Goal: Task Accomplishment & Management: Use online tool/utility

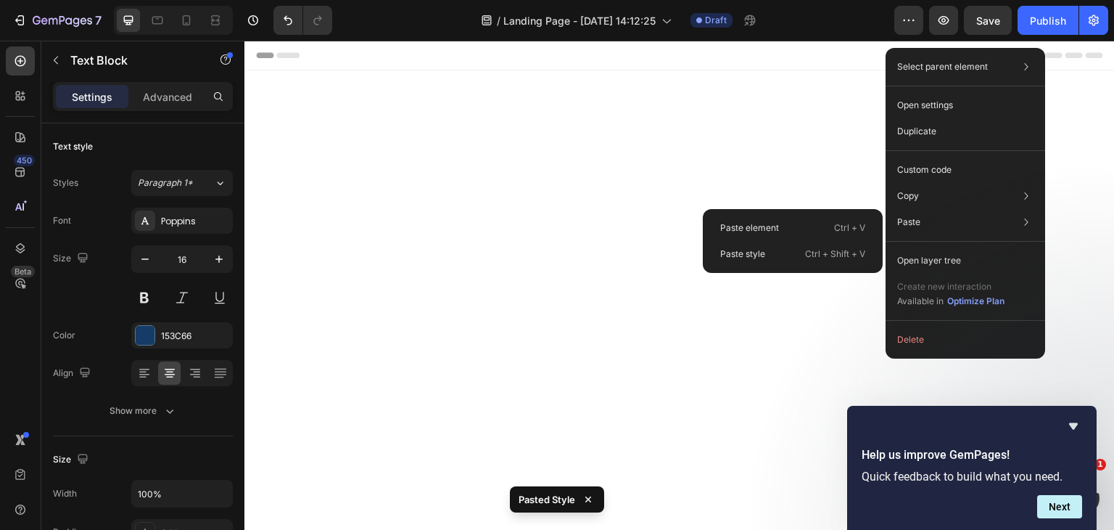
scroll to position [4172, 0]
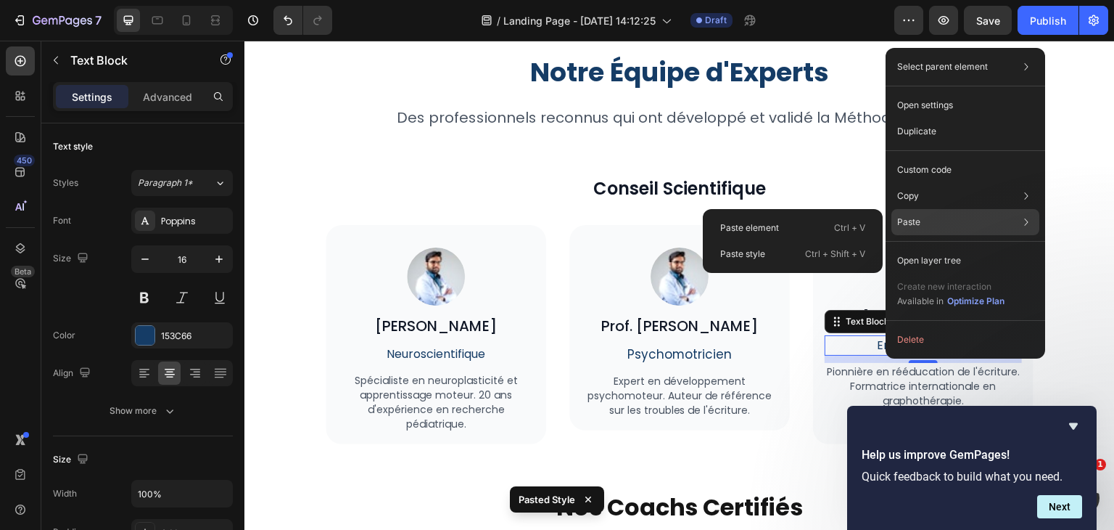
click at [914, 215] on div "Paste Paste element Ctrl + V Paste style Ctrl + Shift + V" at bounding box center [965, 222] width 148 height 26
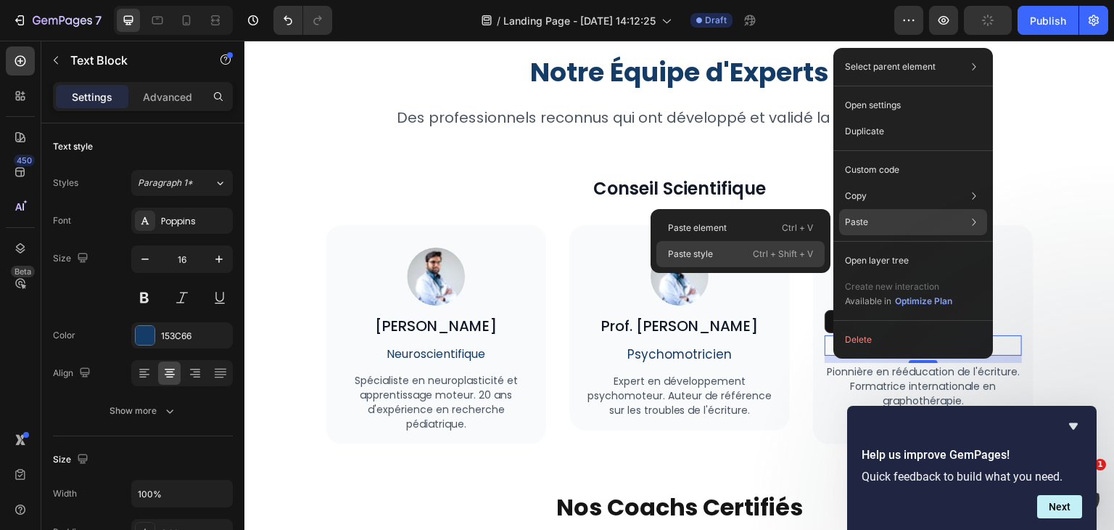
click at [778, 257] on p "Ctrl + Shift + V" at bounding box center [783, 254] width 60 height 15
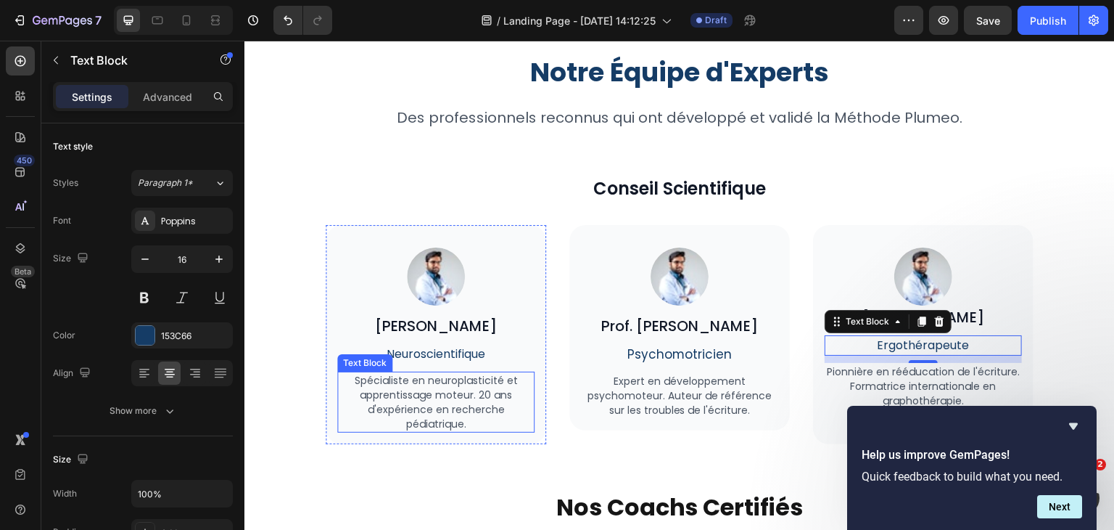
click at [498, 390] on p "Spécialiste en neuroplasticité et apprentissage moteur. 20 ans d'expérience en …" at bounding box center [436, 402] width 194 height 58
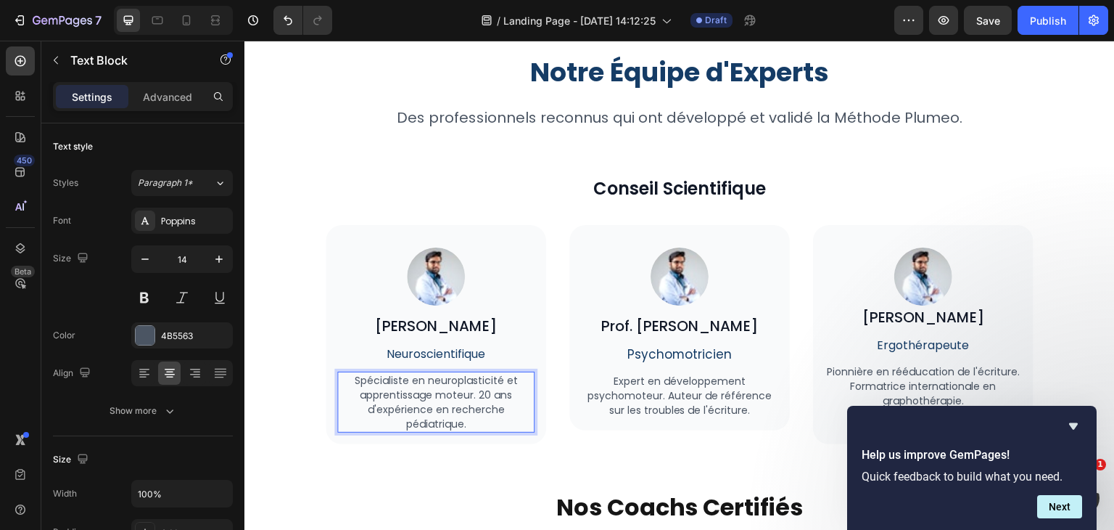
click at [487, 398] on p "Spécialiste en neuroplasticité et apprentissage moteur. 20 ans d'expérience en …" at bounding box center [436, 402] width 194 height 58
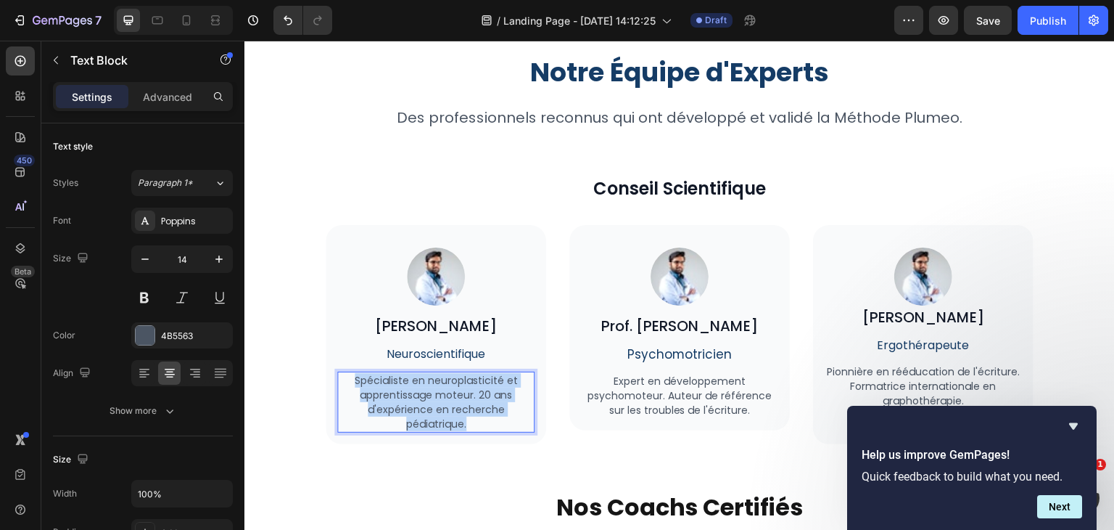
click at [487, 398] on p "Spécialiste en neuroplasticité et apprentissage moteur. 20 ans d'expérience en …" at bounding box center [436, 402] width 194 height 58
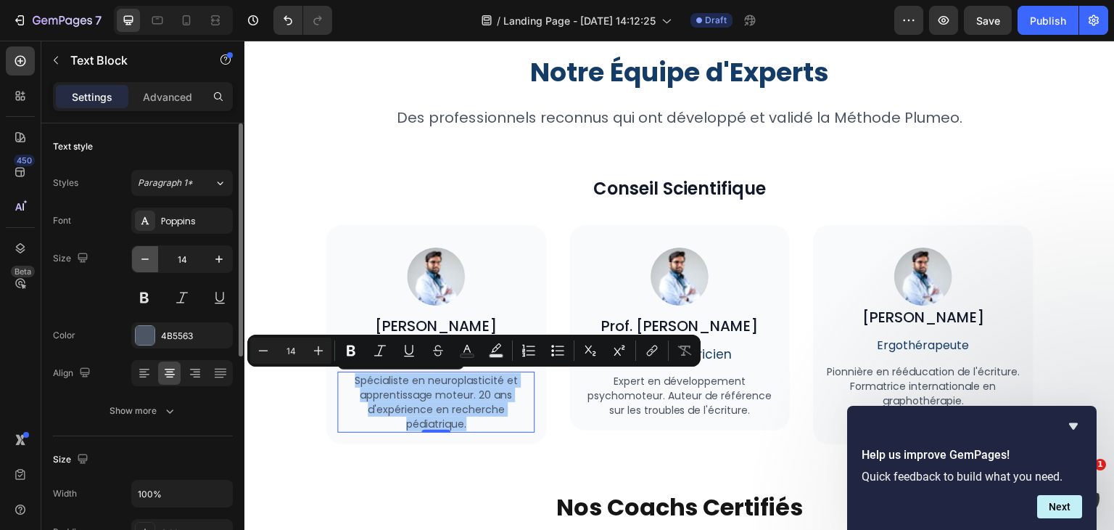
click at [138, 259] on icon "button" at bounding box center [145, 259] width 15 height 15
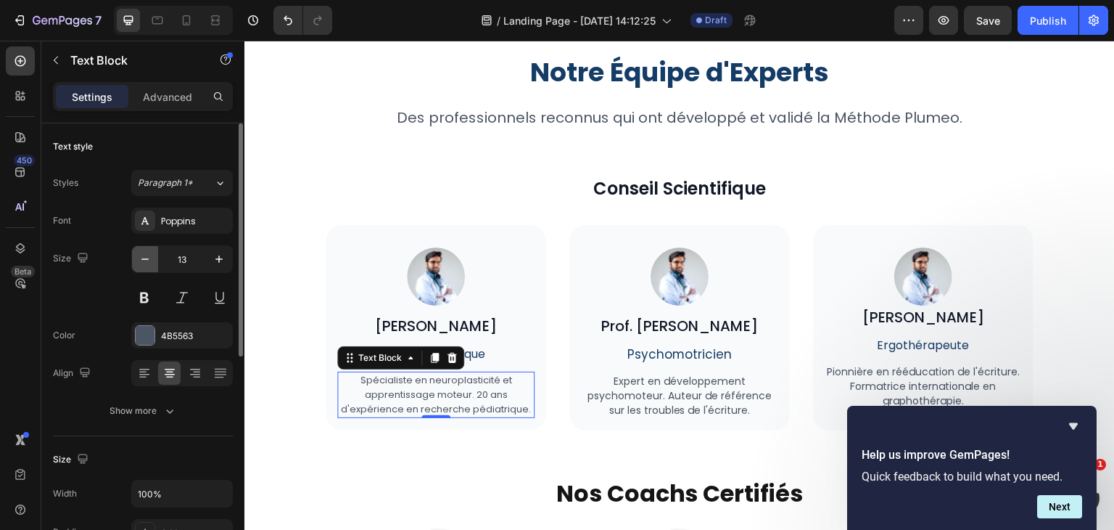
click at [138, 259] on icon "button" at bounding box center [145, 259] width 15 height 15
click at [195, 261] on input "12" at bounding box center [182, 259] width 48 height 26
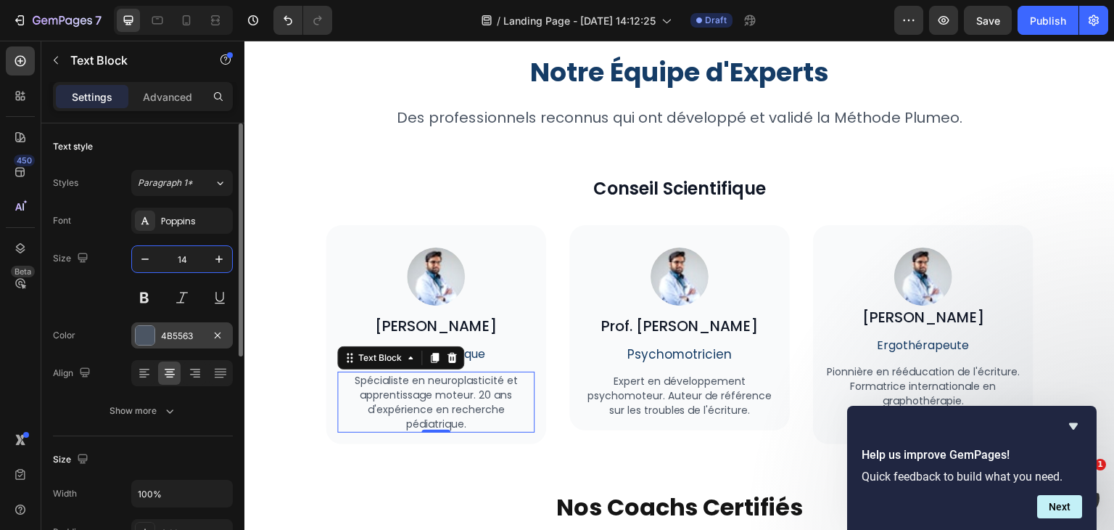
type input "14"
click at [194, 335] on div "4B5563" at bounding box center [182, 335] width 42 height 13
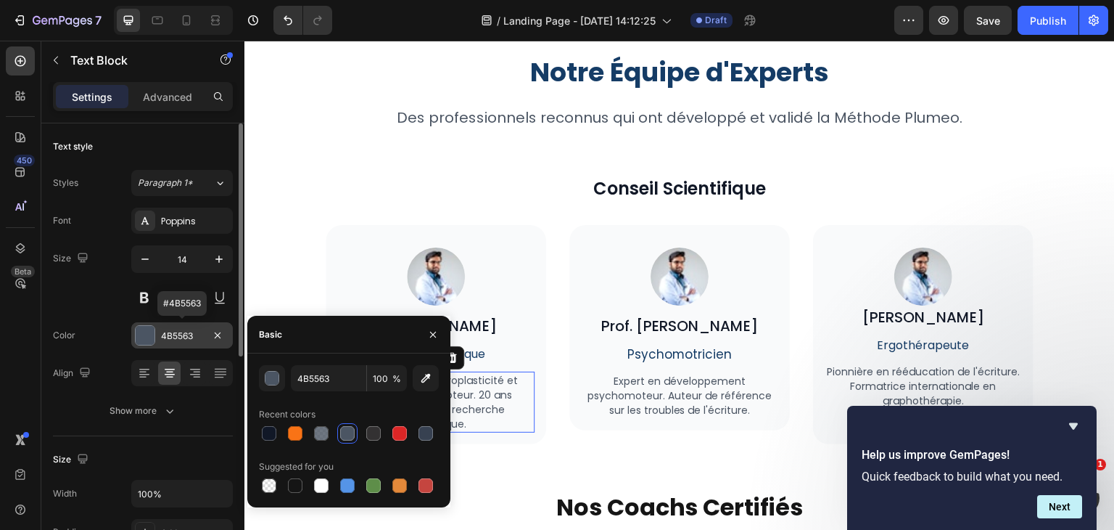
click at [194, 335] on div "4B5563" at bounding box center [182, 335] width 42 height 13
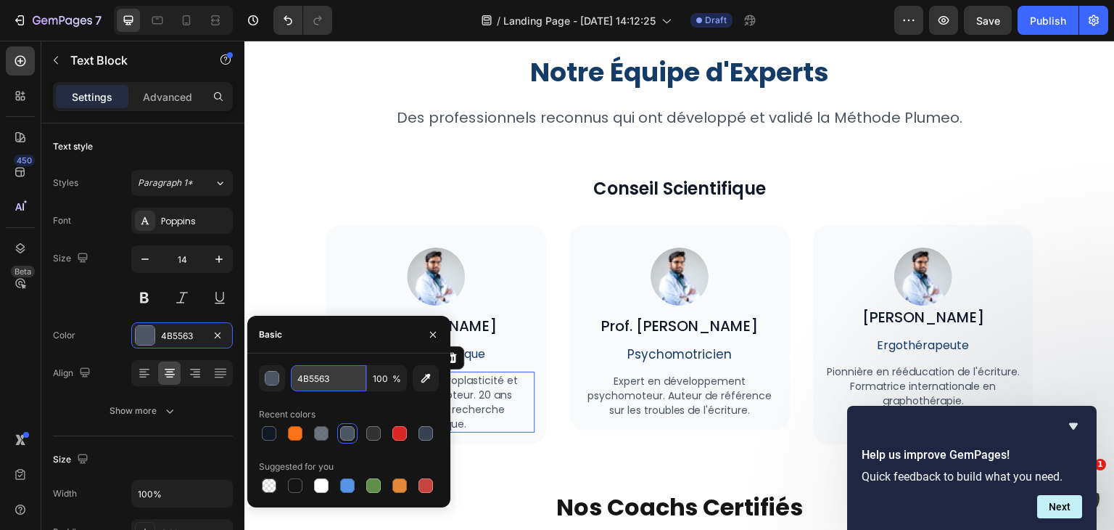
click at [327, 376] on input "4B5563" at bounding box center [328, 378] width 75 height 26
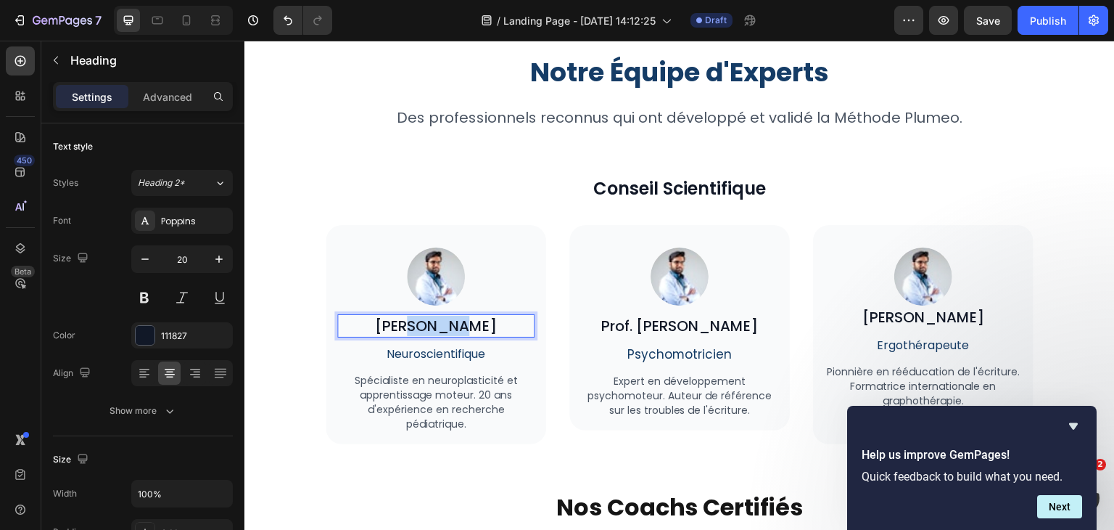
click at [397, 326] on p "Dr. Marie Dubois" at bounding box center [436, 326] width 194 height 20
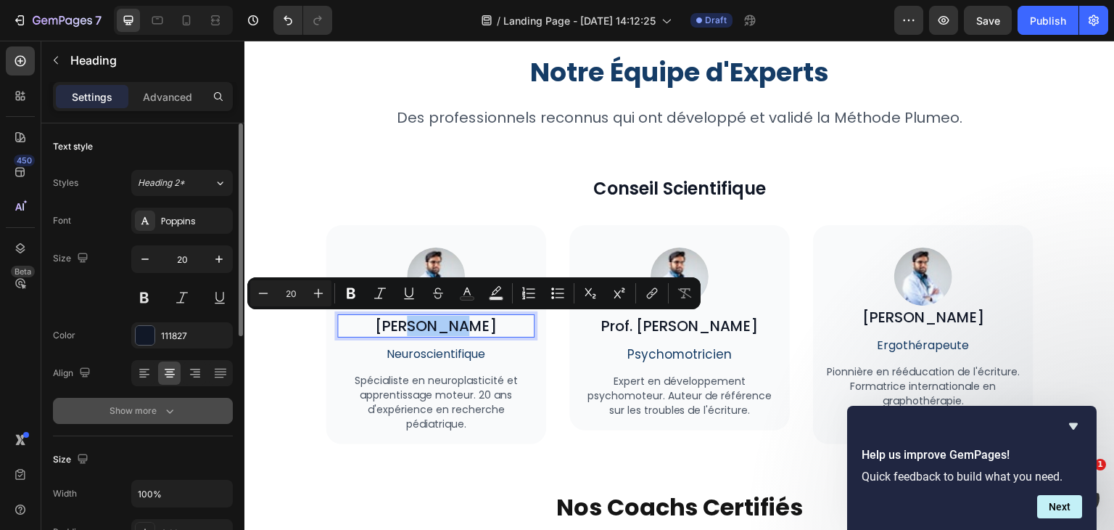
click at [171, 403] on icon "button" at bounding box center [169, 410] width 15 height 15
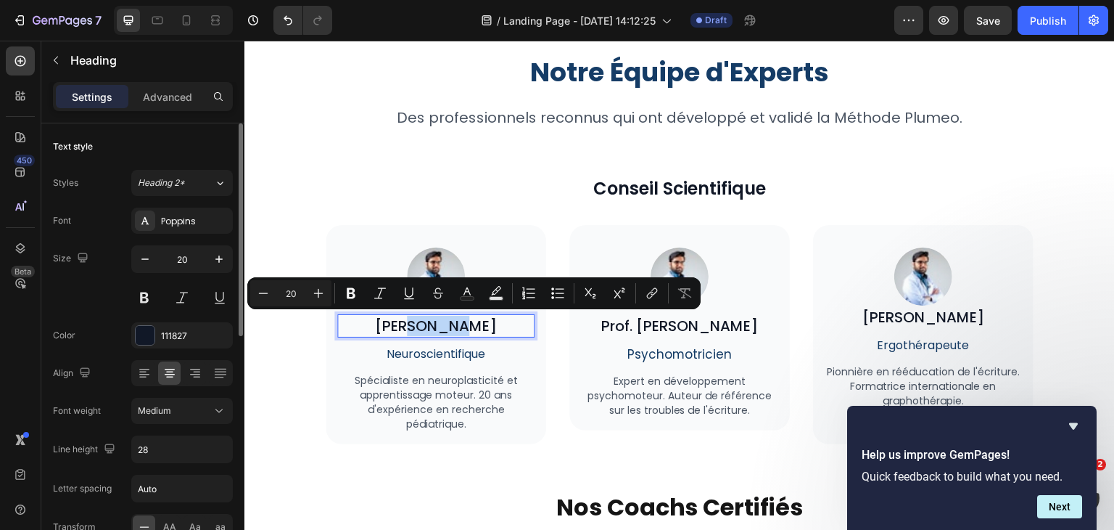
click at [505, 320] on p "Dr. Marie Dubois" at bounding box center [436, 326] width 194 height 20
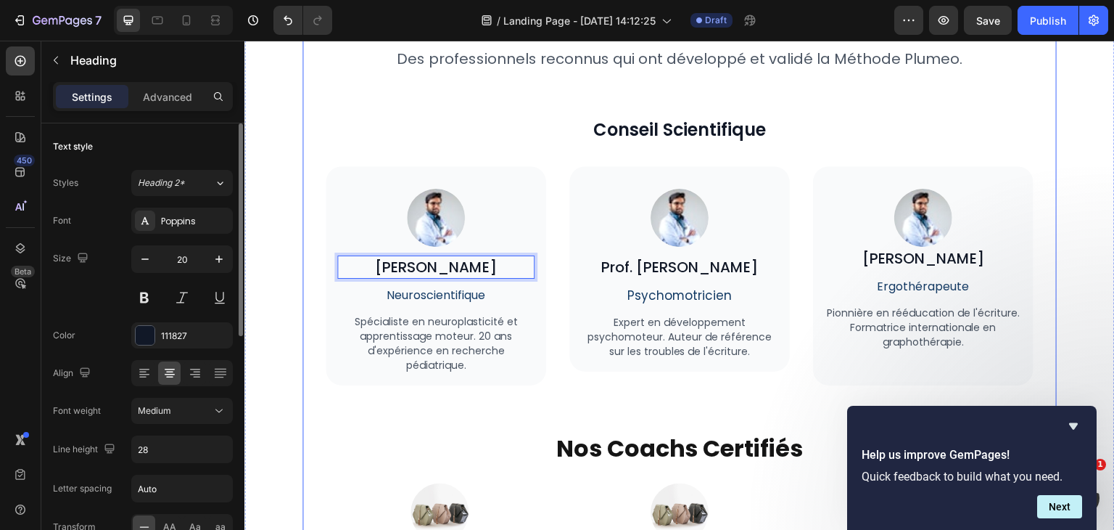
scroll to position [4230, 0]
click at [1005, 143] on div "Notre Équipe d'Experts Heading Des professionnels reconnus qui ont développé et…" at bounding box center [680, 438] width 708 height 879
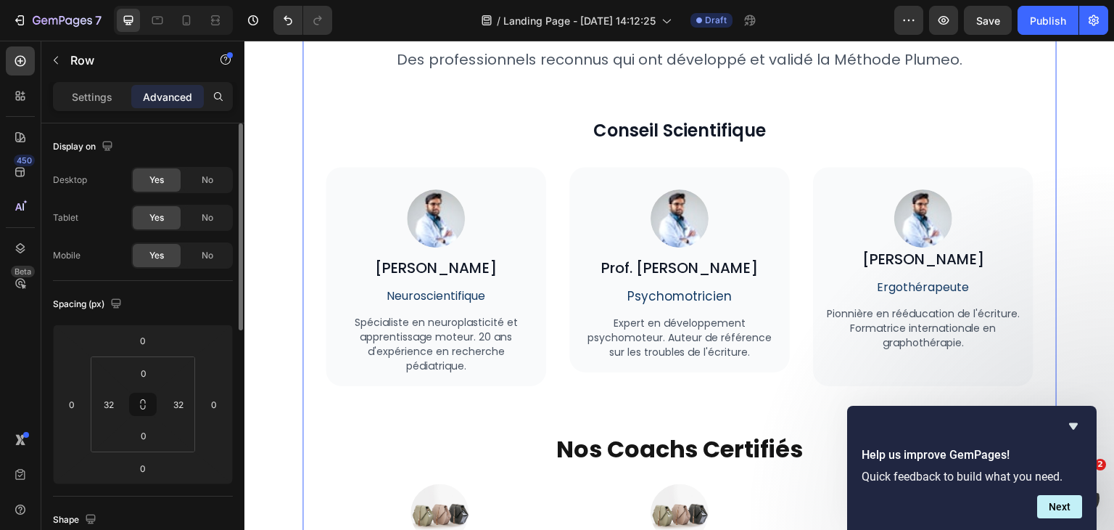
click at [1005, 143] on div "Notre Équipe d'Experts Heading Des professionnels reconnus qui ont développé et…" at bounding box center [680, 438] width 708 height 879
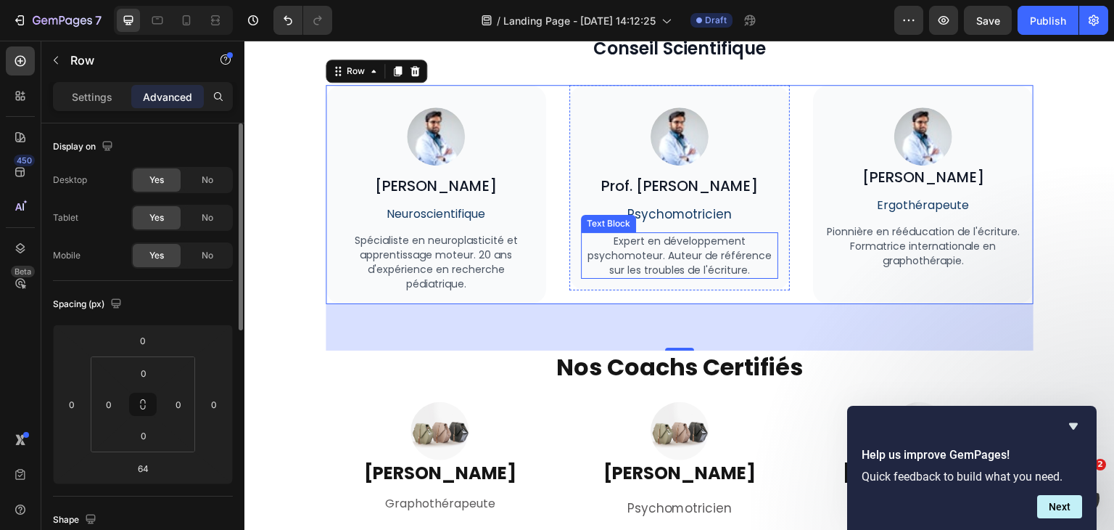
scroll to position [4359, 0]
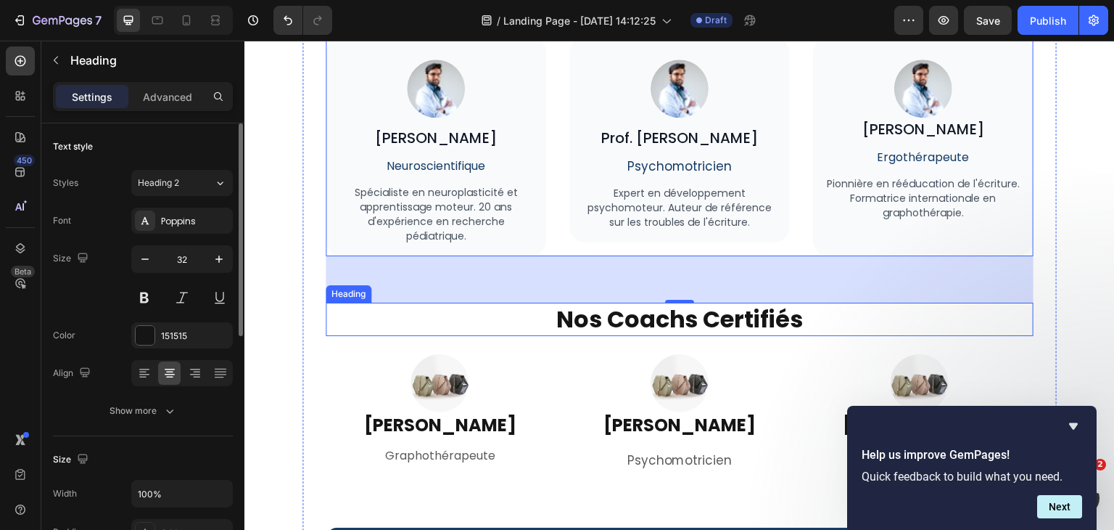
click at [682, 324] on strong "Nos Coachs Certifiés" at bounding box center [679, 318] width 247 height 33
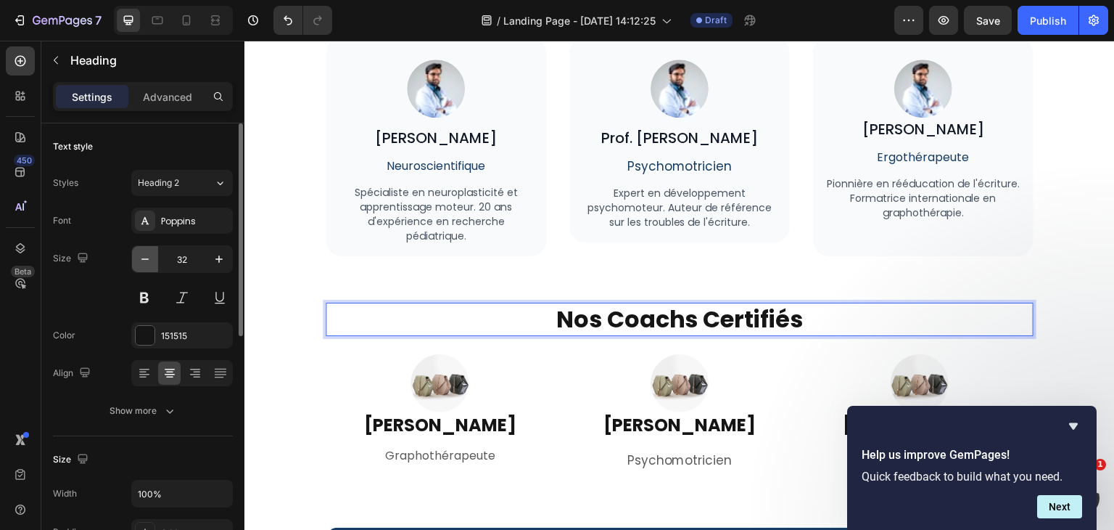
click at [154, 252] on button "button" at bounding box center [145, 259] width 26 height 26
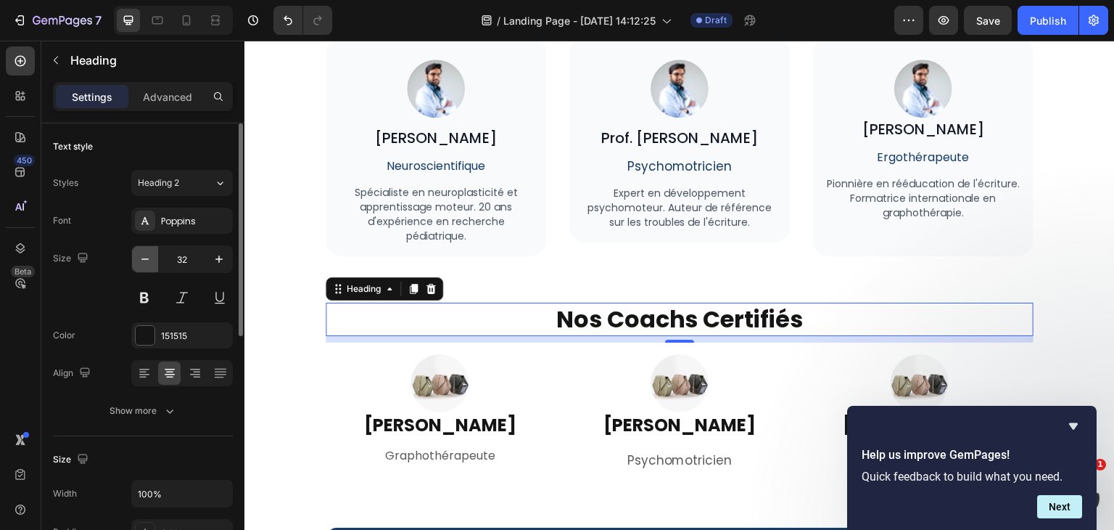
click at [154, 252] on button "button" at bounding box center [145, 259] width 26 height 26
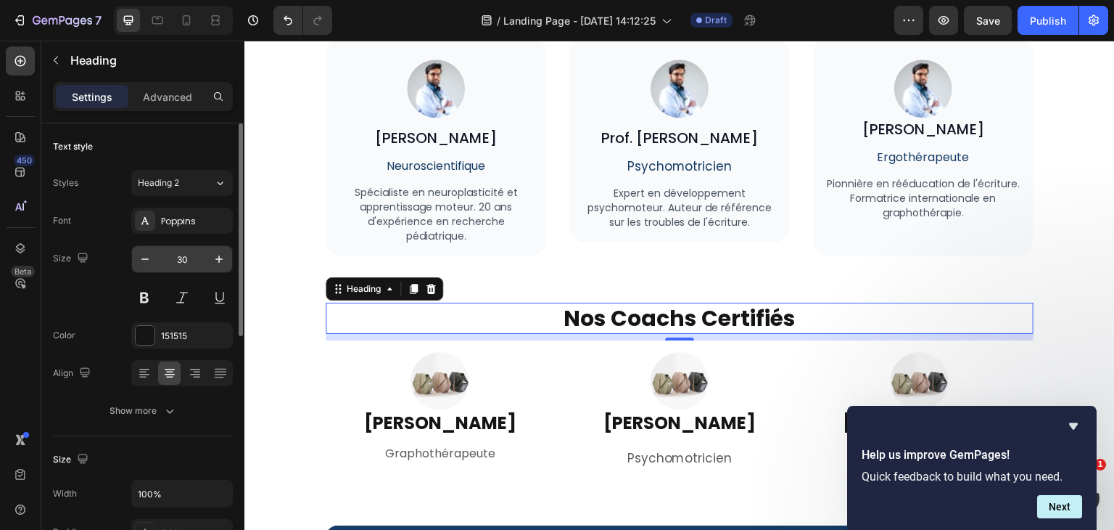
click at [189, 254] on input "30" at bounding box center [182, 259] width 48 height 26
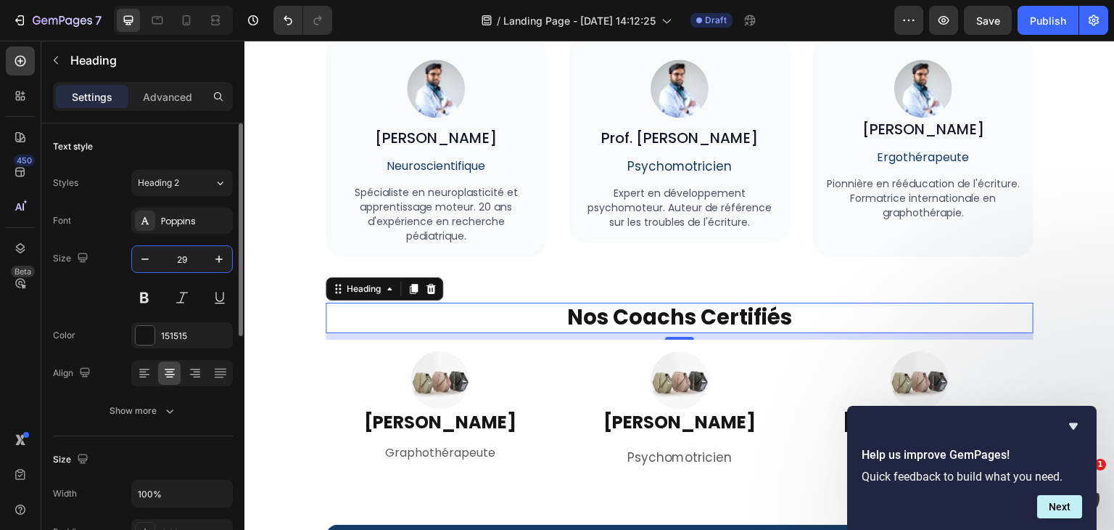
click at [189, 254] on input "29" at bounding box center [182, 259] width 48 height 26
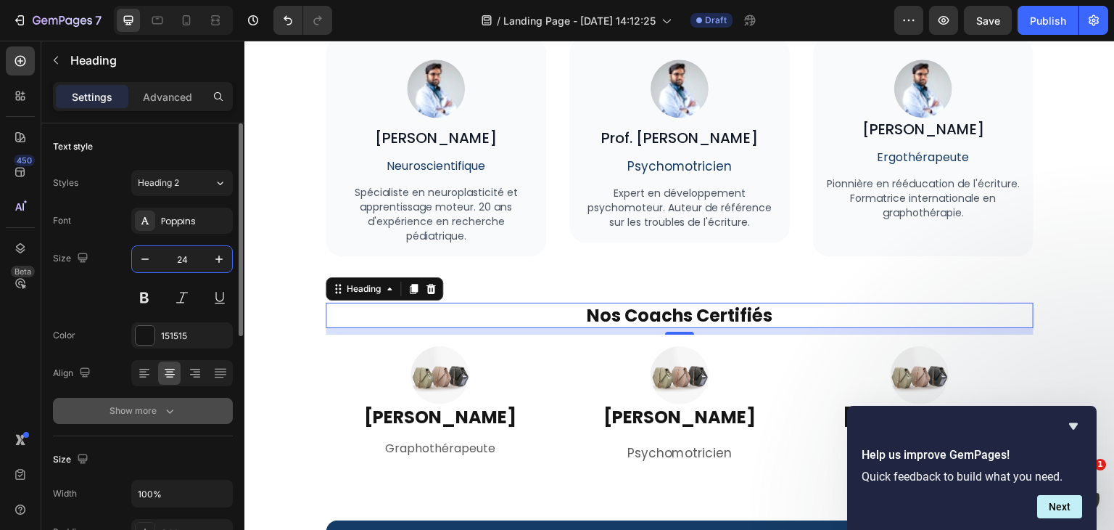
type input "24"
click at [174, 413] on icon "button" at bounding box center [169, 410] width 15 height 15
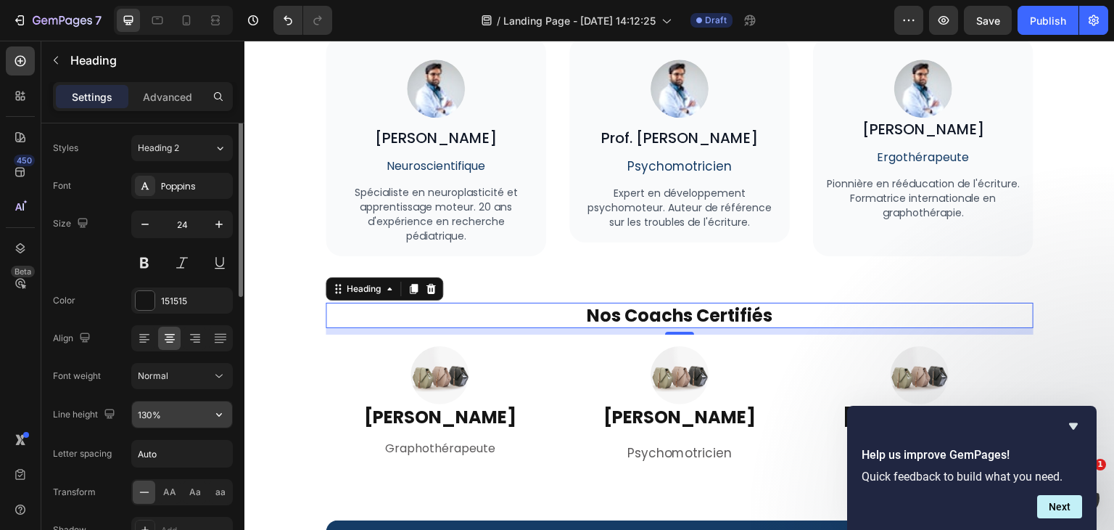
scroll to position [35, 0]
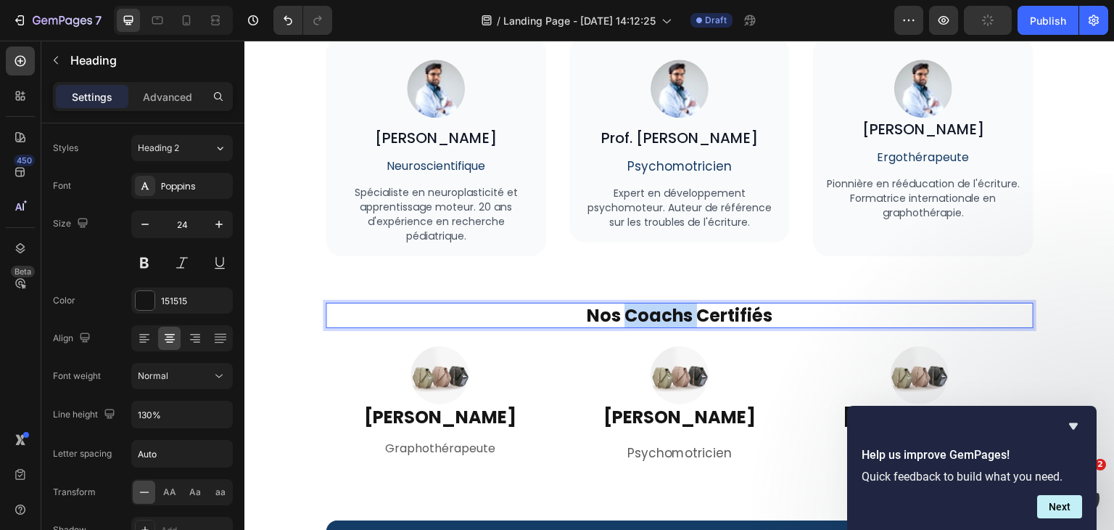
click at [651, 313] on strong "Nos Coachs Certifiés" at bounding box center [680, 315] width 186 height 24
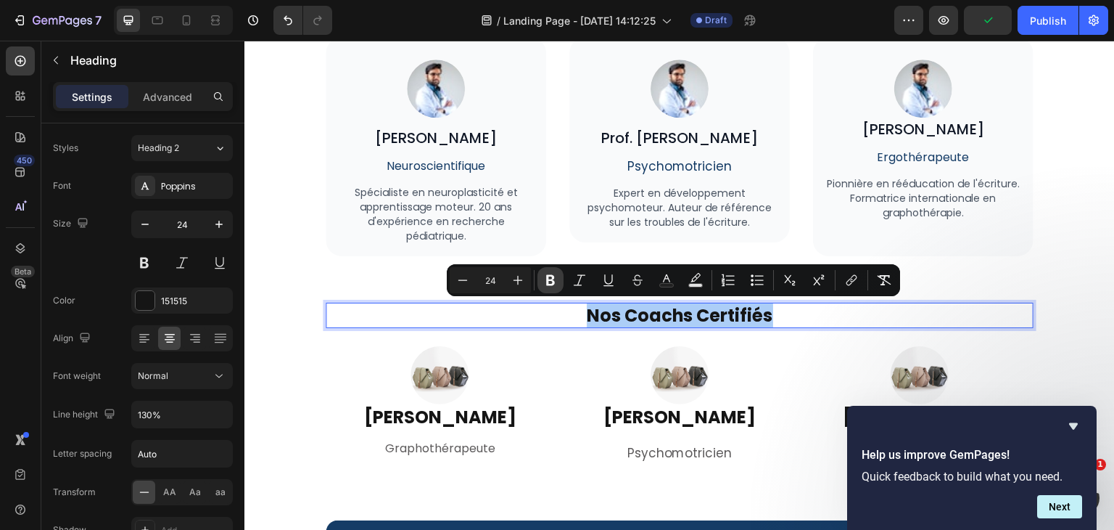
click at [553, 268] on button "Bold" at bounding box center [550, 280] width 26 height 26
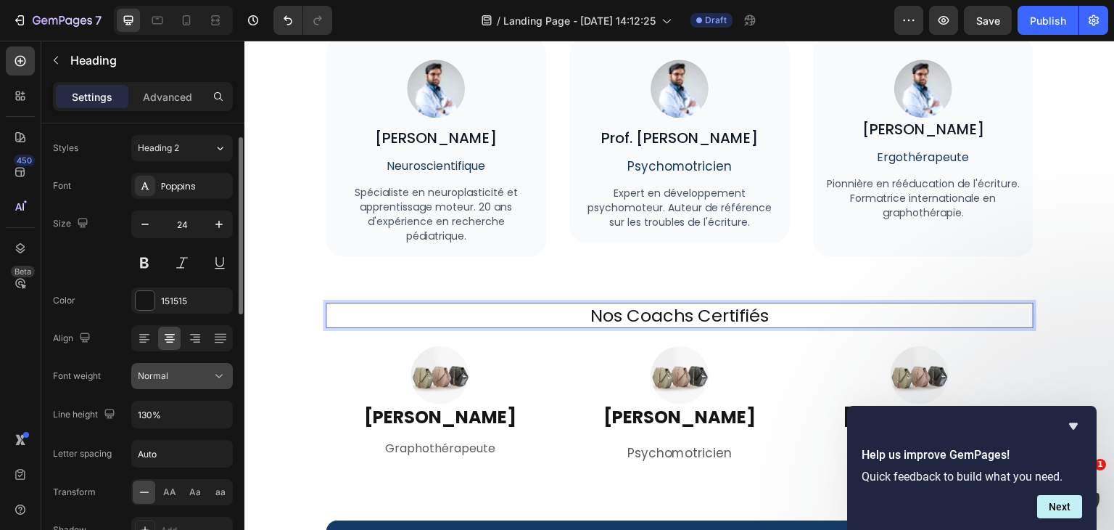
click at [218, 375] on icon at bounding box center [219, 375] width 15 height 15
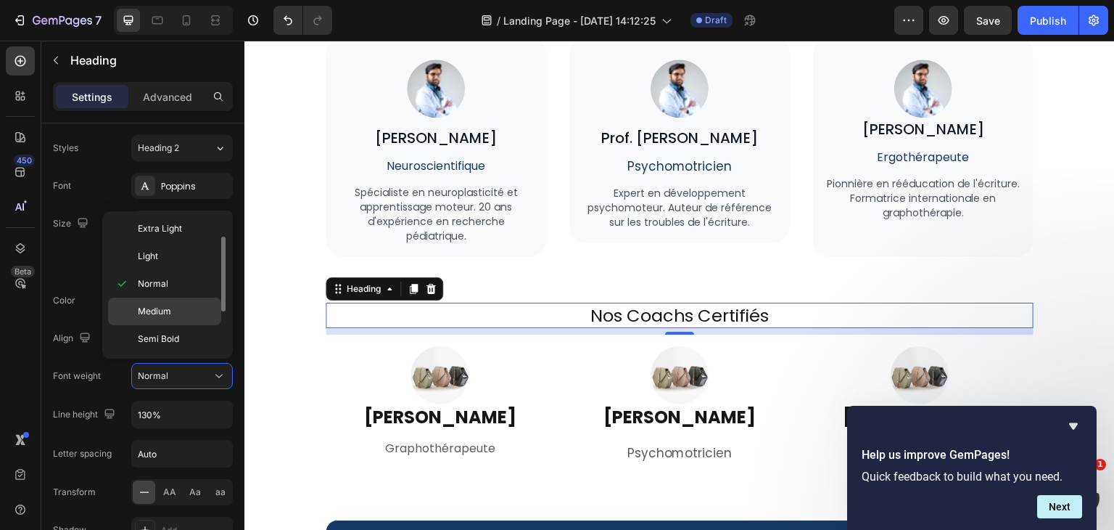
scroll to position [32, 0]
click at [180, 331] on p "Semi Bold" at bounding box center [176, 336] width 77 height 13
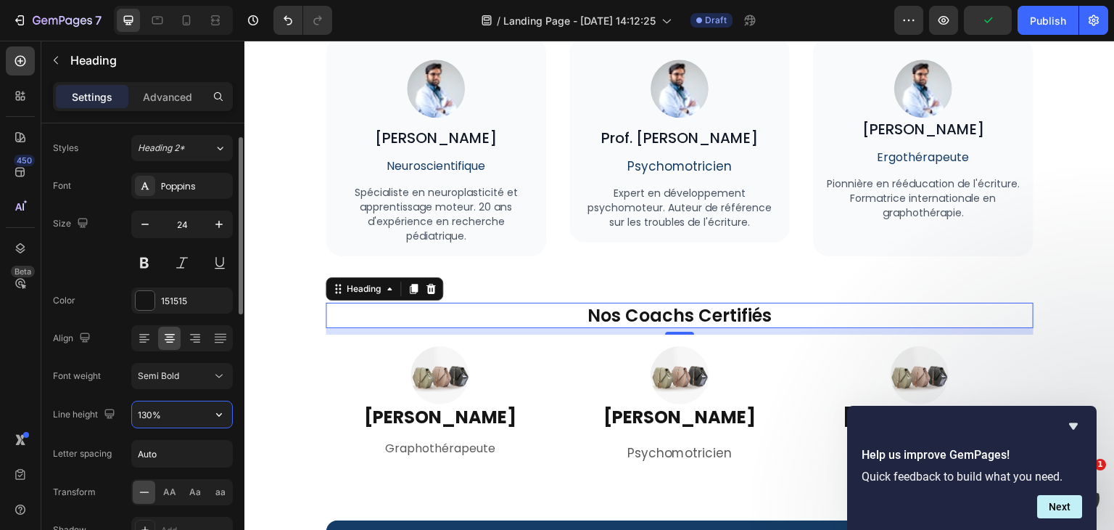
click at [182, 402] on input "130%" at bounding box center [182, 414] width 100 height 26
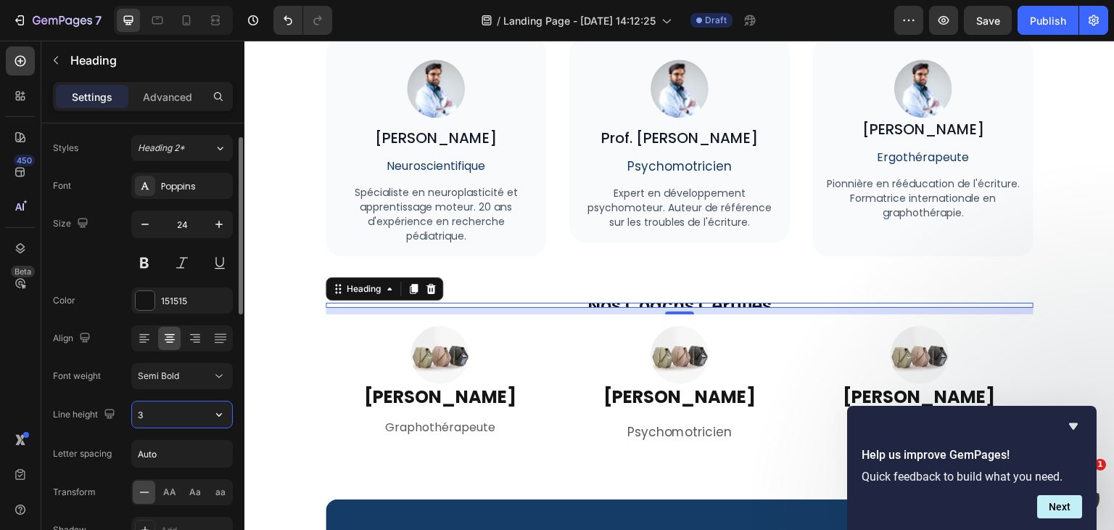
type input "32"
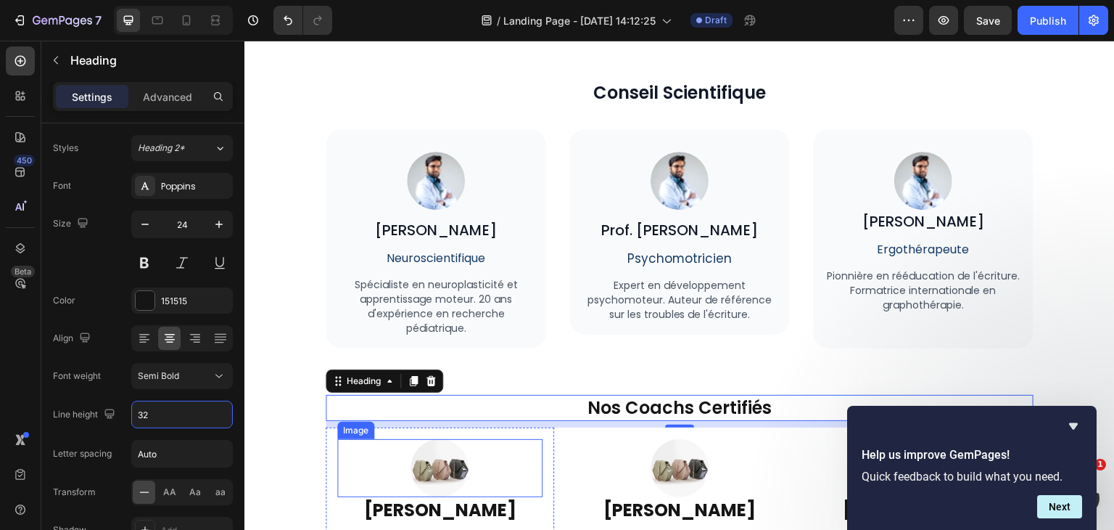
scroll to position [4329, 0]
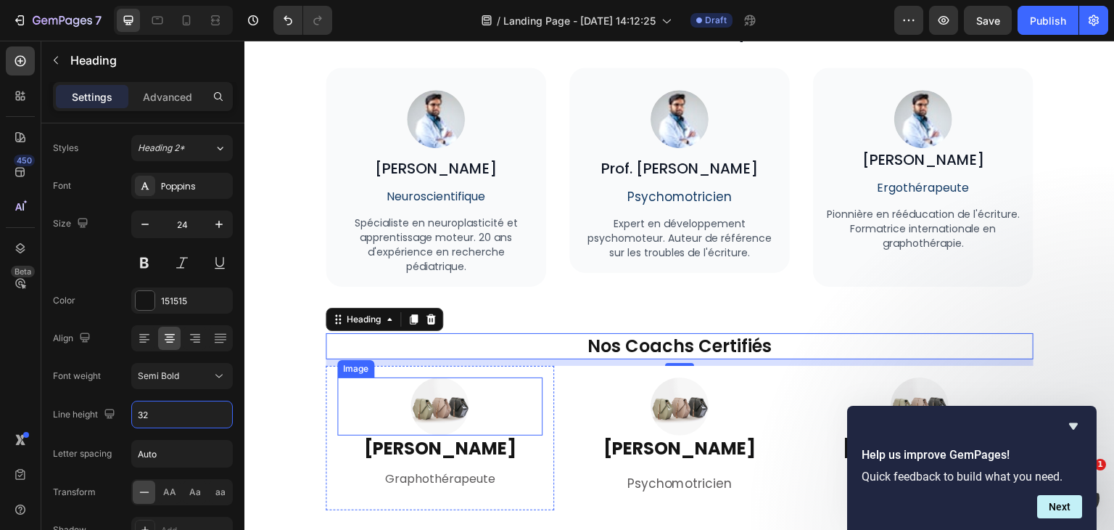
click at [455, 404] on img at bounding box center [440, 406] width 58 height 58
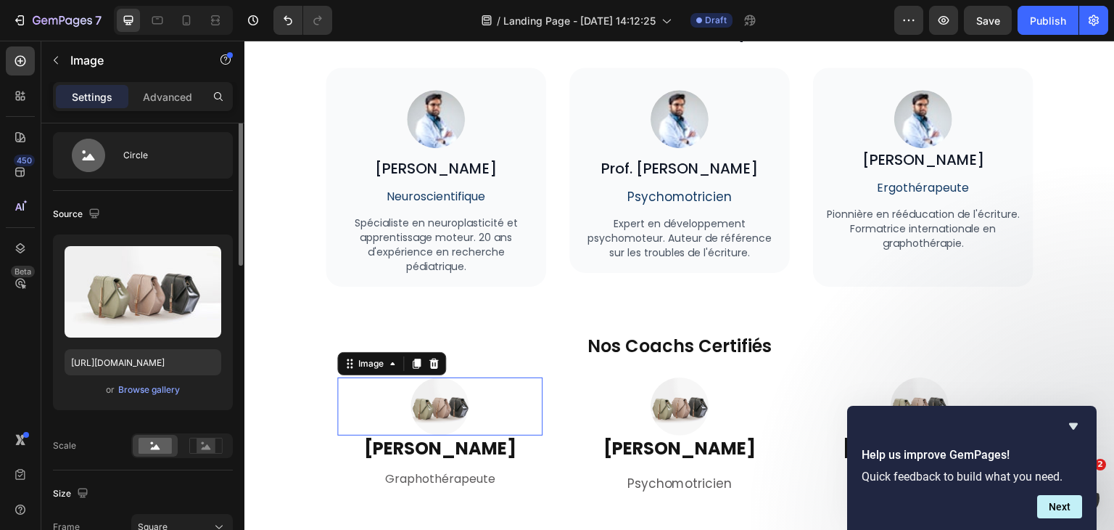
scroll to position [0, 0]
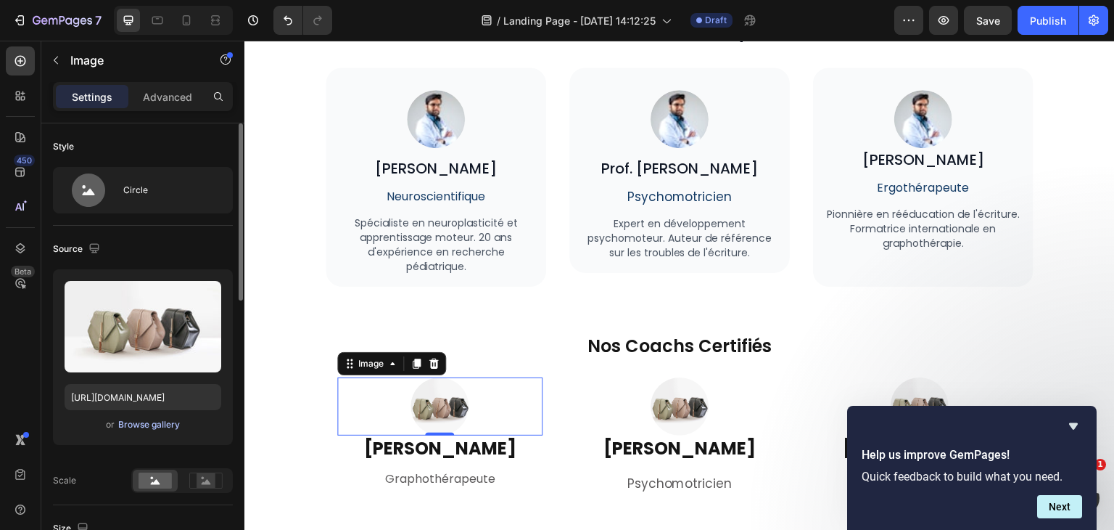
click at [165, 421] on div "Browse gallery" at bounding box center [149, 424] width 62 height 13
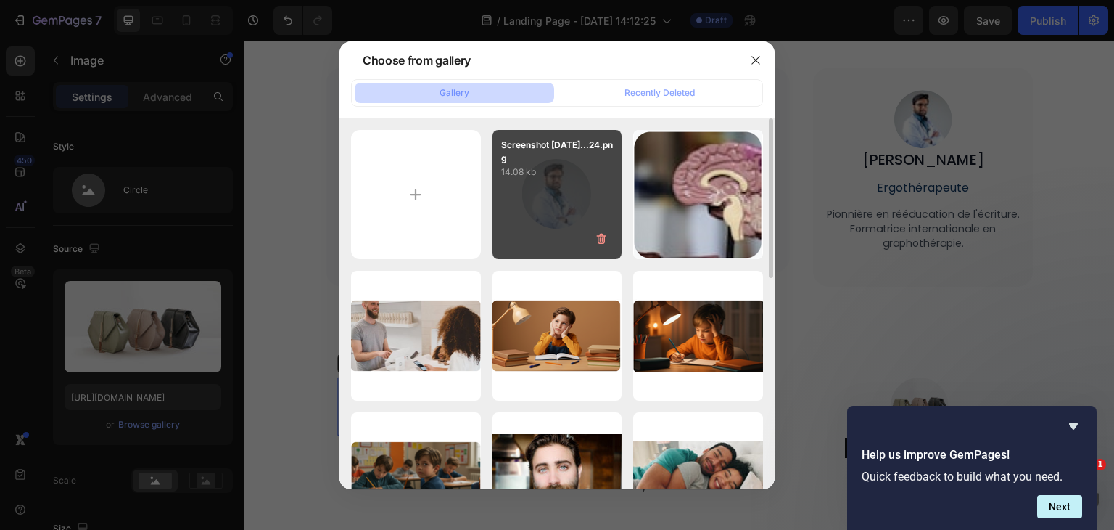
click at [588, 213] on div "Screenshot 2025-09-25...24.png 14.08 kb" at bounding box center [558, 195] width 130 height 130
type input "https://cdn.shopify.com/s/files/1/0791/4956/4239/files/gempages_525381896914339…"
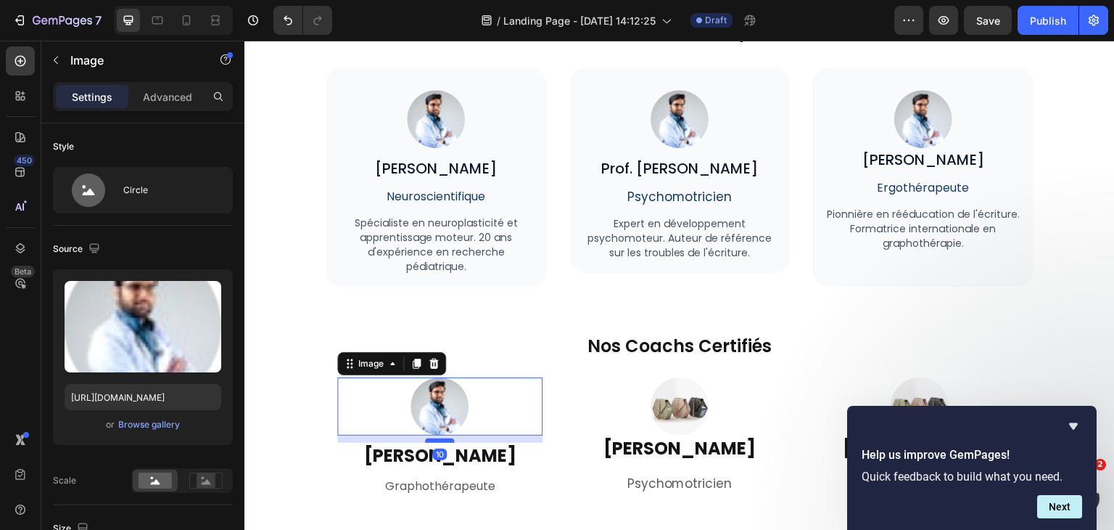
click at [436, 438] on div at bounding box center [439, 440] width 29 height 4
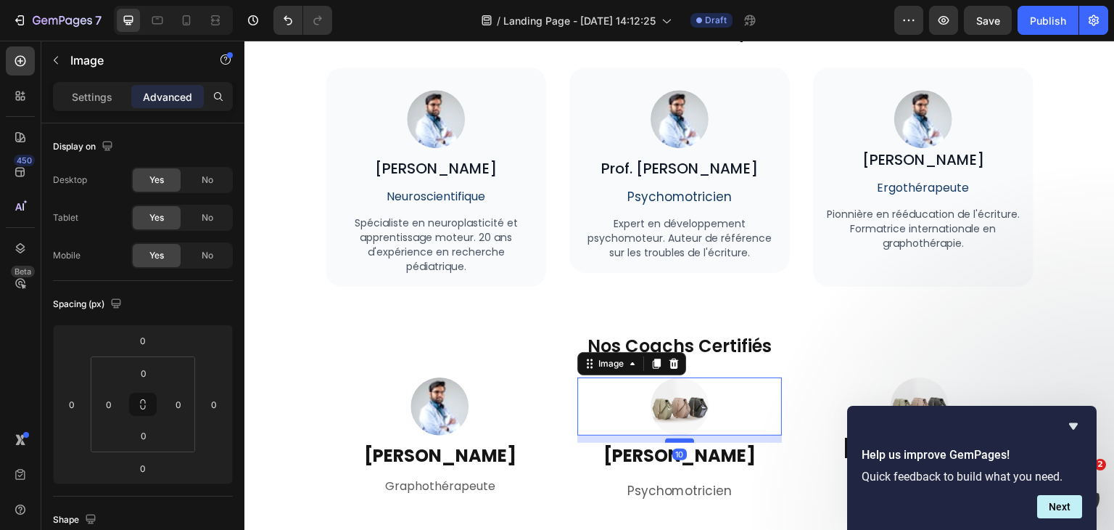
drag, startPoint x: 670, startPoint y: 432, endPoint x: 670, endPoint y: 439, distance: 7.3
click at [670, 439] on div at bounding box center [679, 440] width 29 height 4
type input "10"
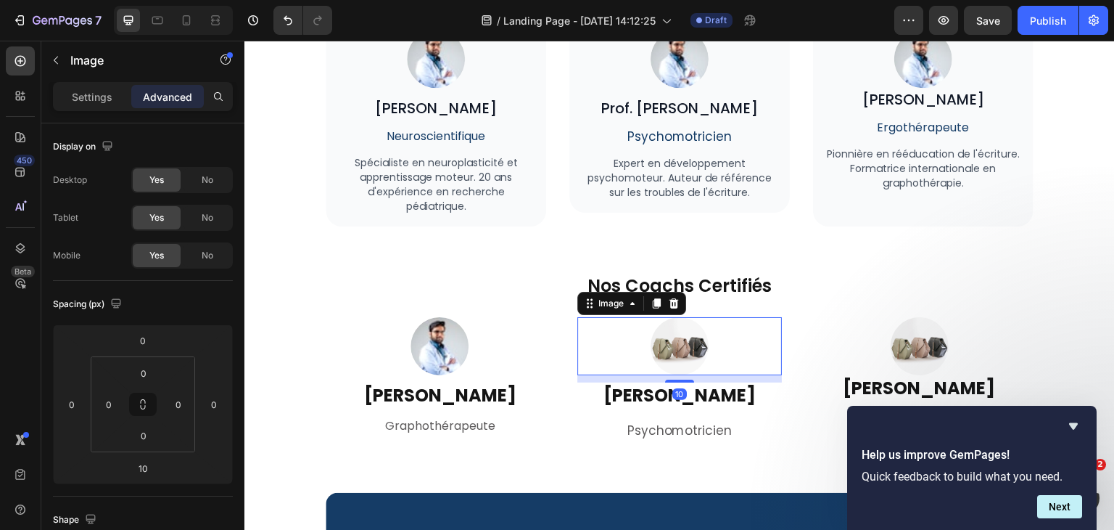
scroll to position [4407, 0]
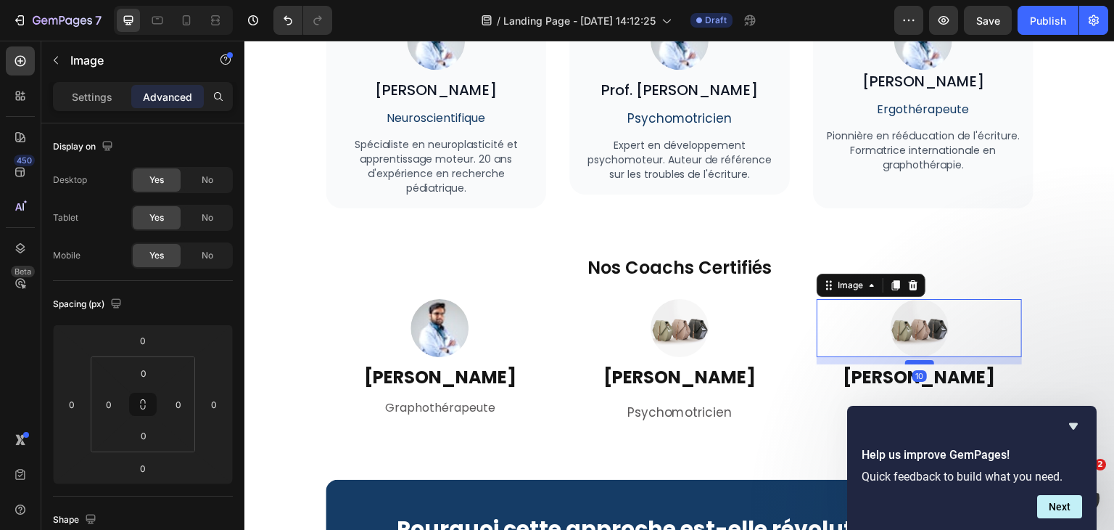
click at [910, 361] on div at bounding box center [919, 362] width 29 height 4
type input "10"
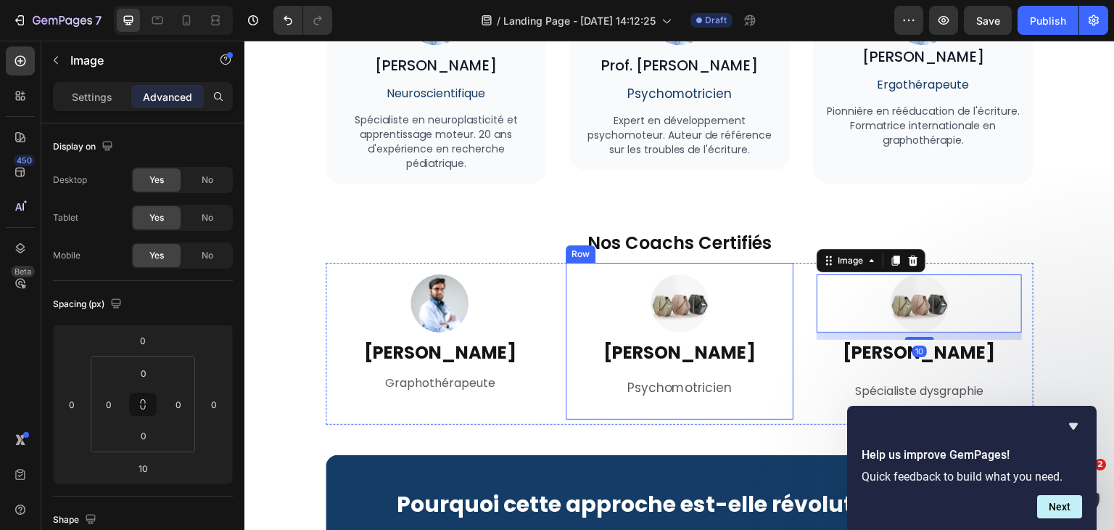
scroll to position [4452, 0]
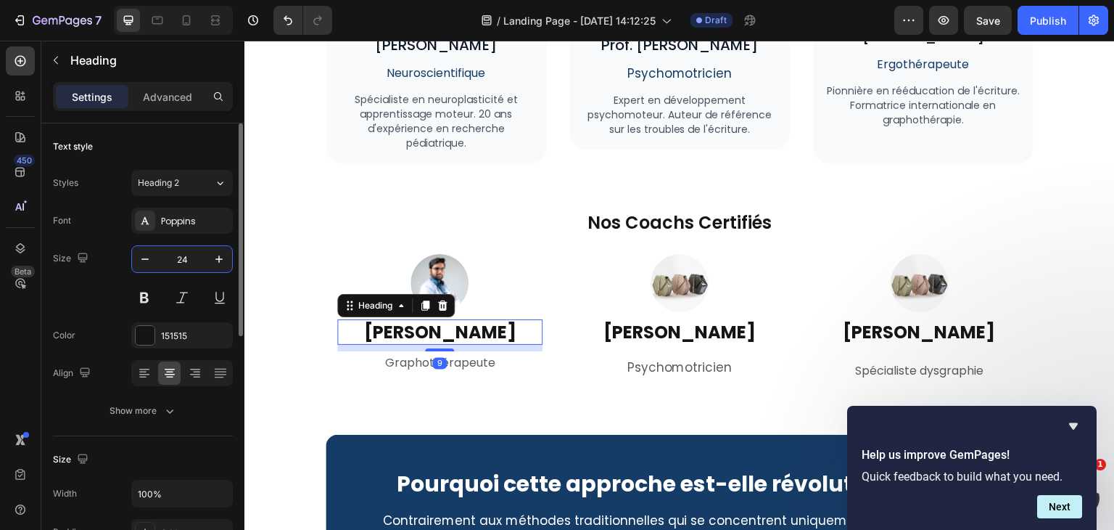
click at [186, 250] on input "24" at bounding box center [182, 259] width 48 height 26
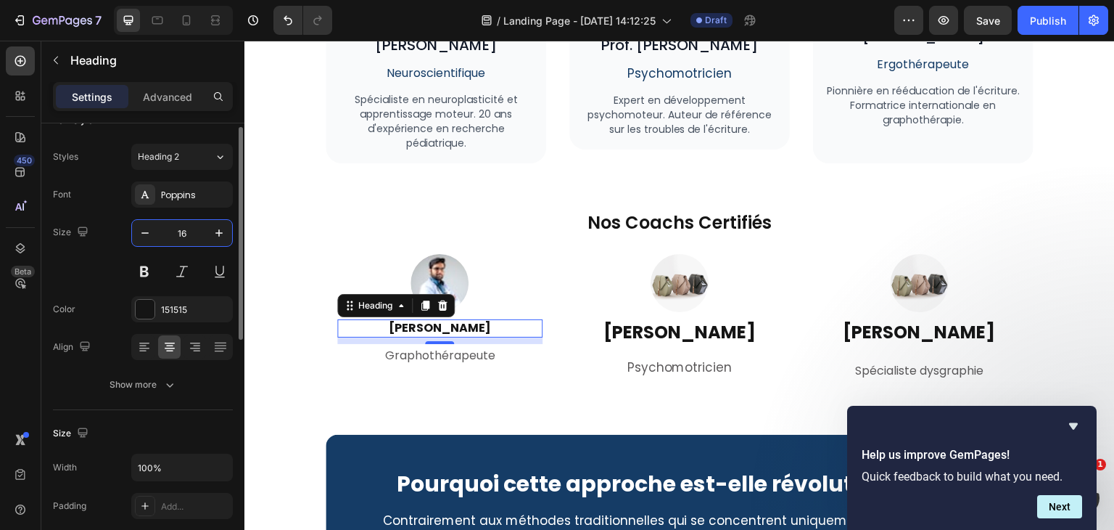
scroll to position [0, 0]
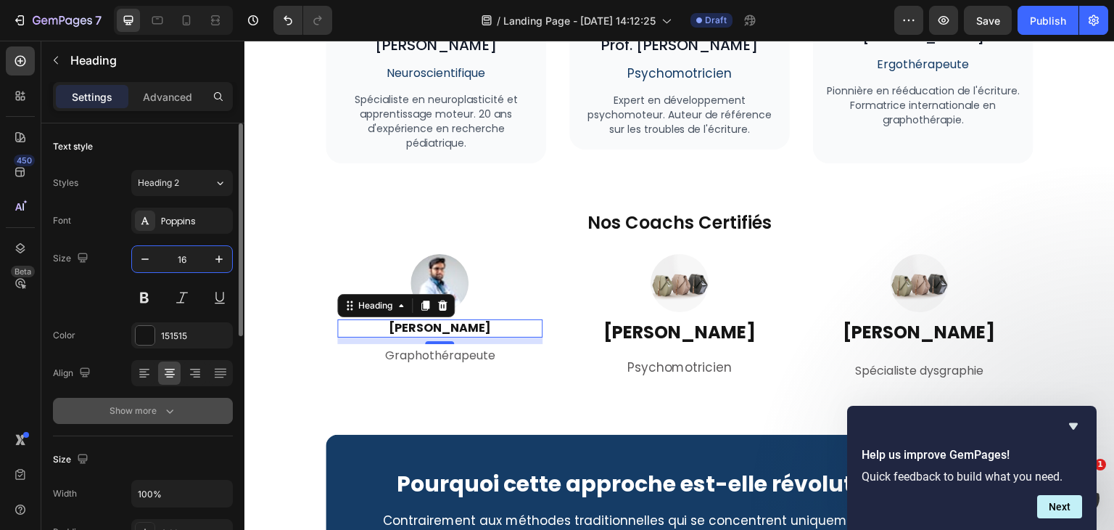
type input "16"
click at [170, 409] on icon "button" at bounding box center [169, 410] width 15 height 15
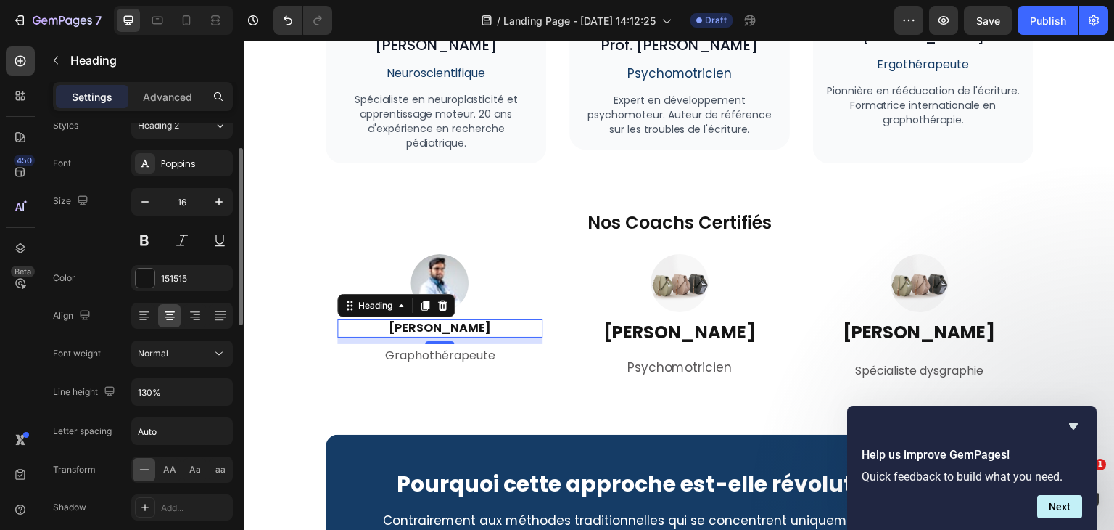
scroll to position [59, 0]
click at [168, 384] on input "130%" at bounding box center [182, 390] width 100 height 26
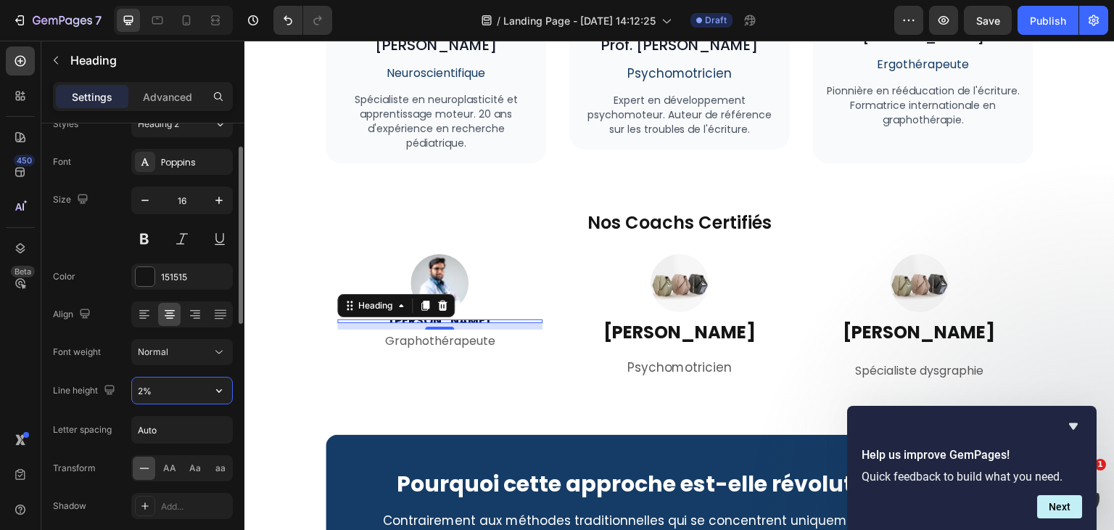
type input "24%"
click at [184, 386] on input "24%" at bounding box center [182, 390] width 100 height 26
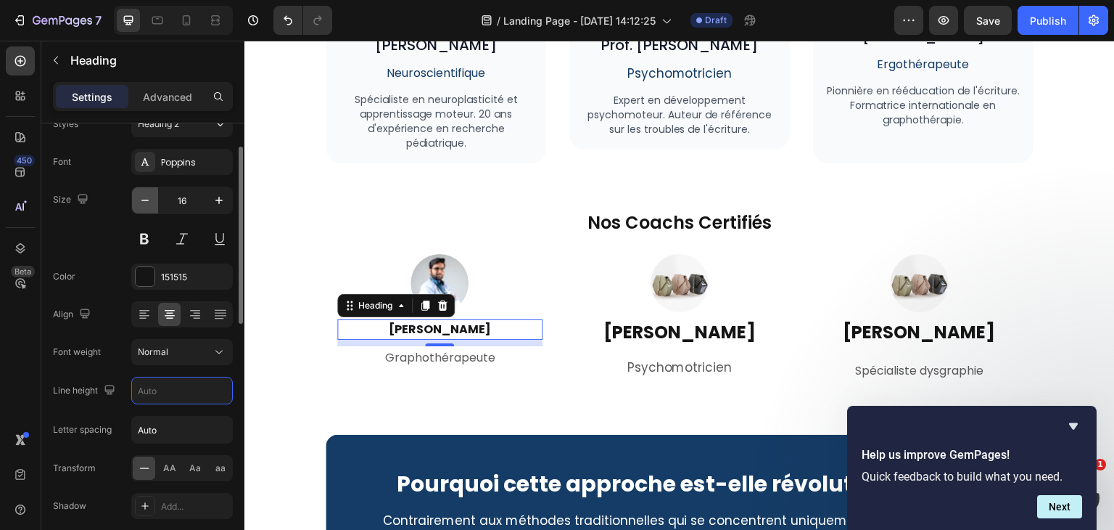
click at [148, 199] on icon "button" at bounding box center [144, 199] width 7 height 1
click at [224, 198] on icon "button" at bounding box center [219, 200] width 15 height 15
type input "16"
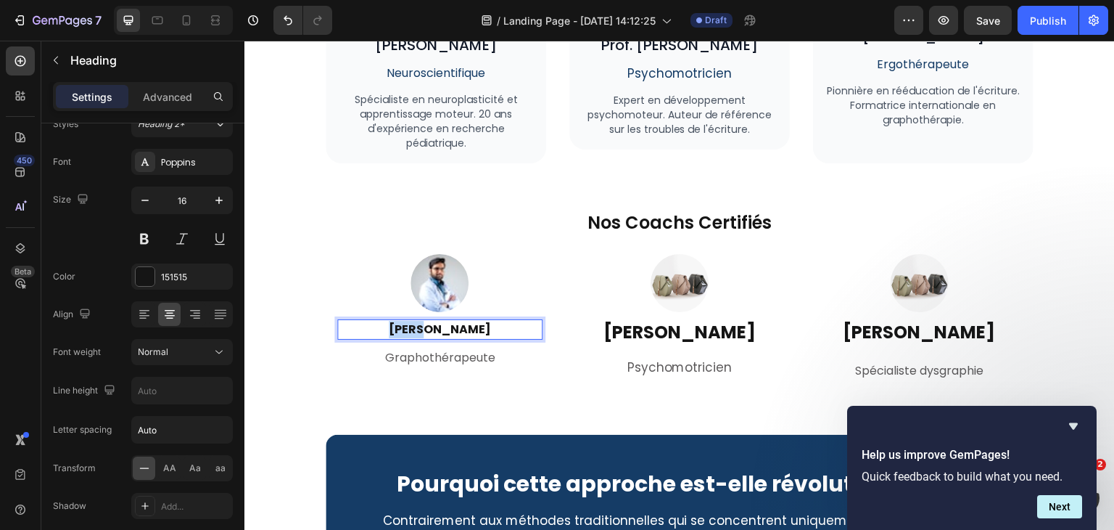
click at [423, 327] on strong "Emma R." at bounding box center [440, 329] width 102 height 17
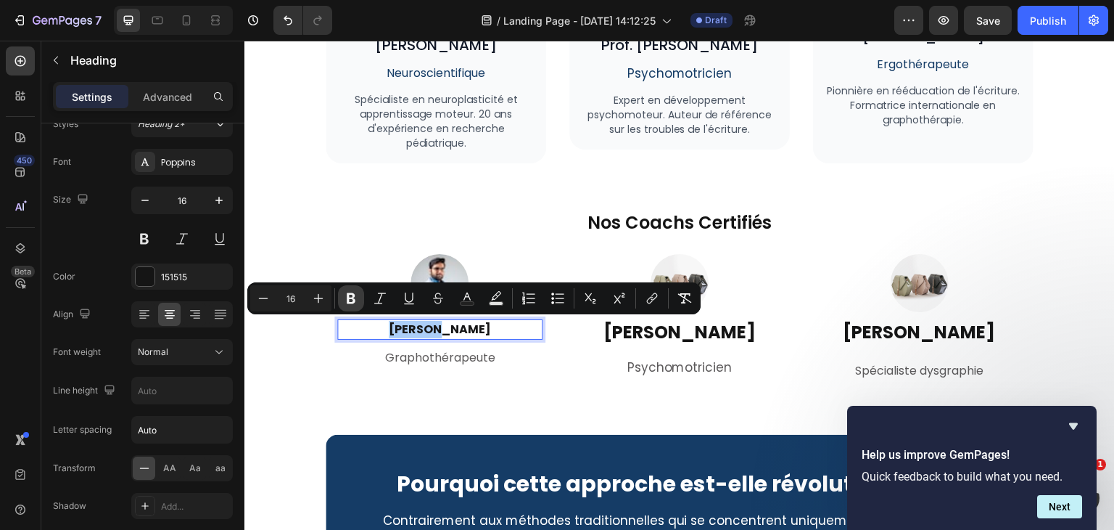
click at [351, 300] on icon "Editor contextual toolbar" at bounding box center [351, 298] width 15 height 15
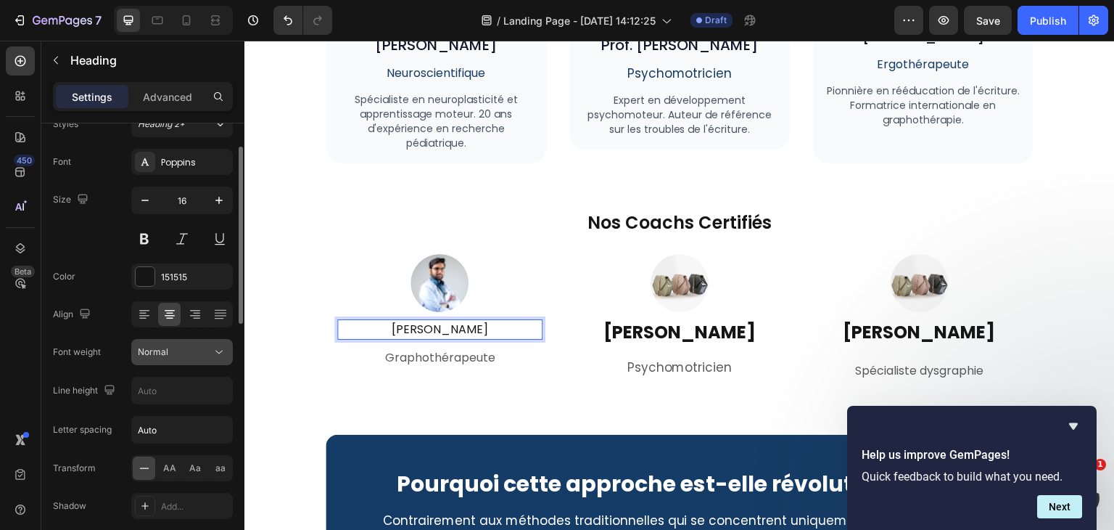
click at [221, 354] on icon at bounding box center [219, 352] width 15 height 15
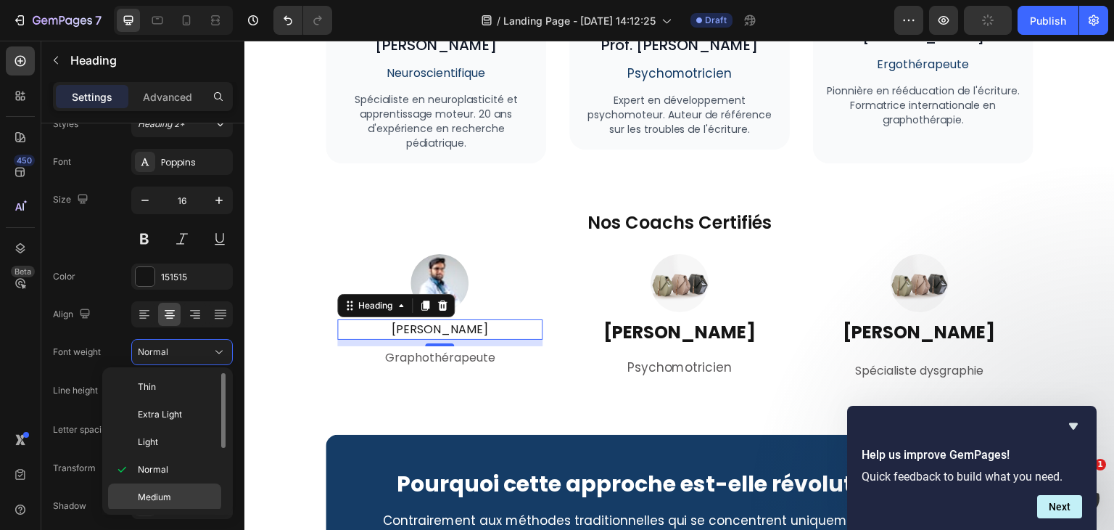
click at [162, 495] on span "Medium" at bounding box center [154, 496] width 33 height 13
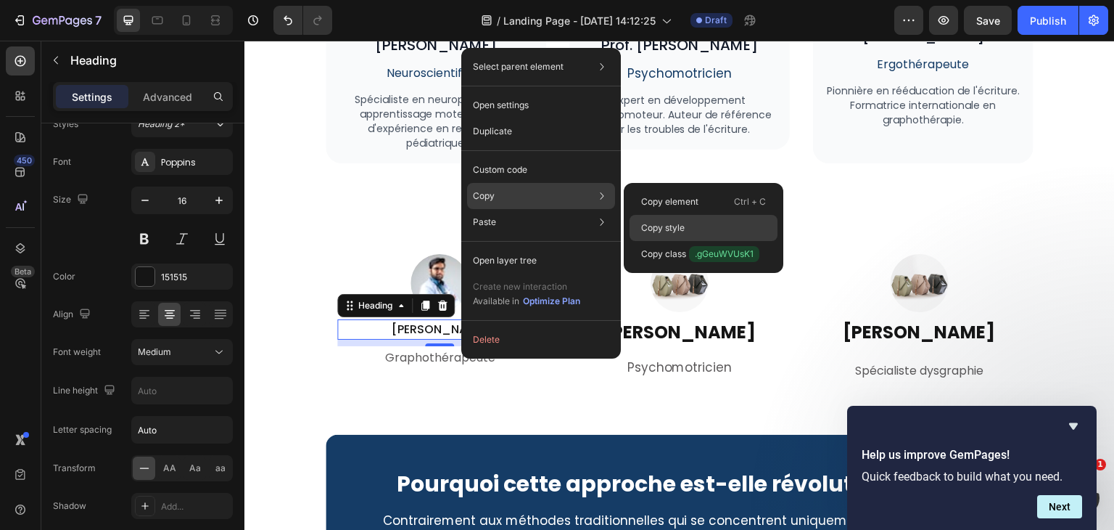
click at [681, 227] on p "Copy style" at bounding box center [663, 227] width 44 height 13
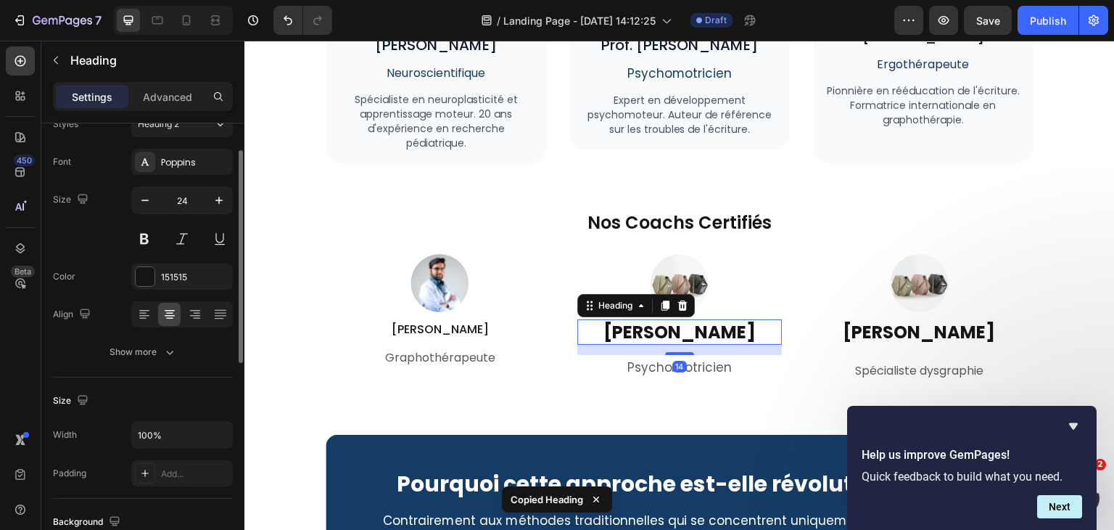
scroll to position [58, 0]
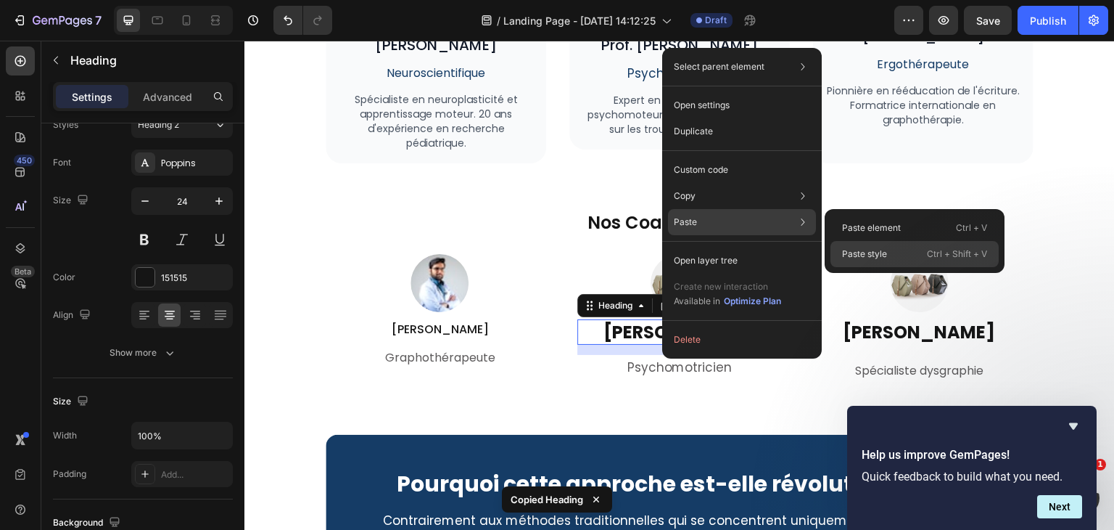
click at [891, 256] on div "Paste style Ctrl + Shift + V" at bounding box center [915, 254] width 168 height 26
type input "16"
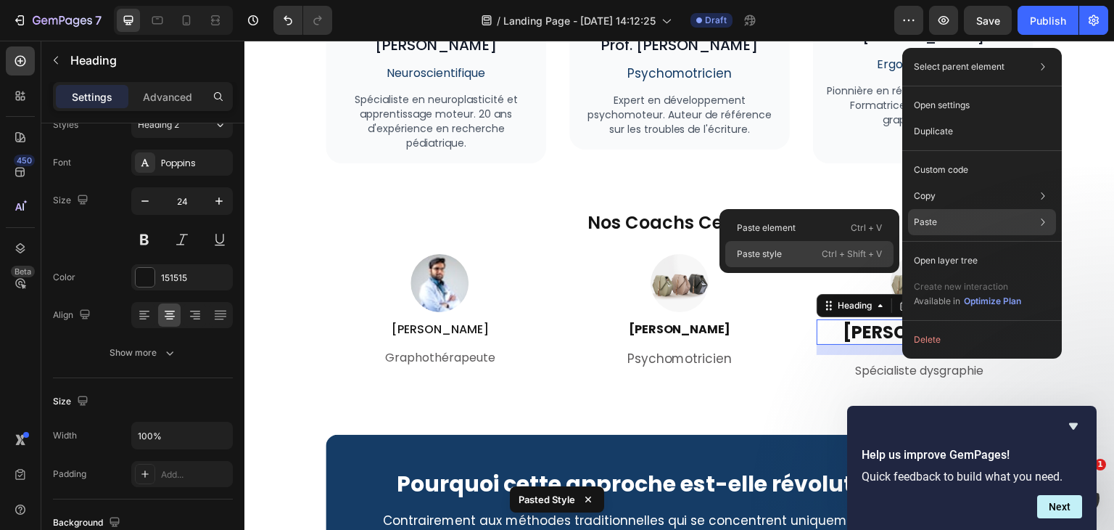
click at [844, 244] on div "Paste style Ctrl + Shift + V" at bounding box center [809, 254] width 168 height 26
type input "16"
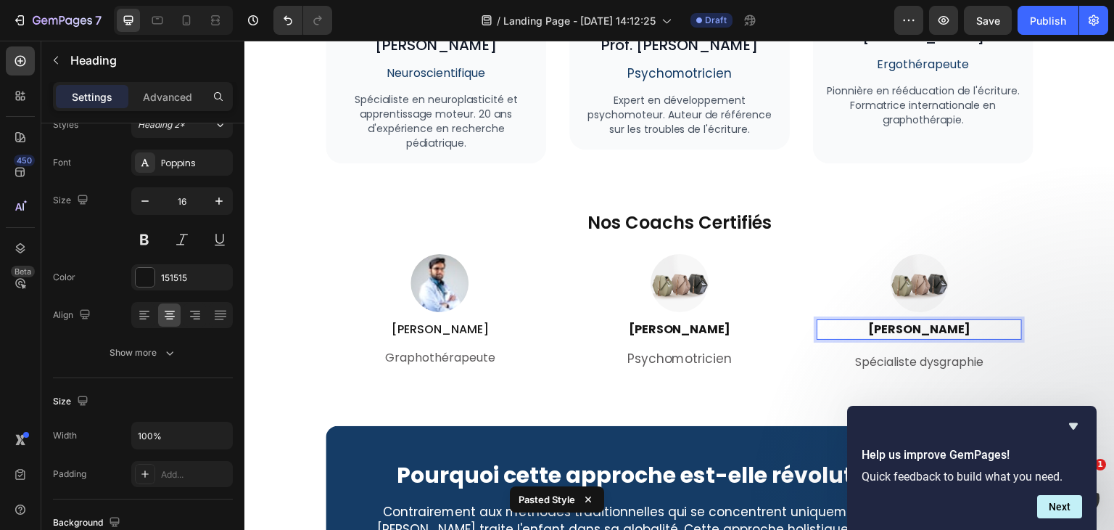
click at [907, 327] on strong "Maxime D." at bounding box center [919, 329] width 102 height 17
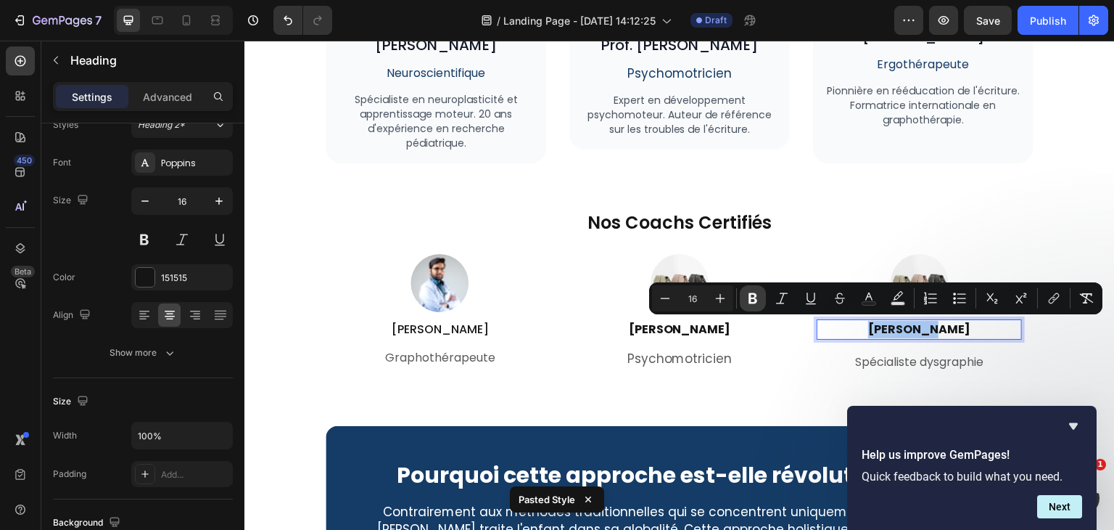
click at [751, 294] on icon "Editor contextual toolbar" at bounding box center [753, 298] width 9 height 11
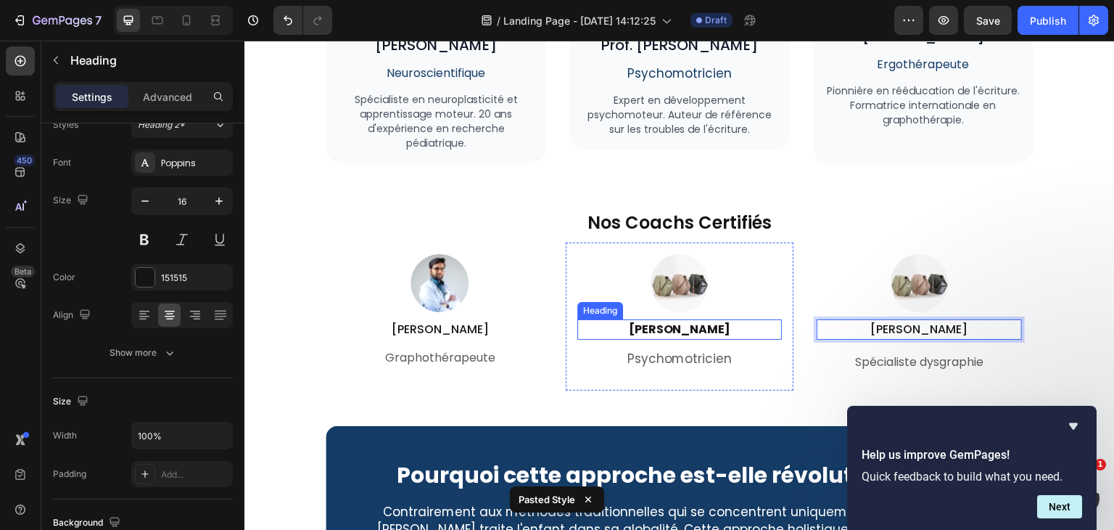
click at [683, 326] on strong "Lucas M." at bounding box center [679, 329] width 102 height 17
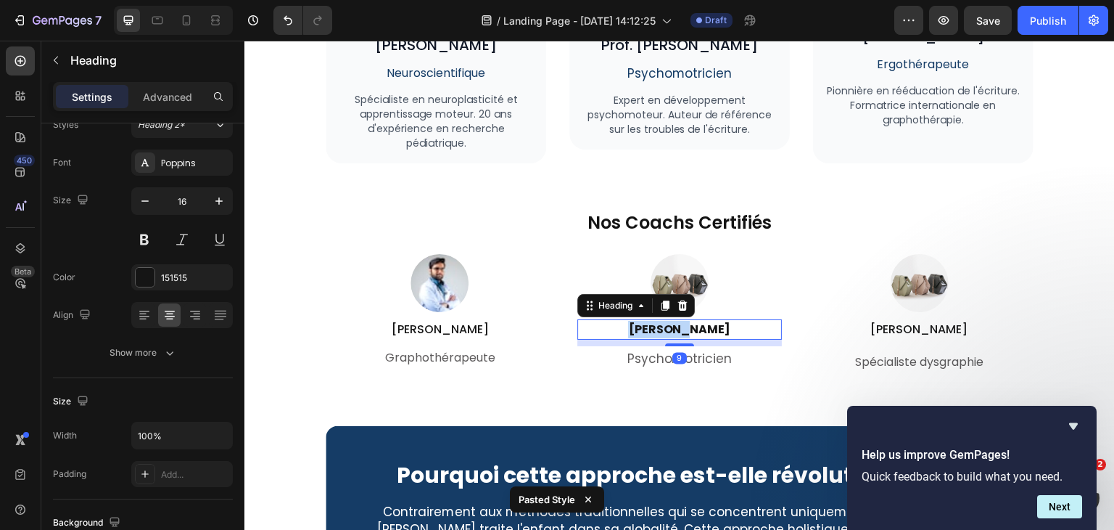
click at [683, 326] on strong "Lucas M." at bounding box center [679, 329] width 102 height 17
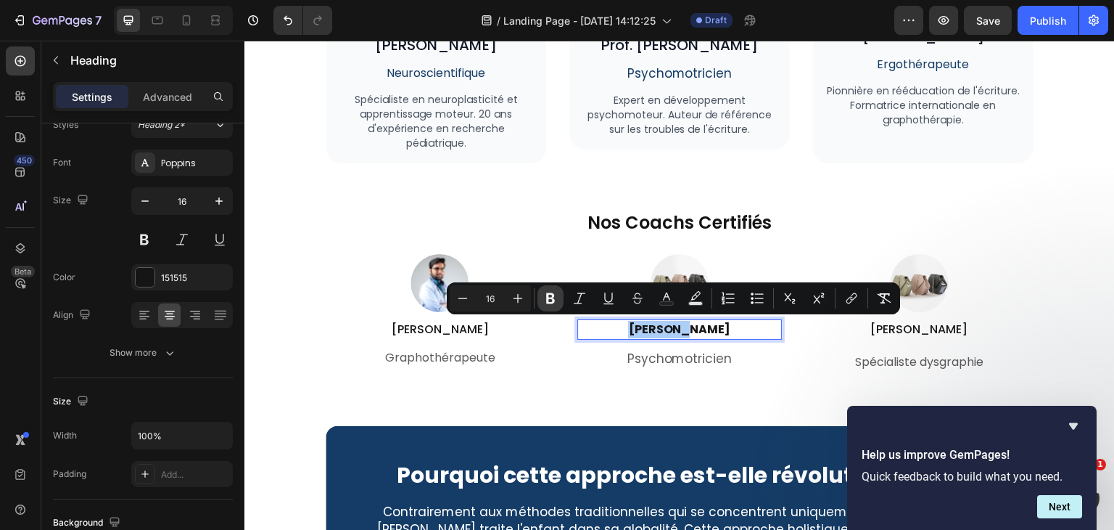
click at [546, 302] on icon "Editor contextual toolbar" at bounding box center [550, 298] width 9 height 11
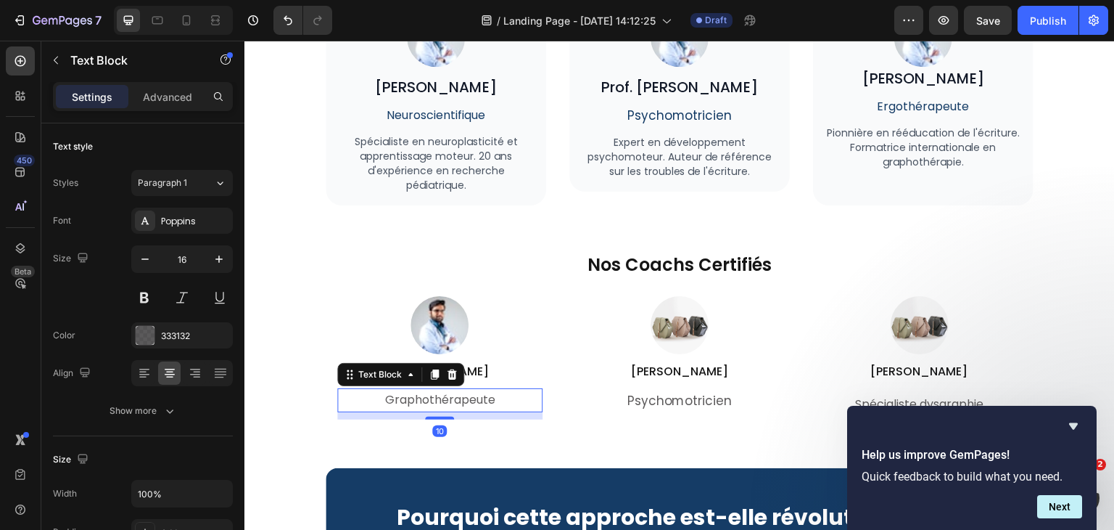
scroll to position [4413, 0]
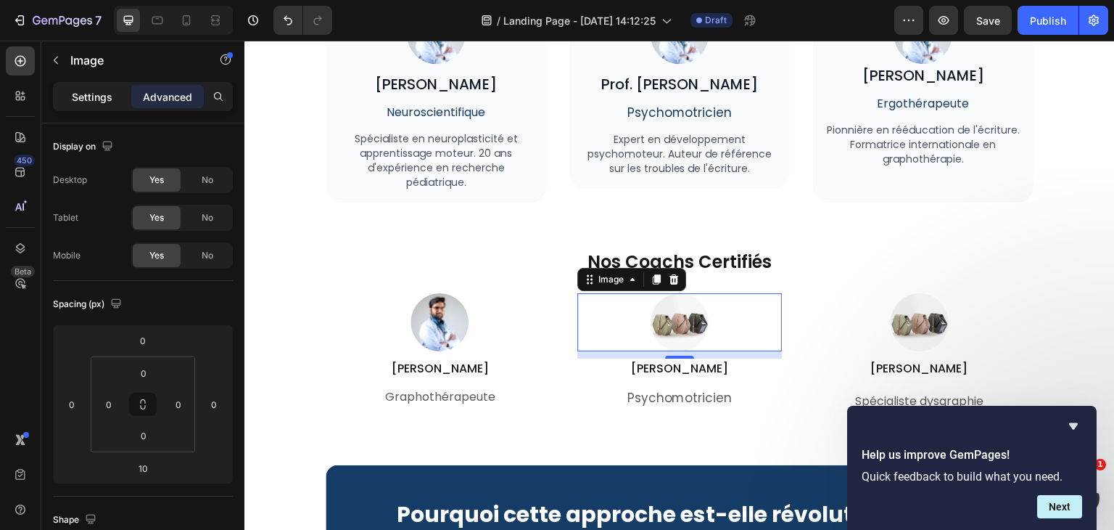
click at [87, 102] on p "Settings" at bounding box center [92, 96] width 41 height 15
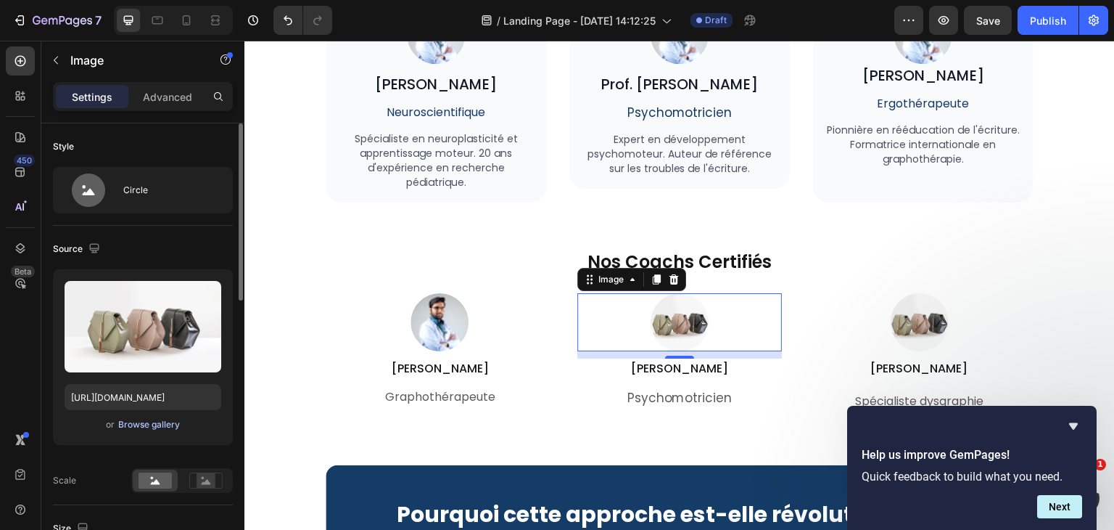
click at [162, 427] on div "Browse gallery" at bounding box center [149, 424] width 62 height 13
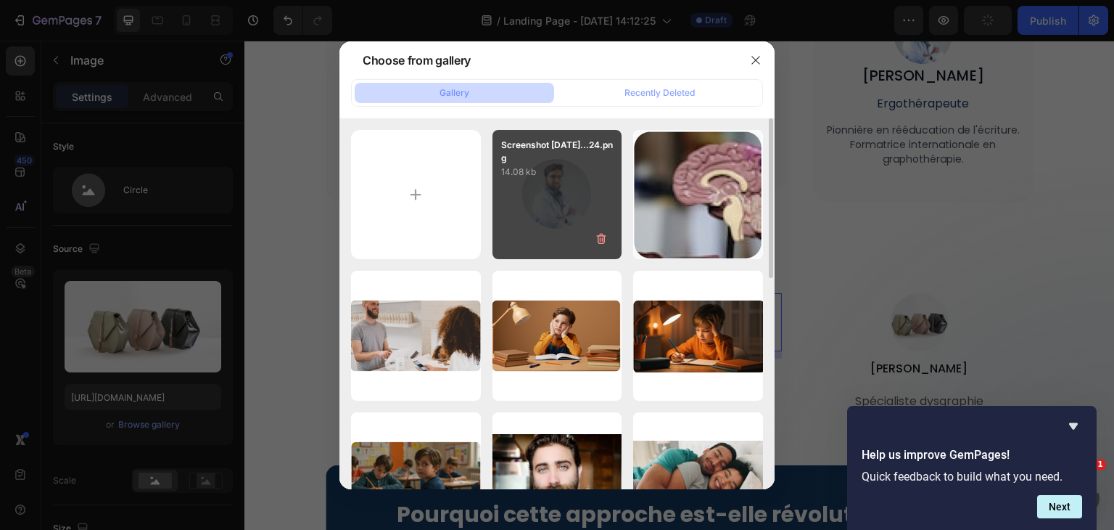
click at [555, 150] on p "Screenshot 2025-09-25...24.png" at bounding box center [557, 152] width 112 height 26
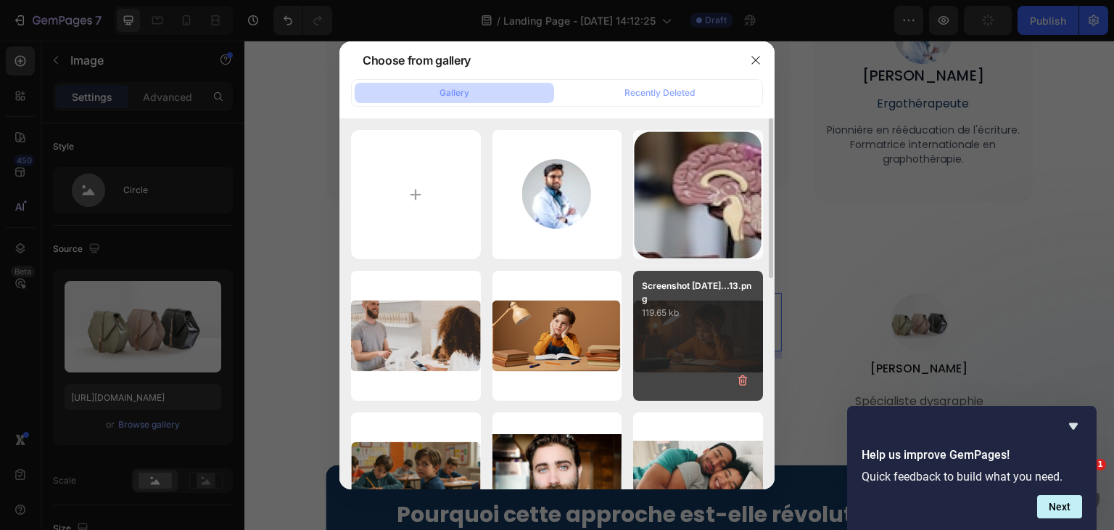
type input "https://cdn.shopify.com/s/files/1/0791/4956/4239/files/gempages_525381896914339…"
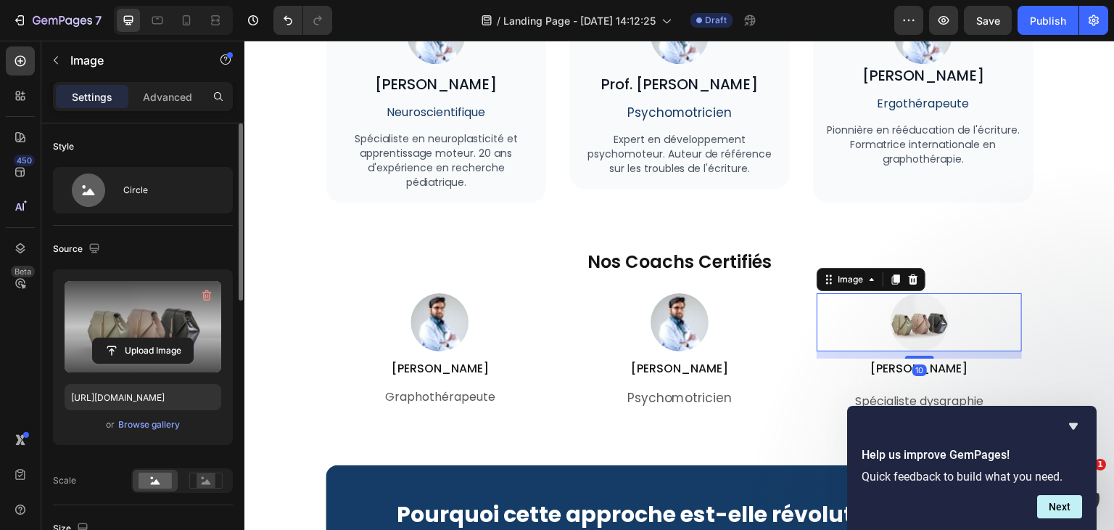
click at [134, 314] on label at bounding box center [143, 326] width 157 height 91
click at [134, 338] on input "file" at bounding box center [143, 350] width 100 height 25
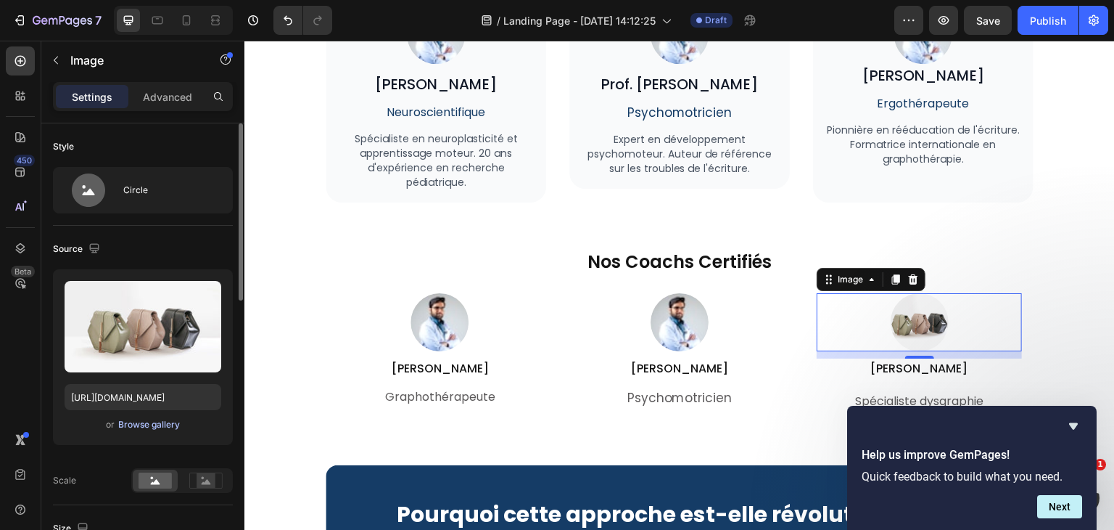
click at [152, 421] on div "Browse gallery" at bounding box center [149, 424] width 62 height 13
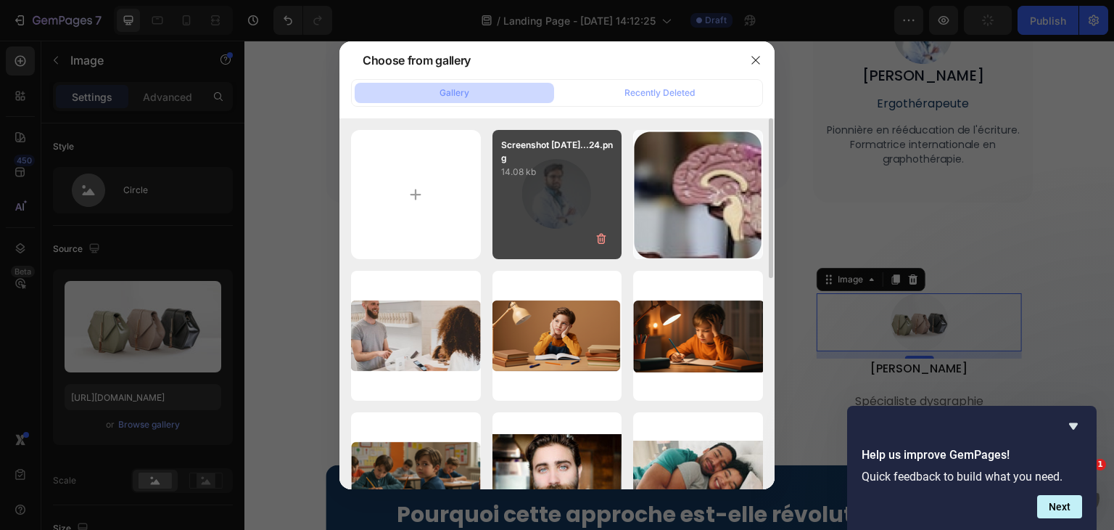
click at [566, 172] on p "14.08 kb" at bounding box center [557, 172] width 112 height 15
type input "https://cdn.shopify.com/s/files/1/0791/4956/4239/files/gempages_525381896914339…"
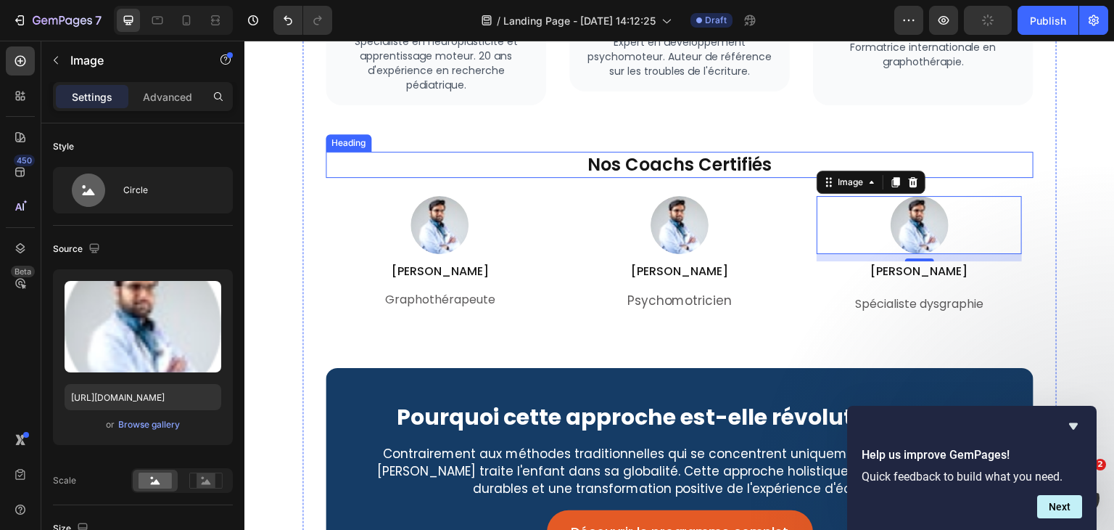
scroll to position [4563, 0]
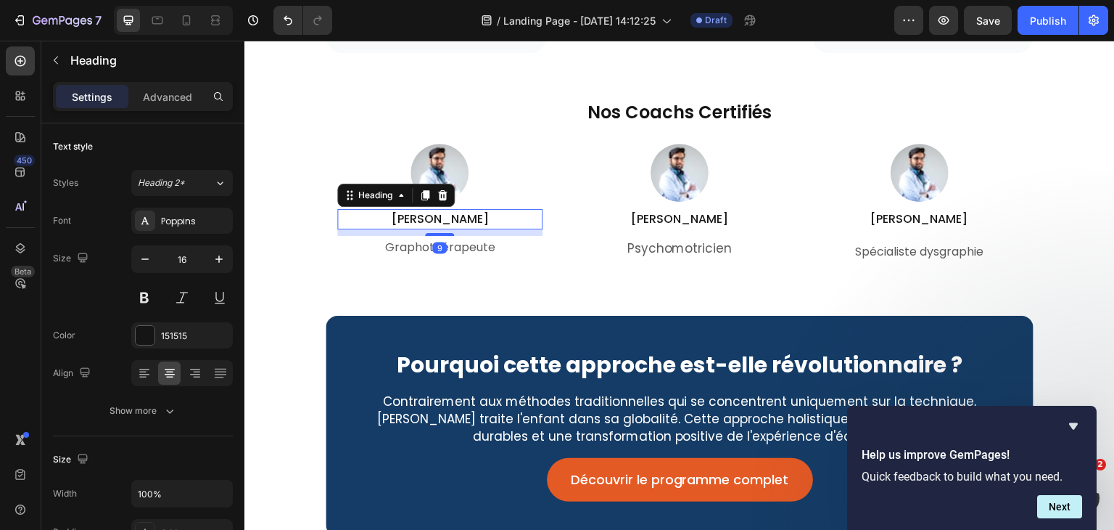
click at [436, 215] on p "Emma R." at bounding box center [440, 218] width 202 height 17
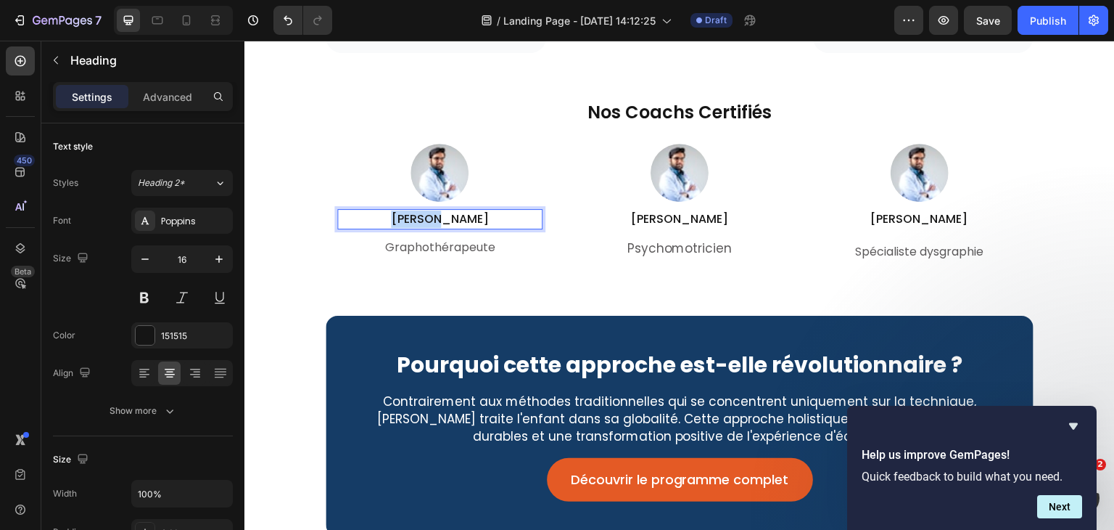
click at [436, 215] on p "Emma R." at bounding box center [440, 218] width 202 height 17
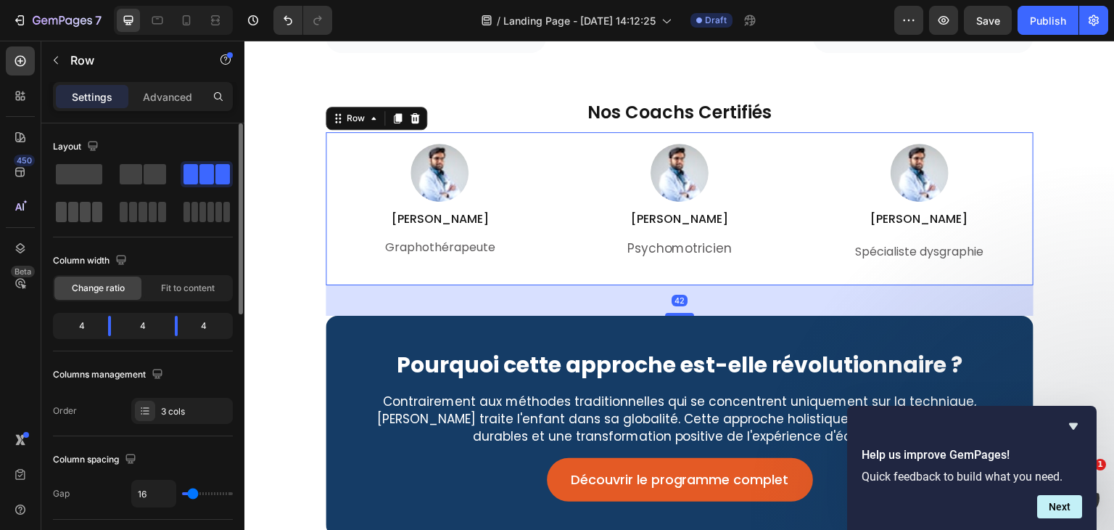
click at [99, 209] on span at bounding box center [97, 212] width 11 height 20
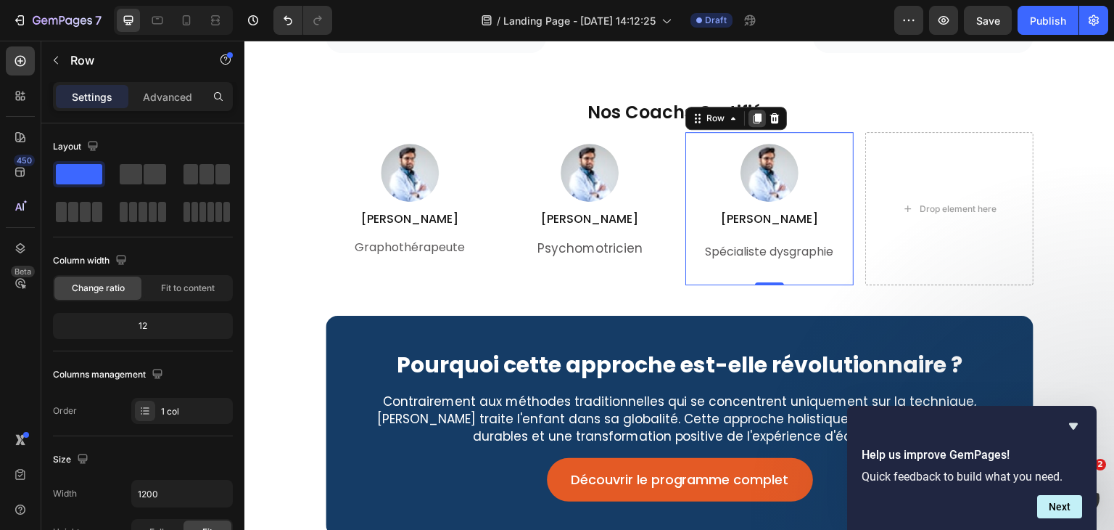
click at [756, 120] on icon at bounding box center [757, 118] width 12 height 12
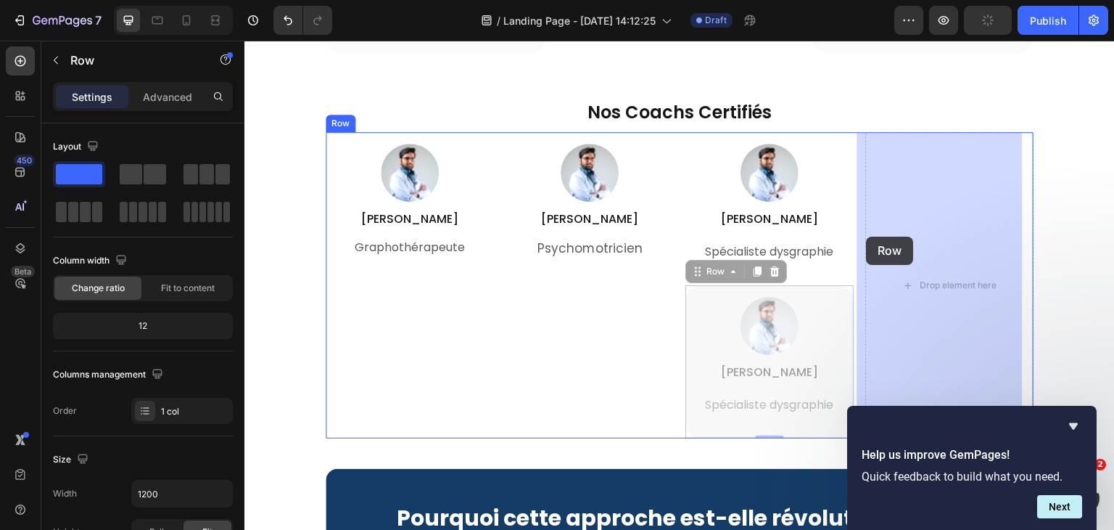
drag, startPoint x: 688, startPoint y: 297, endPoint x: 867, endPoint y: 236, distance: 188.3
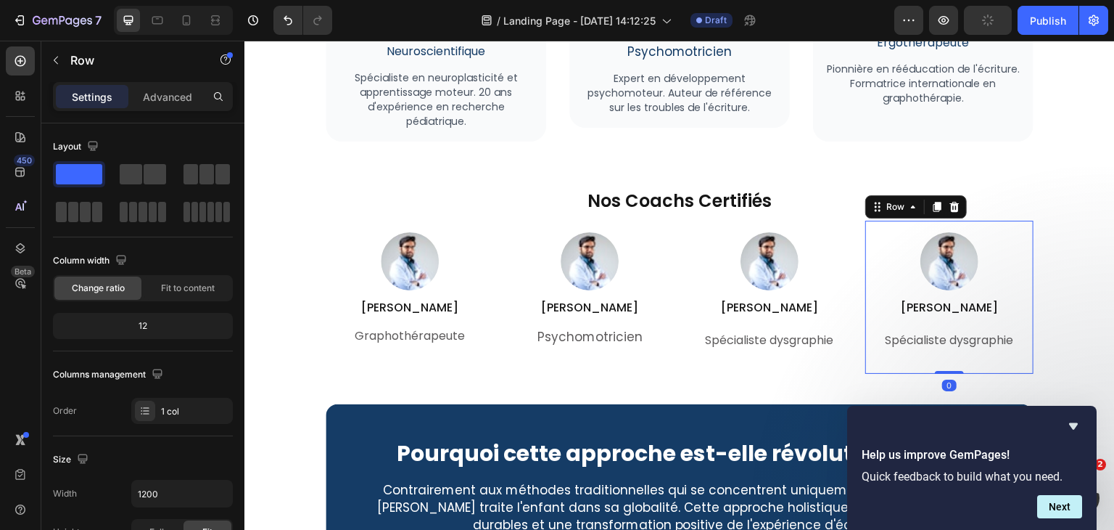
scroll to position [4475, 0]
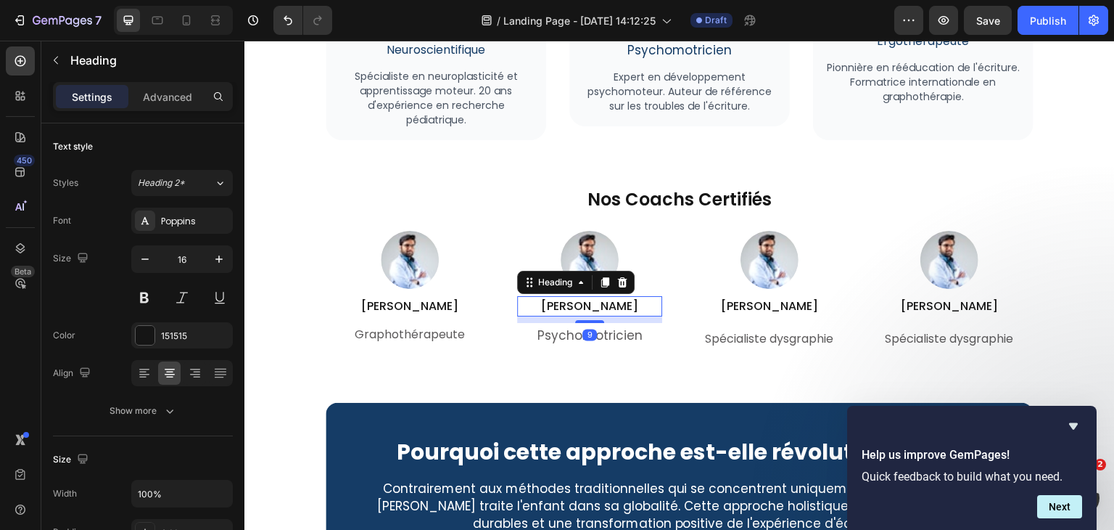
click at [581, 308] on p "Lucas M." at bounding box center [590, 305] width 142 height 17
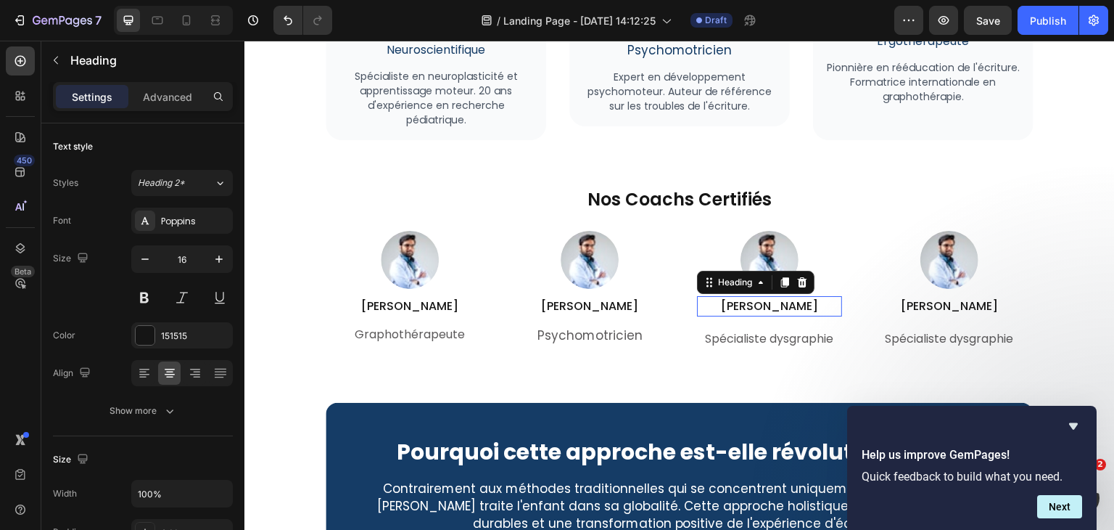
click at [757, 309] on p "Maxime D." at bounding box center [770, 305] width 142 height 17
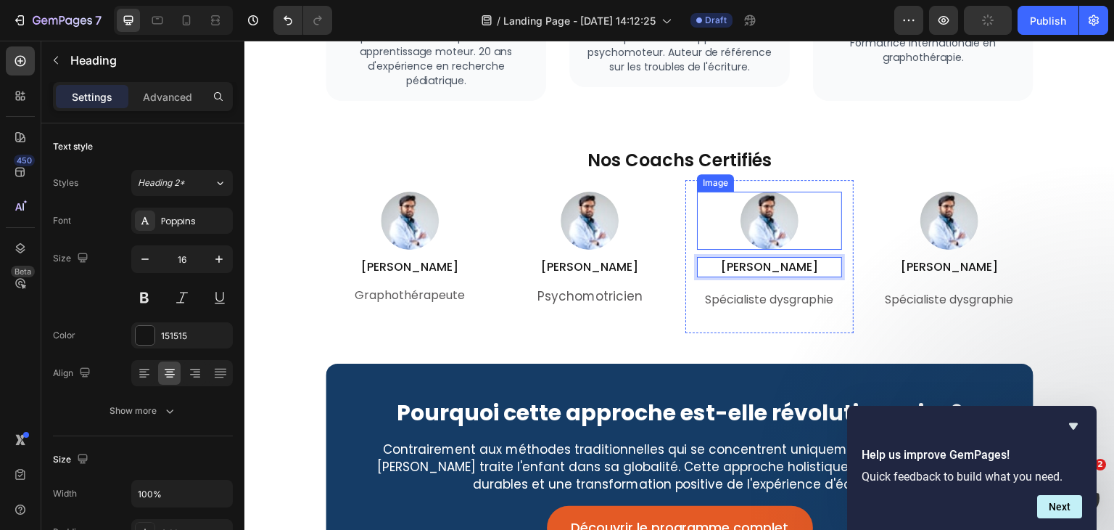
scroll to position [4532, 0]
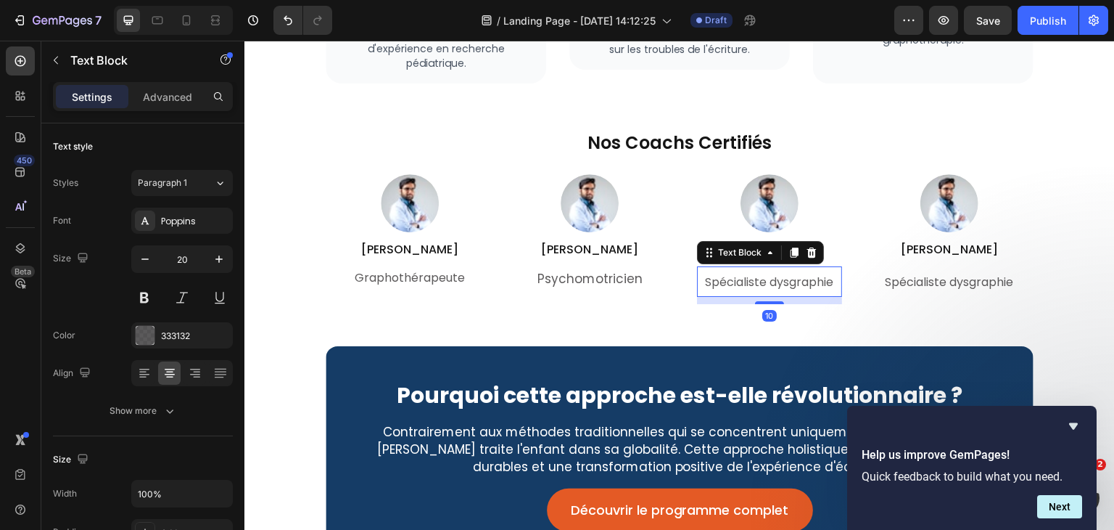
click at [775, 273] on span "Spécialiste dysgraphie" at bounding box center [770, 281] width 128 height 17
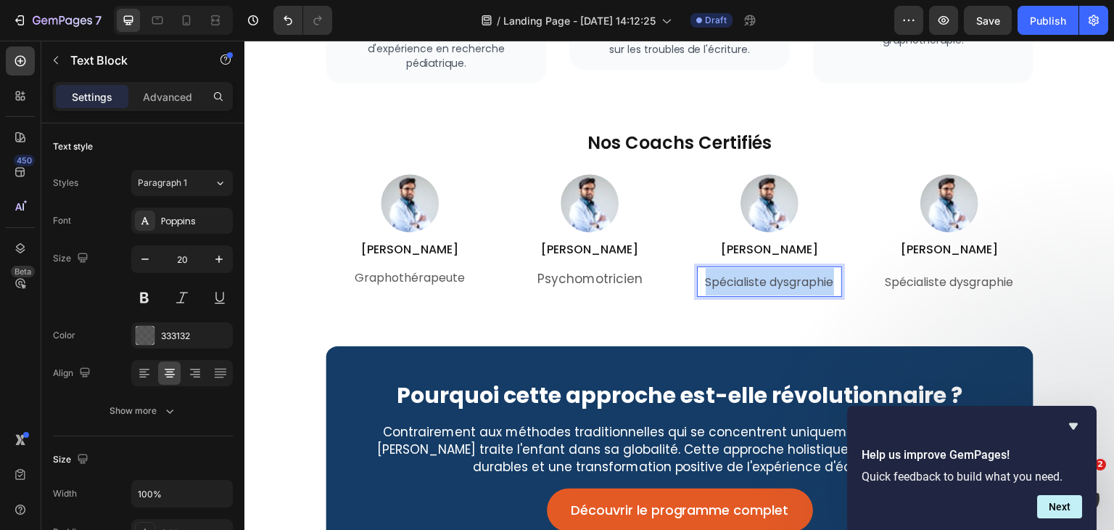
click at [775, 273] on span "Spécialiste dysgraphie" at bounding box center [770, 281] width 128 height 17
click at [714, 274] on p "Ergothérapeute" at bounding box center [770, 281] width 142 height 26
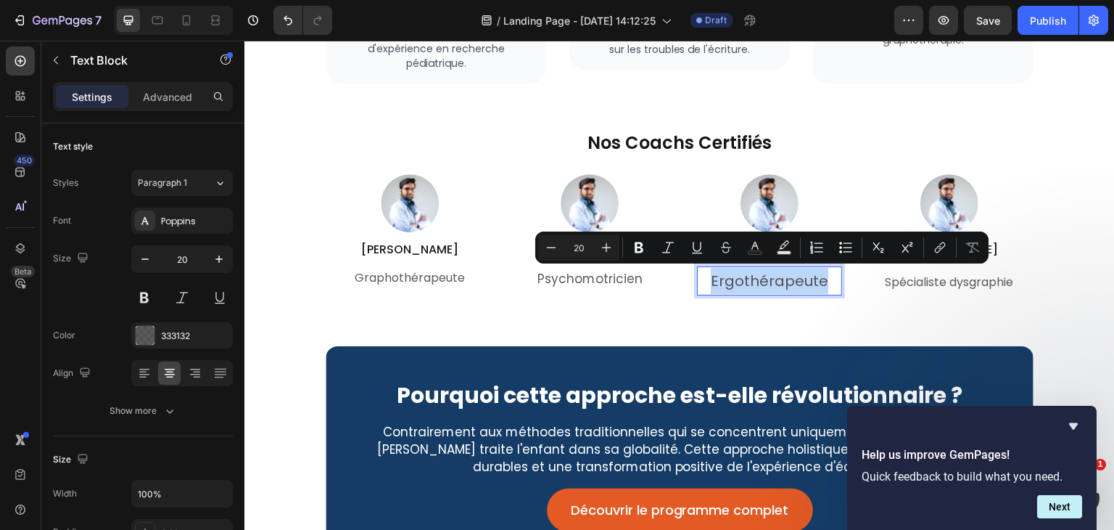
click at [714, 274] on p "Ergothérapeute" at bounding box center [770, 281] width 142 height 26
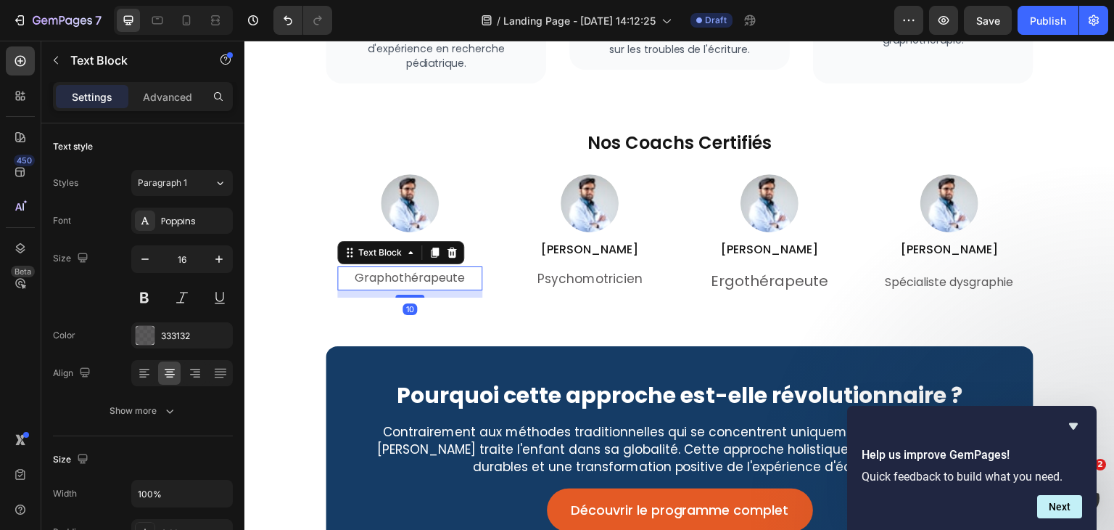
click at [359, 280] on p "Graphothérapeute" at bounding box center [410, 278] width 142 height 21
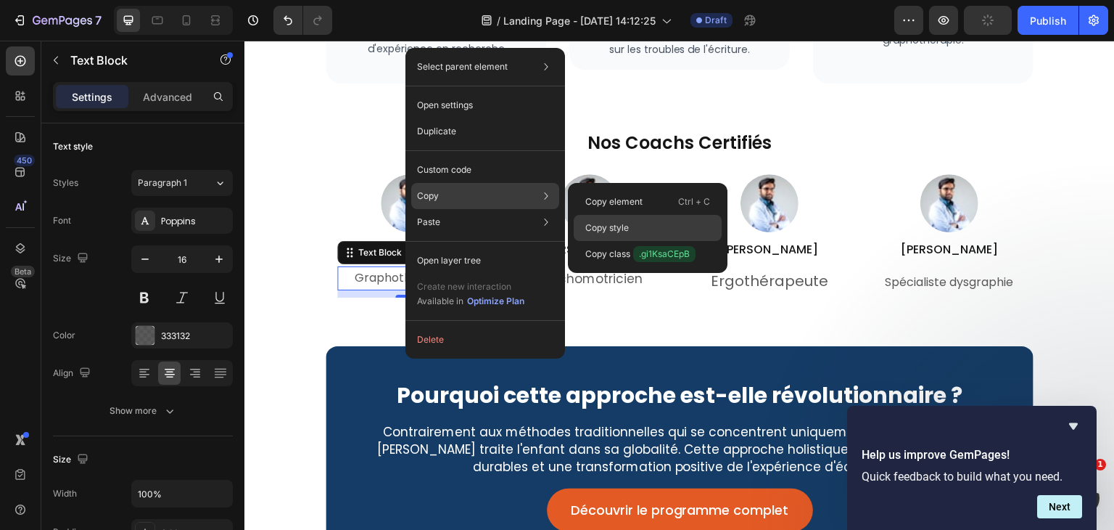
click at [633, 221] on div "Copy style" at bounding box center [648, 228] width 148 height 26
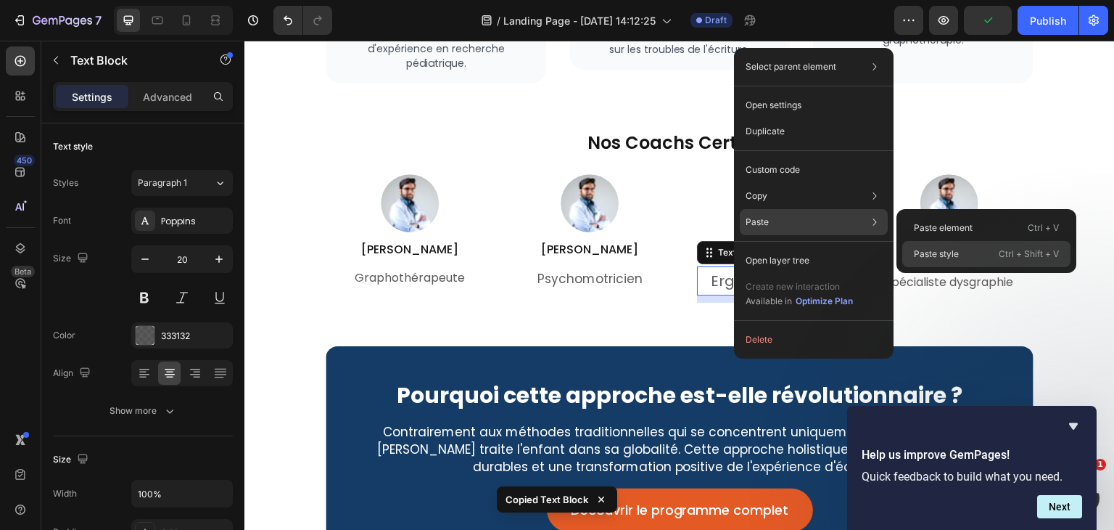
click at [937, 253] on p "Paste style" at bounding box center [936, 253] width 45 height 13
type input "16"
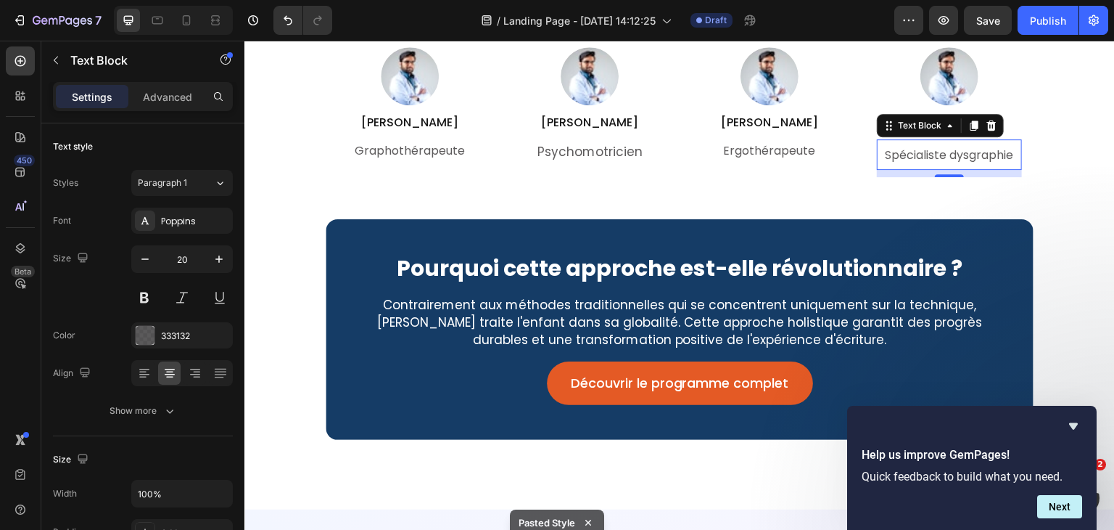
scroll to position [4703, 0]
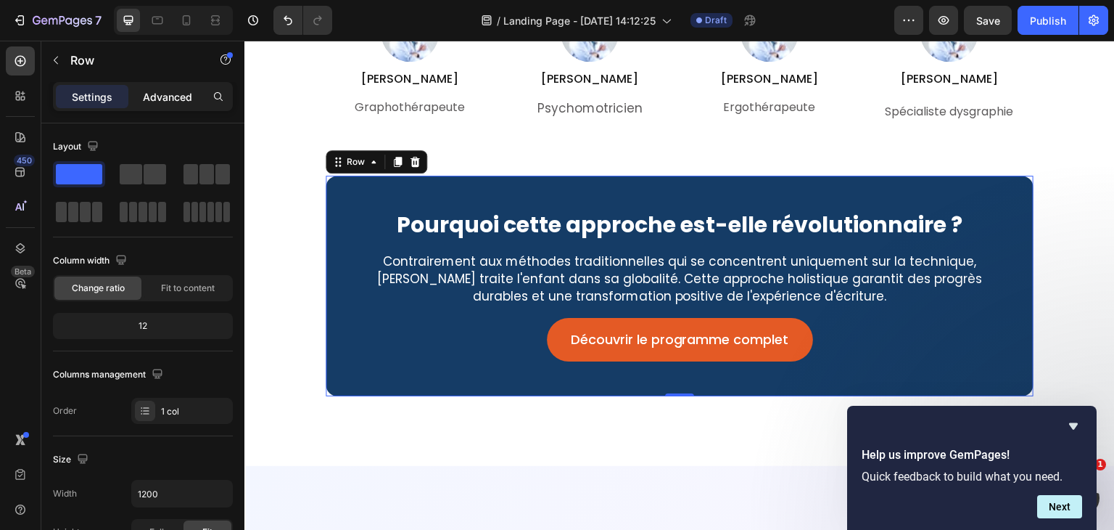
click at [171, 91] on p "Advanced" at bounding box center [167, 96] width 49 height 15
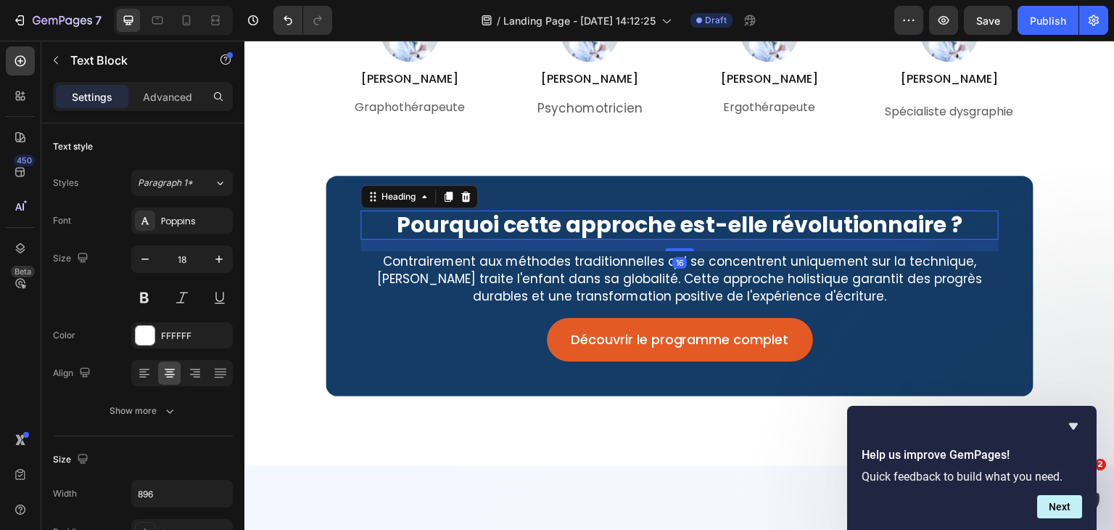
click at [672, 211] on h2 "Pourquoi cette approche est-elle révolutionnaire ?" at bounding box center [680, 224] width 638 height 29
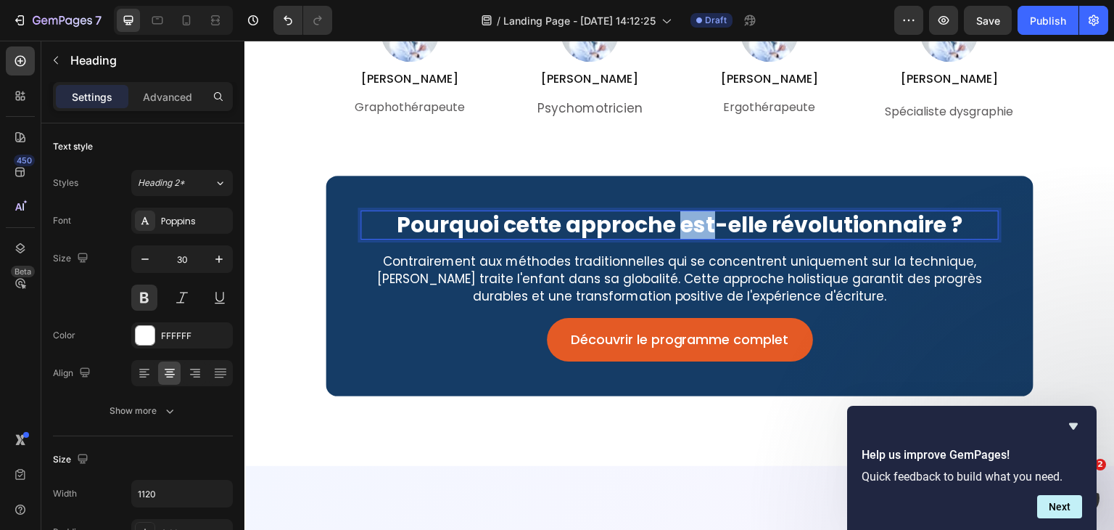
click at [672, 211] on h2 "Pourquoi cette approche est-elle révolutionnaire ?" at bounding box center [680, 224] width 638 height 29
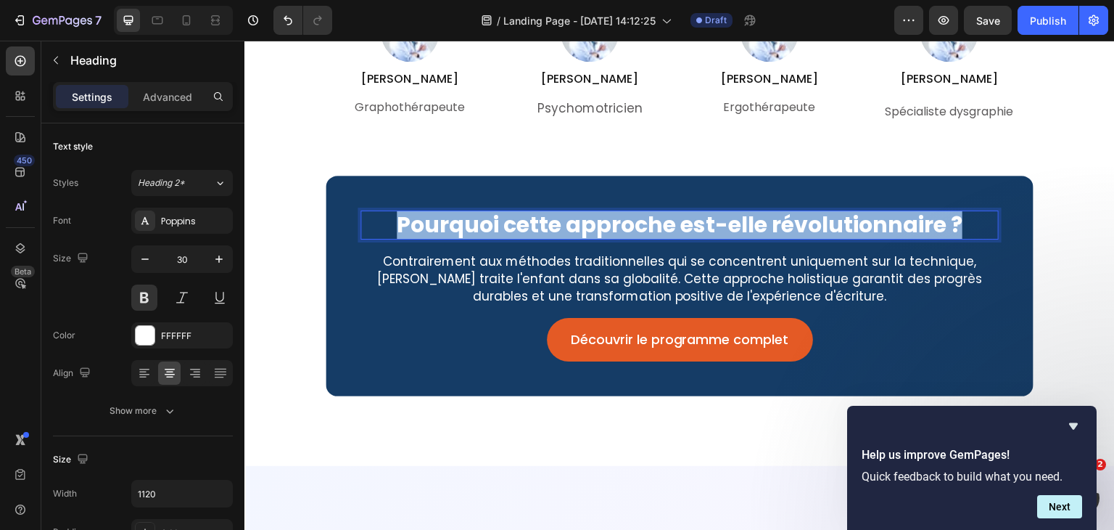
click at [672, 212] on p "Pourquoi cette approche est-elle révolutionnaire ?" at bounding box center [679, 225] width 635 height 26
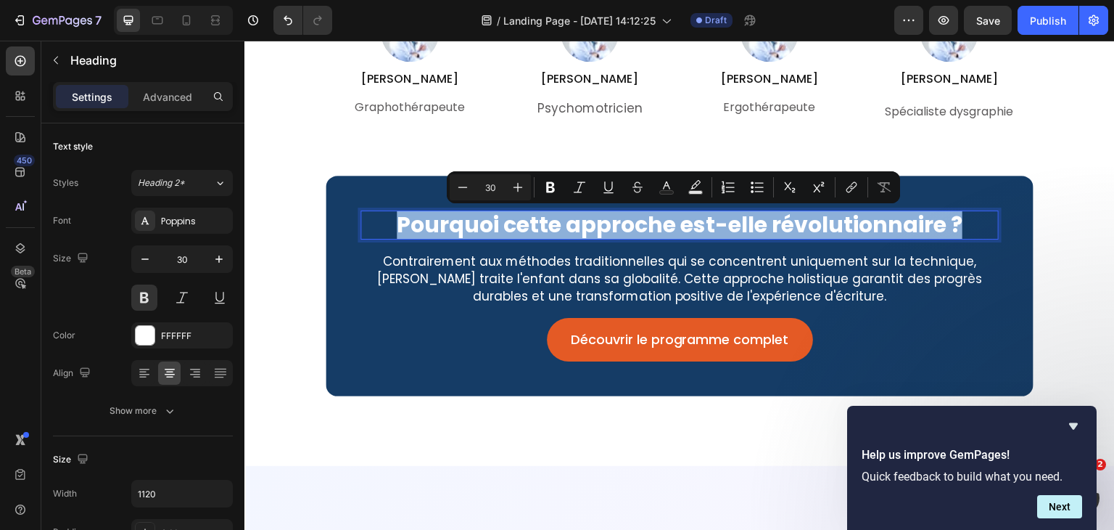
click at [397, 225] on p "Pourquoi cette approche est-elle révolutionnaire ?" at bounding box center [679, 225] width 635 height 26
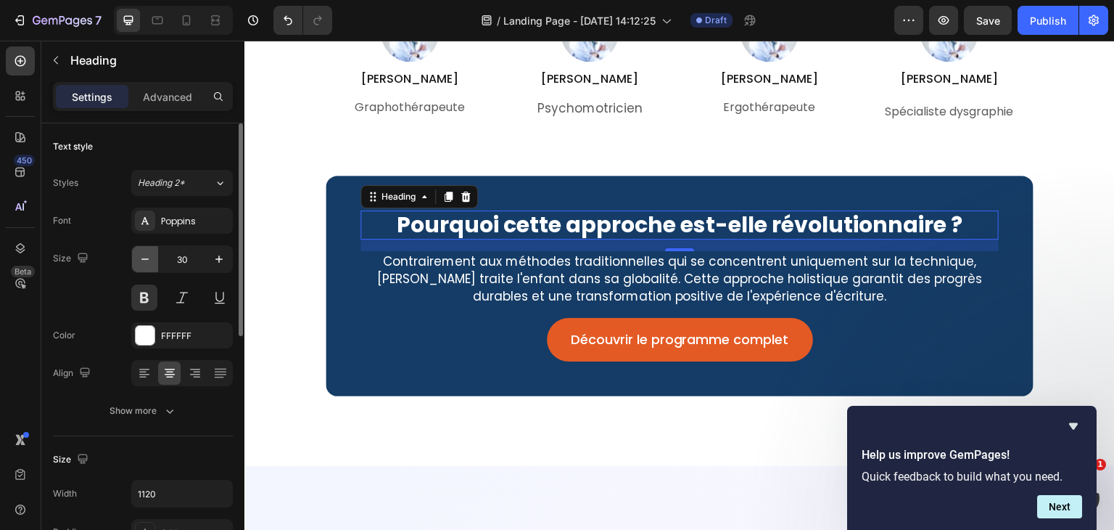
click at [144, 260] on icon "button" at bounding box center [145, 259] width 15 height 15
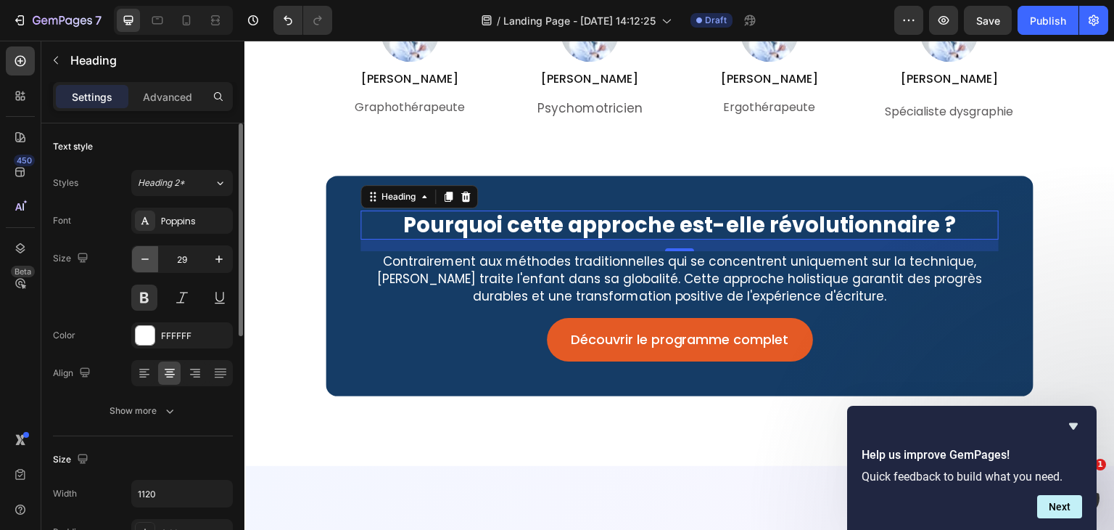
click at [144, 260] on icon "button" at bounding box center [145, 259] width 15 height 15
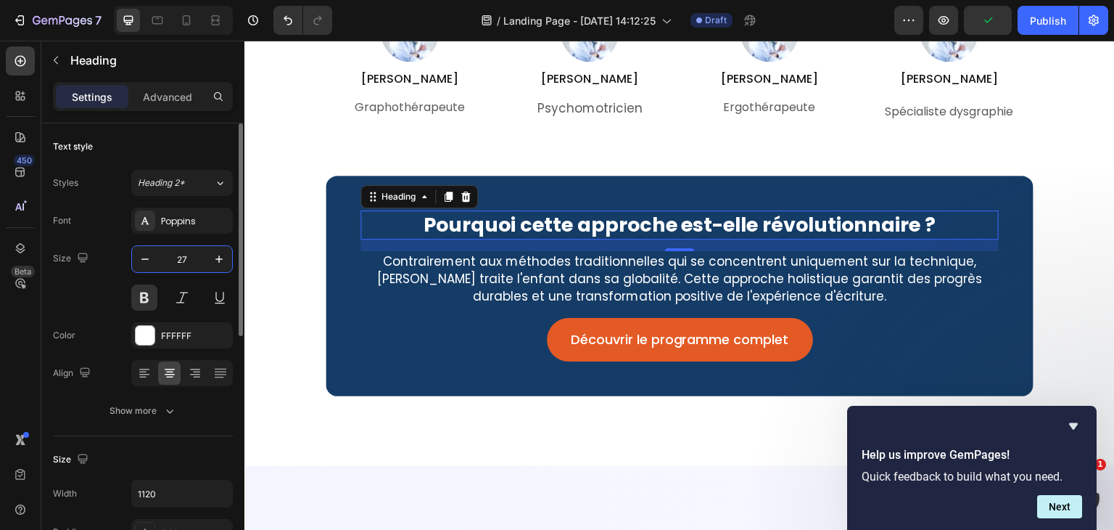
click at [197, 255] on input "27" at bounding box center [182, 259] width 48 height 26
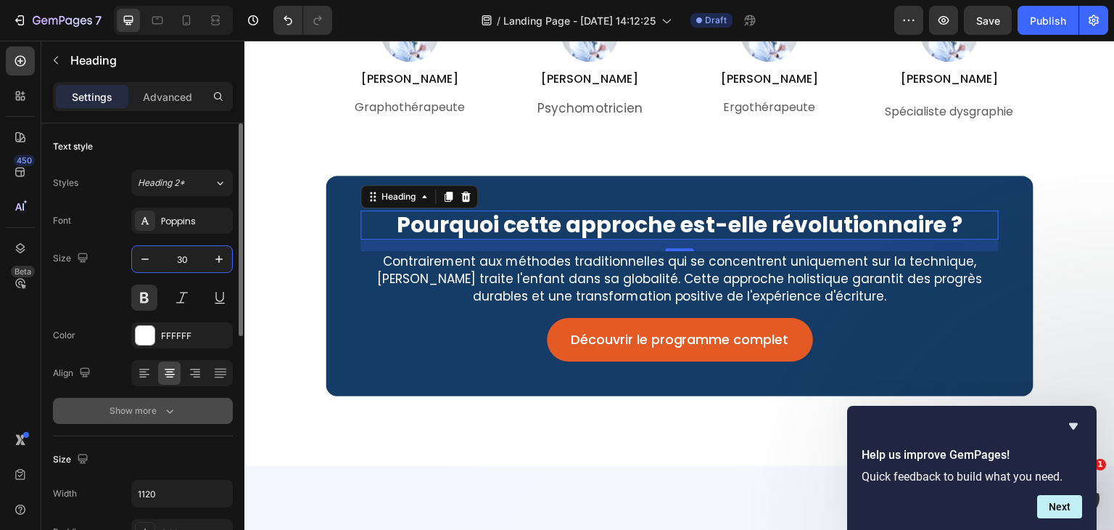
type input "30"
click at [170, 401] on button "Show more" at bounding box center [143, 410] width 180 height 26
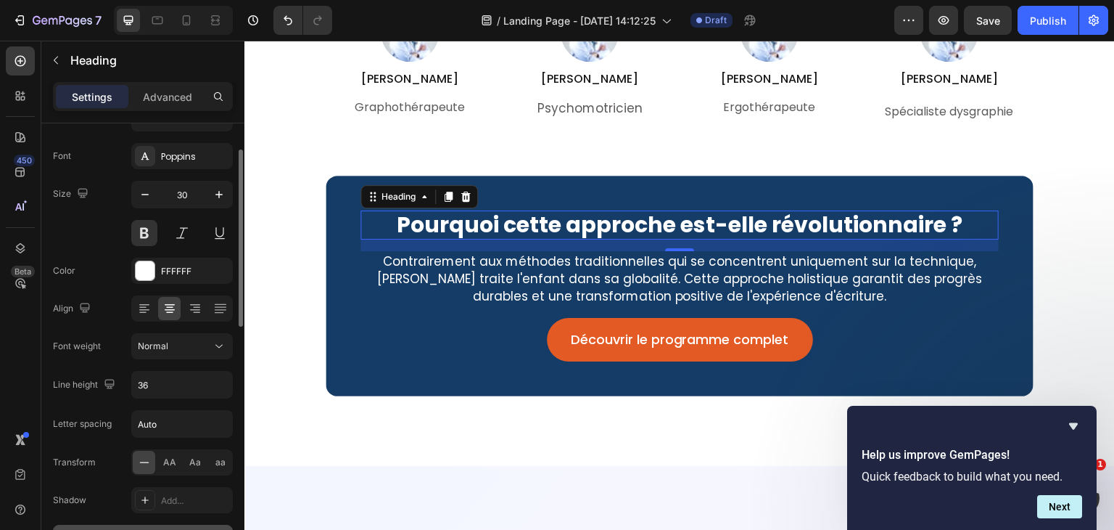
scroll to position [65, 0]
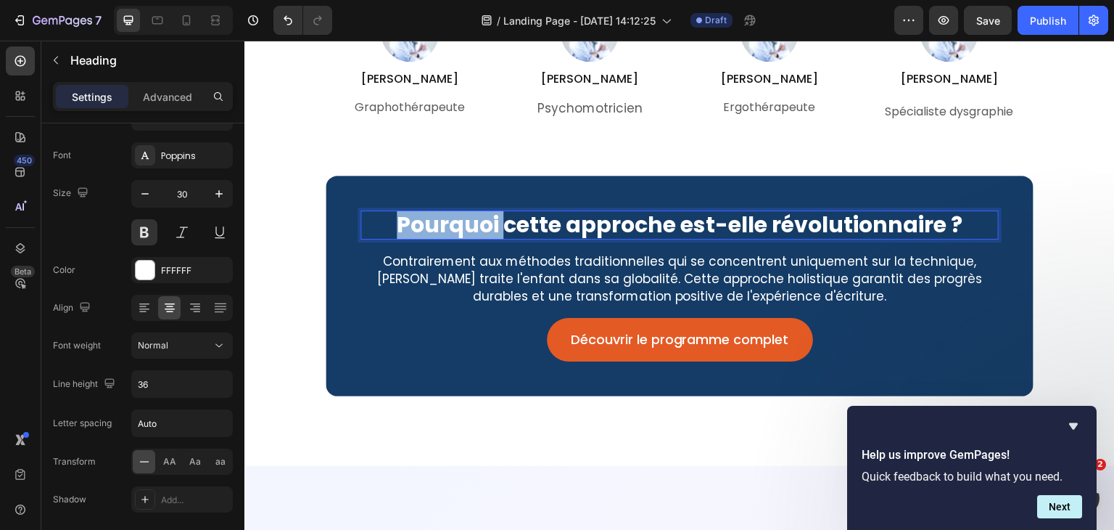
click at [414, 225] on p "Pourquoi cette approche est-elle révolutionnaire ?" at bounding box center [679, 225] width 635 height 26
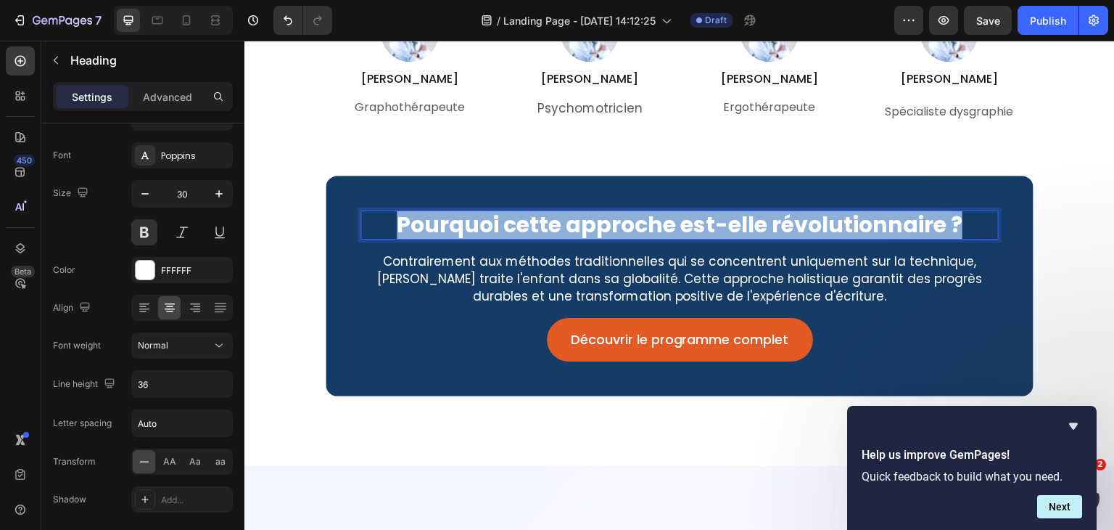
click at [414, 225] on p "Pourquoi cette approche est-elle révolutionnaire ?" at bounding box center [679, 225] width 635 height 26
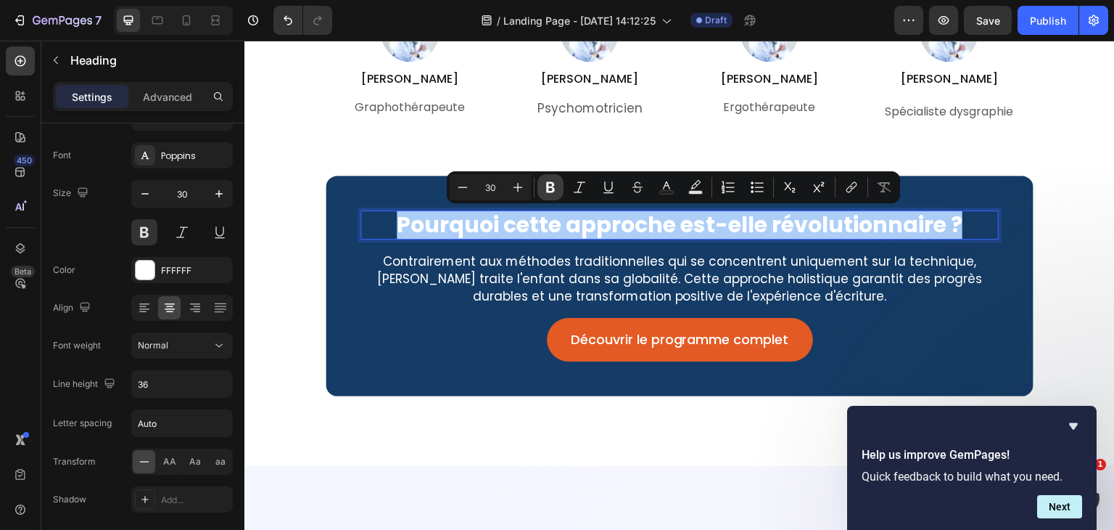
click at [545, 181] on icon "Editor contextual toolbar" at bounding box center [550, 187] width 15 height 15
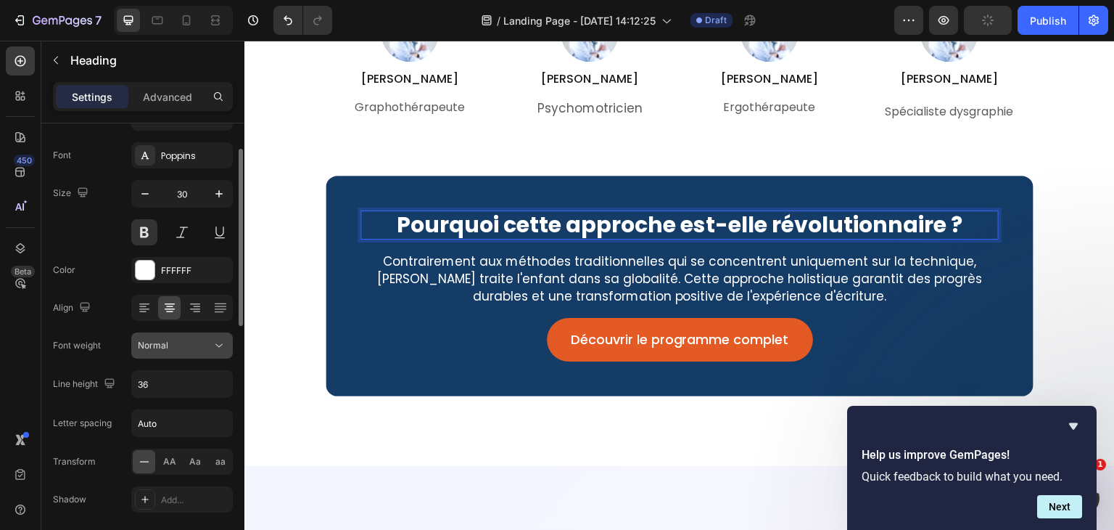
click at [219, 346] on icon at bounding box center [219, 345] width 15 height 15
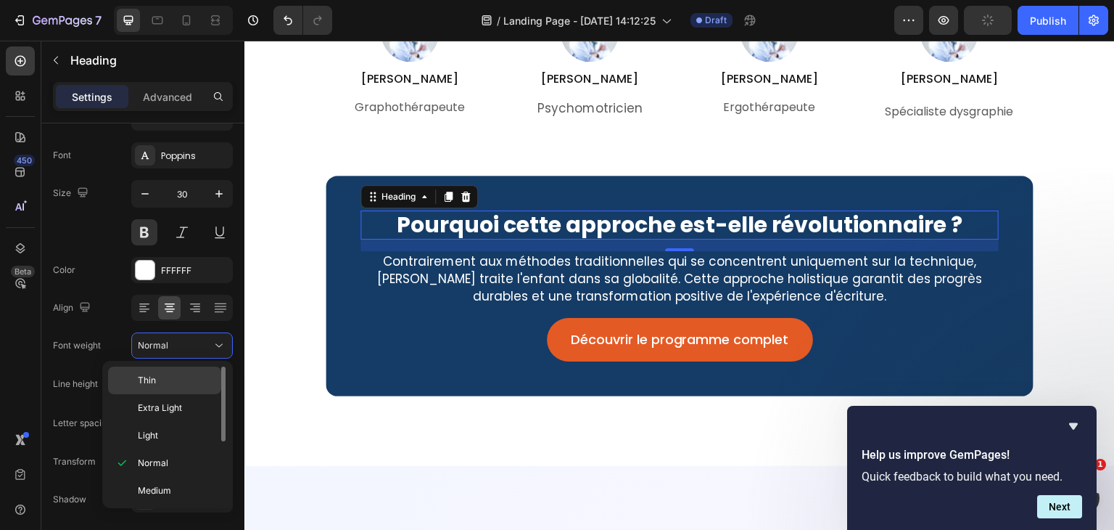
click at [184, 374] on p "Thin" at bounding box center [176, 380] width 77 height 13
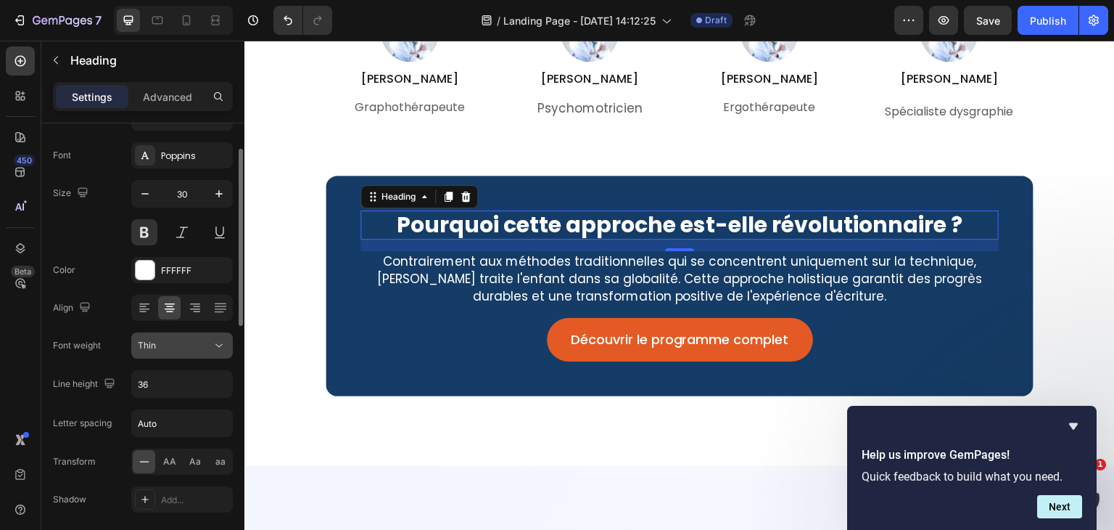
click at [205, 345] on div "Thin" at bounding box center [175, 345] width 74 height 13
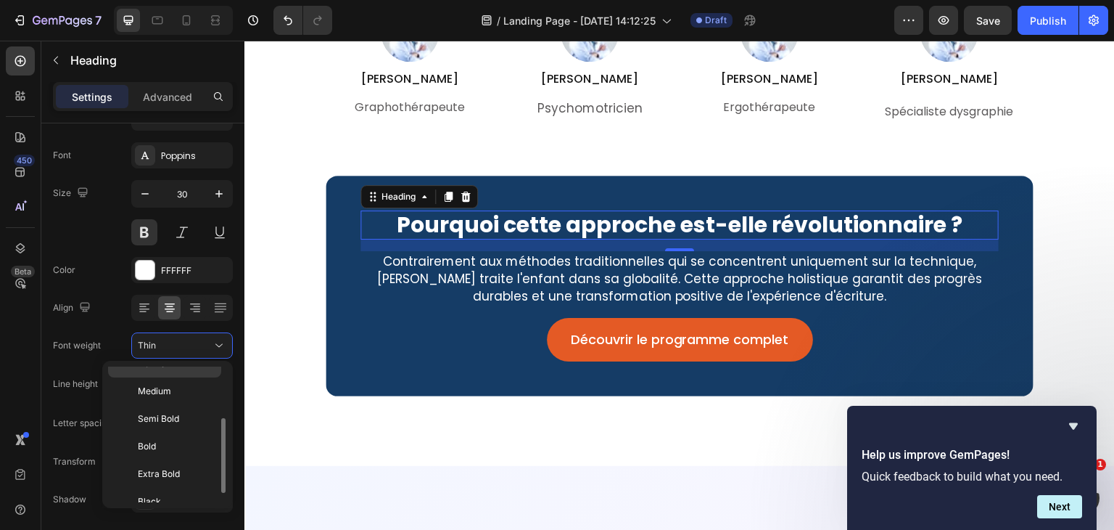
scroll to position [100, 0]
click at [158, 441] on p "Bold" at bounding box center [176, 445] width 77 height 13
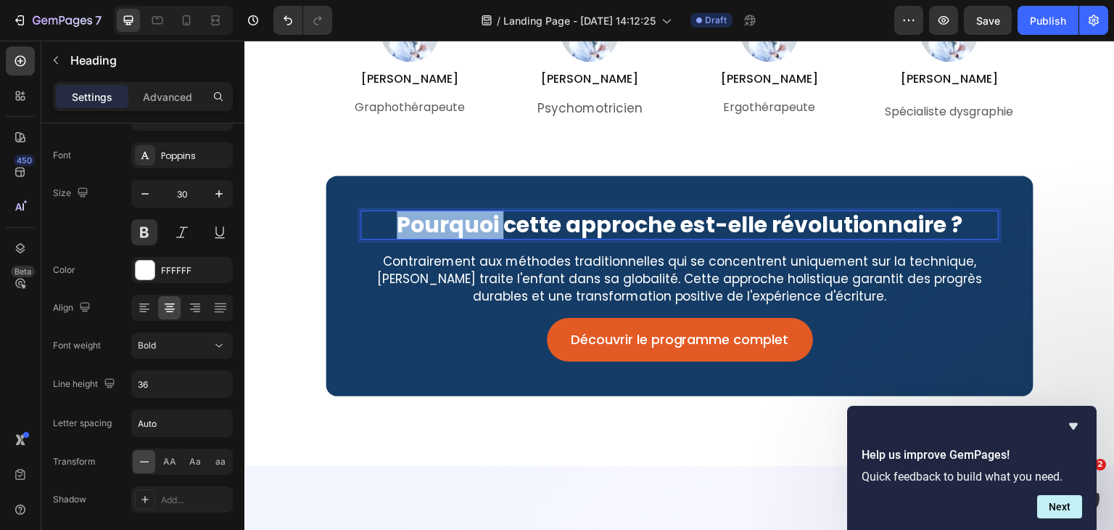
click at [460, 224] on strong "Pourquoi cette approche est-elle révolutionnaire ?" at bounding box center [680, 224] width 566 height 31
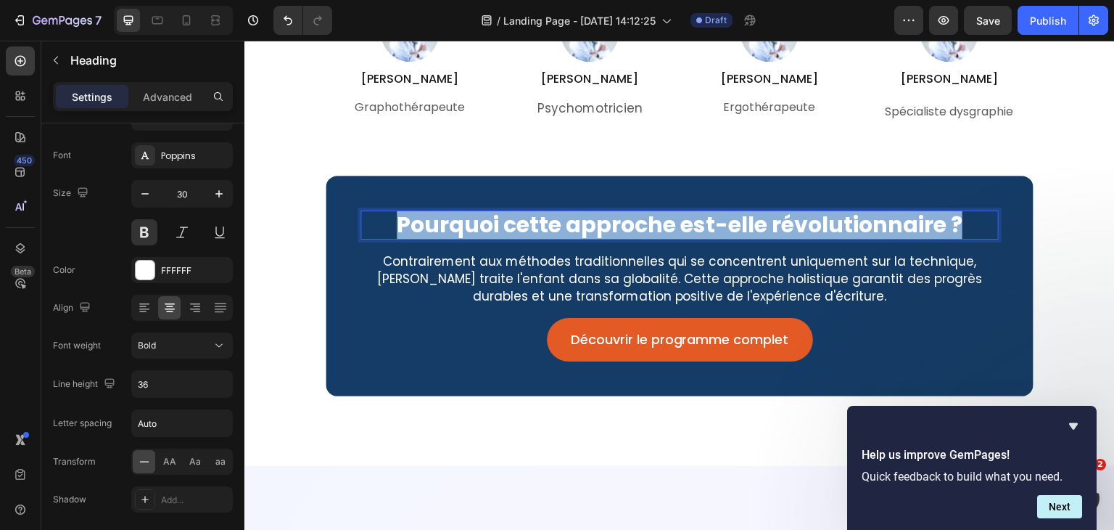
click at [460, 224] on strong "Pourquoi cette approche est-elle révolutionnaire ?" at bounding box center [680, 224] width 566 height 31
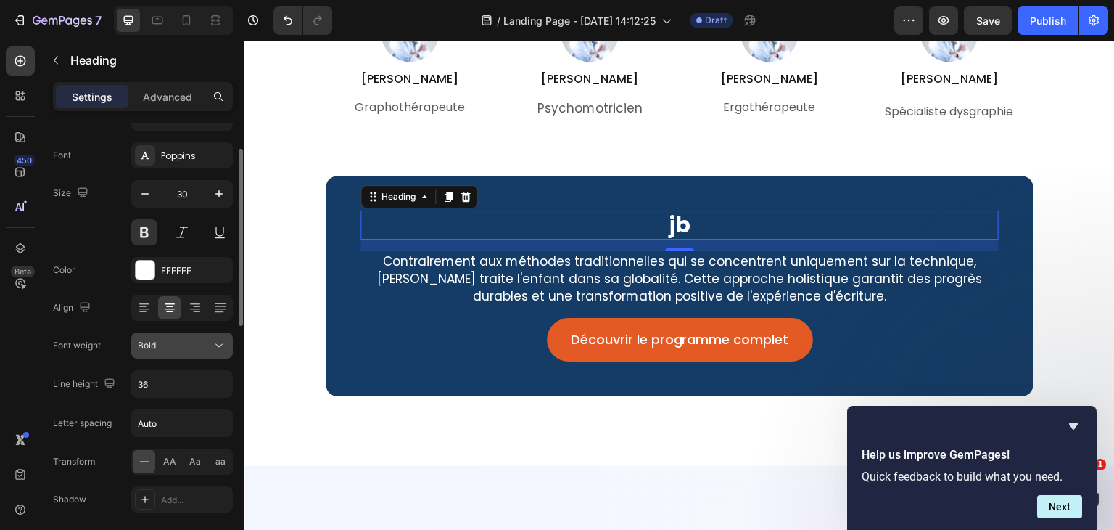
click at [216, 344] on icon at bounding box center [219, 345] width 15 height 15
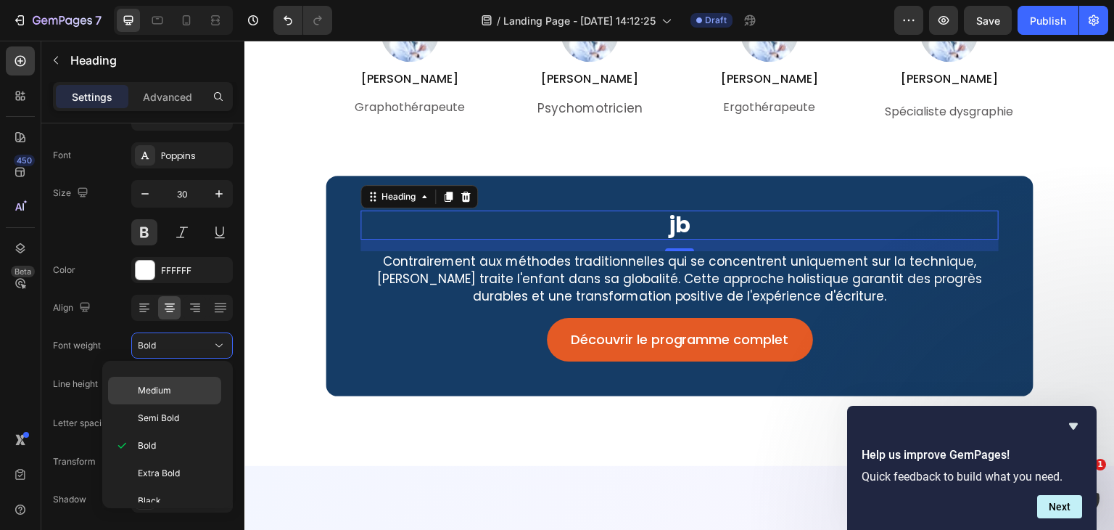
click at [181, 390] on p "Medium" at bounding box center [176, 390] width 77 height 13
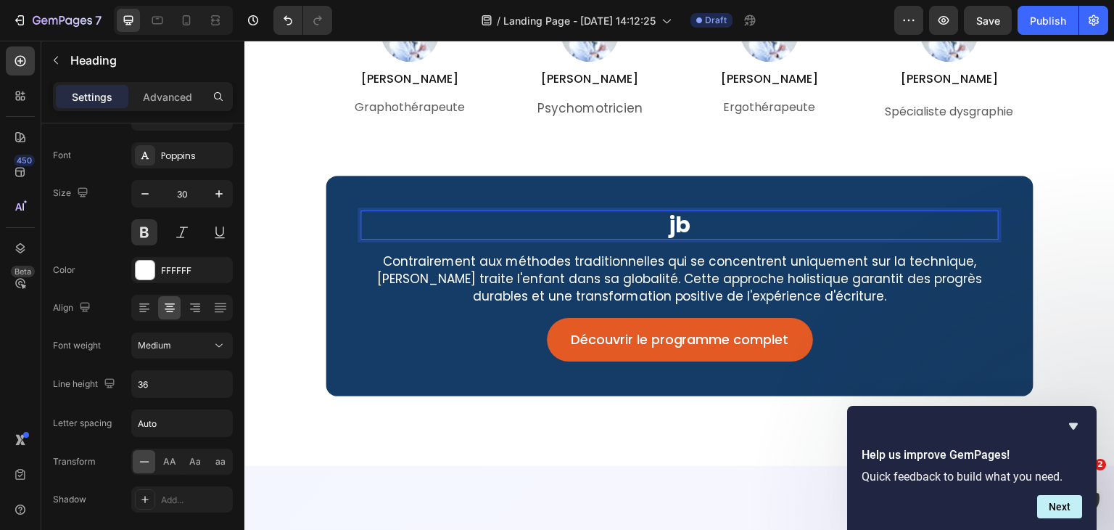
click at [703, 217] on p "jb" at bounding box center [679, 225] width 635 height 26
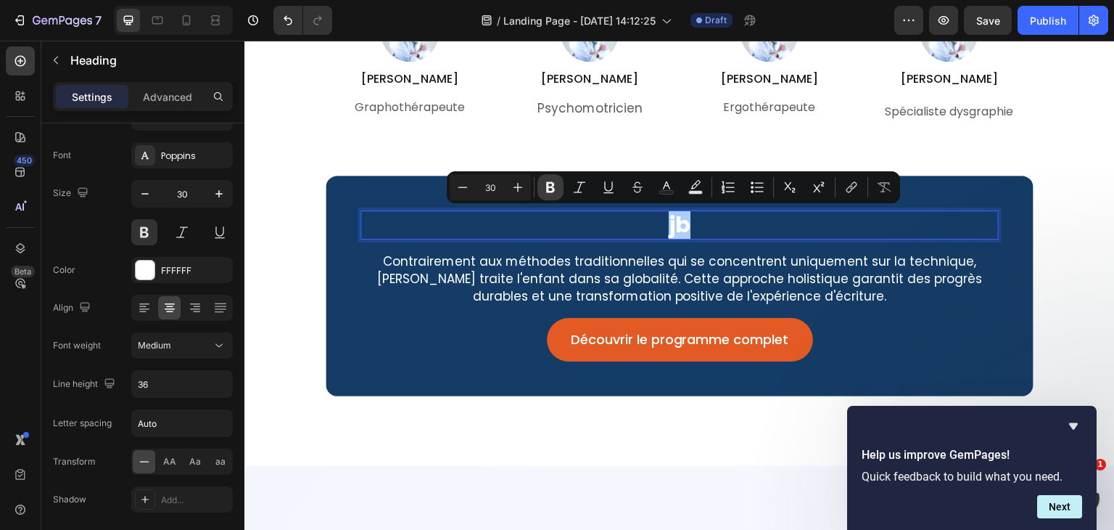
click at [555, 187] on icon "Editor contextual toolbar" at bounding box center [550, 187] width 15 height 15
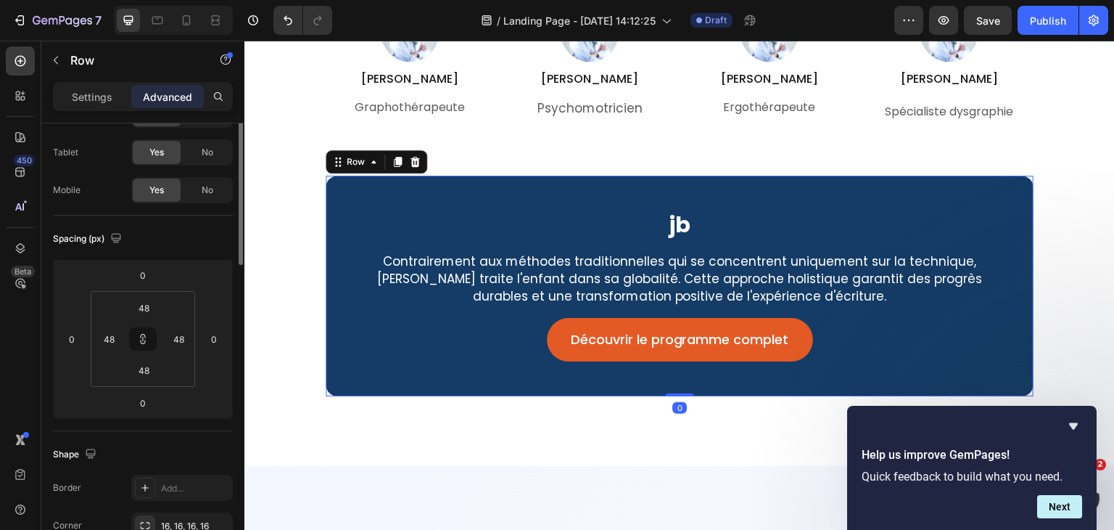
scroll to position [0, 0]
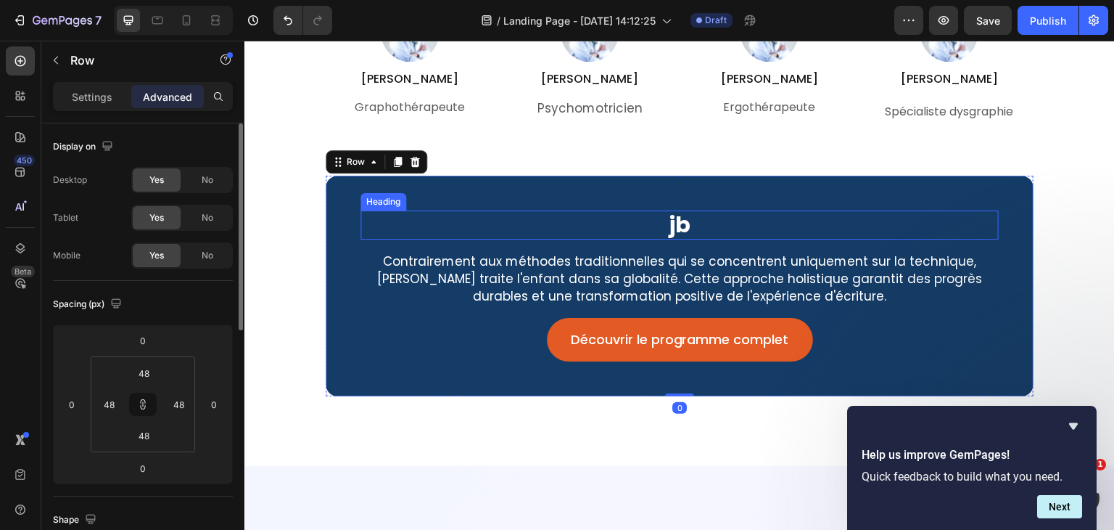
click at [695, 222] on p "⁠⁠⁠⁠⁠⁠⁠ jb" at bounding box center [679, 225] width 635 height 26
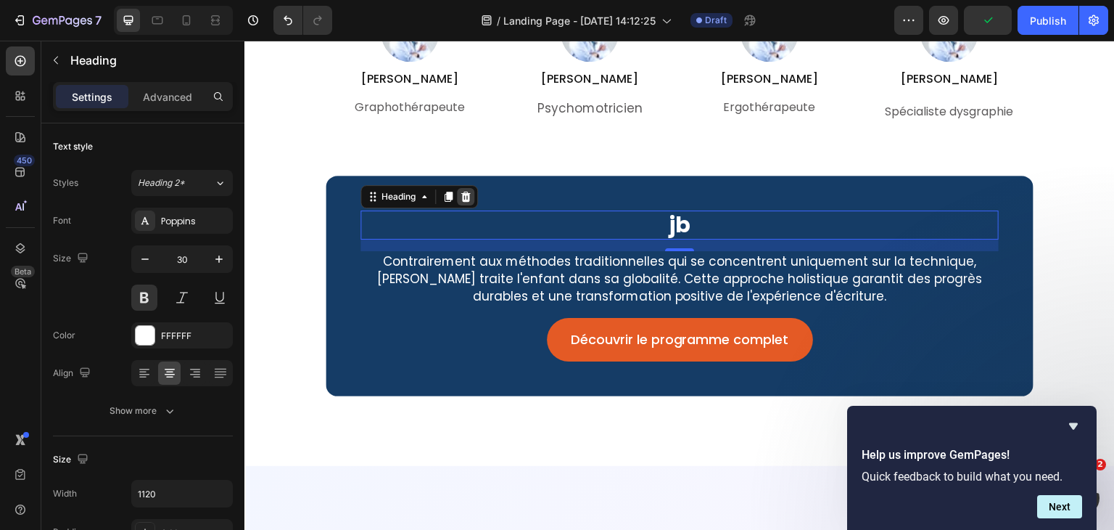
click at [471, 198] on icon at bounding box center [466, 197] width 12 height 12
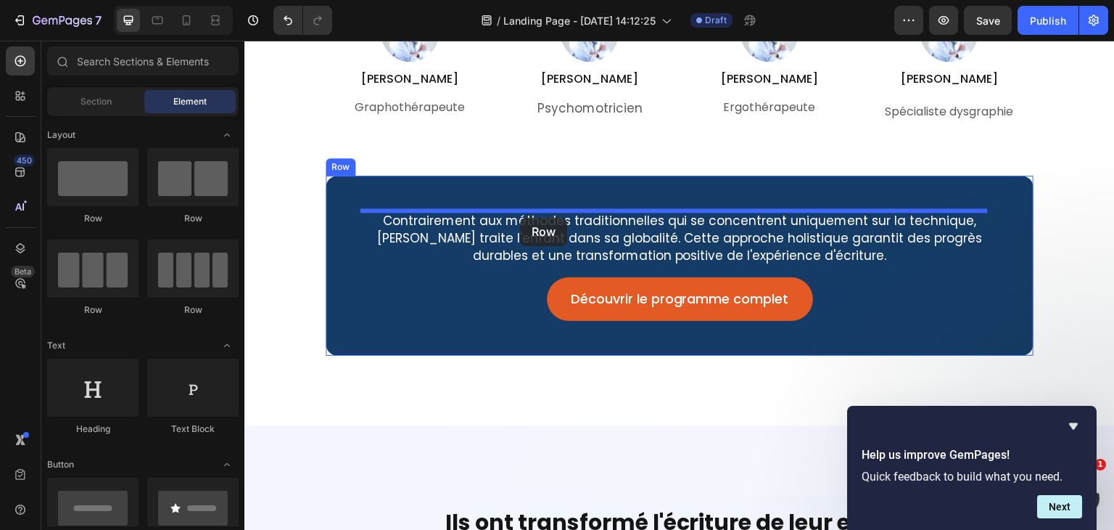
drag, startPoint x: 334, startPoint y: 210, endPoint x: 520, endPoint y: 218, distance: 185.9
drag, startPoint x: 336, startPoint y: 432, endPoint x: 488, endPoint y: 209, distance: 270.4
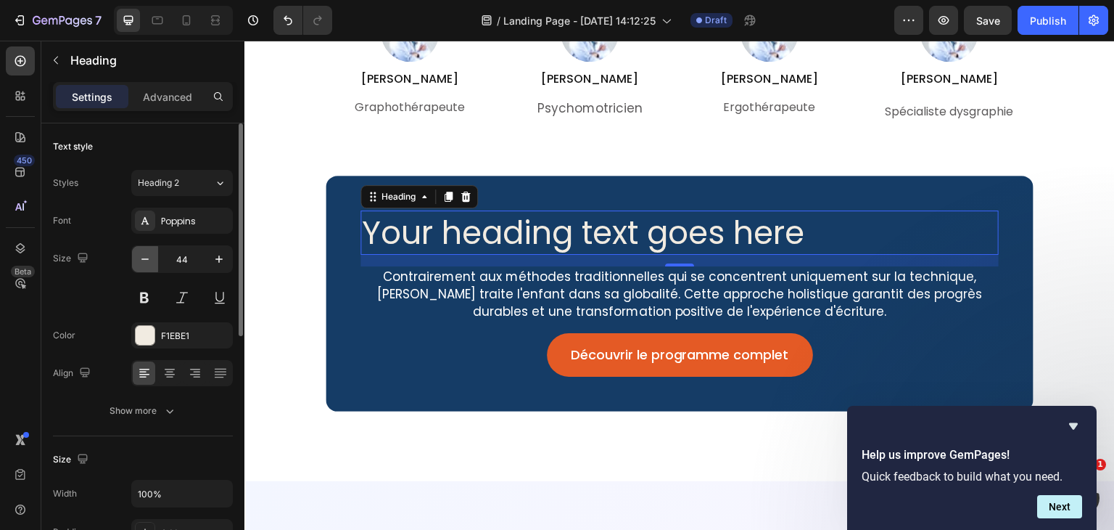
click at [145, 258] on icon "button" at bounding box center [144, 258] width 7 height 1
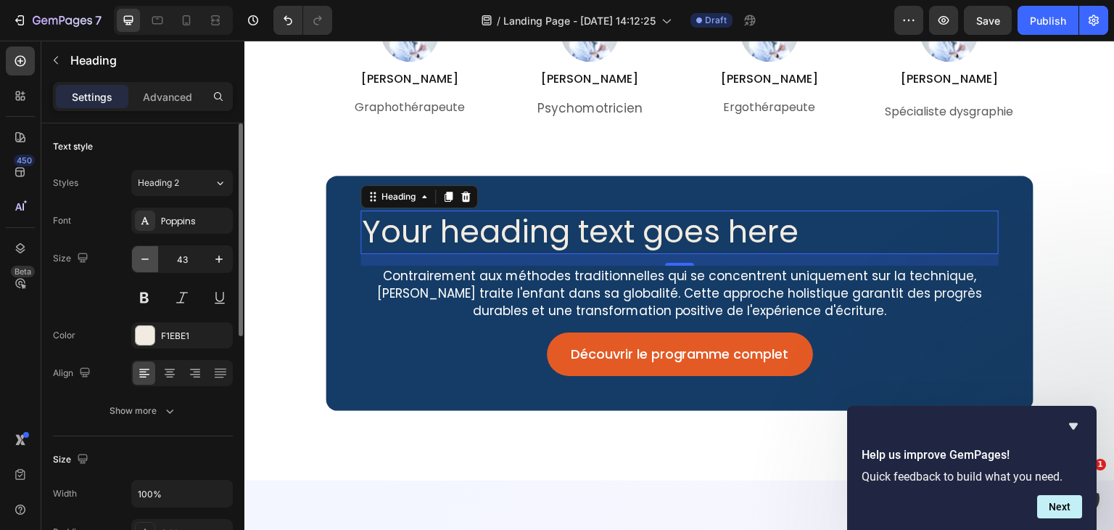
click at [145, 258] on icon "button" at bounding box center [144, 258] width 7 height 1
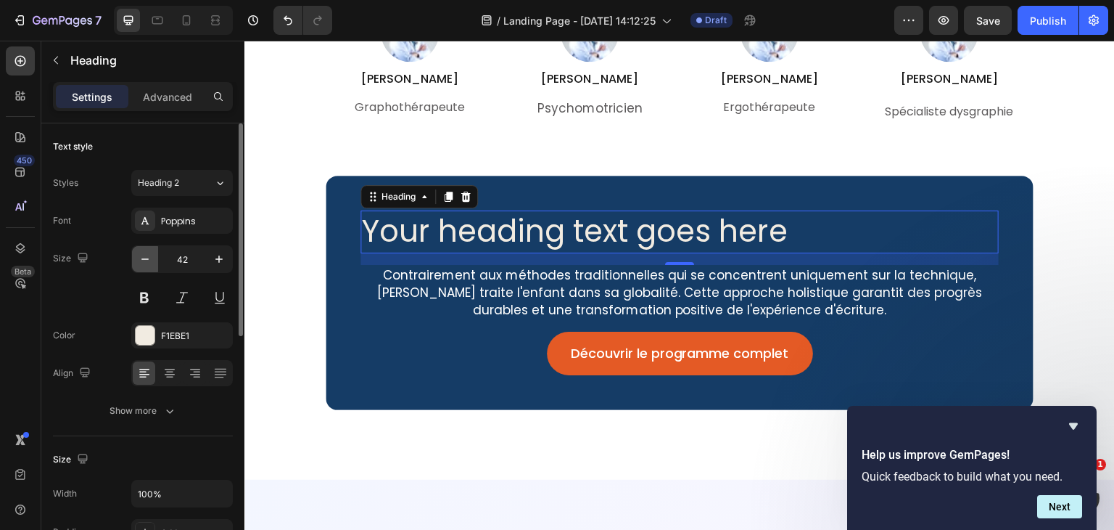
click at [145, 258] on icon "button" at bounding box center [144, 258] width 7 height 1
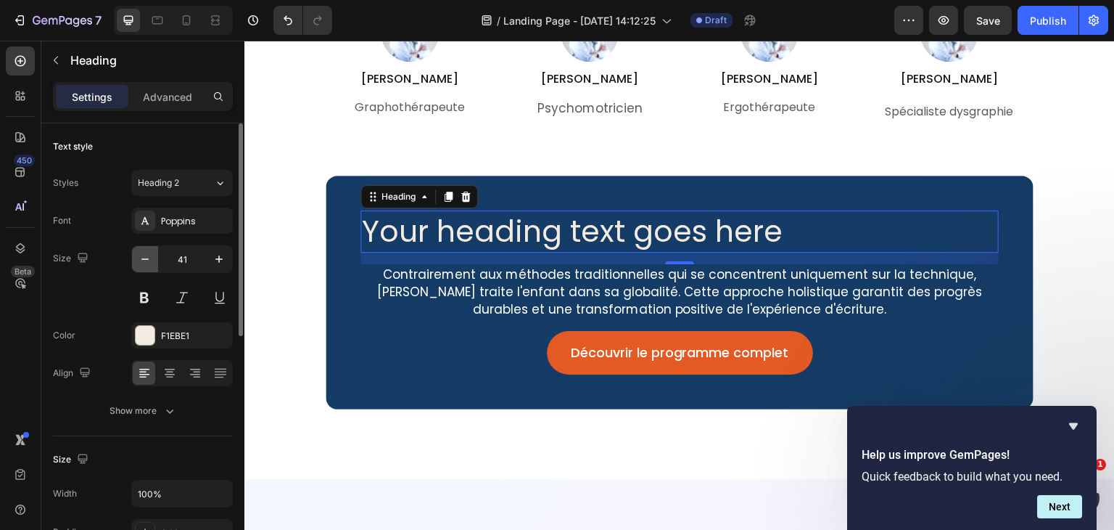
click at [145, 258] on icon "button" at bounding box center [144, 258] width 7 height 1
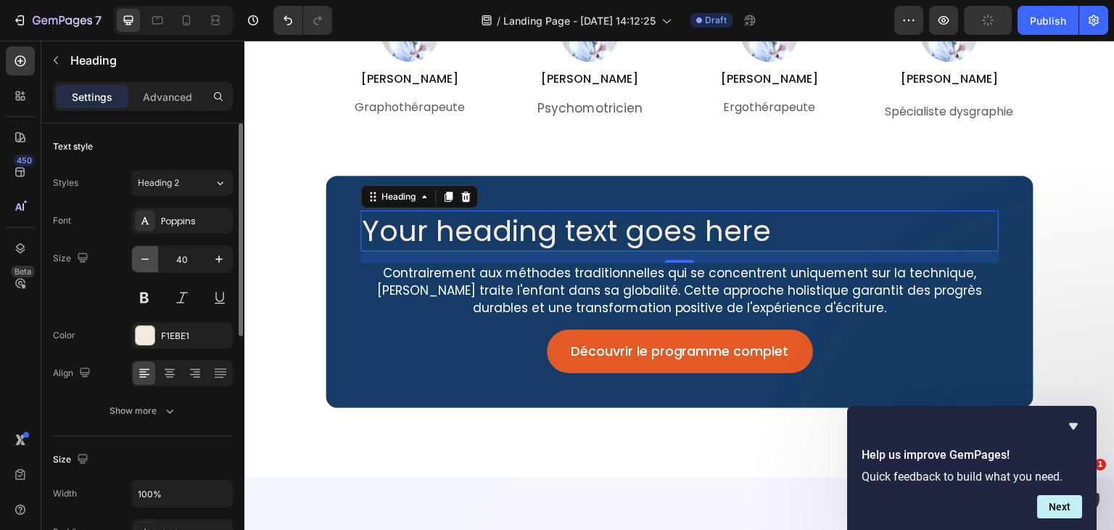
click at [145, 258] on icon "button" at bounding box center [144, 258] width 7 height 1
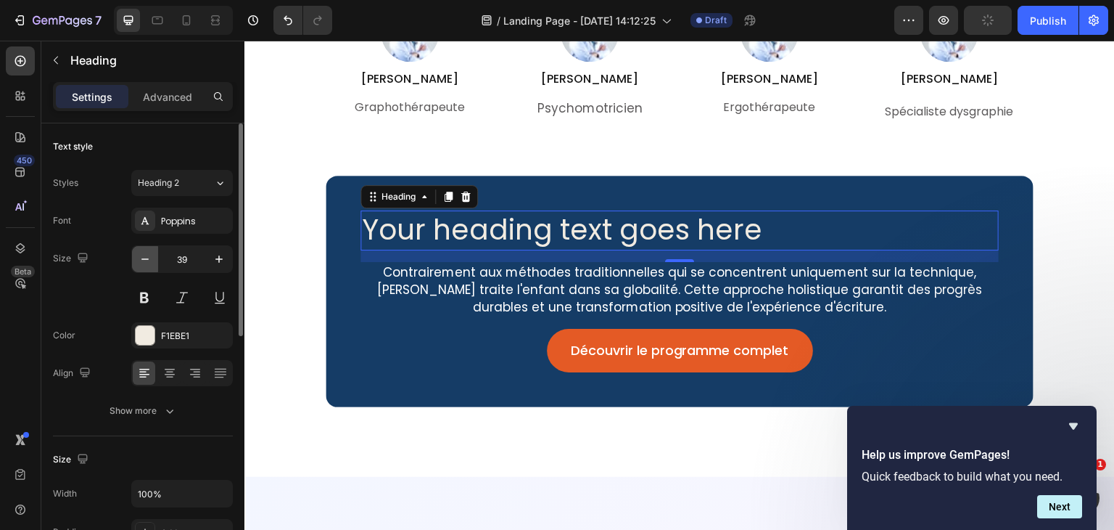
click at [145, 258] on icon "button" at bounding box center [144, 258] width 7 height 1
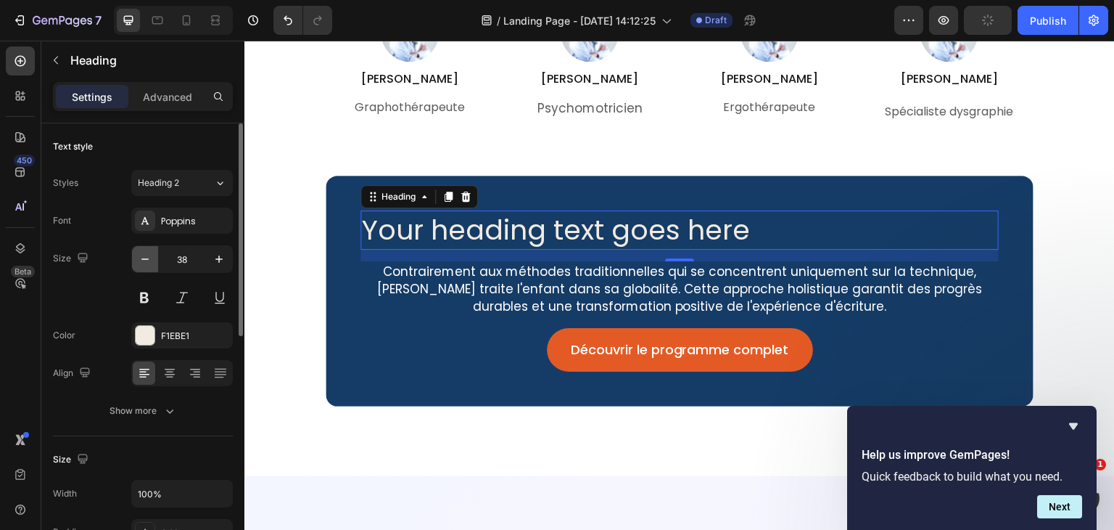
click at [145, 258] on icon "button" at bounding box center [144, 258] width 7 height 1
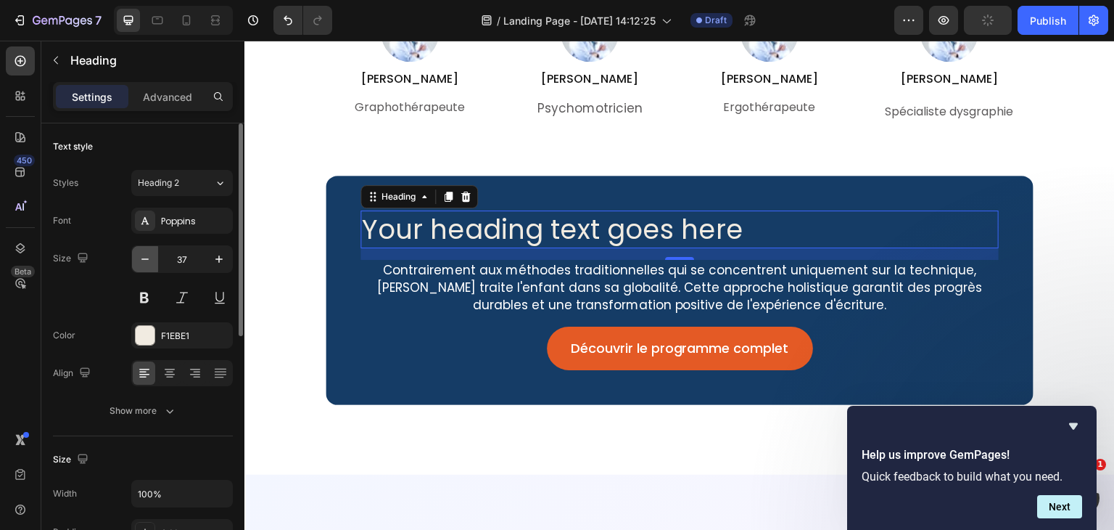
click at [145, 258] on icon "button" at bounding box center [144, 258] width 7 height 1
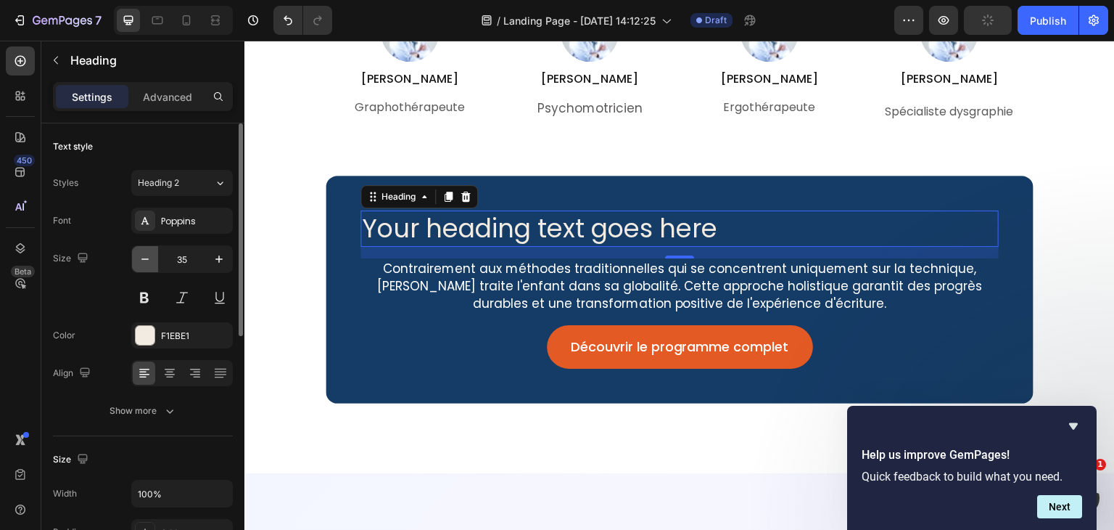
click at [145, 258] on icon "button" at bounding box center [144, 258] width 7 height 1
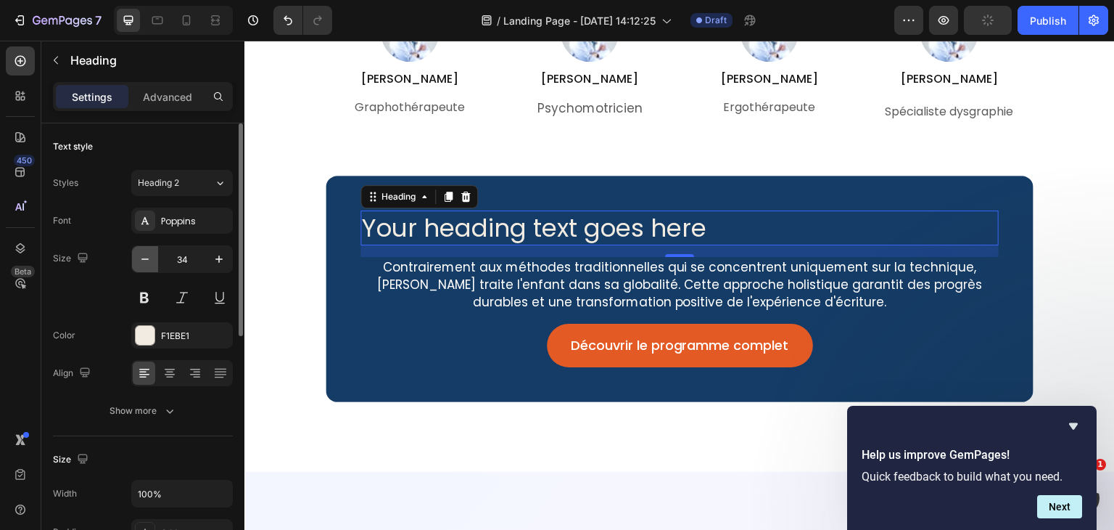
click at [145, 258] on icon "button" at bounding box center [144, 258] width 7 height 1
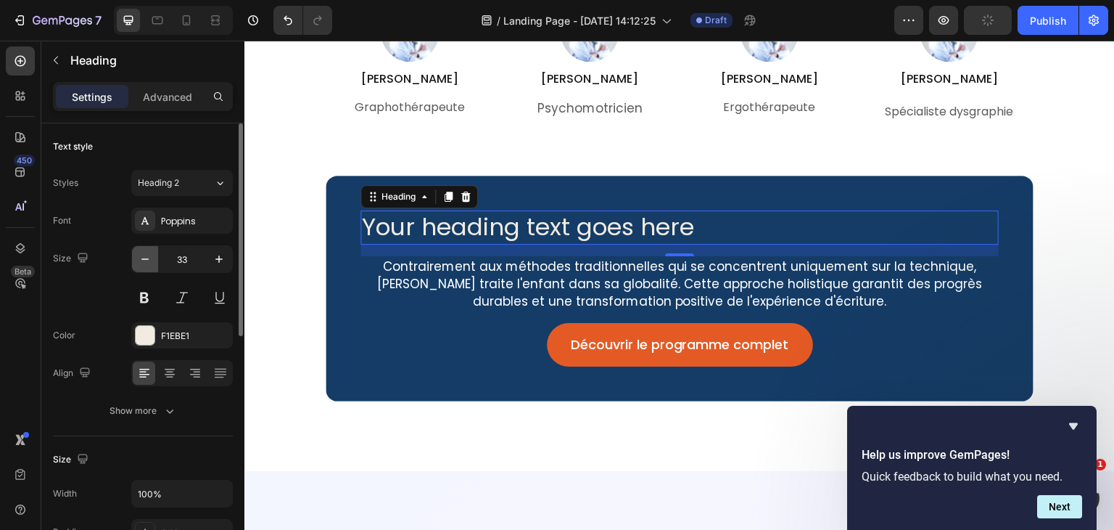
click at [145, 258] on icon "button" at bounding box center [144, 258] width 7 height 1
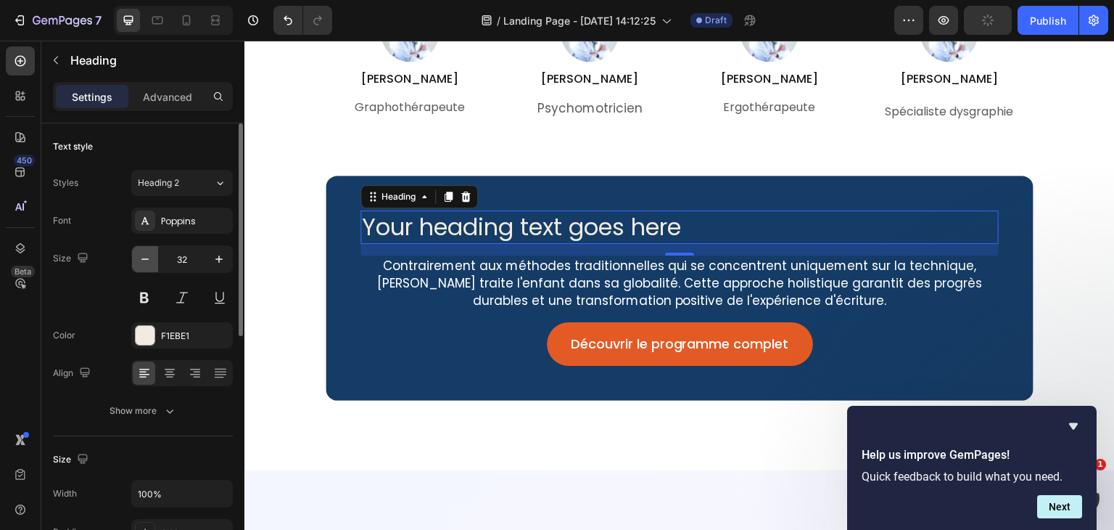
click at [145, 258] on icon "button" at bounding box center [144, 258] width 7 height 1
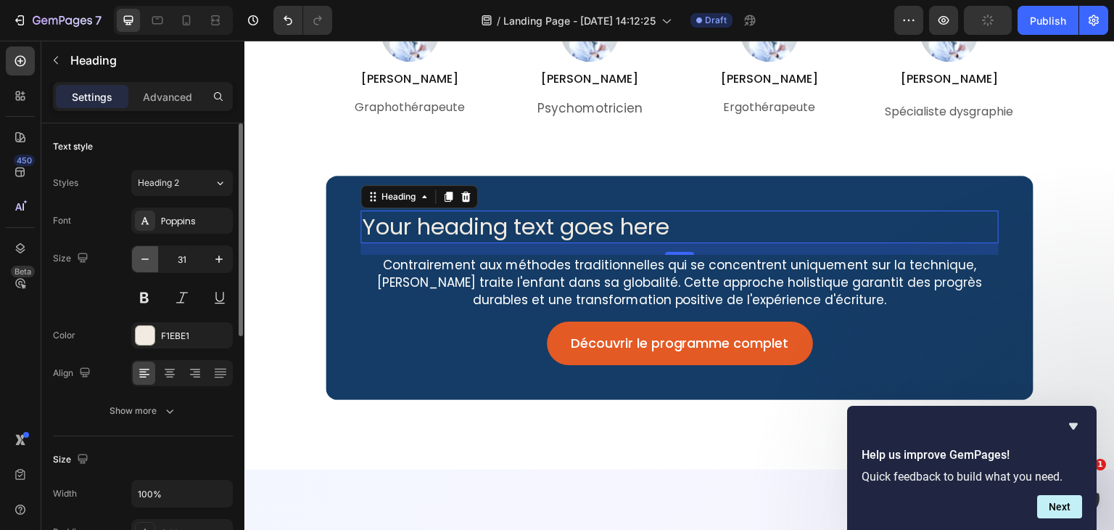
type input "30"
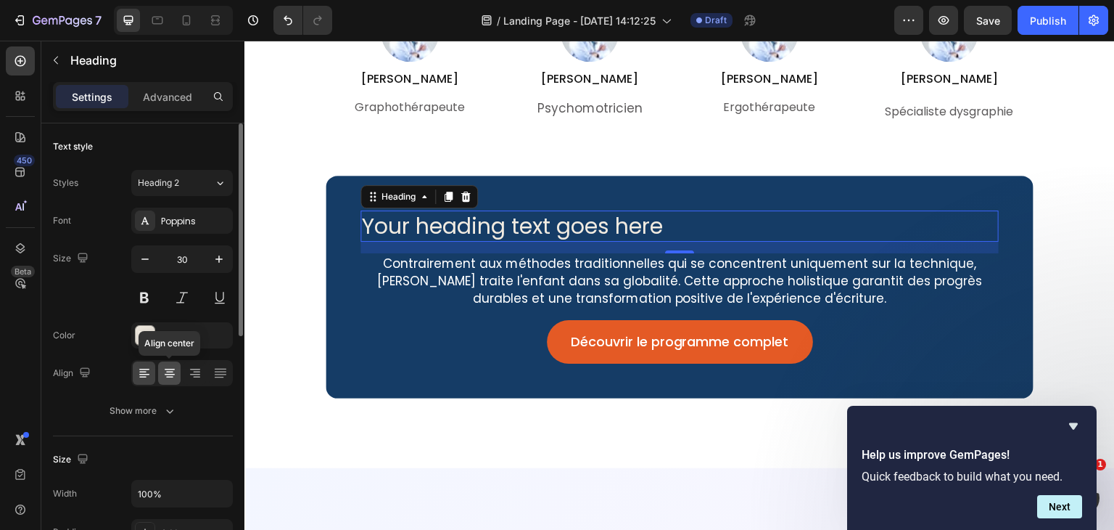
click at [165, 366] on icon at bounding box center [169, 373] width 15 height 15
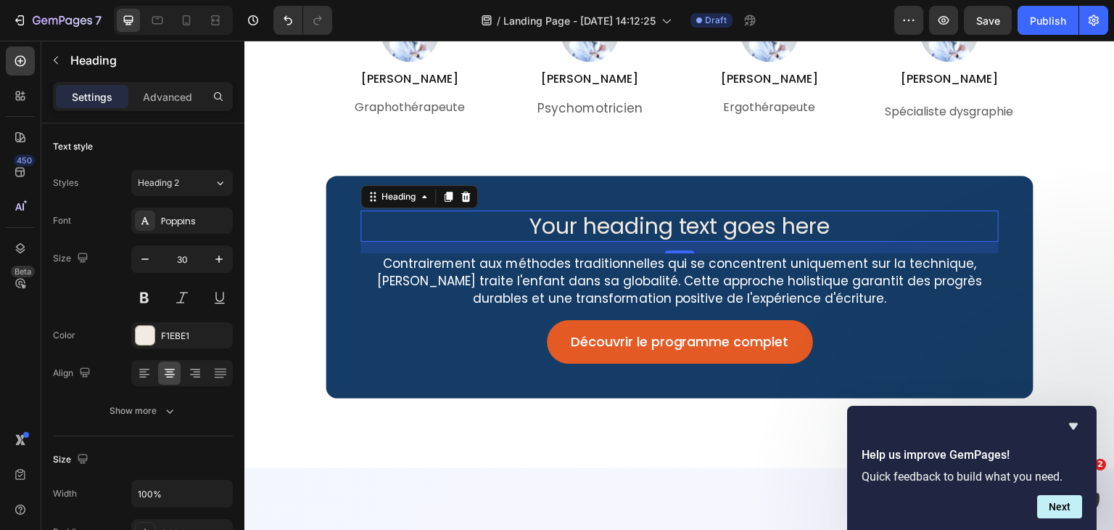
click at [567, 223] on h2 "Your heading text goes here" at bounding box center [680, 225] width 638 height 31
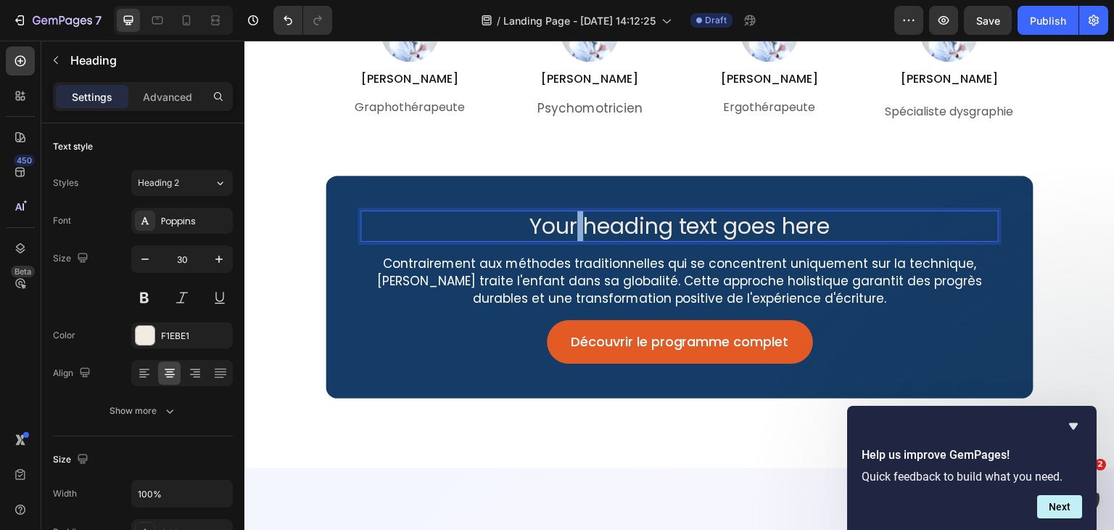
click at [567, 223] on p "Your heading text goes here" at bounding box center [679, 226] width 635 height 28
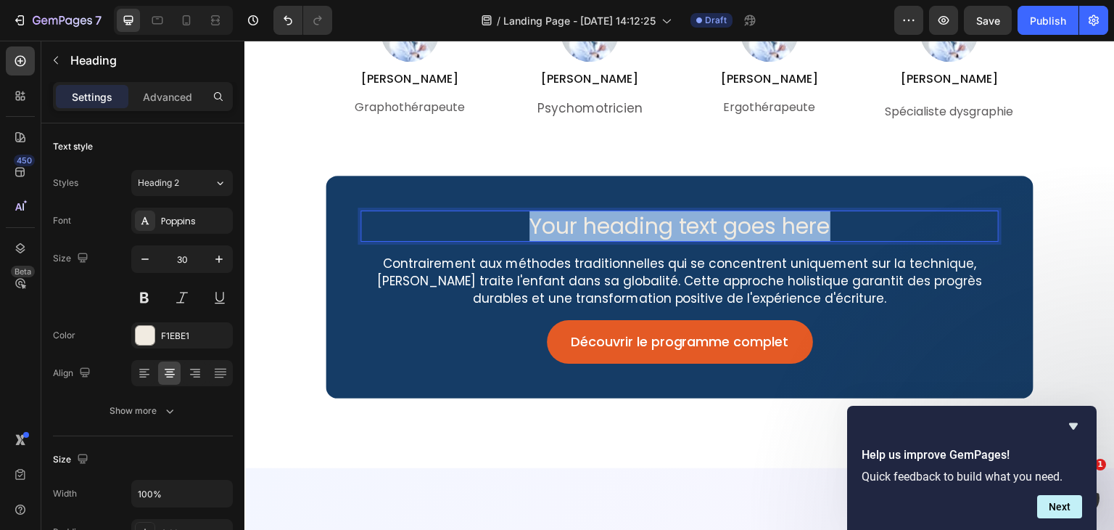
click at [567, 223] on p "Your heading text goes here" at bounding box center [679, 226] width 635 height 28
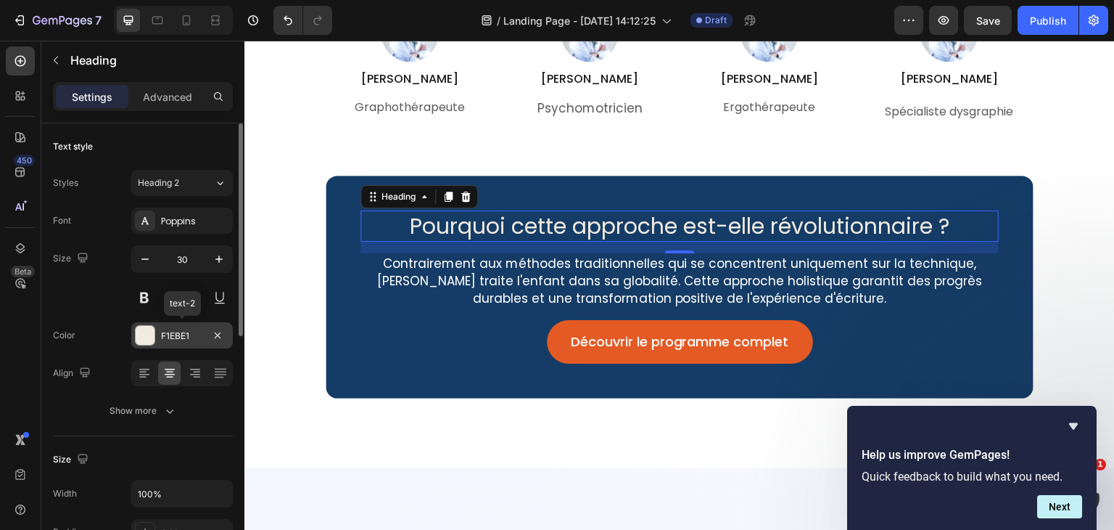
click at [179, 326] on div "F1EBE1" at bounding box center [182, 335] width 102 height 26
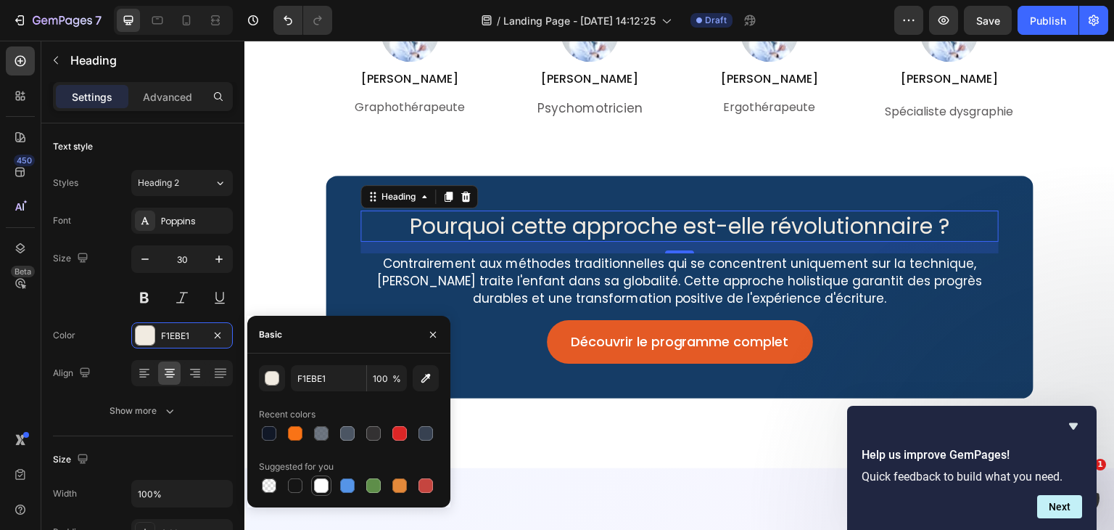
click at [324, 485] on div at bounding box center [321, 485] width 15 height 15
type input "FFFFFF"
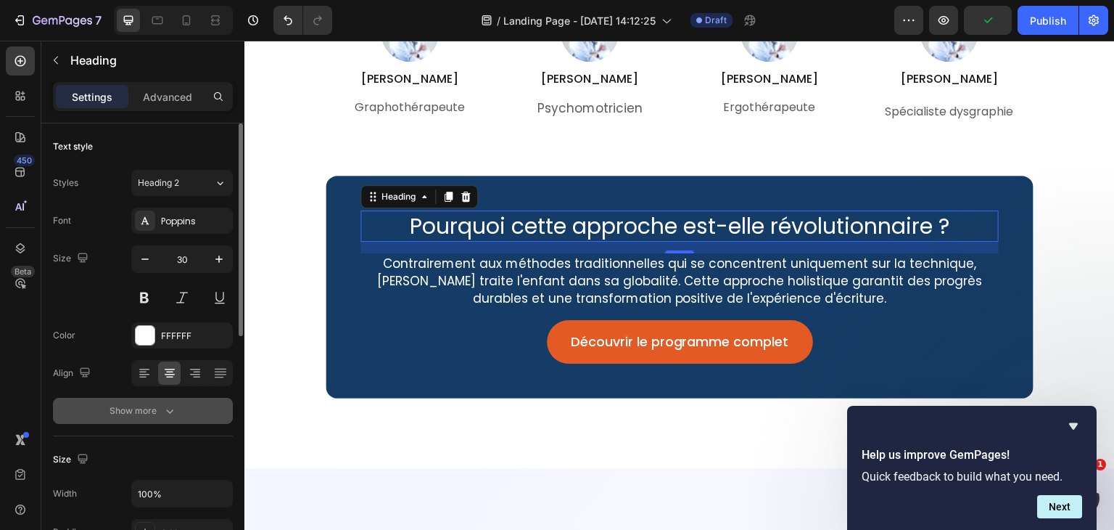
click at [182, 418] on button "Show more" at bounding box center [143, 410] width 180 height 26
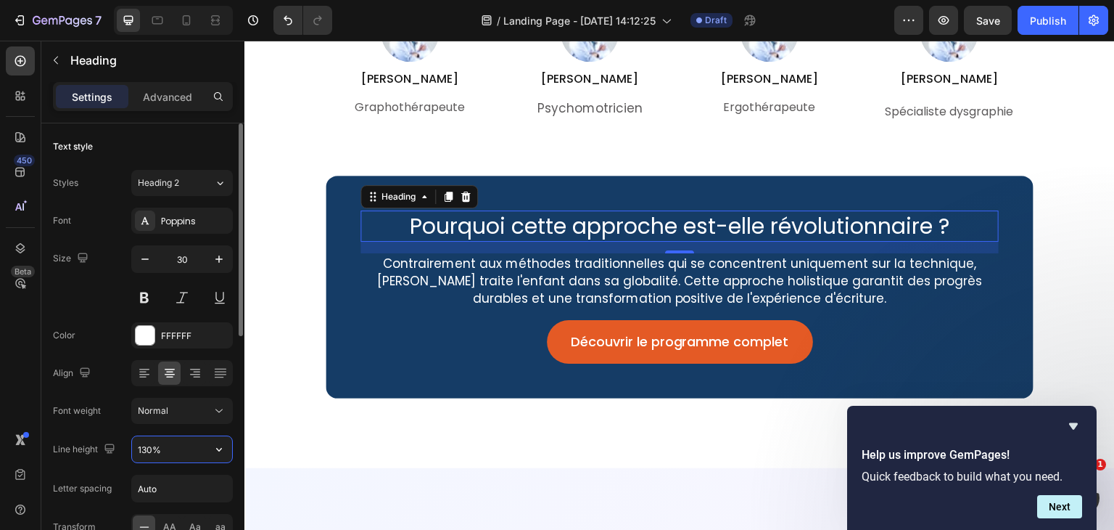
click at [172, 450] on input "130%" at bounding box center [182, 449] width 100 height 26
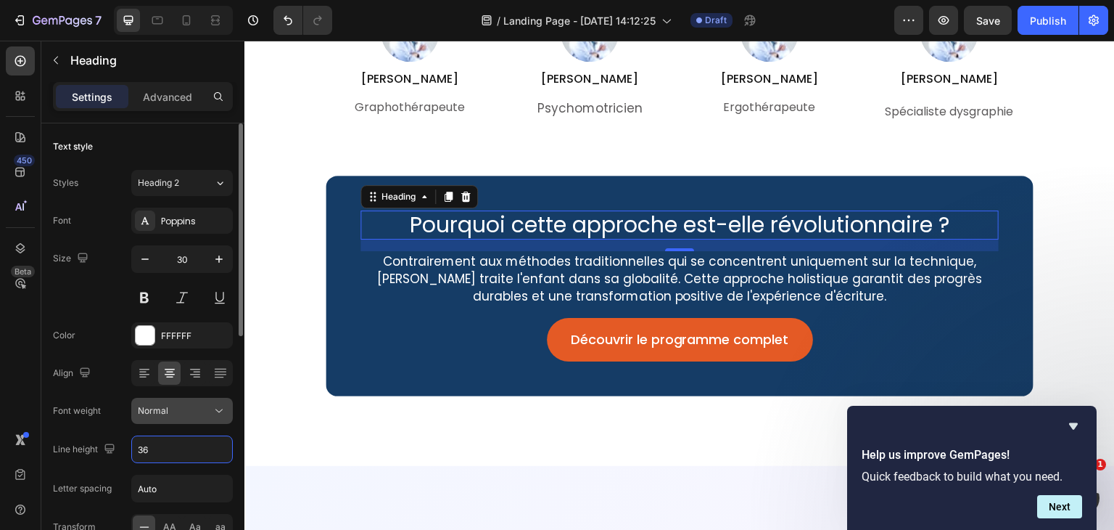
type input "36"
click at [211, 404] on div "Normal" at bounding box center [175, 410] width 74 height 13
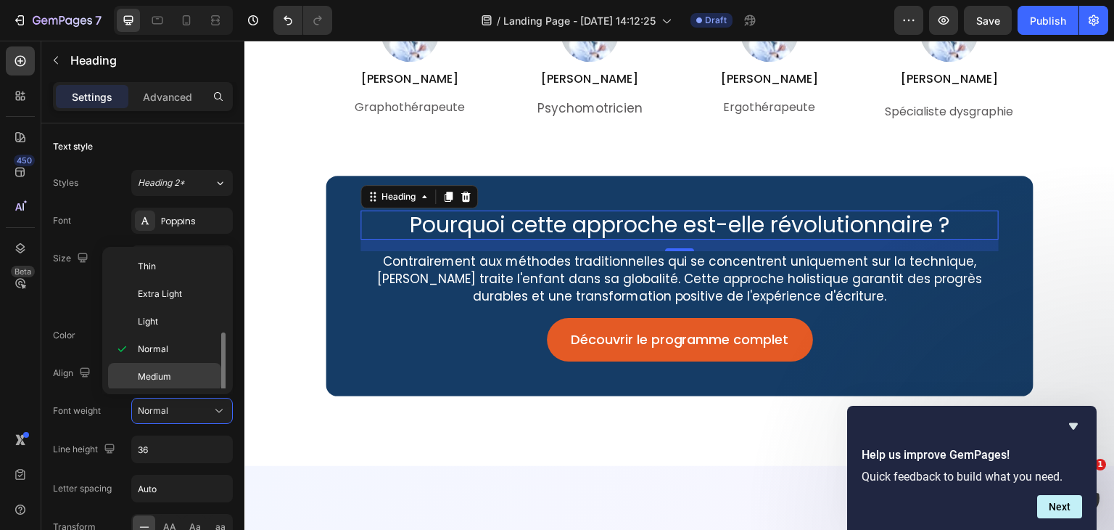
scroll to position [78, 0]
click at [162, 355] on p "Bold" at bounding box center [176, 353] width 77 height 13
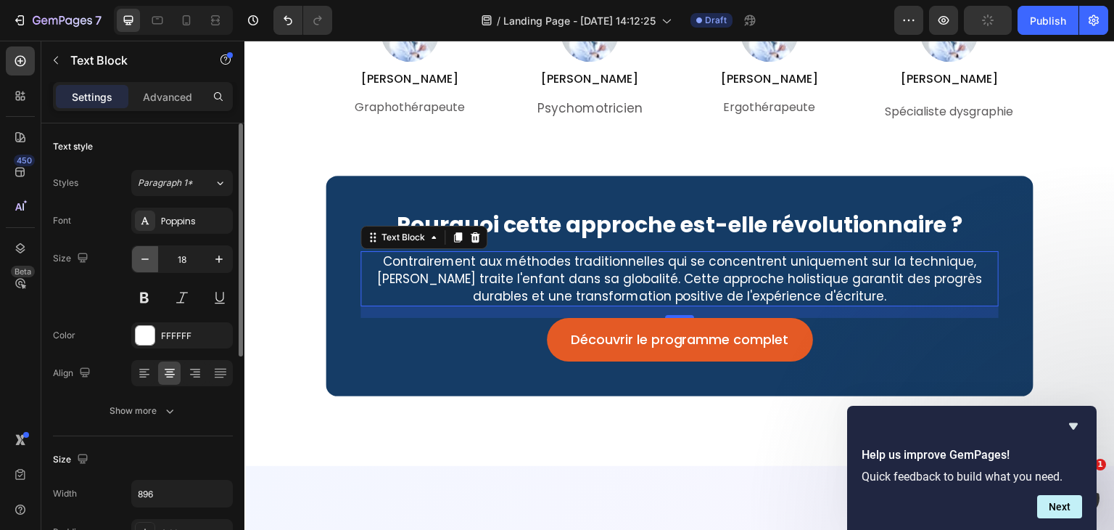
click at [148, 260] on icon "button" at bounding box center [145, 259] width 15 height 15
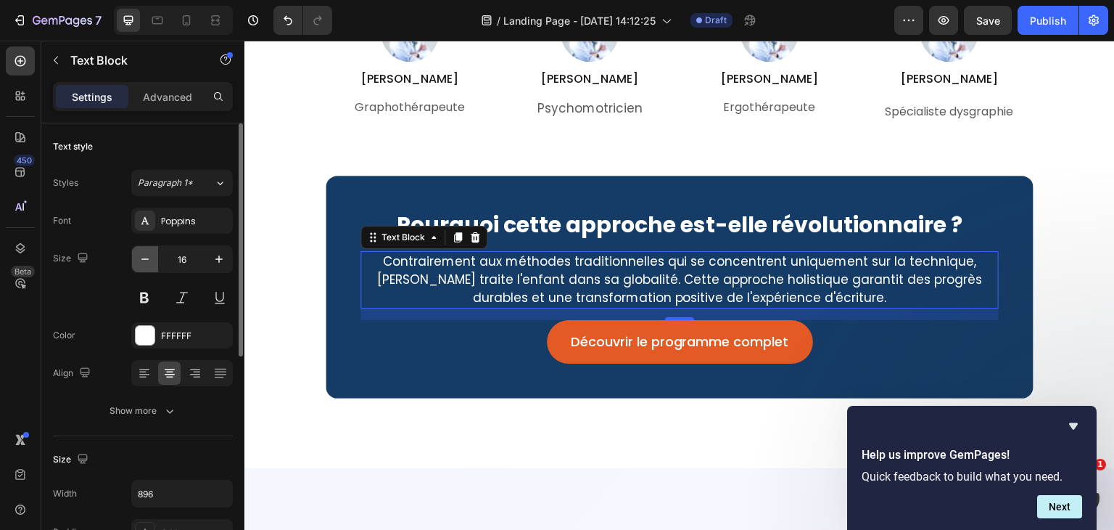
click at [148, 260] on icon "button" at bounding box center [145, 259] width 15 height 15
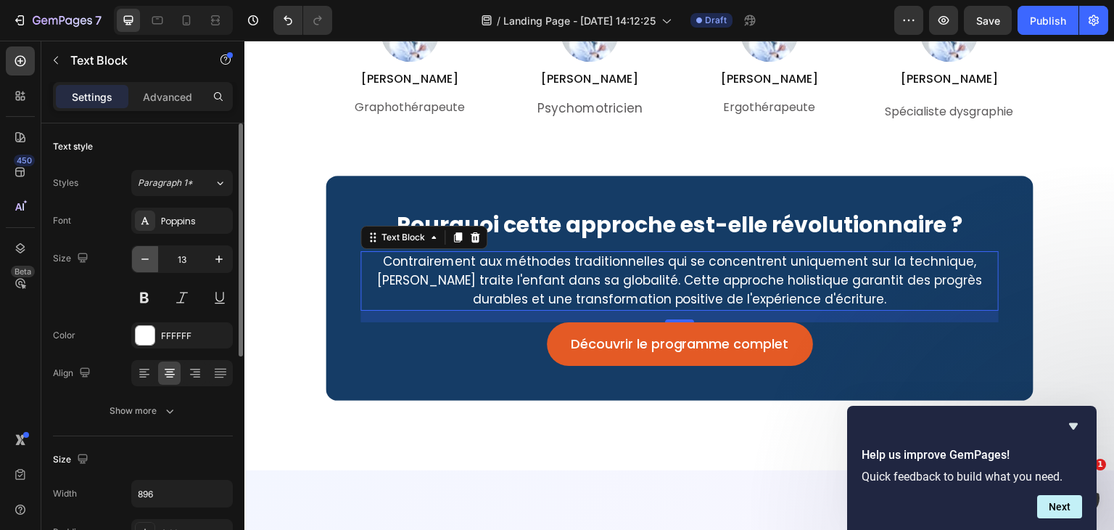
click at [148, 260] on icon "button" at bounding box center [145, 259] width 15 height 15
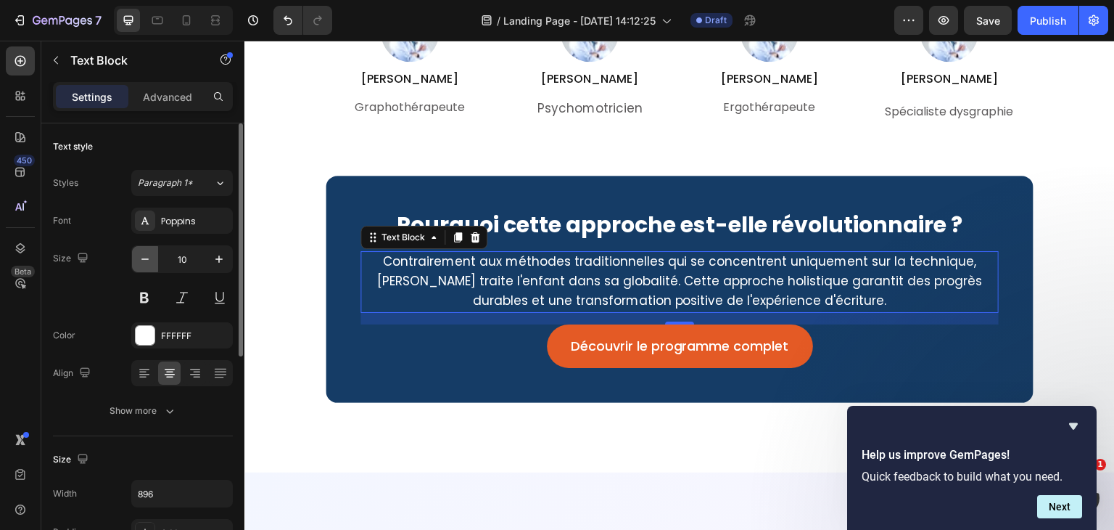
click at [148, 260] on icon "button" at bounding box center [145, 259] width 15 height 15
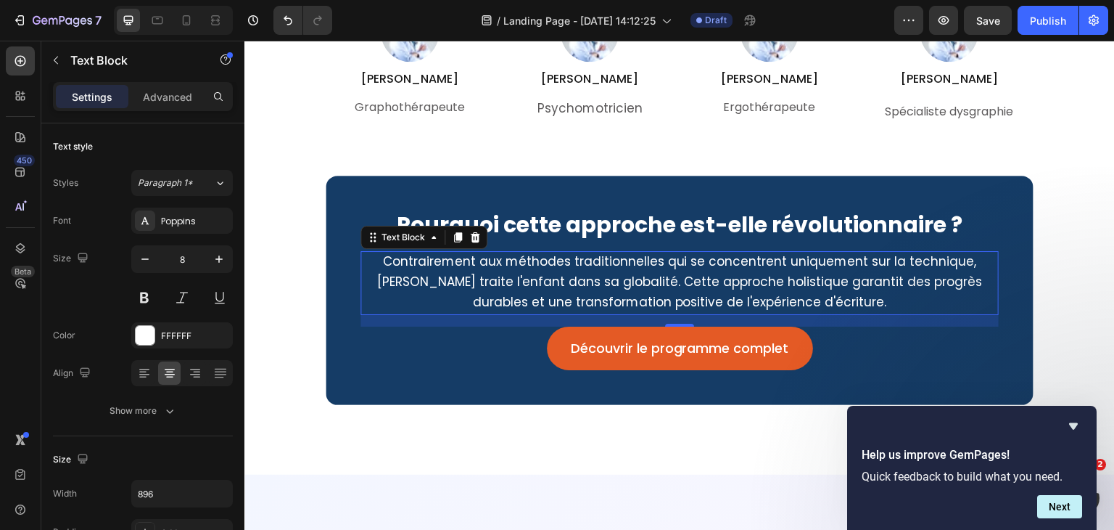
click at [506, 298] on p "Contrairement aux méthodes traditionnelles qui se concentrent uniquement sur la…" at bounding box center [679, 282] width 635 height 61
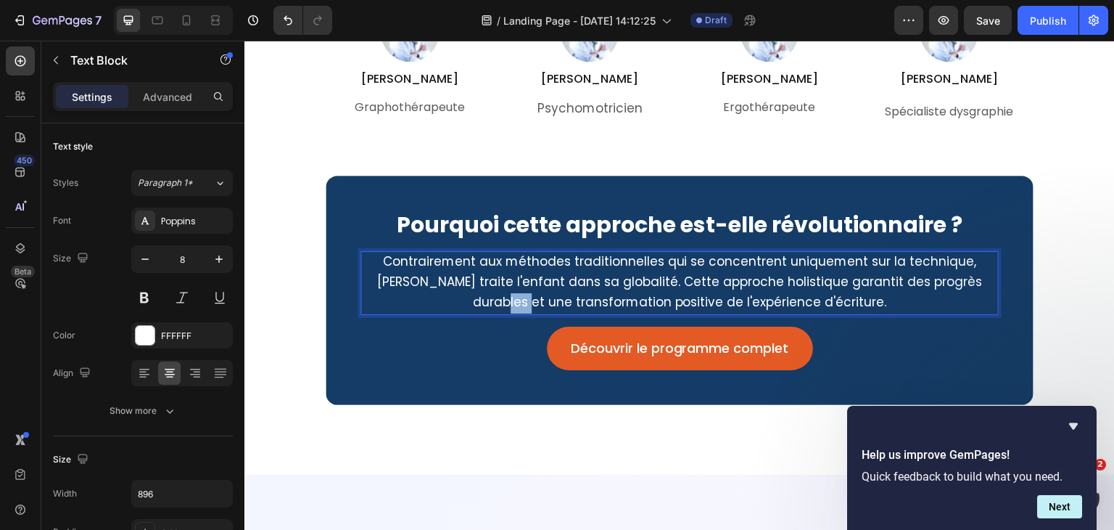
click at [506, 298] on p "Contrairement aux méthodes traditionnelles qui se concentrent uniquement sur la…" at bounding box center [679, 282] width 635 height 61
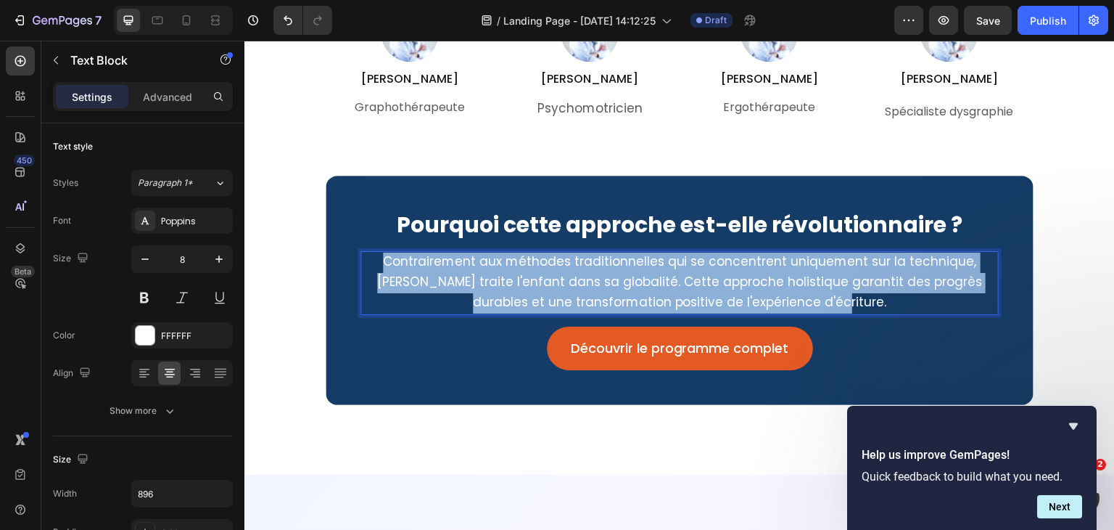
click at [506, 298] on p "Contrairement aux méthodes traditionnelles qui se concentrent uniquement sur la…" at bounding box center [679, 282] width 635 height 61
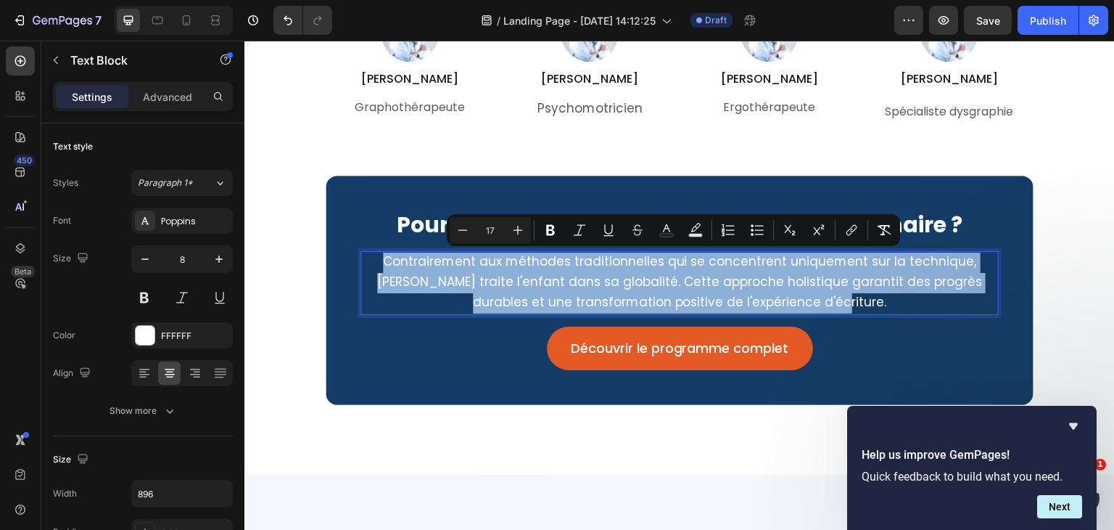
copy span "Contrairement aux méthodes traditionnelles qui se concentrent uniquement sur la…"
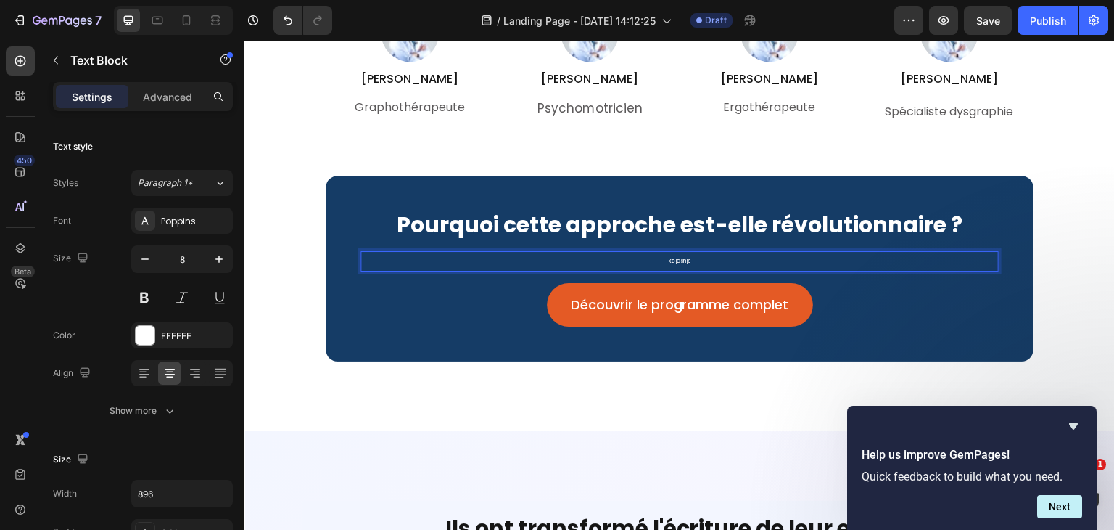
click at [610, 251] on div "kcjdsnjs" at bounding box center [680, 261] width 638 height 20
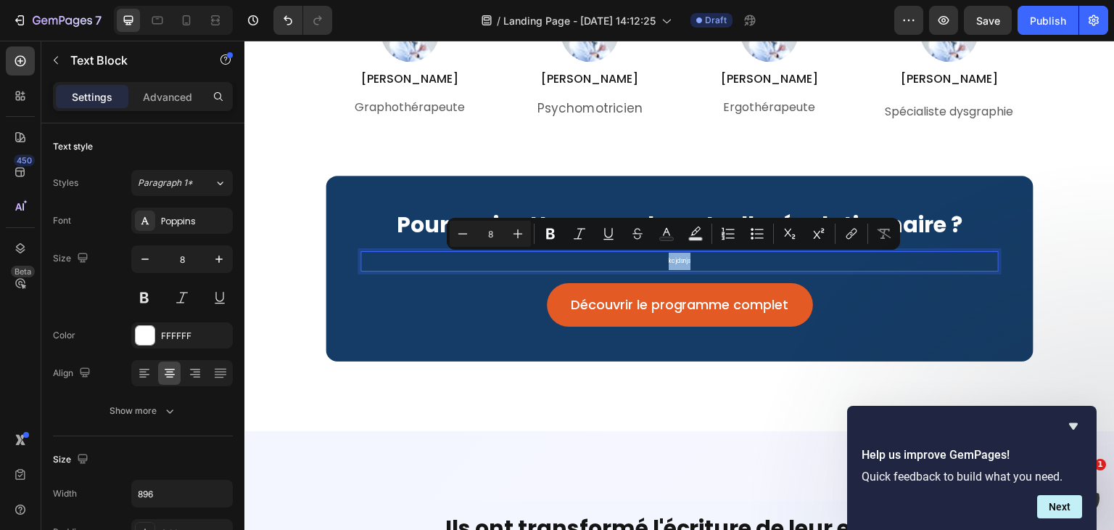
click at [610, 251] on div "kcjdsnjs" at bounding box center [680, 261] width 638 height 20
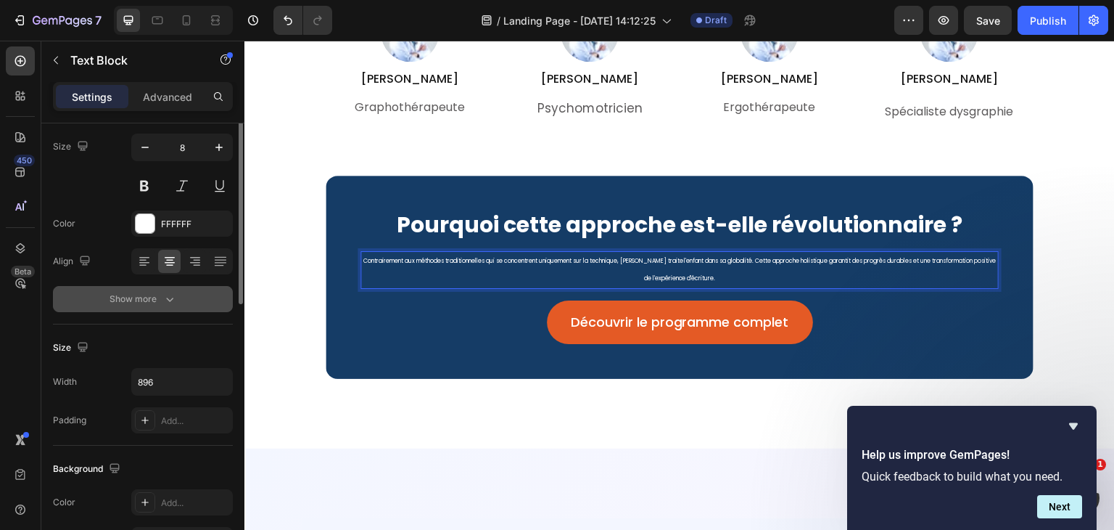
scroll to position [0, 0]
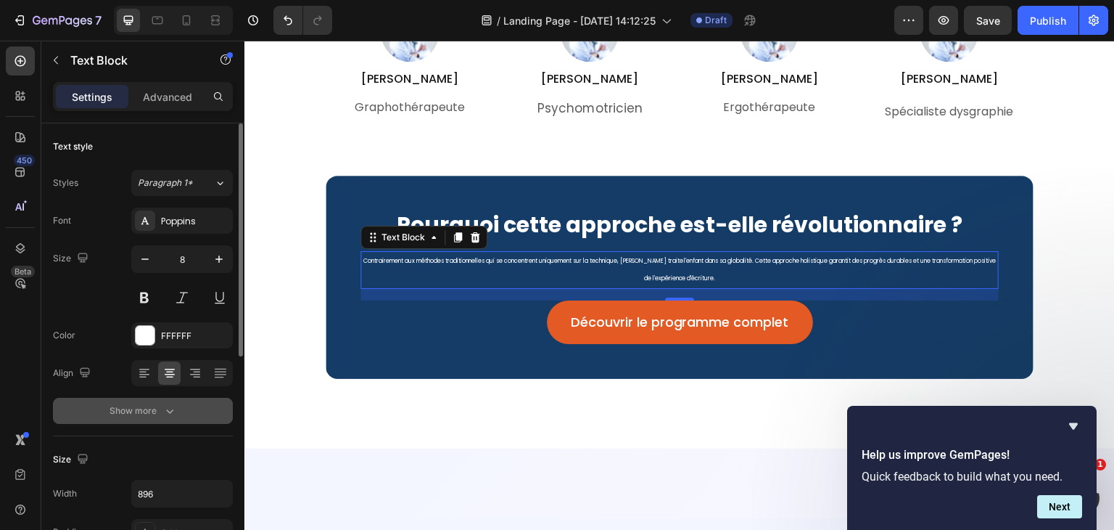
click at [169, 409] on icon "button" at bounding box center [169, 410] width 15 height 15
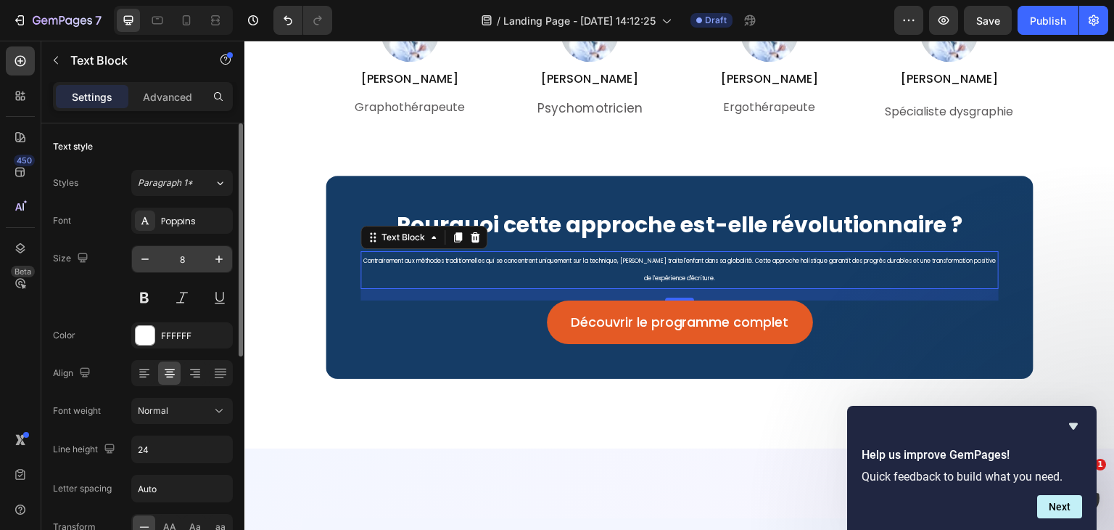
click at [194, 259] on input "8" at bounding box center [182, 259] width 48 height 26
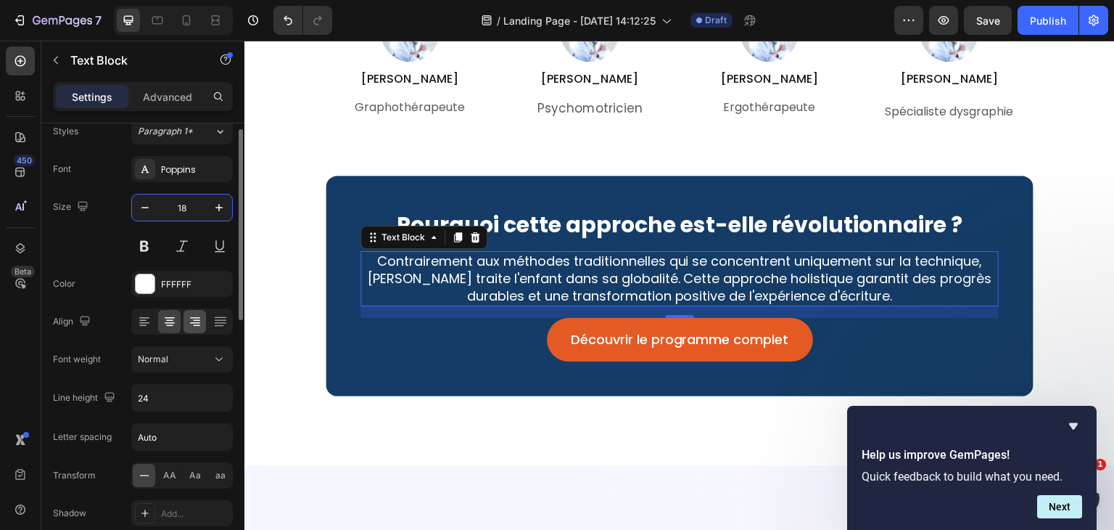
scroll to position [54, 0]
type input "18"
click at [183, 384] on input "24" at bounding box center [182, 395] width 100 height 26
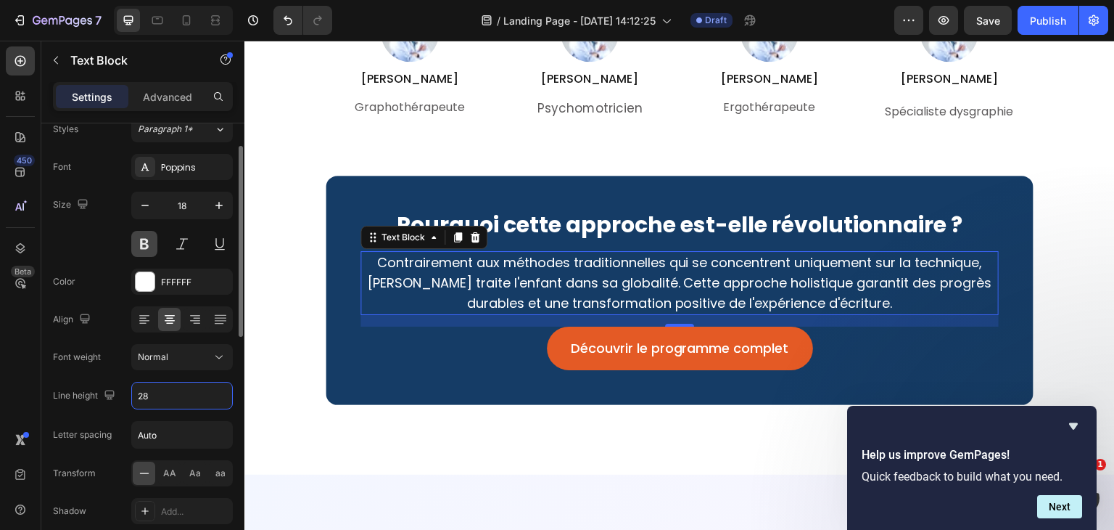
type input "28"
click at [145, 242] on button at bounding box center [144, 244] width 26 height 26
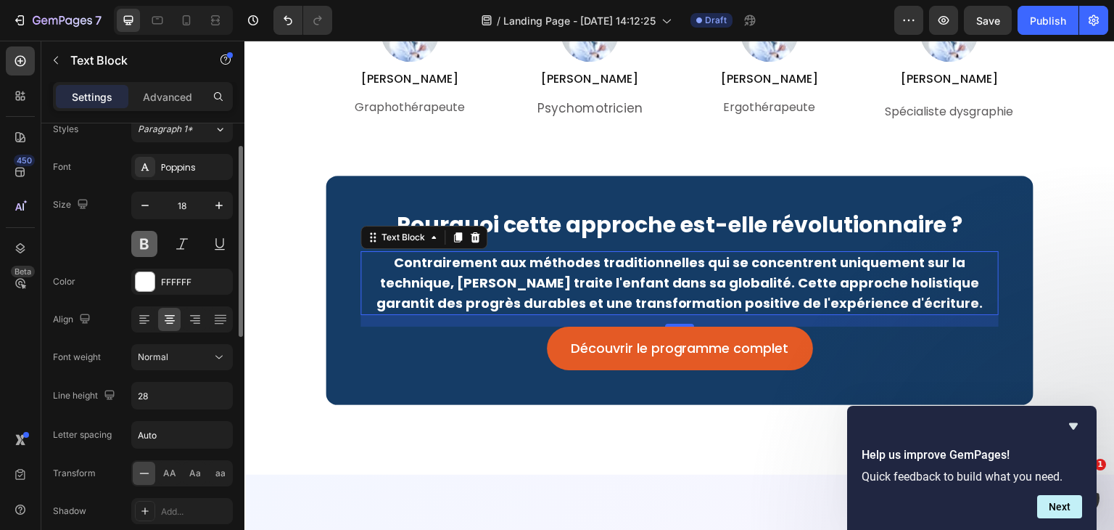
click at [145, 242] on button at bounding box center [144, 244] width 26 height 26
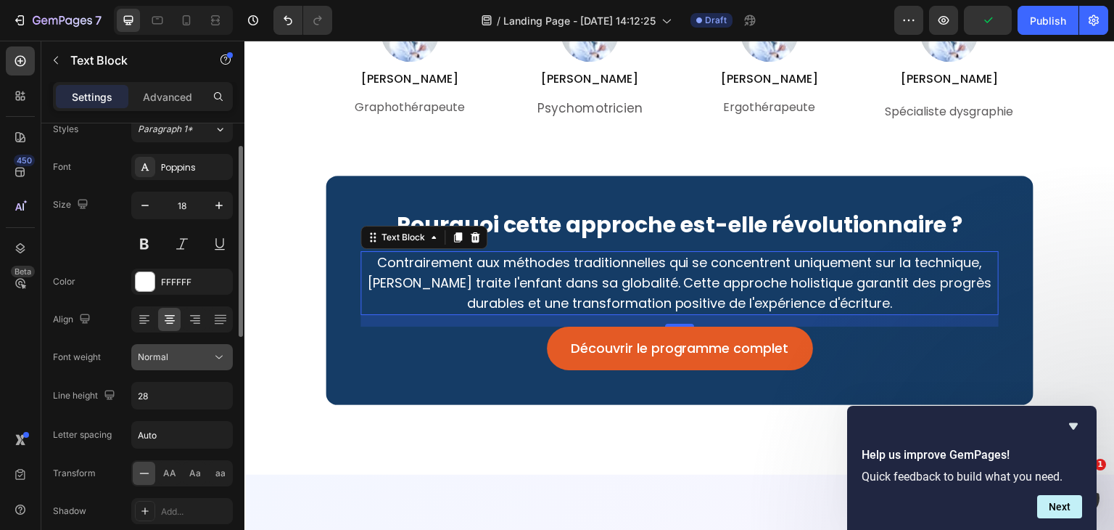
click at [213, 350] on icon at bounding box center [219, 357] width 15 height 15
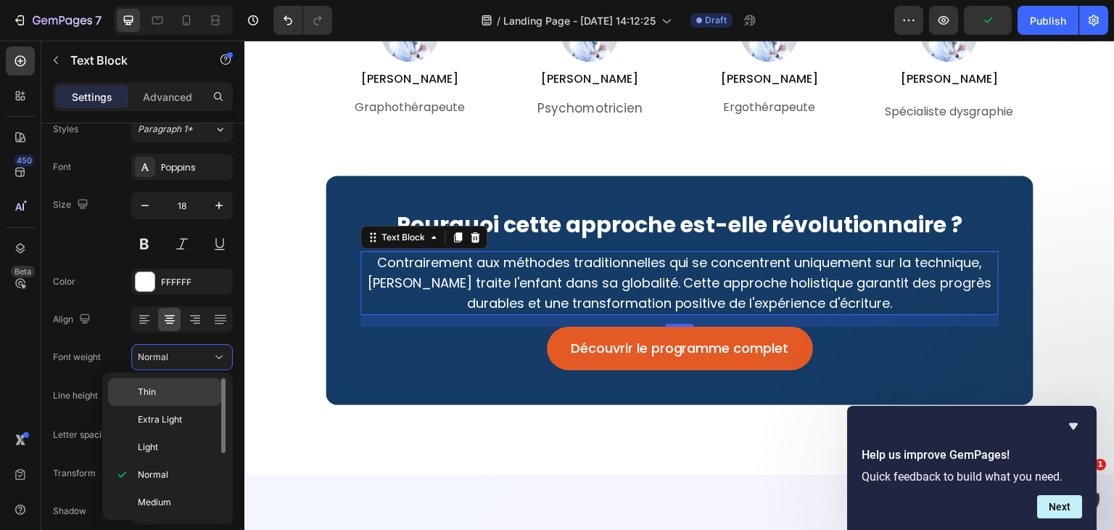
click at [208, 395] on p "Thin" at bounding box center [176, 391] width 77 height 13
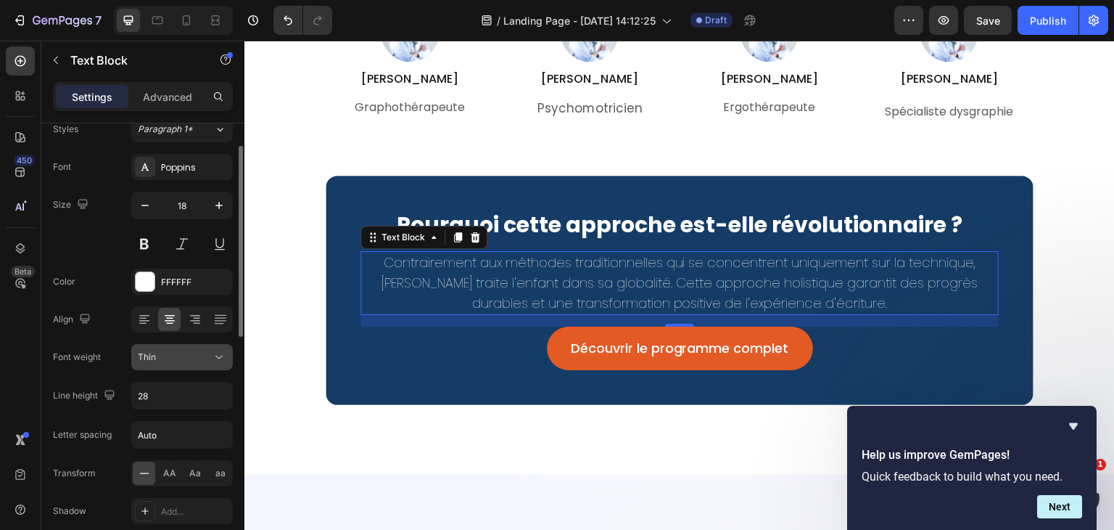
click at [221, 355] on icon at bounding box center [218, 357] width 7 height 4
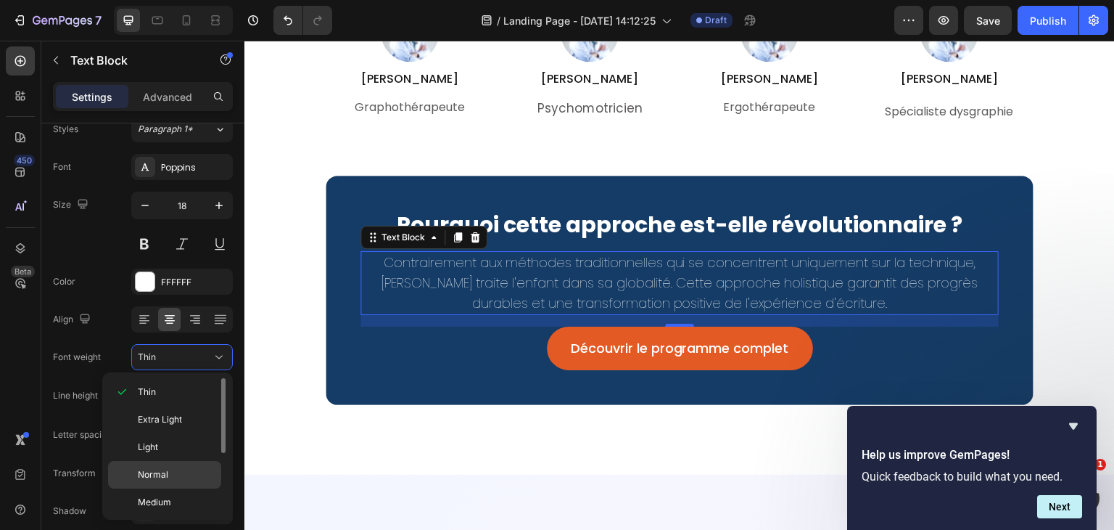
click at [179, 461] on div "Normal" at bounding box center [164, 475] width 113 height 28
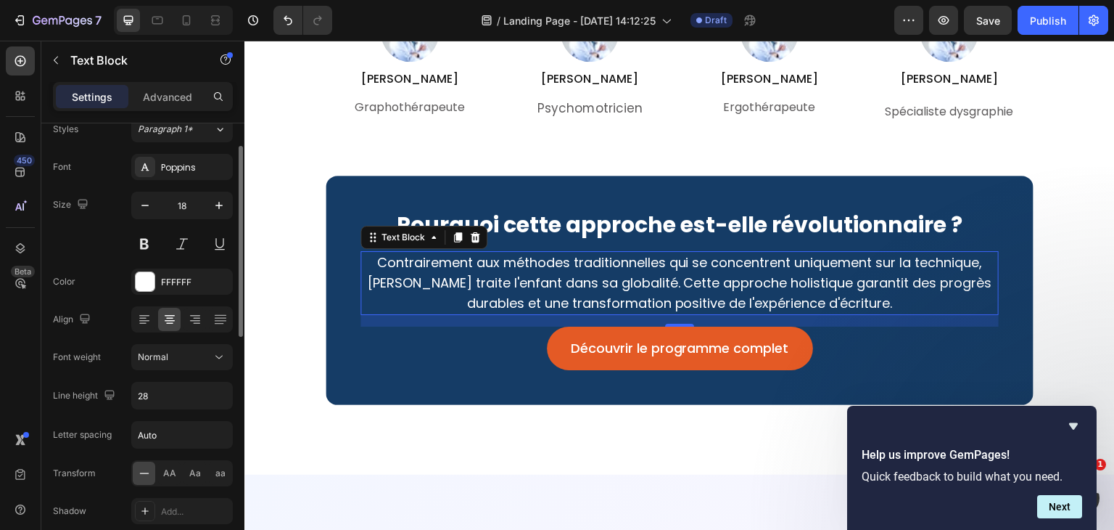
click at [212, 342] on div "Font Poppins Size 18 Color FFFFFF Align Font weight Normal Line height 28 Lette…" at bounding box center [143, 358] width 180 height 408
click at [224, 353] on icon at bounding box center [219, 357] width 15 height 15
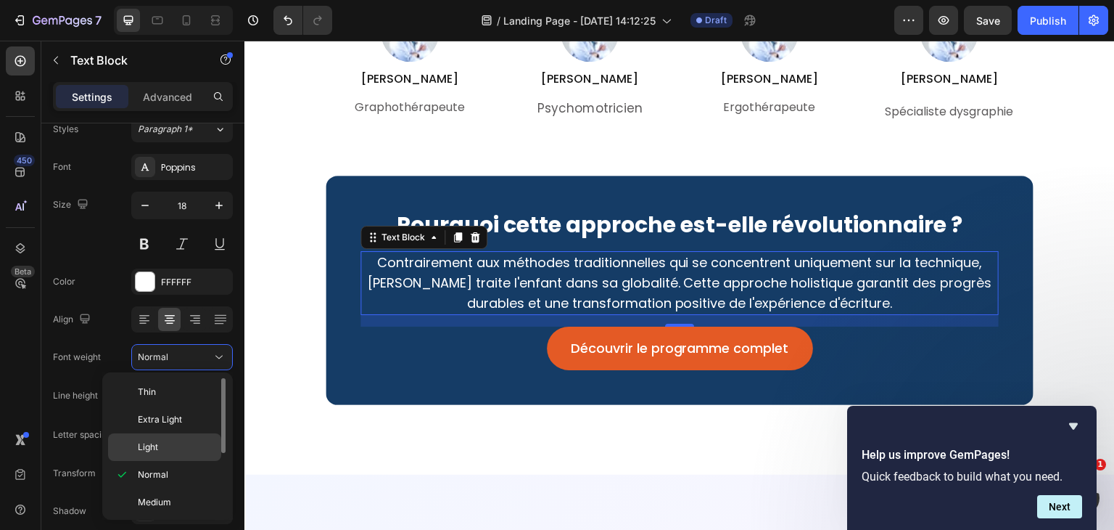
click at [177, 446] on p "Light" at bounding box center [176, 446] width 77 height 13
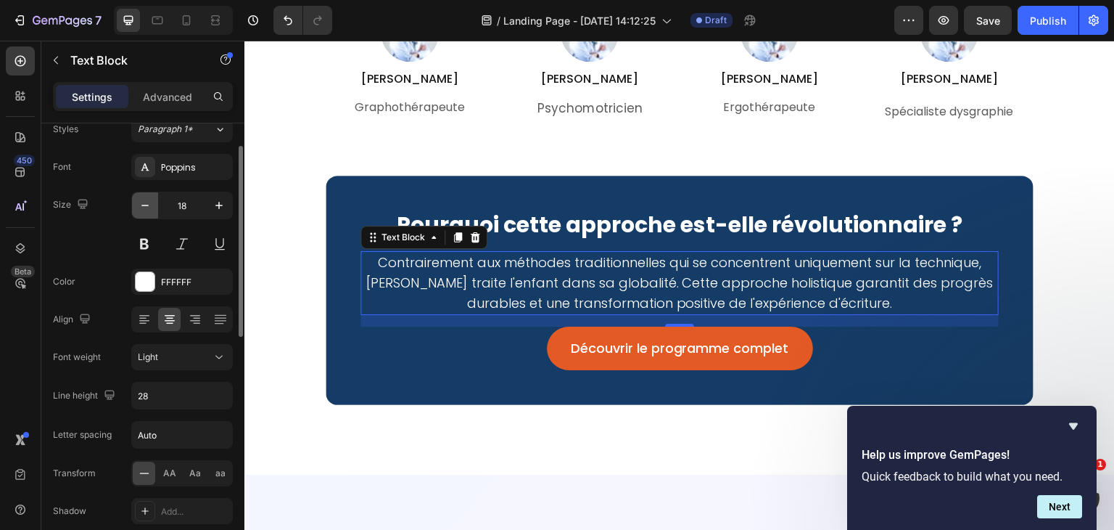
click at [152, 207] on icon "button" at bounding box center [145, 205] width 15 height 15
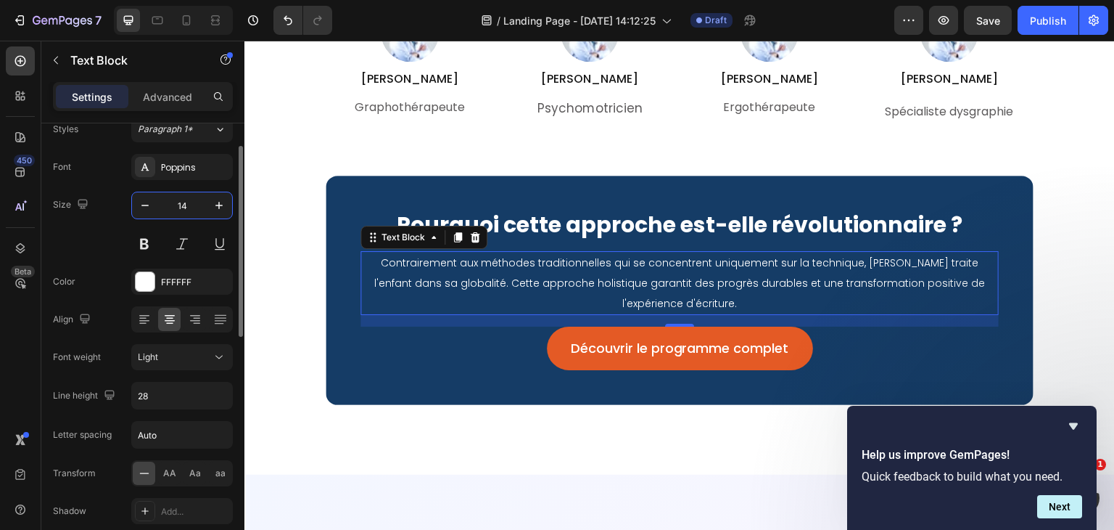
click at [186, 195] on input "14" at bounding box center [182, 205] width 48 height 26
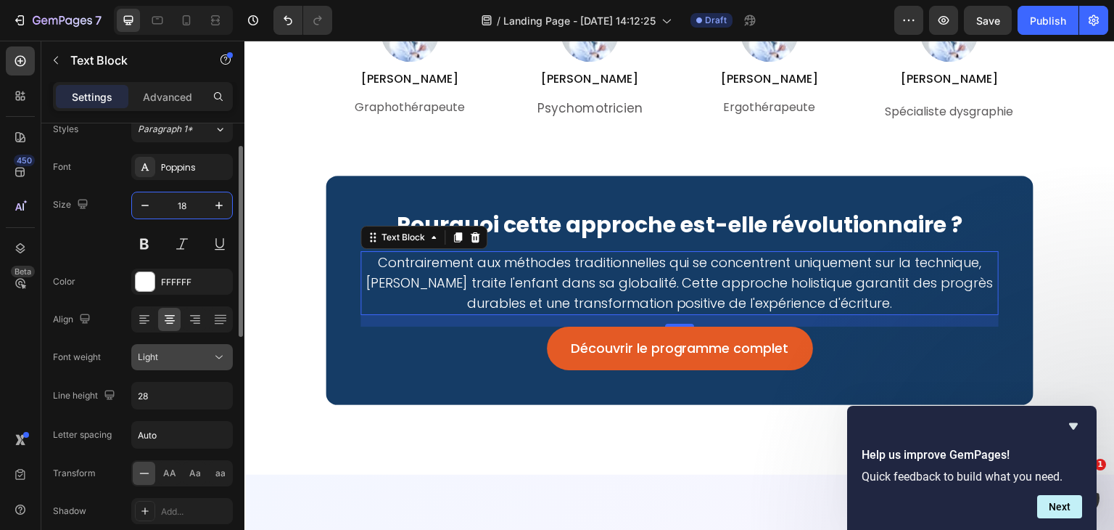
type input "18"
click at [220, 346] on button "Light" at bounding box center [182, 357] width 102 height 26
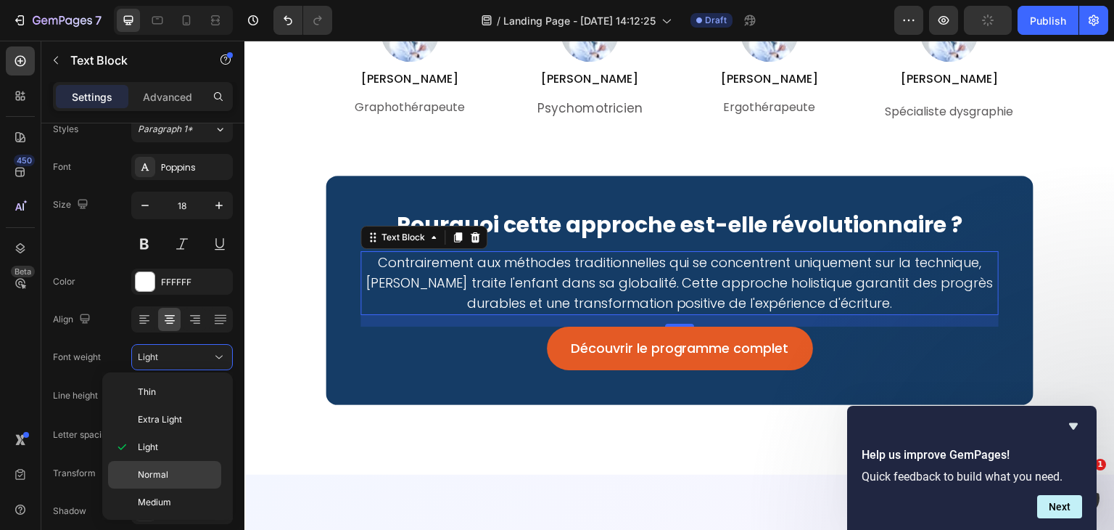
click at [173, 464] on div "Normal" at bounding box center [164, 475] width 113 height 28
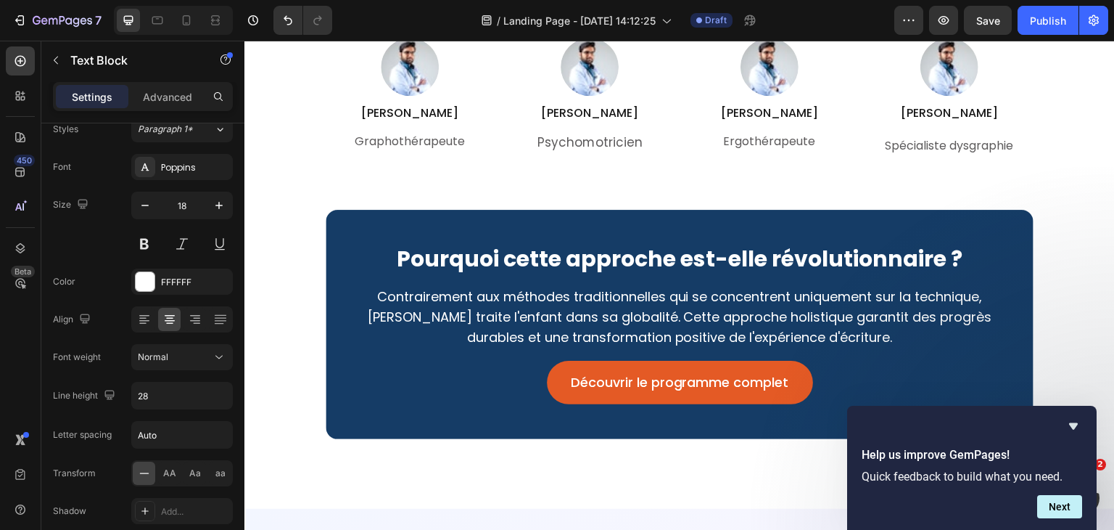
scroll to position [4731, 0]
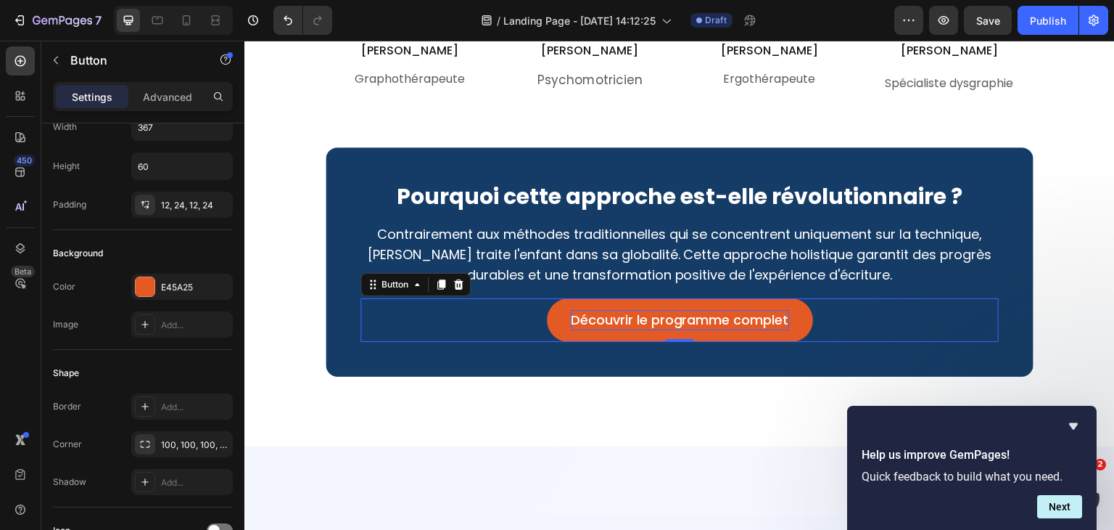
click at [599, 318] on p "Découvrir le programme complet" at bounding box center [680, 320] width 218 height 20
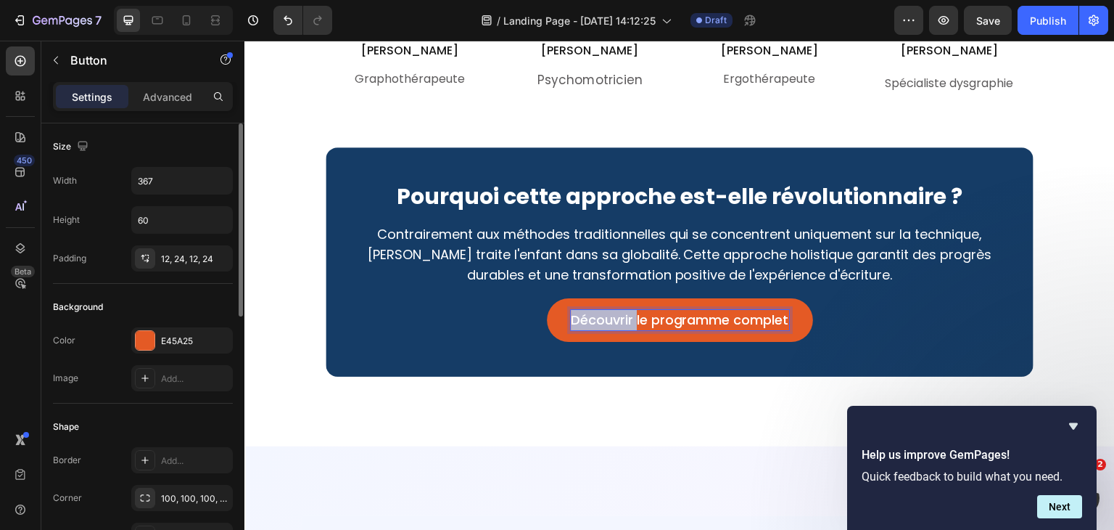
click at [599, 318] on p "Découvrir le programme complet" at bounding box center [680, 320] width 218 height 20
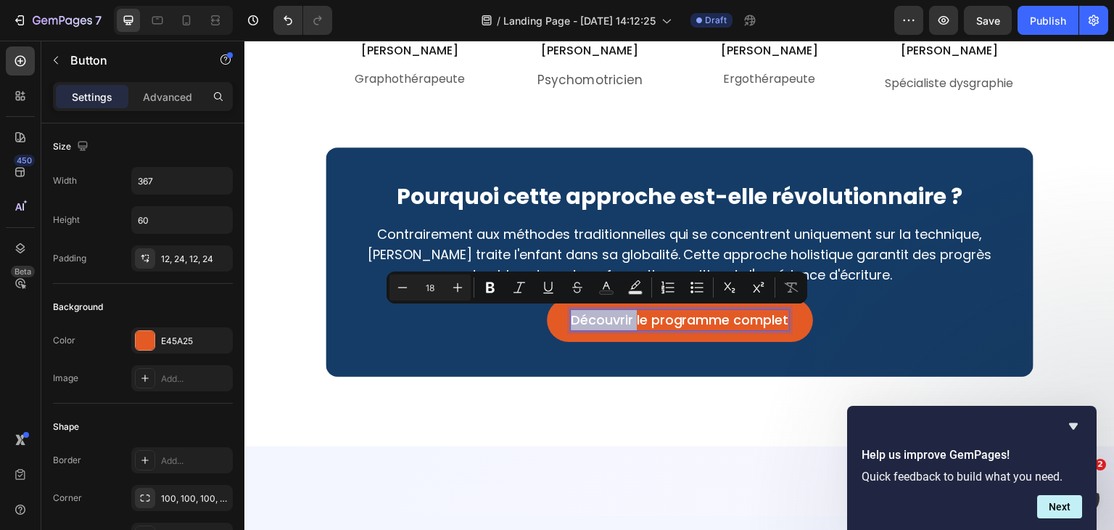
click at [632, 312] on p "Découvrir le programme complet" at bounding box center [680, 320] width 218 height 20
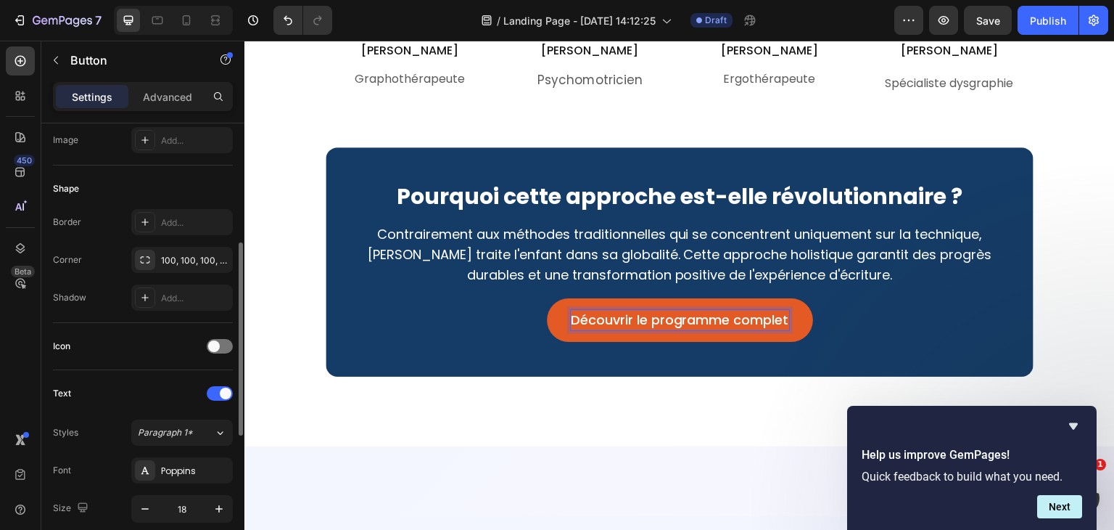
scroll to position [346, 0]
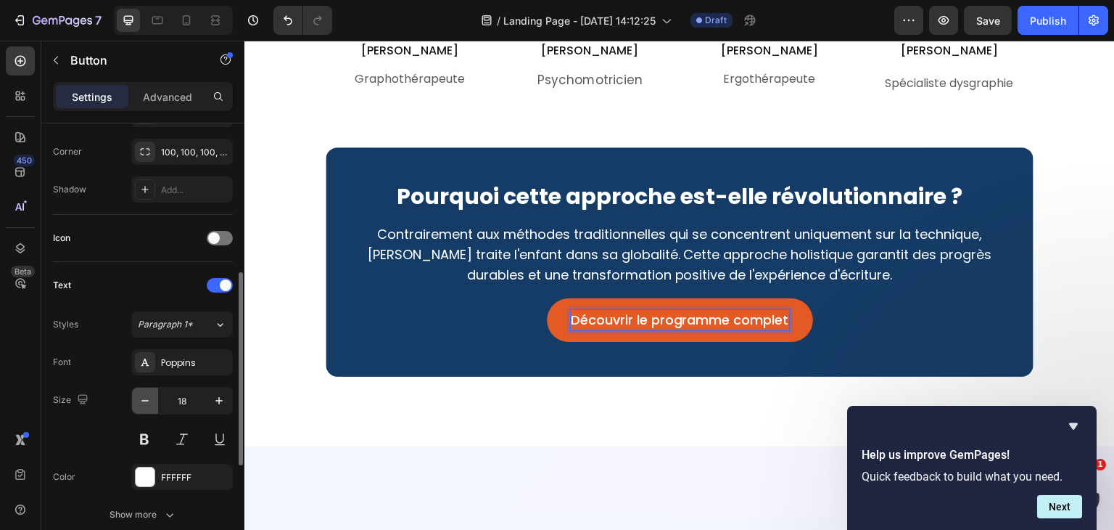
click at [141, 390] on button "button" at bounding box center [145, 400] width 26 height 26
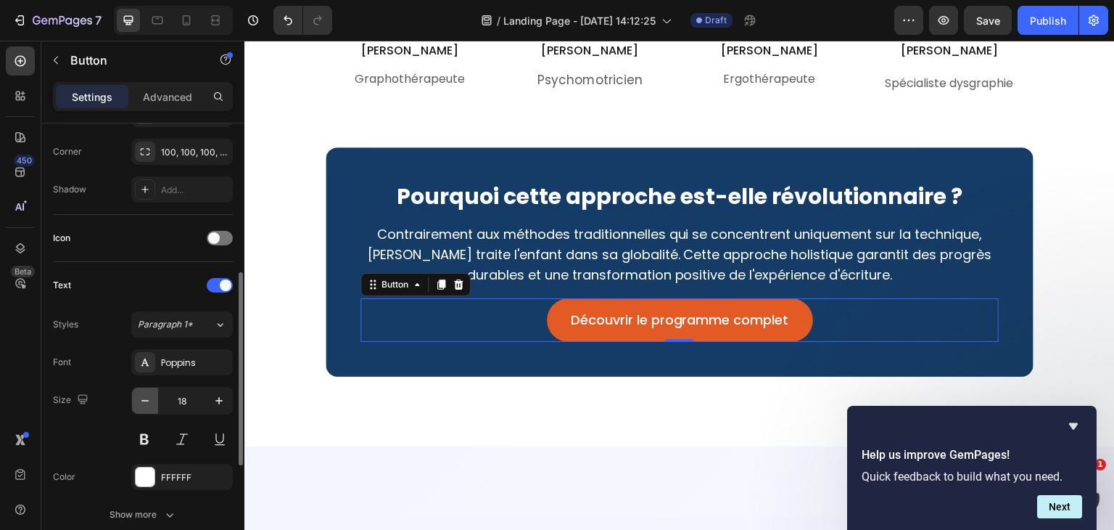
click at [141, 390] on button "button" at bounding box center [145, 400] width 26 height 26
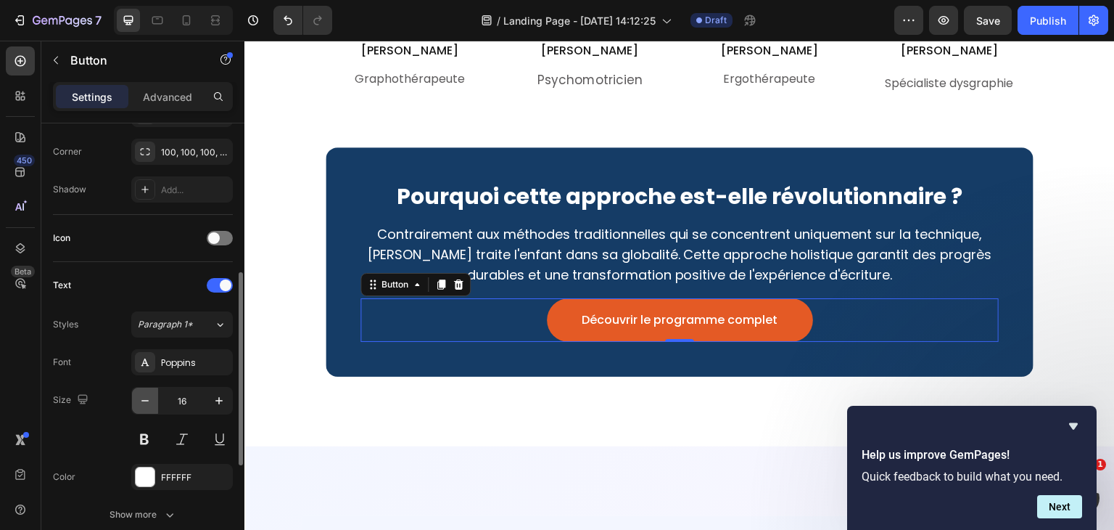
click at [141, 390] on button "button" at bounding box center [145, 400] width 26 height 26
click at [189, 400] on input "12" at bounding box center [182, 400] width 48 height 26
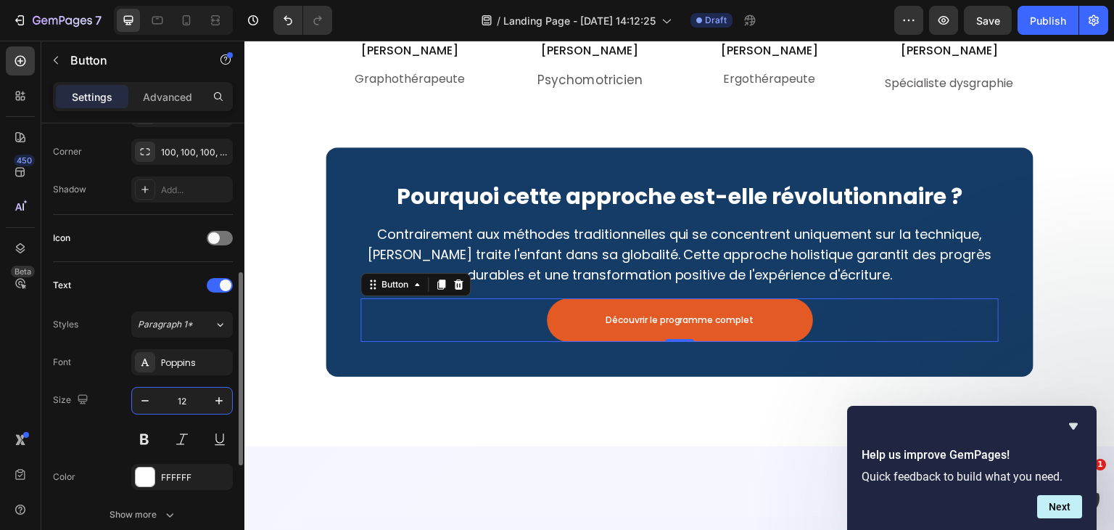
click at [189, 400] on input "12" at bounding box center [182, 400] width 48 height 26
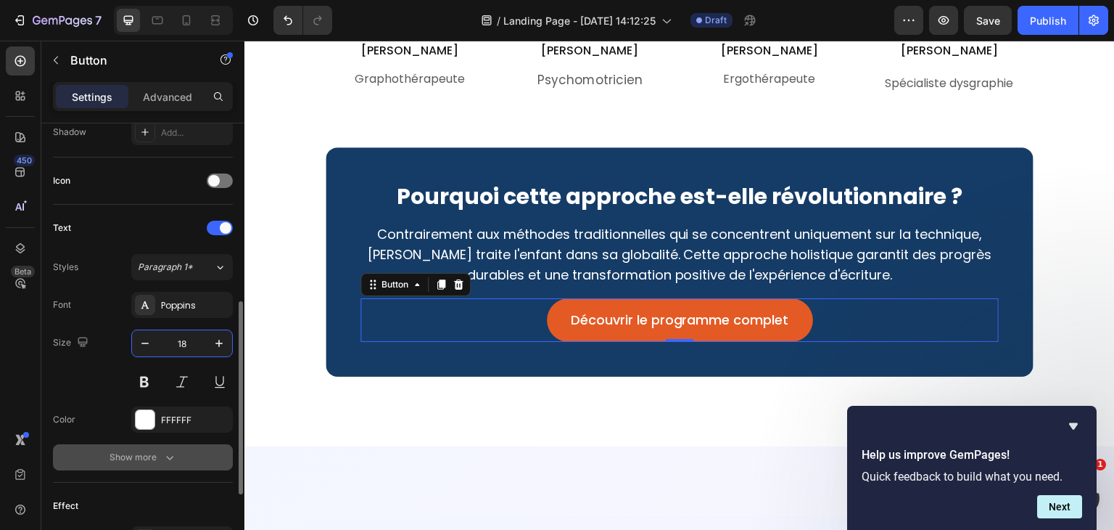
scroll to position [406, 0]
type input "18"
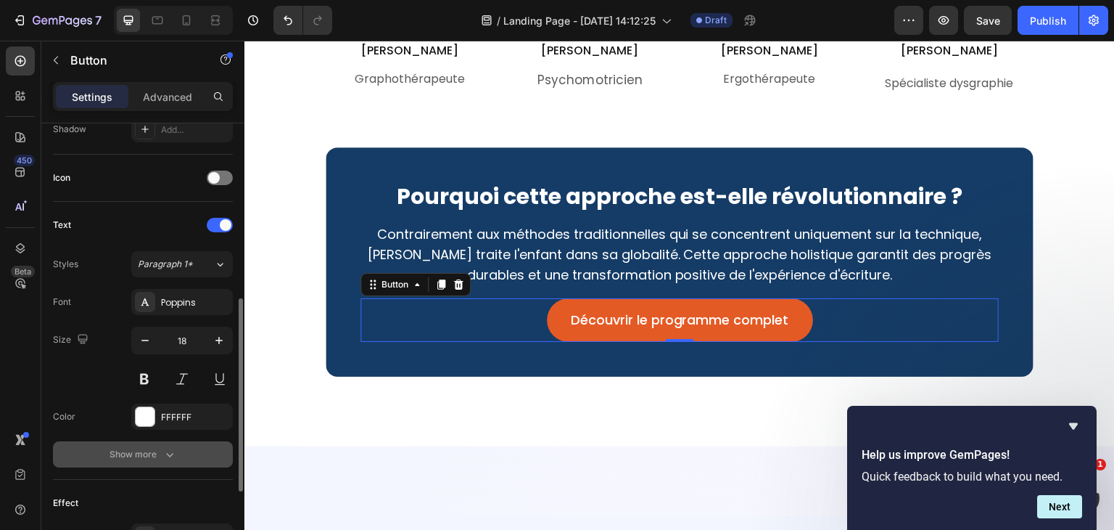
click at [171, 441] on button "Show more" at bounding box center [143, 454] width 180 height 26
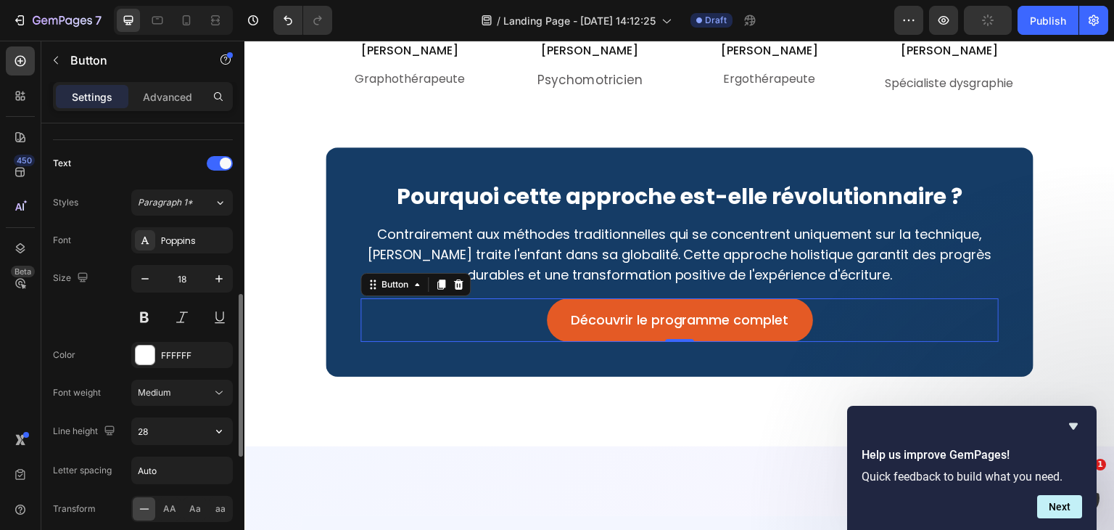
scroll to position [469, 0]
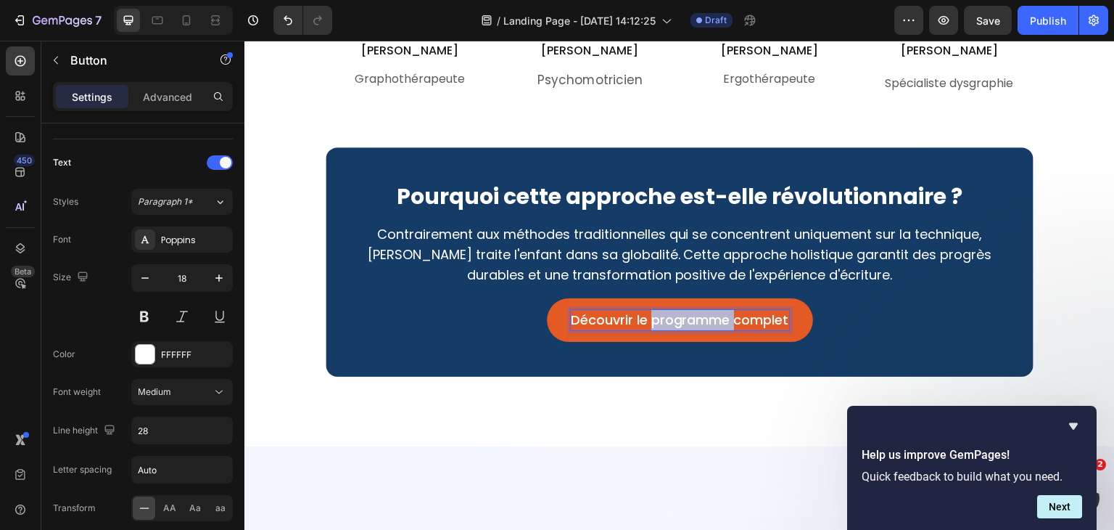
click at [709, 315] on p "Découvrir le programme complet" at bounding box center [680, 320] width 218 height 20
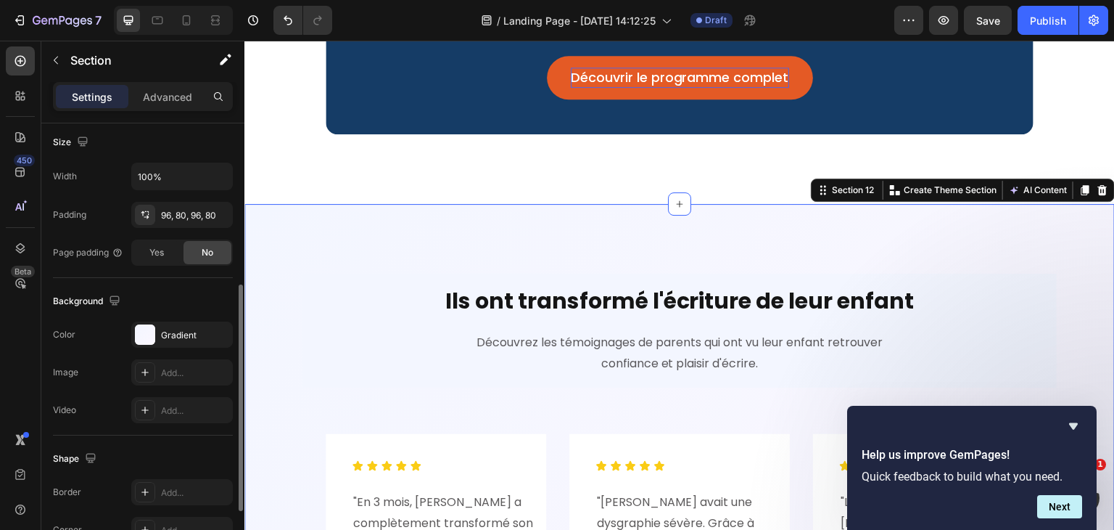
scroll to position [318, 0]
click at [165, 338] on div "Gradient" at bounding box center [182, 334] width 42 height 13
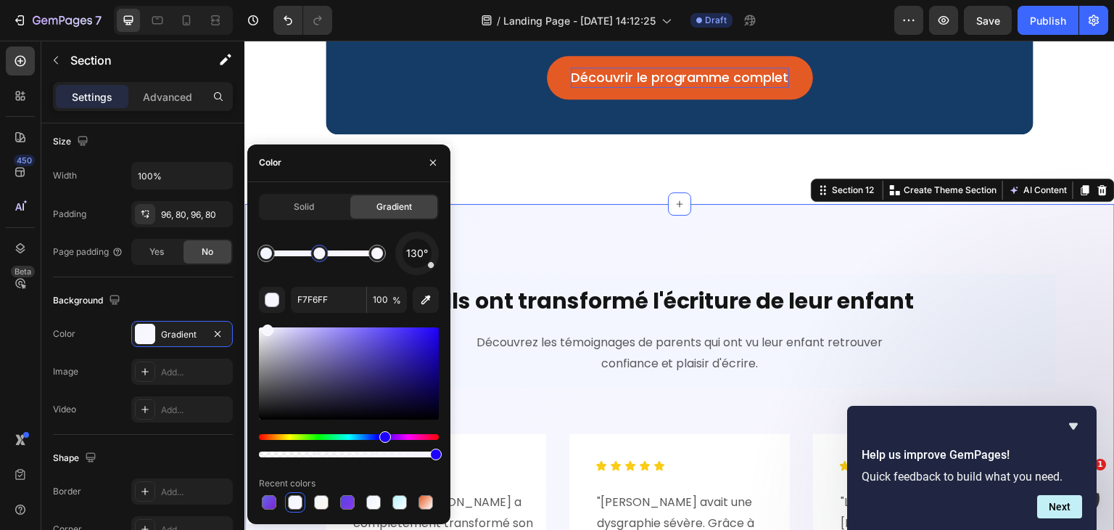
click at [320, 250] on div at bounding box center [321, 253] width 111 height 6
click at [273, 294] on div "button" at bounding box center [272, 300] width 15 height 15
click at [337, 292] on input "F7F6FF" at bounding box center [328, 300] width 75 height 26
drag, startPoint x: 265, startPoint y: 326, endPoint x: 230, endPoint y: 321, distance: 35.1
click at [230, 321] on div "450 Beta Sections(30) Elements(83) Section Element Hero Section Product Detail …" at bounding box center [122, 285] width 244 height 489
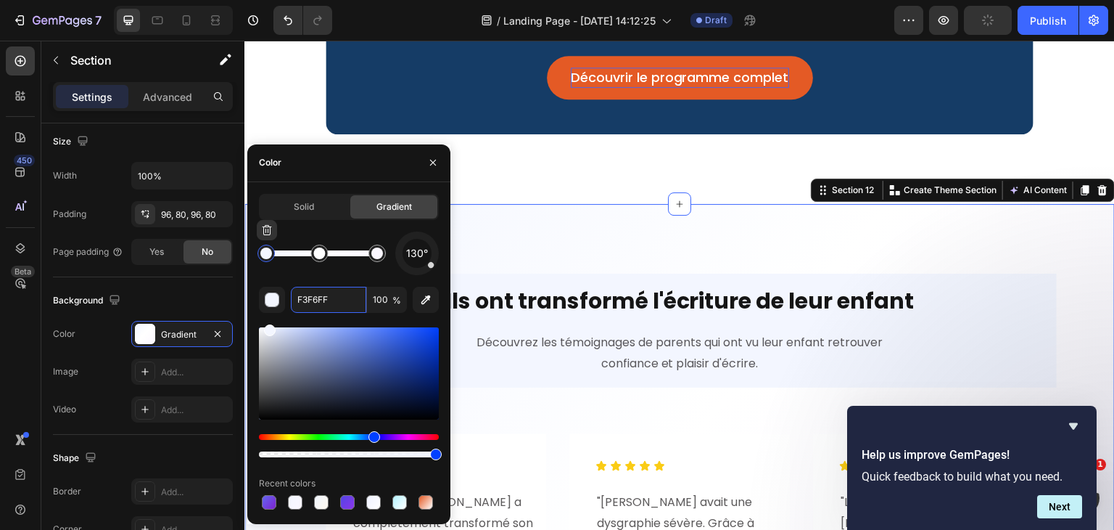
click at [268, 252] on div at bounding box center [266, 253] width 12 height 12
click at [267, 254] on div at bounding box center [266, 253] width 12 height 12
click at [328, 292] on input "F3F6FF" at bounding box center [328, 300] width 75 height 26
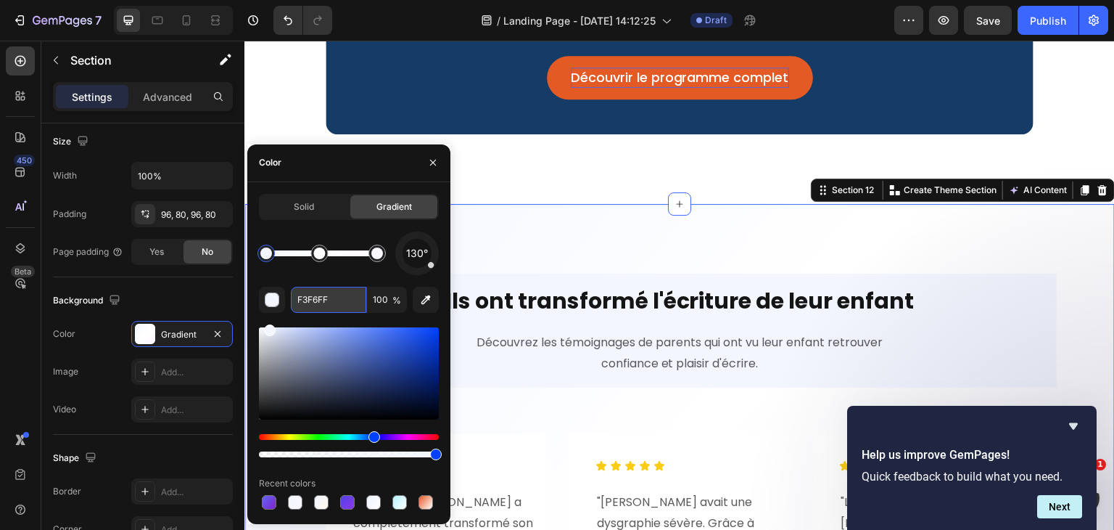
paste input "EEF2"
paste input "EEF2FF"
click at [333, 291] on input "EEF2FFEEF2FF" at bounding box center [328, 300] width 75 height 26
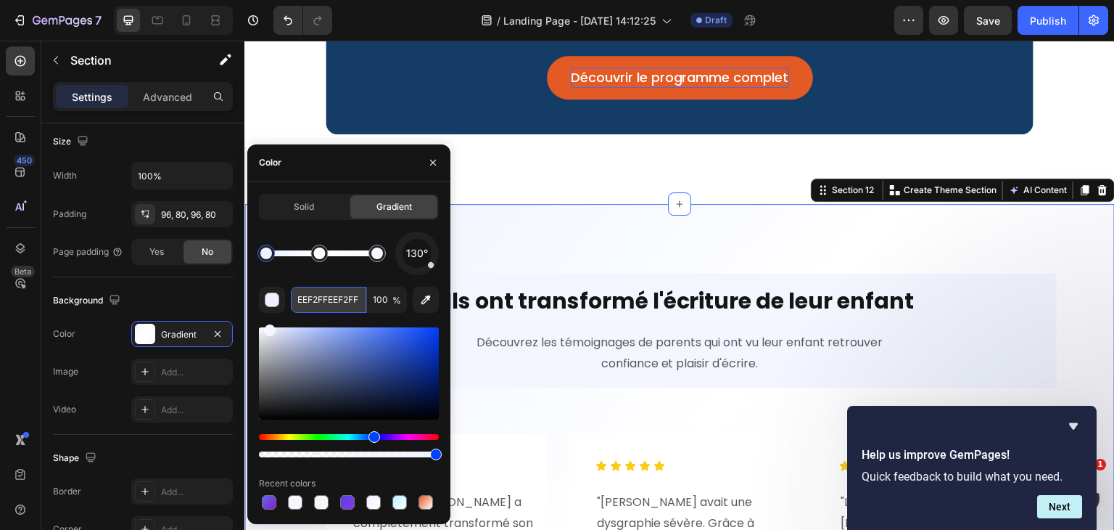
paste input "text"
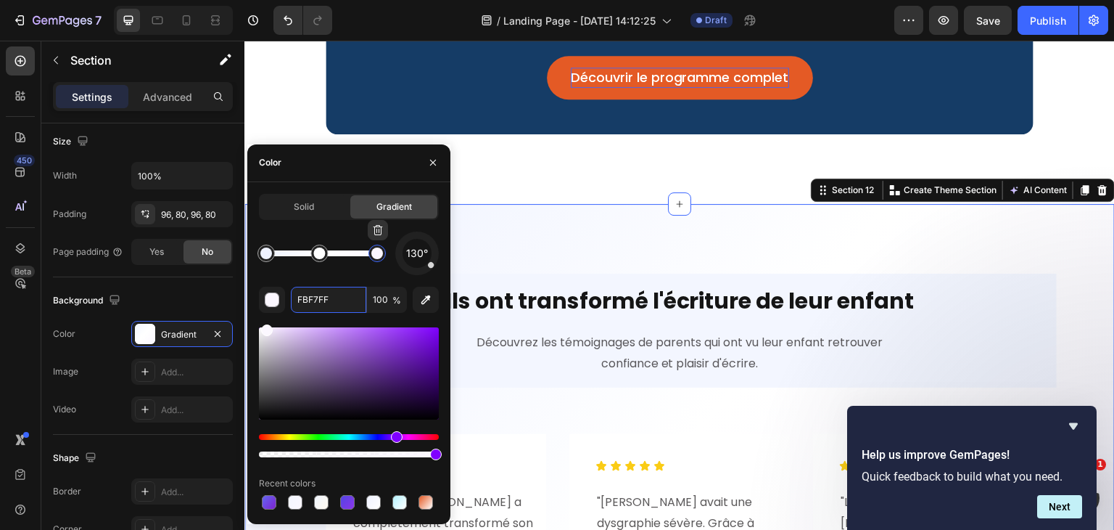
click at [377, 259] on div at bounding box center [376, 252] width 17 height 17
click at [343, 302] on input "FBF7FF" at bounding box center [328, 300] width 75 height 26
paste input "AF5"
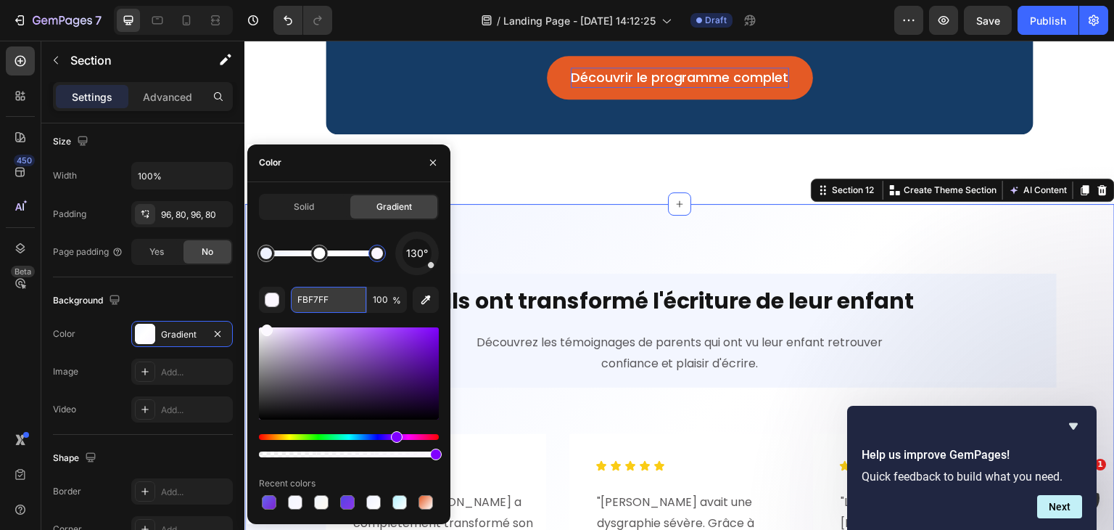
type input "FAF5FF"
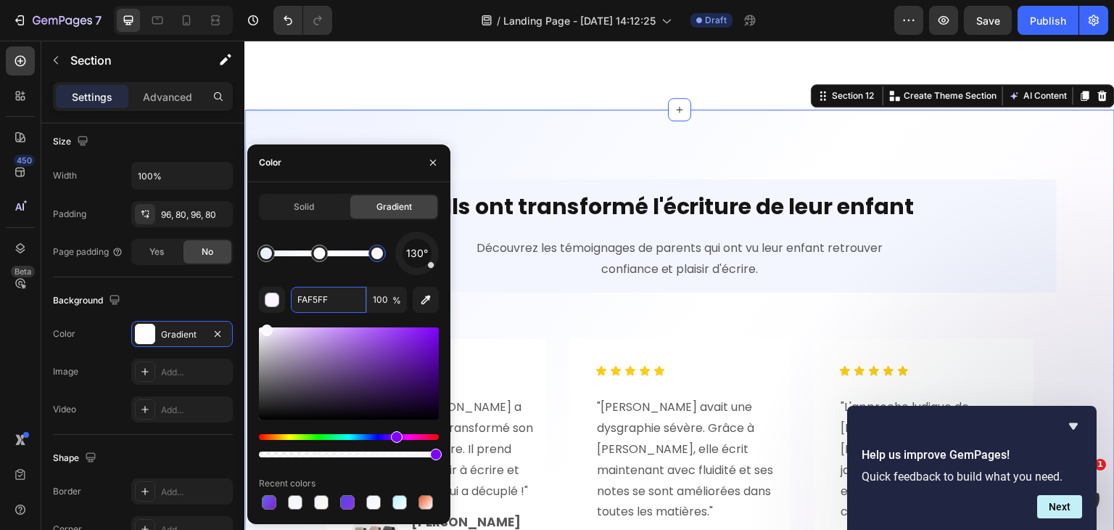
scroll to position [5008, 0]
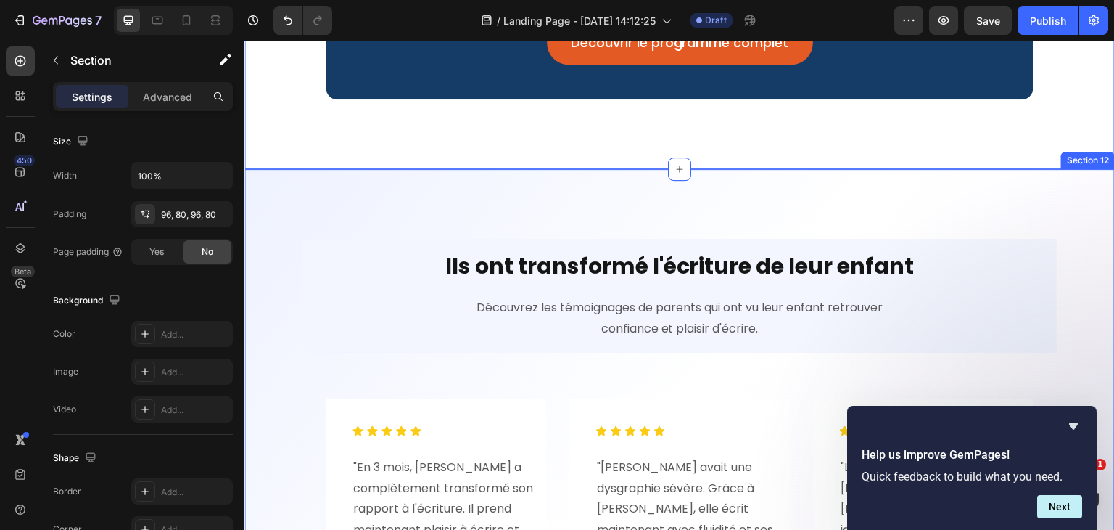
click at [615, 200] on div "Ils ont transformé l'écriture de leur enfant Heading Découvrez les témoignages …" at bounding box center [679, 449] width 870 height 561
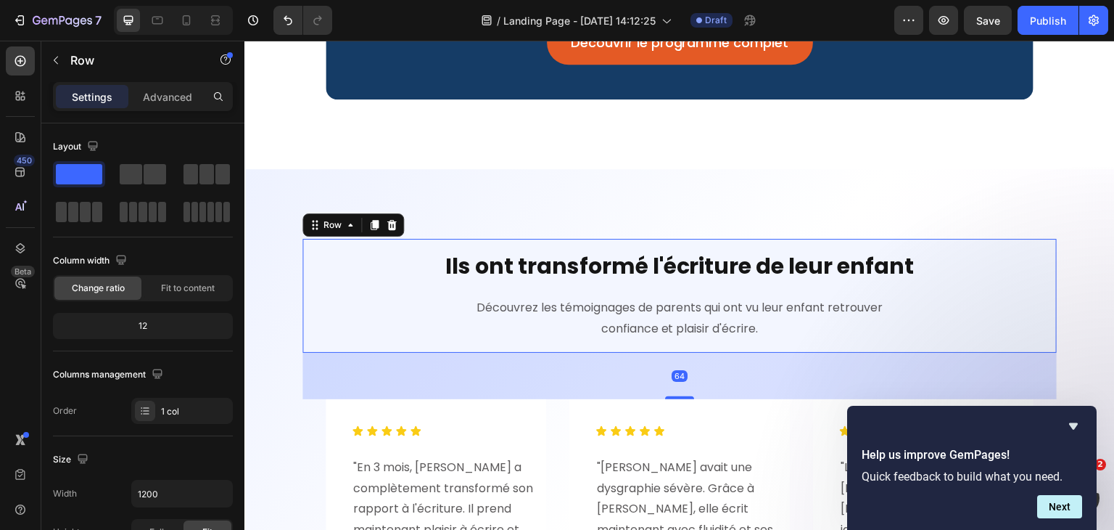
scroll to position [5101, 0]
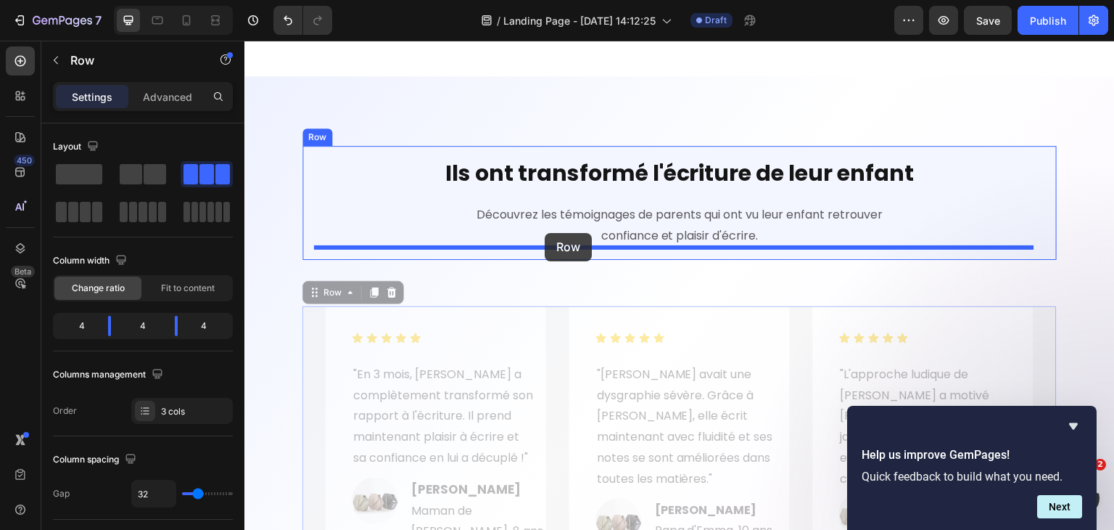
drag, startPoint x: 553, startPoint y: 321, endPoint x: 544, endPoint y: 236, distance: 85.3
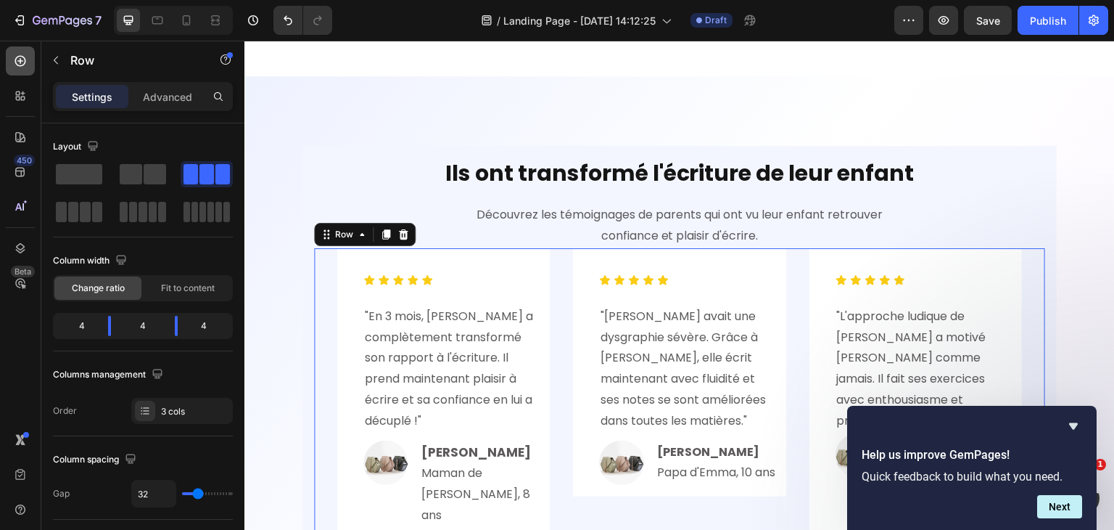
click at [15, 67] on icon at bounding box center [20, 61] width 15 height 15
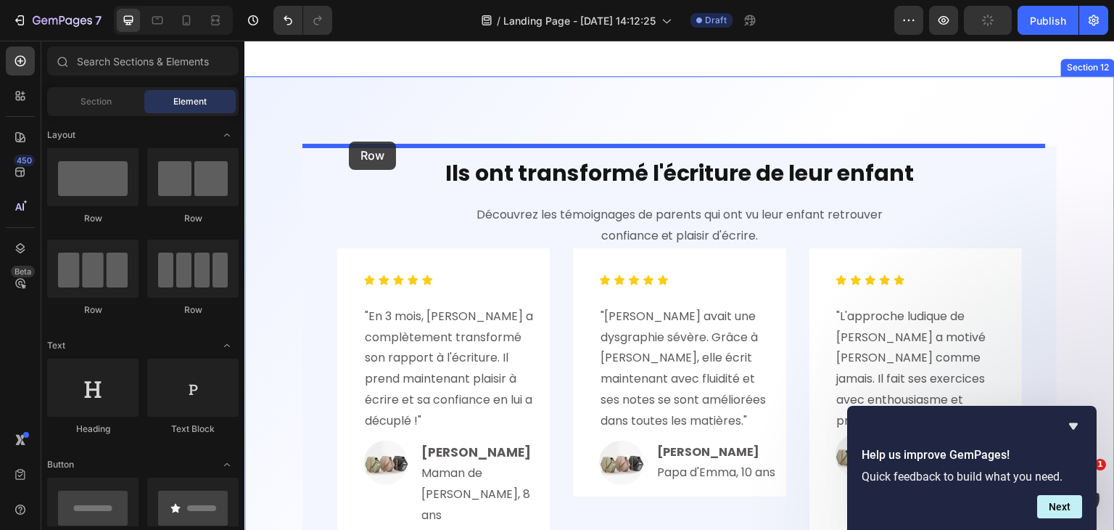
drag, startPoint x: 376, startPoint y: 215, endPoint x: 349, endPoint y: 141, distance: 78.0
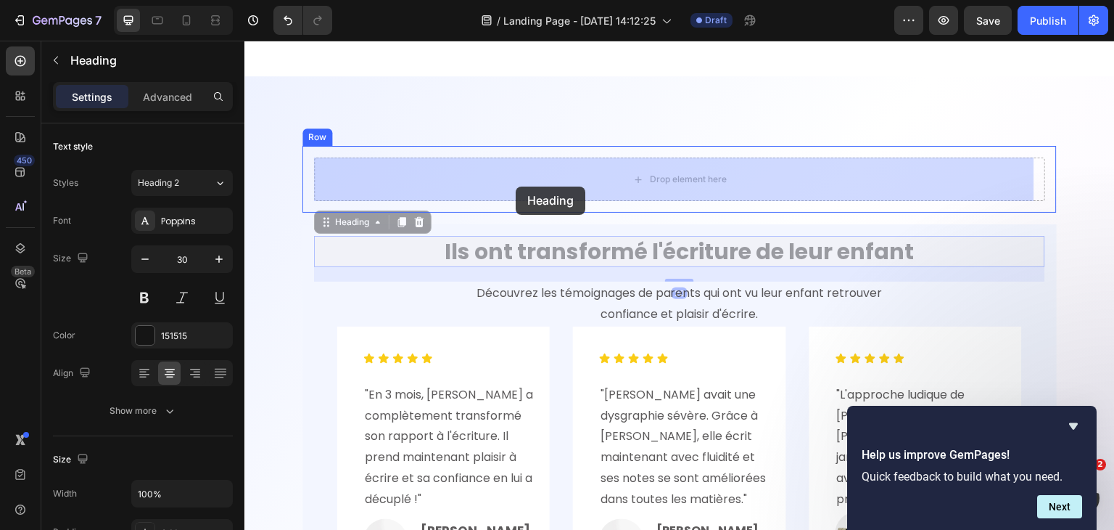
drag, startPoint x: 519, startPoint y: 248, endPoint x: 516, endPoint y: 186, distance: 61.7
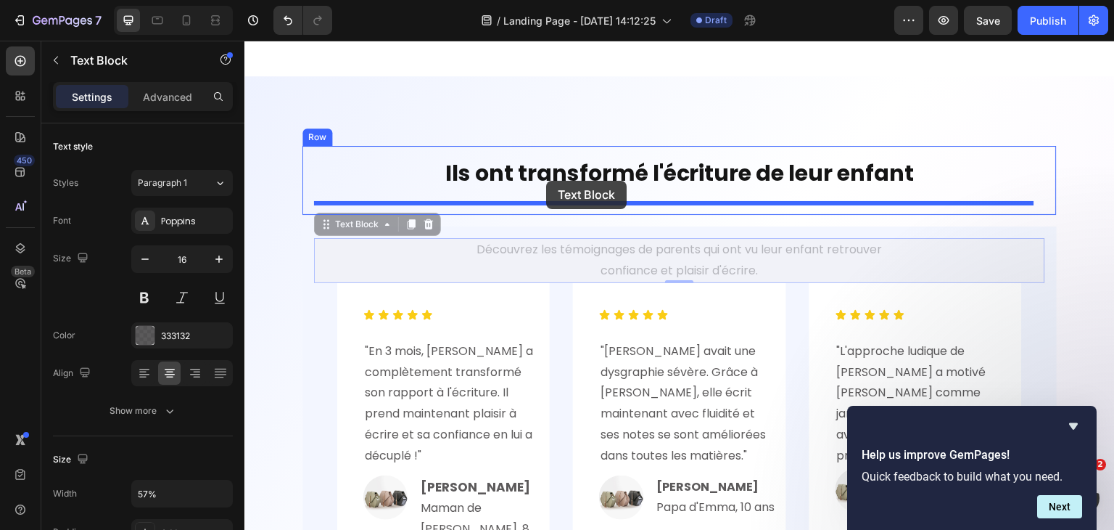
drag, startPoint x: 548, startPoint y: 251, endPoint x: 546, endPoint y: 181, distance: 70.4
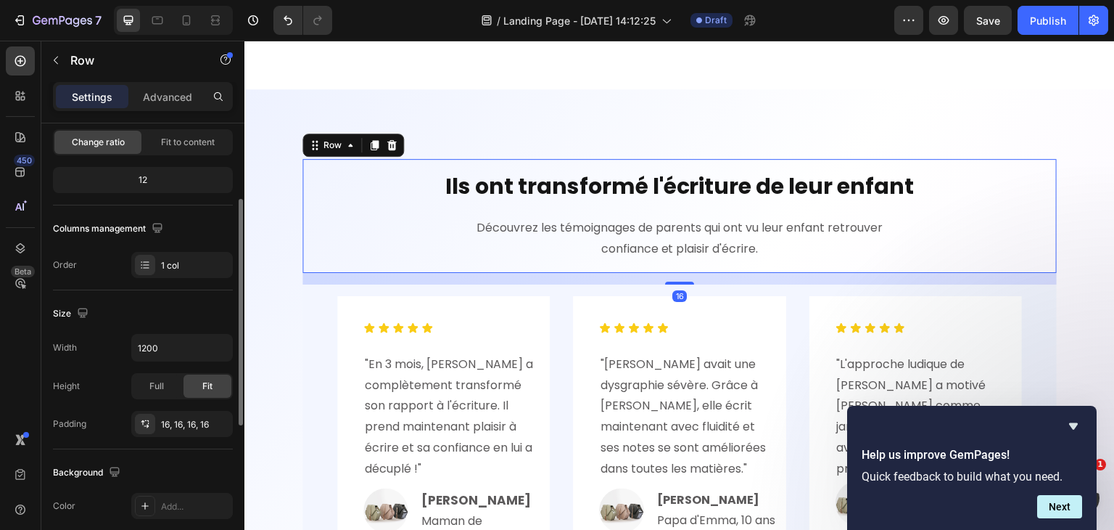
scroll to position [148, 0]
click at [171, 89] on p "Advanced" at bounding box center [167, 96] width 49 height 15
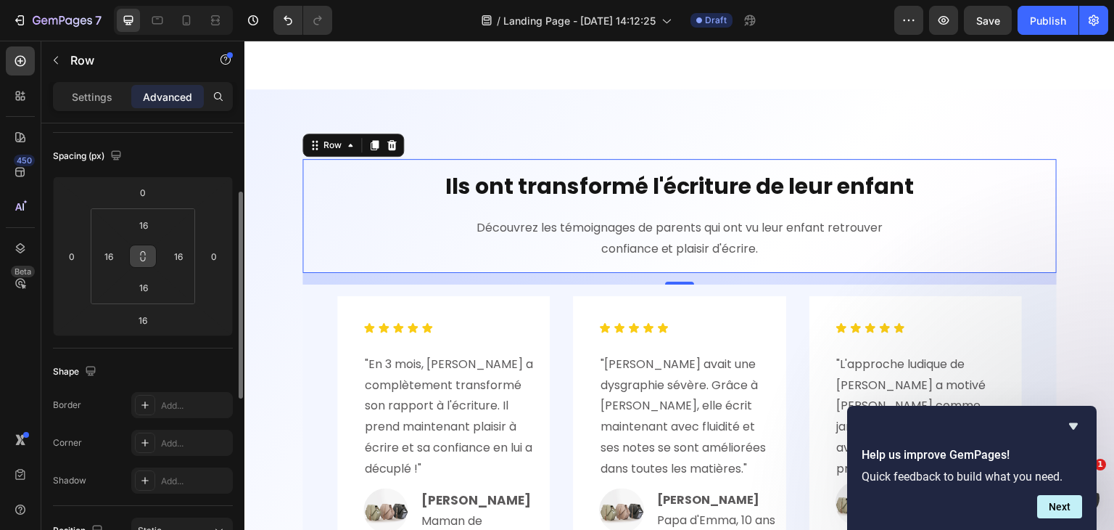
click at [142, 252] on icon at bounding box center [143, 256] width 12 height 12
click at [157, 216] on input "16" at bounding box center [143, 225] width 29 height 22
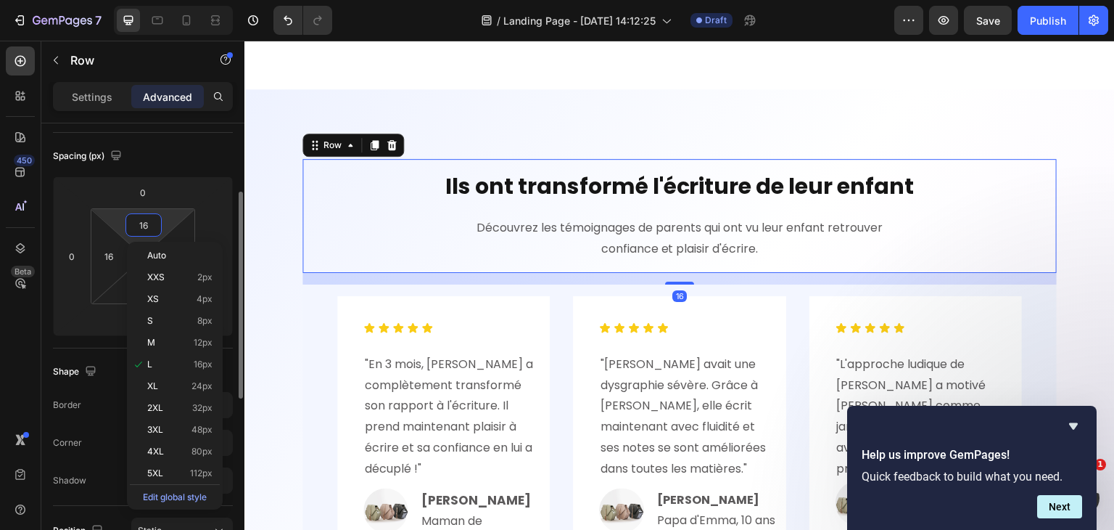
click at [157, 216] on input "16" at bounding box center [143, 225] width 29 height 22
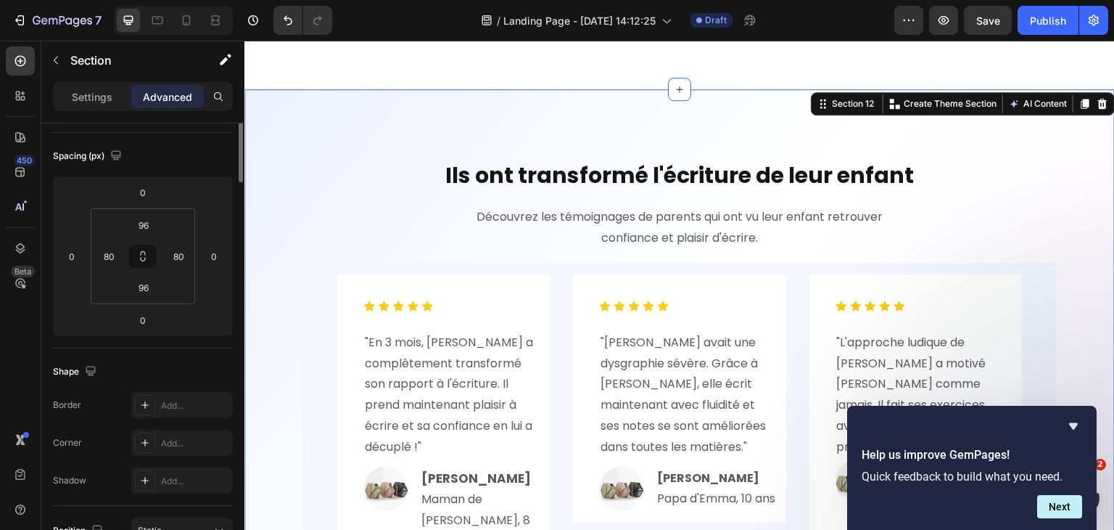
click at [491, 112] on div "Ils ont transformé l'écriture de leur enfant Heading Découvrez les témoignages …" at bounding box center [679, 391] width 870 height 604
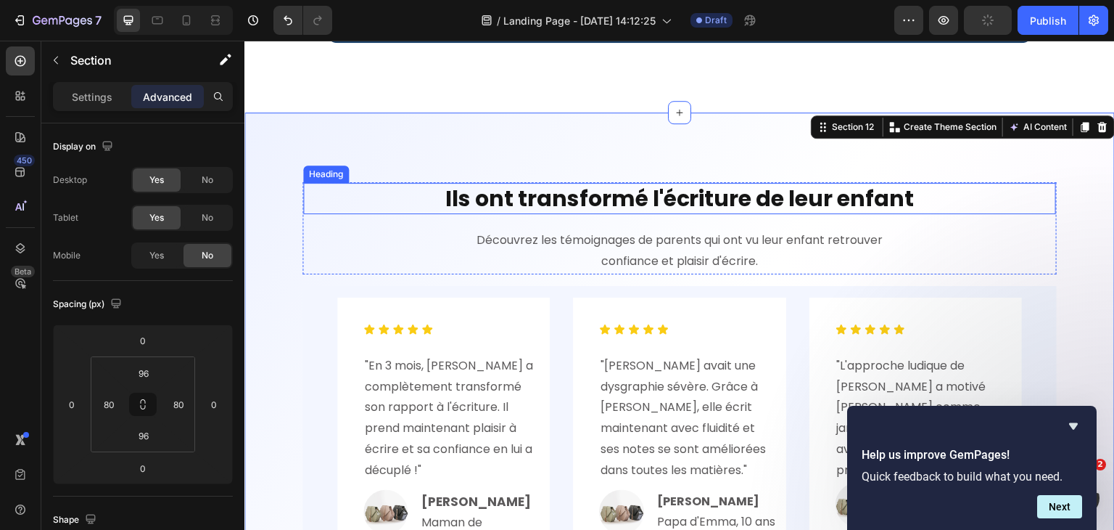
scroll to position [5040, 0]
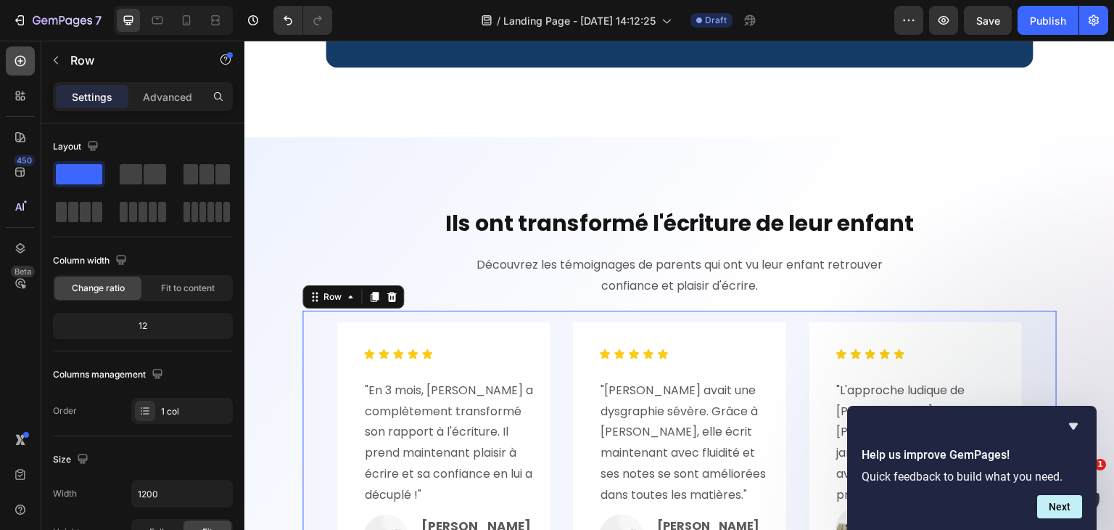
click at [25, 70] on div at bounding box center [20, 60] width 29 height 29
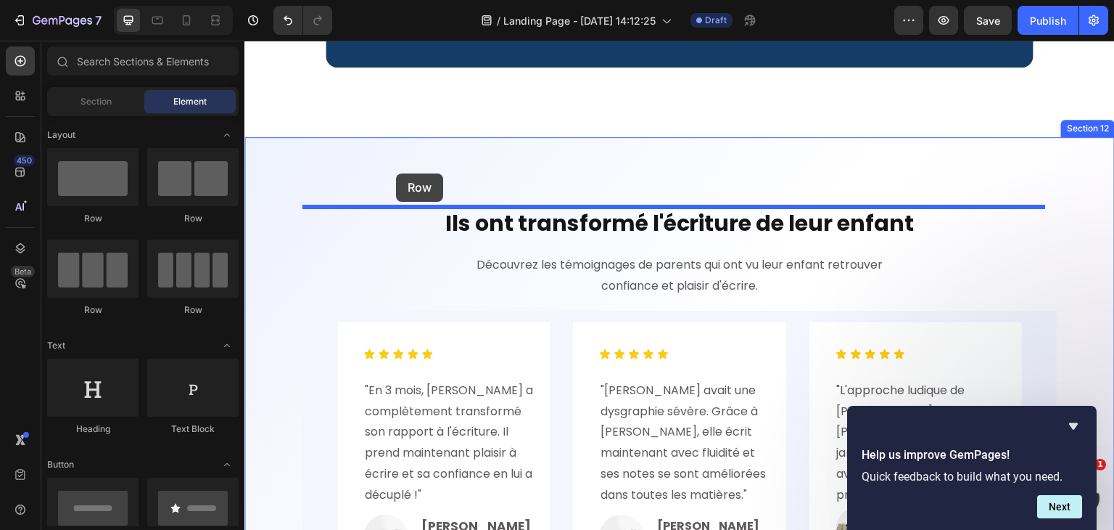
drag, startPoint x: 353, startPoint y: 222, endPoint x: 396, endPoint y: 173, distance: 65.2
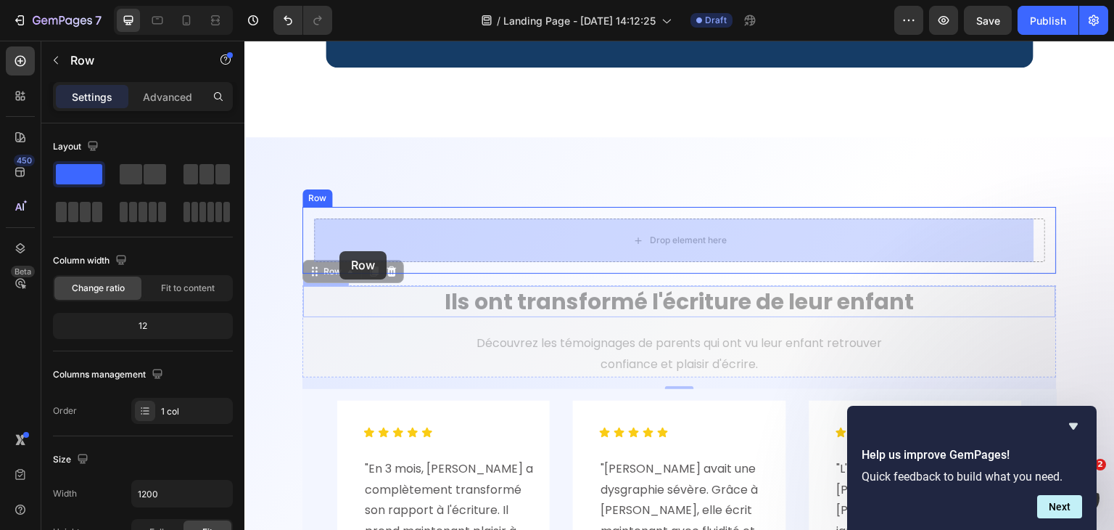
drag, startPoint x: 308, startPoint y: 318, endPoint x: 339, endPoint y: 251, distance: 73.7
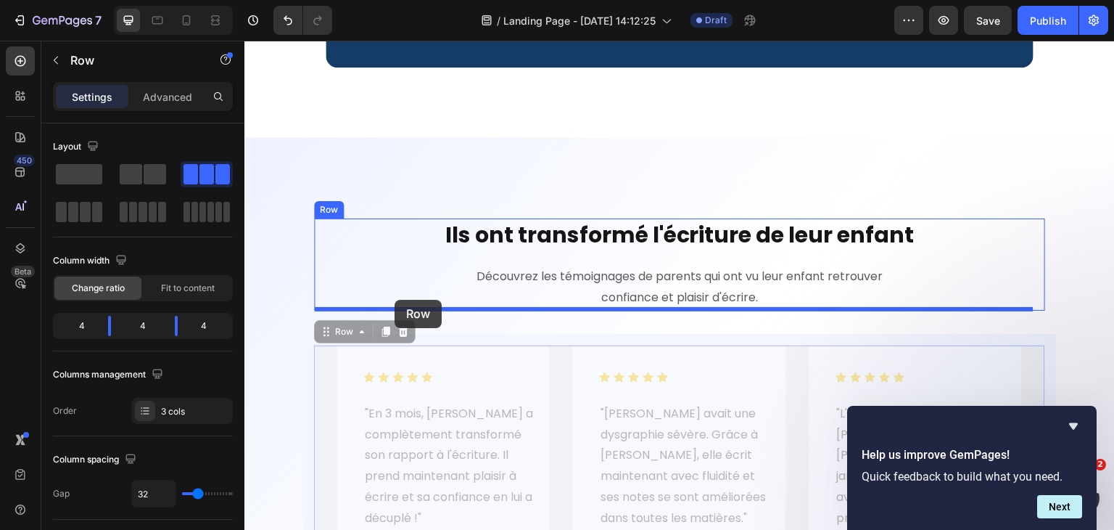
drag, startPoint x: 335, startPoint y: 350, endPoint x: 395, endPoint y: 300, distance: 77.7
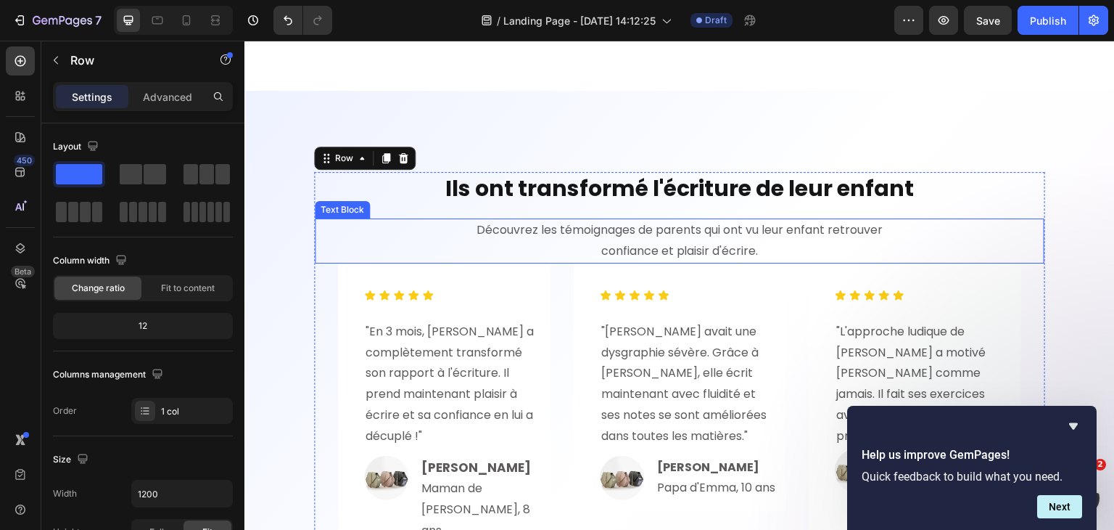
scroll to position [5135, 0]
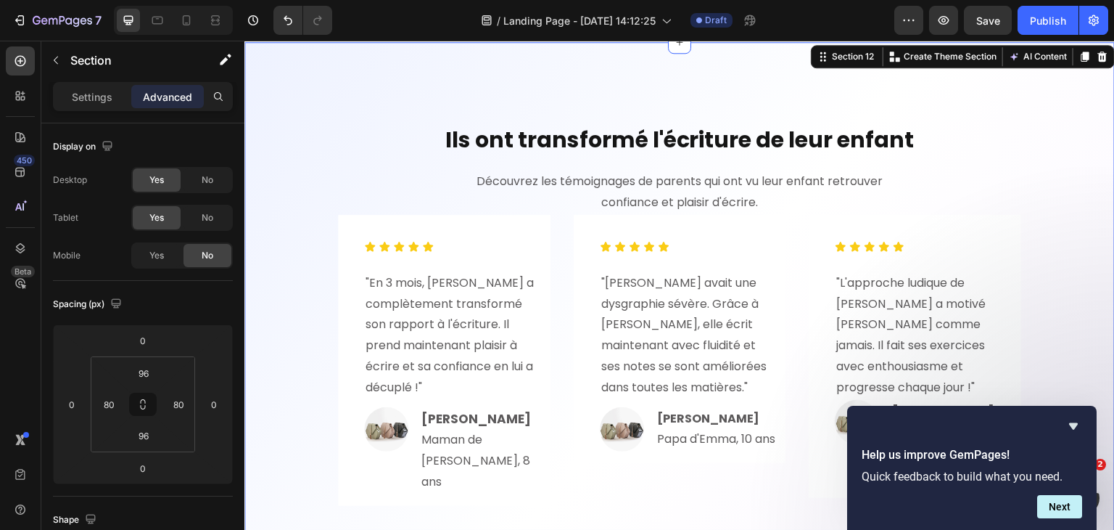
click at [313, 65] on div "Ils ont transformé l'écriture de leur enfant Heading Découvrez les témoignages …" at bounding box center [679, 377] width 870 height 670
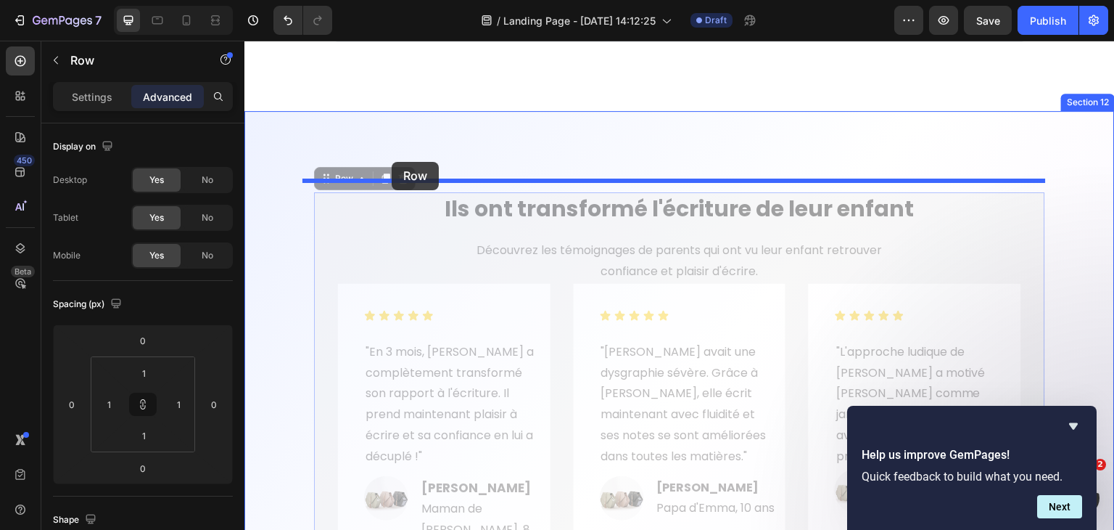
scroll to position [5055, 0]
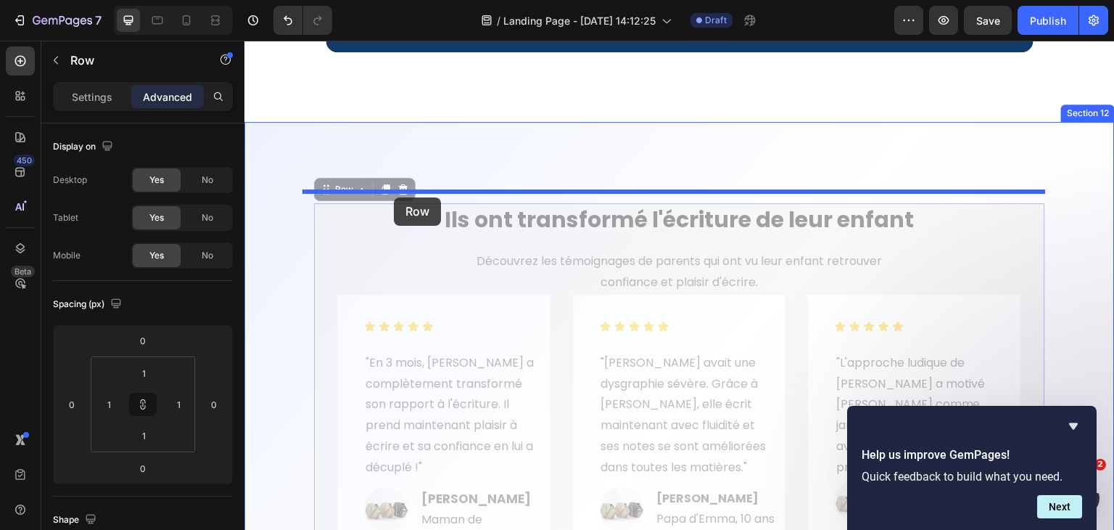
drag, startPoint x: 339, startPoint y: 111, endPoint x: 395, endPoint y: 197, distance: 102.4
type input "16"
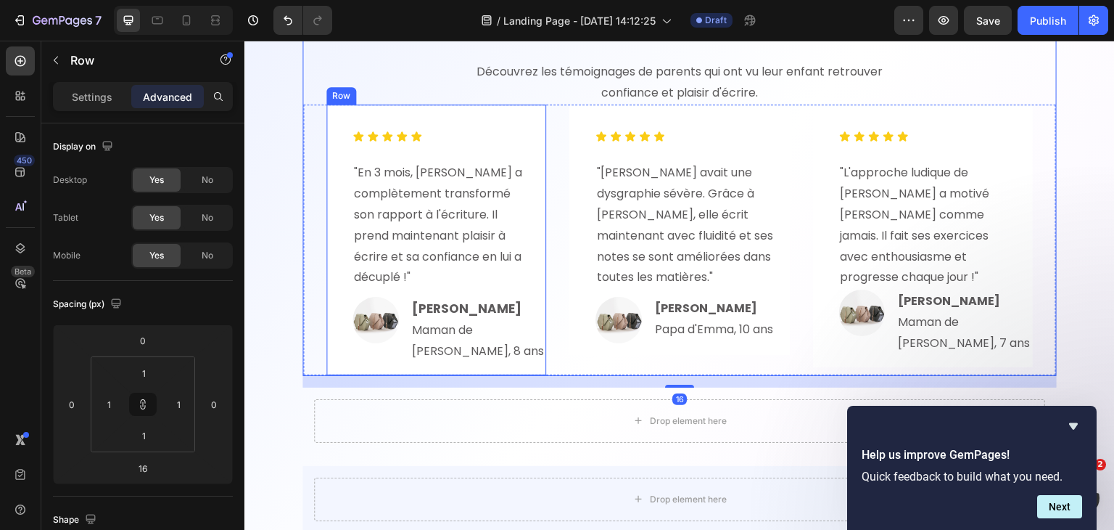
scroll to position [5250, 0]
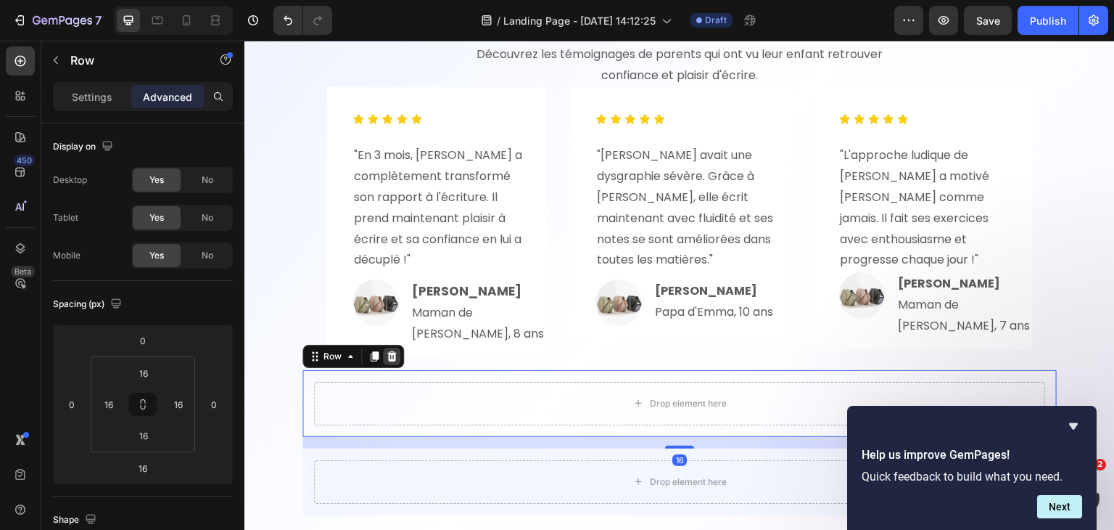
click at [392, 351] on icon at bounding box center [391, 356] width 9 height 10
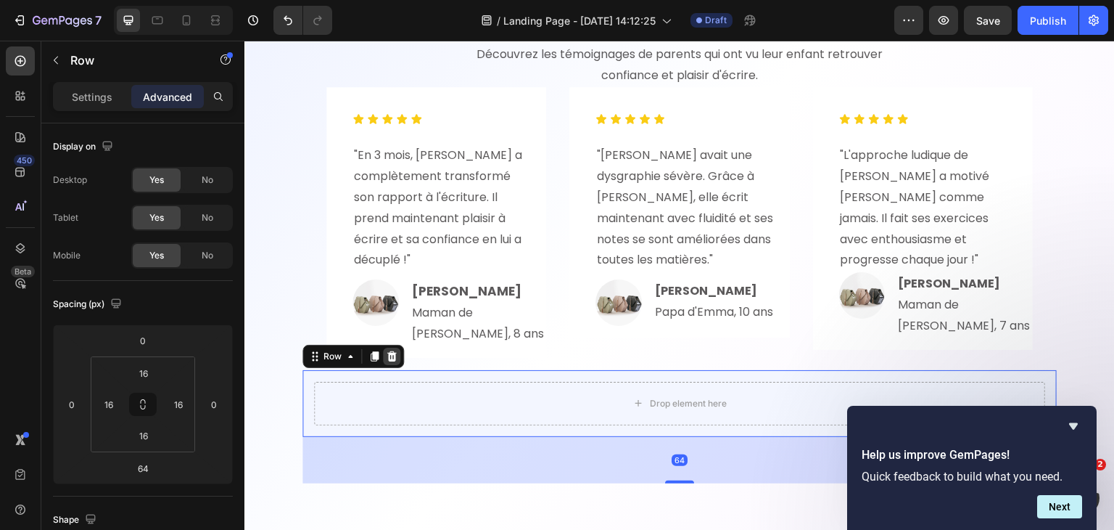
click at [392, 351] on icon at bounding box center [391, 356] width 9 height 10
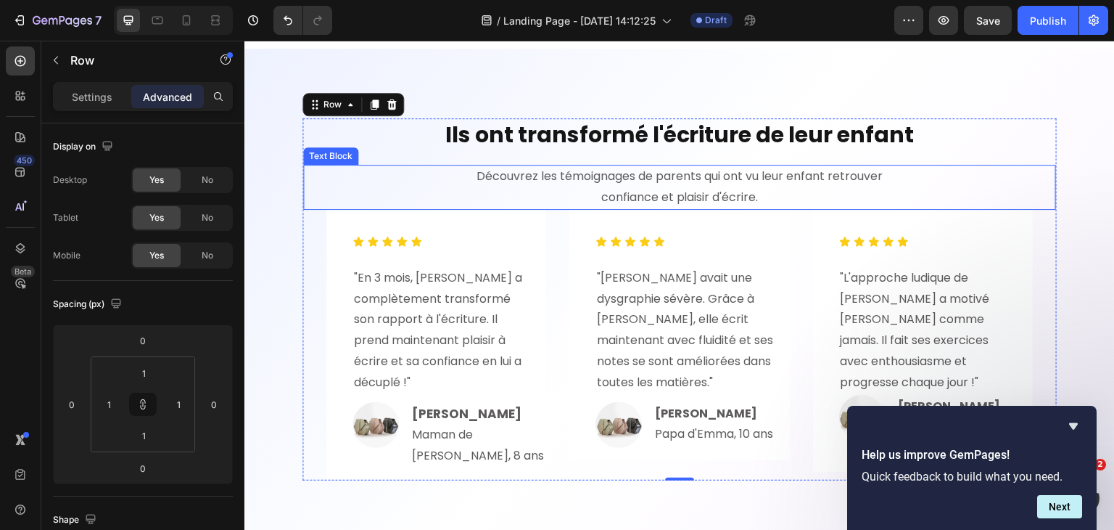
scroll to position [5090, 0]
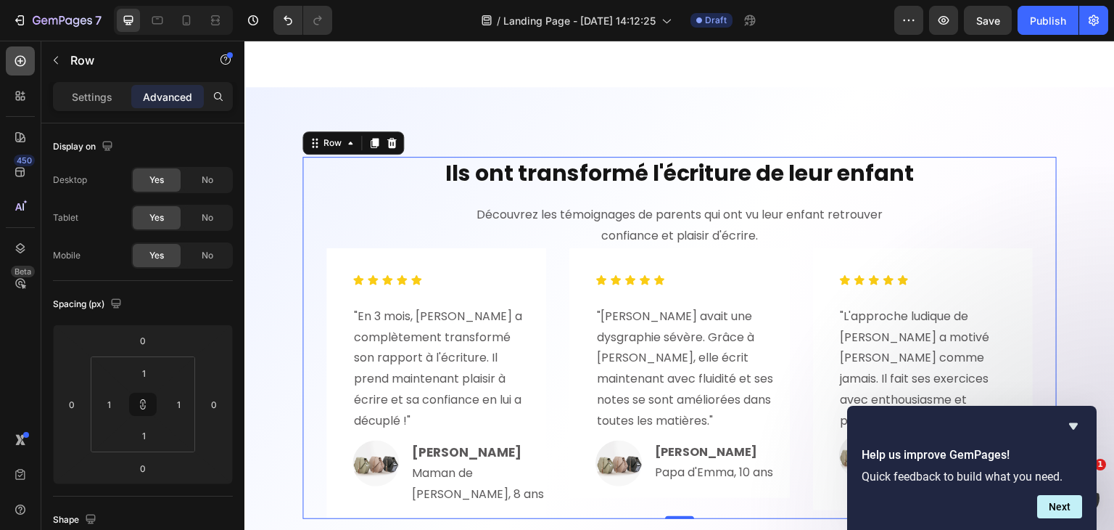
click at [25, 54] on icon at bounding box center [20, 61] width 15 height 15
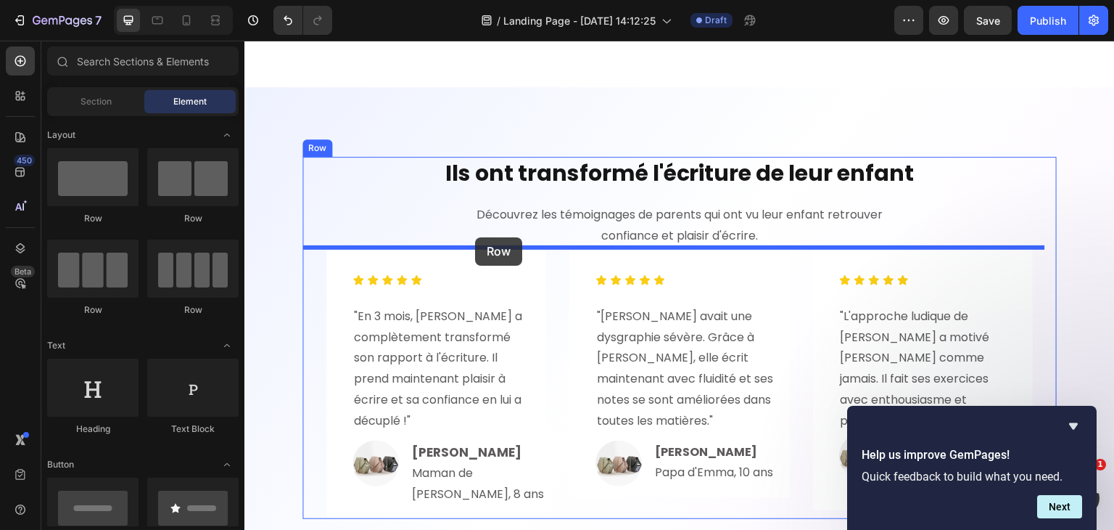
drag, startPoint x: 354, startPoint y: 231, endPoint x: 475, endPoint y: 237, distance: 121.3
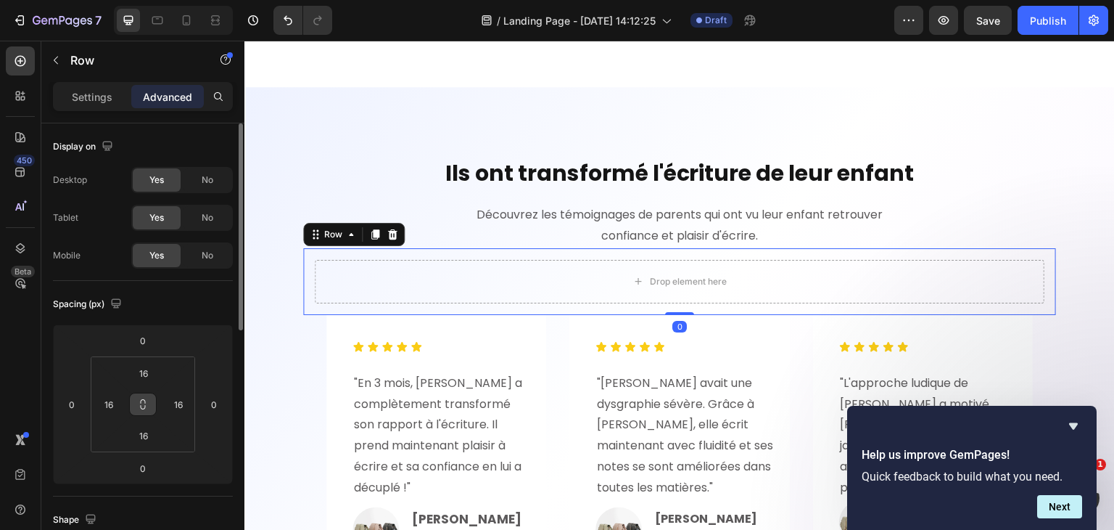
click at [133, 408] on button at bounding box center [143, 403] width 28 height 23
click at [140, 376] on input "16" at bounding box center [143, 373] width 29 height 22
type input "0"
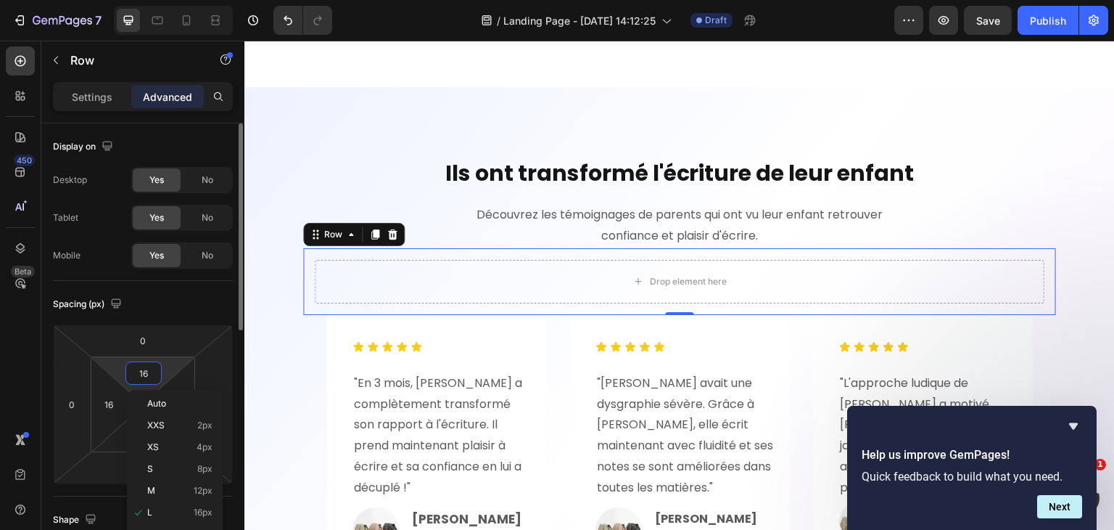
type input "0"
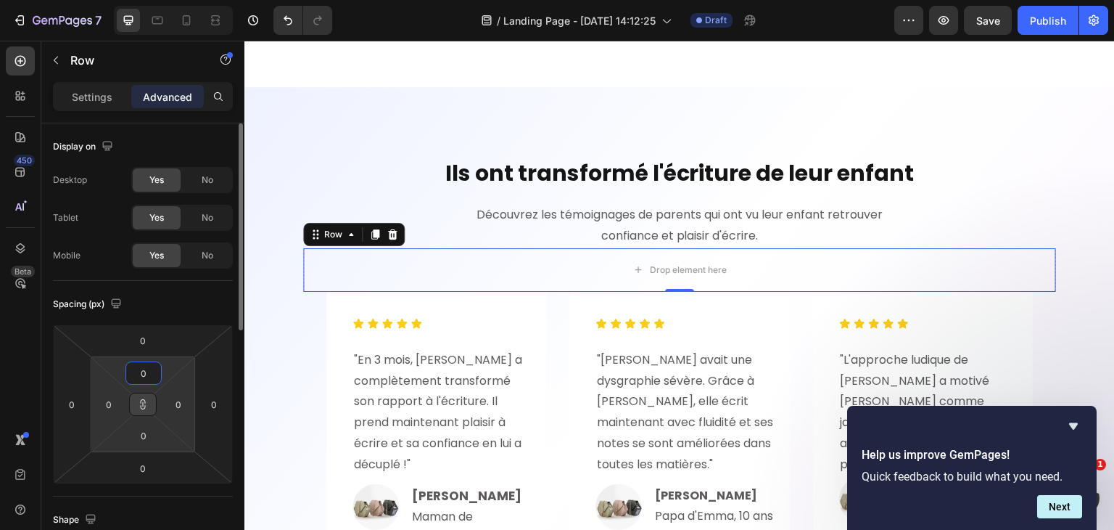
type input "0"
click at [144, 400] on icon at bounding box center [143, 404] width 12 height 12
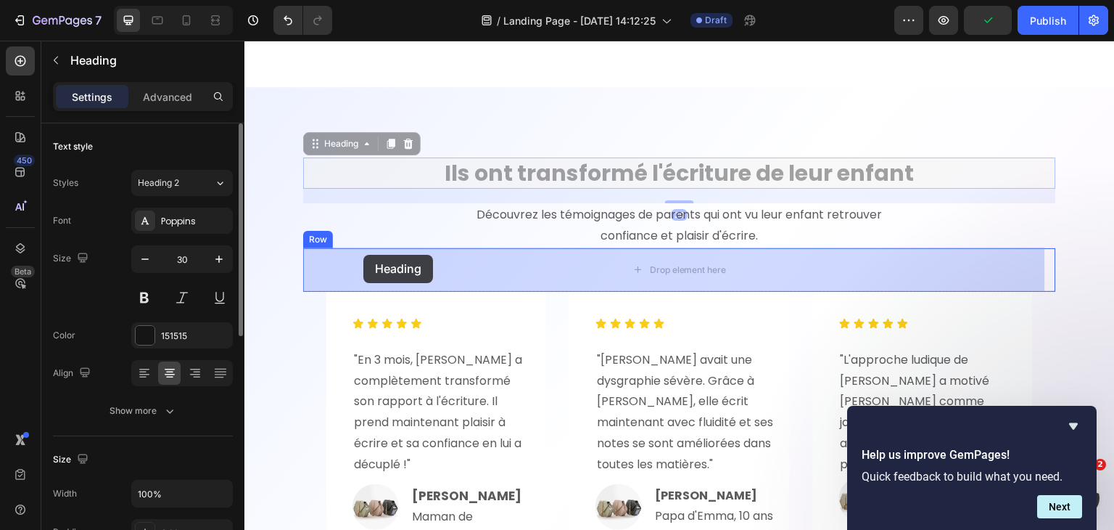
drag, startPoint x: 334, startPoint y: 146, endPoint x: 363, endPoint y: 255, distance: 112.8
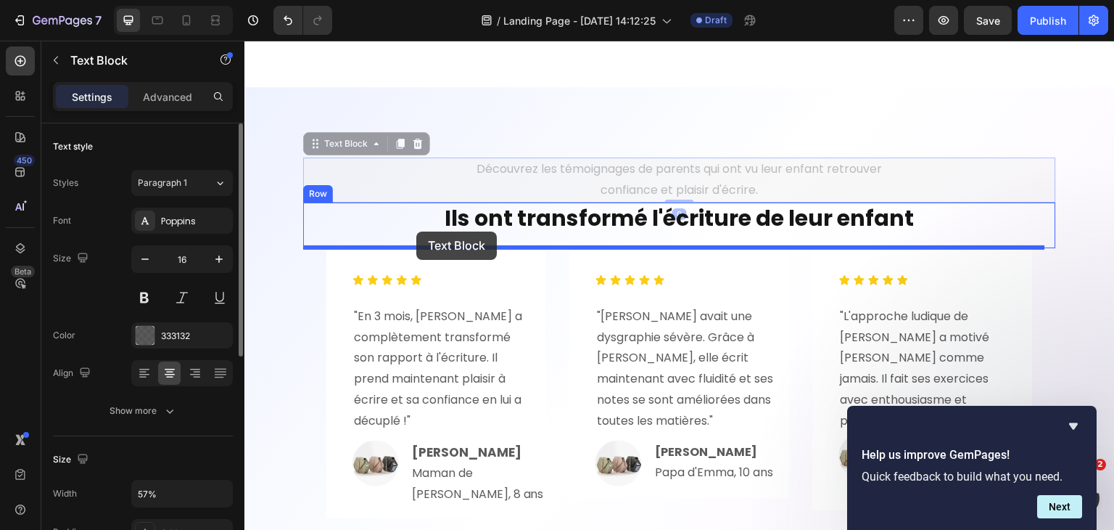
drag, startPoint x: 339, startPoint y: 143, endPoint x: 416, endPoint y: 232, distance: 117.8
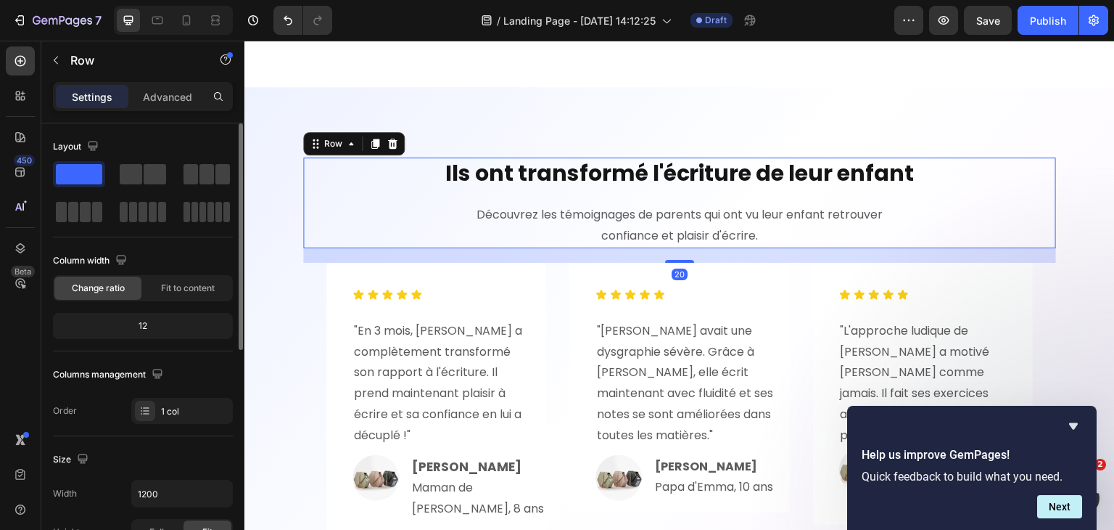
drag, startPoint x: 683, startPoint y: 244, endPoint x: 695, endPoint y: 258, distance: 18.6
click at [695, 248] on div "20" at bounding box center [679, 248] width 753 height 0
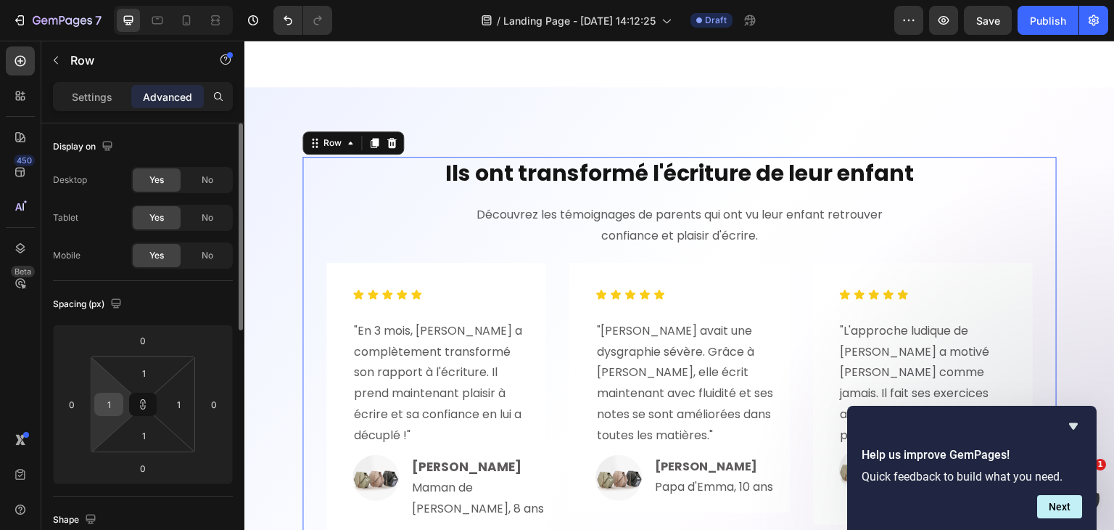
click at [116, 395] on input "1" at bounding box center [109, 404] width 22 height 22
type input "3"
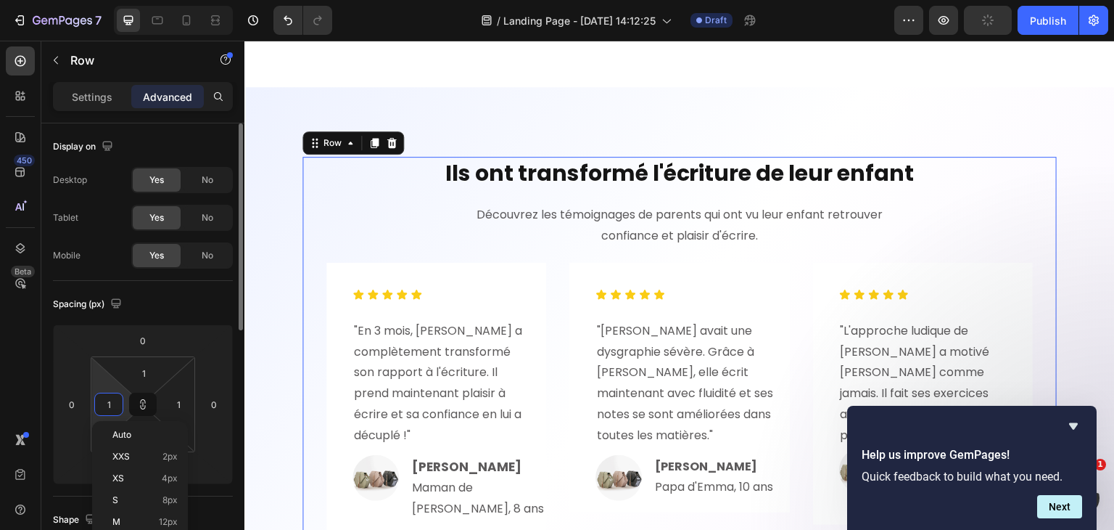
type input "3"
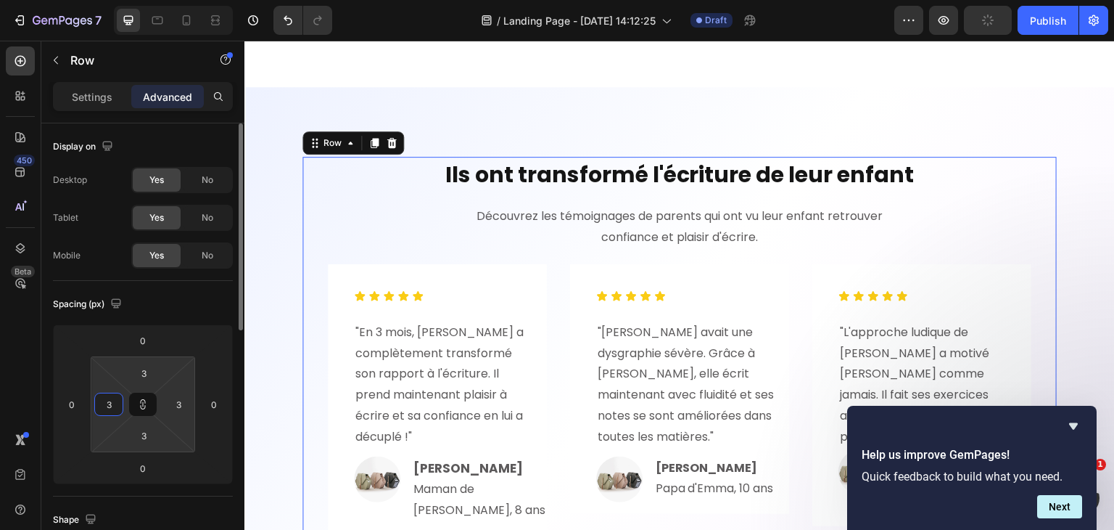
type input "32"
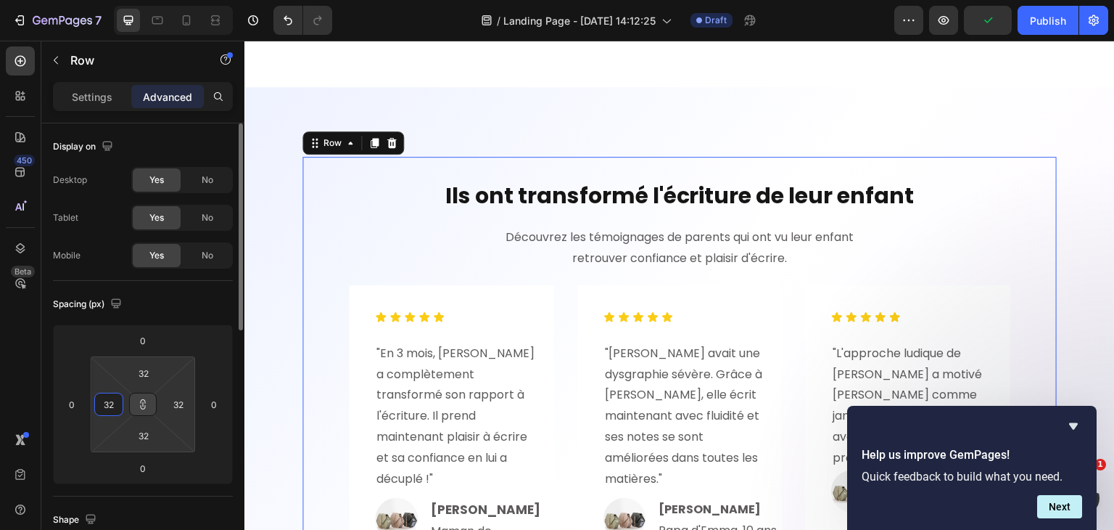
type input "32"
click at [147, 404] on icon at bounding box center [143, 404] width 12 height 12
click at [182, 401] on input "32" at bounding box center [179, 404] width 22 height 22
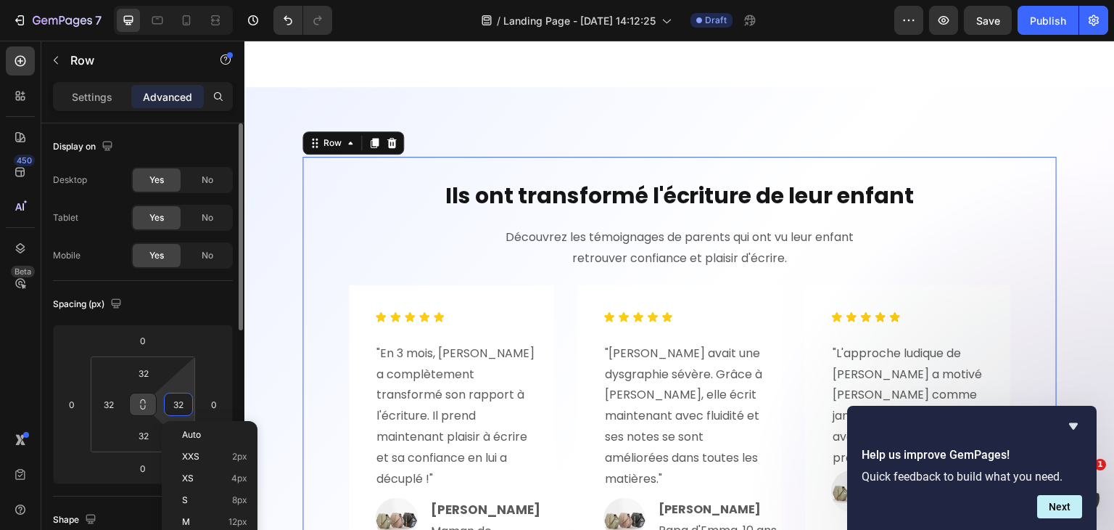
click at [182, 401] on input "32" at bounding box center [179, 404] width 22 height 22
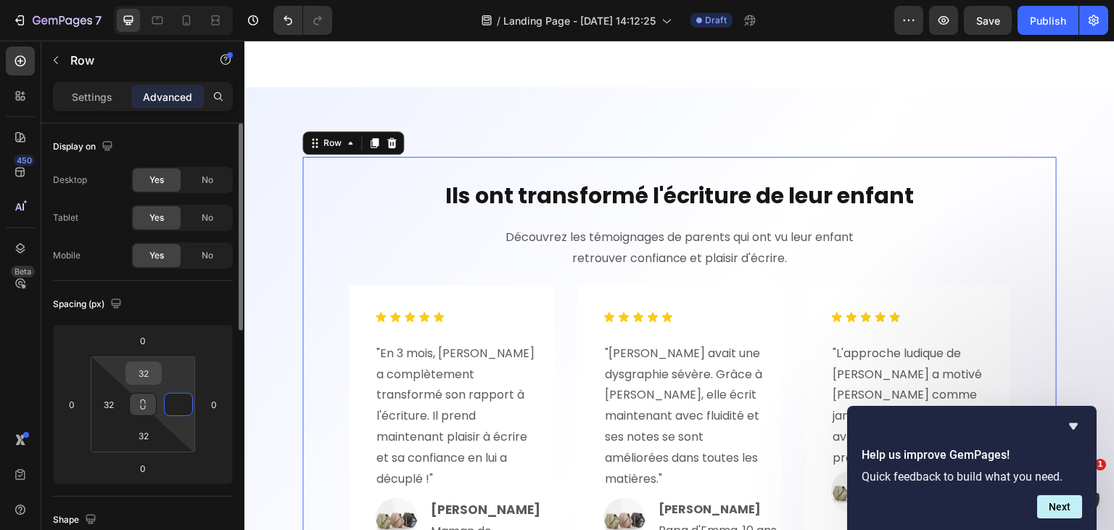
type input "0"
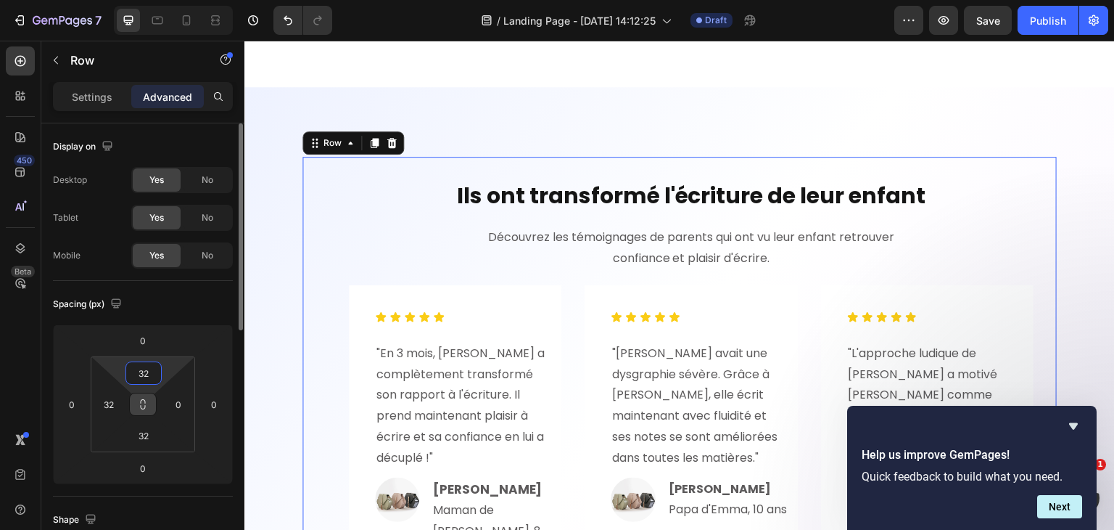
click at [142, 366] on input "32" at bounding box center [143, 373] width 29 height 22
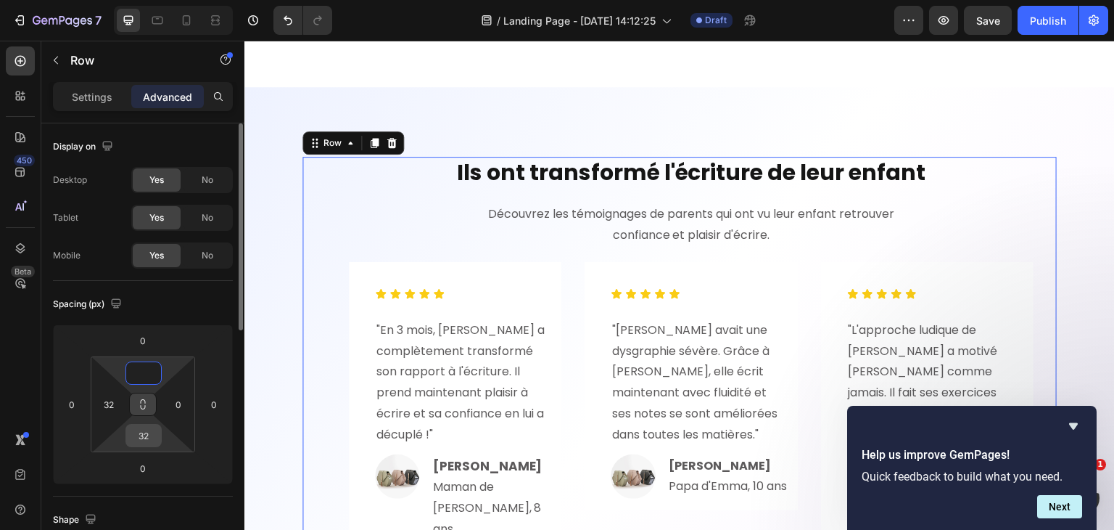
type input "0"
click at [148, 430] on input "32" at bounding box center [143, 435] width 29 height 22
type input "0"
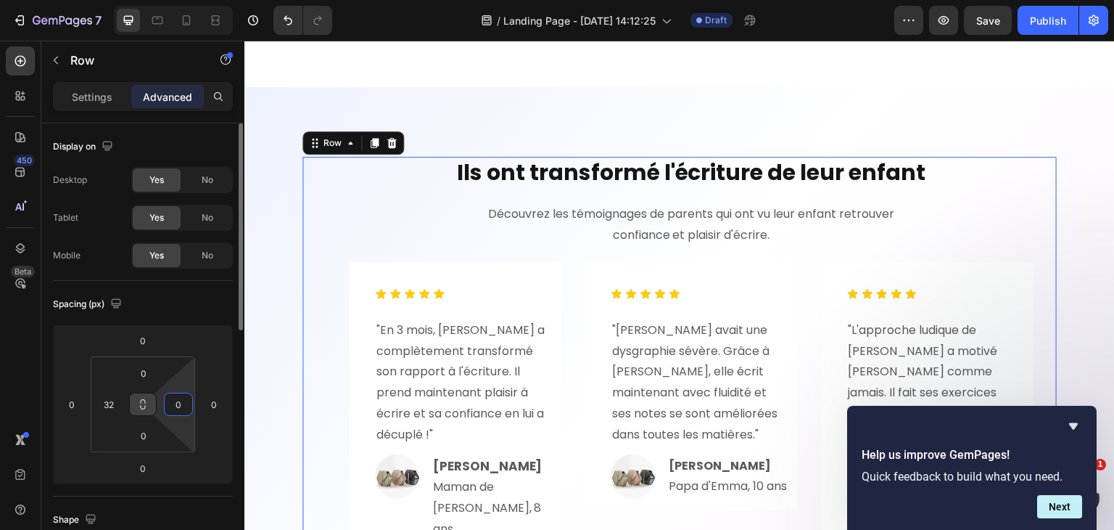
click at [177, 404] on input "0" at bounding box center [179, 404] width 22 height 22
type input "32"
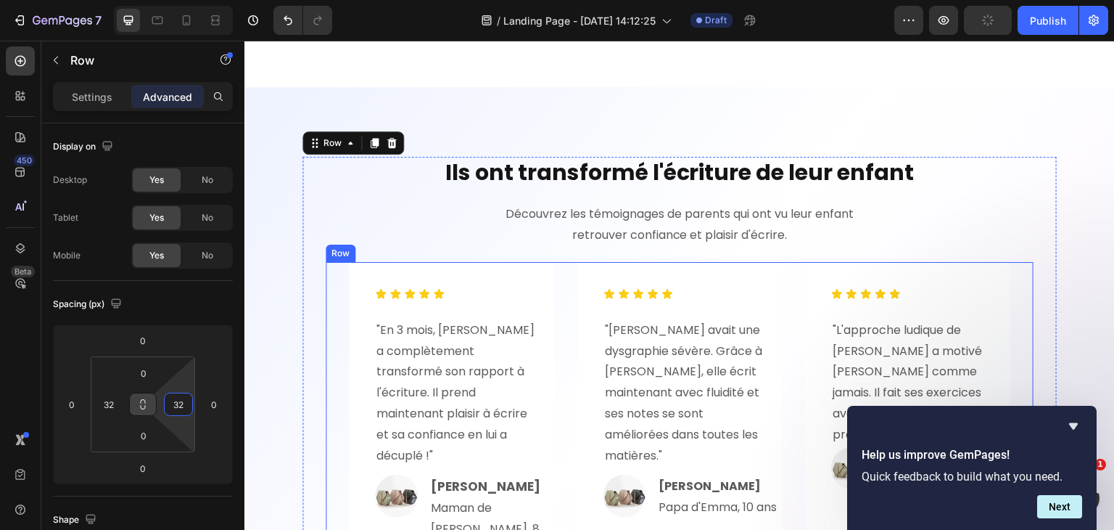
click at [331, 274] on div "Icon Icon Icon Icon Icon Icon List "En 3 mois, Léo a complètement transformé so…" at bounding box center [680, 418] width 708 height 312
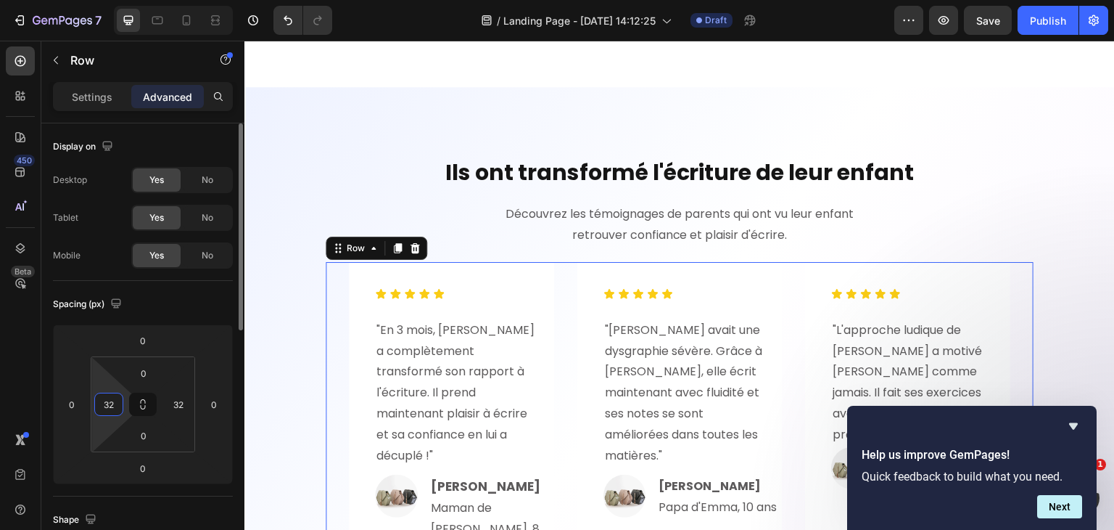
click at [115, 401] on input "32" at bounding box center [109, 404] width 22 height 22
type input "0"
click at [182, 403] on input "32" at bounding box center [179, 404] width 22 height 22
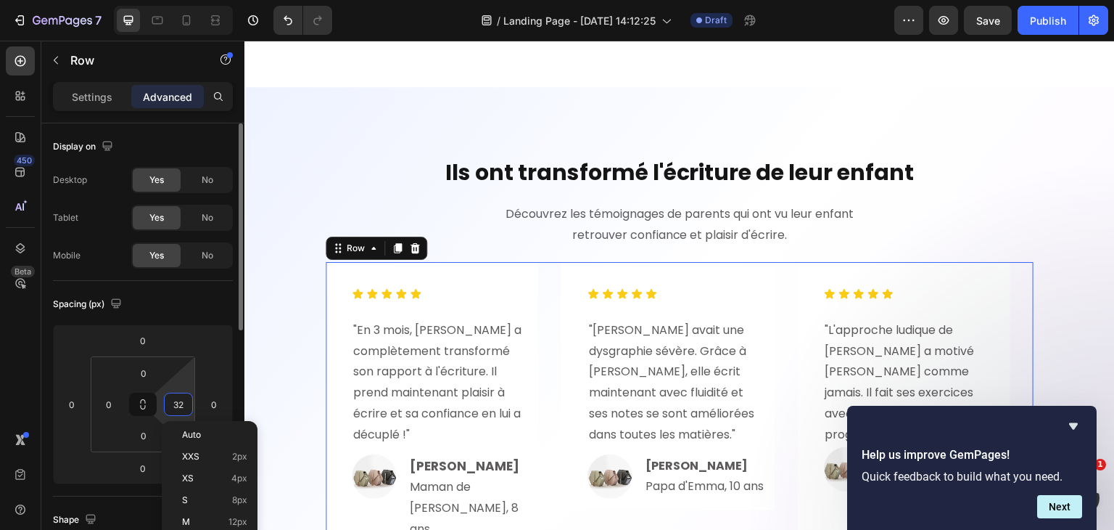
click at [182, 403] on input "32" at bounding box center [179, 404] width 22 height 22
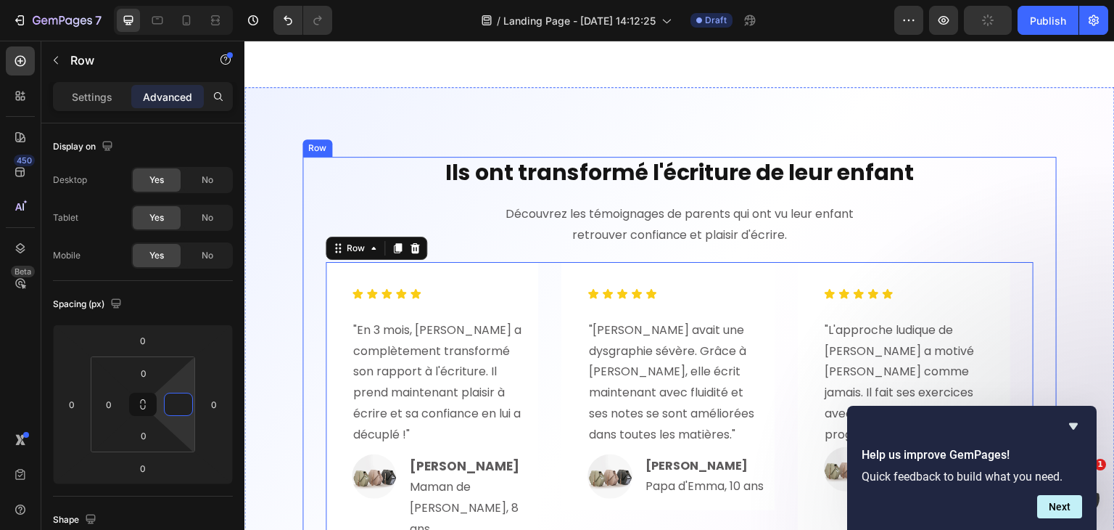
click at [318, 164] on div "Ils ont transformé l'écriture de leur enfant Heading Découvrez les témoignages …" at bounding box center [679, 355] width 754 height 396
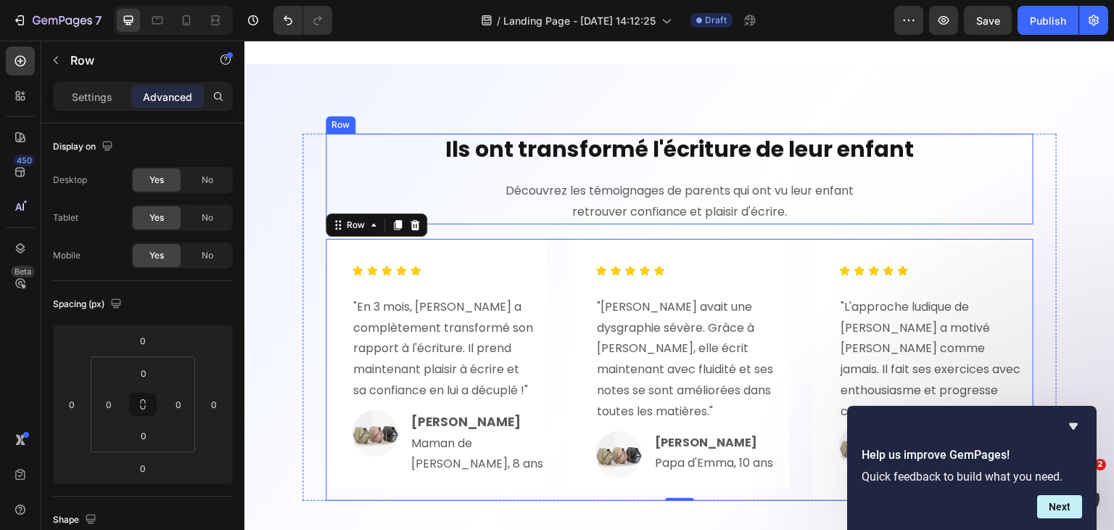
scroll to position [5084, 0]
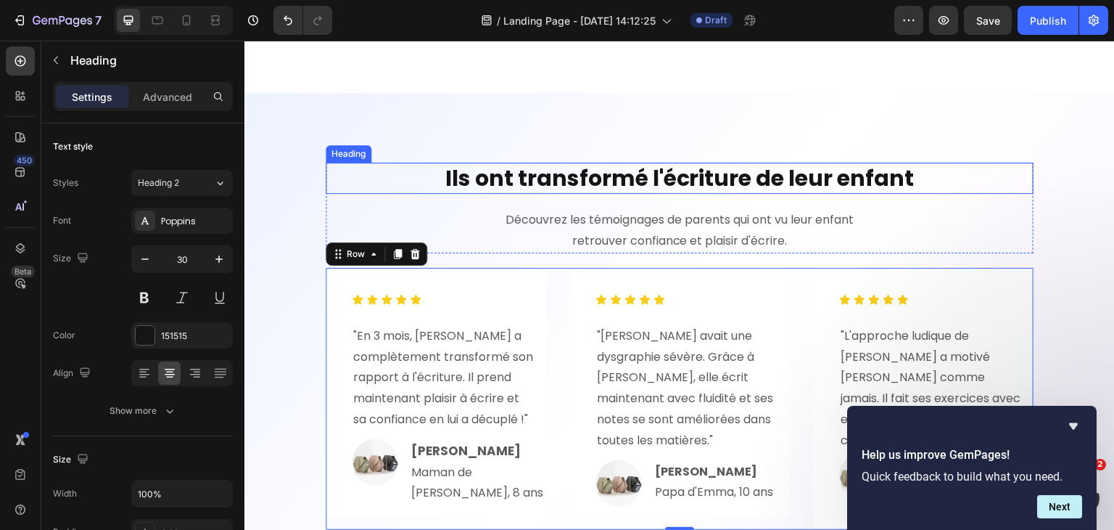
click at [596, 181] on strong "Ils ont transformé l'écriture de leur enfant" at bounding box center [679, 177] width 469 height 31
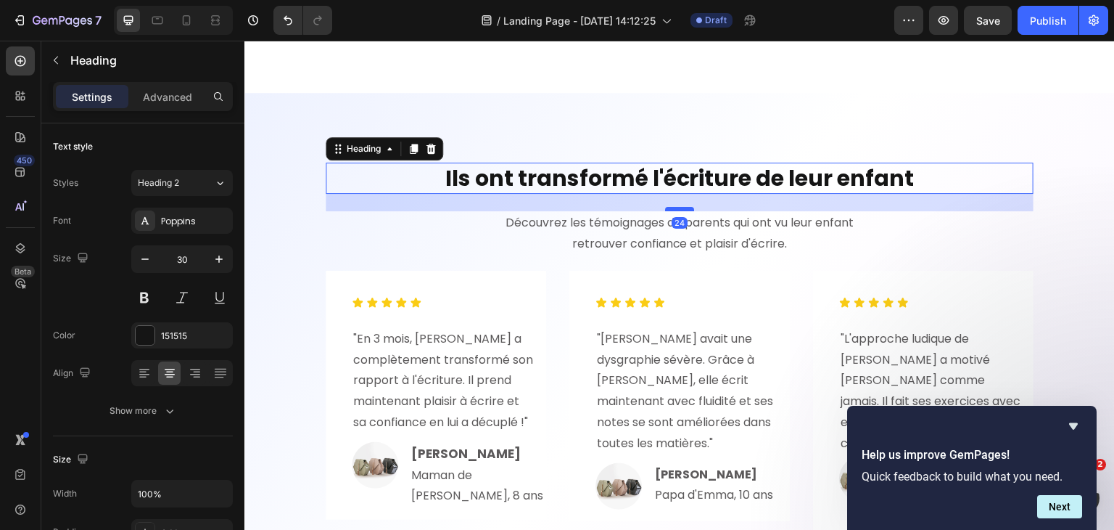
click at [678, 207] on div at bounding box center [679, 209] width 29 height 4
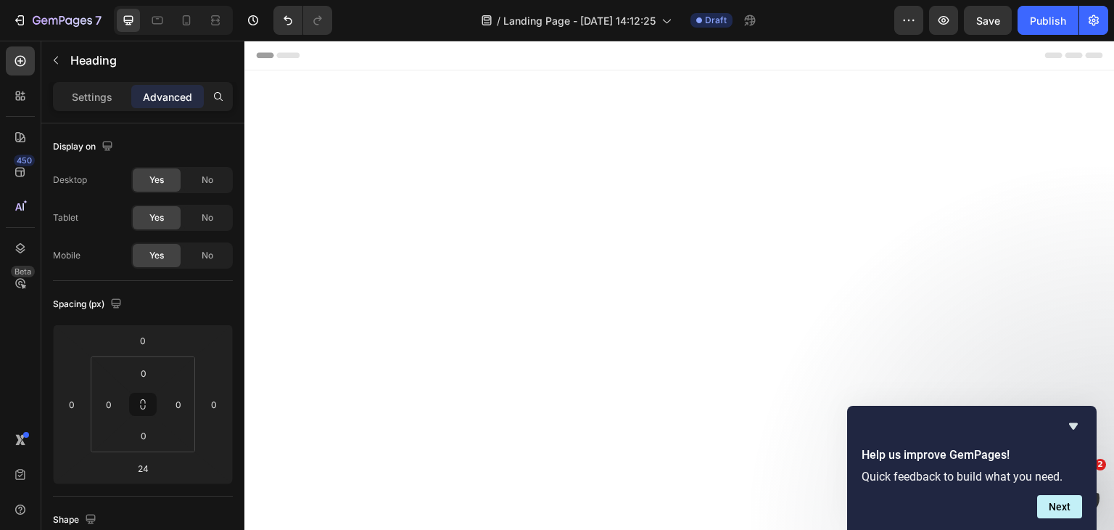
scroll to position [5084, 0]
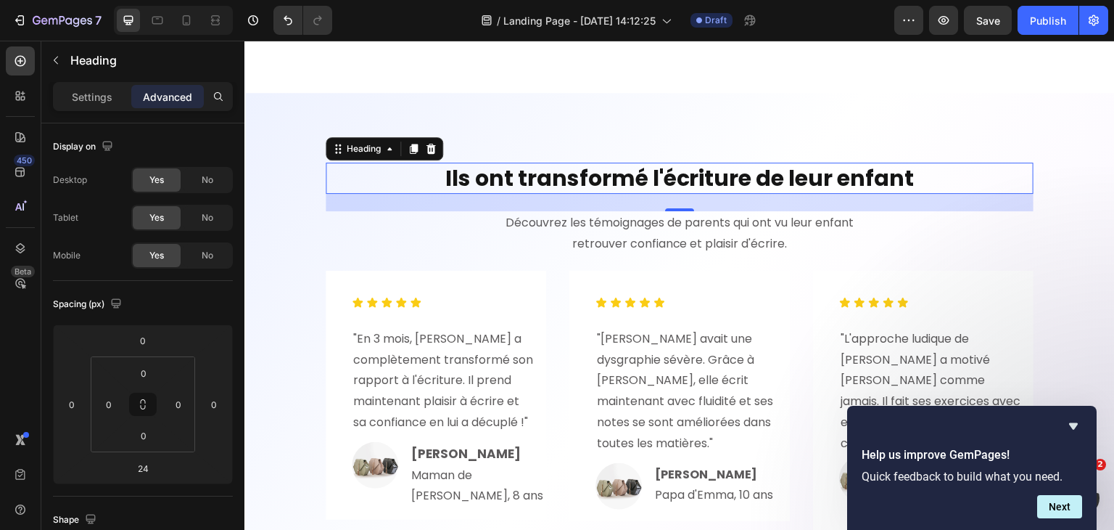
click at [1013, 200] on div "24" at bounding box center [680, 202] width 708 height 17
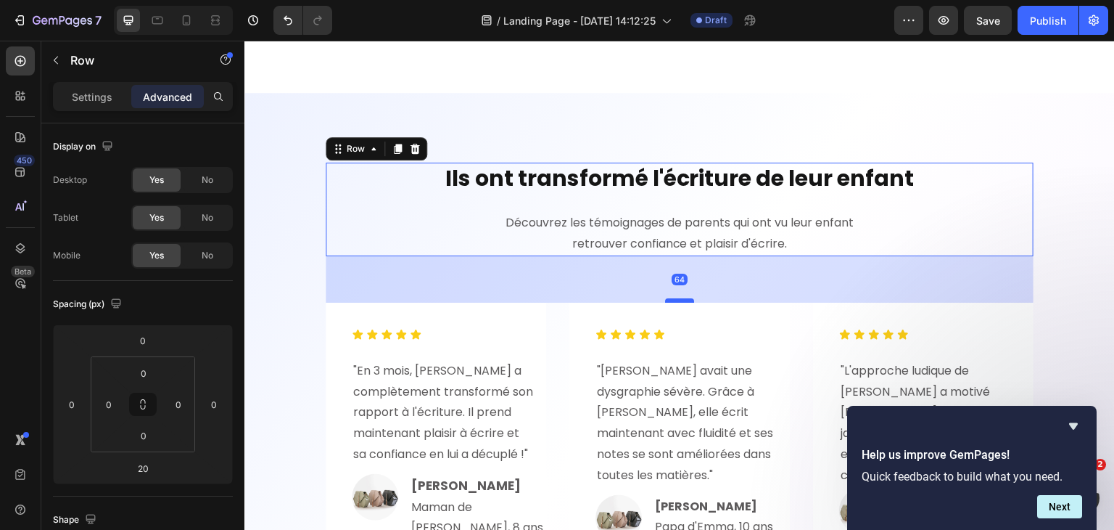
drag, startPoint x: 678, startPoint y: 267, endPoint x: 682, endPoint y: 299, distance: 32.1
click at [682, 299] on div at bounding box center [679, 300] width 29 height 4
type input "64"
click at [614, 194] on div "Ils ont transformé l'écriture de leur enfant Heading Découvrez les témoignages …" at bounding box center [680, 209] width 708 height 94
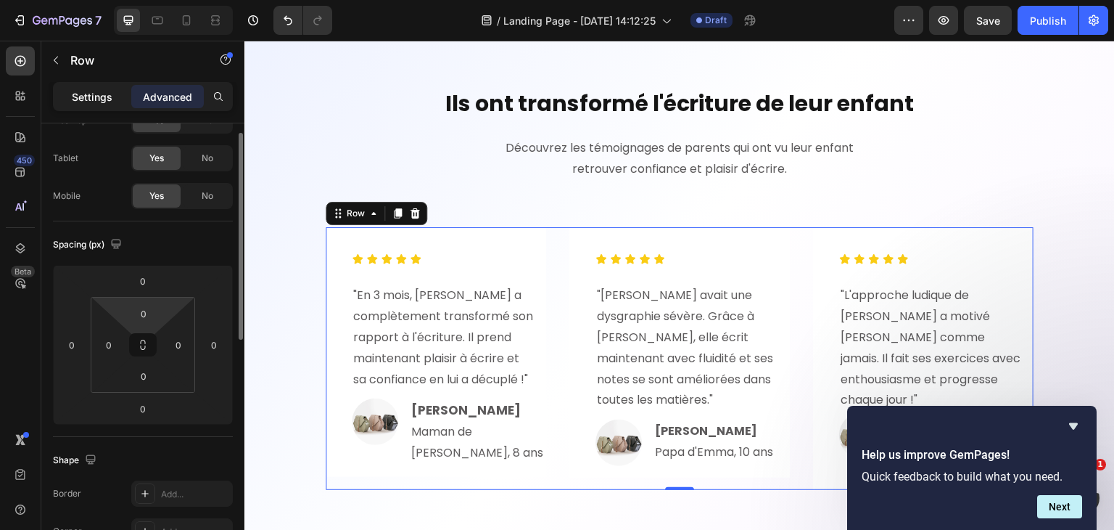
scroll to position [36, 0]
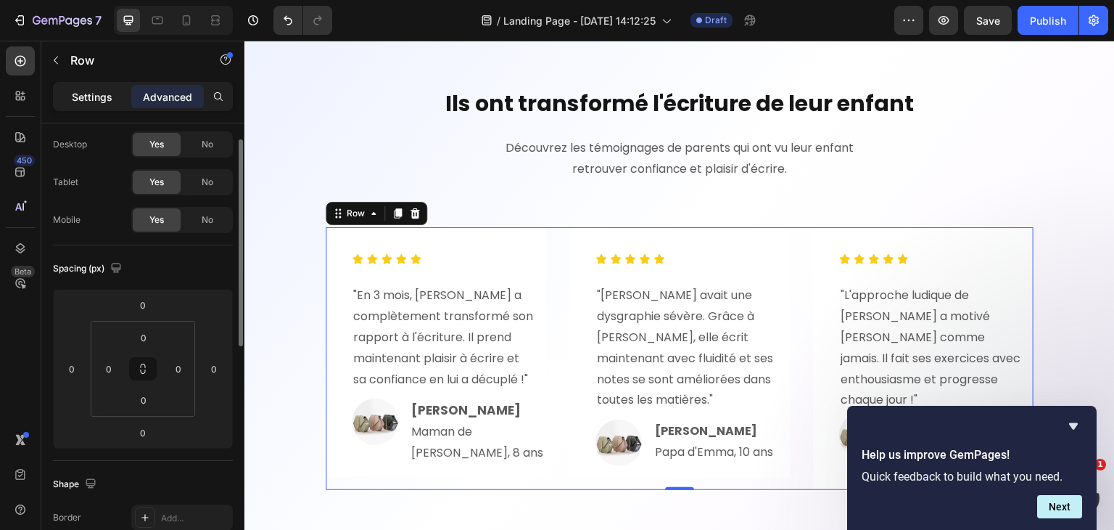
click at [93, 96] on p "Settings" at bounding box center [92, 96] width 41 height 15
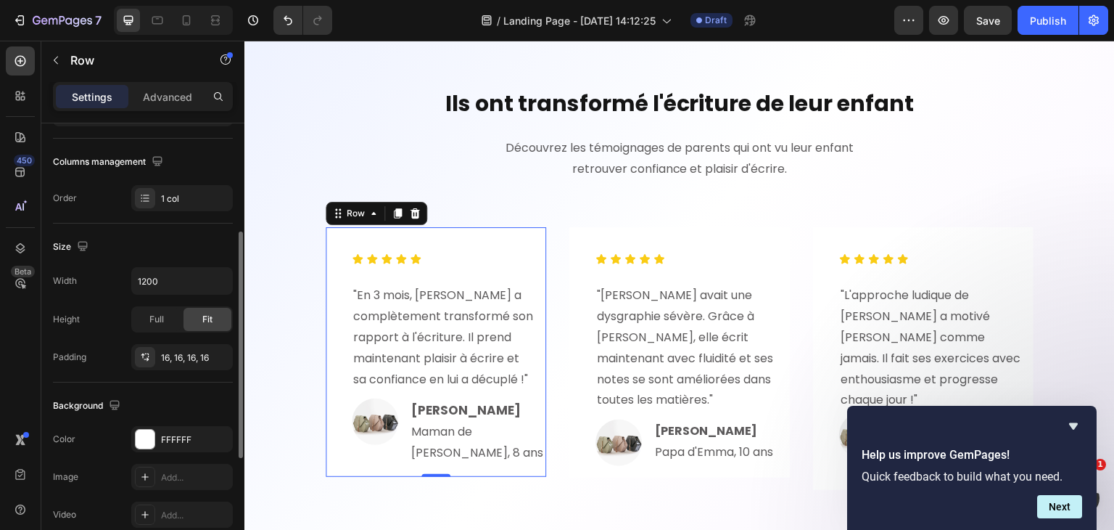
scroll to position [215, 0]
click at [193, 351] on div "16, 16, 16, 16" at bounding box center [182, 355] width 42 height 13
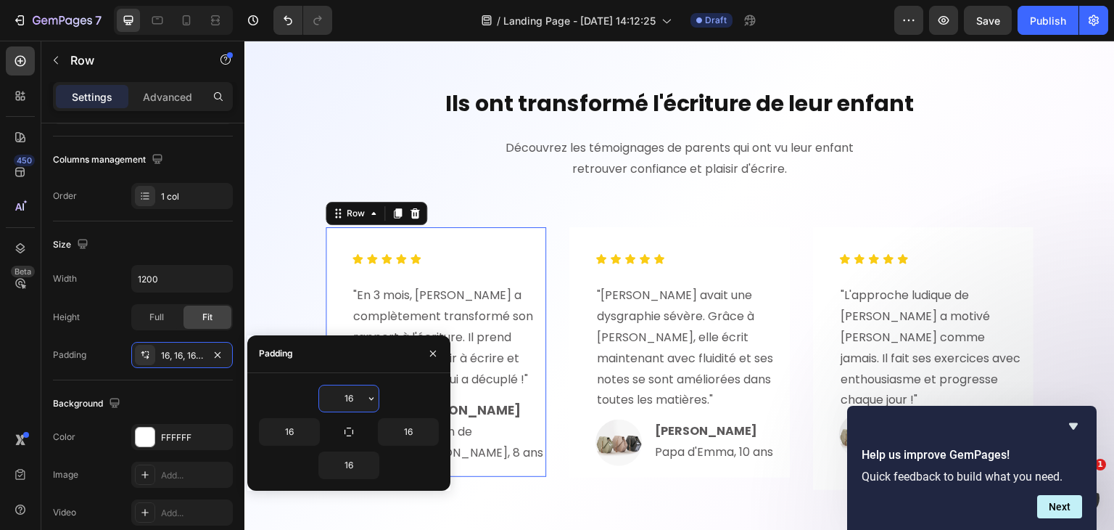
click at [351, 392] on input "16" at bounding box center [348, 398] width 59 height 26
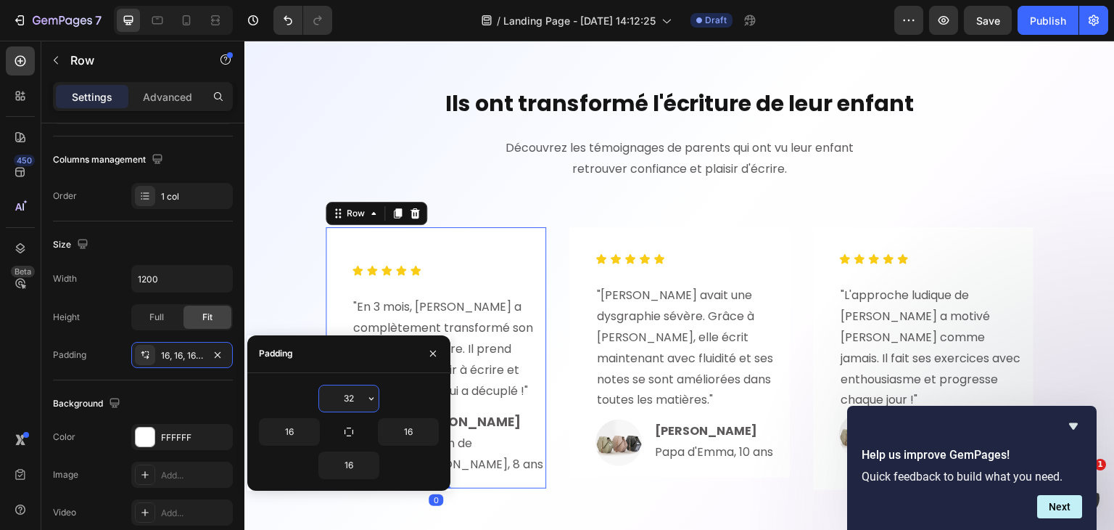
type input "32"
click at [417, 427] on input "16" at bounding box center [408, 432] width 59 height 26
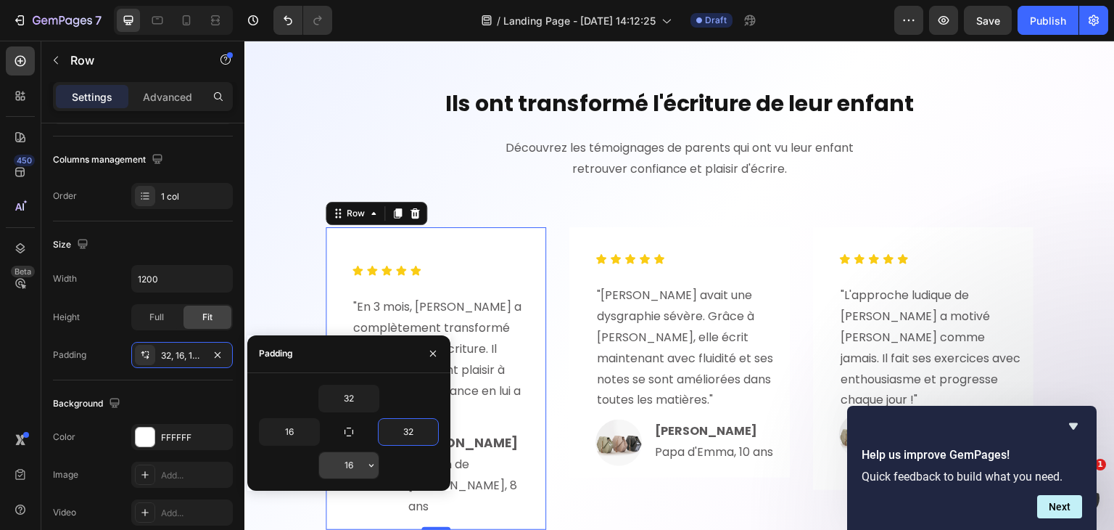
type input "32"
click at [349, 463] on input "16" at bounding box center [348, 465] width 59 height 26
type input "32"
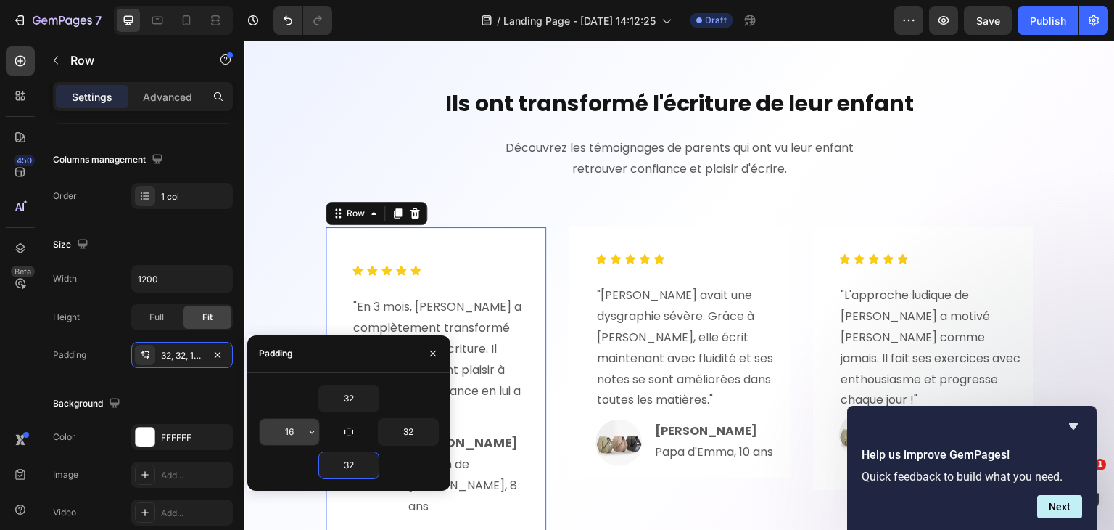
click at [294, 427] on input "16" at bounding box center [289, 432] width 59 height 26
type input "32"
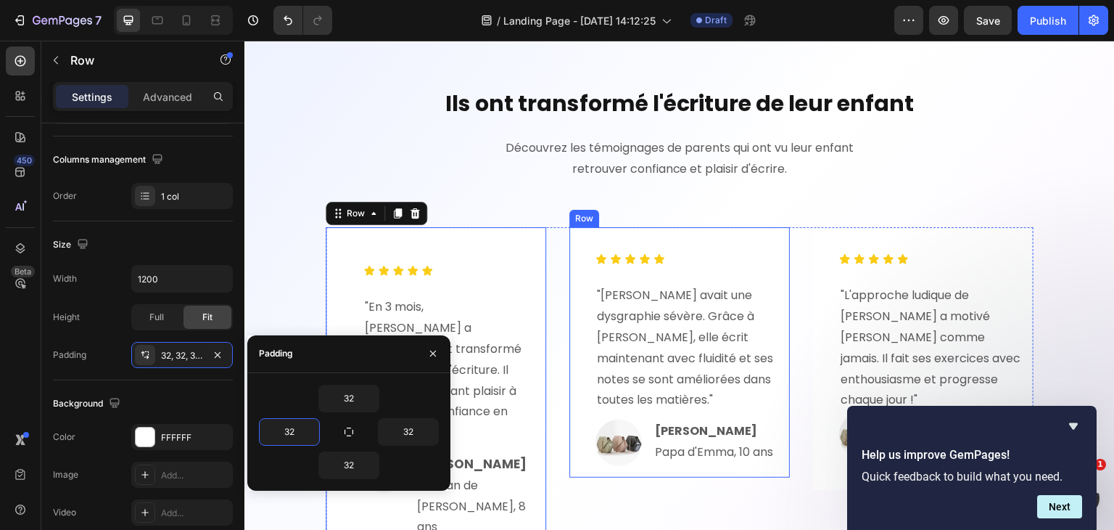
click at [573, 242] on div "Icon Icon Icon Icon Icon Icon List "Emma avait une dysgraphie sévère. Grâce à P…" at bounding box center [679, 352] width 221 height 250
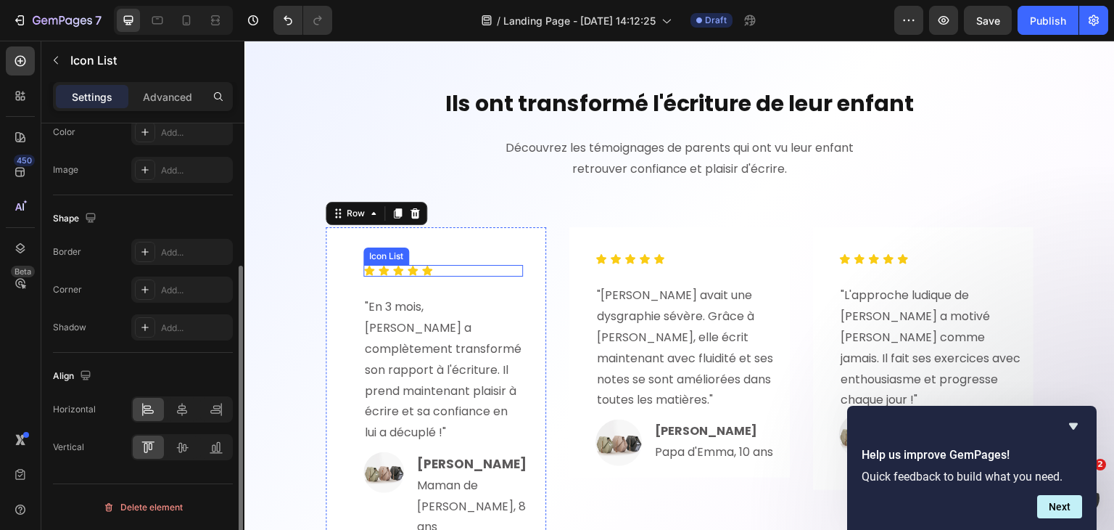
scroll to position [0, 0]
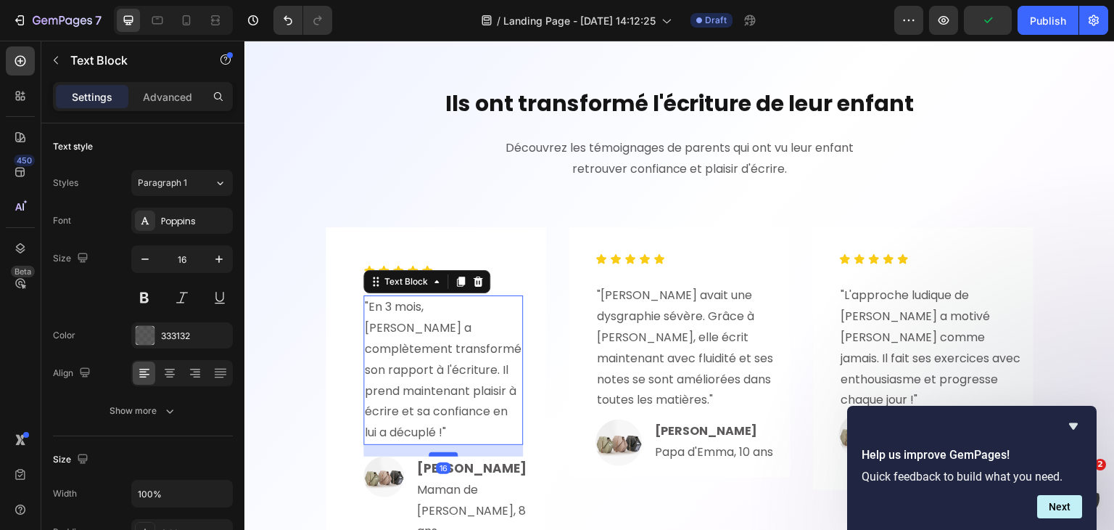
click at [437, 453] on div at bounding box center [443, 454] width 29 height 4
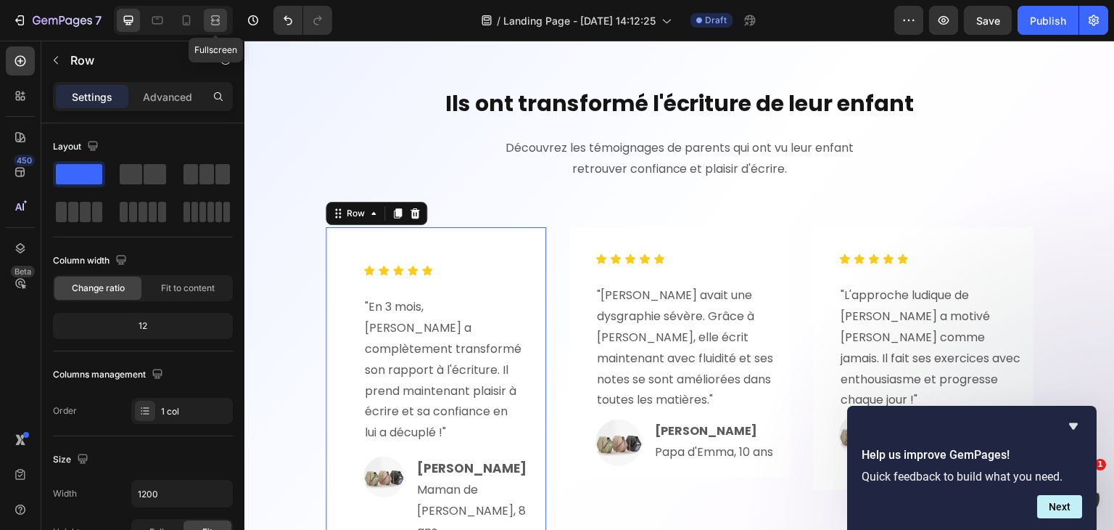
click at [218, 15] on icon at bounding box center [215, 16] width 9 height 3
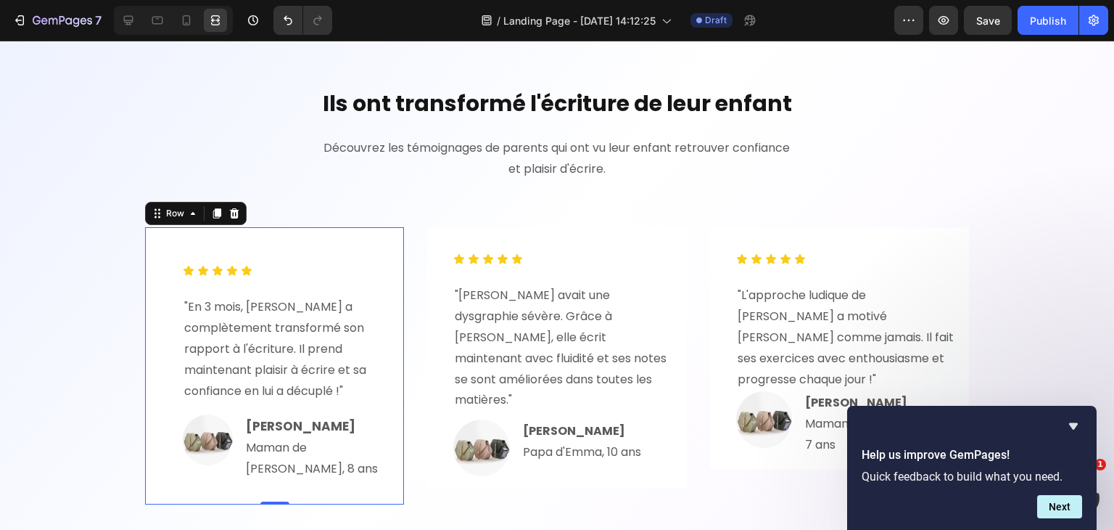
click at [377, 255] on div "Icon Icon Icon Icon Icon Icon List "En 3 mois, Léo a complètement transformé so…" at bounding box center [274, 365] width 259 height 276
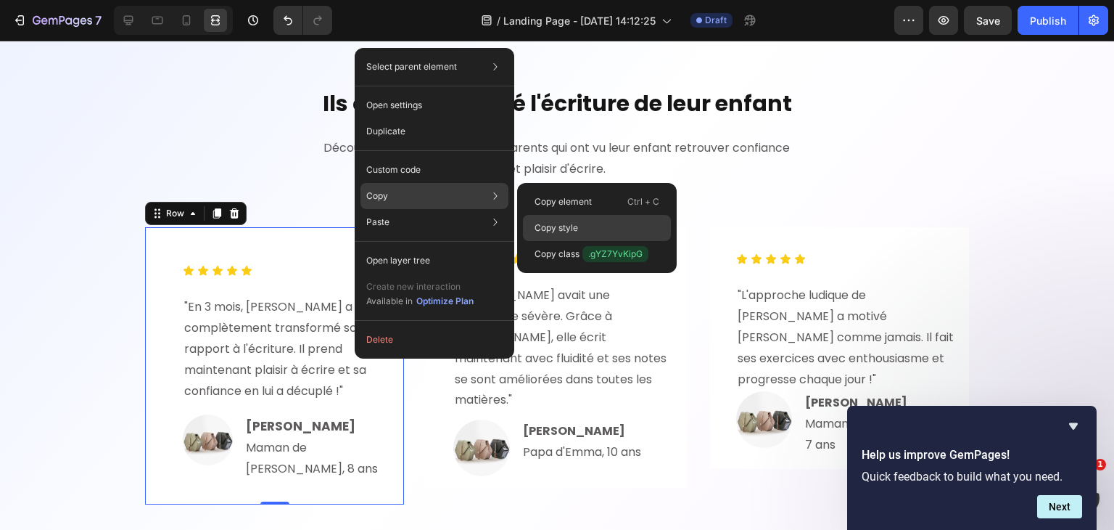
click at [543, 220] on div "Copy style" at bounding box center [597, 228] width 148 height 26
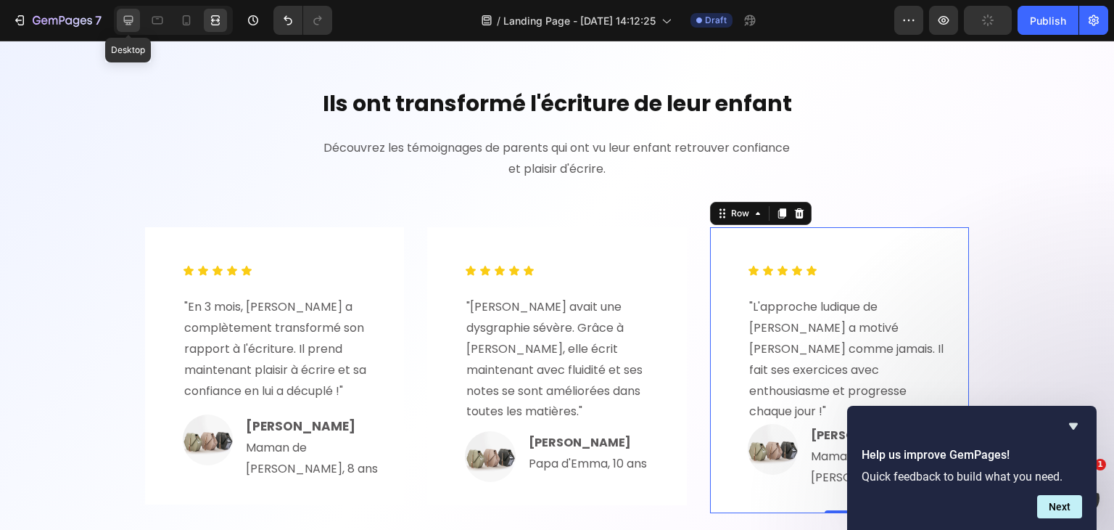
click at [128, 18] on icon at bounding box center [128, 20] width 15 height 15
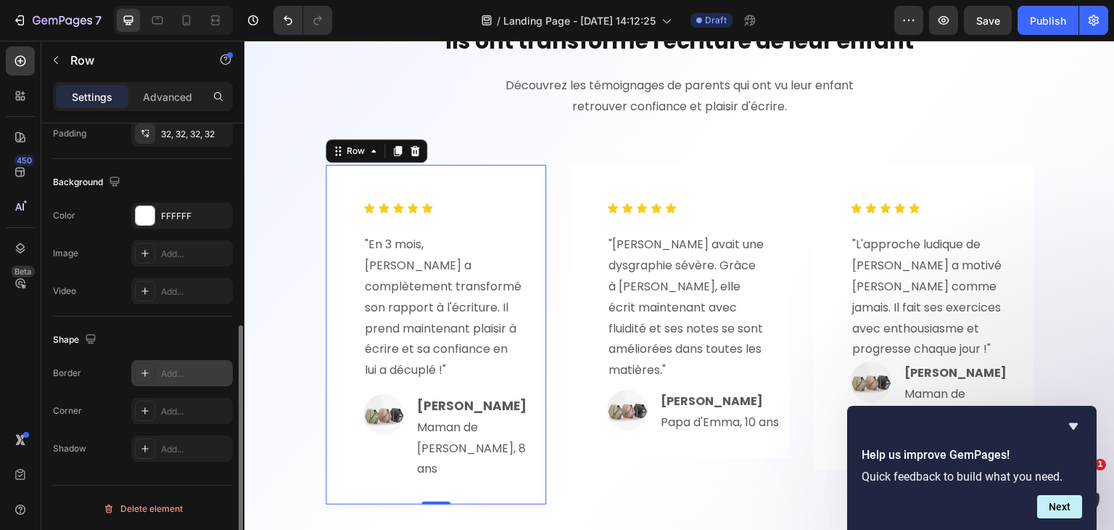
scroll to position [413, 0]
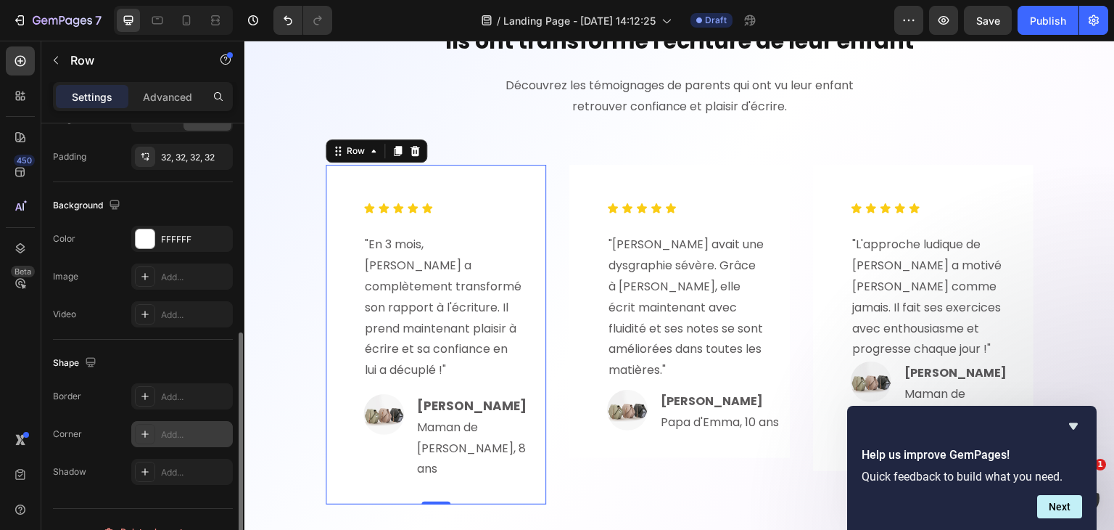
click at [171, 428] on div "Add..." at bounding box center [195, 434] width 68 height 13
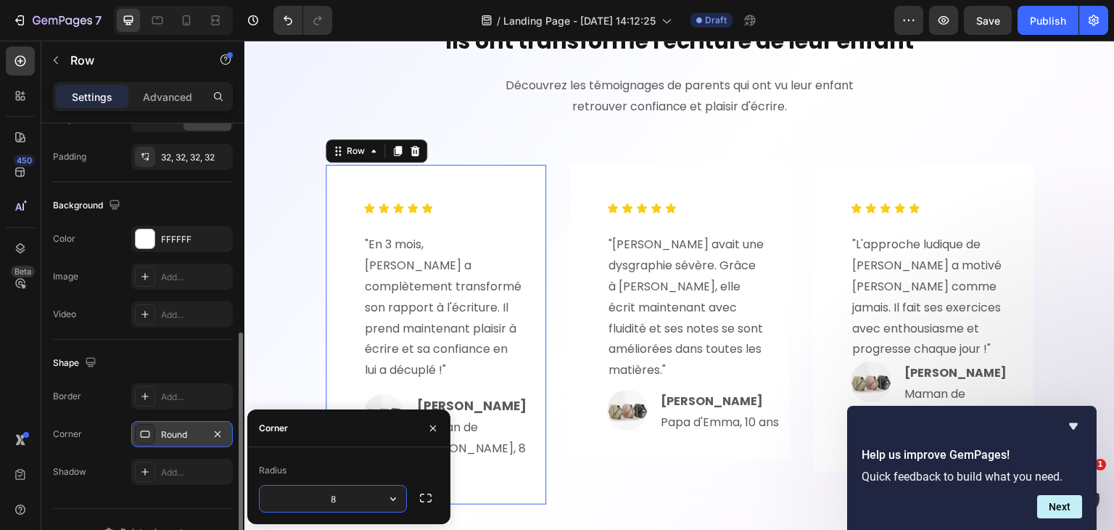
click at [339, 493] on input "8" at bounding box center [333, 498] width 147 height 26
type input "16"
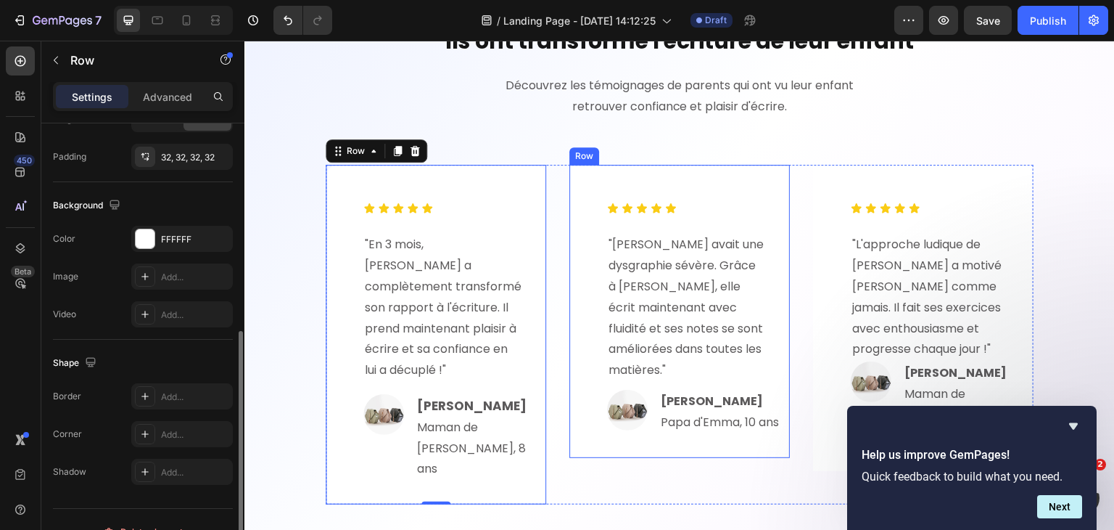
click at [582, 254] on div "Icon Icon Icon Icon Icon Icon List "Emma avait une dysgraphie sévère. Grâce à P…" at bounding box center [679, 311] width 221 height 292
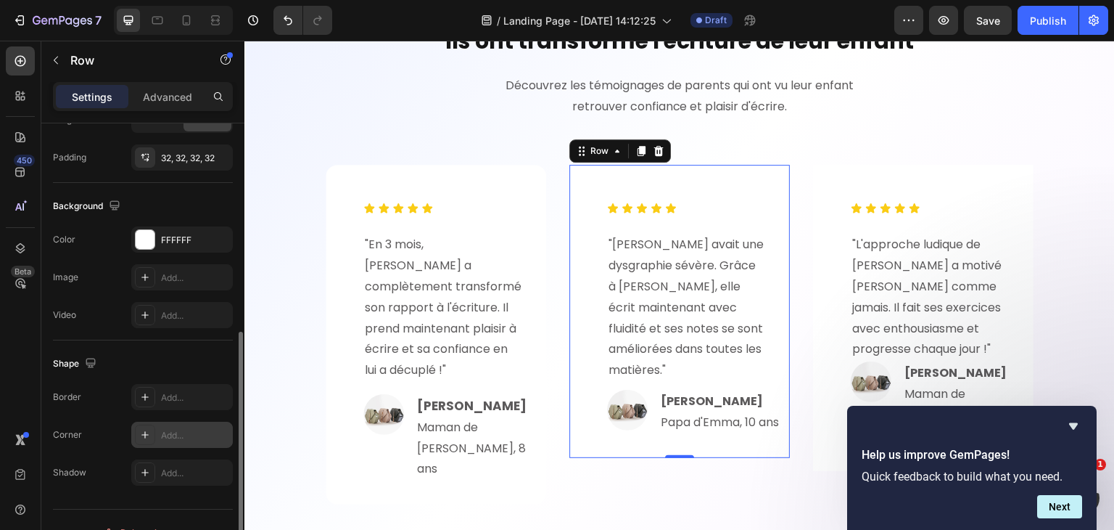
click at [165, 429] on div "Add..." at bounding box center [195, 435] width 68 height 13
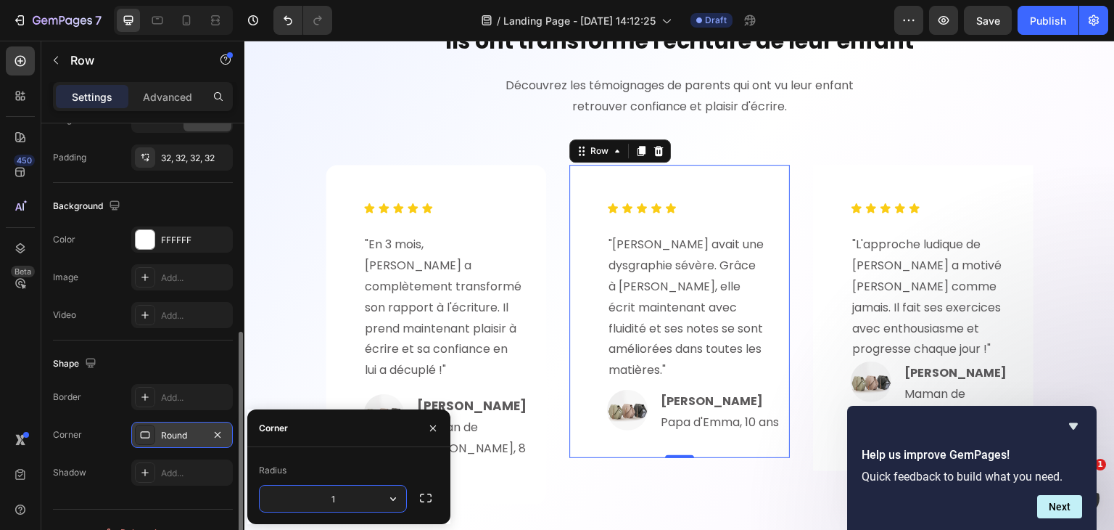
type input "16"
click at [813, 204] on div "Icon Icon Icon Icon Icon Icon List "L'approche ludique de Plumeo a motivé Natha…" at bounding box center [923, 318] width 221 height 306
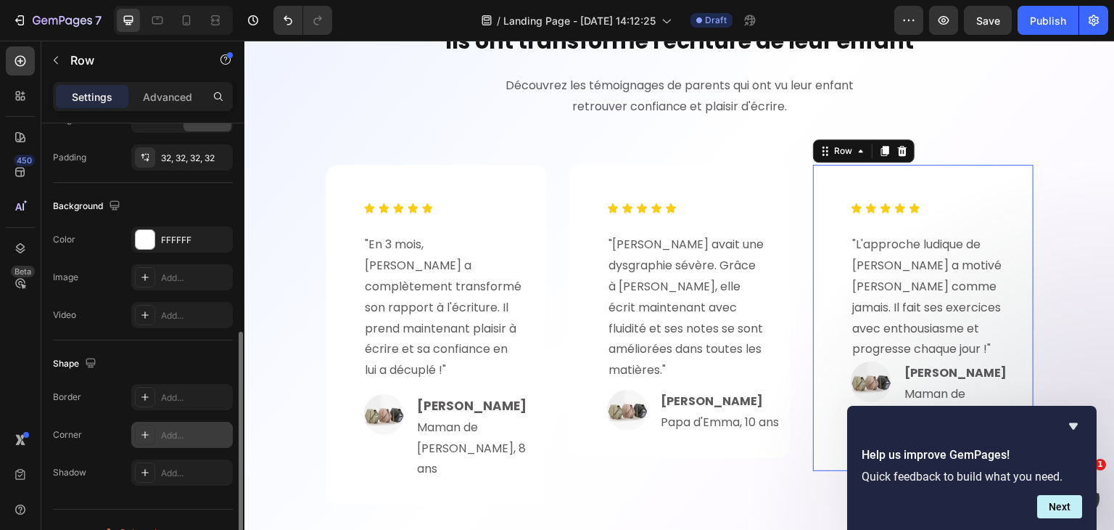
click at [177, 429] on div "Add..." at bounding box center [195, 435] width 68 height 13
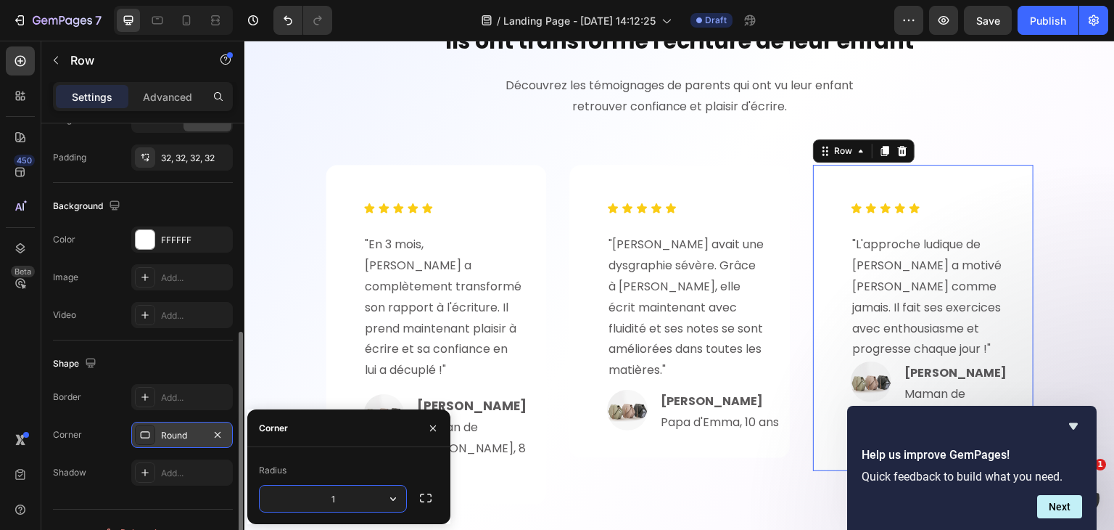
type input "16"
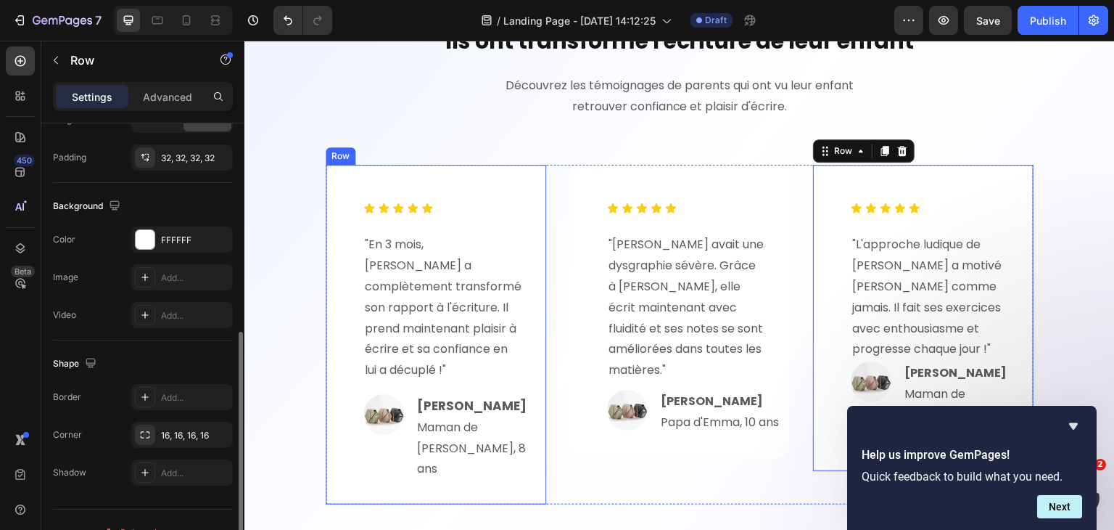
click at [508, 188] on div "Icon Icon Icon Icon Icon Icon List "En 3 mois, Léo a complètement transformé so…" at bounding box center [436, 334] width 174 height 293
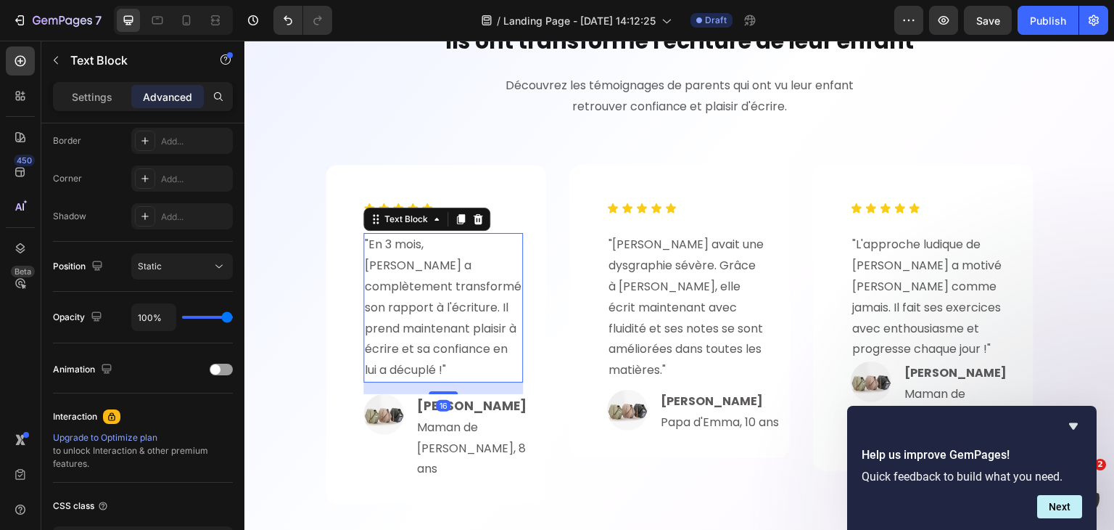
scroll to position [0, 0]
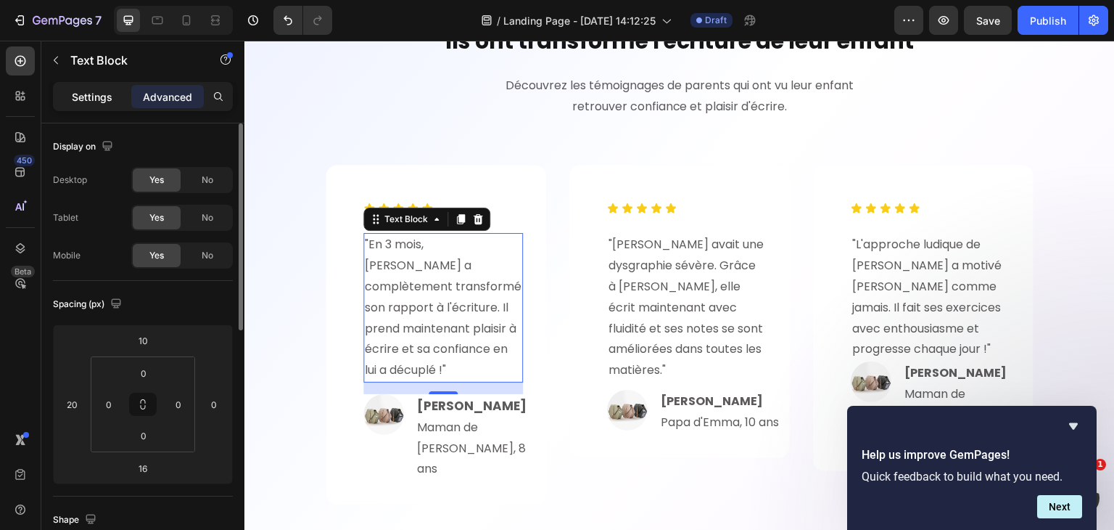
click at [90, 106] on div "Settings" at bounding box center [92, 96] width 73 height 23
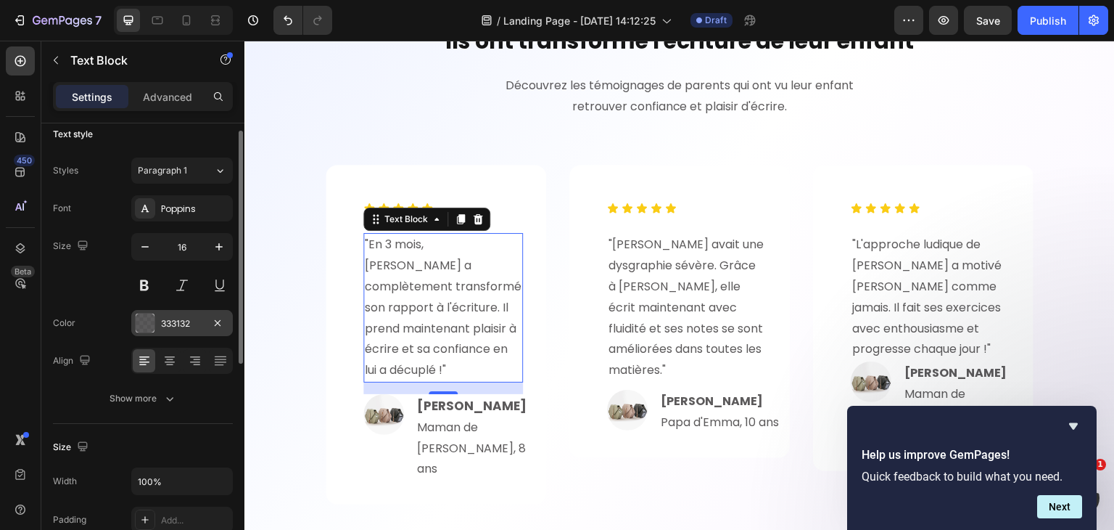
scroll to position [13, 0]
click at [188, 318] on div "333132" at bounding box center [182, 322] width 42 height 13
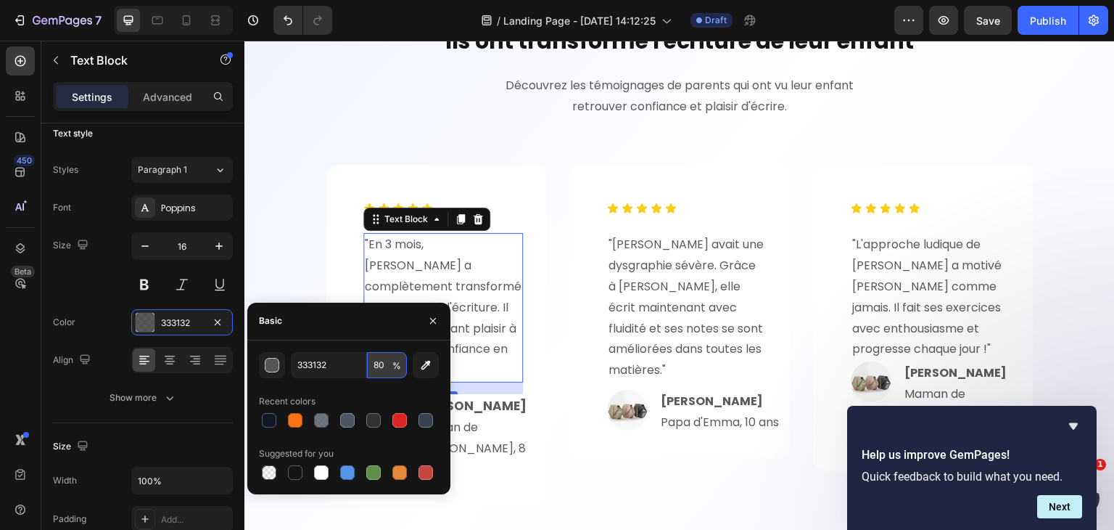
click at [384, 366] on input "80" at bounding box center [387, 365] width 40 height 26
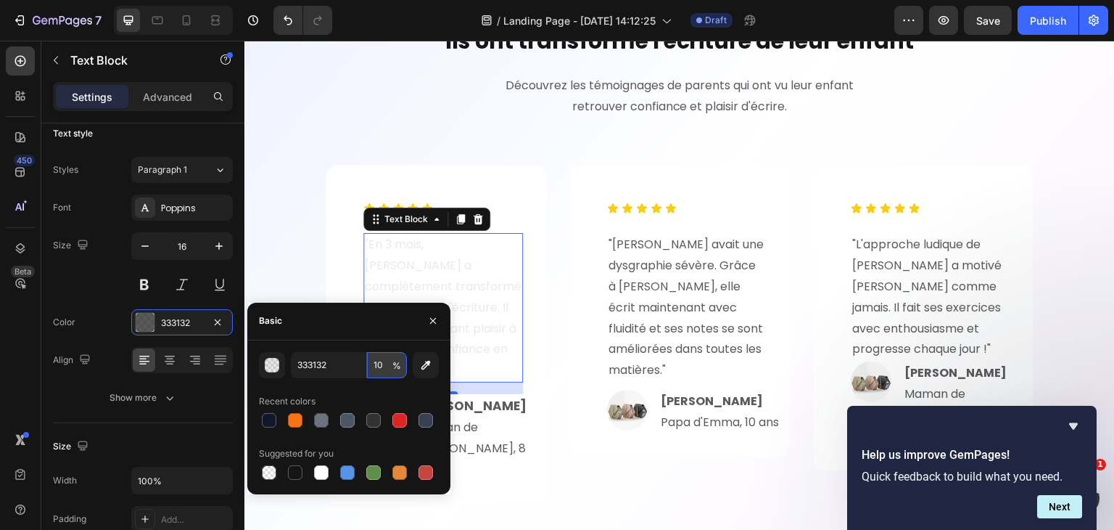
type input "100"
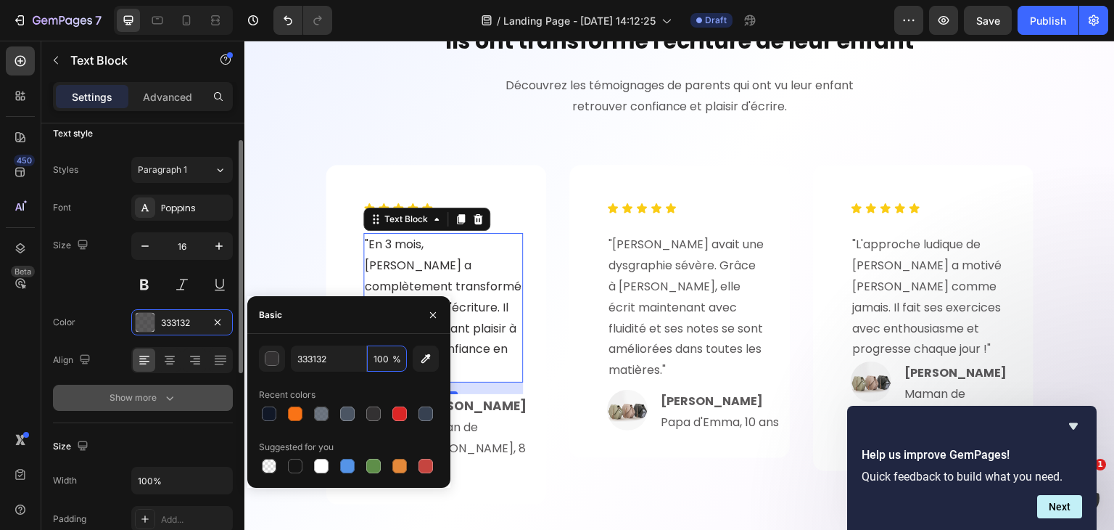
scroll to position [29, 0]
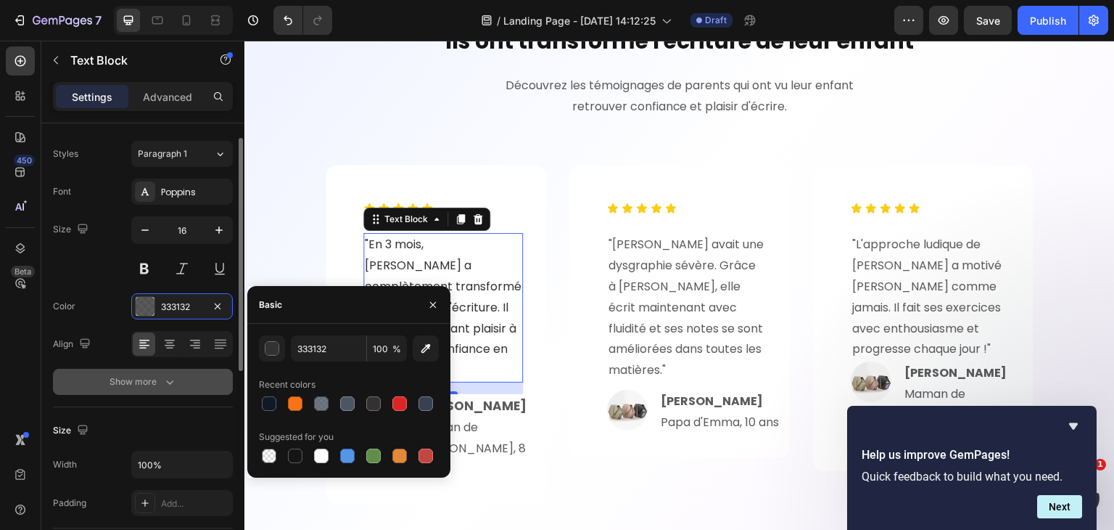
click at [178, 379] on button "Show more" at bounding box center [143, 381] width 180 height 26
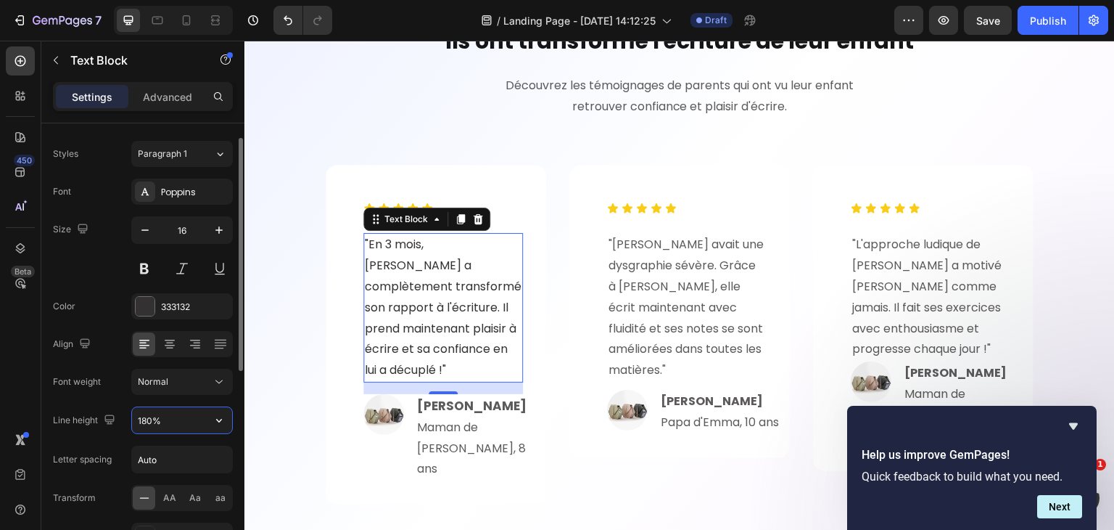
click at [176, 410] on input "180%" at bounding box center [182, 420] width 100 height 26
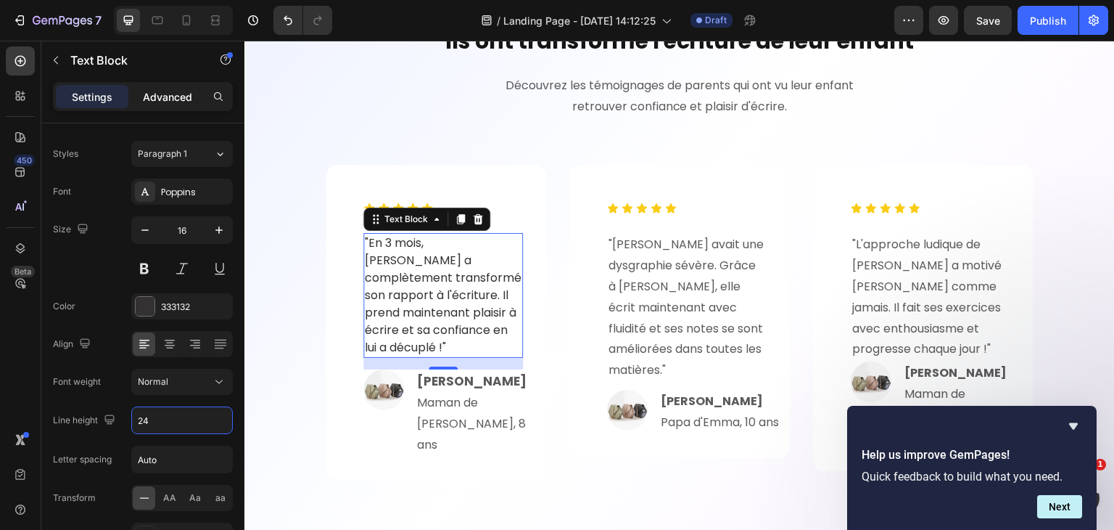
type input "24"
click at [176, 91] on p "Advanced" at bounding box center [167, 96] width 49 height 15
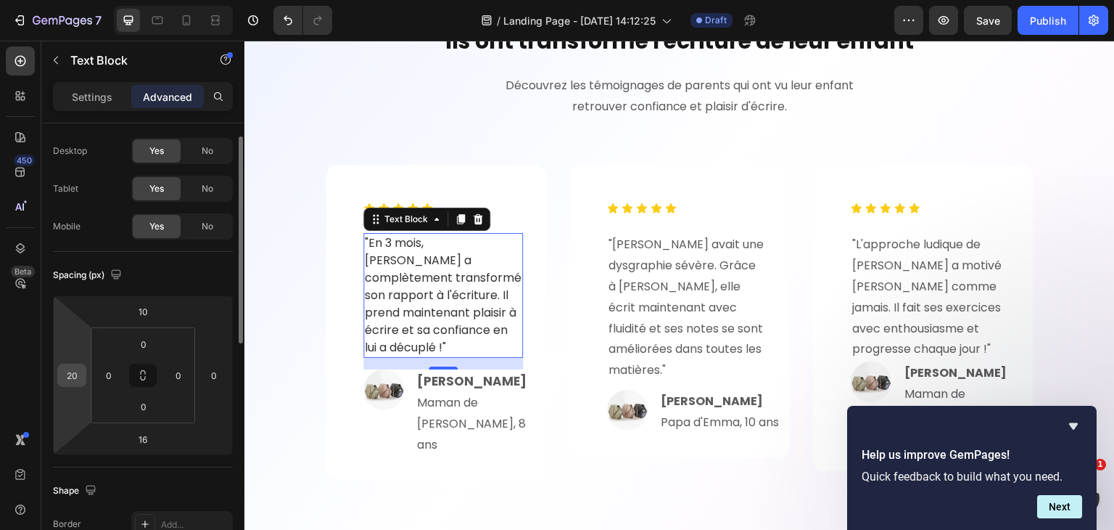
click at [79, 366] on input "20" at bounding box center [72, 375] width 22 height 22
type input "0"
click at [104, 363] on div "0" at bounding box center [108, 374] width 29 height 23
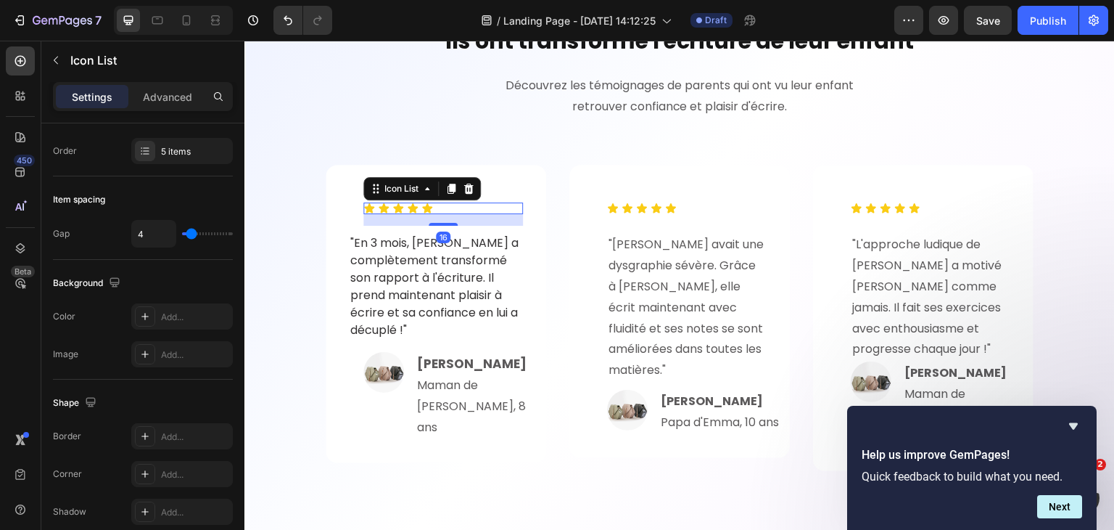
scroll to position [0, 0]
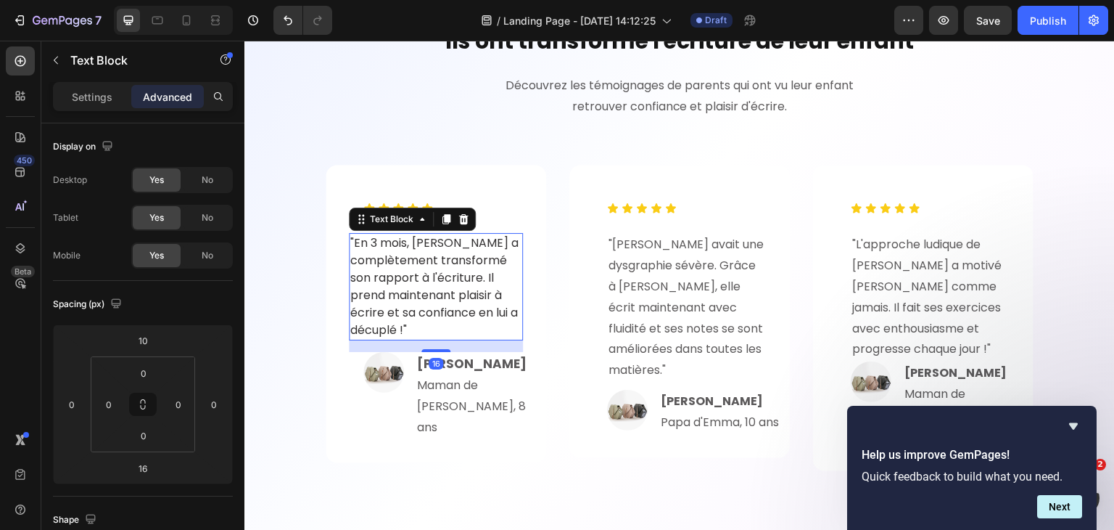
click at [466, 277] on p ""En 3 mois, Léo a complètement transformé son rapport à l'écriture. Il prend ma…" at bounding box center [435, 286] width 171 height 104
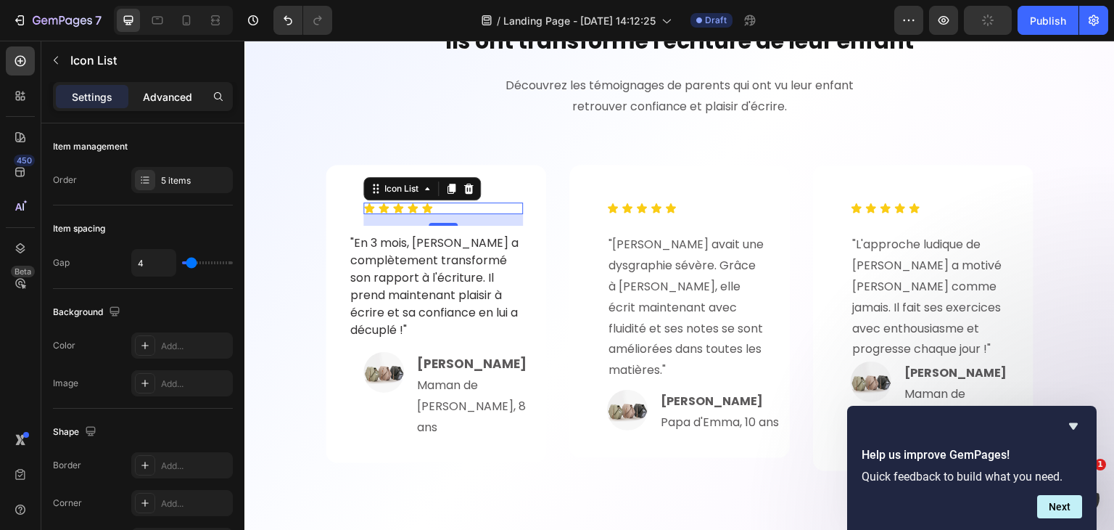
click at [170, 102] on p "Advanced" at bounding box center [167, 96] width 49 height 15
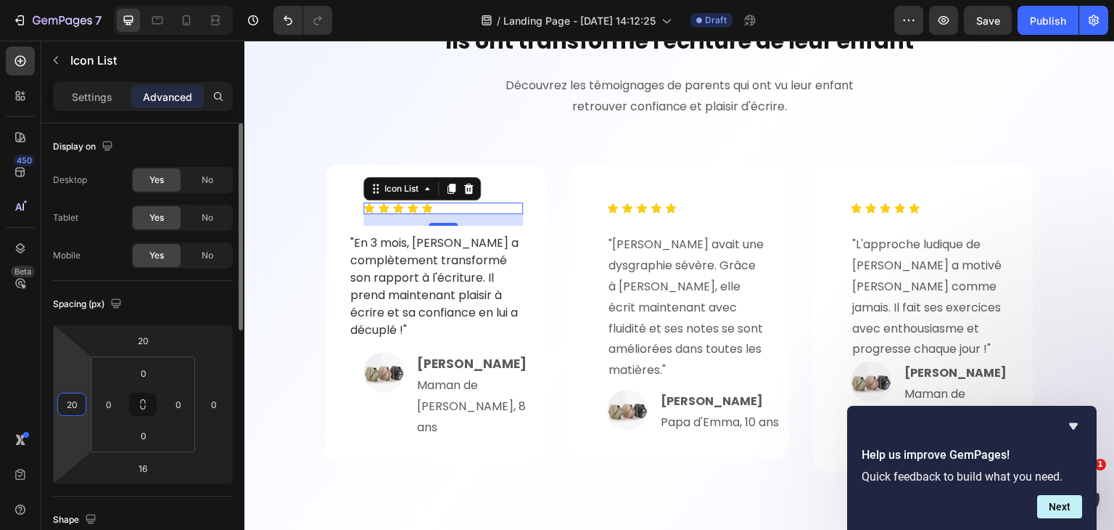
click at [77, 400] on input "20" at bounding box center [72, 404] width 22 height 22
type input "0"
click at [155, 340] on input "20" at bounding box center [142, 340] width 29 height 22
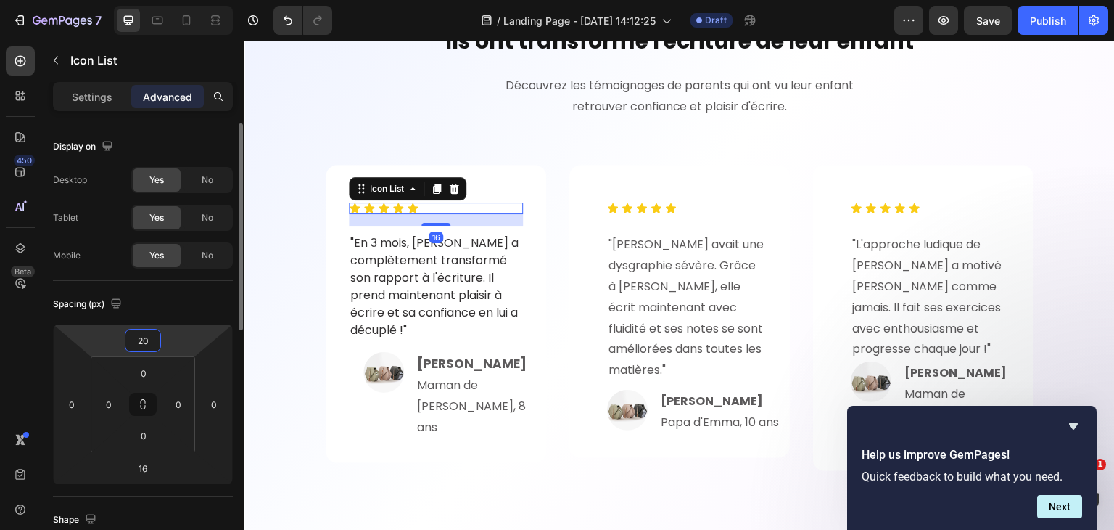
click at [155, 340] on input "20" at bounding box center [142, 340] width 29 height 22
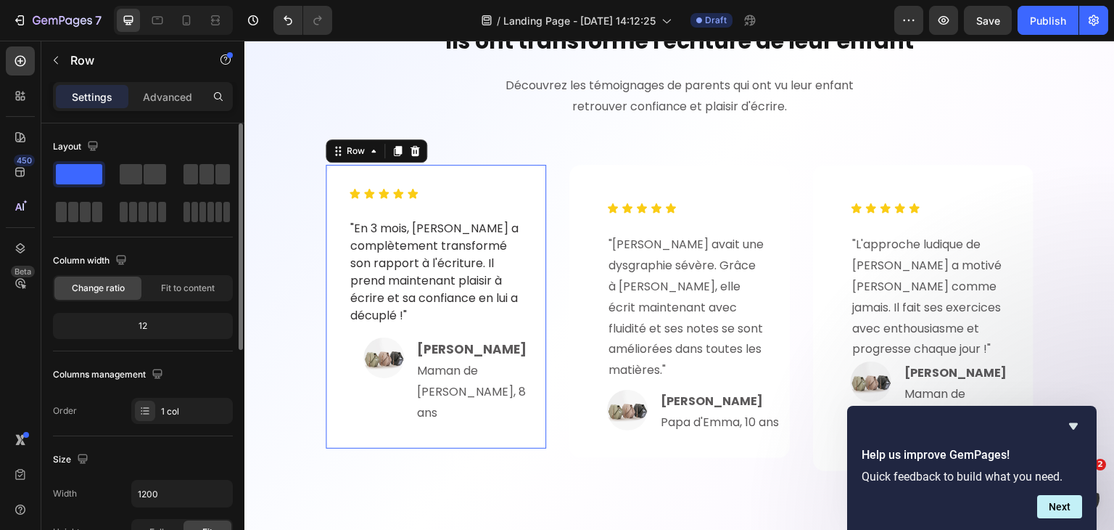
click at [534, 180] on div "Icon Icon Icon Icon Icon Icon List "En 3 mois, Léo a complètement transformé so…" at bounding box center [436, 306] width 221 height 283
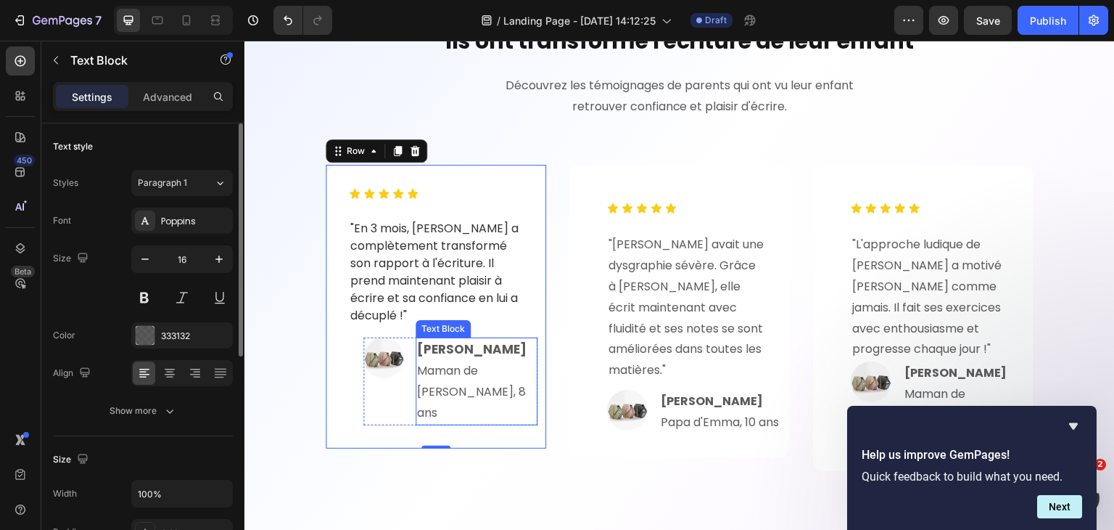
click at [438, 347] on strong "Marie P." at bounding box center [472, 348] width 110 height 17
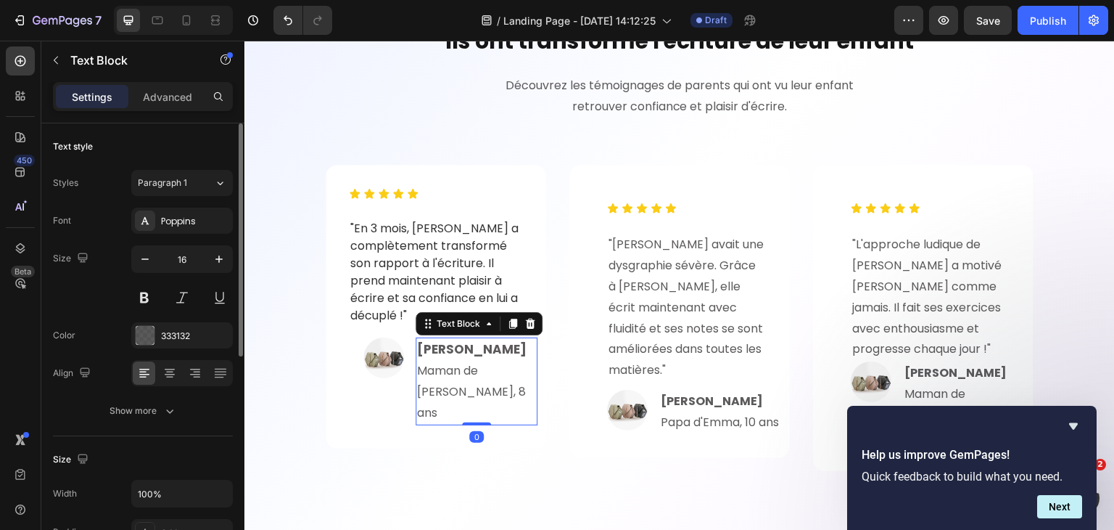
click at [438, 347] on strong "Marie P." at bounding box center [472, 348] width 110 height 17
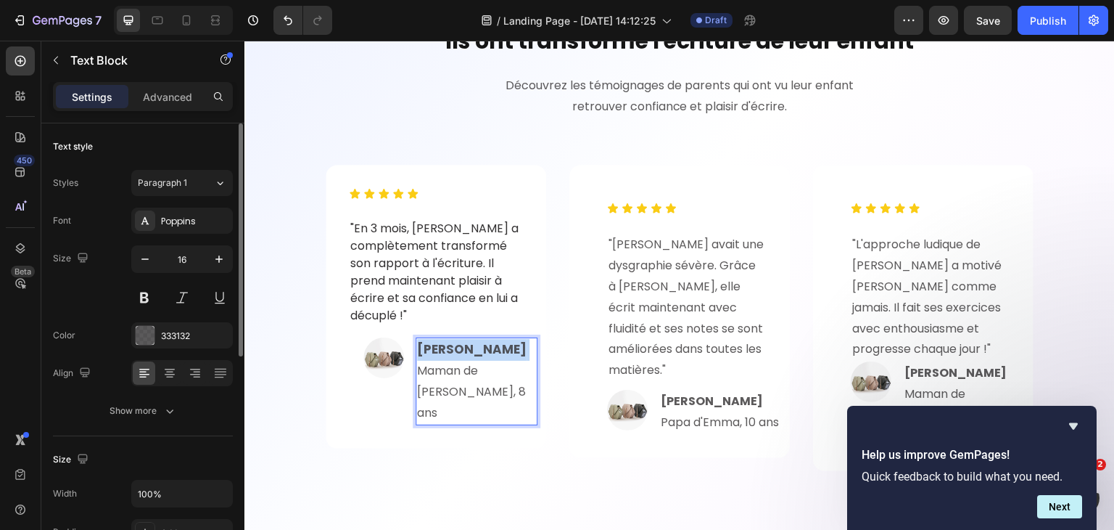
click at [438, 347] on strong "Marie P." at bounding box center [472, 348] width 110 height 17
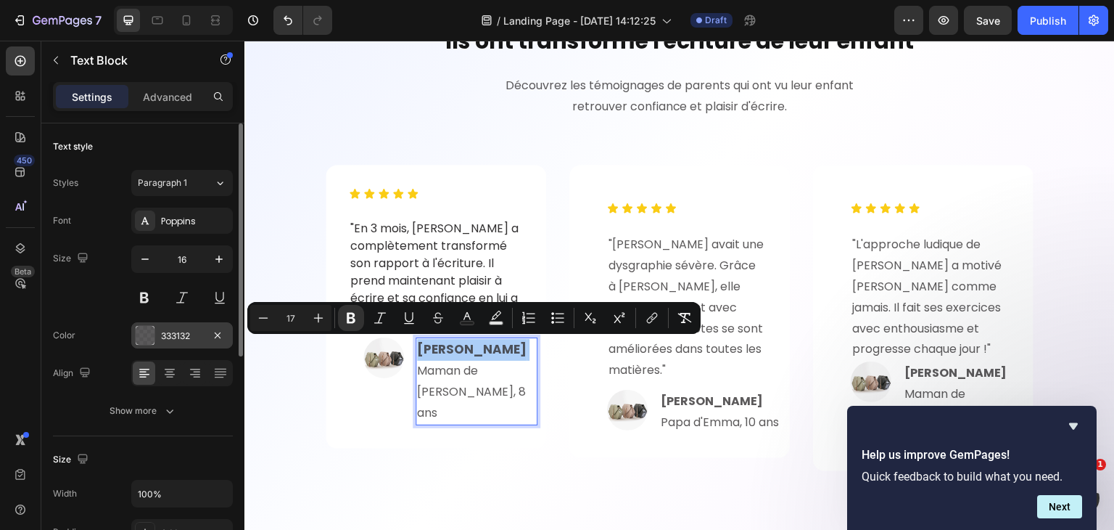
click at [172, 326] on div "333132" at bounding box center [182, 335] width 102 height 26
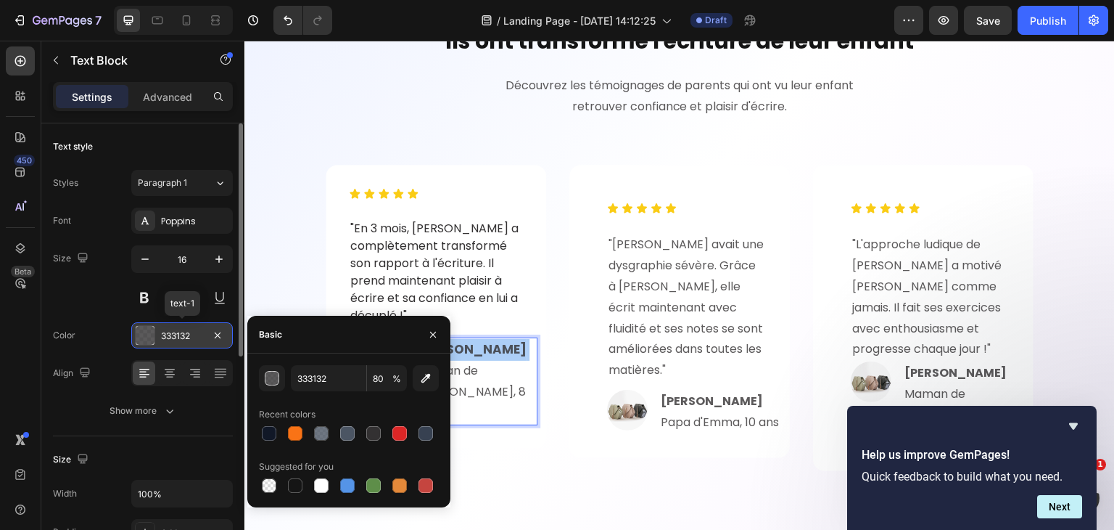
click at [172, 326] on div "333132" at bounding box center [182, 335] width 102 height 26
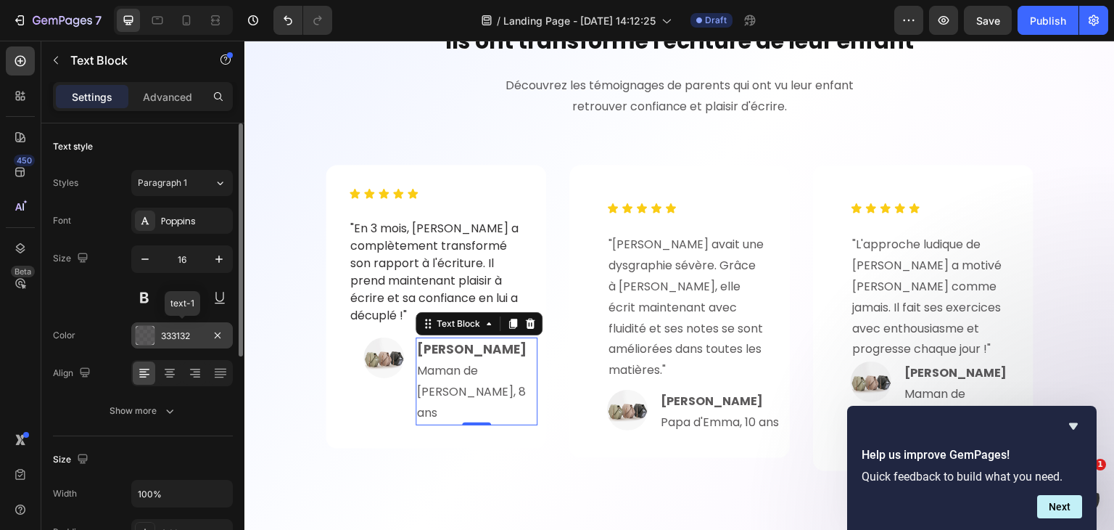
click at [172, 326] on div "333132" at bounding box center [182, 335] width 102 height 26
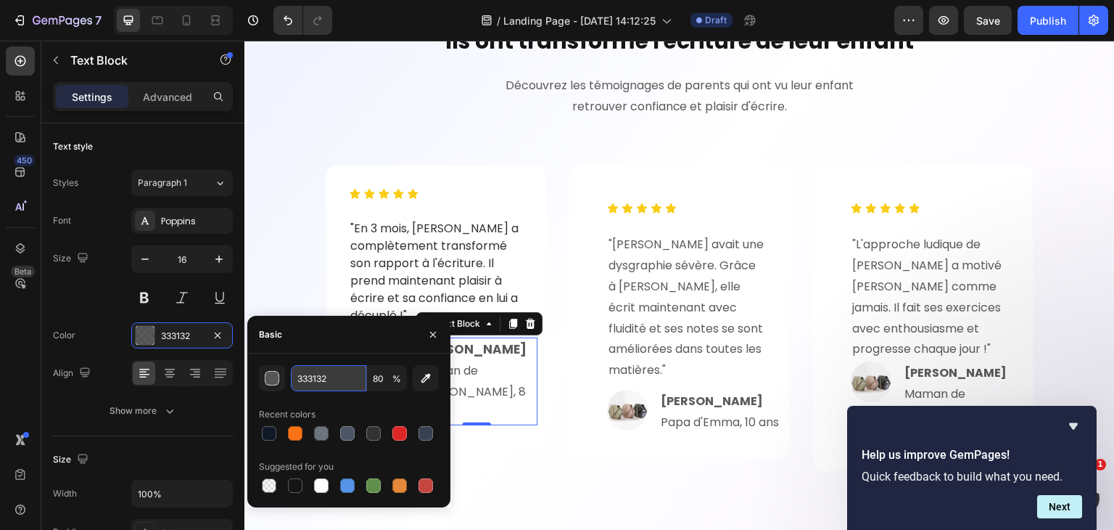
click at [319, 370] on input "333132" at bounding box center [328, 378] width 75 height 26
paste input "111827"
type input "111827"
click at [391, 376] on input "80" at bounding box center [387, 378] width 40 height 26
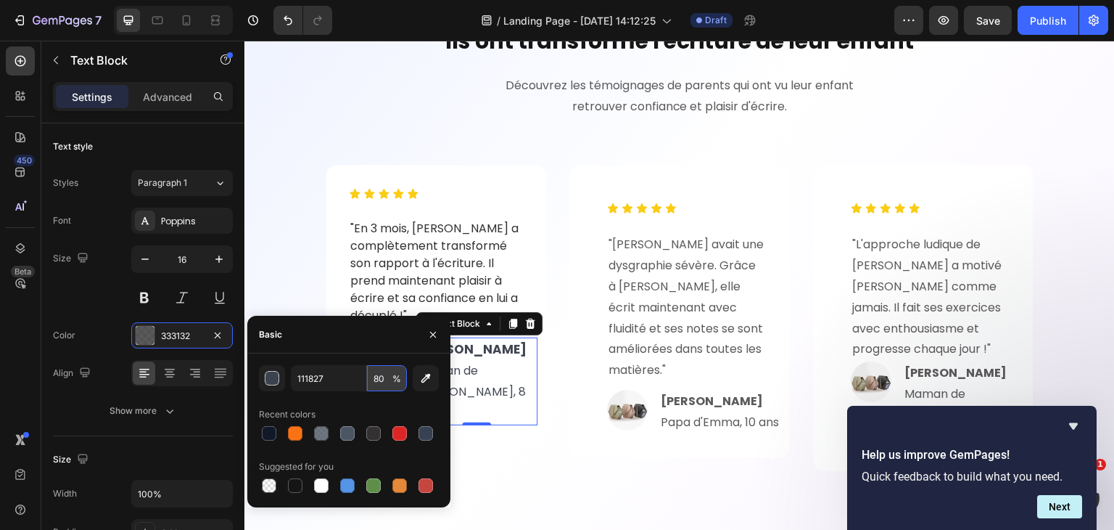
click at [391, 376] on input "80" at bounding box center [387, 378] width 40 height 26
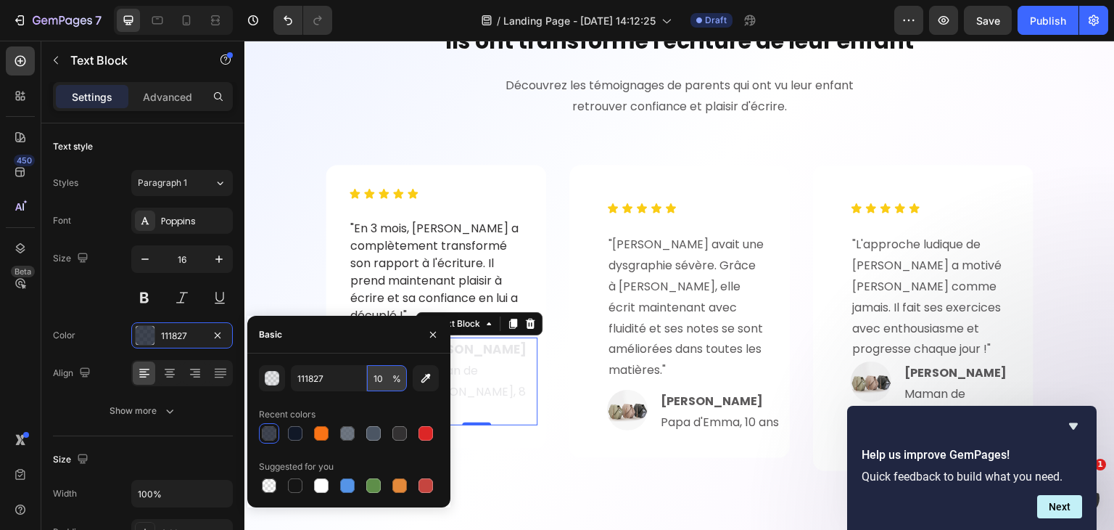
type input "100"
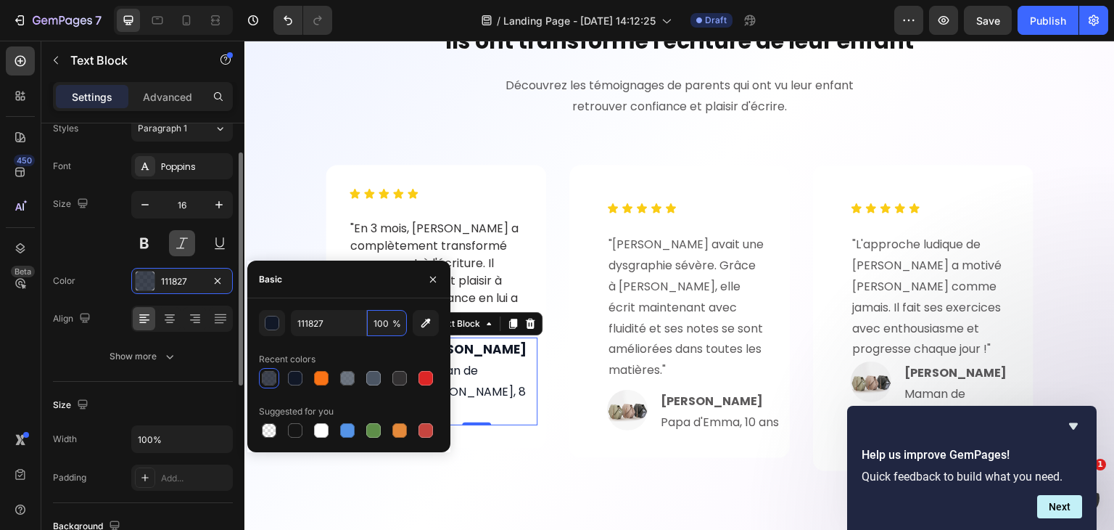
scroll to position [55, 0]
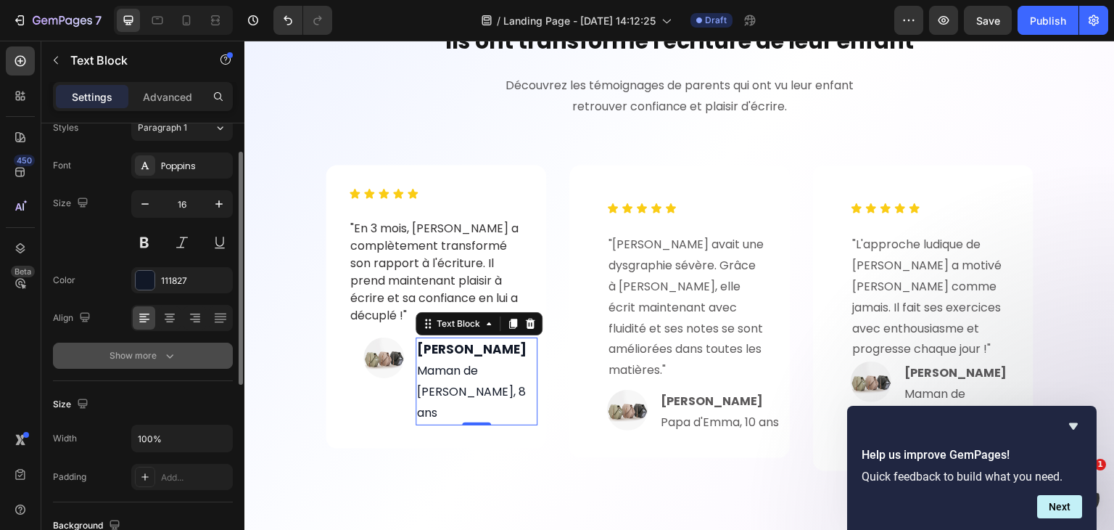
click at [168, 348] on icon "button" at bounding box center [169, 355] width 15 height 15
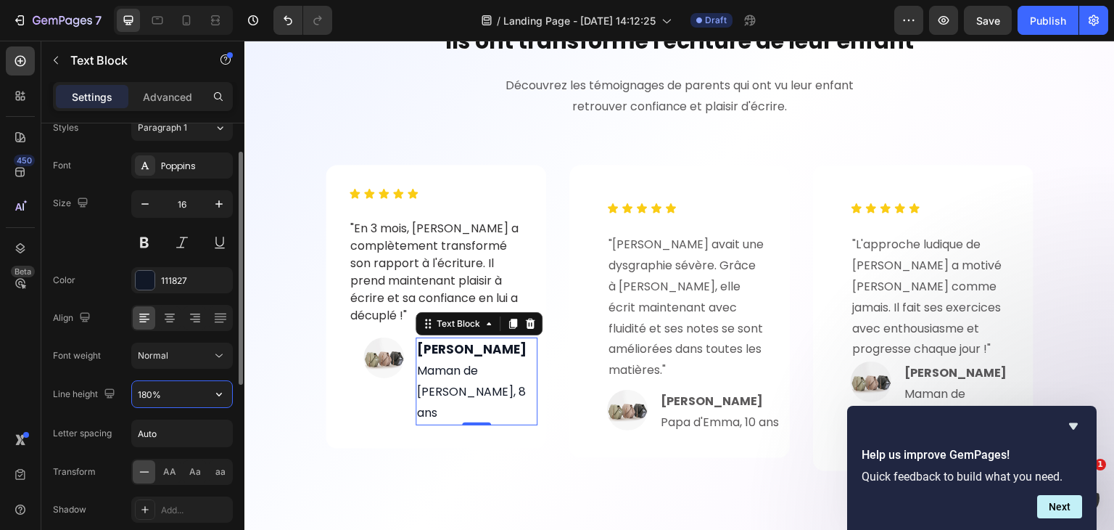
click at [176, 384] on input "180%" at bounding box center [182, 394] width 100 height 26
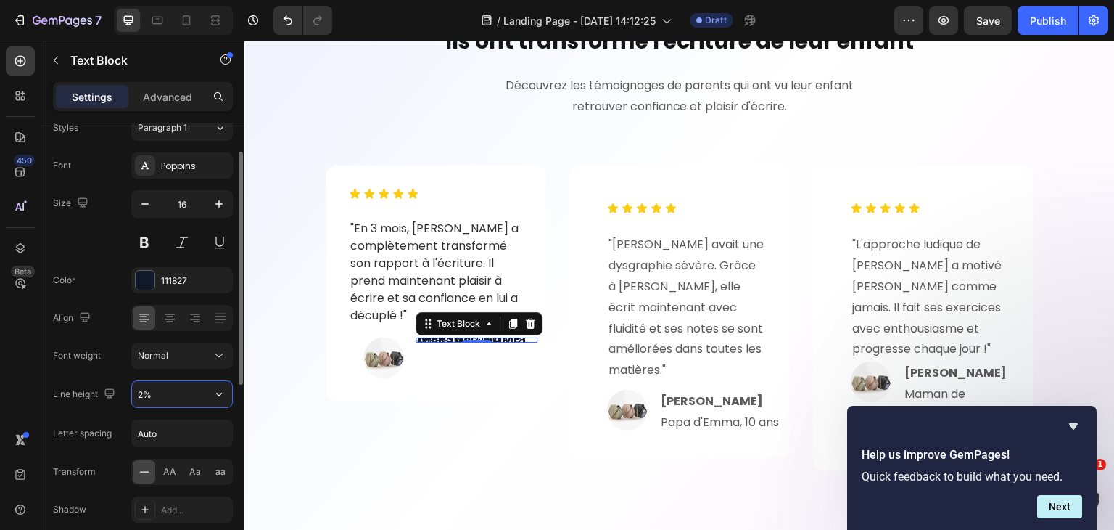
type input "24%"
click at [176, 384] on input "24%" at bounding box center [182, 394] width 100 height 26
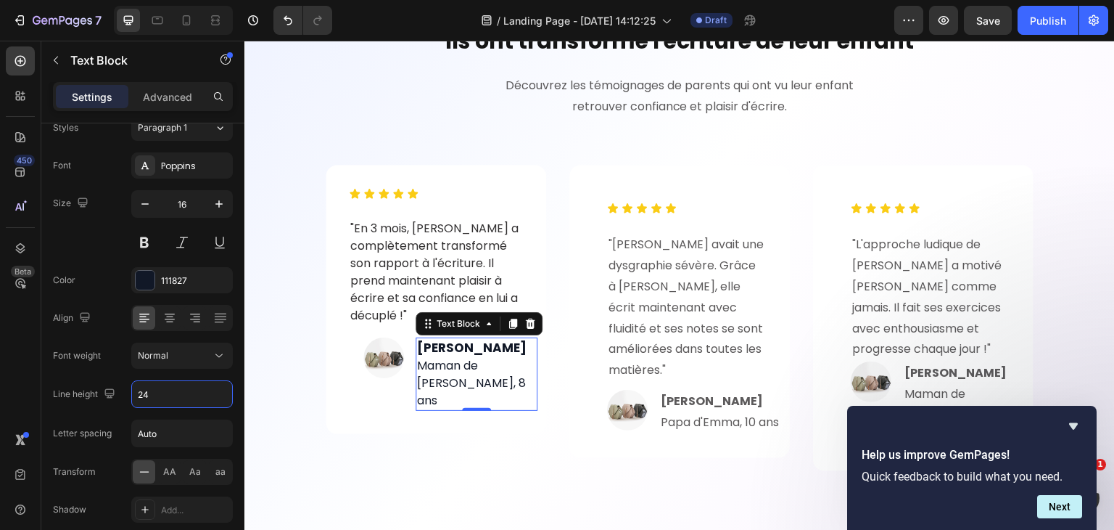
type input "24"
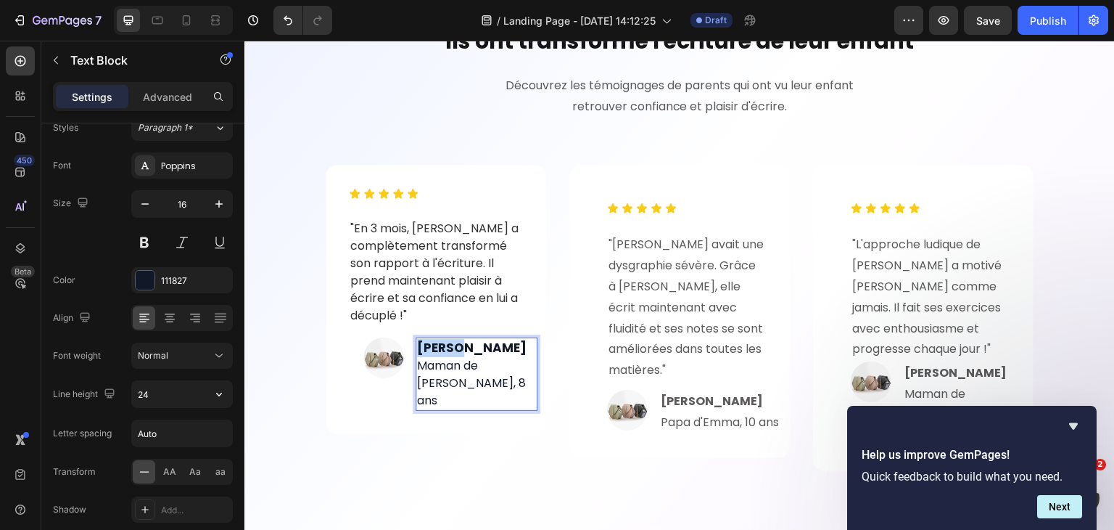
click at [447, 350] on strong "Marie P." at bounding box center [472, 347] width 110 height 17
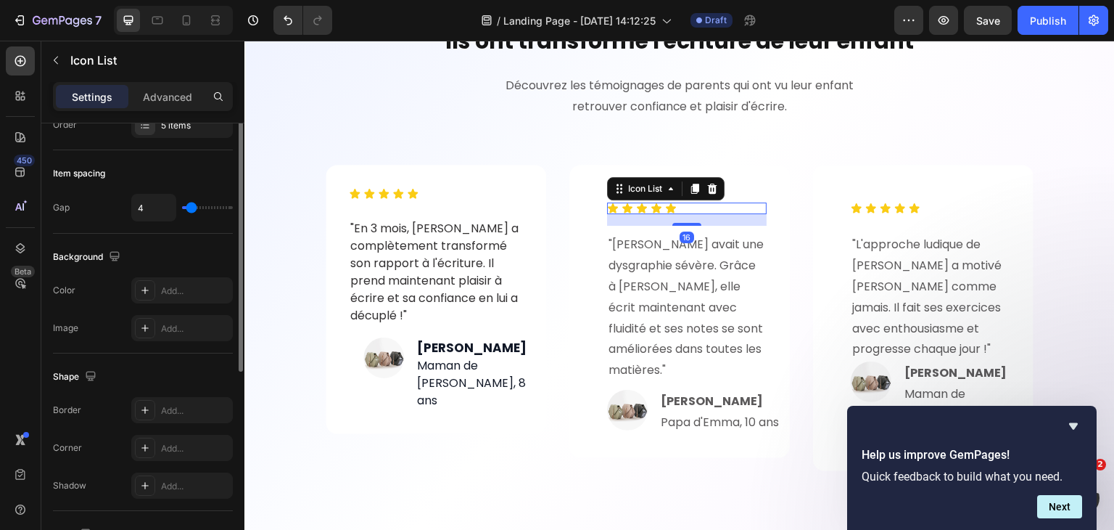
scroll to position [0, 0]
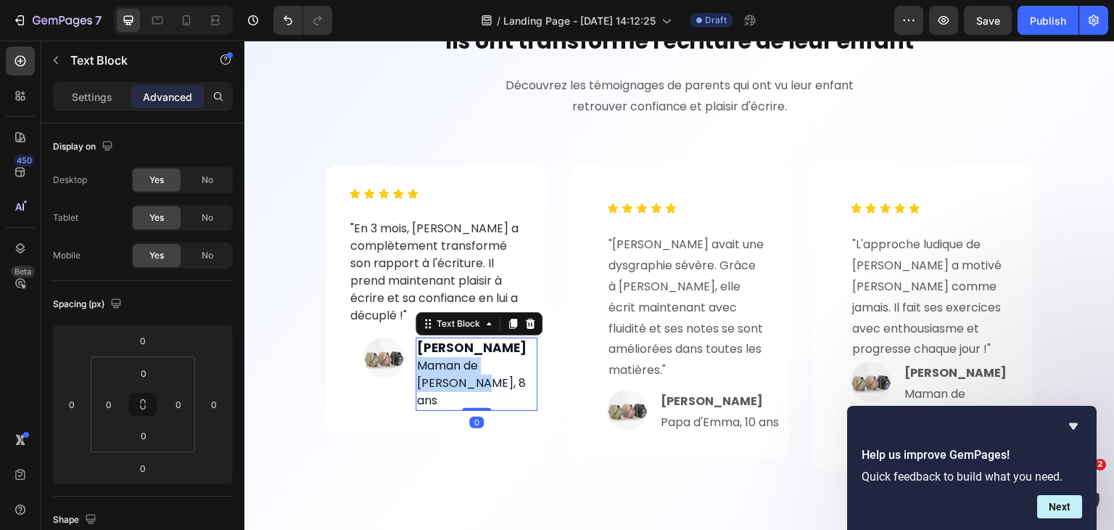
click at [477, 368] on p "Marie P. Maman de Léo, 8 ans" at bounding box center [476, 374] width 119 height 70
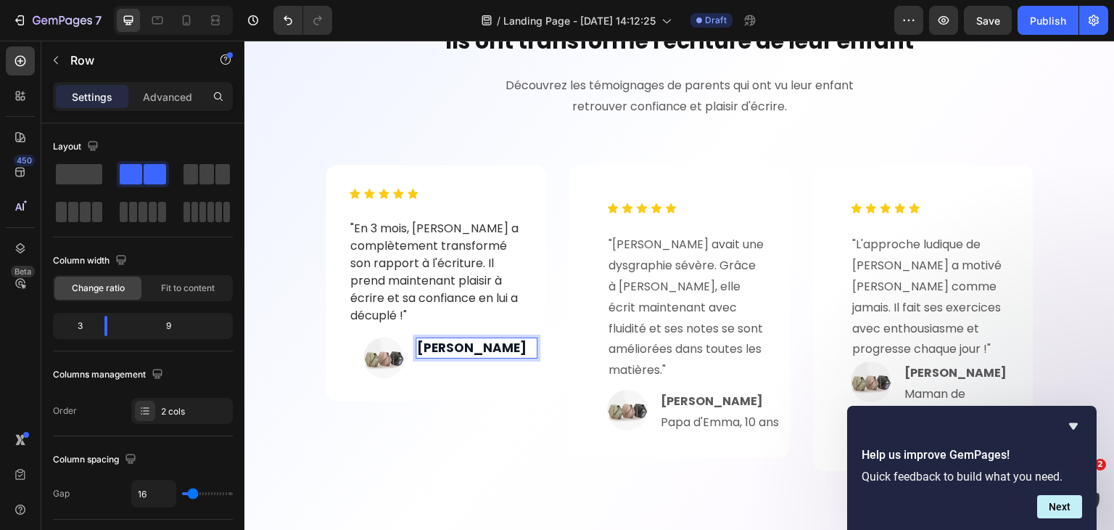
click at [477, 368] on div "Marie P. Text Block 0" at bounding box center [477, 357] width 122 height 41
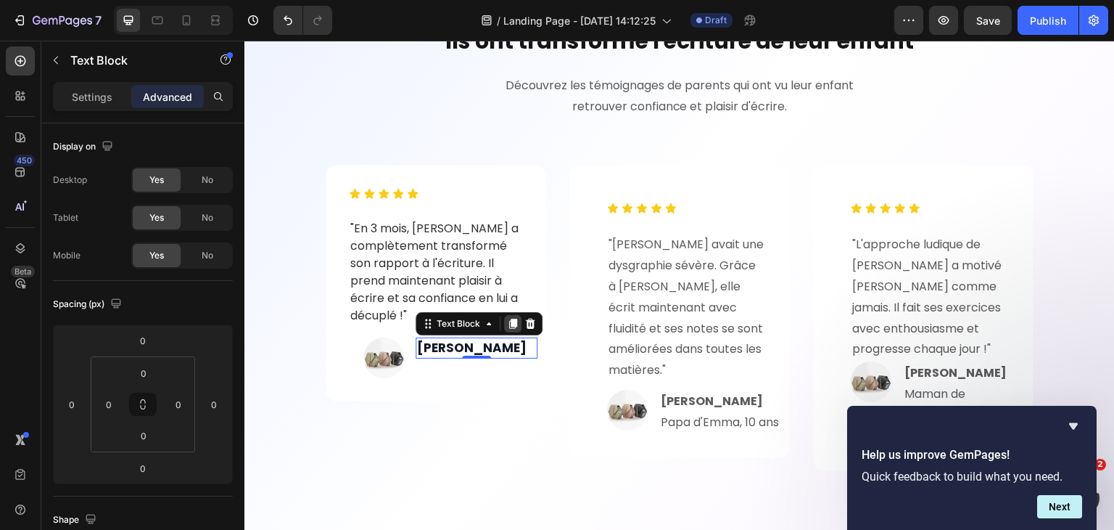
click at [507, 329] on div at bounding box center [512, 323] width 17 height 17
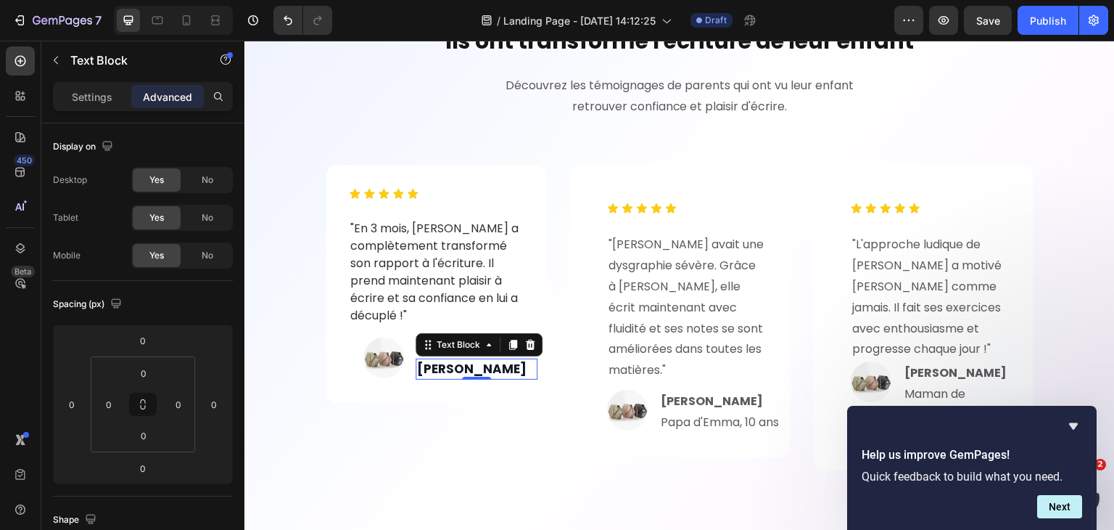
click at [485, 364] on p "Marie P." at bounding box center [476, 369] width 119 height 18
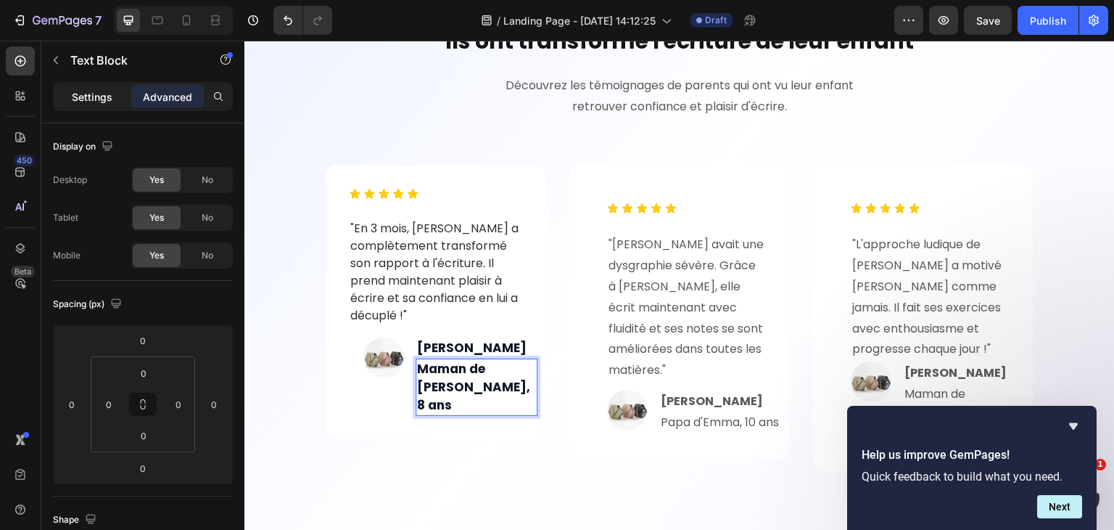
click at [79, 91] on p "Settings" at bounding box center [92, 96] width 41 height 15
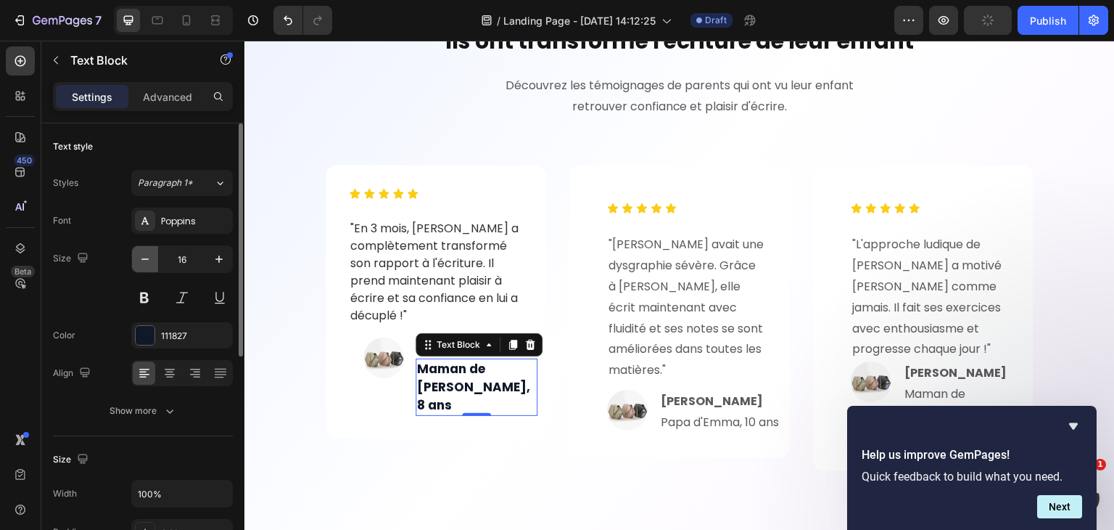
click at [151, 253] on icon "button" at bounding box center [145, 259] width 15 height 15
type input "14"
click at [189, 405] on button "Show more" at bounding box center [143, 410] width 180 height 26
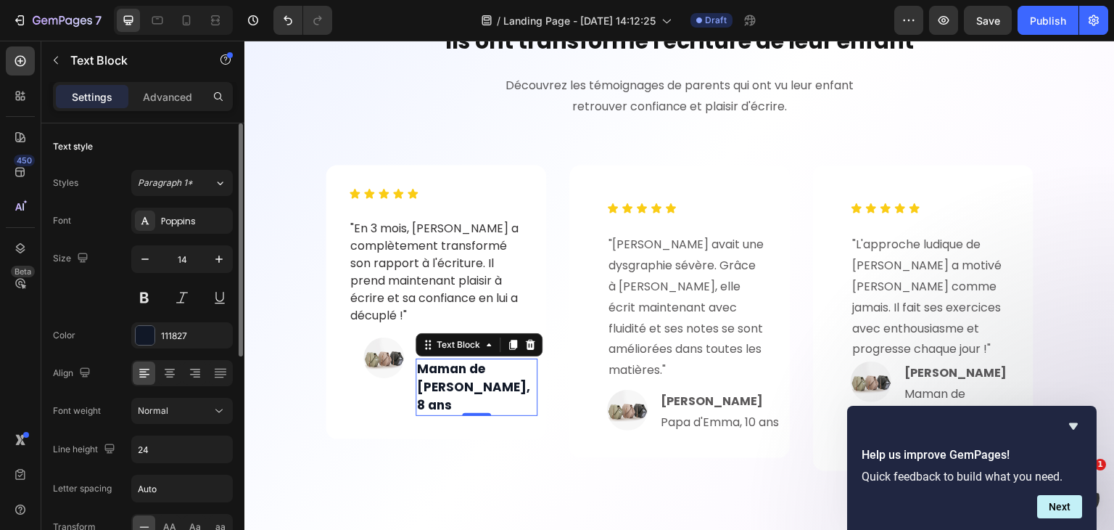
click at [189, 405] on div "Normal" at bounding box center [175, 410] width 74 height 13
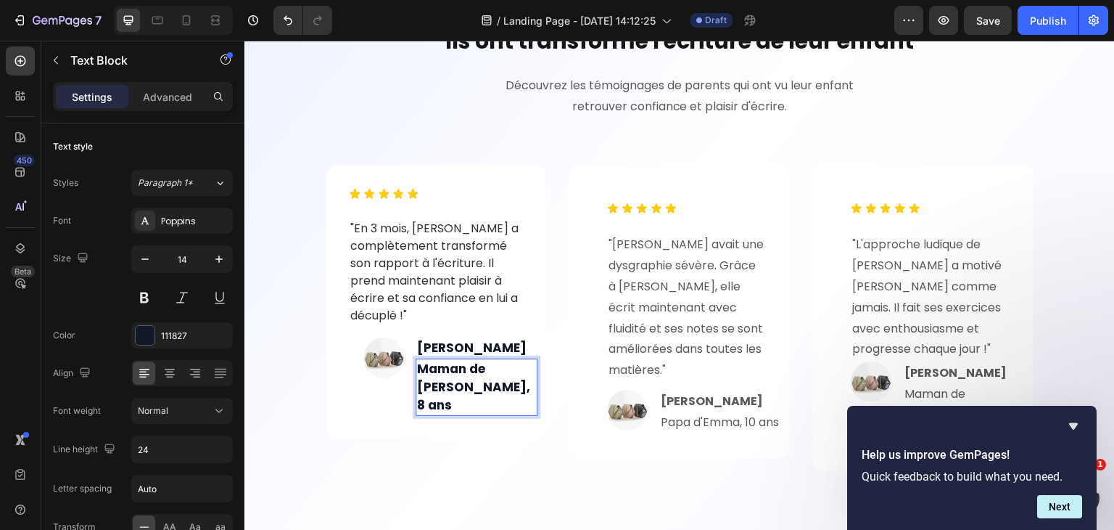
click at [458, 376] on p "Maman de Léo, 8 ans" at bounding box center [476, 387] width 119 height 54
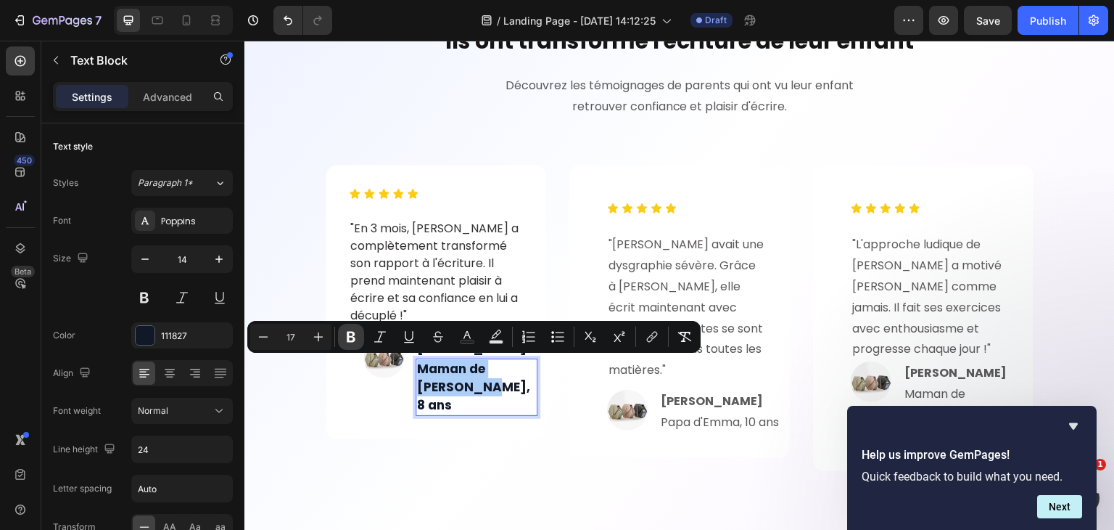
click at [347, 345] on button "Bold" at bounding box center [351, 337] width 26 height 26
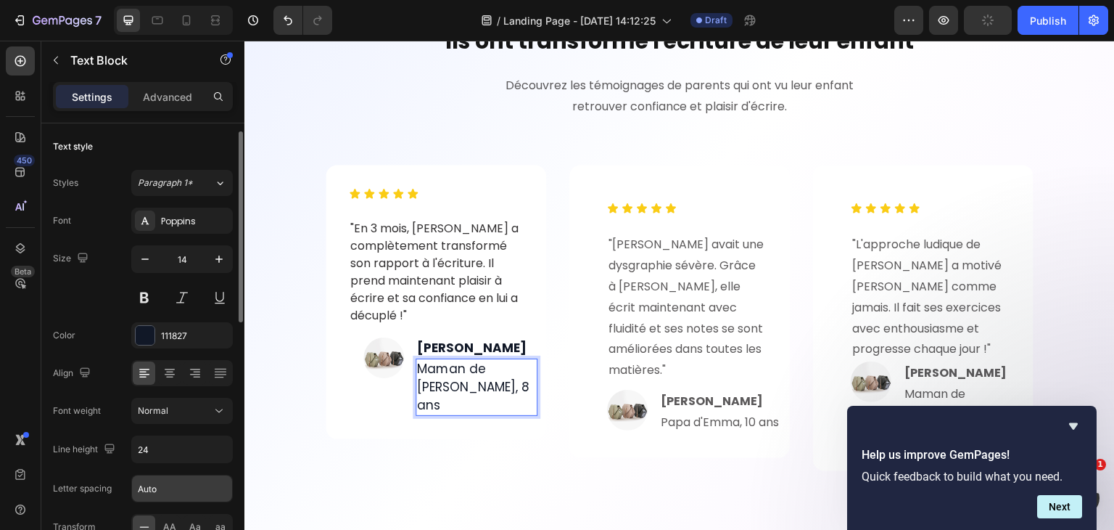
scroll to position [21, 0]
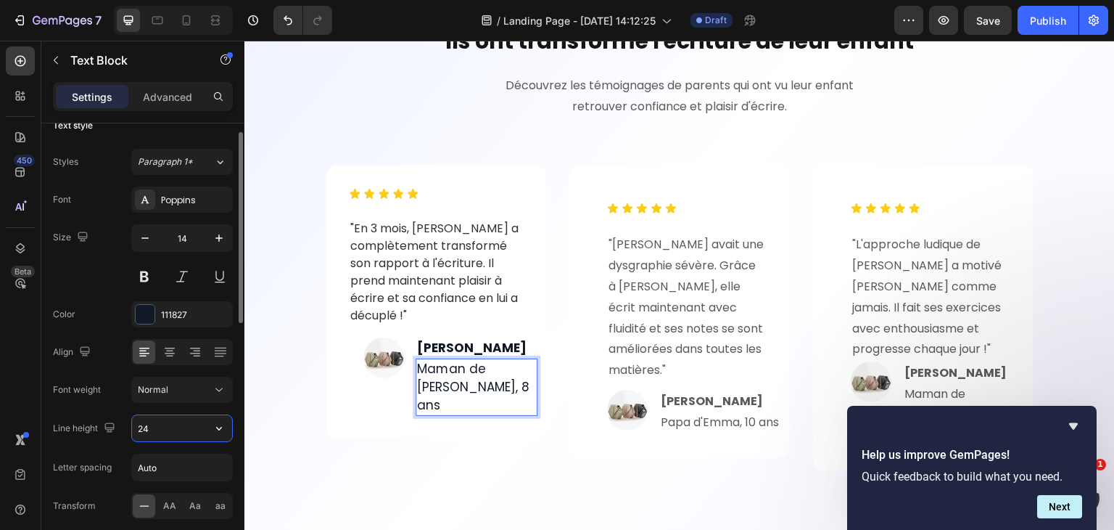
click at [173, 431] on input "24" at bounding box center [182, 428] width 100 height 26
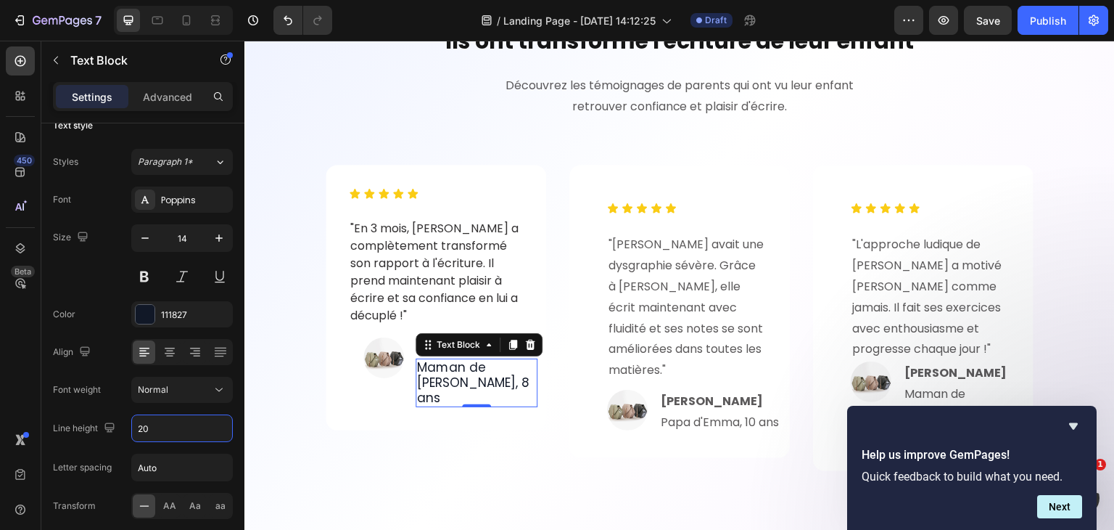
type input "20"
click at [450, 383] on p "Maman de Léo, 8 ans" at bounding box center [476, 383] width 119 height 46
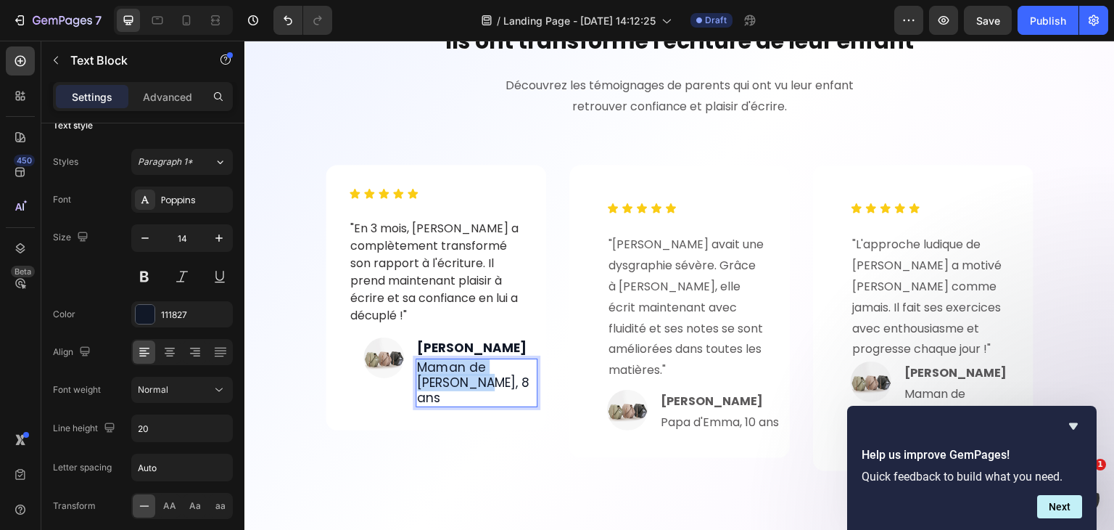
click at [450, 383] on p "Maman de Léo, 8 ans" at bounding box center [476, 383] width 119 height 46
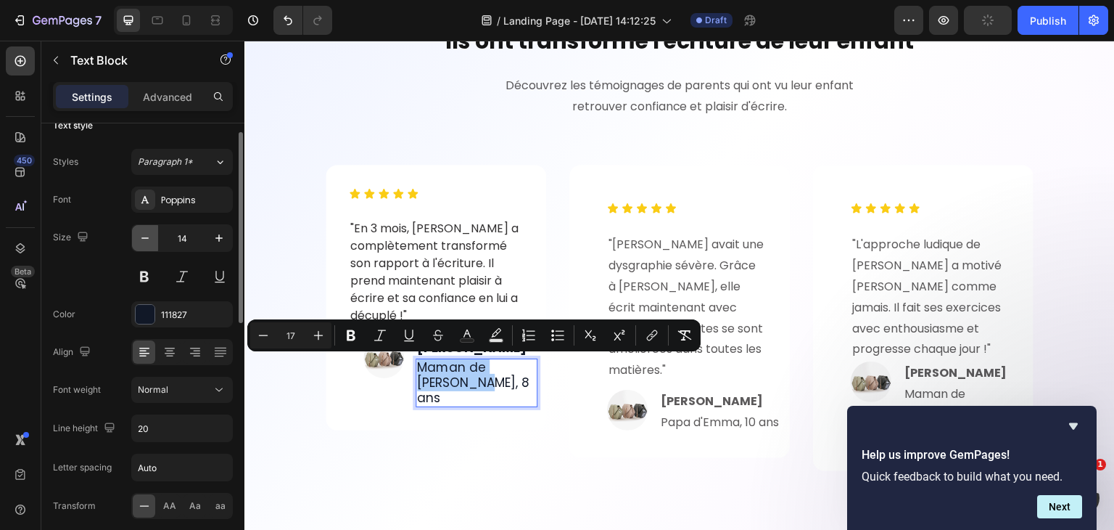
click at [144, 237] on icon "button" at bounding box center [144, 237] width 7 height 1
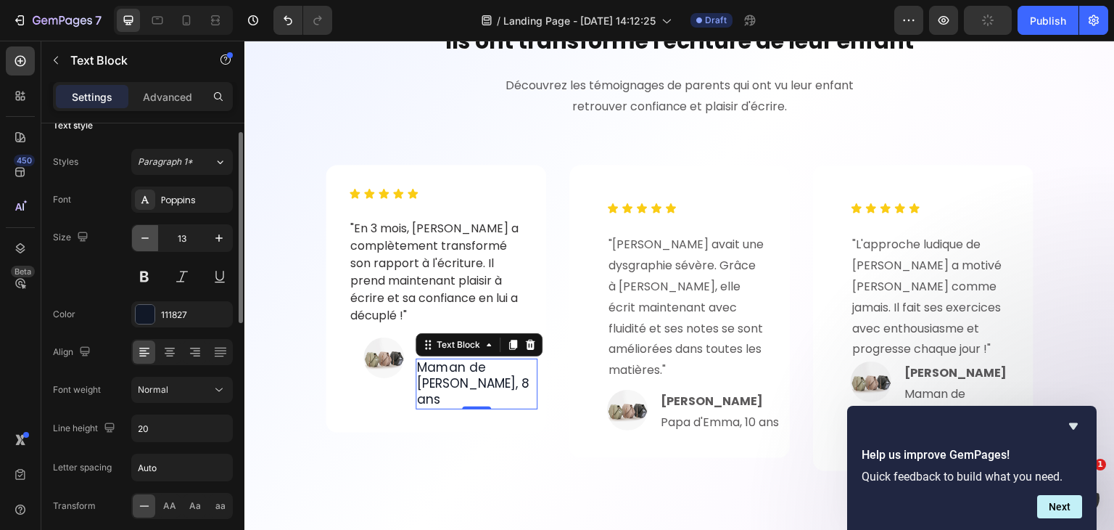
click at [144, 237] on icon "button" at bounding box center [144, 237] width 7 height 1
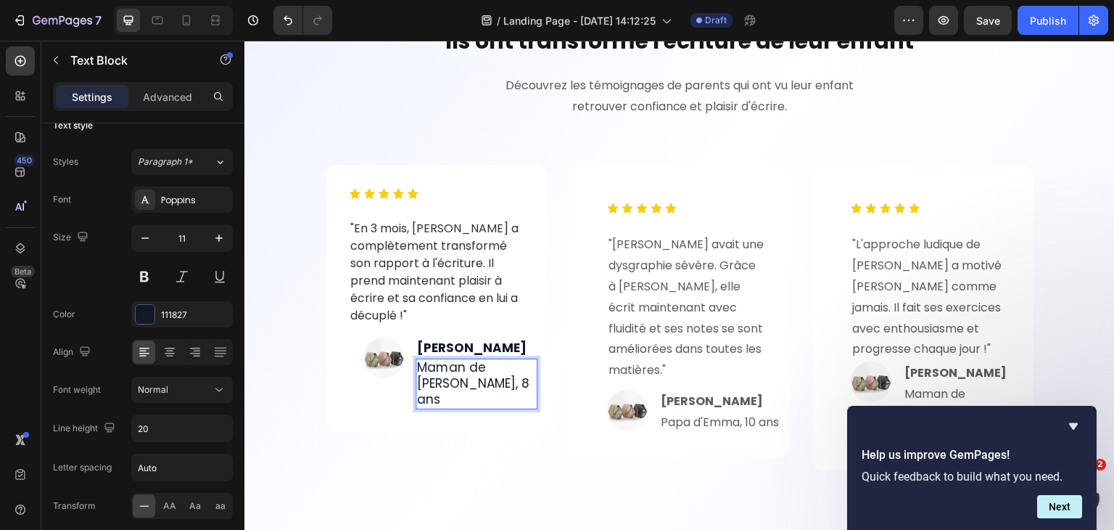
click at [437, 374] on span "Maman de Léo, 8 ans" at bounding box center [473, 382] width 112 height 49
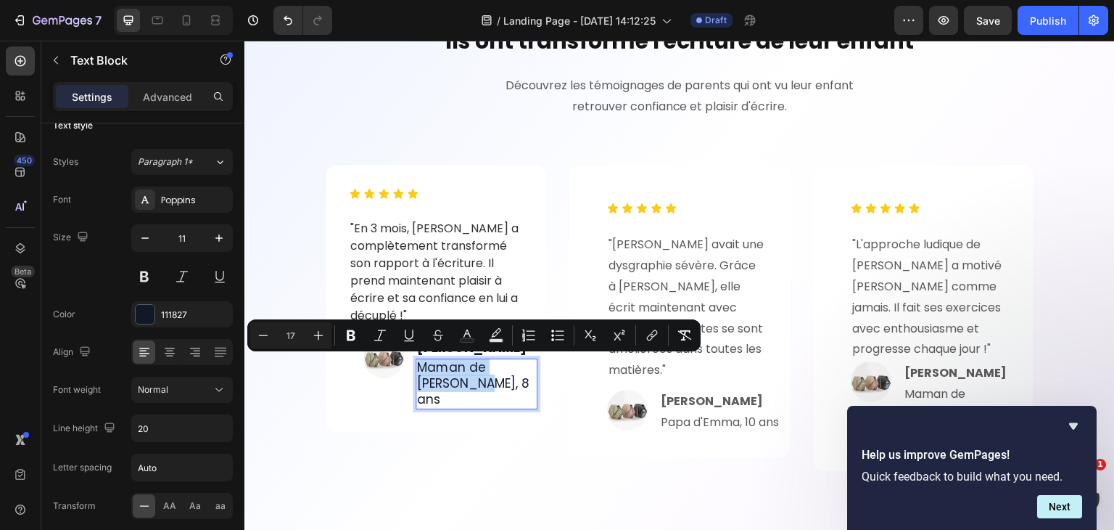
copy span "Maman de Léo, 8 ans"
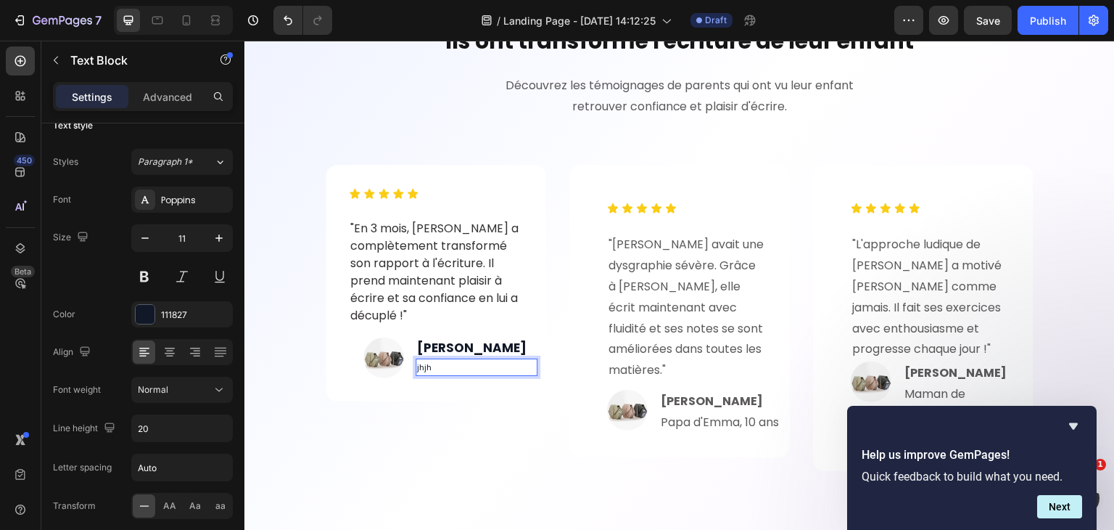
click at [456, 360] on p "jhjh" at bounding box center [476, 367] width 119 height 15
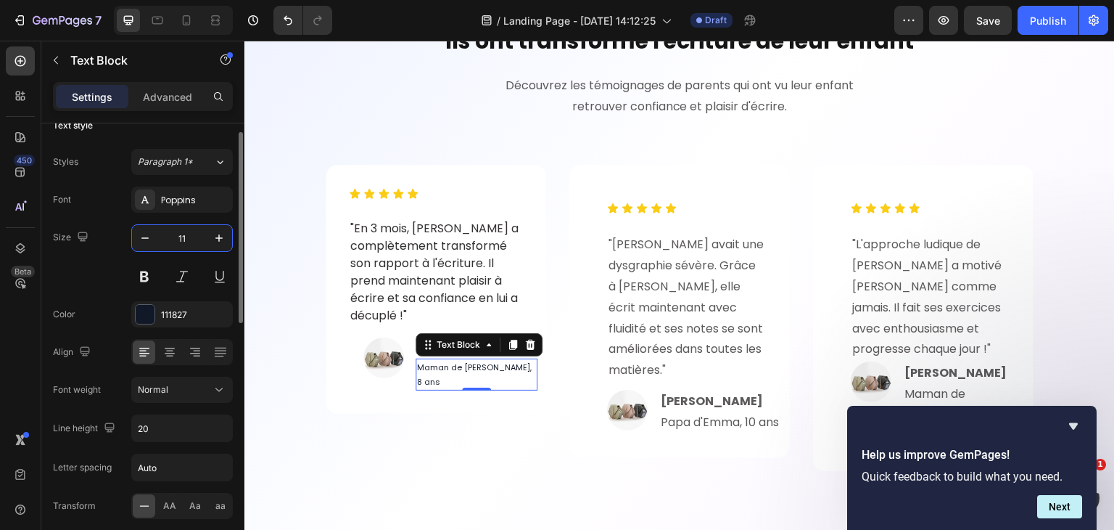
click at [187, 239] on input "11" at bounding box center [182, 238] width 48 height 26
type input "14"
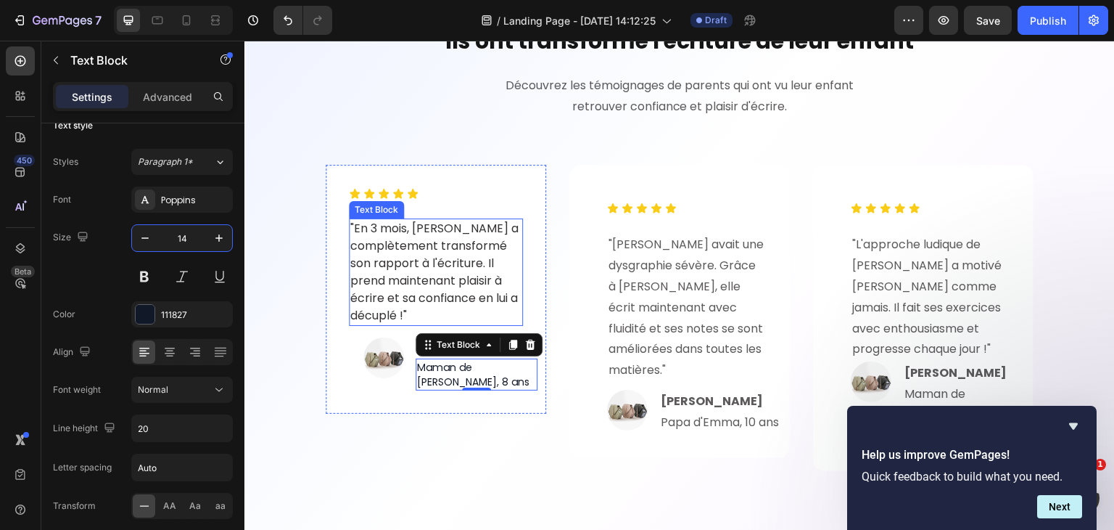
click at [361, 228] on p ""En 3 mois, Léo a complètement transformé son rapport à l'écriture. Il prend ma…" at bounding box center [435, 272] width 171 height 104
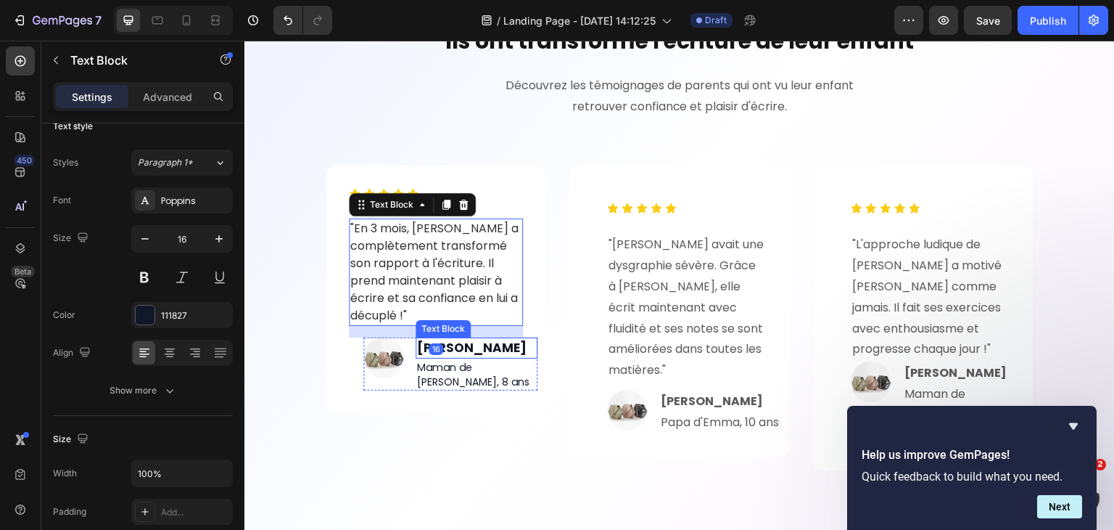
scroll to position [20, 0]
click at [442, 300] on p ""En 3 mois, Léo a complètement transformé son rapport à l'écriture. Il prend ma…" at bounding box center [435, 272] width 171 height 104
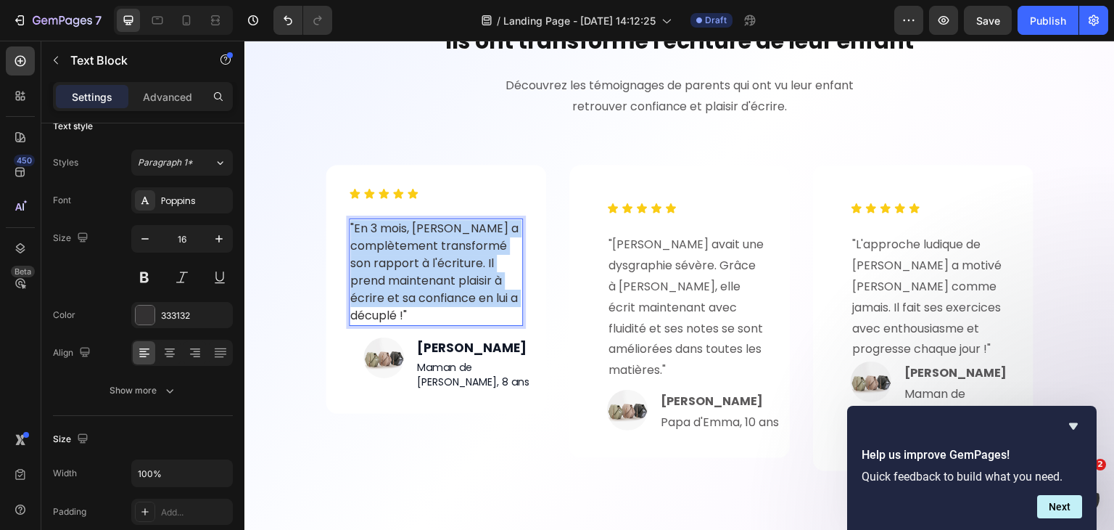
click at [442, 300] on p ""En 3 mois, Léo a complètement transformé son rapport à l'écriture. Il prend ma…" at bounding box center [435, 272] width 171 height 104
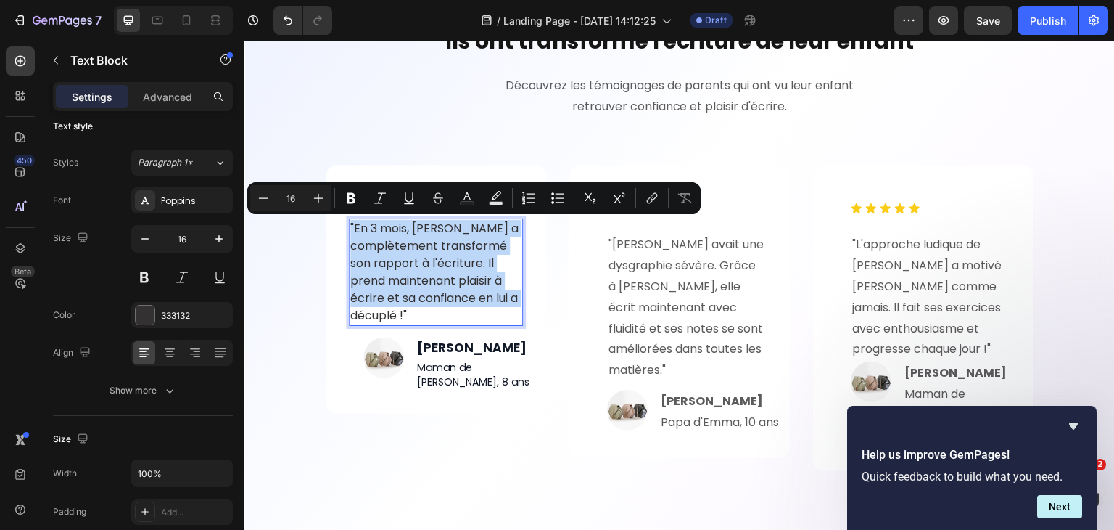
click at [448, 312] on p ""En 3 mois, Léo a complètement transformé son rapport à l'écriture. Il prend ma…" at bounding box center [435, 272] width 171 height 104
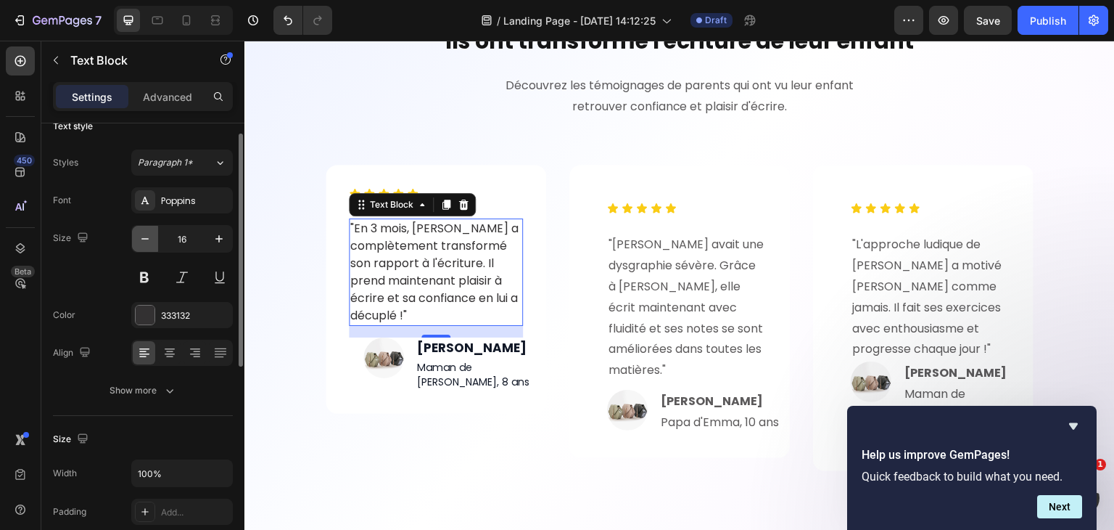
click at [148, 236] on icon "button" at bounding box center [145, 238] width 15 height 15
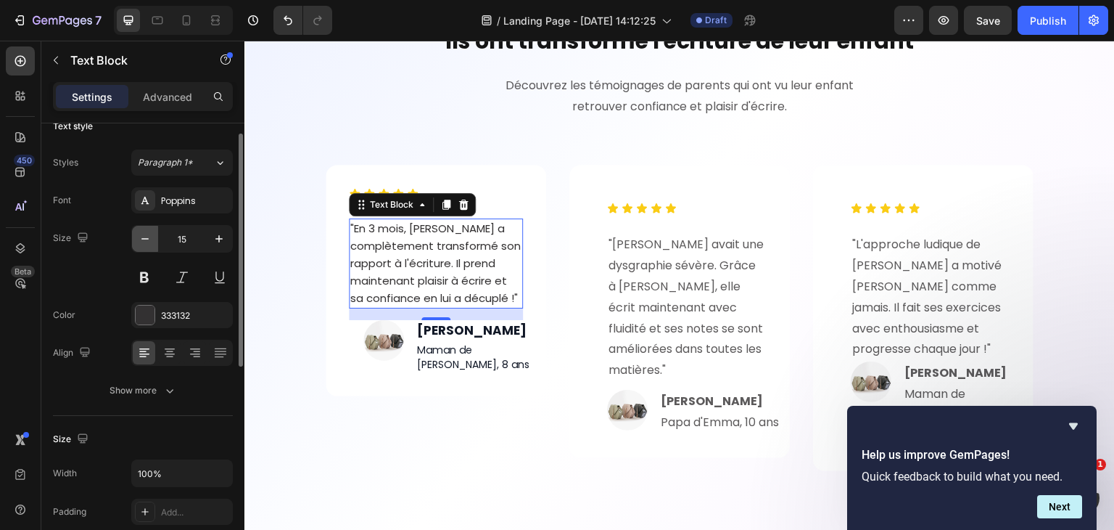
click at [148, 236] on icon "button" at bounding box center [145, 238] width 15 height 15
click at [196, 236] on input "14" at bounding box center [182, 239] width 48 height 26
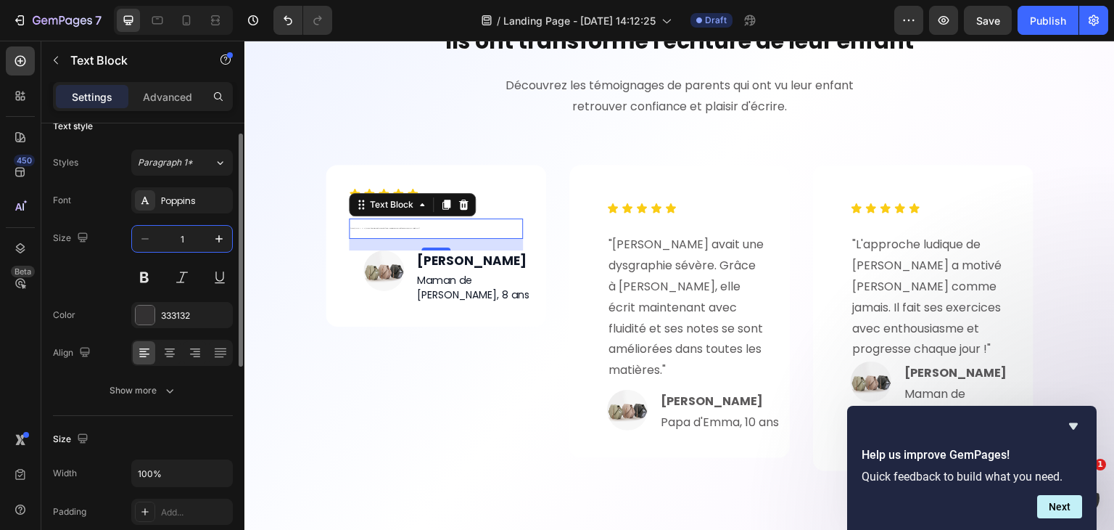
type input "16"
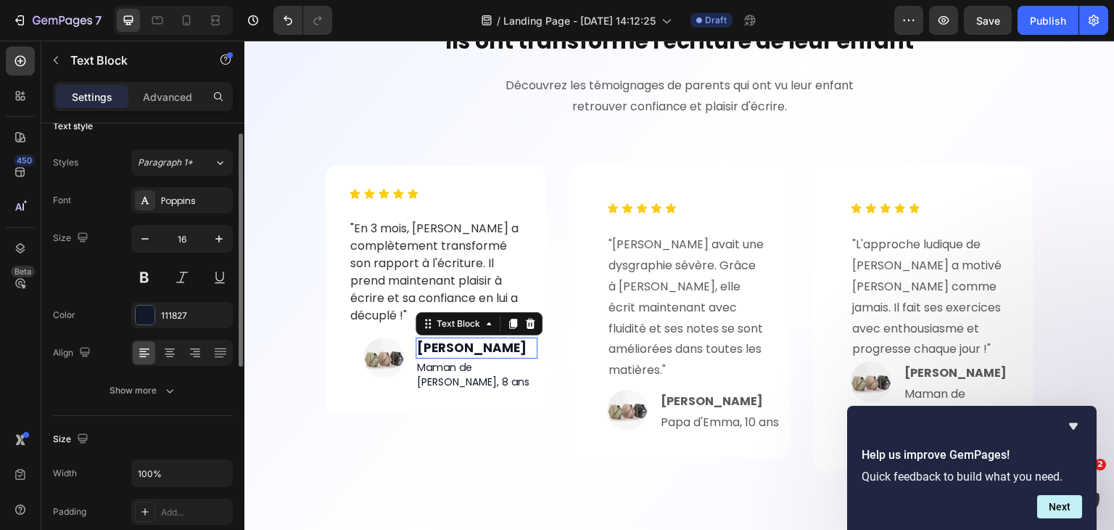
click at [461, 350] on strong "Marie P." at bounding box center [472, 347] width 110 height 17
click at [465, 374] on div "Maman de Léo, 8 ans Text Block" at bounding box center [477, 374] width 122 height 32
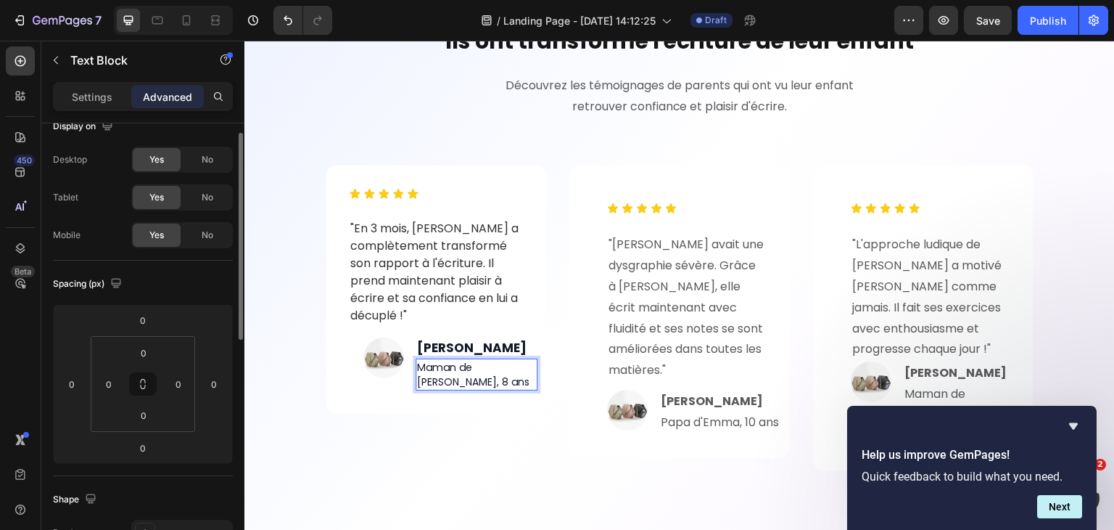
click at [459, 360] on p "Maman de Léo, 8 ans" at bounding box center [476, 374] width 119 height 29
click at [99, 96] on p "Settings" at bounding box center [92, 96] width 41 height 15
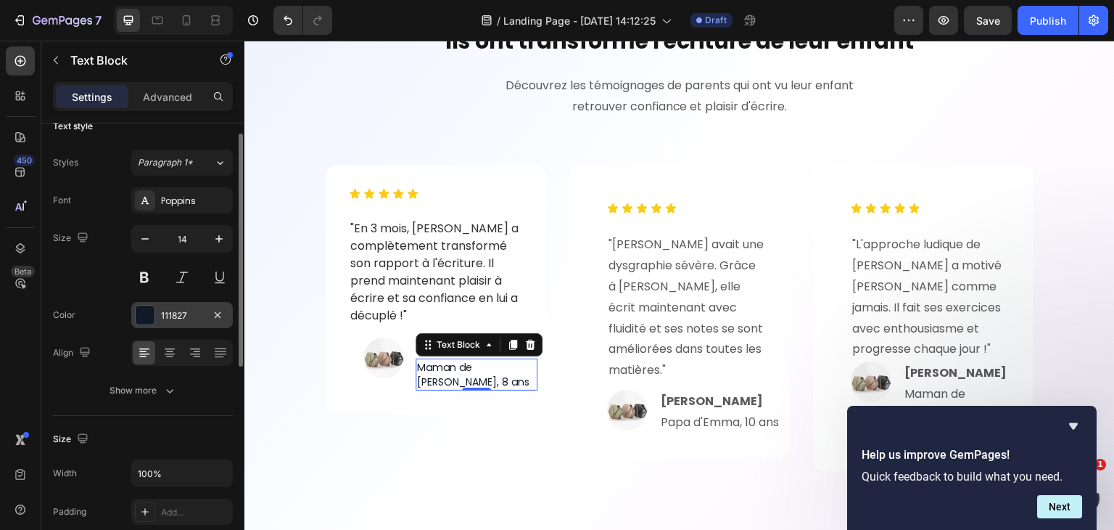
click at [180, 311] on div "111827" at bounding box center [182, 315] width 42 height 13
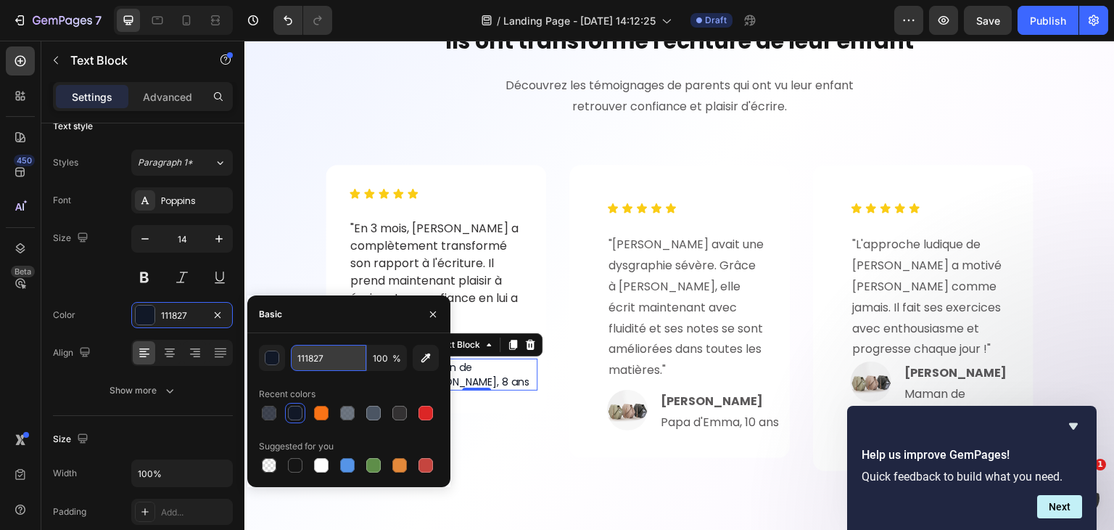
click at [326, 358] on input "111827" at bounding box center [328, 358] width 75 height 26
paste input "4B5563"
type input "4B5563"
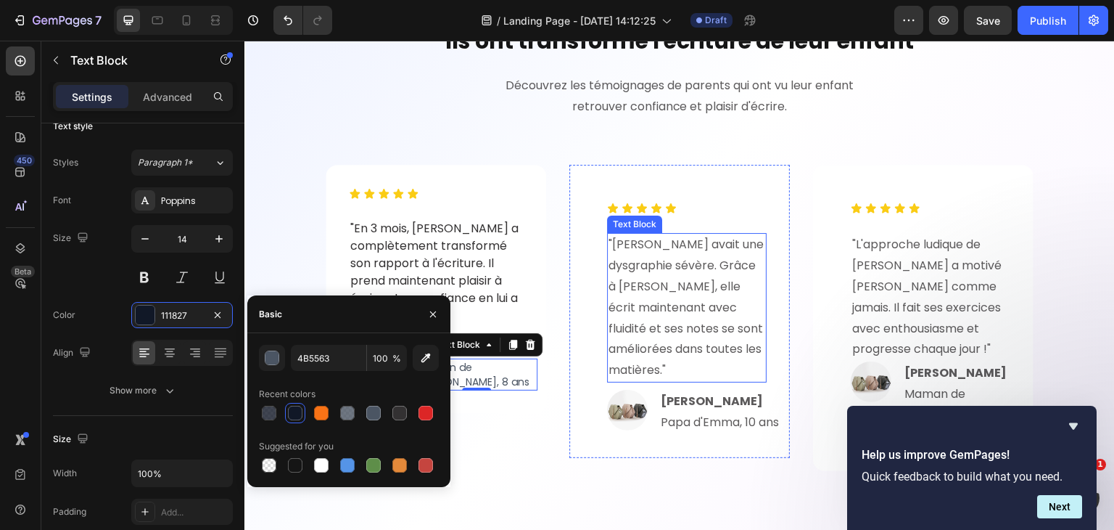
click at [655, 361] on p ""Emma avait une dysgraphie sévère. Grâce à Plumeo, elle écrit maintenant avec f…" at bounding box center [687, 307] width 157 height 147
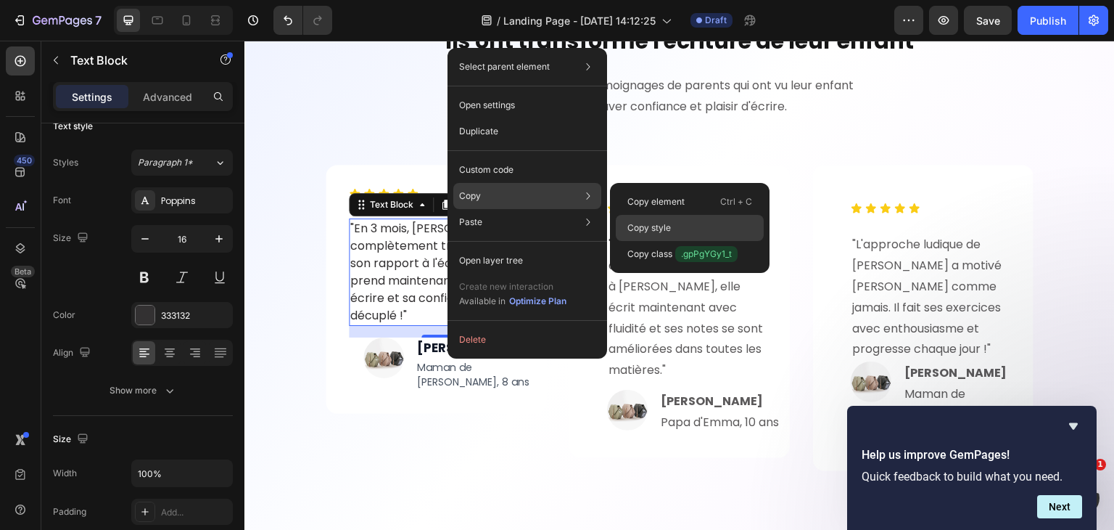
click at [642, 221] on p "Copy style" at bounding box center [649, 227] width 44 height 13
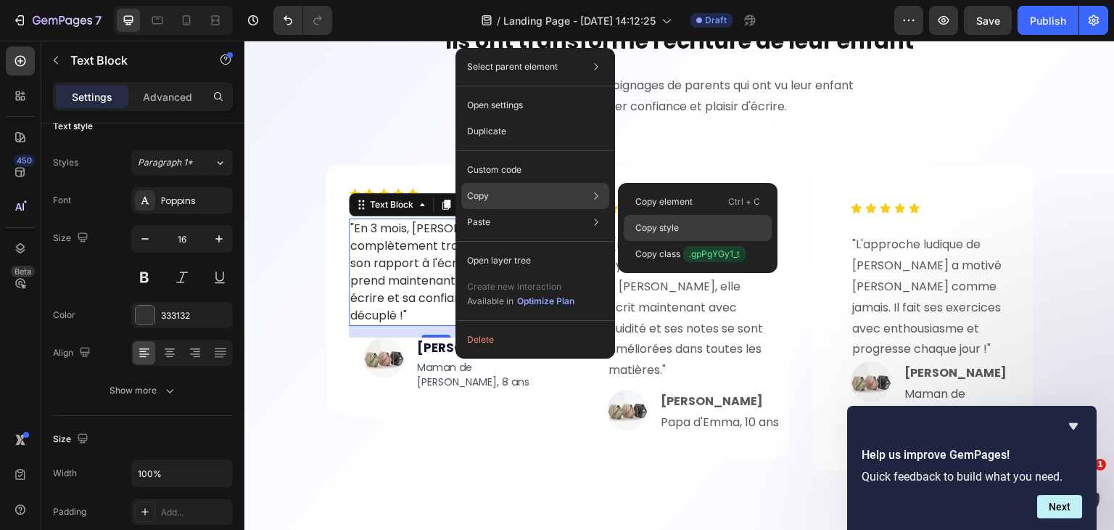
click at [658, 221] on div "Copy style" at bounding box center [698, 228] width 148 height 26
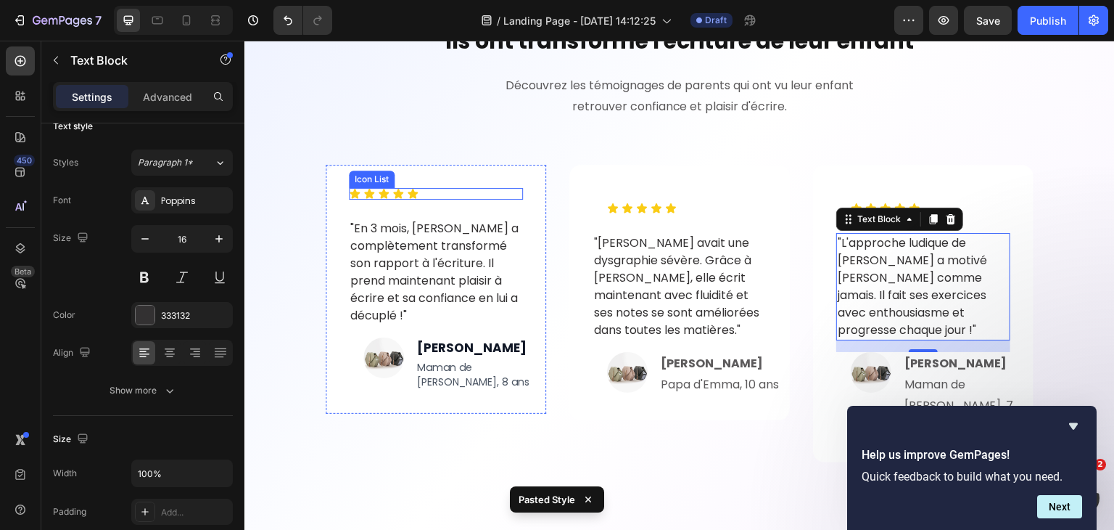
click at [433, 198] on div "Icon Icon Icon Icon Icon" at bounding box center [436, 194] width 174 height 12
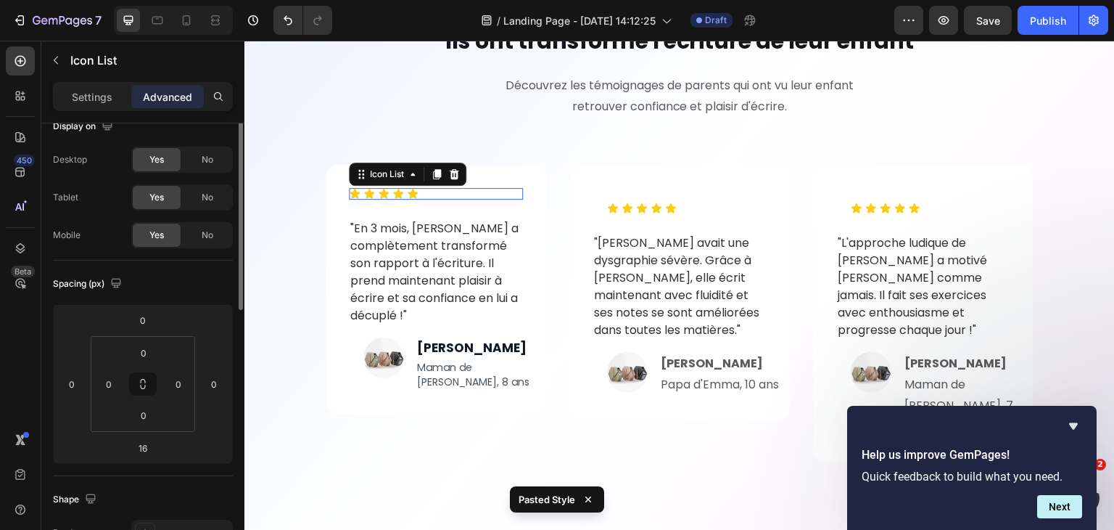
scroll to position [0, 0]
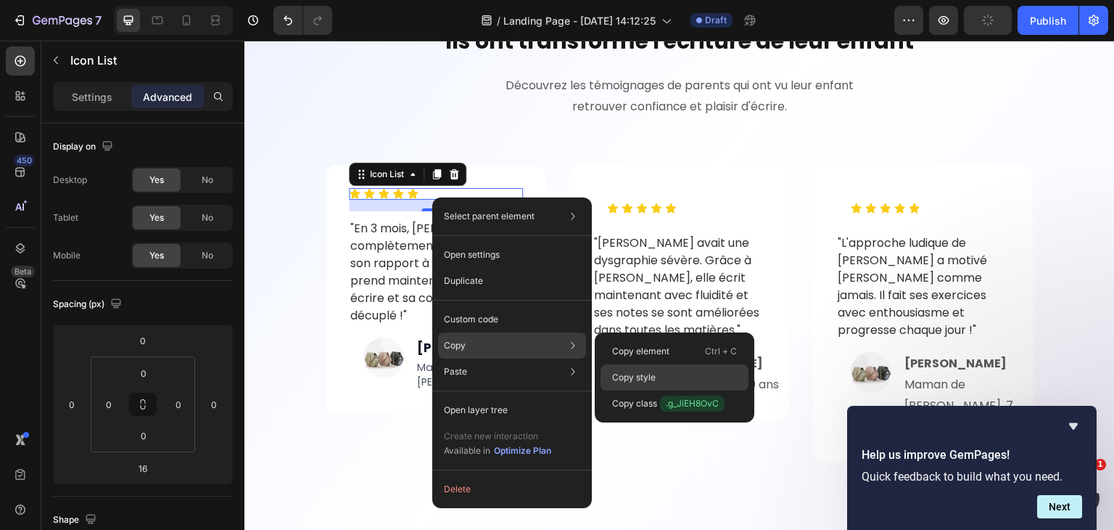
click at [613, 372] on p "Copy style" at bounding box center [634, 377] width 44 height 13
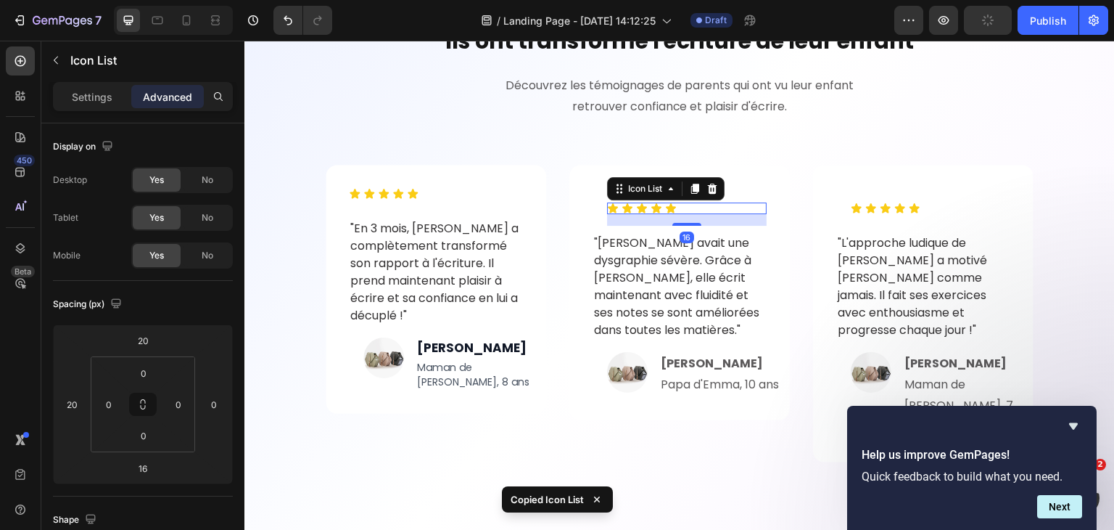
type input "0"
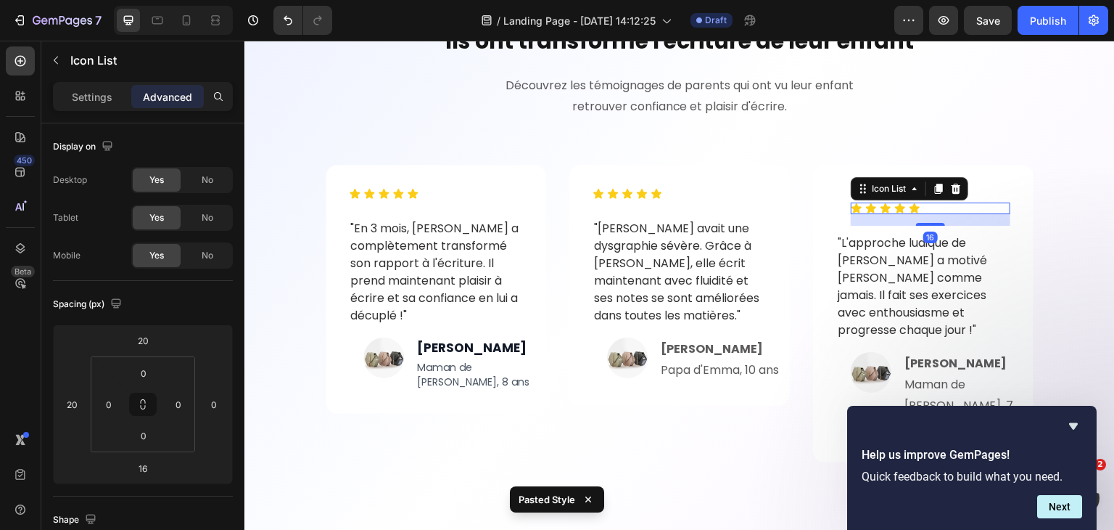
type input "0"
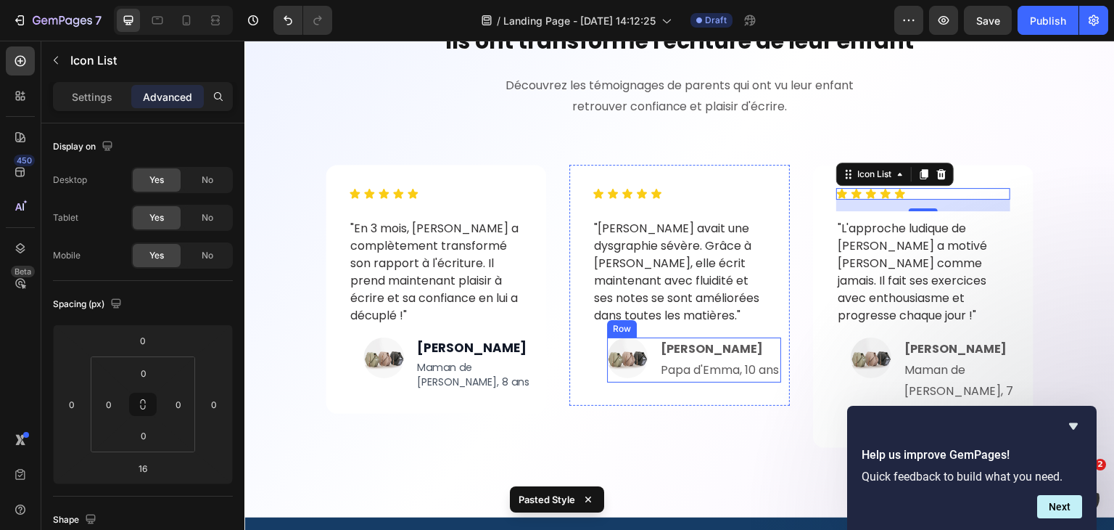
click at [644, 363] on div "Image Thomas L. Papa d'Emma, 10 ans Text Block Row" at bounding box center [694, 359] width 174 height 45
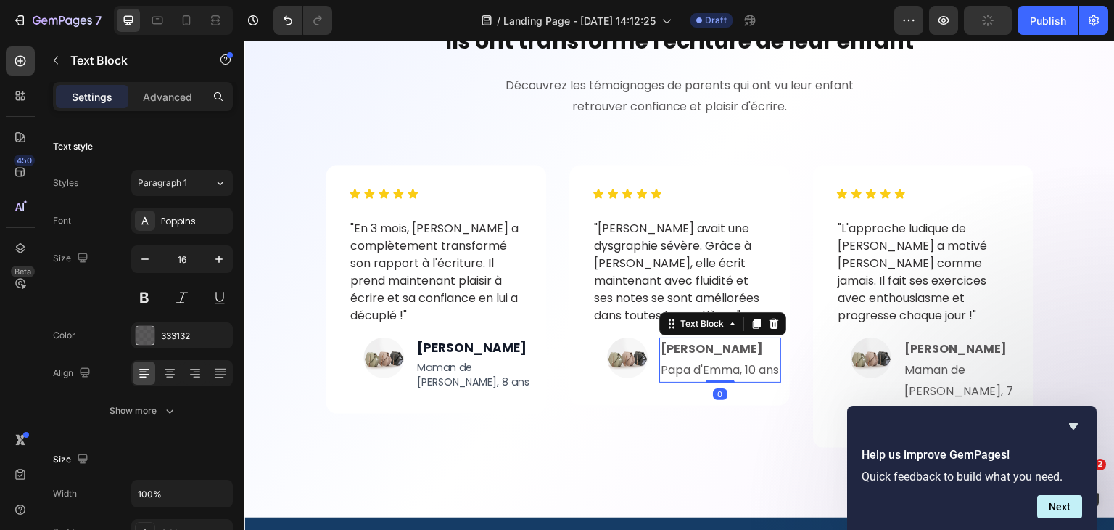
click at [675, 373] on p "Thomas L. Papa d'Emma, 10 ans" at bounding box center [720, 360] width 119 height 42
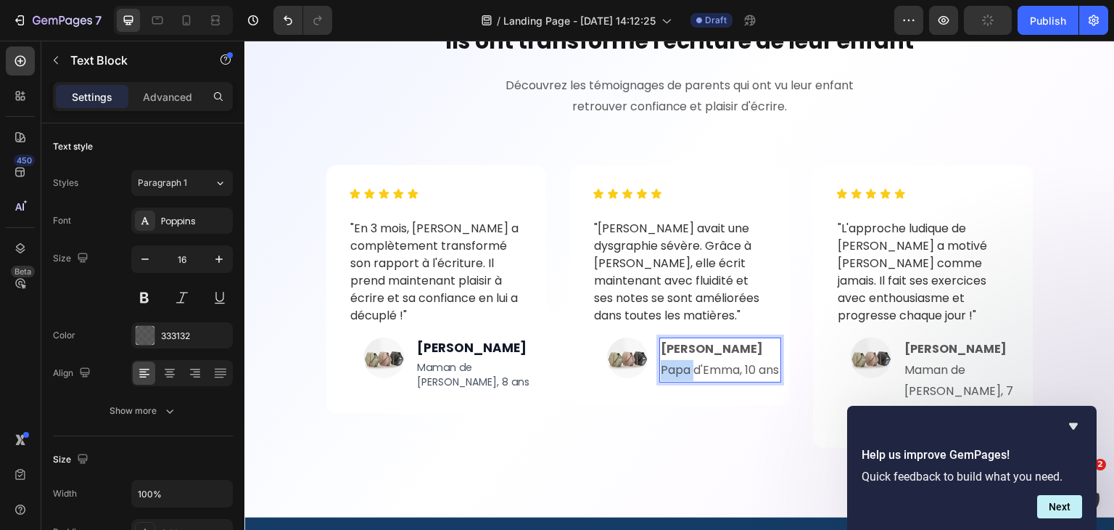
click at [675, 373] on p "Thomas L. Papa d'Emma, 10 ans" at bounding box center [720, 360] width 119 height 42
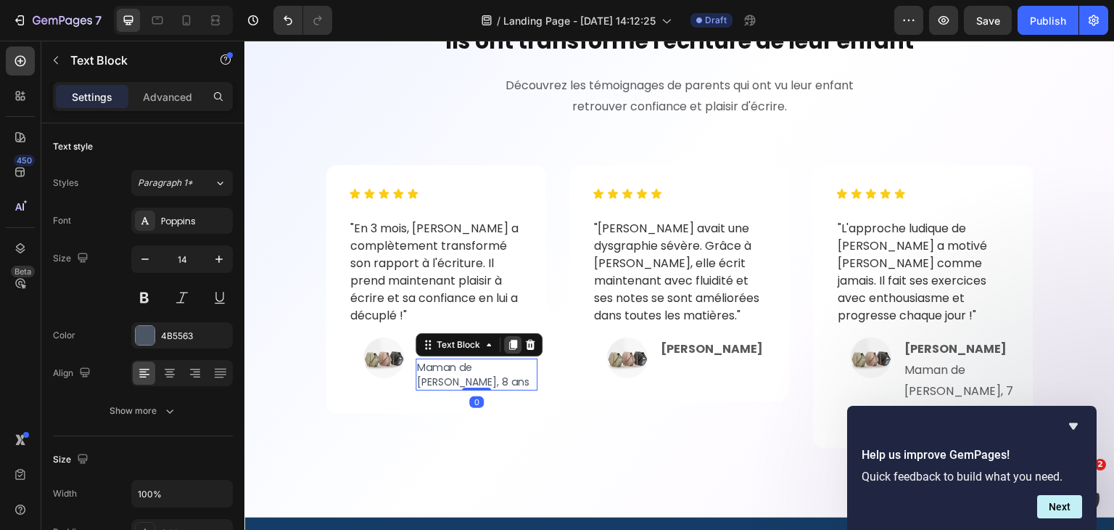
click at [509, 345] on icon at bounding box center [513, 345] width 8 height 10
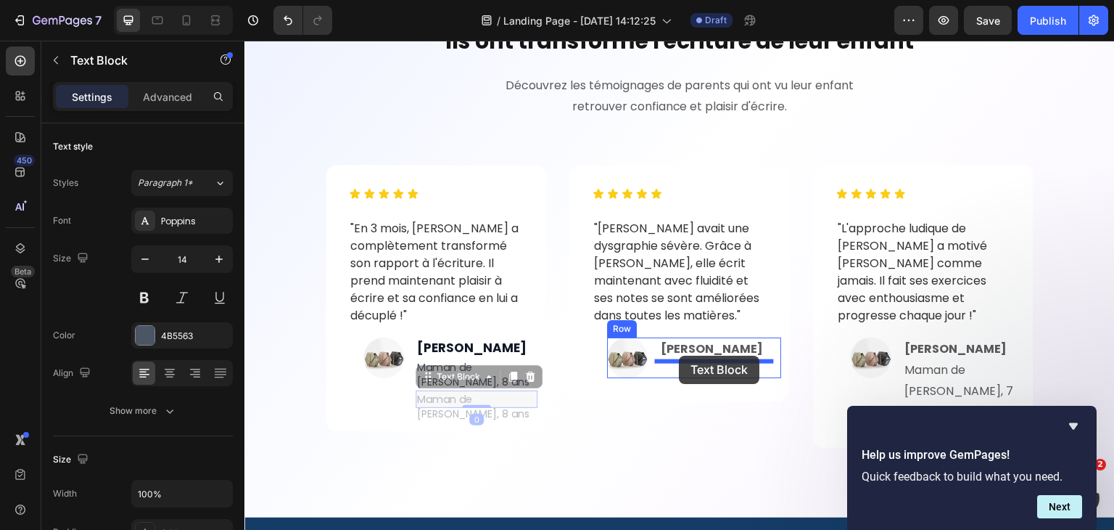
drag, startPoint x: 460, startPoint y: 361, endPoint x: 679, endPoint y: 355, distance: 219.1
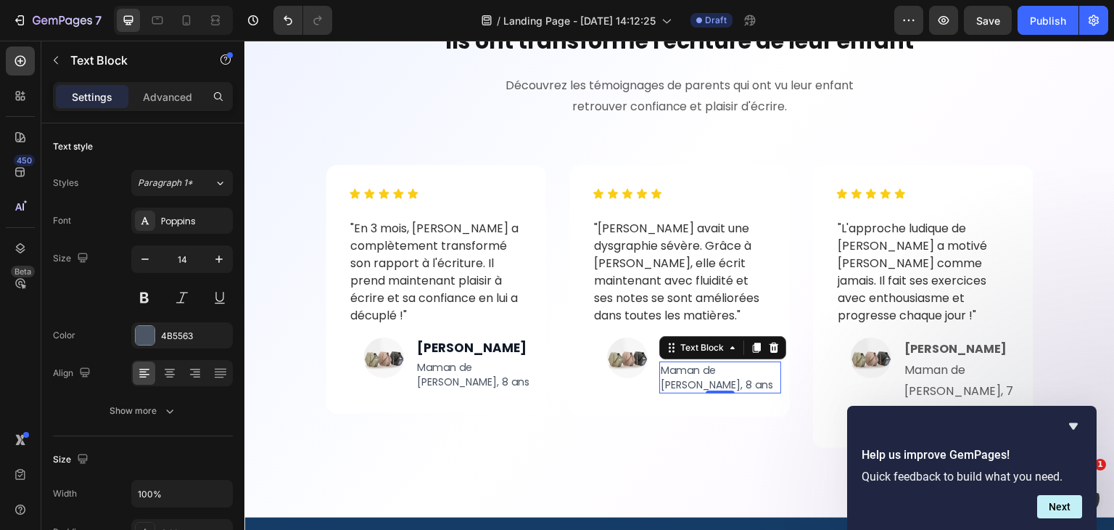
click at [676, 368] on p "Maman de Léo, 8 ans" at bounding box center [720, 377] width 119 height 29
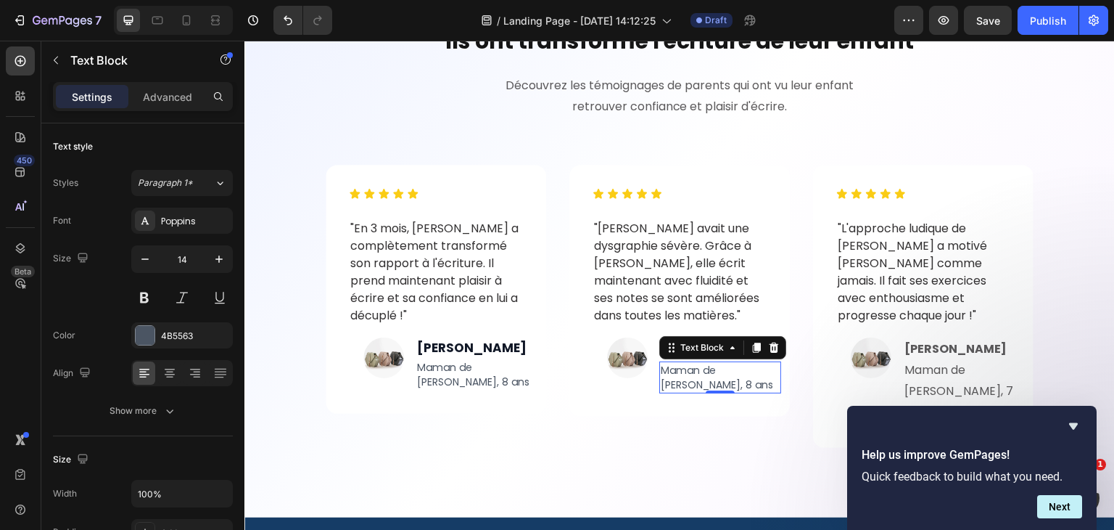
click at [676, 368] on p "Maman de Léo, 8 ans" at bounding box center [720, 377] width 119 height 29
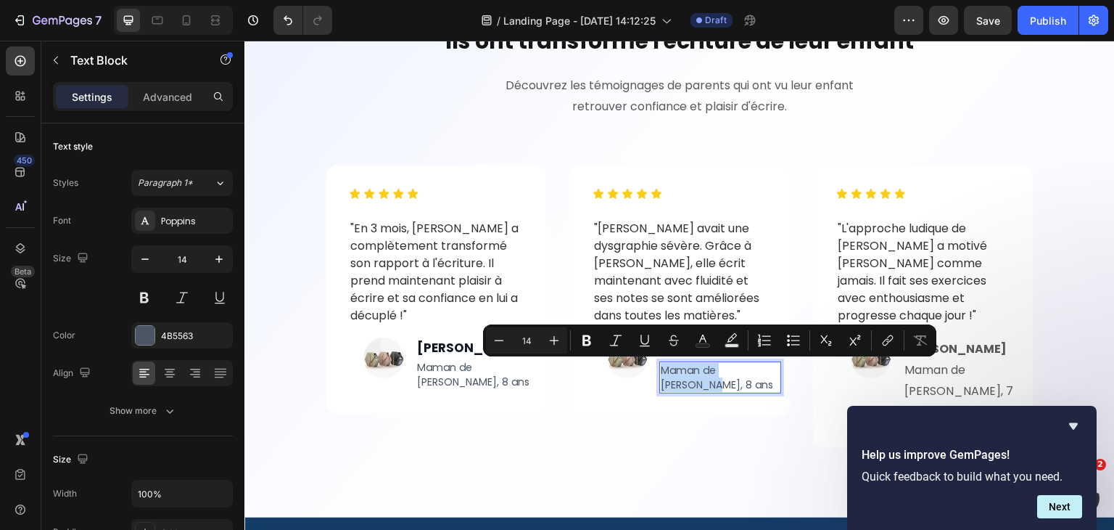
click at [676, 368] on p "Maman de Léo, 8 ans" at bounding box center [720, 377] width 119 height 29
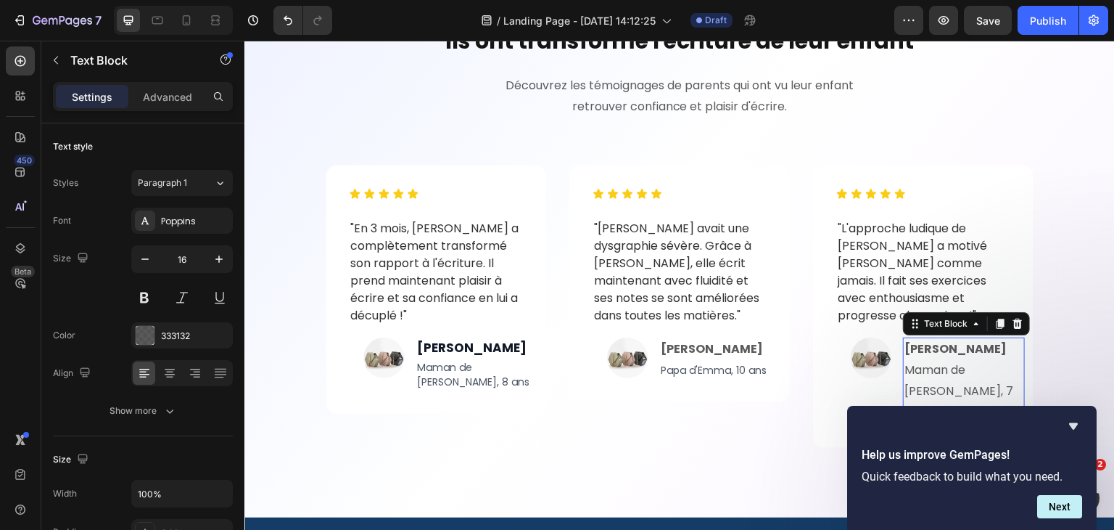
click at [905, 376] on p "Sophie M. Maman de Nathan, 7 ans" at bounding box center [964, 380] width 119 height 83
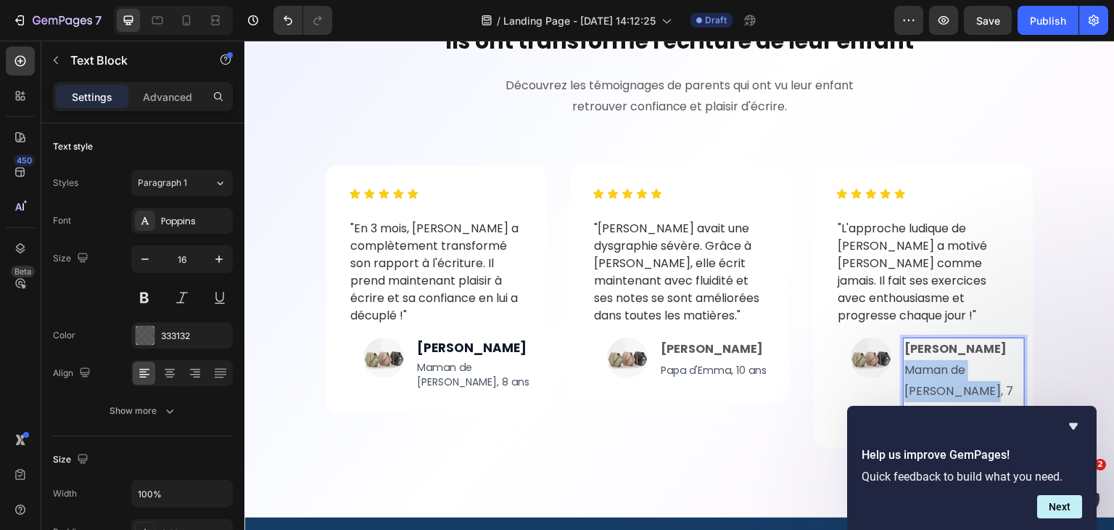
click at [905, 376] on p "Sophie M. Maman de Nathan, 7 ans" at bounding box center [964, 380] width 119 height 83
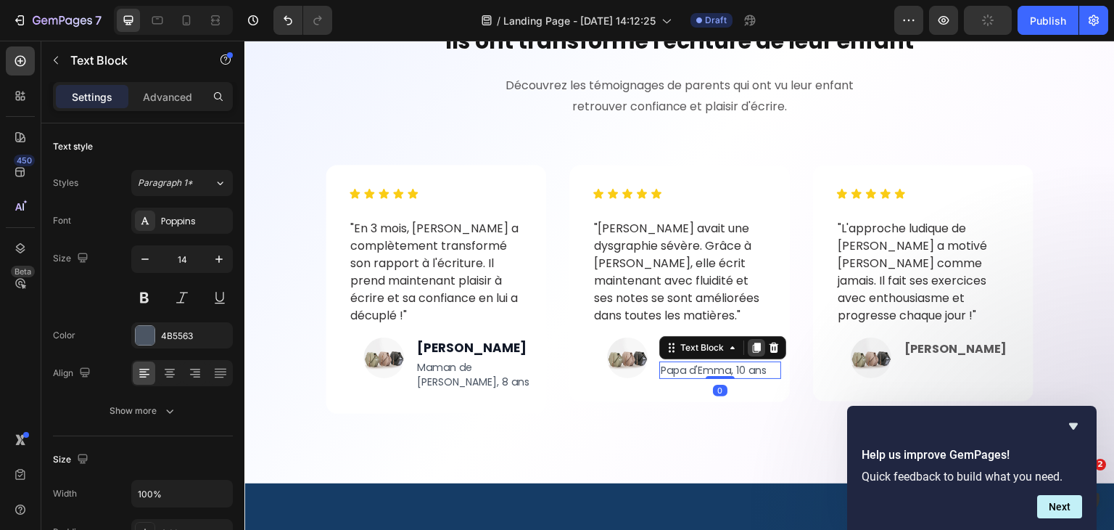
click at [753, 347] on icon at bounding box center [757, 347] width 8 height 10
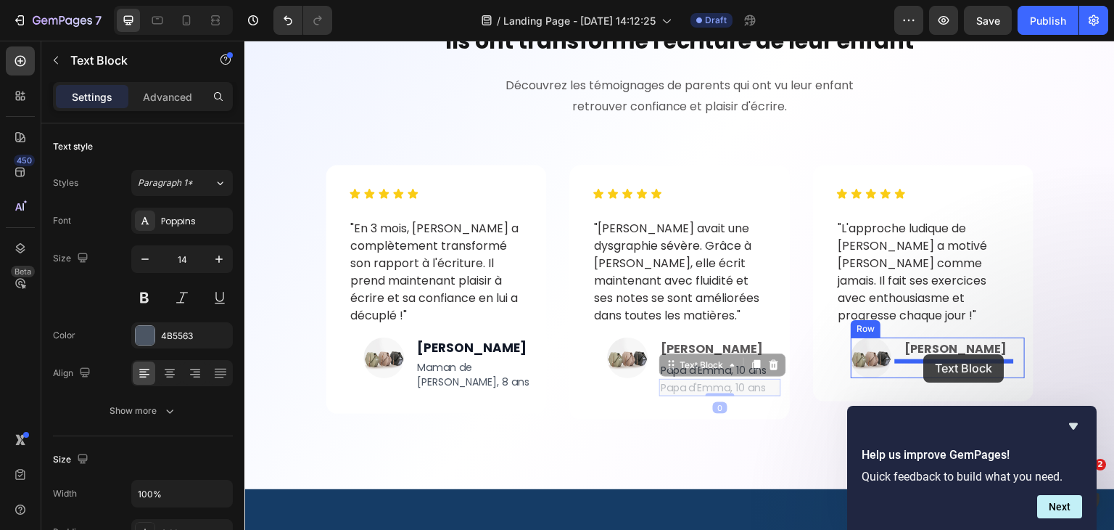
drag, startPoint x: 670, startPoint y: 365, endPoint x: 924, endPoint y: 353, distance: 254.9
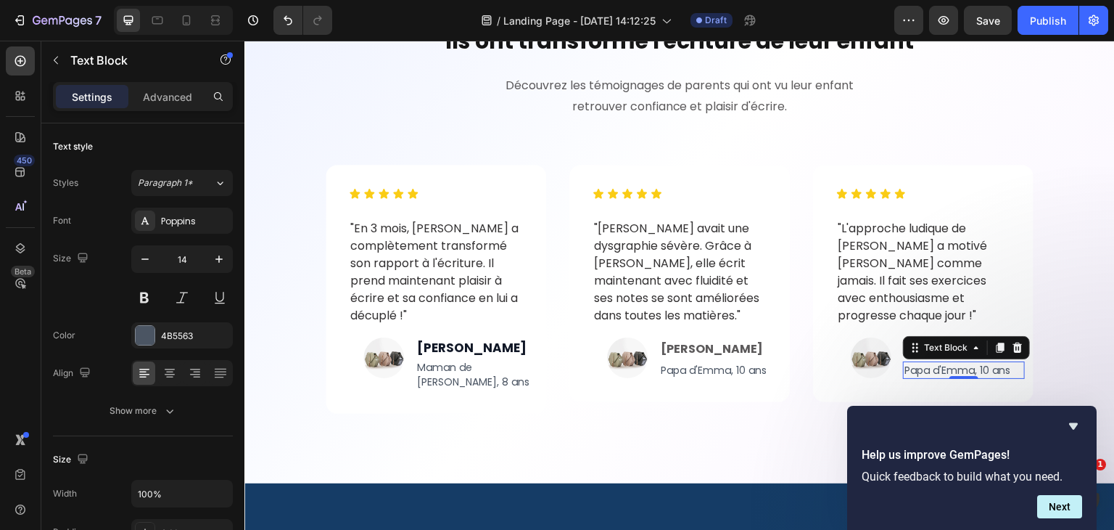
click at [927, 368] on p "Papa d'Emma, 10 ans" at bounding box center [964, 370] width 119 height 15
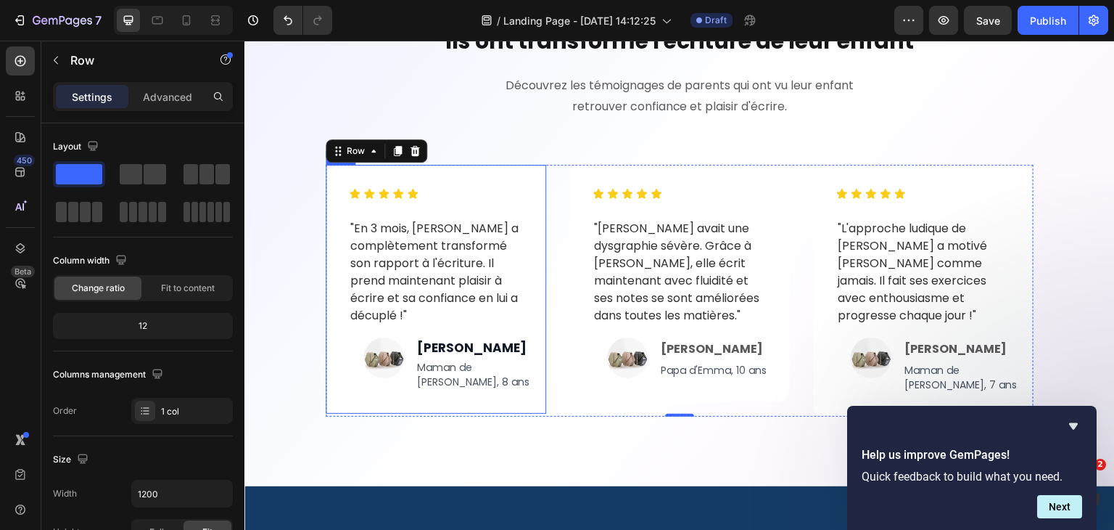
click at [534, 394] on div "Icon Icon Icon Icon Icon Icon List "En 3 mois, Léo a complètement transformé so…" at bounding box center [436, 289] width 221 height 249
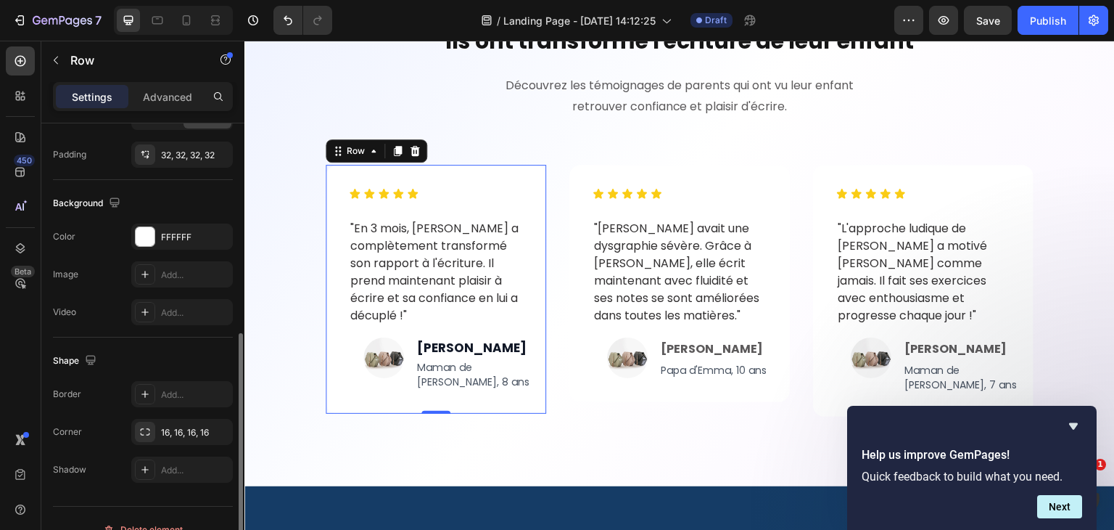
scroll to position [436, 0]
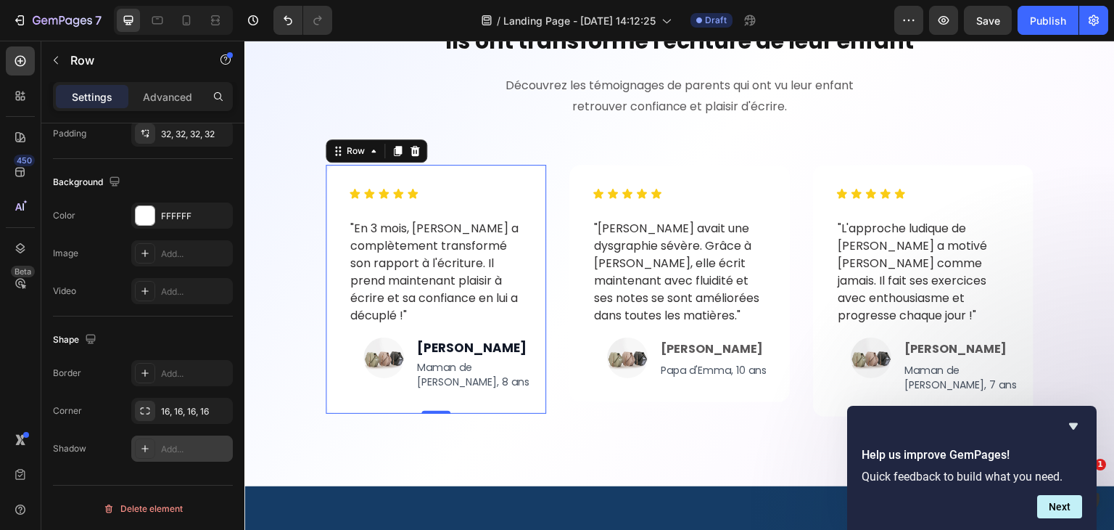
click at [142, 445] on icon at bounding box center [145, 448] width 12 height 12
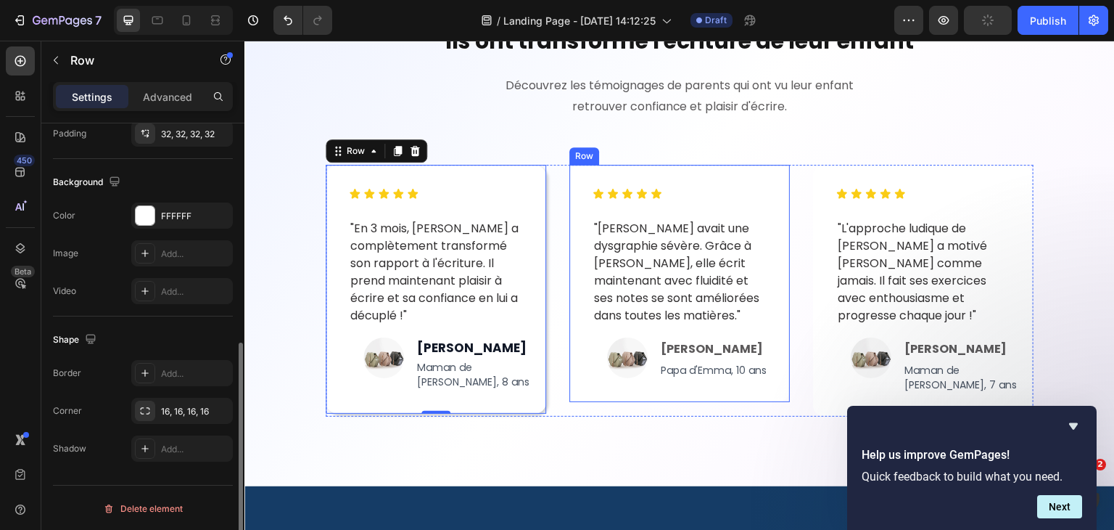
scroll to position [435, 0]
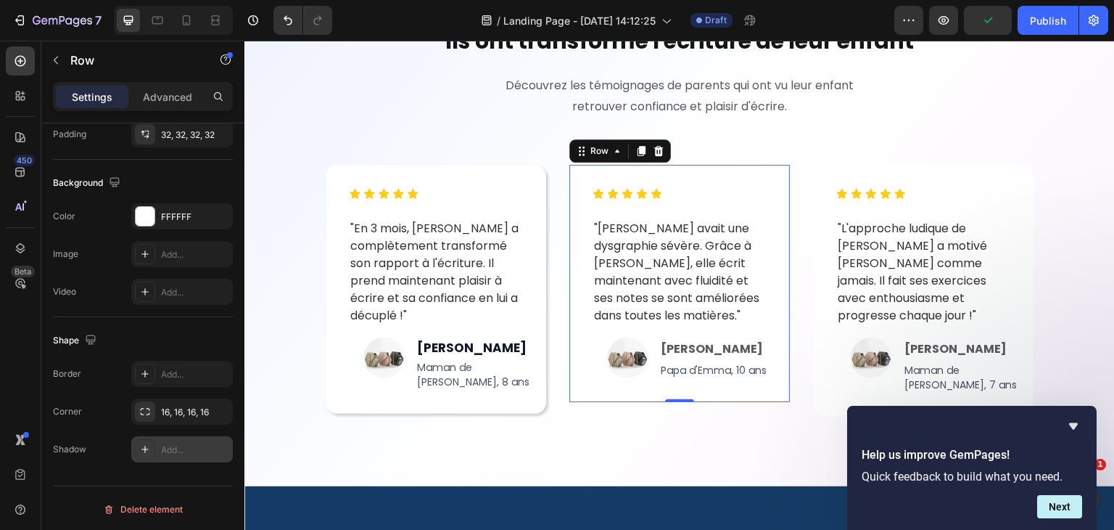
click at [145, 440] on div at bounding box center [145, 449] width 20 height 20
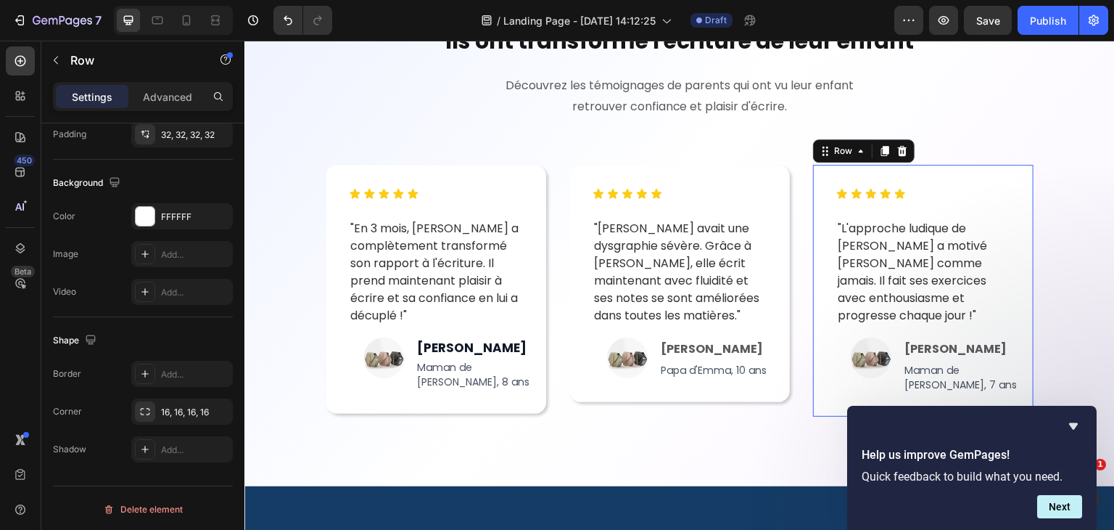
click at [150, 433] on div "Border Add... Corner 16, 16, 16, 16 Shadow Add..." at bounding box center [143, 412] width 180 height 102
click at [145, 447] on icon at bounding box center [144, 448] width 7 height 7
click at [212, 11] on div at bounding box center [215, 20] width 23 height 23
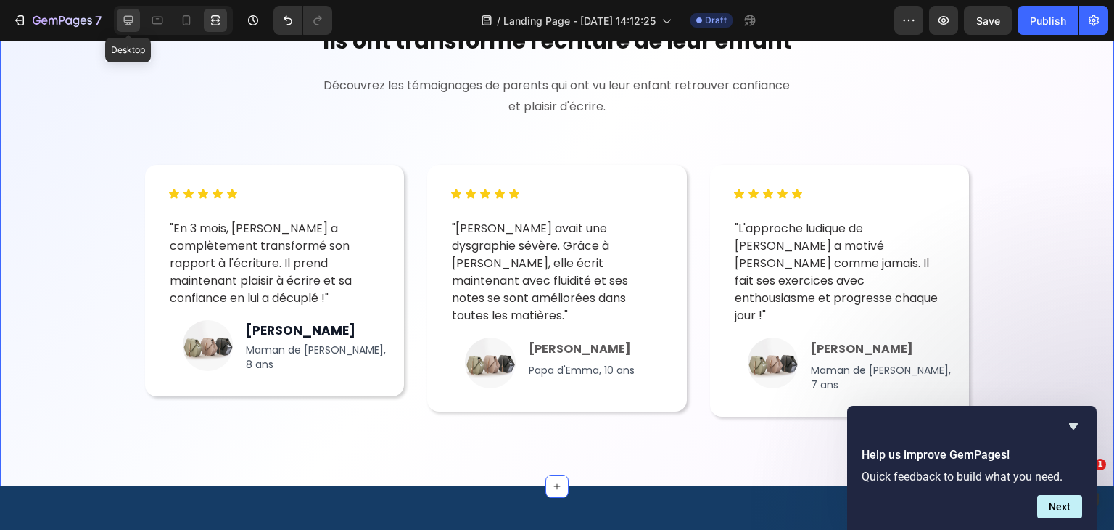
click at [122, 21] on icon at bounding box center [128, 20] width 15 height 15
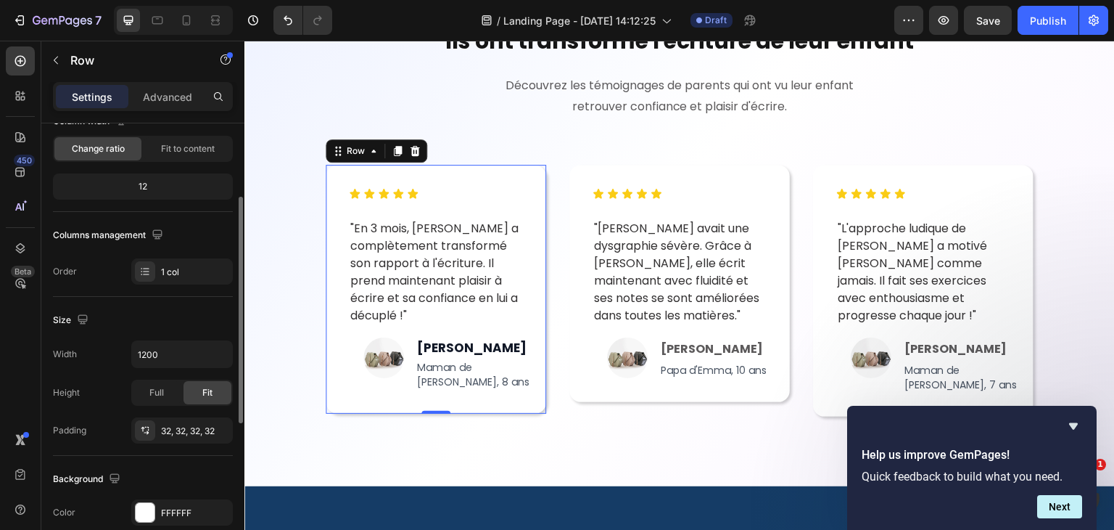
scroll to position [141, 0]
click at [160, 389] on span "Full" at bounding box center [156, 390] width 15 height 13
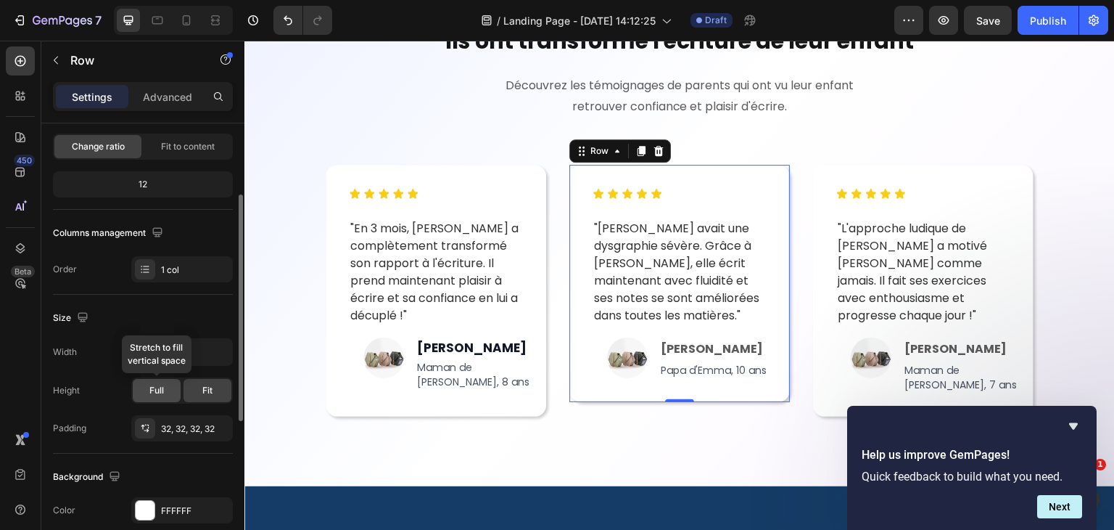
click at [148, 387] on div "Full" at bounding box center [157, 390] width 48 height 23
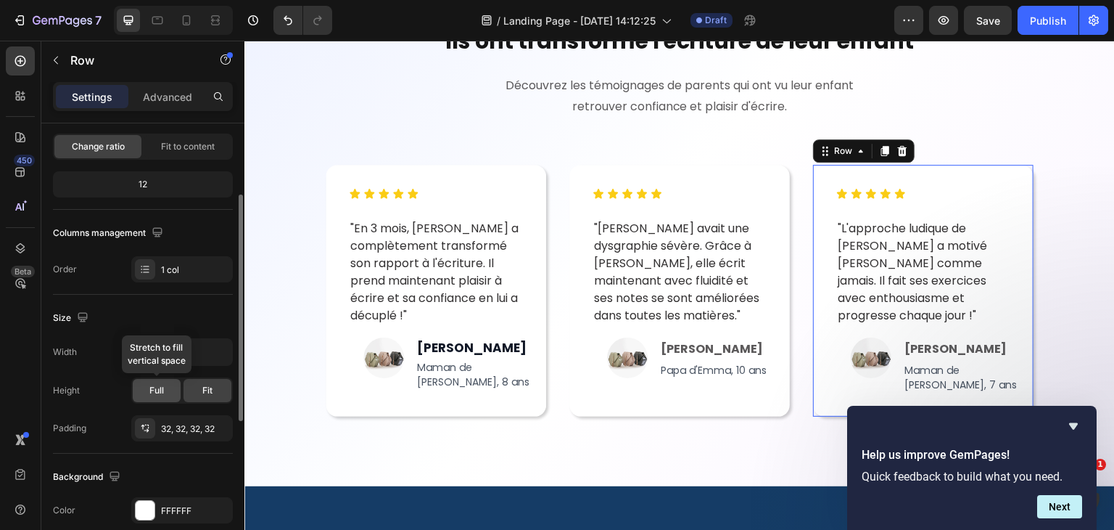
click at [162, 384] on span "Full" at bounding box center [156, 390] width 15 height 13
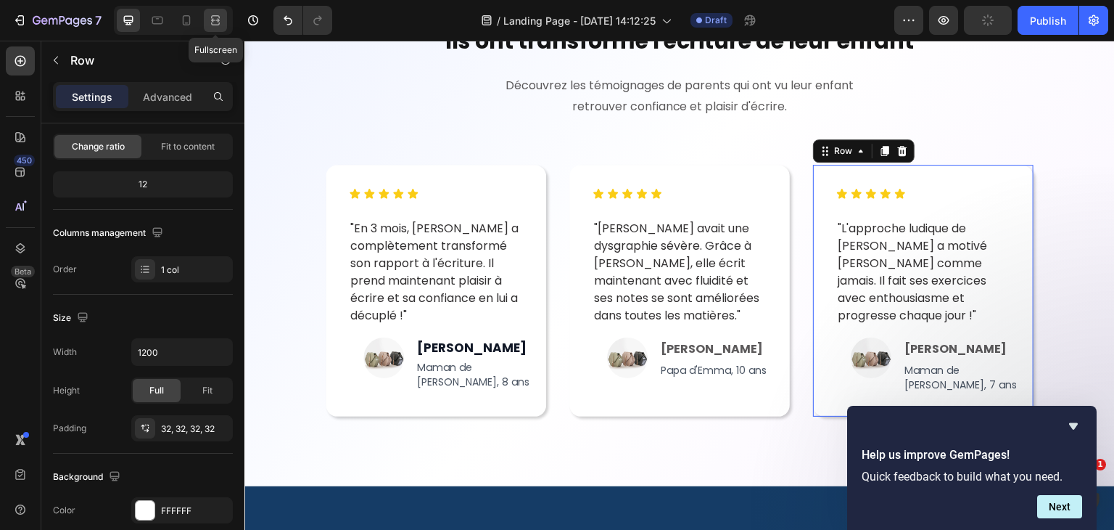
click at [216, 18] on icon at bounding box center [215, 20] width 15 height 15
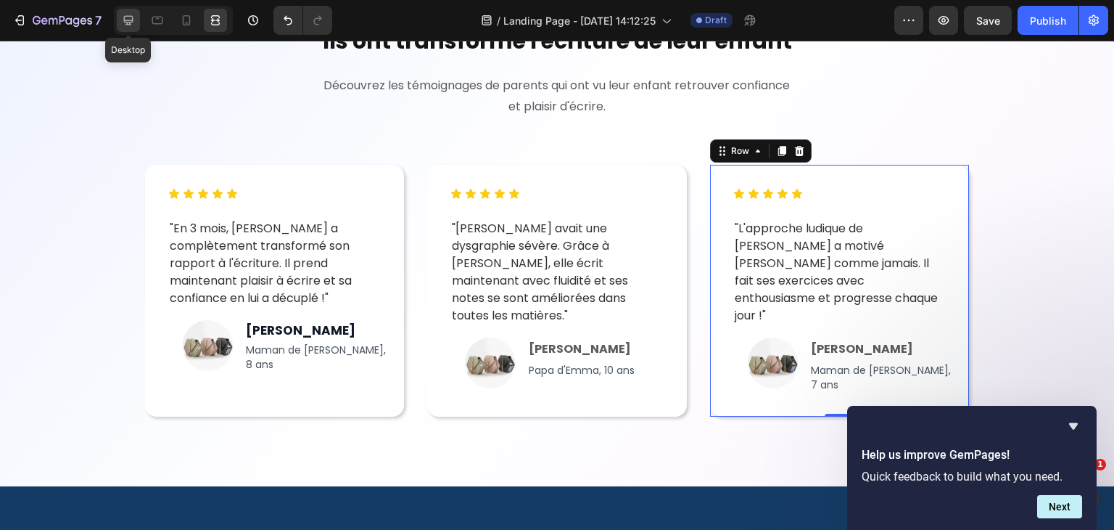
click at [131, 9] on div at bounding box center [128, 20] width 23 height 23
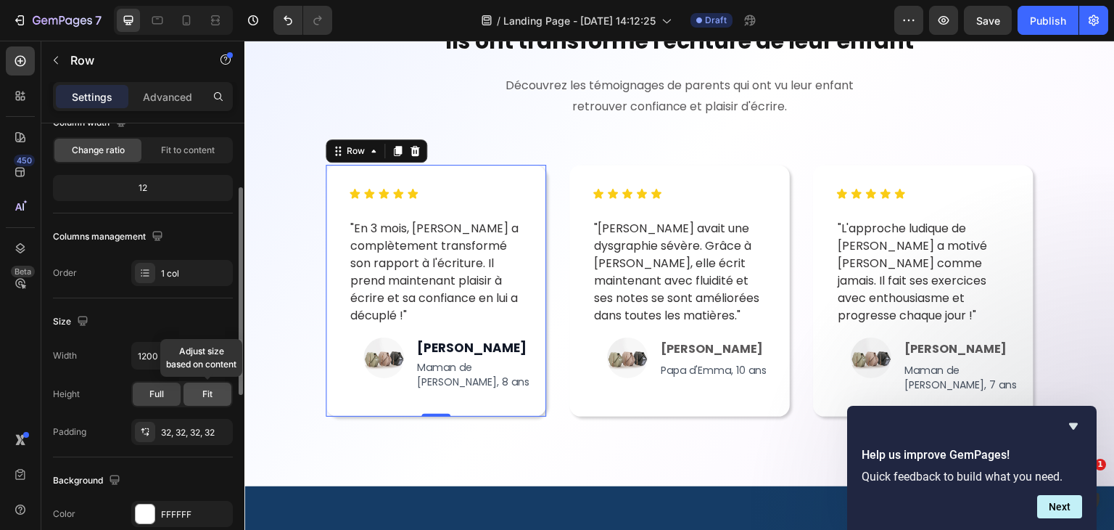
scroll to position [137, 0]
click at [175, 356] on input "1200" at bounding box center [182, 356] width 100 height 26
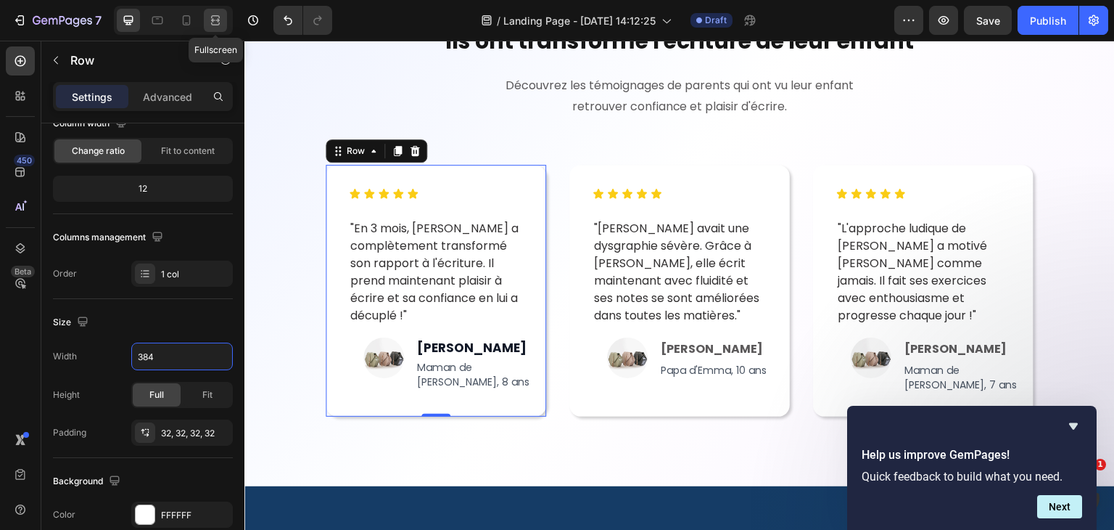
type input "384"
click at [215, 15] on icon at bounding box center [215, 16] width 9 height 3
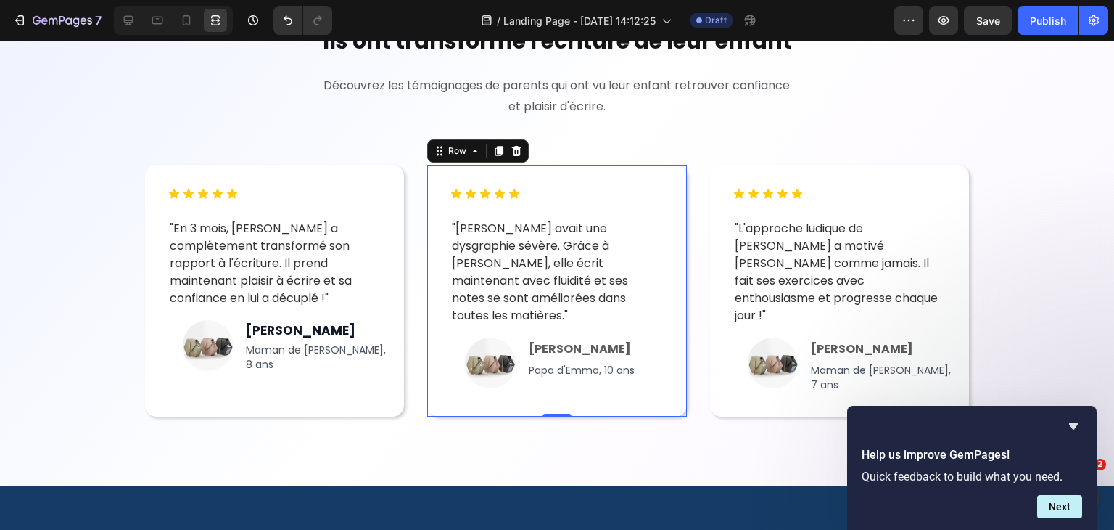
scroll to position [136, 0]
click at [133, 16] on icon at bounding box center [128, 20] width 15 height 15
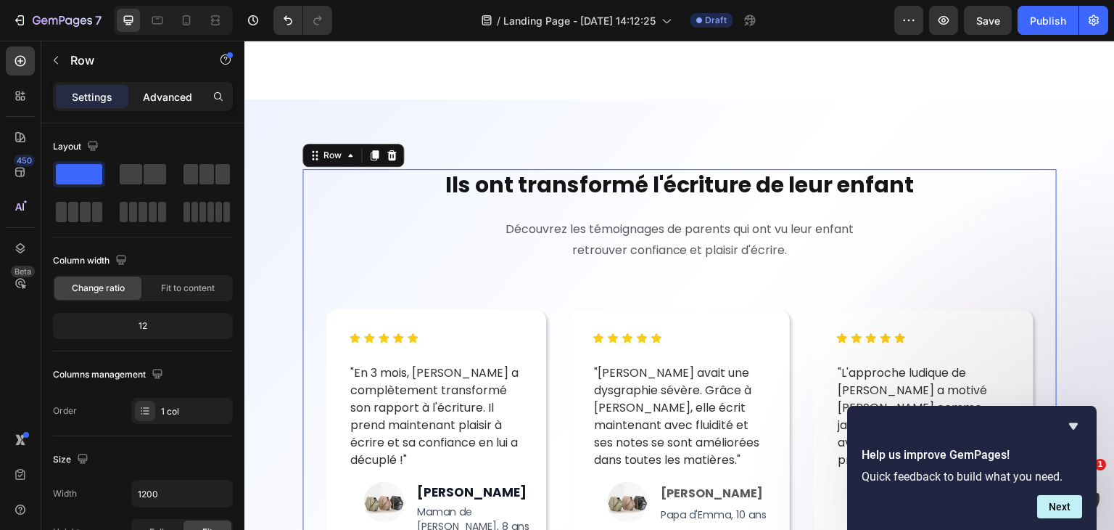
click at [160, 102] on p "Advanced" at bounding box center [167, 96] width 49 height 15
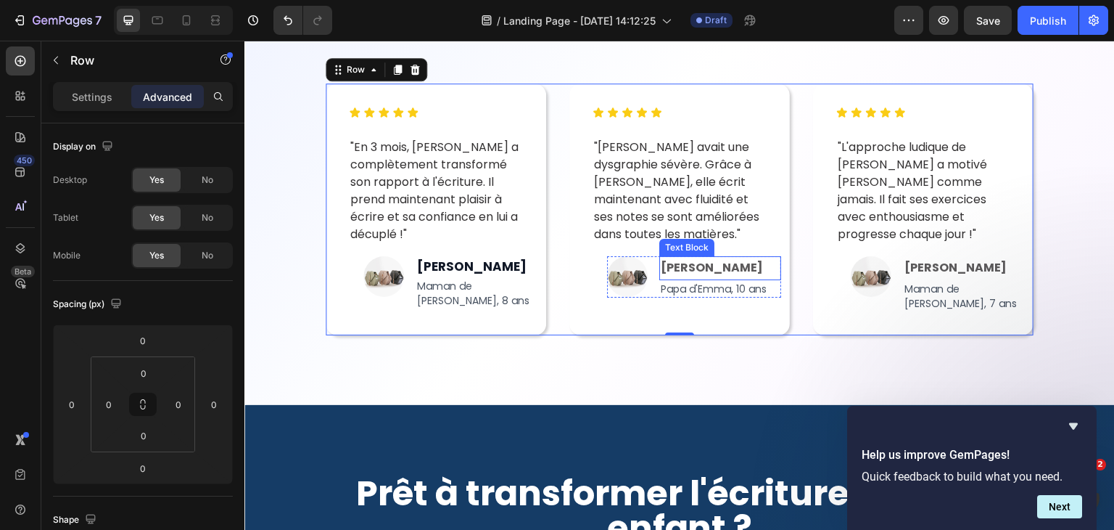
scroll to position [5307, 0]
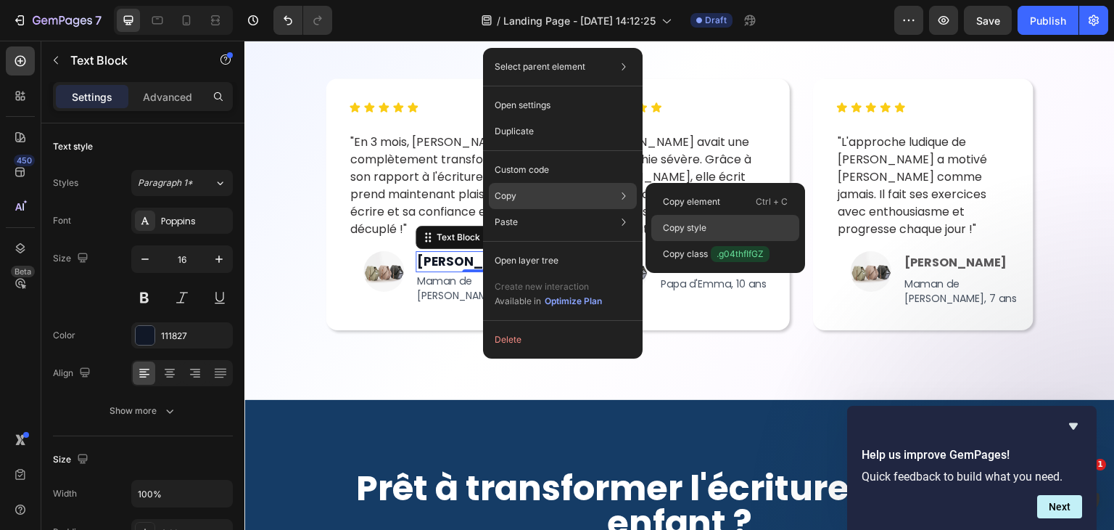
click at [679, 224] on p "Copy style" at bounding box center [685, 227] width 44 height 13
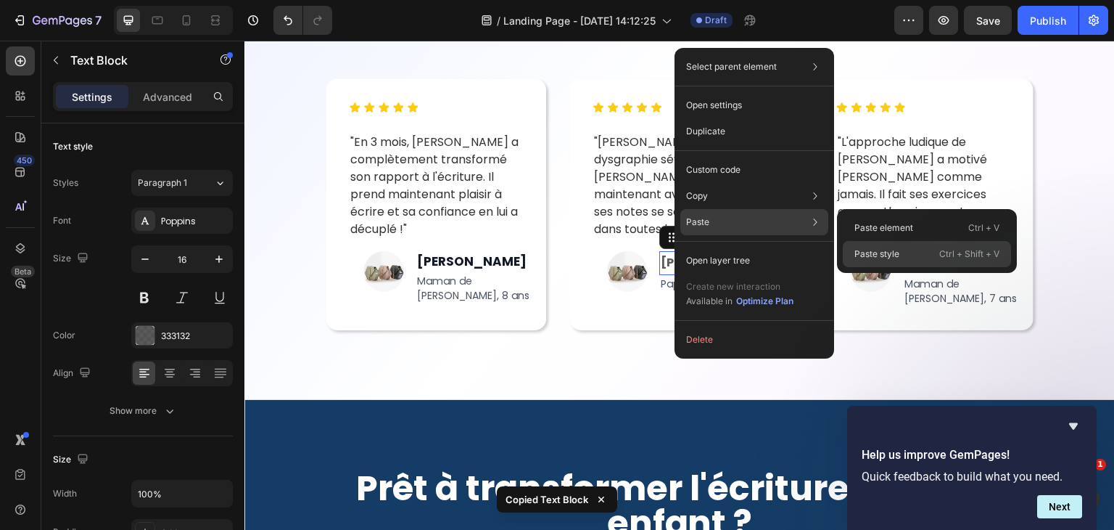
click at [867, 247] on p "Paste style" at bounding box center [876, 253] width 45 height 13
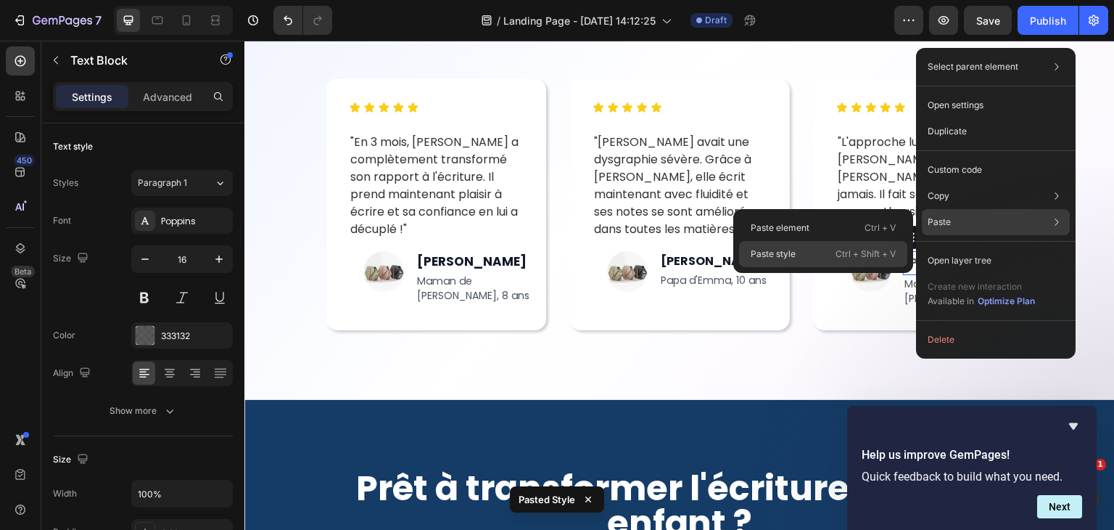
click at [871, 244] on div "Paste style Ctrl + Shift + V" at bounding box center [823, 254] width 168 height 26
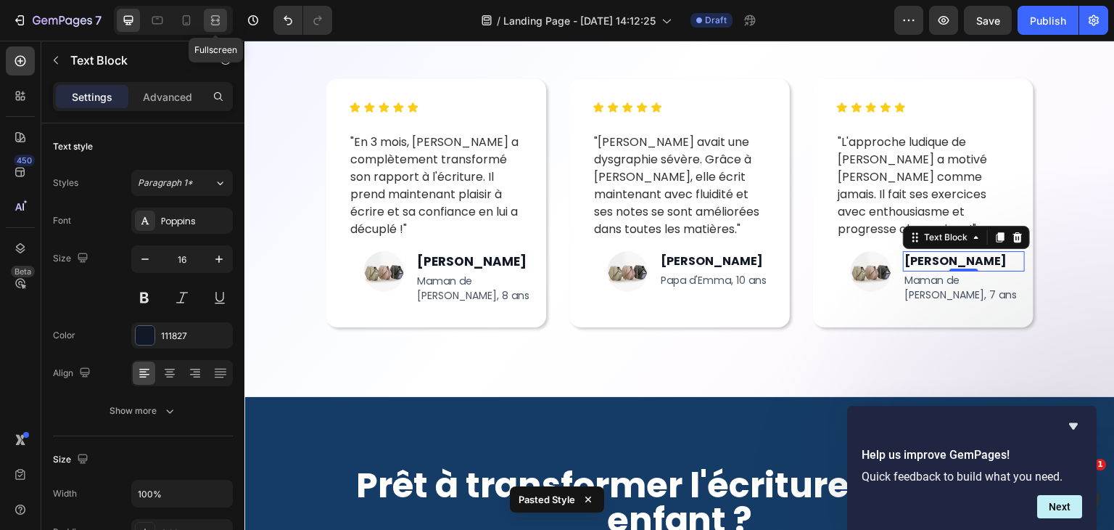
click at [214, 17] on icon at bounding box center [215, 20] width 15 height 15
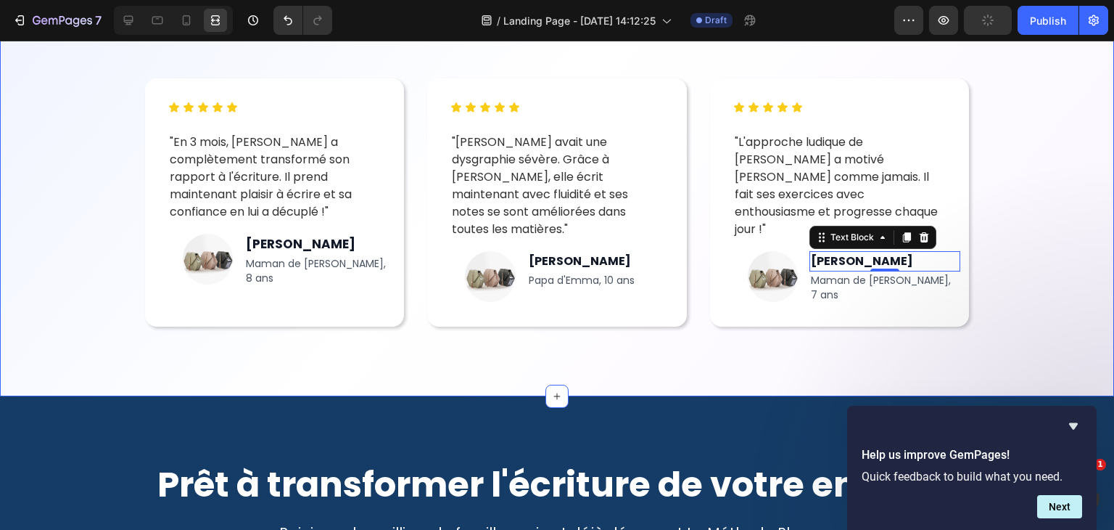
click at [88, 202] on div "Ils ont transformé l'écriture de leur enfant Heading Découvrez les témoignages …" at bounding box center [557, 133] width 998 height 388
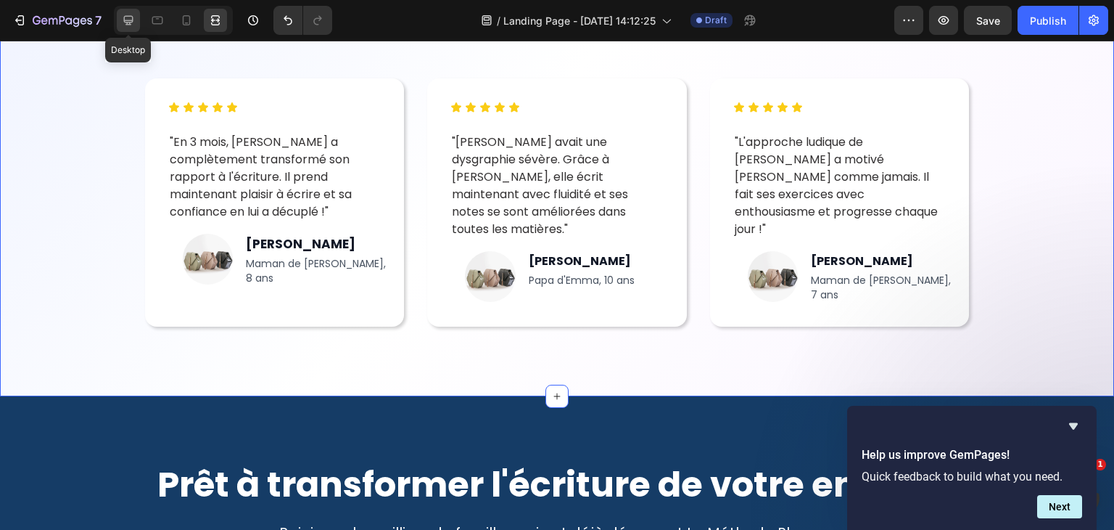
click at [133, 15] on icon at bounding box center [128, 20] width 15 height 15
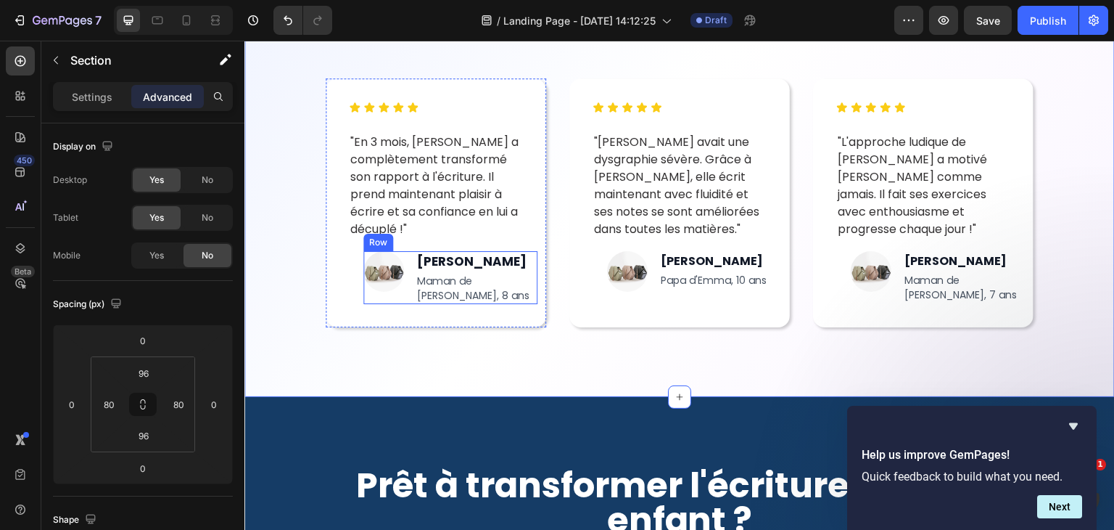
click at [530, 288] on div "Maman de Léo, 8 ans" at bounding box center [477, 288] width 122 height 32
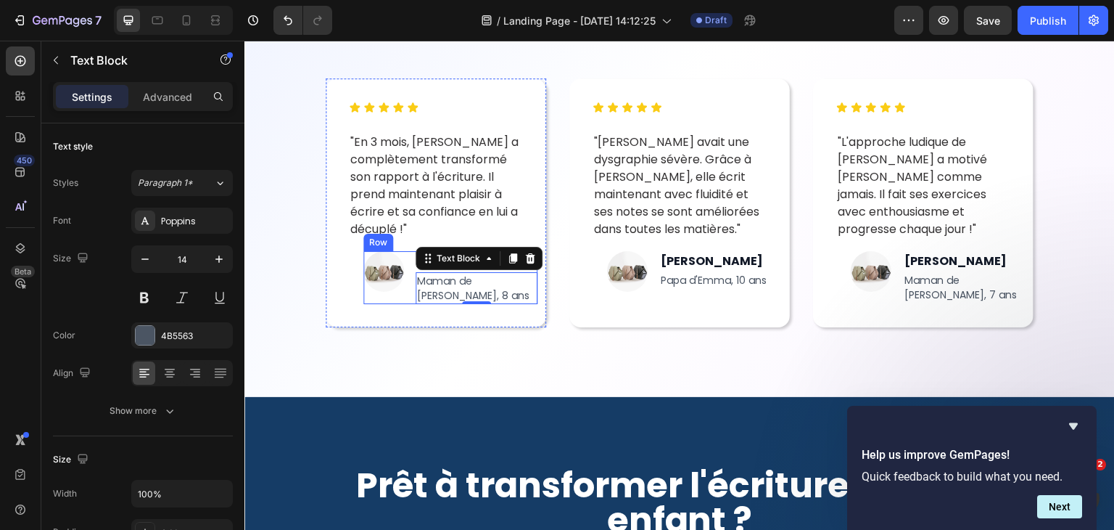
click at [409, 260] on div "Image Marie P. Text Block Maman de Léo, 8 ans Text Block 0 Row" at bounding box center [450, 277] width 174 height 53
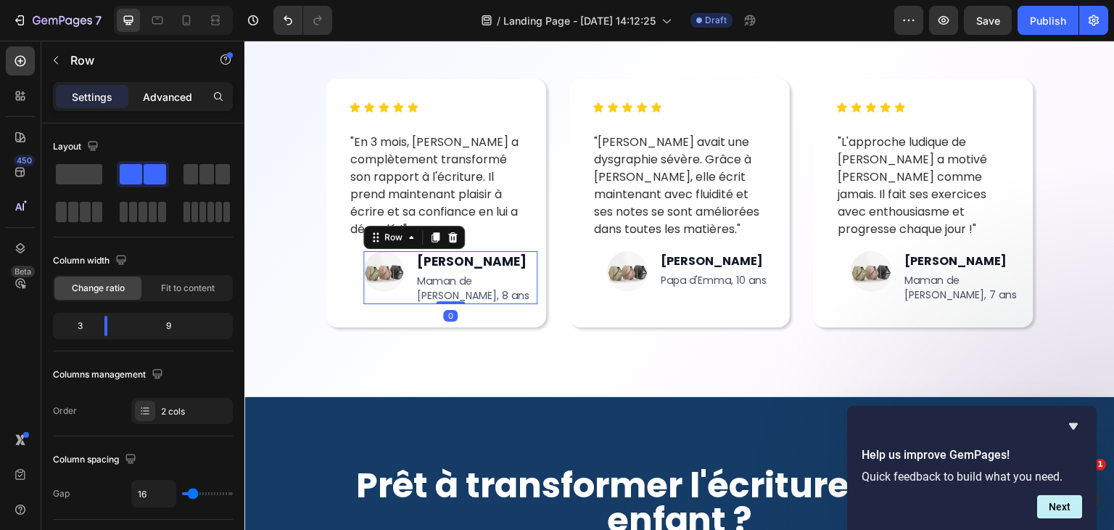
click at [154, 87] on div "Advanced" at bounding box center [167, 96] width 73 height 23
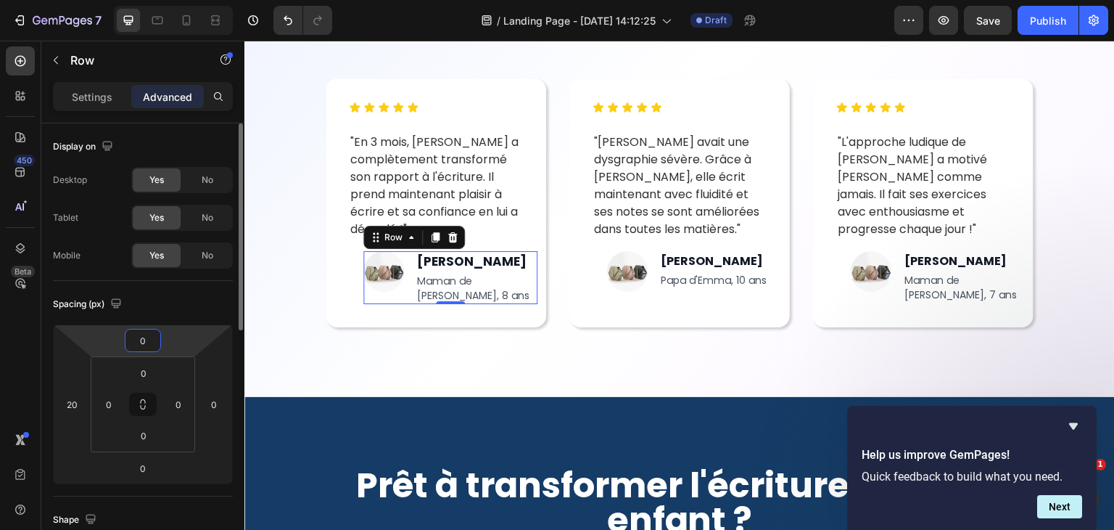
click at [150, 345] on input "0" at bounding box center [142, 340] width 29 height 22
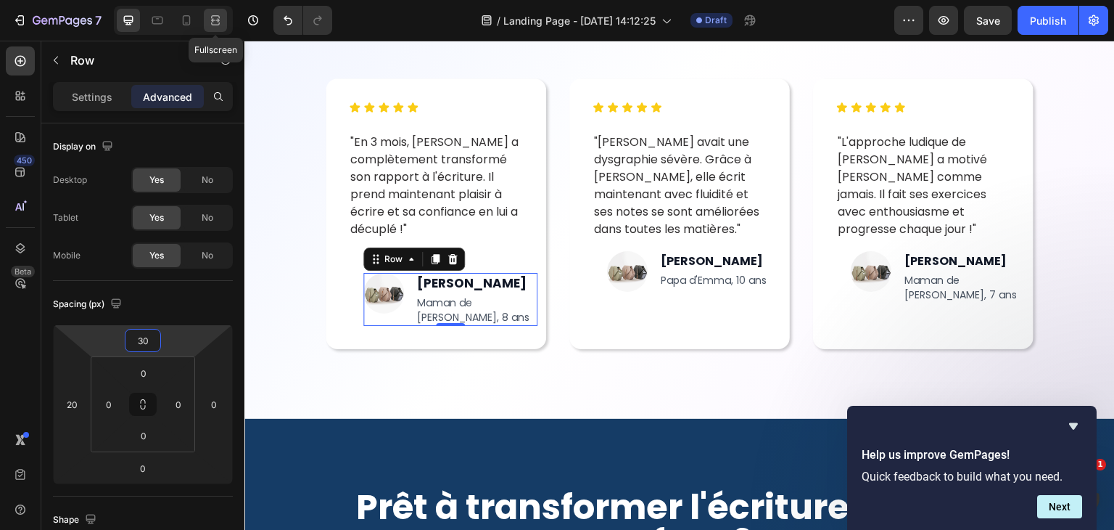
type input "30"
click at [215, 30] on div at bounding box center [215, 20] width 23 height 23
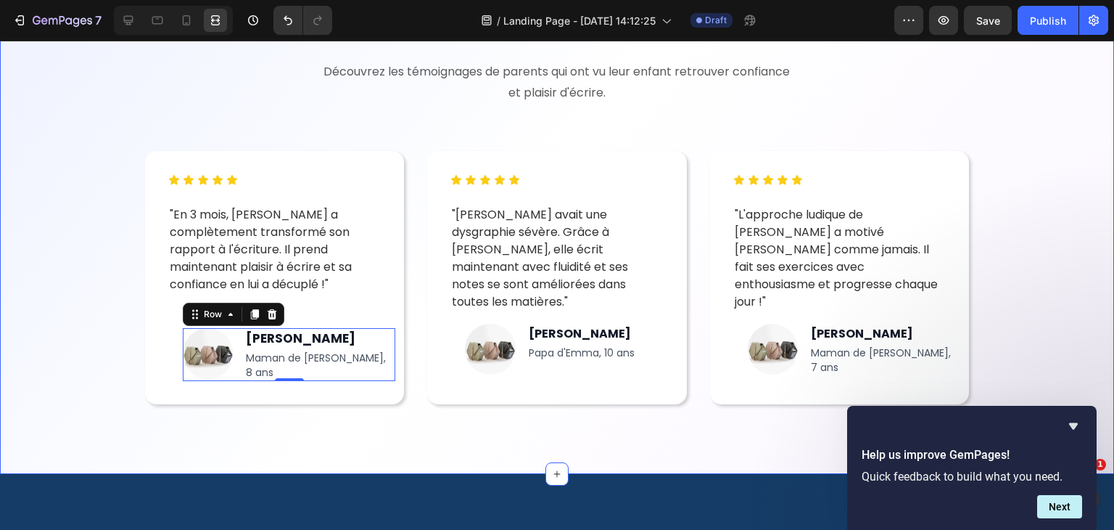
scroll to position [5220, 0]
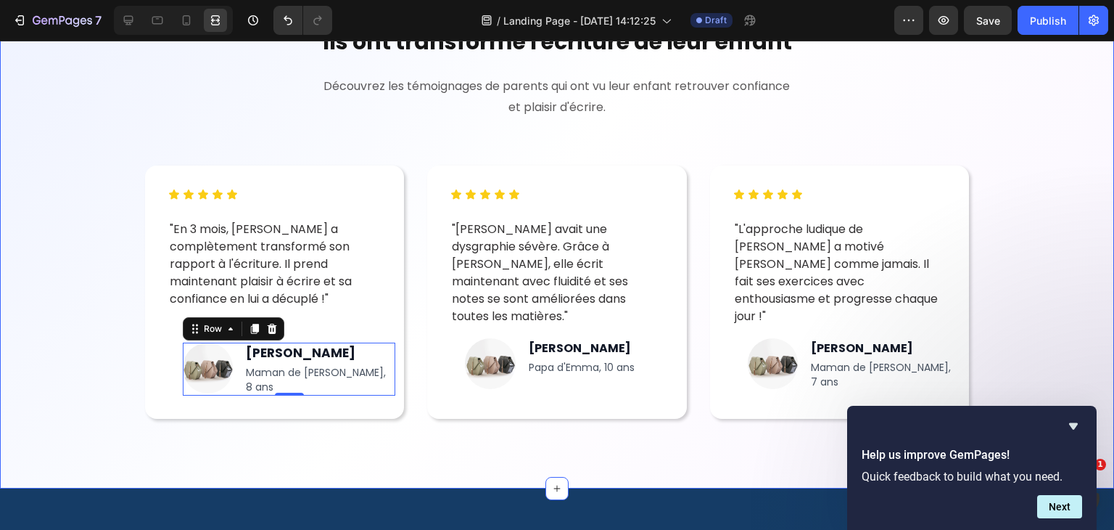
click at [65, 193] on div "Ils ont transformé l'écriture de leur enfant Heading Découvrez les témoignages …" at bounding box center [557, 222] width 998 height 393
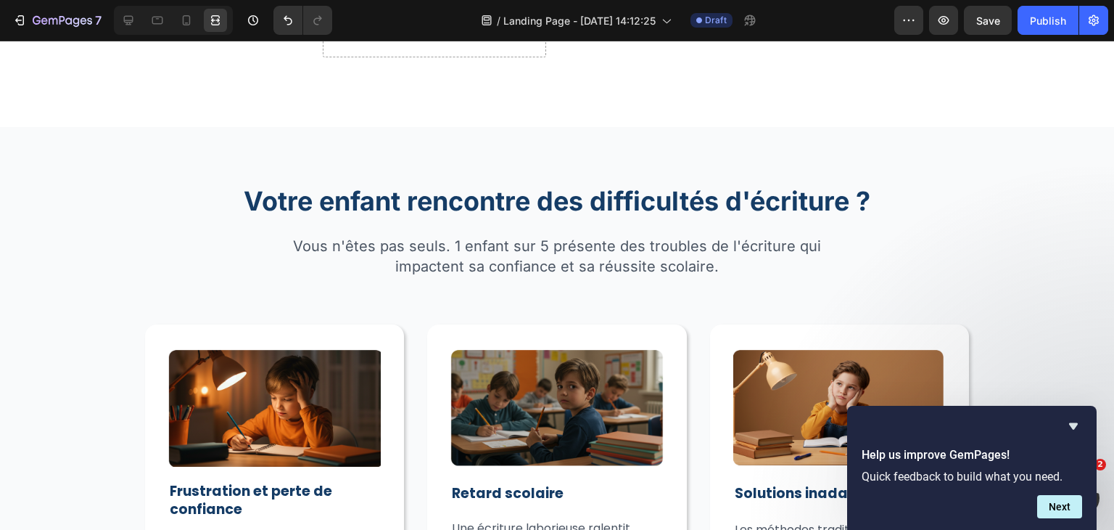
scroll to position [396, 0]
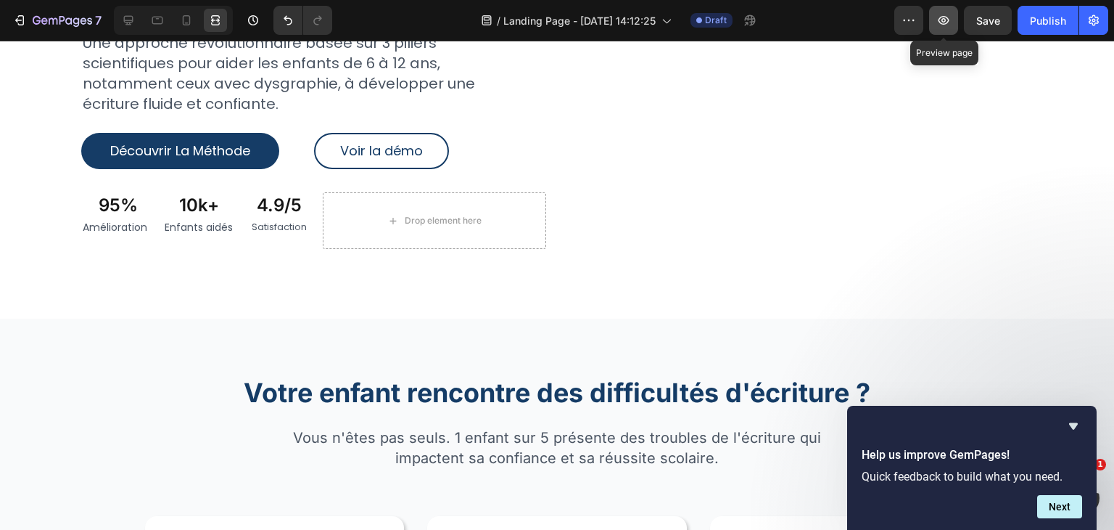
click at [940, 12] on button "button" at bounding box center [943, 20] width 29 height 29
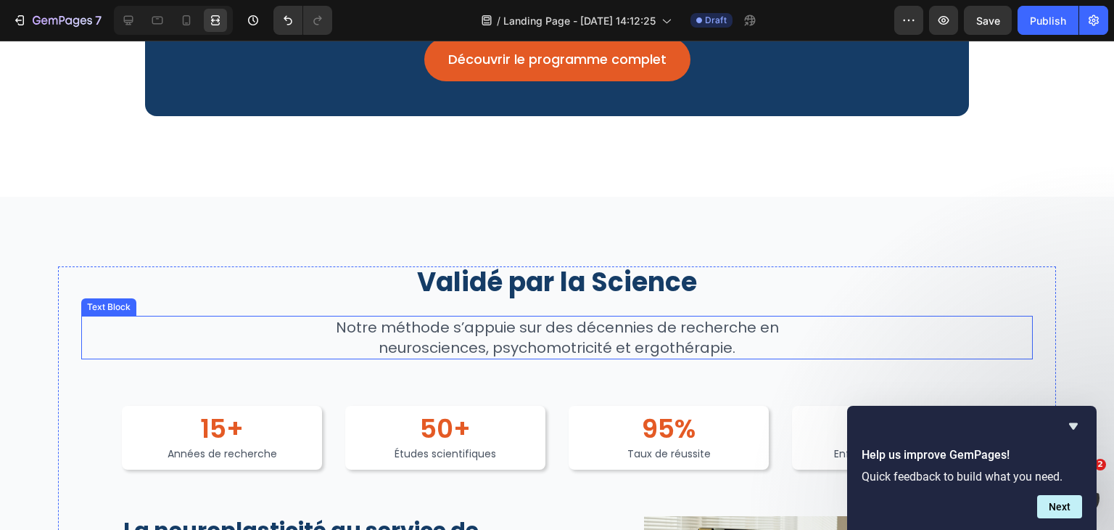
scroll to position [2013, 0]
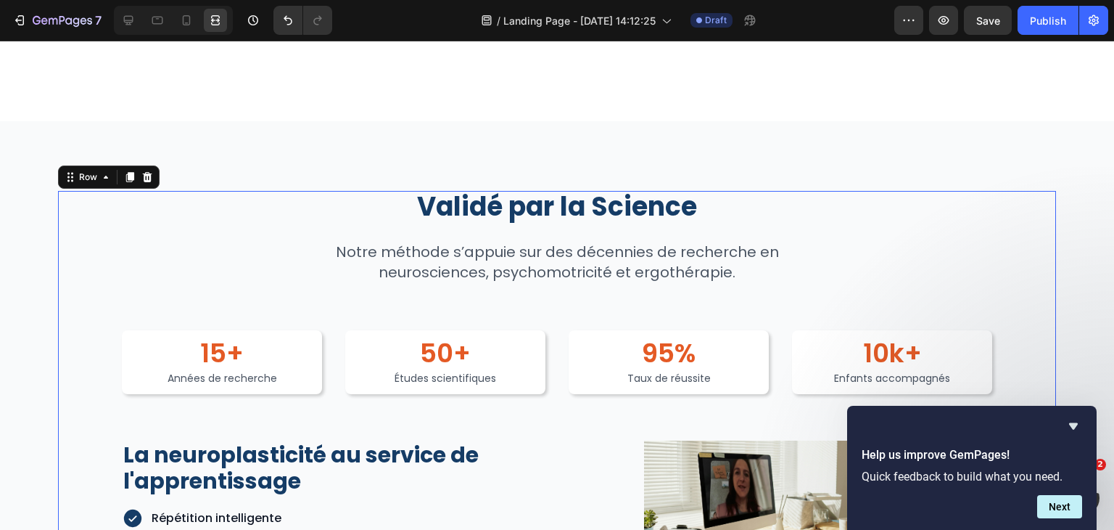
click at [75, 269] on div "Validé par la Science Heading Notre méthode s’appuie sur des décennies de reche…" at bounding box center [557, 442] width 998 height 503
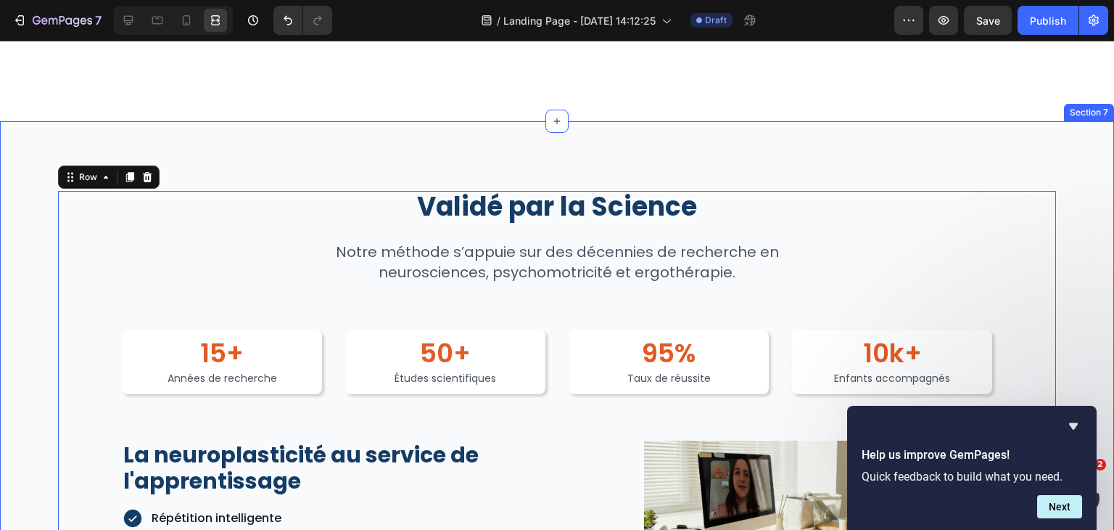
click at [27, 239] on div "Validé par la Science Heading Notre méthode s’appuie sur des décennies de reche…" at bounding box center [557, 442] width 1114 height 643
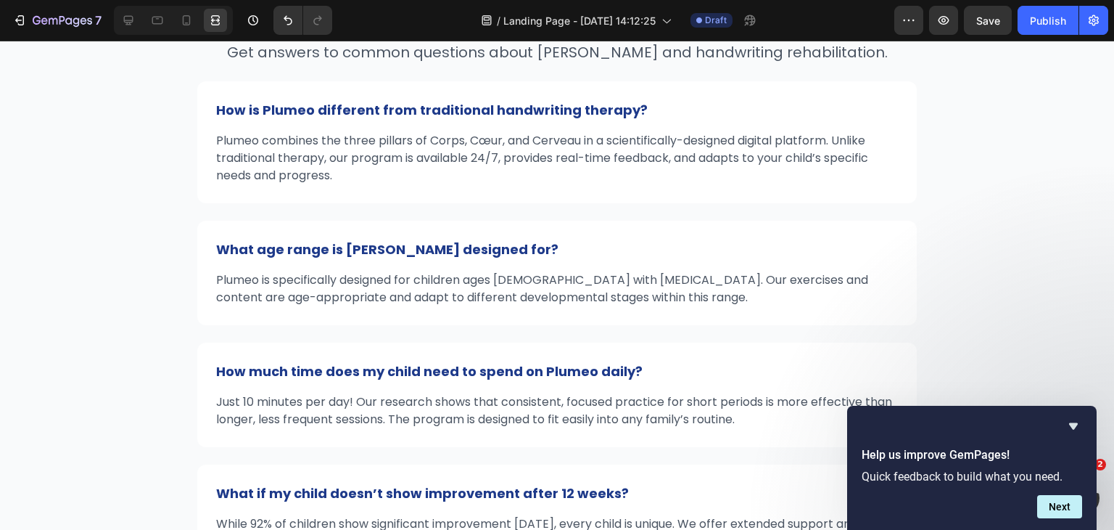
scroll to position [6286, 0]
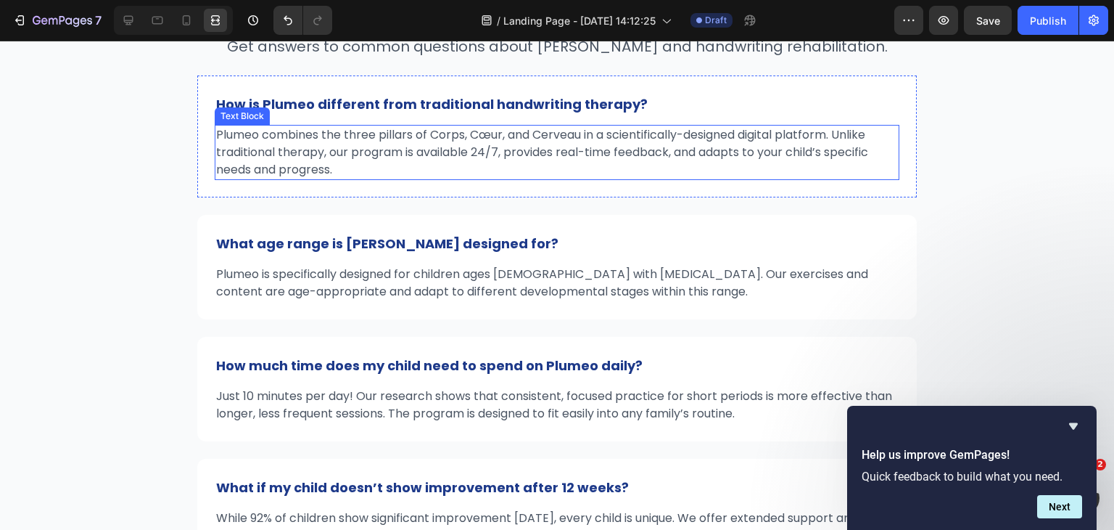
click at [263, 147] on p "Plumeo combines the three pillars of Corps, Cœur, and Cerveau in a scientifical…" at bounding box center [557, 152] width 682 height 52
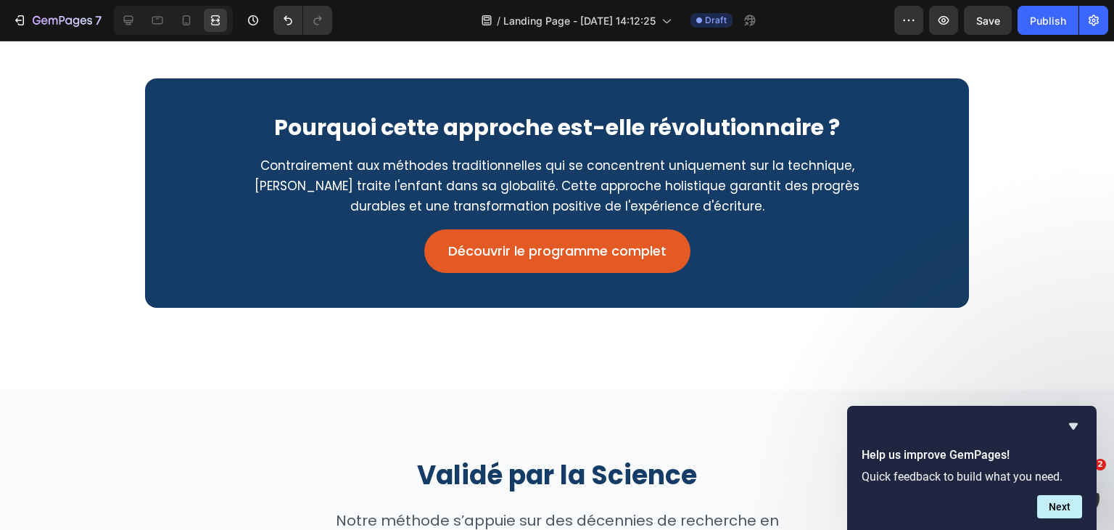
scroll to position [1609, 0]
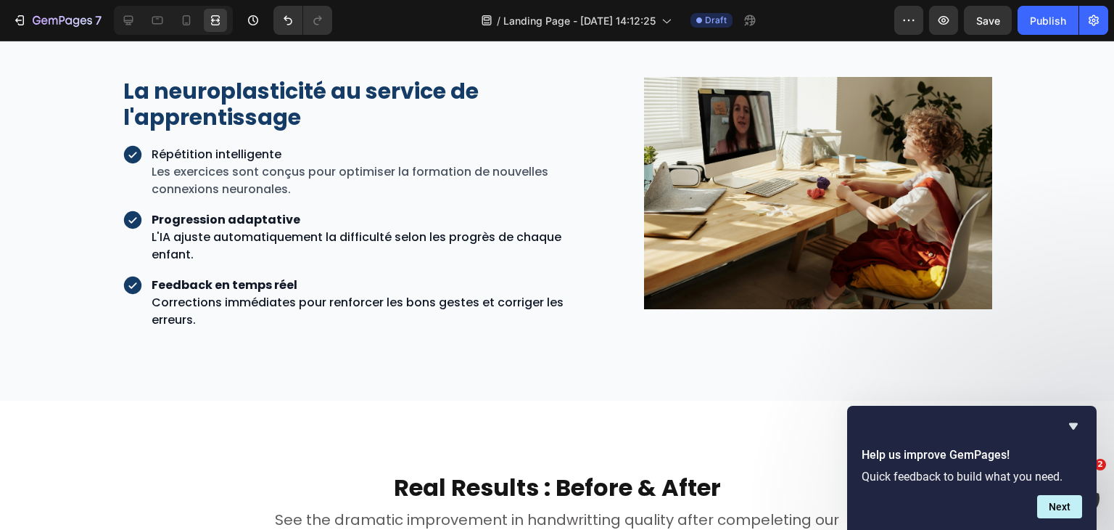
scroll to position [2378, 0]
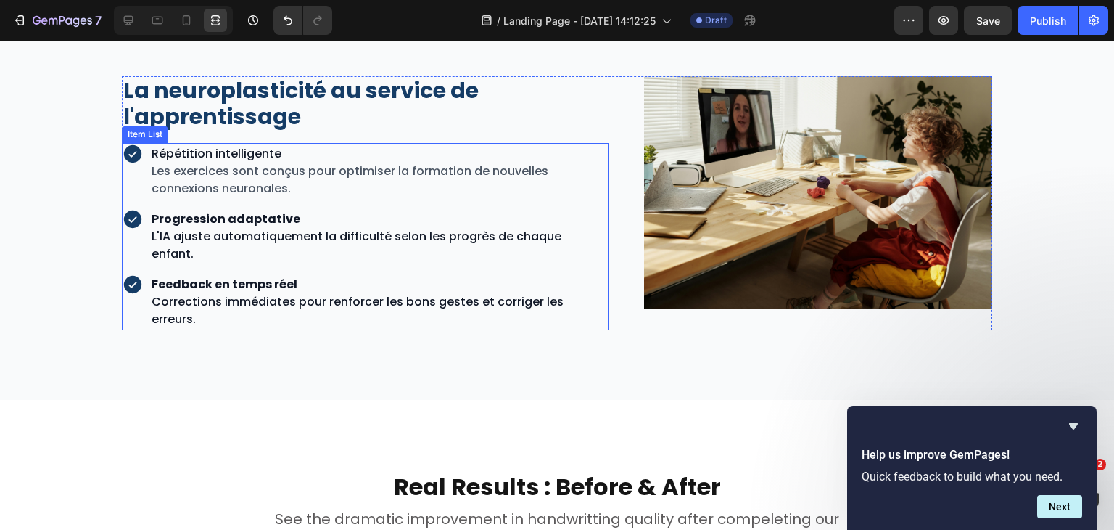
click at [338, 178] on span "Les exercices sont conçus pour optimiser la formation de nouvelles connexions n…" at bounding box center [350, 179] width 397 height 34
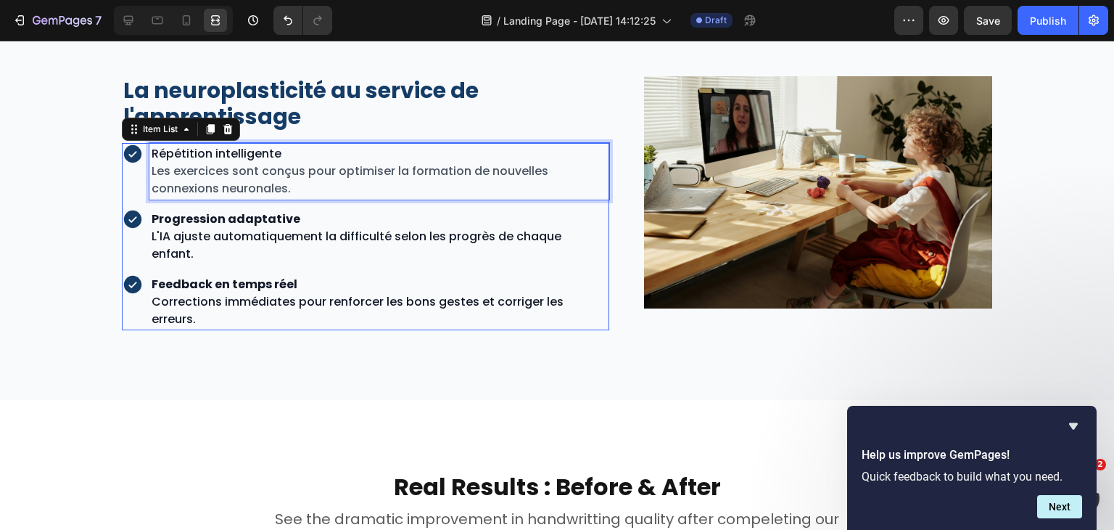
click at [338, 178] on span "Les exercices sont conçus pour optimiser la formation de nouvelles connexions n…" at bounding box center [350, 179] width 397 height 34
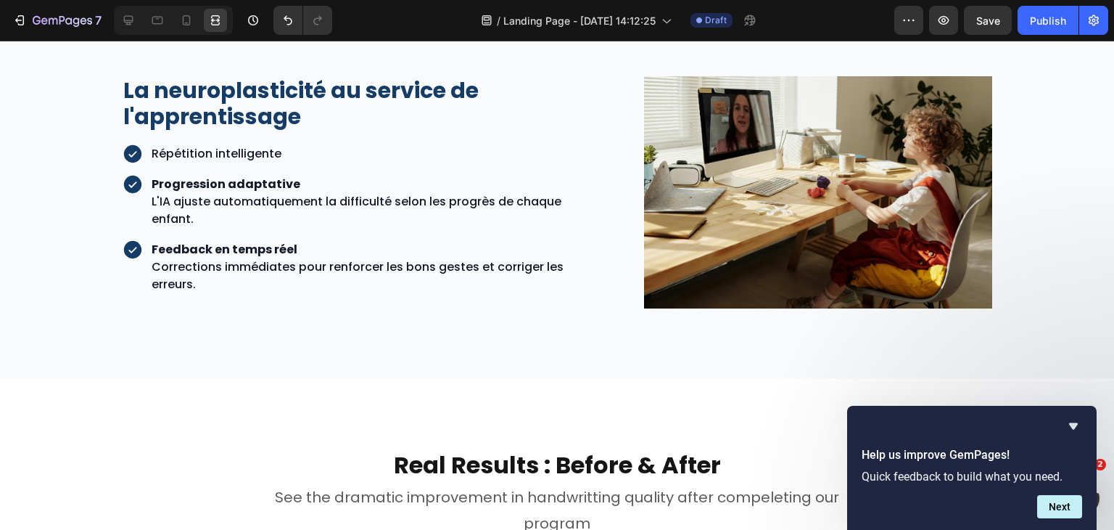
click at [168, 230] on div "Répétition intelligente Progression adaptative L'IA ajuste automatiquement la d…" at bounding box center [344, 219] width 444 height 152
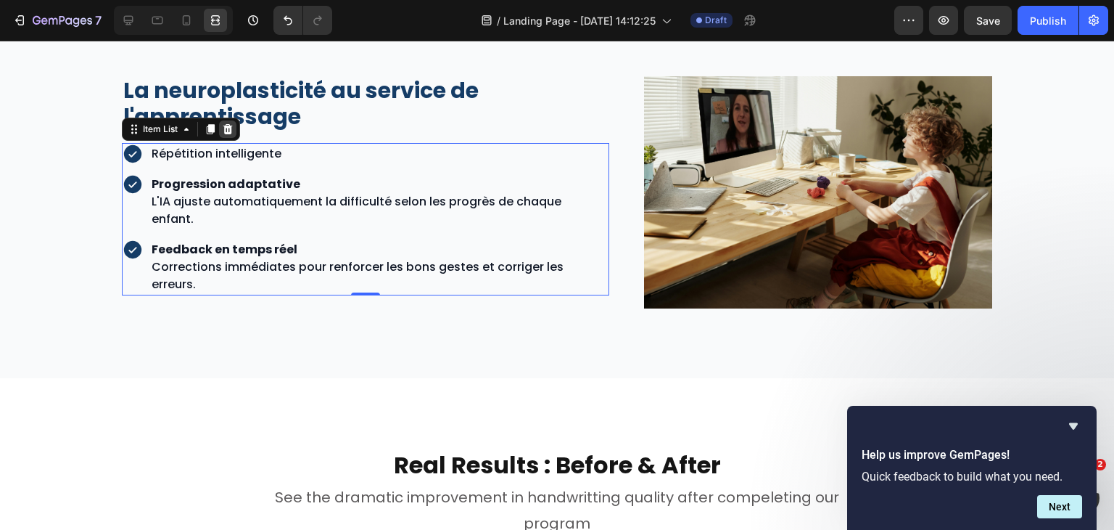
click at [223, 129] on icon at bounding box center [228, 129] width 12 height 12
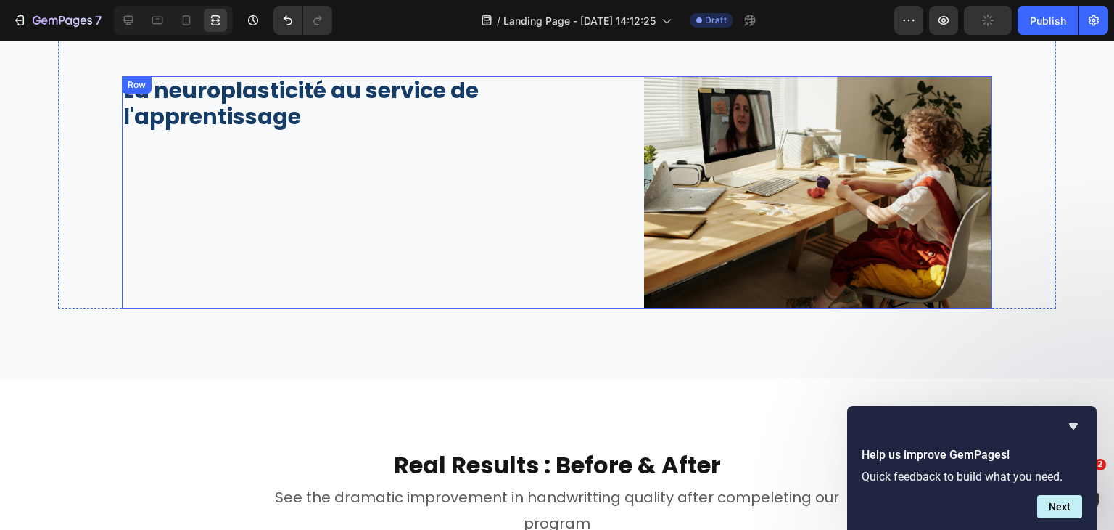
click at [234, 133] on div "La neuroplasticité au service de l'apprentissage Heading" at bounding box center [365, 192] width 487 height 232
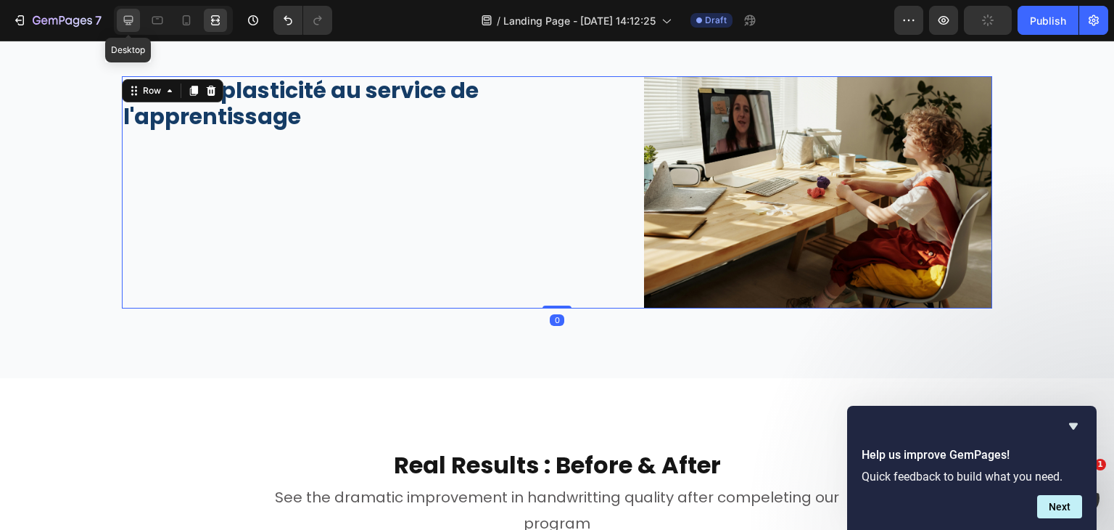
click at [124, 20] on icon at bounding box center [128, 20] width 9 height 9
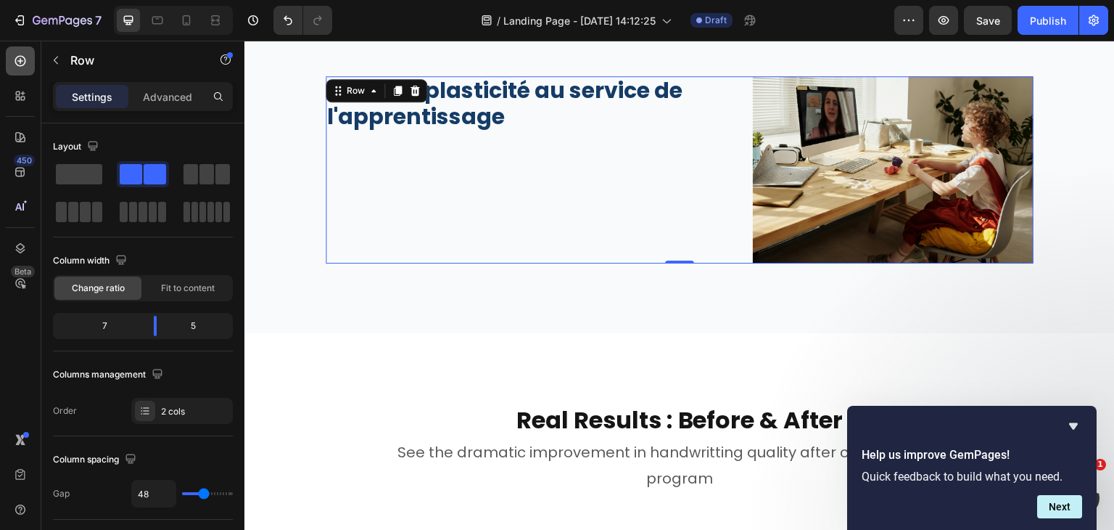
click at [20, 57] on icon at bounding box center [20, 61] width 15 height 15
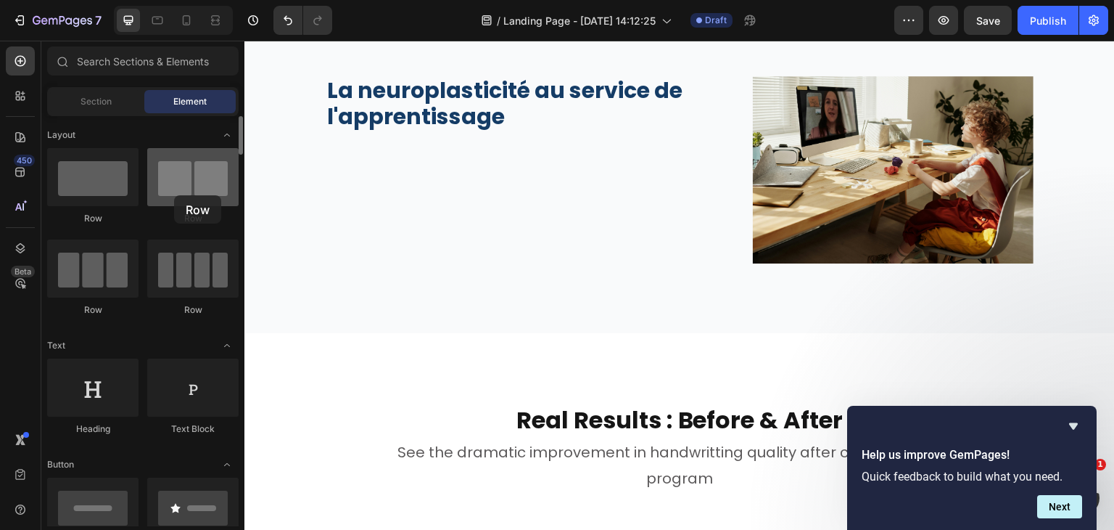
click at [174, 195] on div at bounding box center [192, 177] width 91 height 58
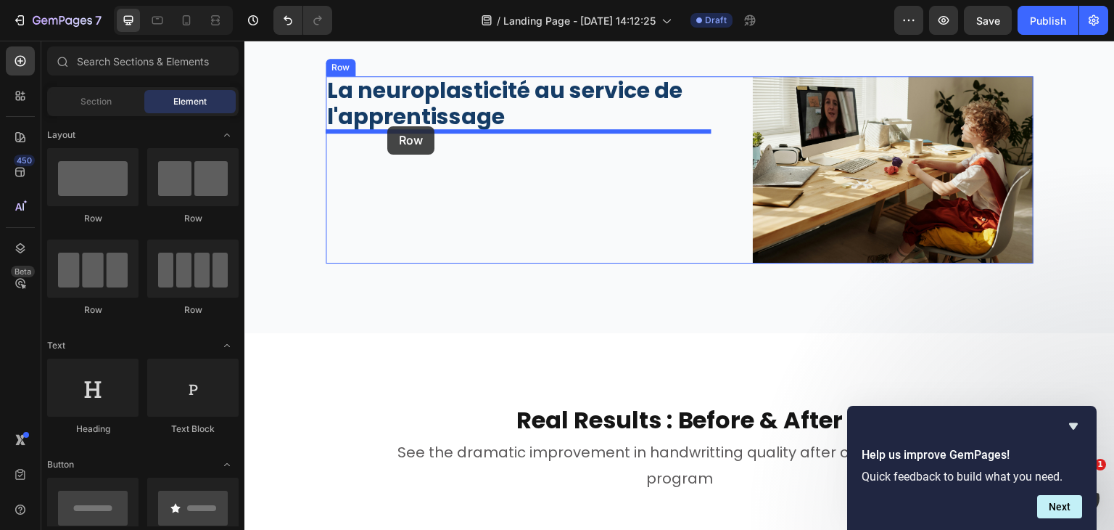
drag, startPoint x: 419, startPoint y: 236, endPoint x: 389, endPoint y: 129, distance: 110.7
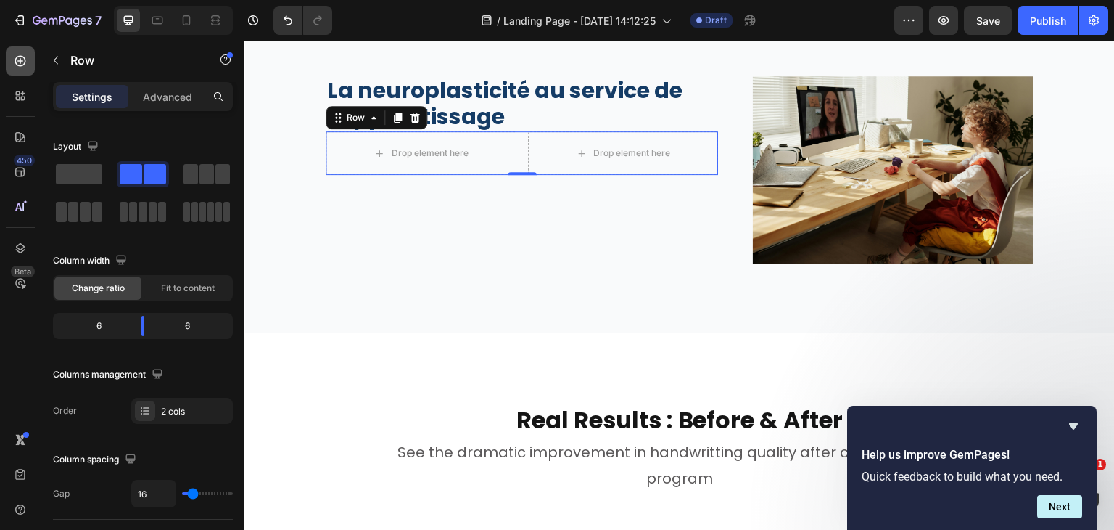
click at [13, 62] on icon at bounding box center [20, 61] width 15 height 15
drag, startPoint x: 145, startPoint y: 321, endPoint x: 84, endPoint y: 324, distance: 61.0
click at [84, 324] on div at bounding box center [94, 326] width 26 height 20
click at [16, 58] on icon at bounding box center [20, 61] width 11 height 11
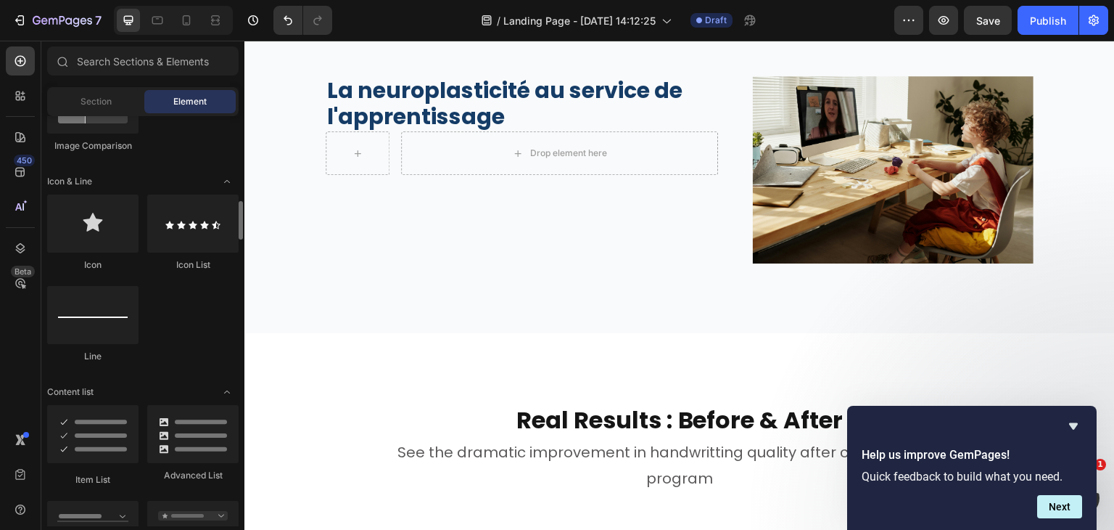
scroll to position [887, 0]
drag, startPoint x: 332, startPoint y: 265, endPoint x: 342, endPoint y: 149, distance: 116.5
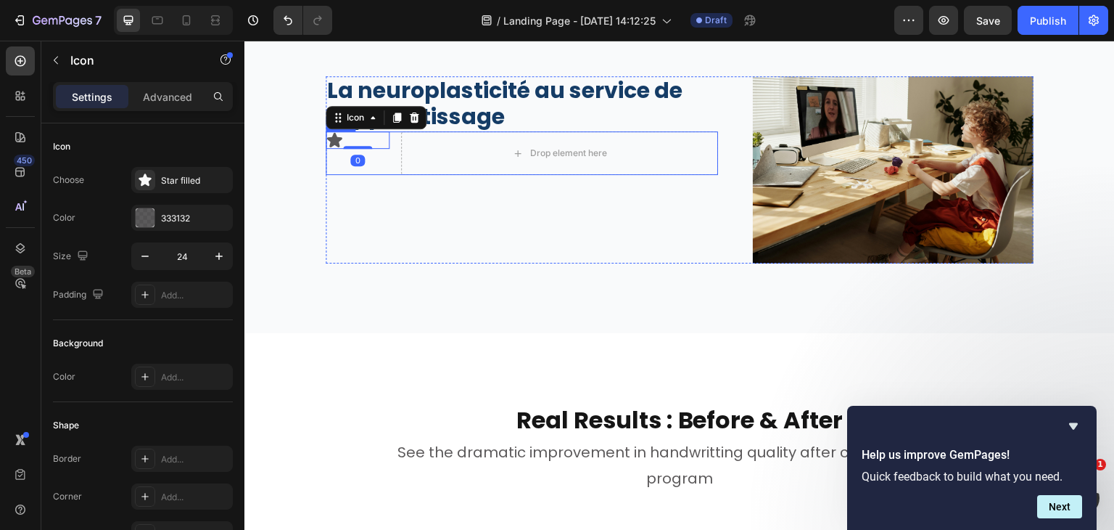
click at [370, 157] on div "Icon 0" at bounding box center [358, 153] width 64 height 44
click at [166, 178] on div "Star filled" at bounding box center [195, 180] width 68 height 13
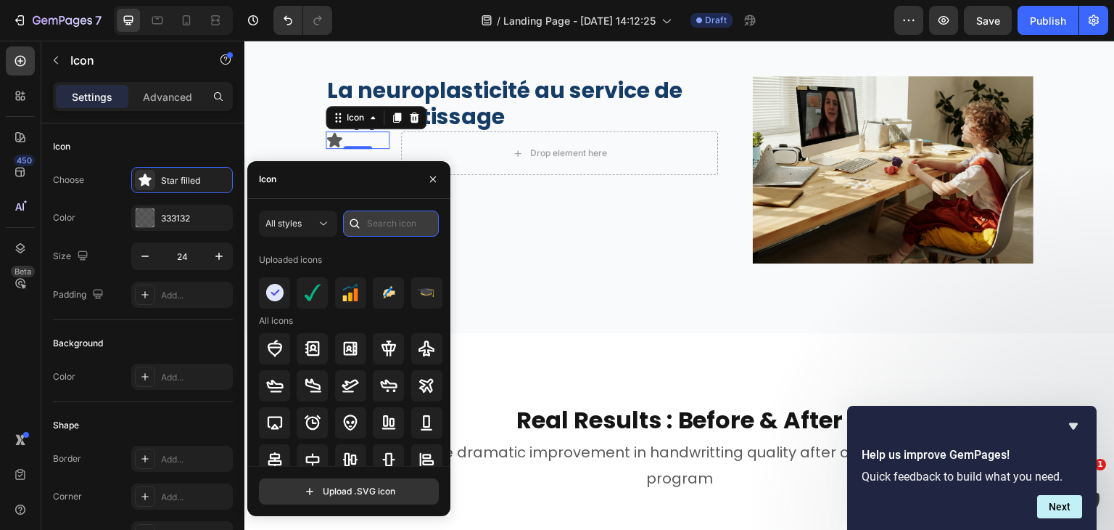
click at [372, 219] on input "text" at bounding box center [391, 223] width 96 height 26
type input "check"
click at [285, 227] on span "All styles" at bounding box center [283, 223] width 36 height 11
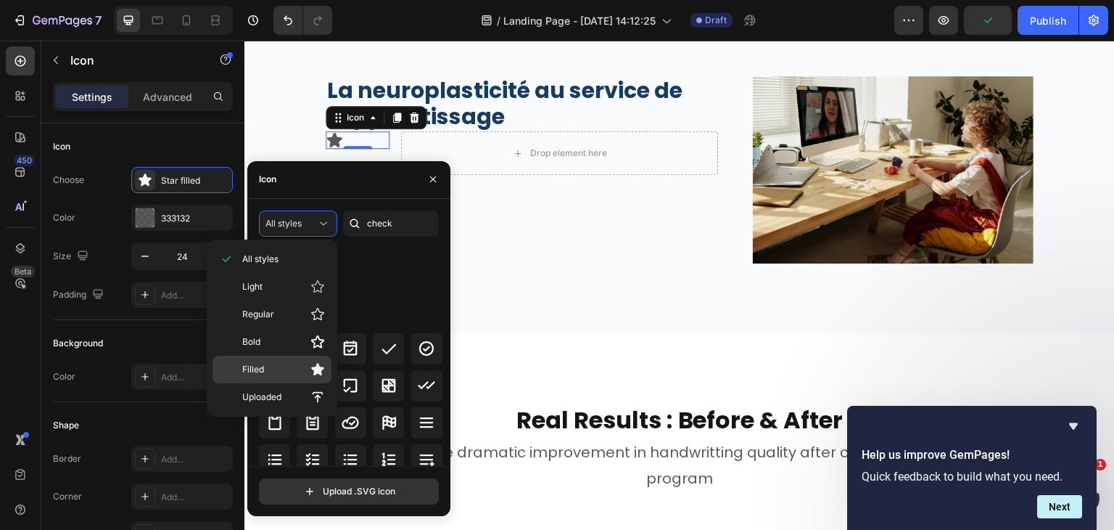
click at [279, 366] on p "Filled" at bounding box center [283, 369] width 83 height 15
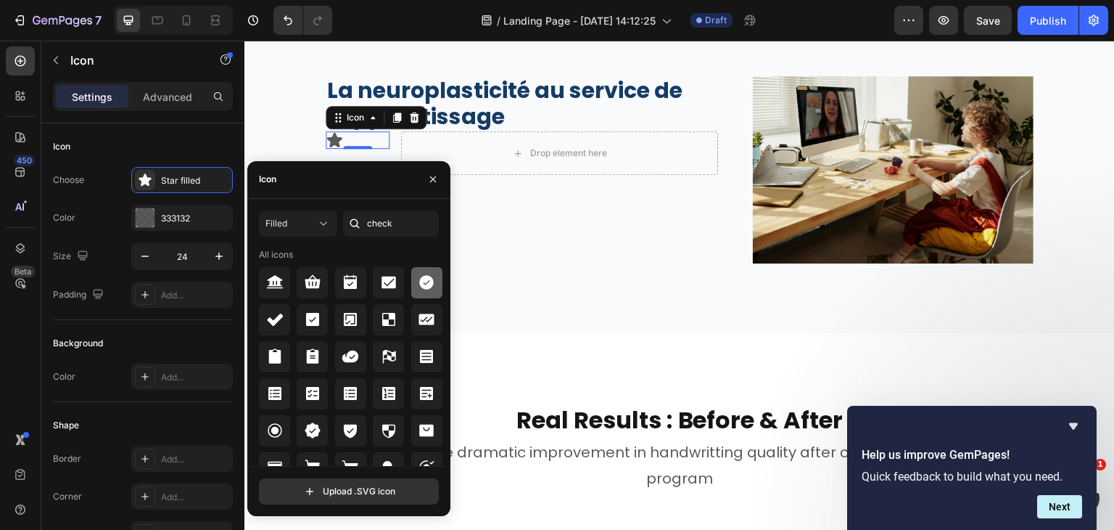
click at [418, 276] on icon at bounding box center [426, 281] width 17 height 17
click at [427, 181] on icon "button" at bounding box center [433, 179] width 12 height 12
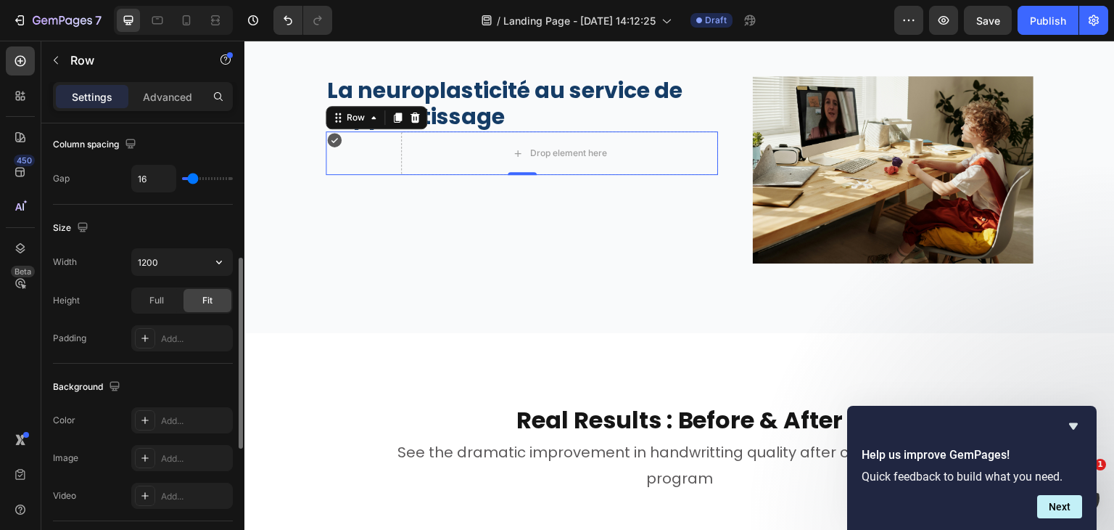
scroll to position [601, 0]
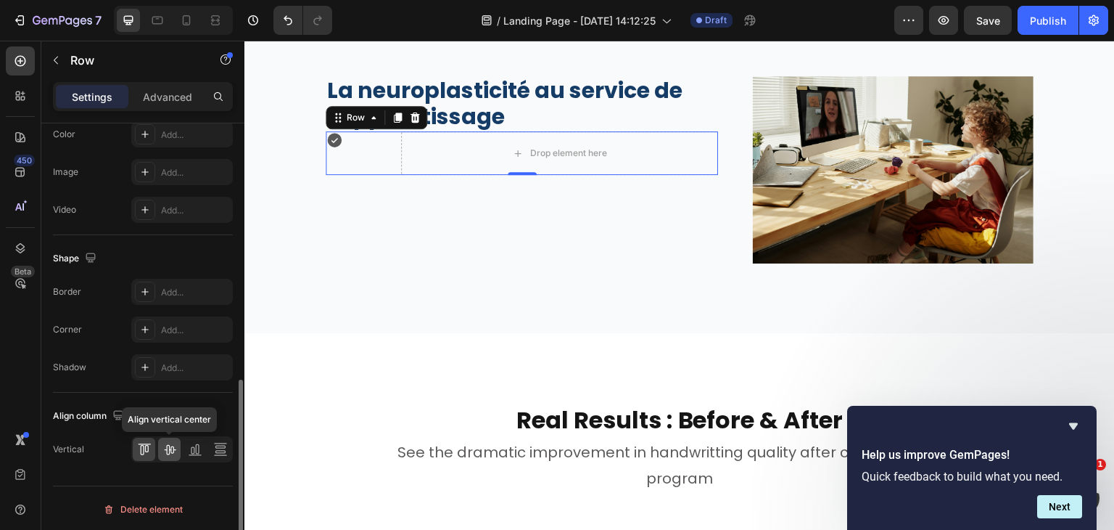
click at [165, 442] on icon at bounding box center [169, 449] width 15 height 15
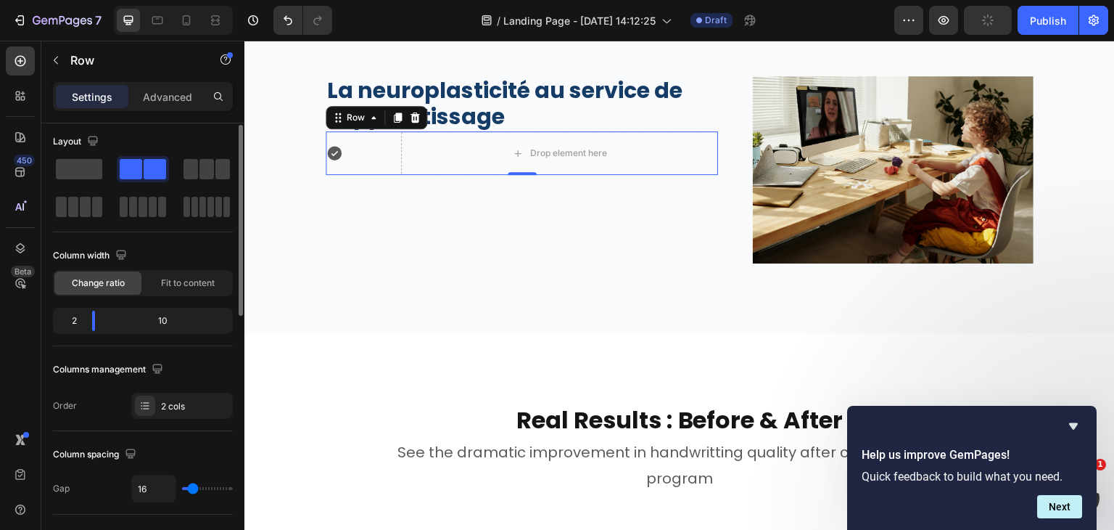
scroll to position [0, 0]
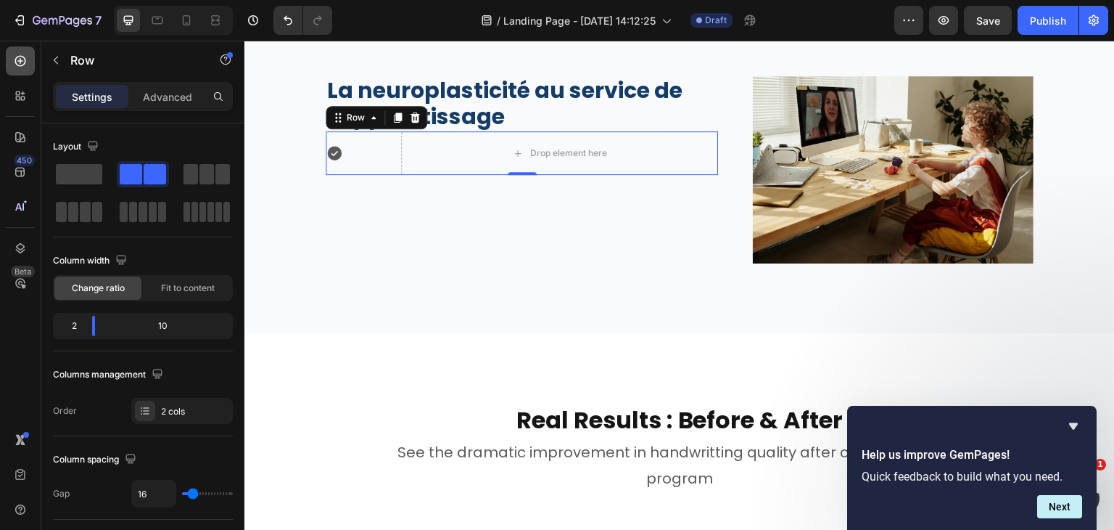
click at [10, 70] on div at bounding box center [20, 60] width 29 height 29
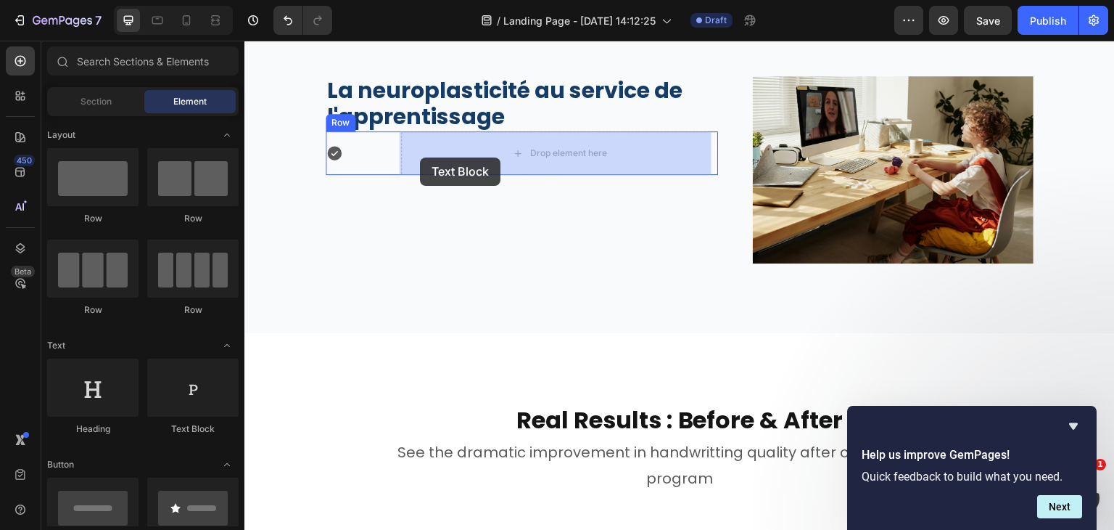
drag, startPoint x: 430, startPoint y: 424, endPoint x: 421, endPoint y: 157, distance: 267.1
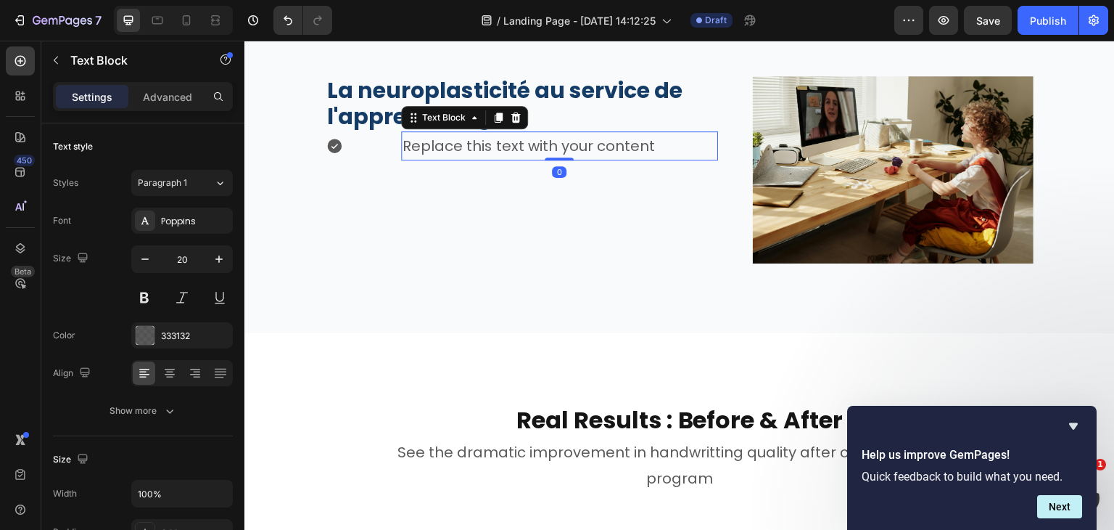
click at [434, 155] on div "Replace this text with your content" at bounding box center [560, 145] width 318 height 29
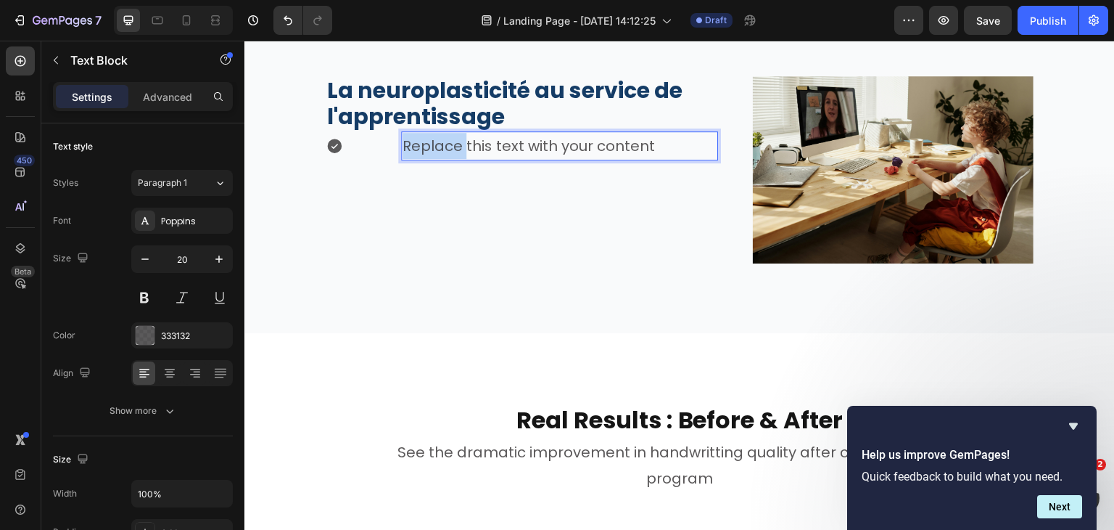
click at [434, 155] on p "Replace this text with your content" at bounding box center [560, 146] width 315 height 26
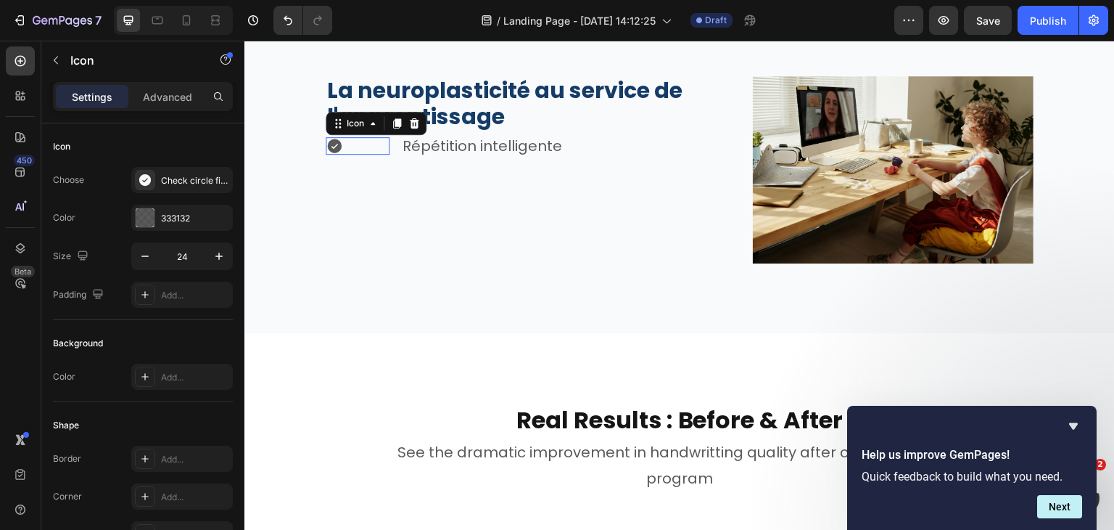
click at [383, 152] on div "Icon 0" at bounding box center [358, 145] width 64 height 17
click at [393, 148] on div "Icon 0 Répétition intelligente Text Block Row" at bounding box center [522, 145] width 392 height 29
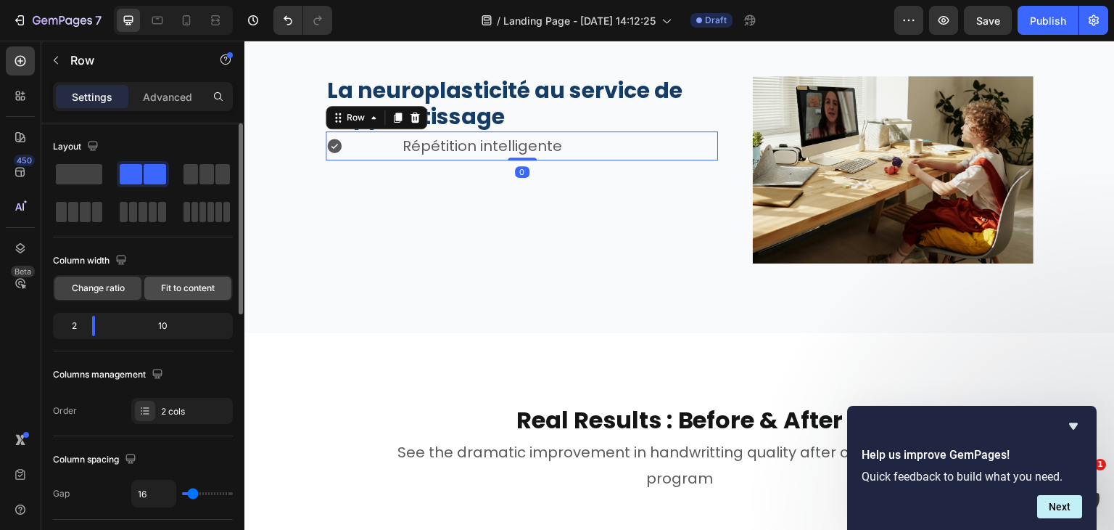
click at [187, 279] on div "Fit to content" at bounding box center [187, 287] width 87 height 23
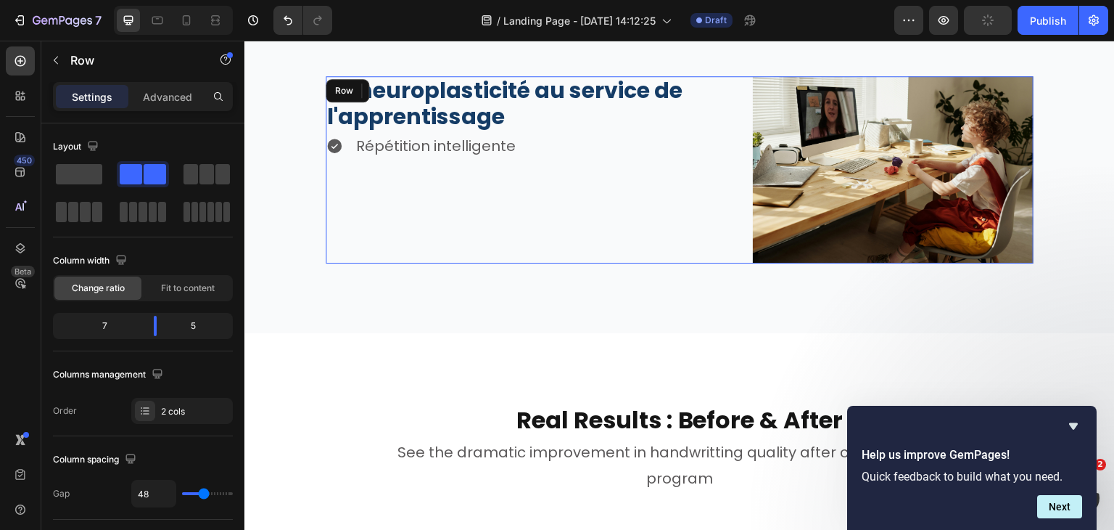
click at [461, 176] on div "La neuroplasticité au service de l'apprentissage Heading Icon Répétition intell…" at bounding box center [522, 169] width 392 height 187
click at [449, 146] on p "Répétition intelligente" at bounding box center [436, 146] width 160 height 26
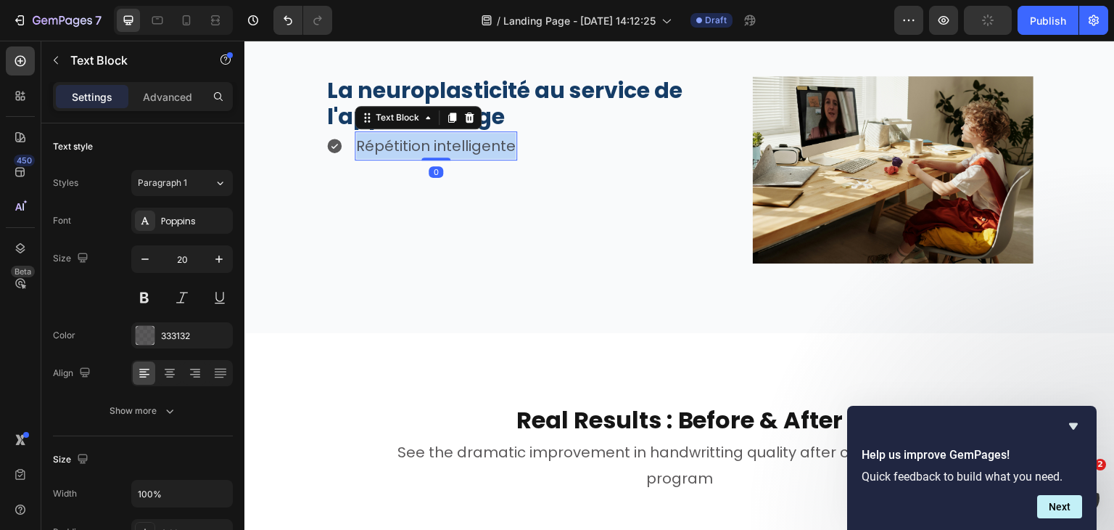
click at [449, 146] on p "Répétition intelligente" at bounding box center [436, 146] width 160 height 26
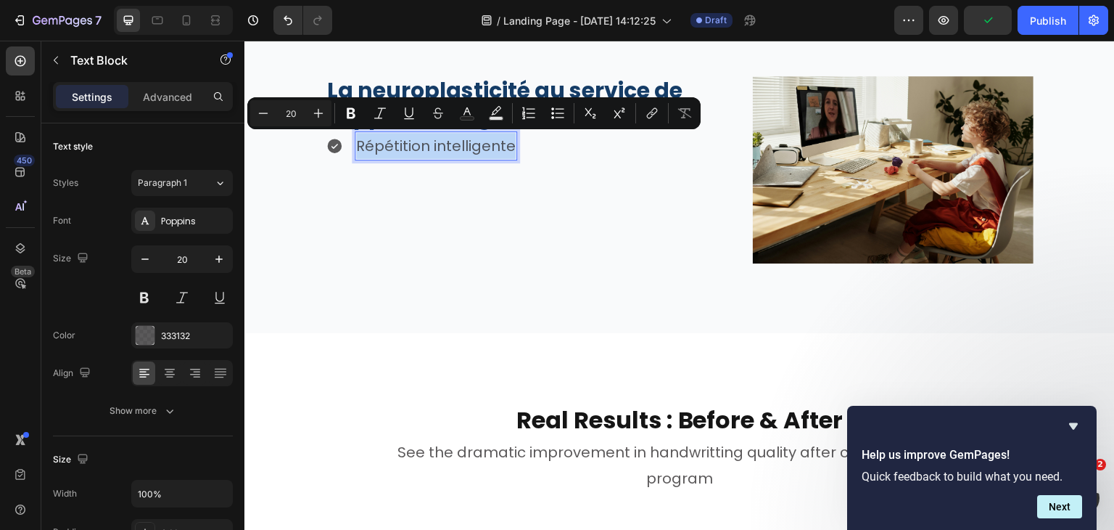
click at [449, 146] on p "Répétition intelligente" at bounding box center [436, 146] width 160 height 26
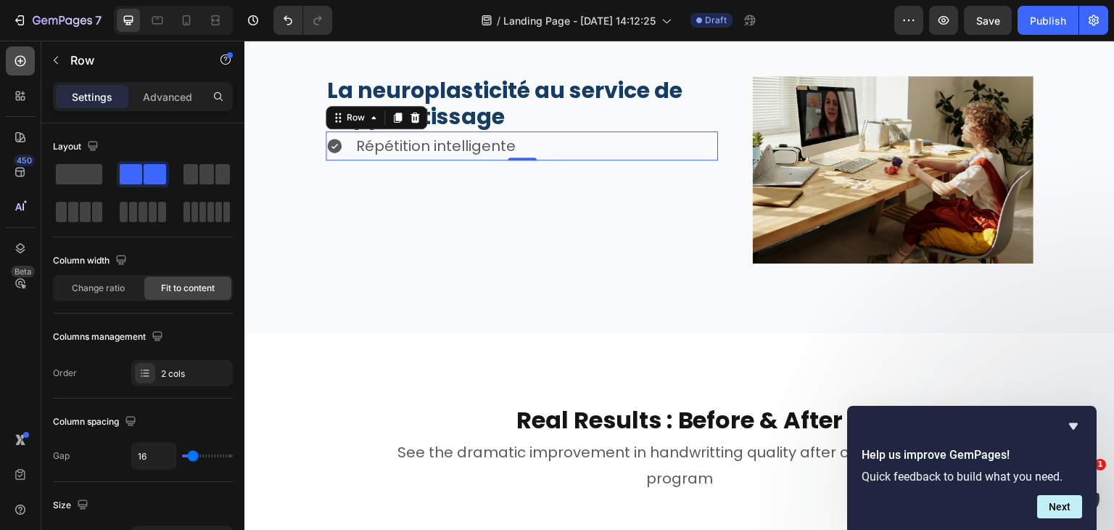
click at [26, 54] on icon at bounding box center [20, 61] width 15 height 15
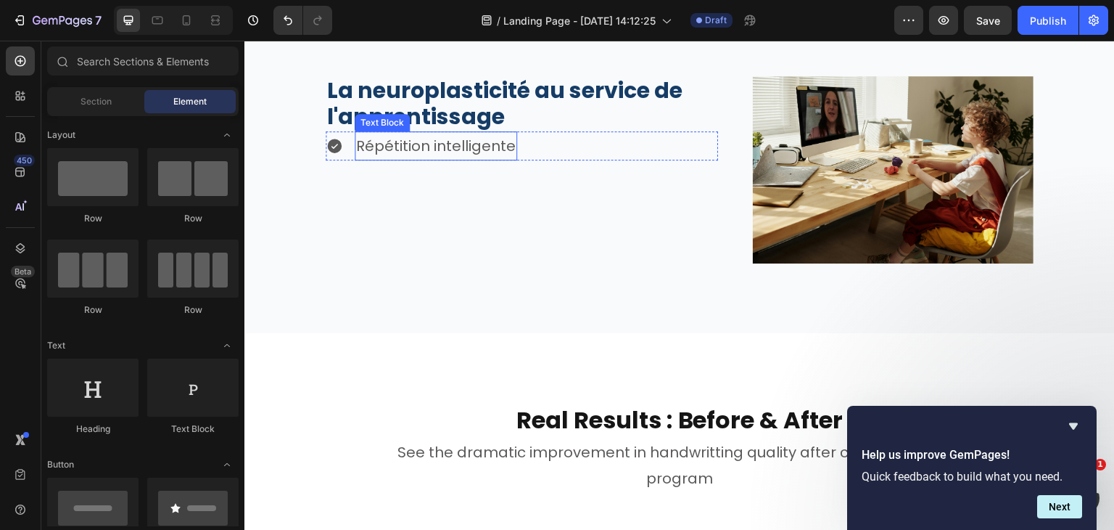
click at [405, 147] on p "Répétition intelligente" at bounding box center [436, 146] width 160 height 26
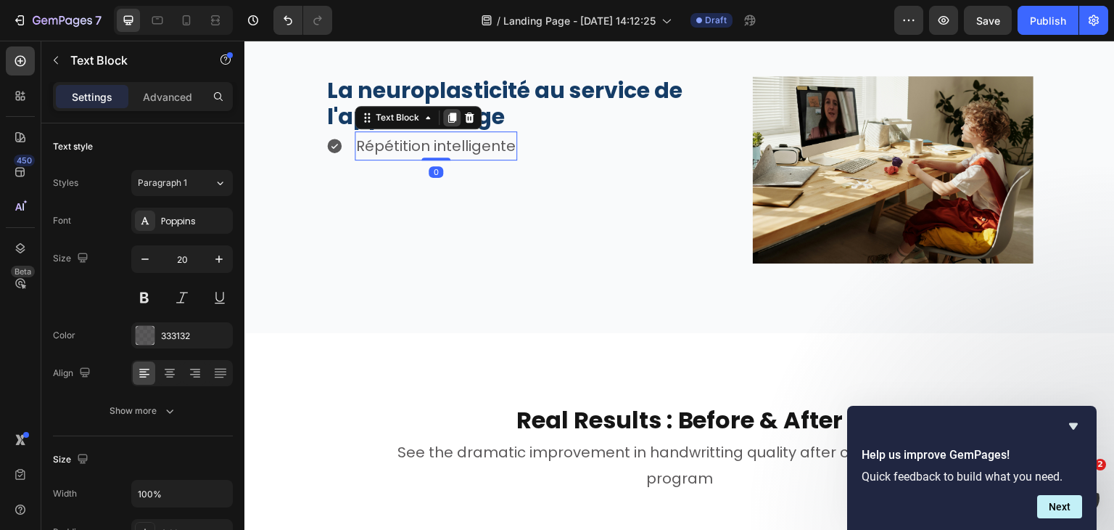
click at [453, 117] on icon at bounding box center [452, 117] width 8 height 10
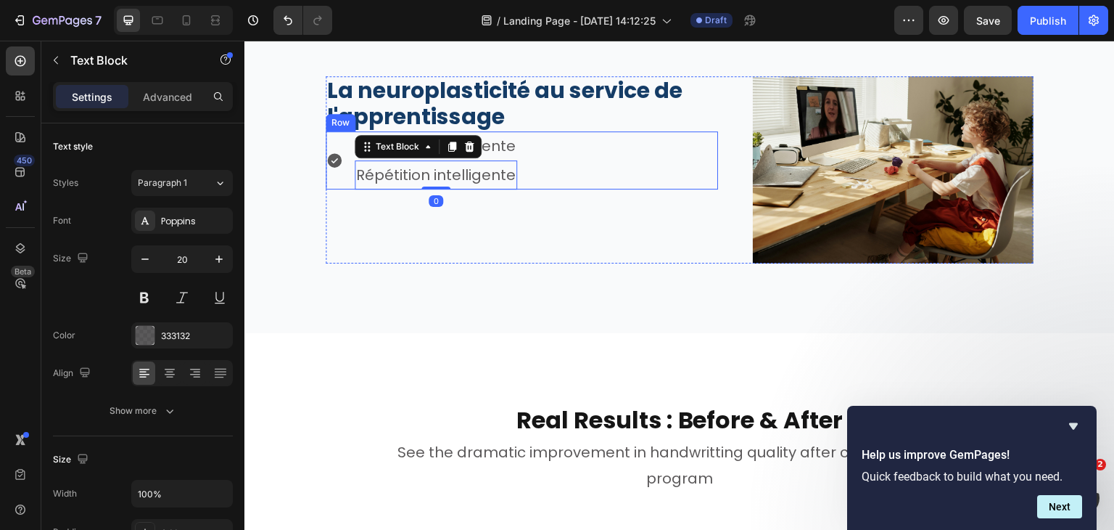
click at [535, 166] on div "Icon Répétition intelligente Text Block Répétition intelligente Text Block 0 Row" at bounding box center [522, 160] width 392 height 58
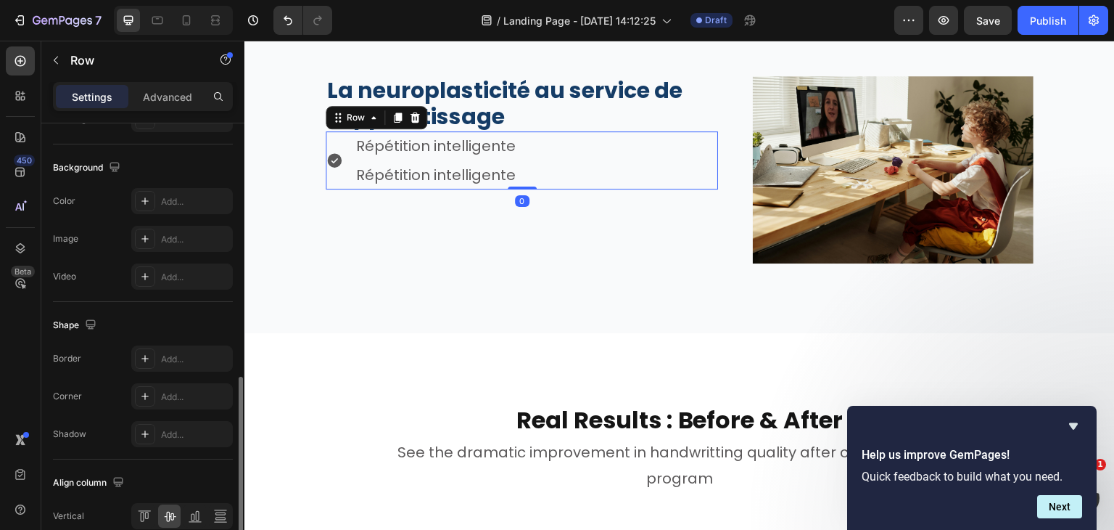
scroll to position [601, 0]
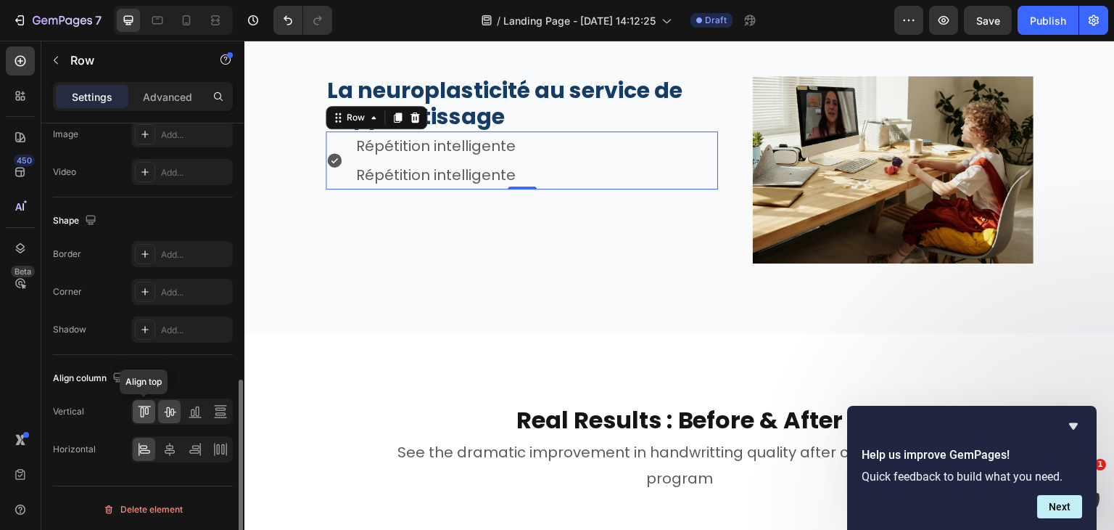
click at [139, 409] on icon at bounding box center [144, 411] width 15 height 15
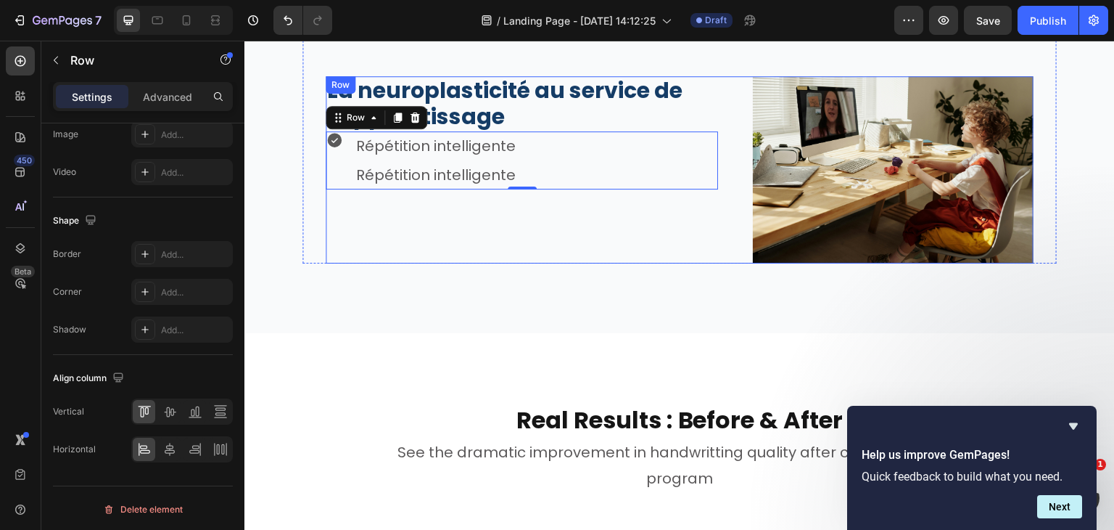
click at [523, 210] on div "La neuroplasticité au service de l'apprentissage Heading Icon Répétition intell…" at bounding box center [522, 169] width 392 height 187
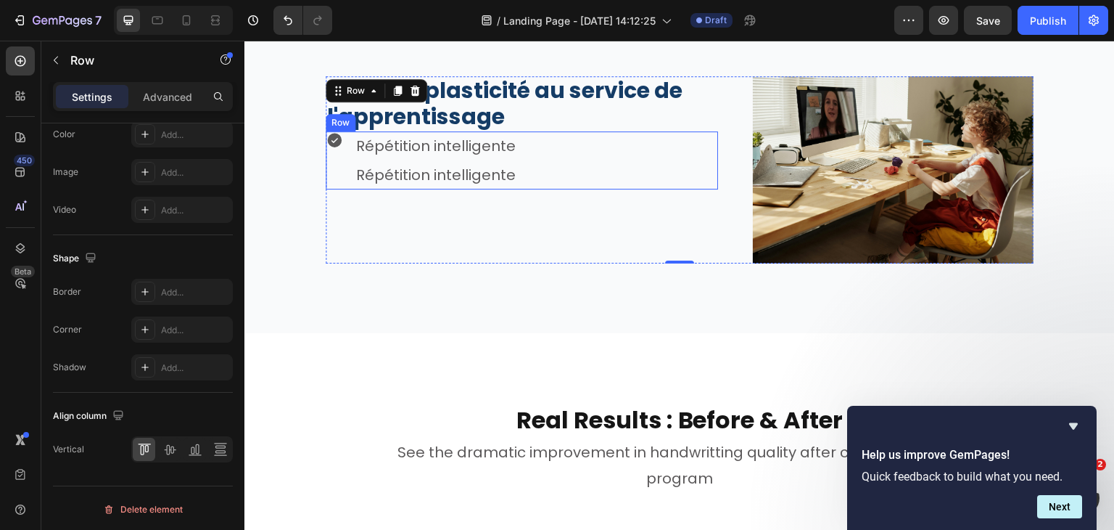
click at [342, 164] on div "Icon" at bounding box center [334, 160] width 17 height 58
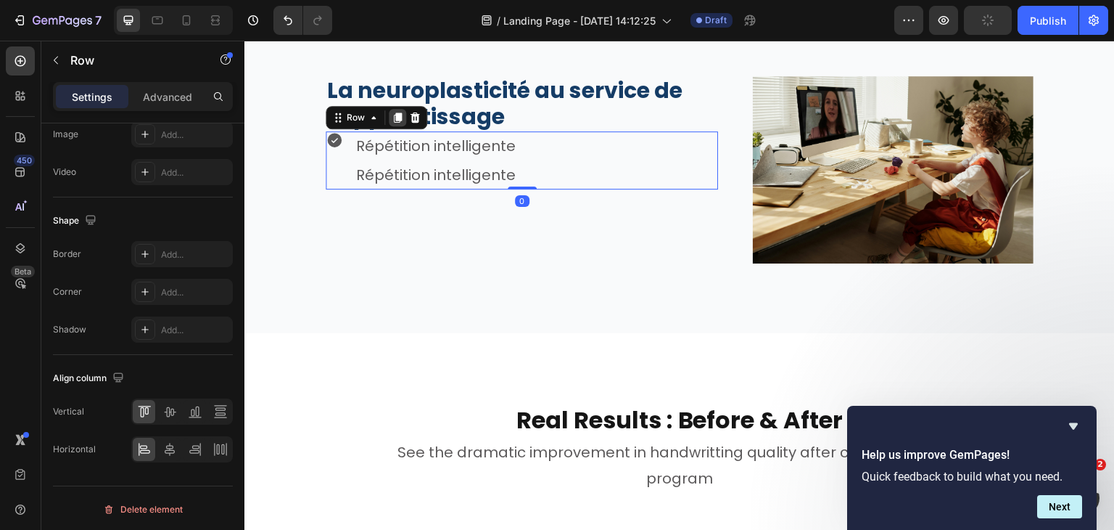
click at [397, 112] on icon at bounding box center [398, 118] width 12 height 12
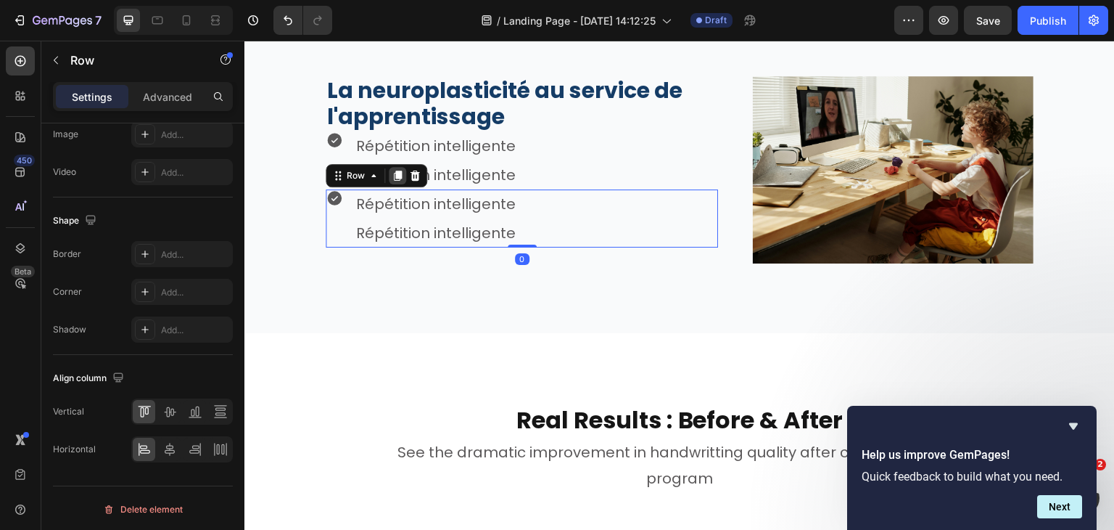
click at [397, 176] on icon at bounding box center [398, 175] width 8 height 10
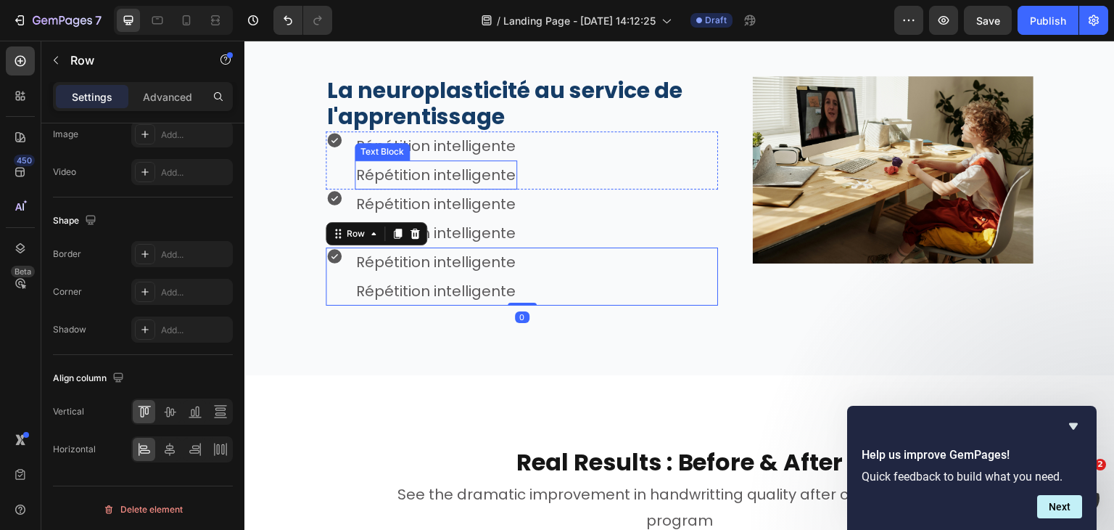
click at [504, 167] on p "Répétition intelligente" at bounding box center [436, 175] width 160 height 26
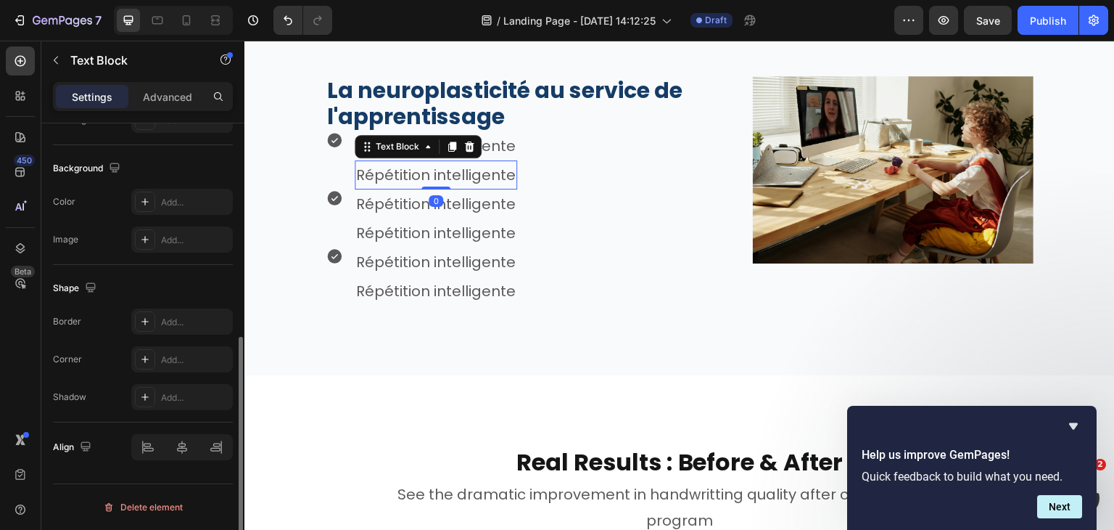
scroll to position [0, 0]
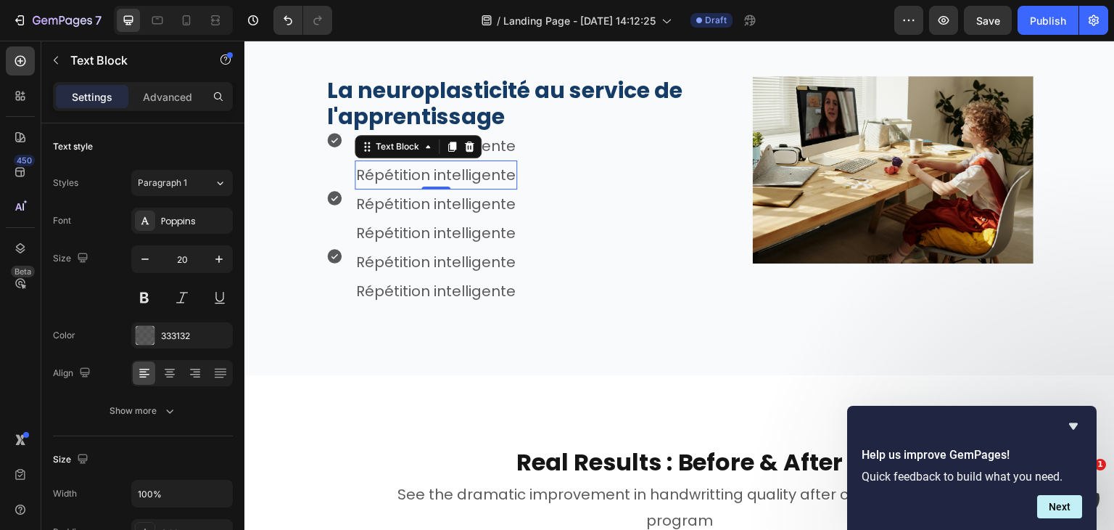
click at [400, 180] on p "Répétition intelligente" at bounding box center [436, 175] width 160 height 26
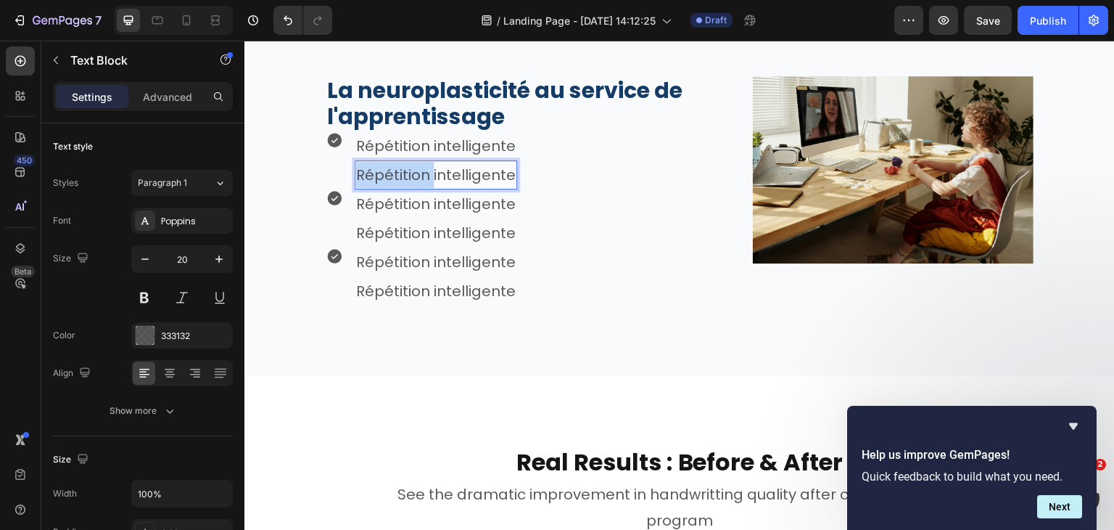
click at [400, 180] on p "Répétition intelligente" at bounding box center [436, 175] width 160 height 26
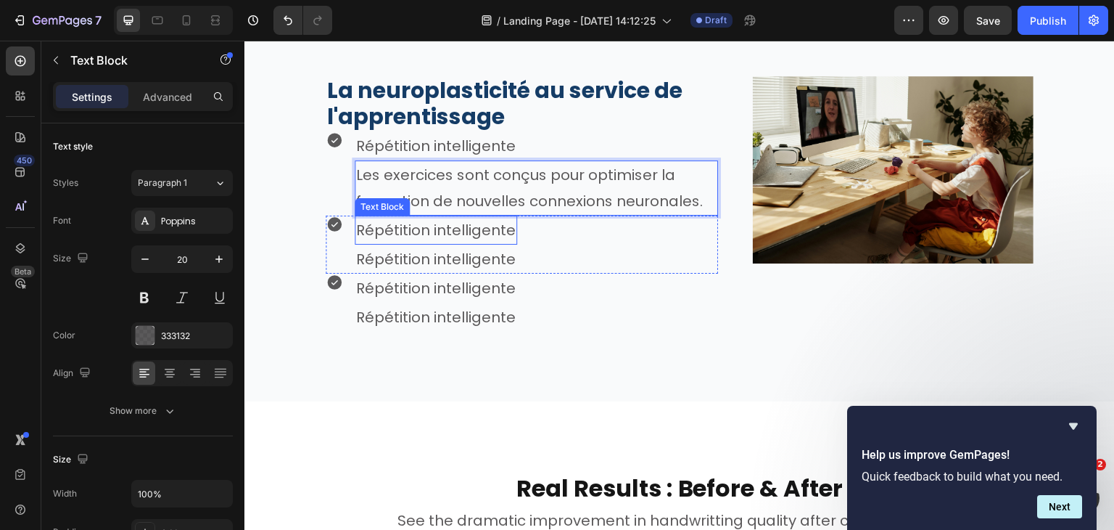
click at [400, 228] on p "Répétition intelligente" at bounding box center [436, 230] width 160 height 26
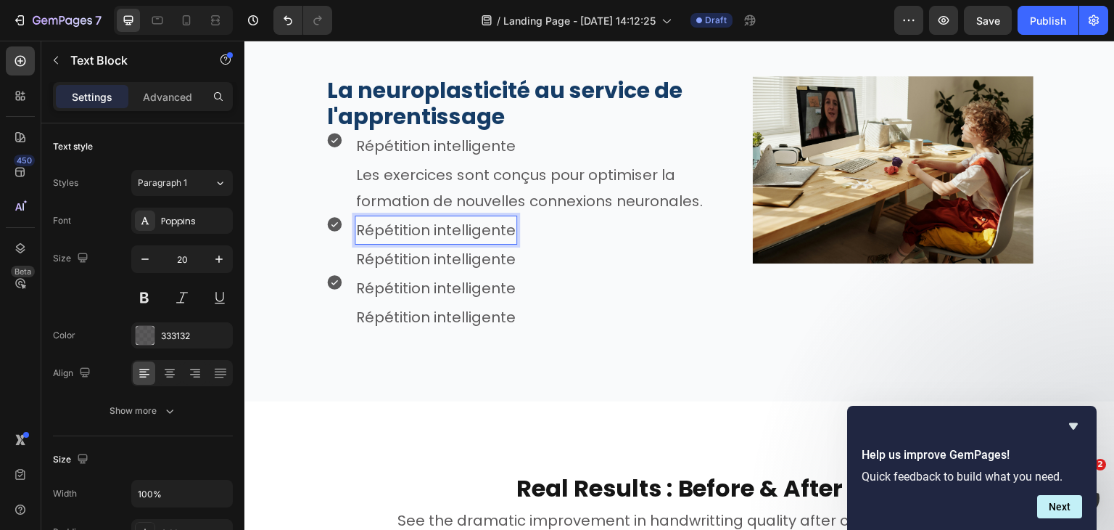
click at [449, 231] on p "Répétition intelligente" at bounding box center [436, 230] width 160 height 26
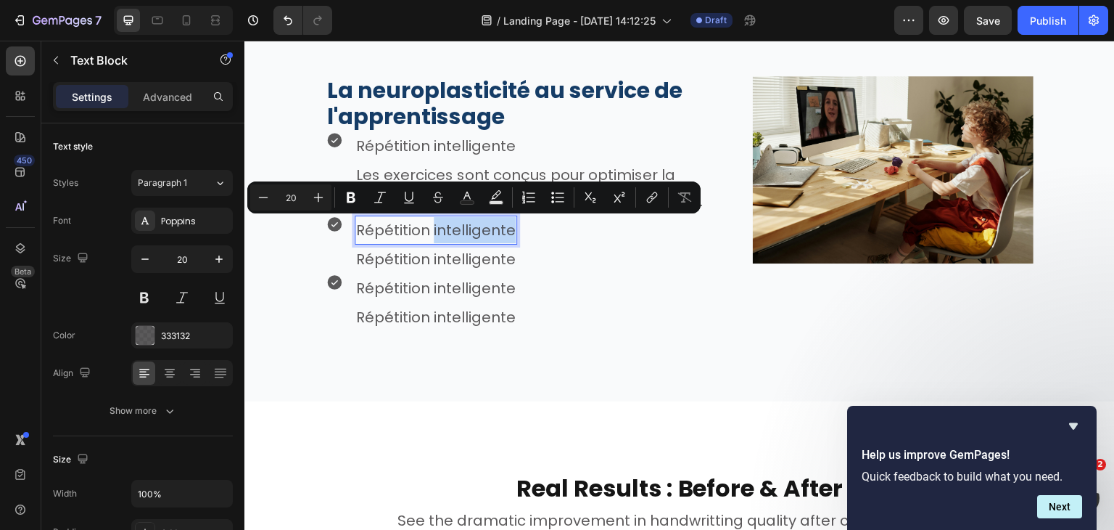
click at [449, 231] on p "Répétition intelligente" at bounding box center [436, 230] width 160 height 26
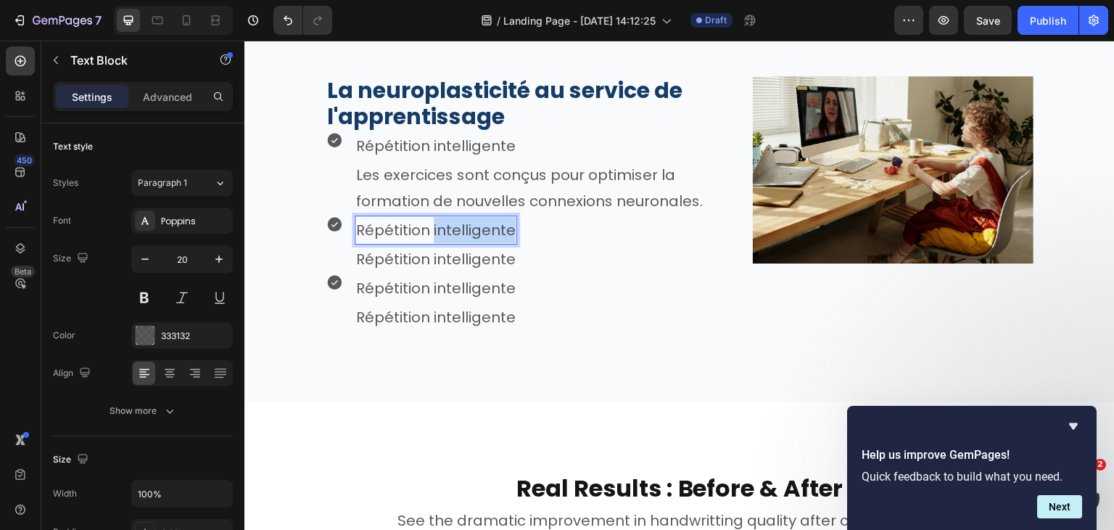
click at [449, 231] on p "Répétition intelligente" at bounding box center [436, 230] width 160 height 26
click at [430, 265] on p "Répétition intelligente" at bounding box center [442, 259] width 173 height 26
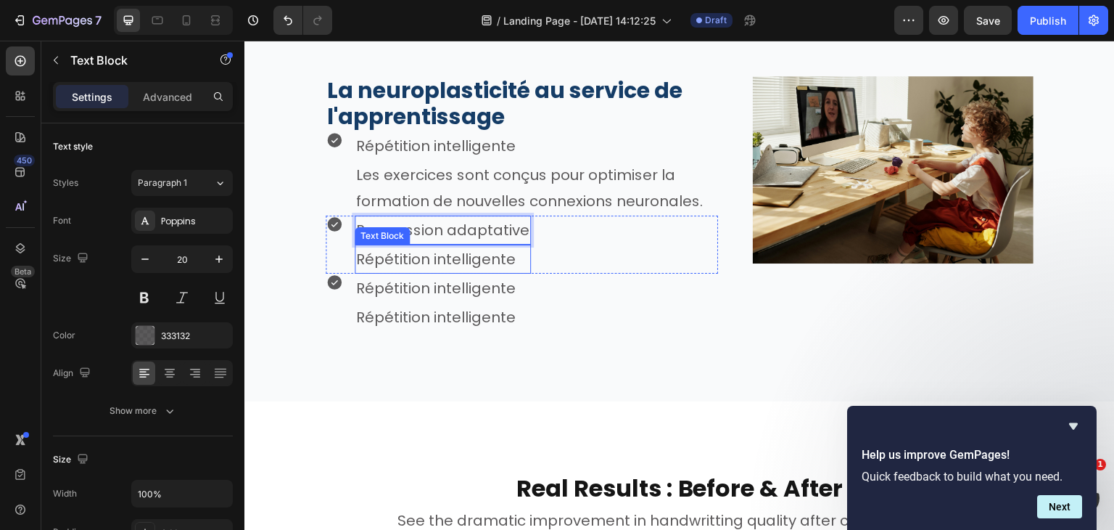
click at [430, 265] on p "Répétition intelligente" at bounding box center [442, 259] width 173 height 26
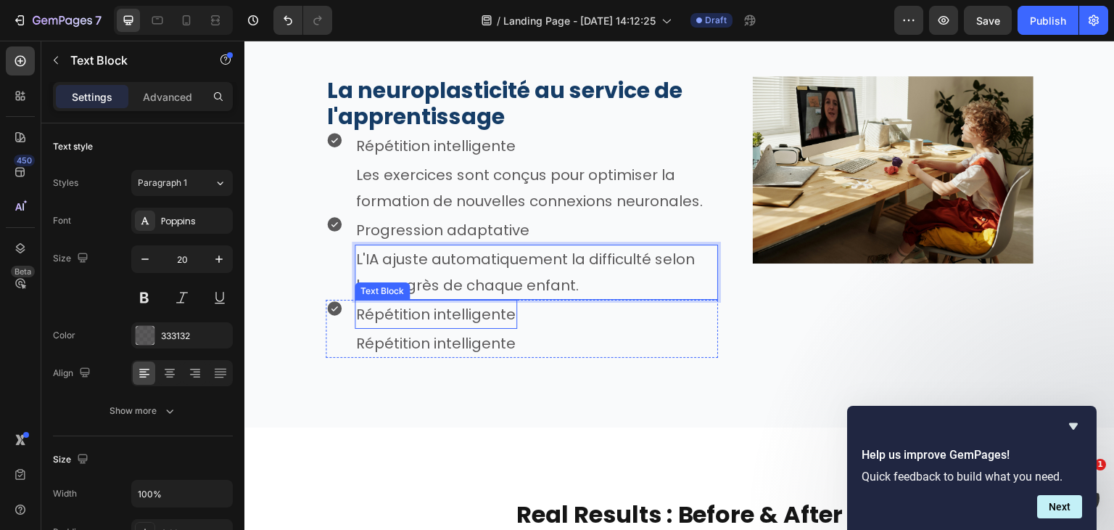
click at [459, 312] on p "Répétition intelligente" at bounding box center [436, 314] width 160 height 26
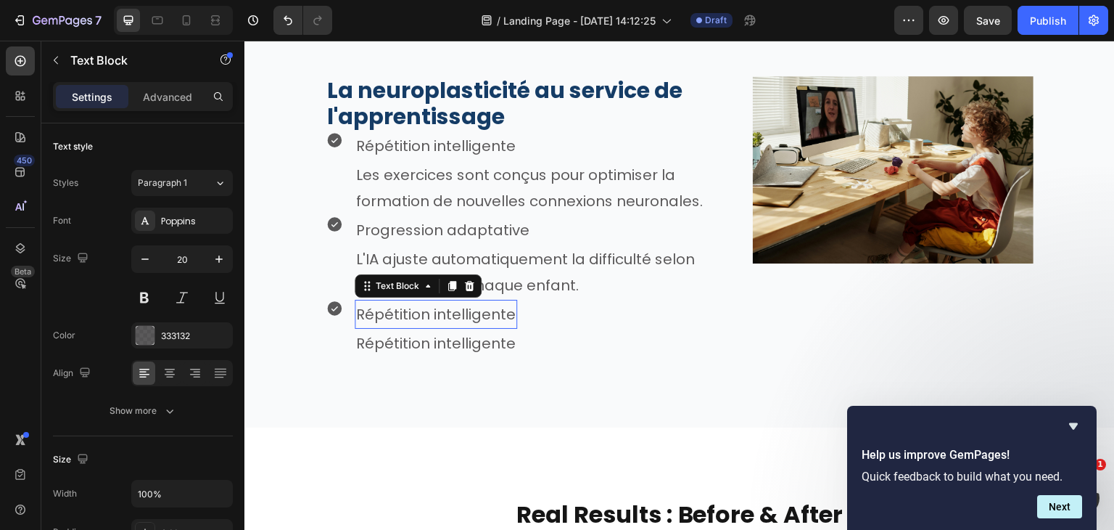
click at [459, 312] on p "Répétition intelligente" at bounding box center [436, 314] width 160 height 26
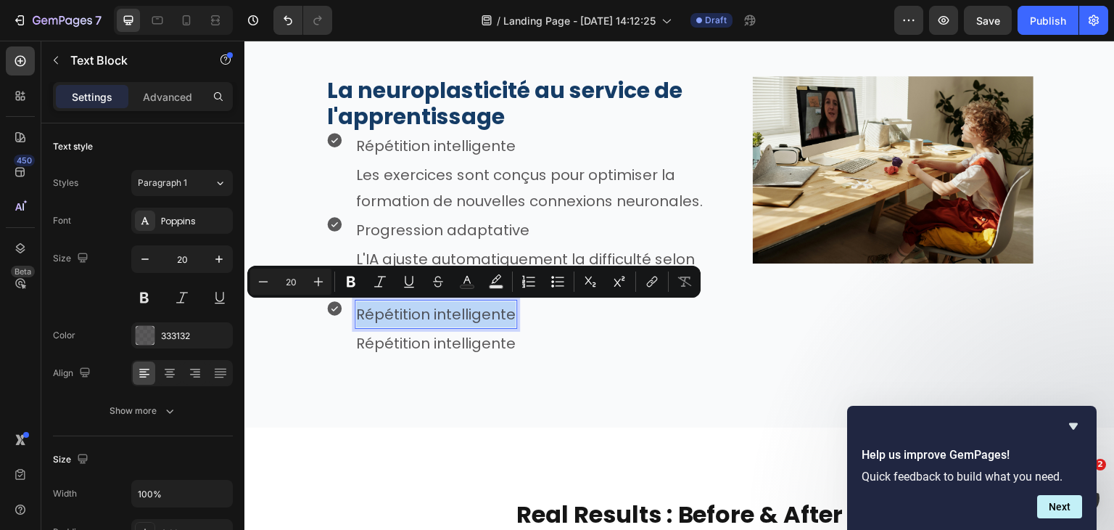
click at [459, 312] on p "Répétition intelligente" at bounding box center [436, 314] width 160 height 26
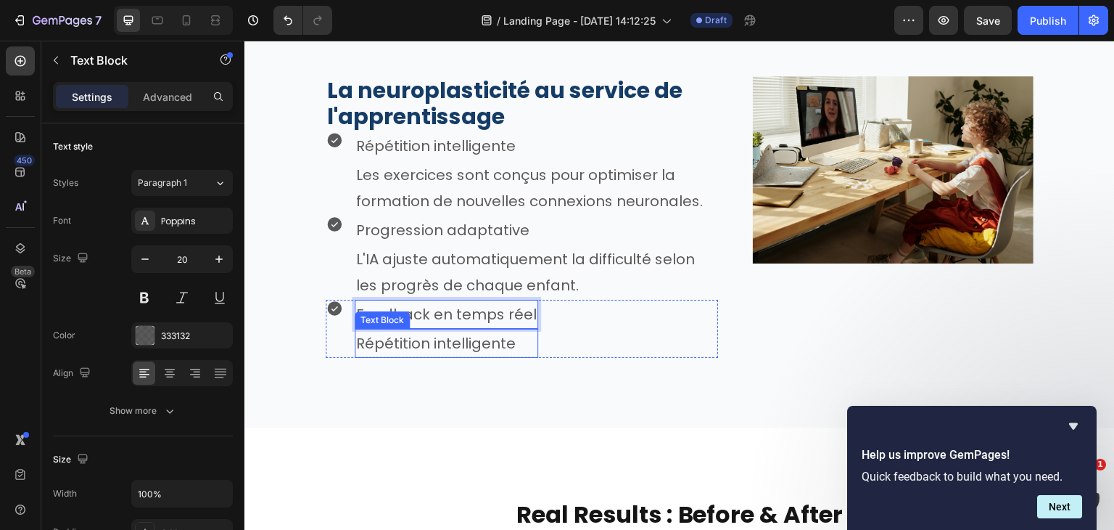
click at [477, 347] on p "Répétition intelligente" at bounding box center [446, 343] width 181 height 26
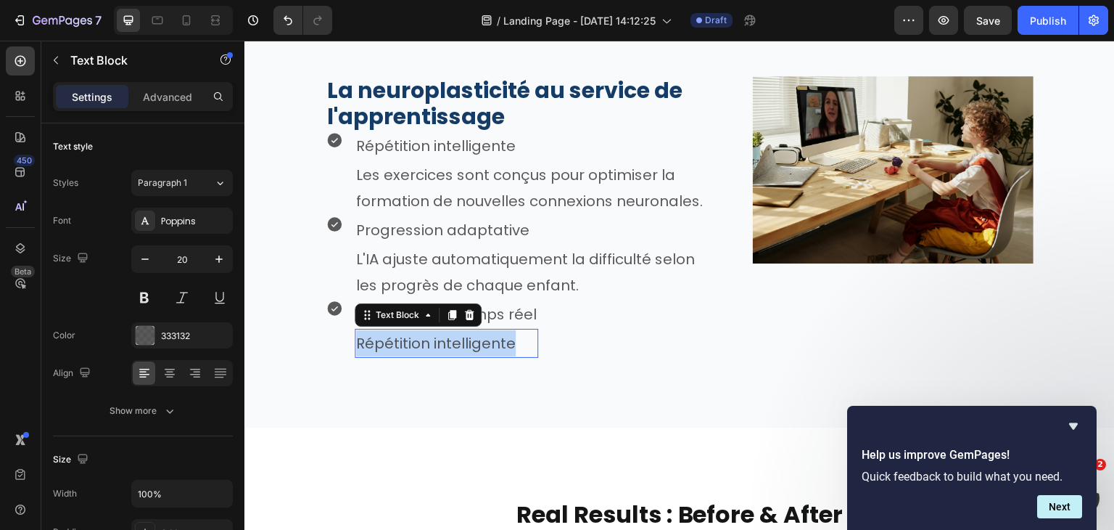
click at [477, 347] on p "Répétition intelligente" at bounding box center [446, 343] width 181 height 26
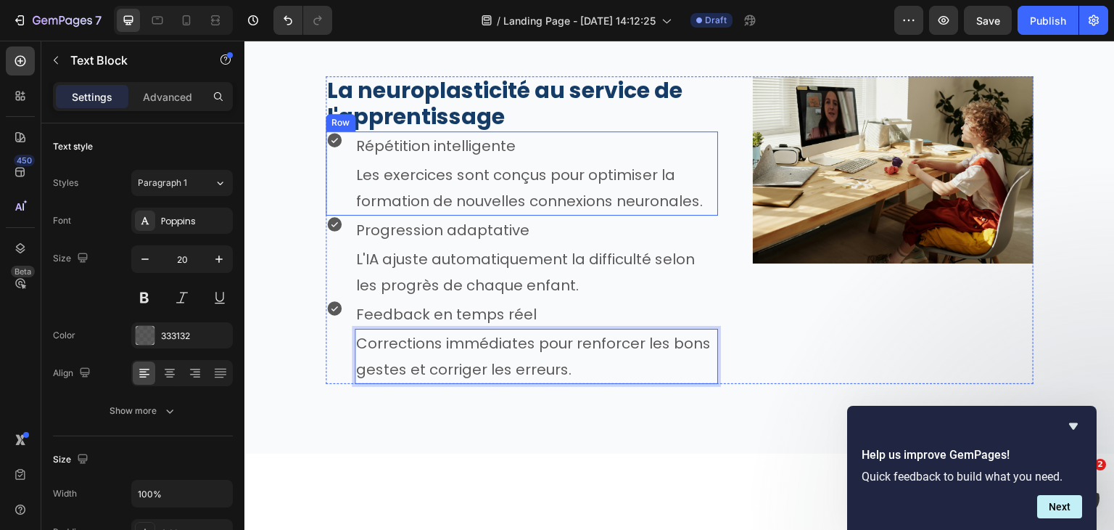
click at [342, 169] on div "Icon" at bounding box center [334, 173] width 17 height 84
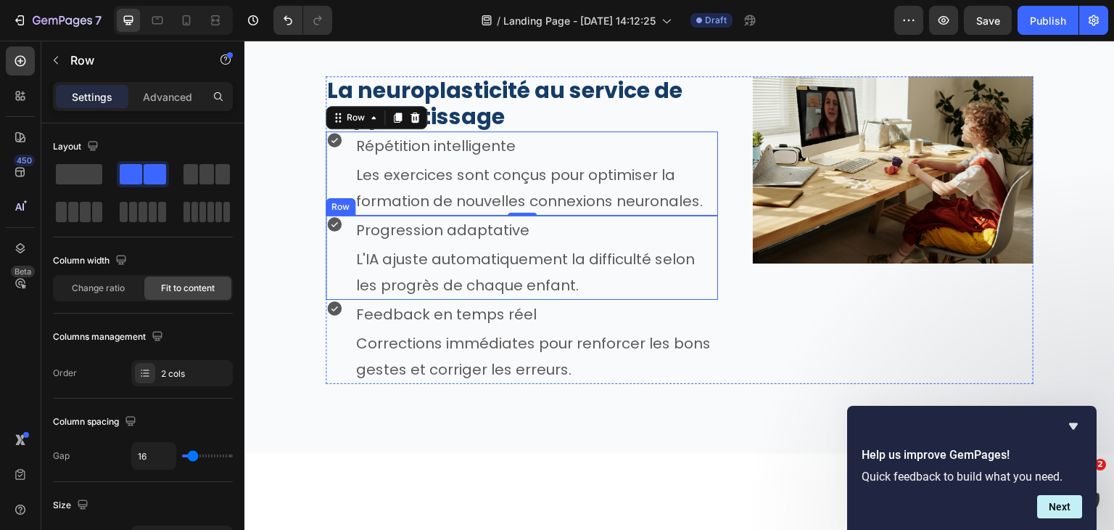
click at [345, 231] on div "Icon Progression adaptative Text Block L'IA ajuste automatiquement la difficult…" at bounding box center [522, 257] width 392 height 84
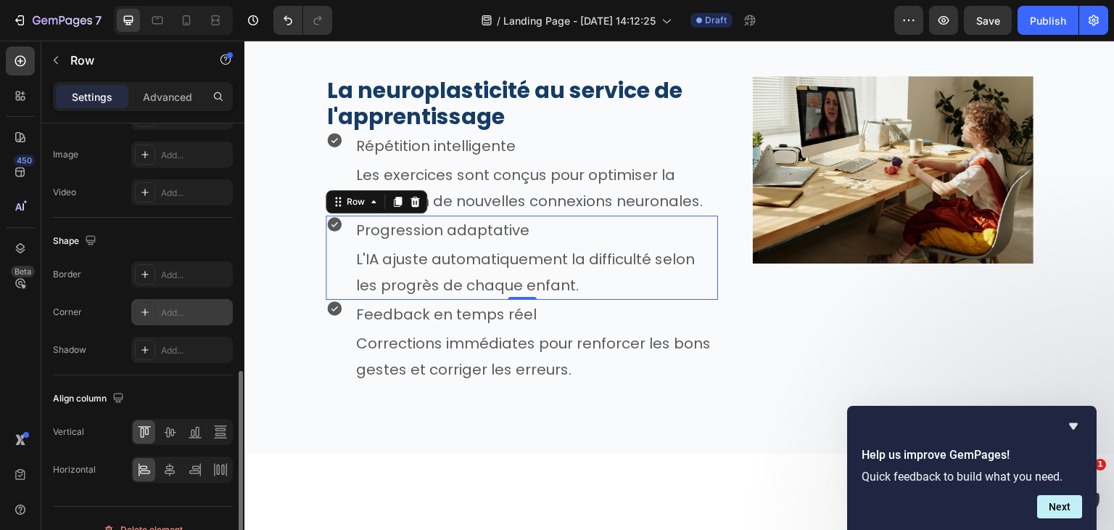
scroll to position [601, 0]
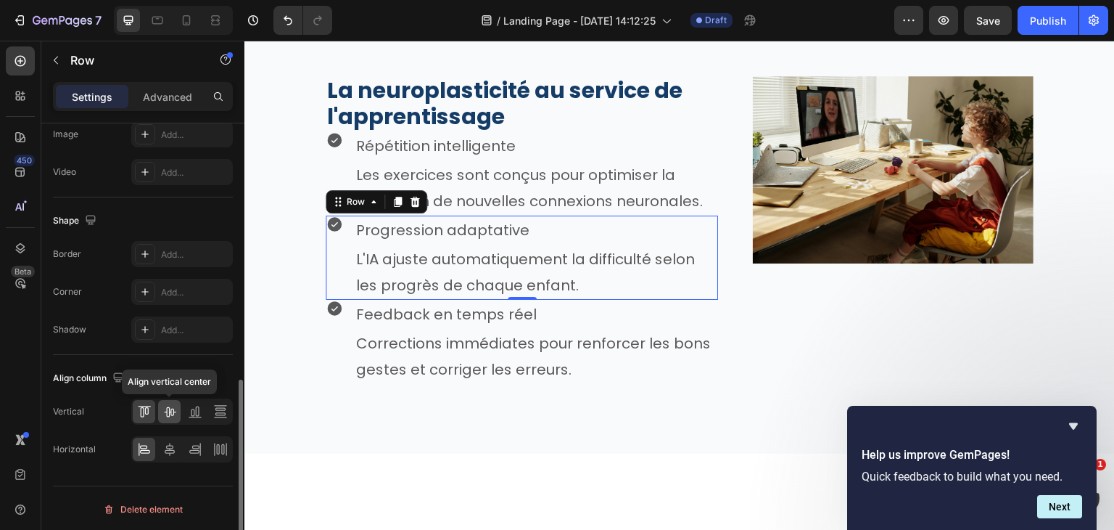
click at [174, 400] on div at bounding box center [169, 411] width 22 height 23
click at [144, 405] on icon at bounding box center [144, 405] width 13 height 1
click at [171, 442] on icon at bounding box center [169, 449] width 15 height 15
click at [142, 445] on icon at bounding box center [144, 449] width 15 height 15
click at [164, 449] on icon at bounding box center [169, 449] width 15 height 15
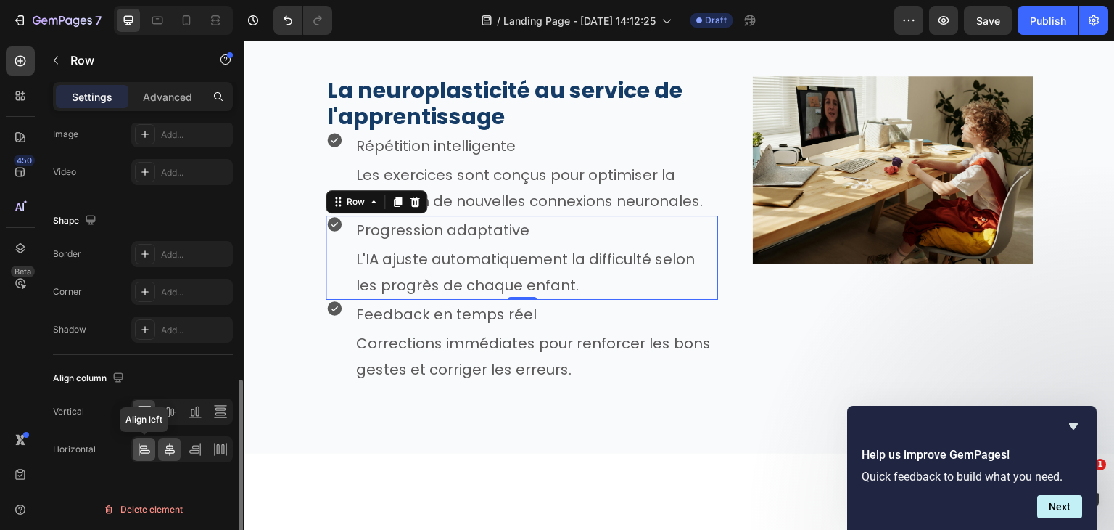
click at [140, 450] on icon at bounding box center [144, 449] width 15 height 15
click at [164, 99] on p "Advanced" at bounding box center [167, 96] width 49 height 15
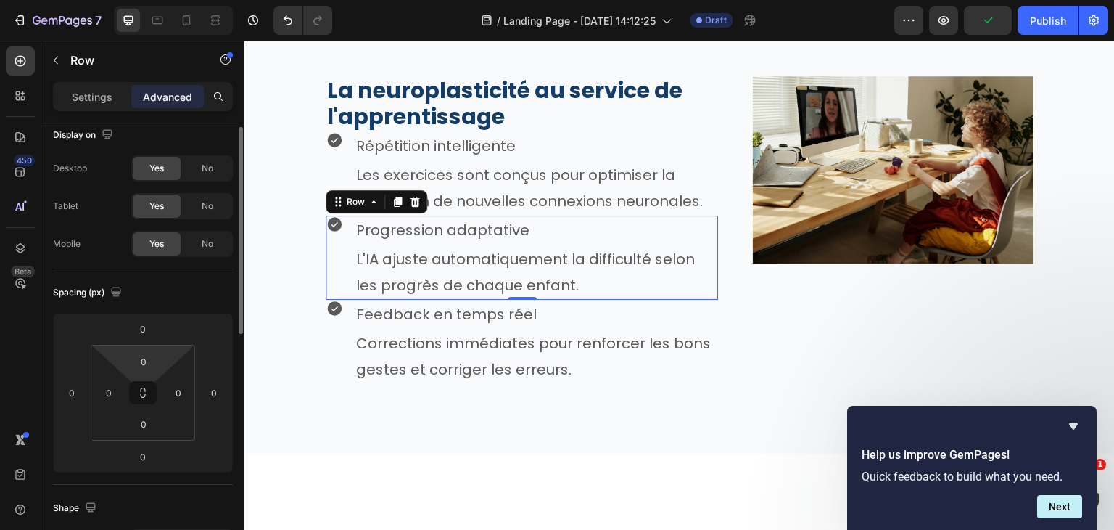
scroll to position [11, 0]
click at [151, 355] on input "0" at bounding box center [143, 362] width 29 height 22
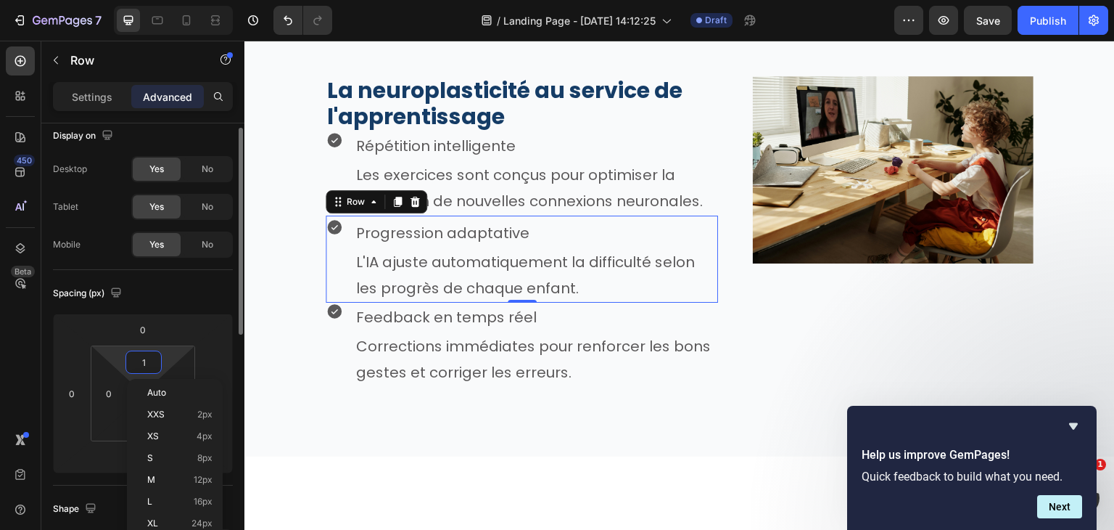
type input "0"
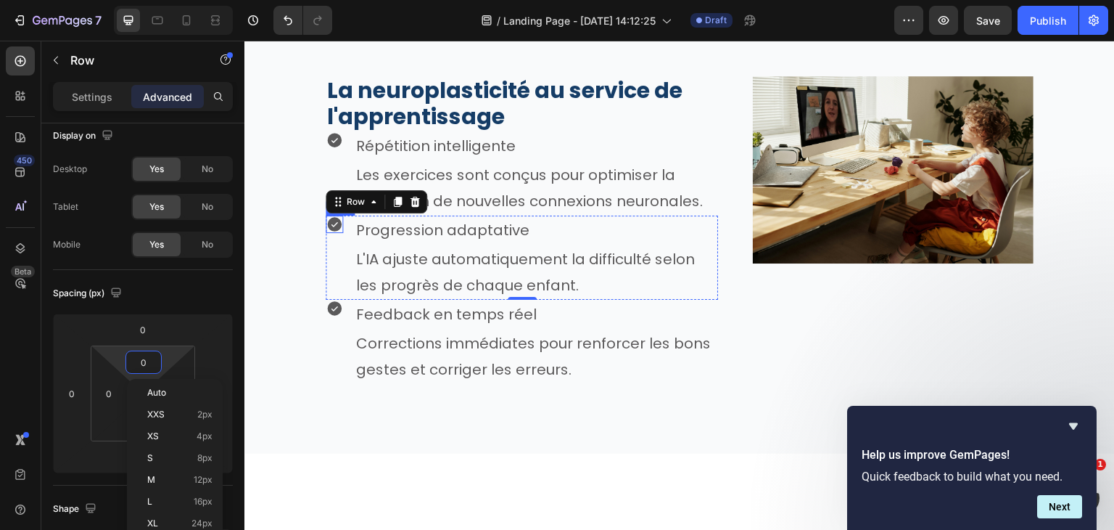
click at [328, 222] on icon at bounding box center [334, 224] width 15 height 15
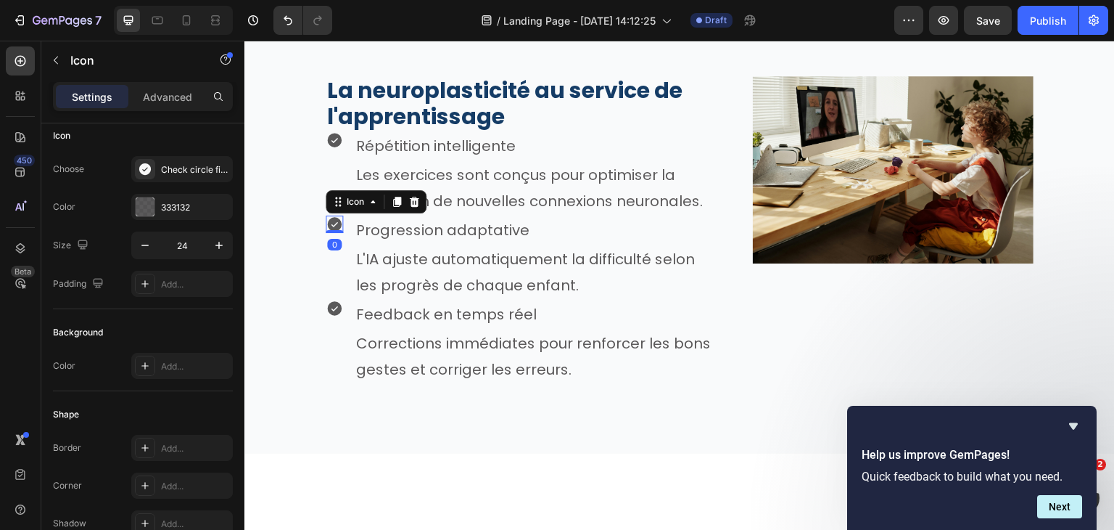
scroll to position [0, 0]
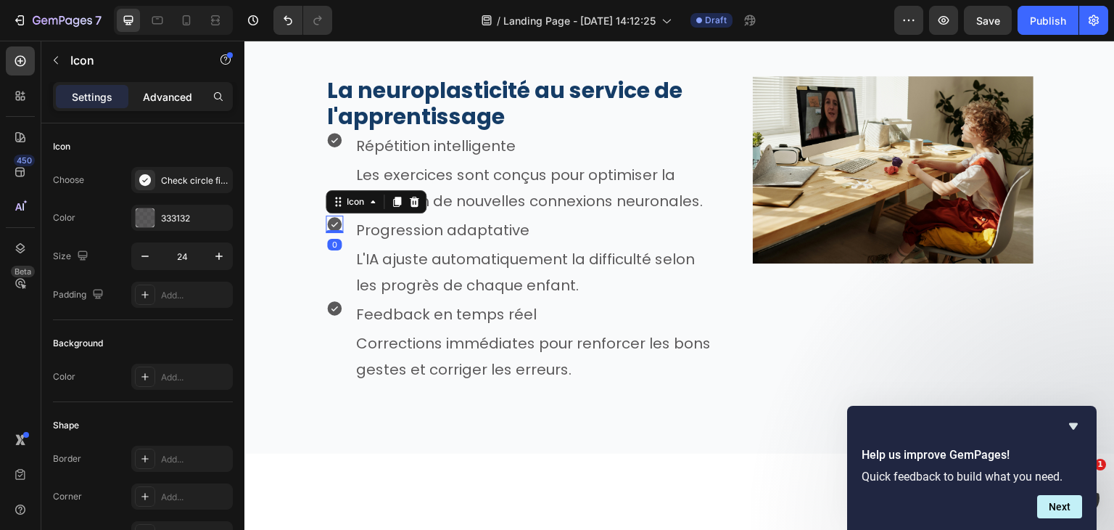
click at [165, 95] on p "Advanced" at bounding box center [167, 96] width 49 height 15
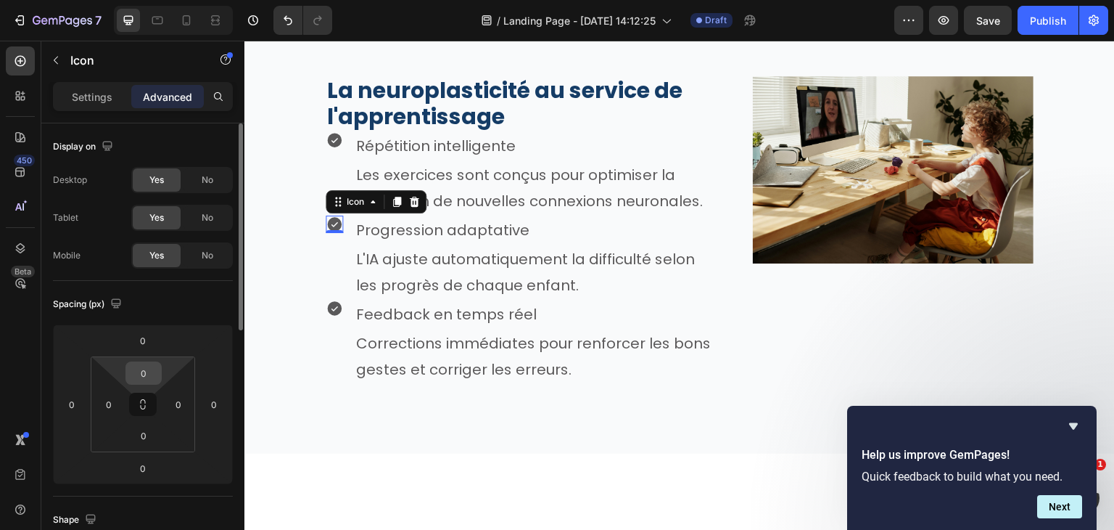
click at [153, 372] on input "0" at bounding box center [143, 373] width 29 height 22
type input "9"
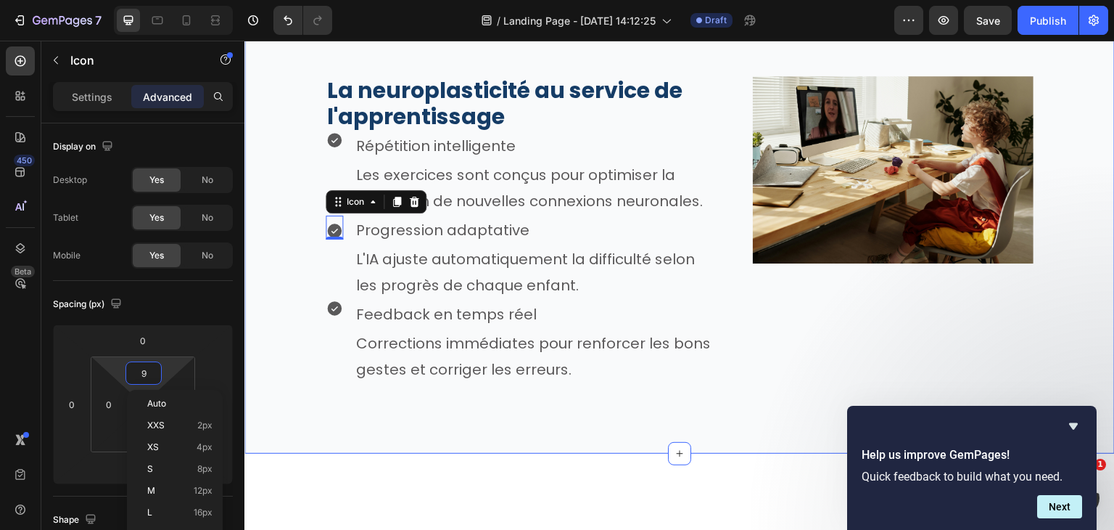
click at [382, 412] on div "Validé par la Science Heading Notre méthode s’appuie sur des décennies de reche…" at bounding box center [679, 105] width 870 height 696
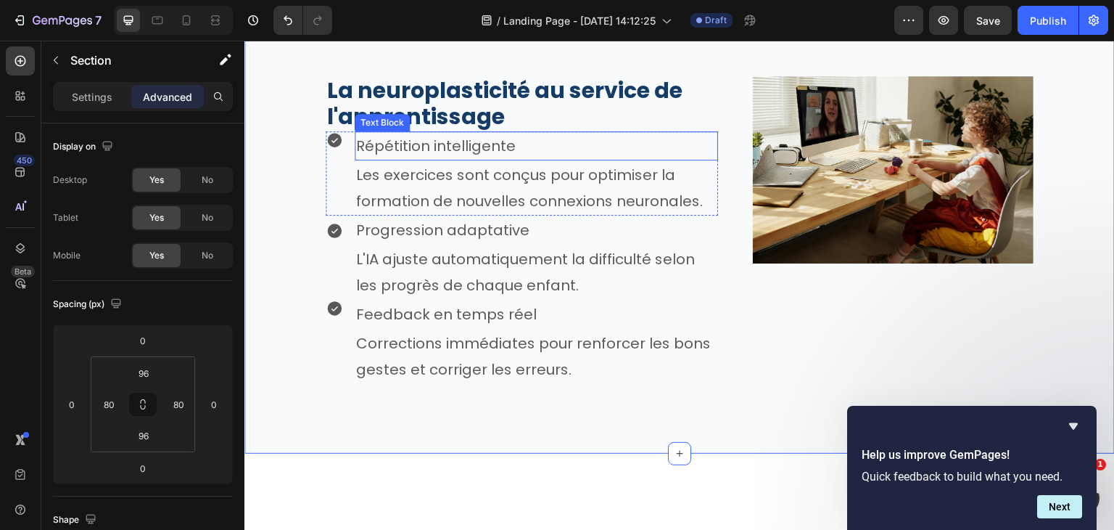
click at [406, 145] on p "Répétition intelligente" at bounding box center [536, 146] width 361 height 26
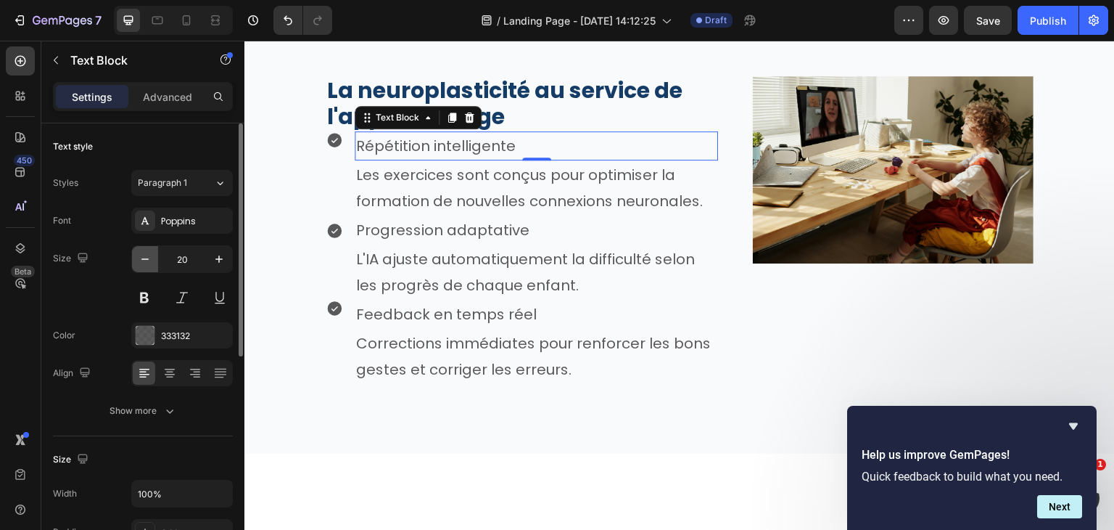
click at [149, 263] on icon "button" at bounding box center [145, 259] width 15 height 15
click at [139, 271] on button "button" at bounding box center [145, 259] width 26 height 26
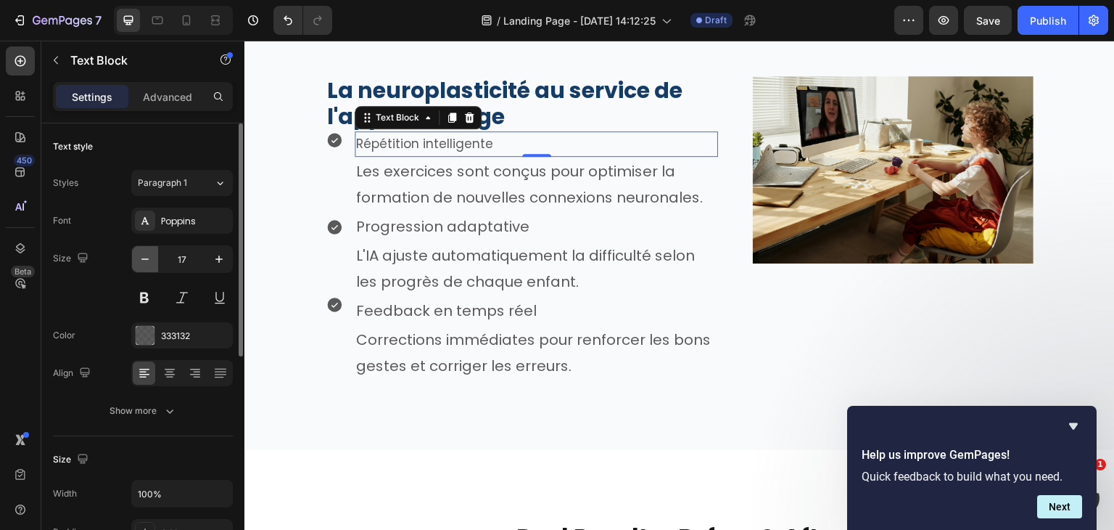
click at [139, 271] on button "button" at bounding box center [145, 259] width 26 height 26
type input "16"
click at [162, 394] on div "Font Poppins Size 16 Color 333132 Align Show more" at bounding box center [143, 315] width 180 height 216
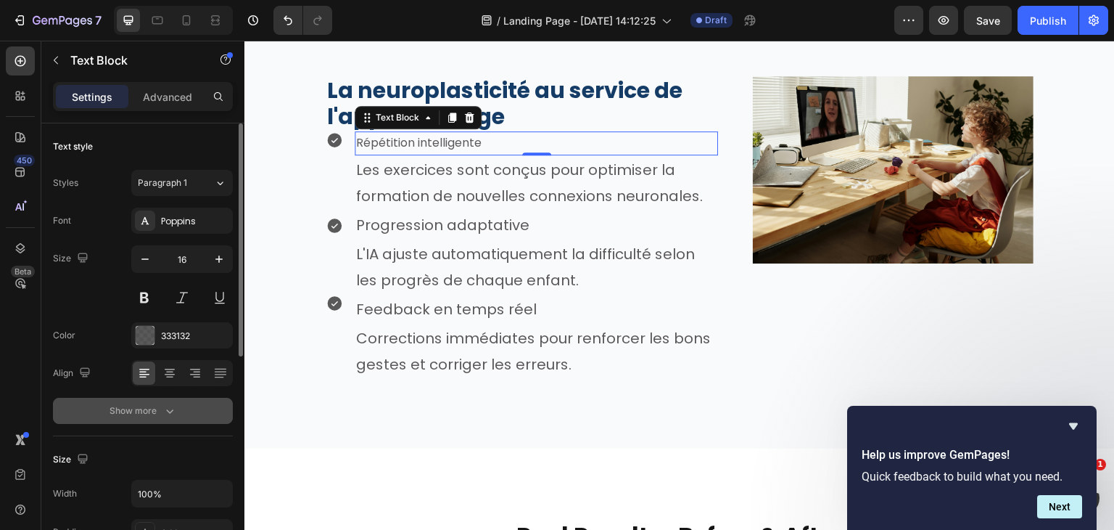
click at [162, 410] on icon "button" at bounding box center [169, 410] width 15 height 15
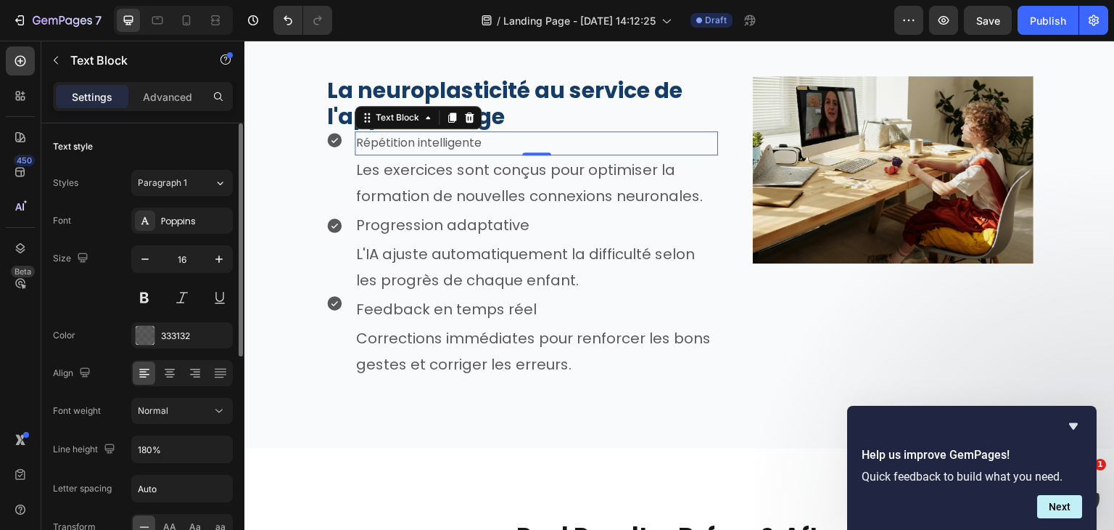
click at [162, 410] on span "Normal" at bounding box center [153, 410] width 30 height 11
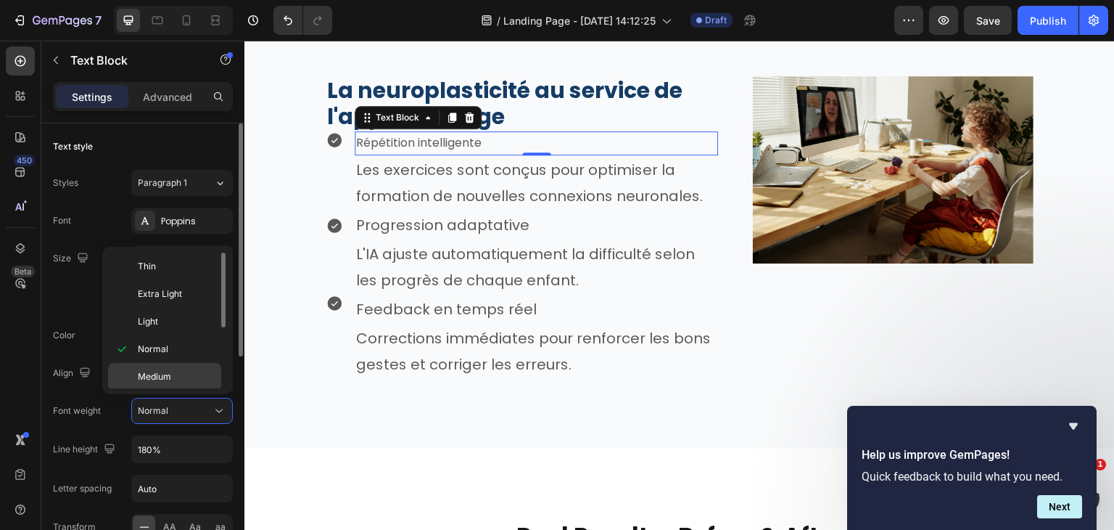
click at [152, 375] on span "Medium" at bounding box center [154, 376] width 33 height 13
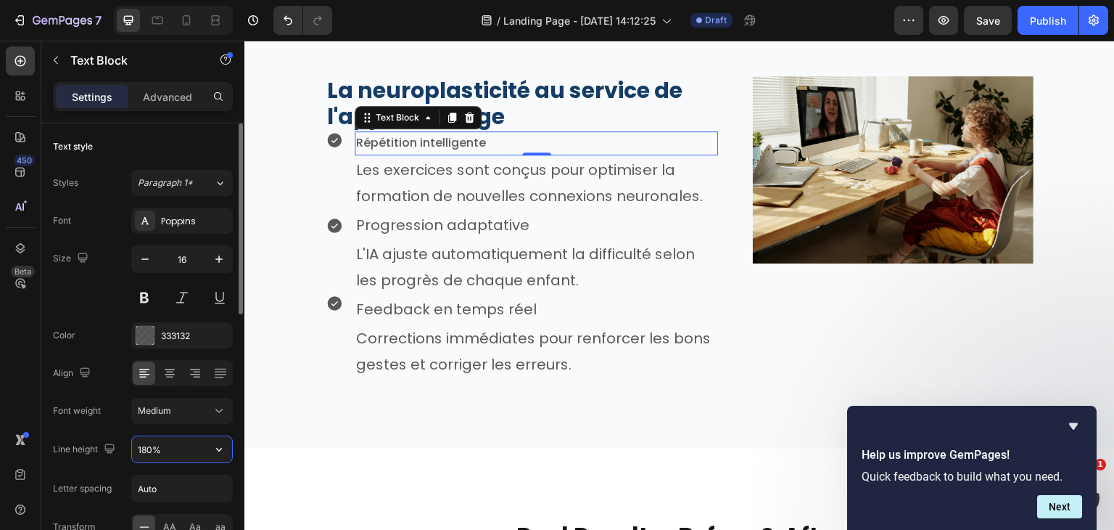
click at [157, 447] on input "180%" at bounding box center [182, 449] width 100 height 26
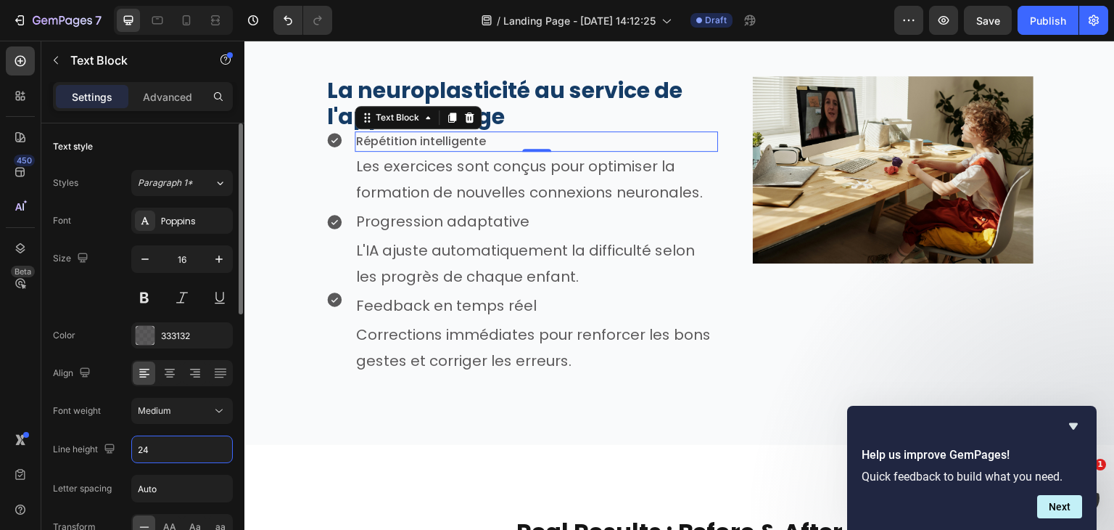
type input "24"
click at [158, 347] on div "Font Poppins Size 16 Color 333132 Align Font weight Medium Line height 24 Lette…" at bounding box center [143, 411] width 180 height 408
click at [159, 343] on div "333132" at bounding box center [182, 335] width 102 height 26
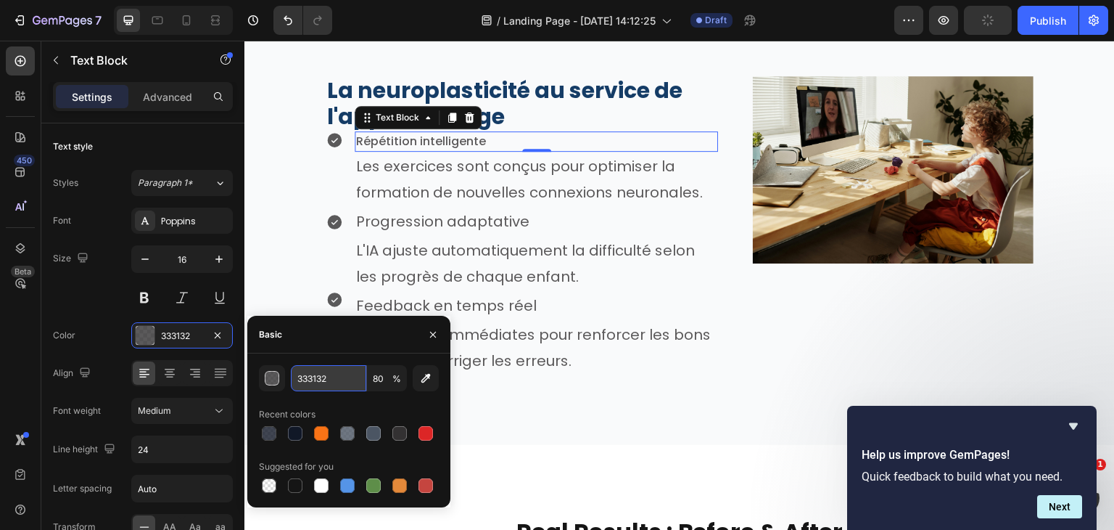
click at [320, 377] on input "333132" at bounding box center [328, 378] width 75 height 26
paste input "111827"
type input "111827"
click at [384, 376] on input "80" at bounding box center [387, 378] width 40 height 26
type input "100"
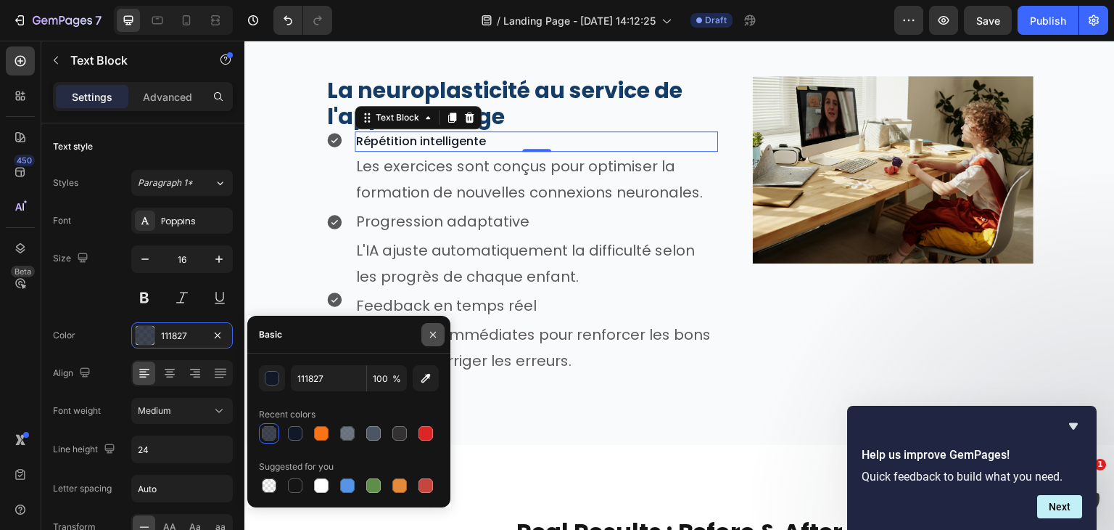
click at [430, 331] on icon "button" at bounding box center [433, 335] width 12 height 12
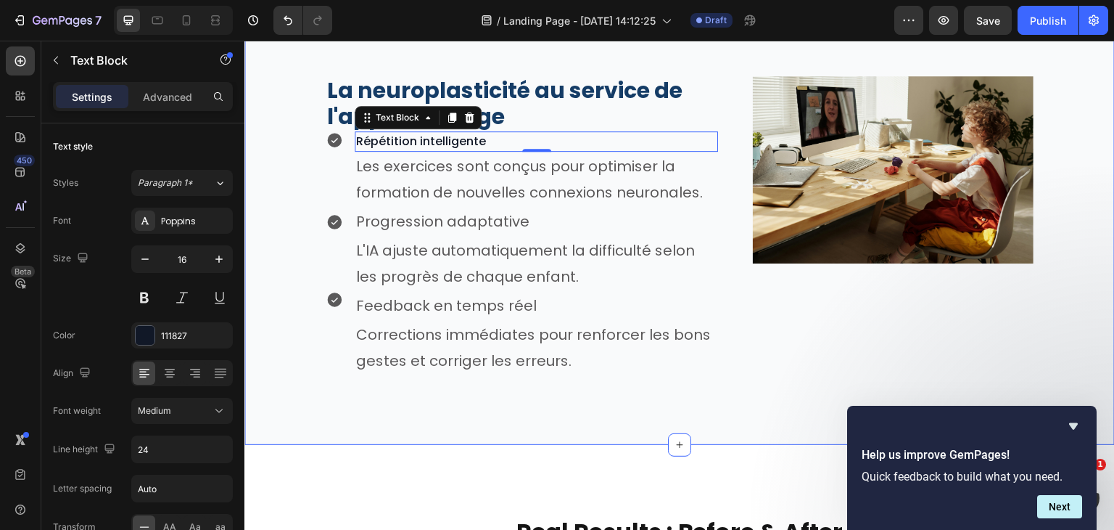
click at [438, 387] on div "Validé par la Science Heading Notre méthode s’appuie sur des décennies de reche…" at bounding box center [679, 101] width 870 height 688
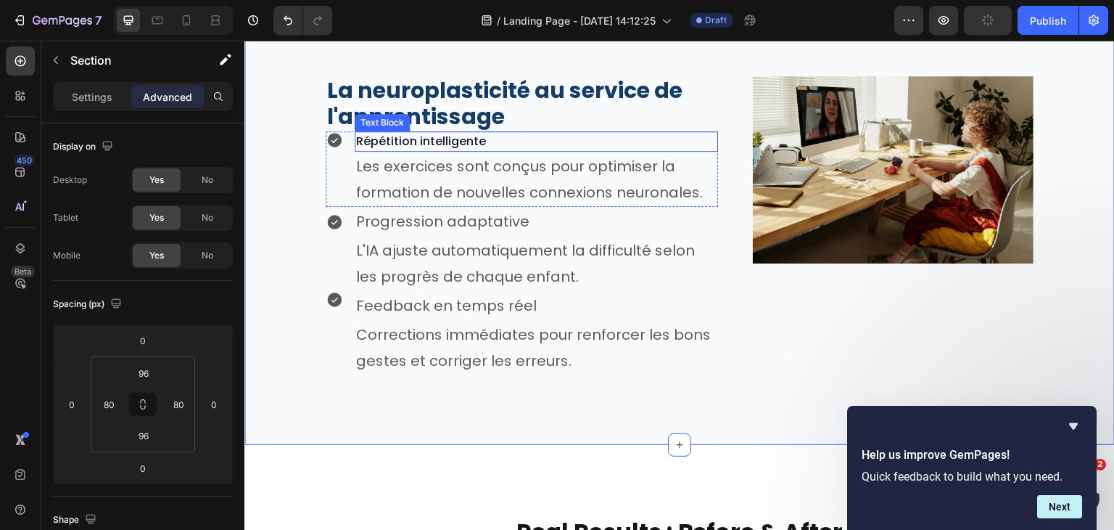
click at [467, 140] on p "Répétition intelligente" at bounding box center [536, 141] width 361 height 17
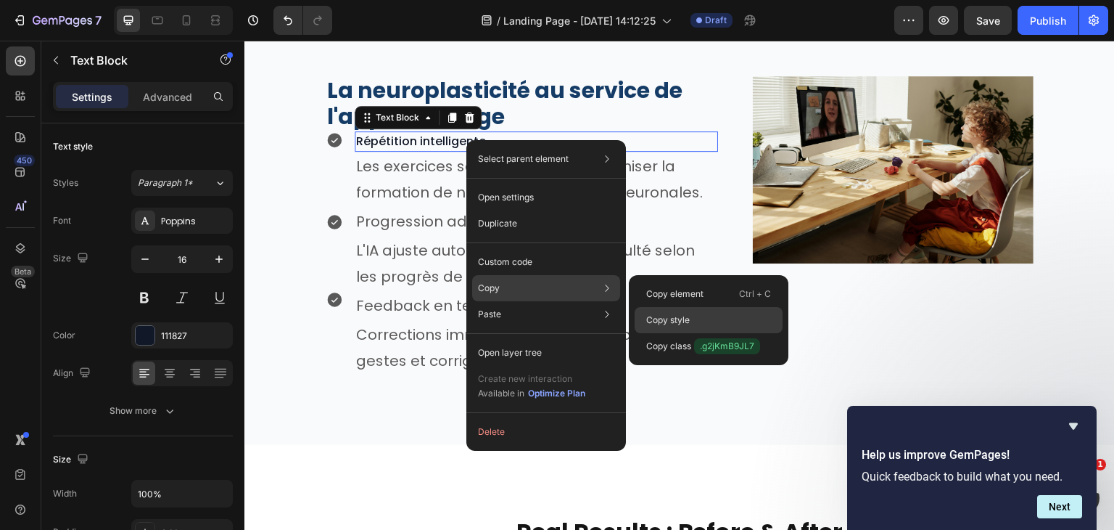
click at [675, 317] on p "Copy style" at bounding box center [668, 319] width 44 height 13
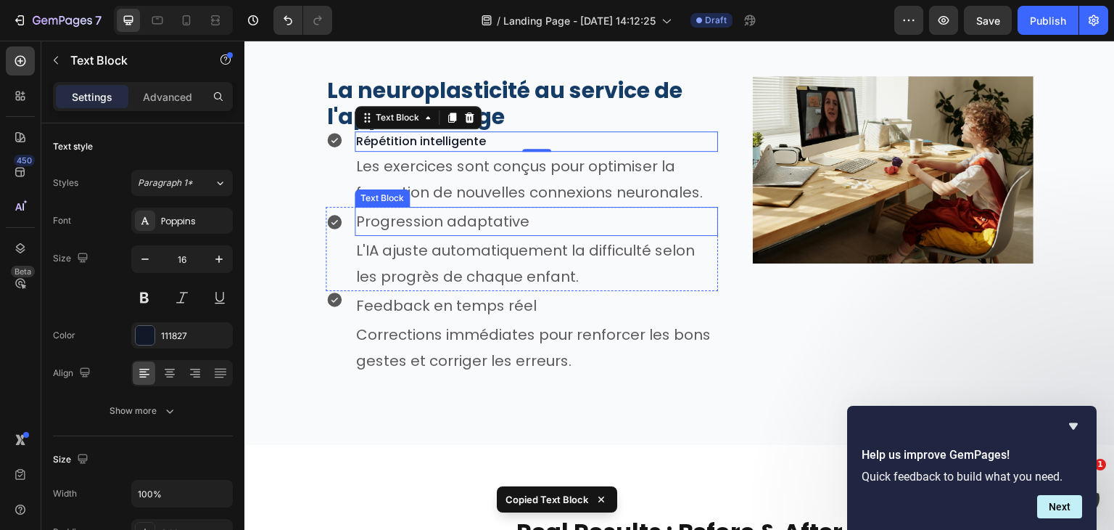
click at [530, 215] on p "Progression adaptative" at bounding box center [536, 221] width 361 height 26
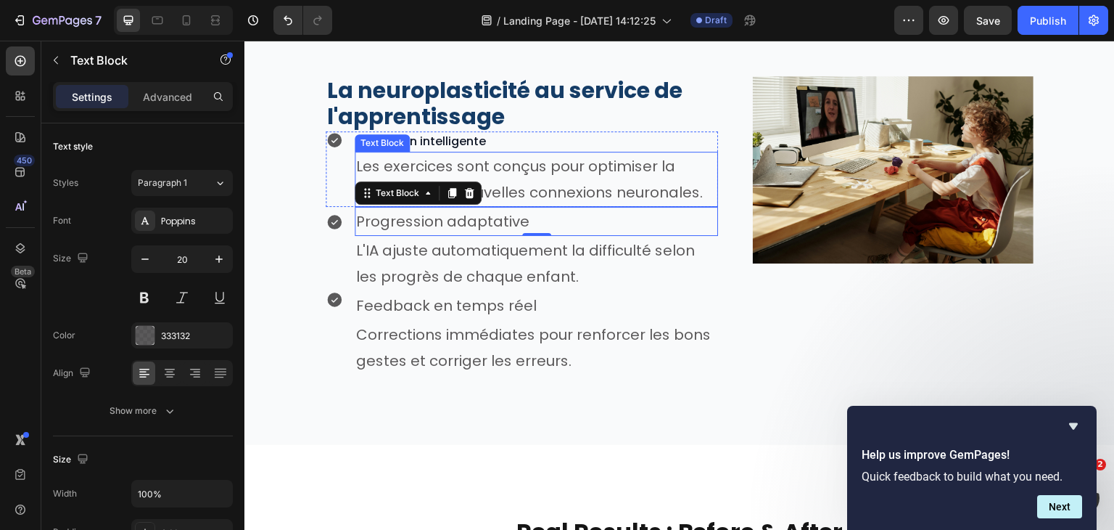
click at [503, 155] on p "Les exercices sont conçus pour optimiser la formation de nouvelles connexions n…" at bounding box center [536, 179] width 361 height 52
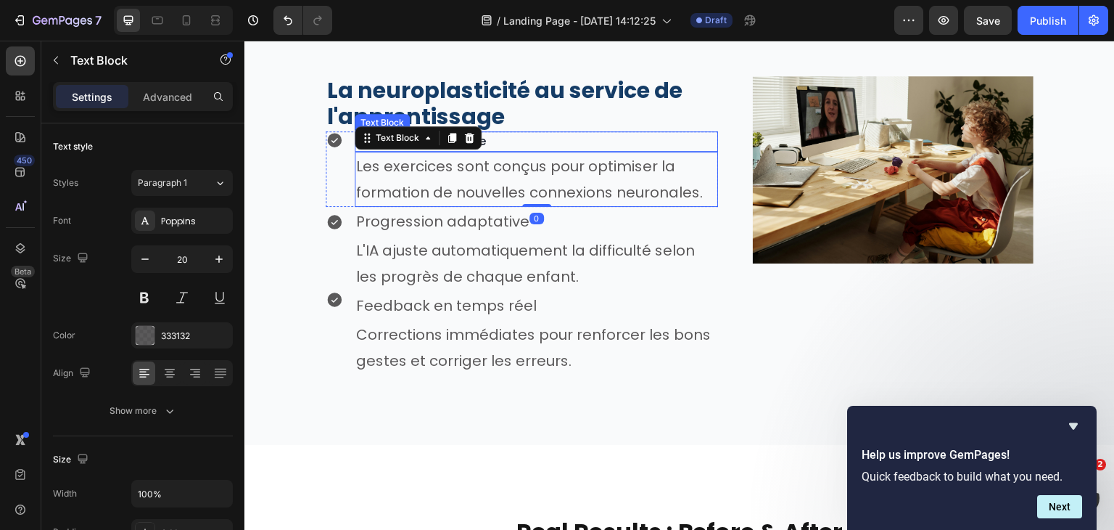
click at [508, 144] on p "Répétition intelligente" at bounding box center [536, 141] width 361 height 17
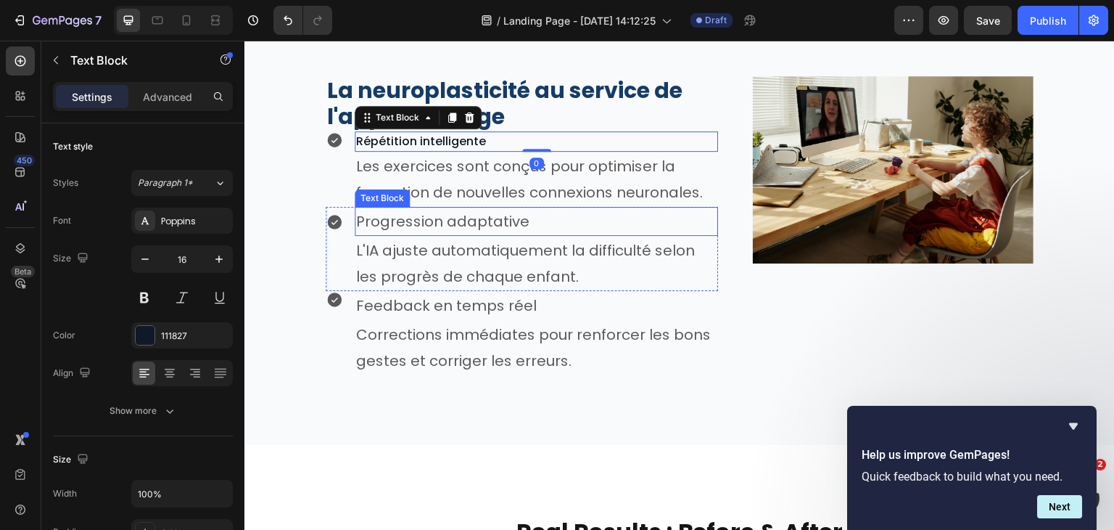
click at [506, 221] on p "Progression adaptative" at bounding box center [536, 221] width 361 height 26
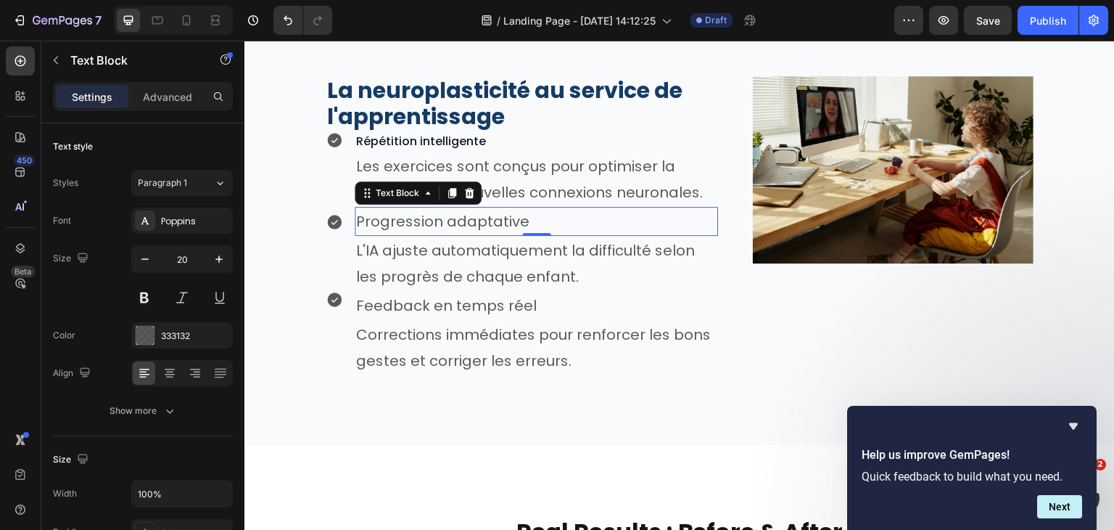
type input "16"
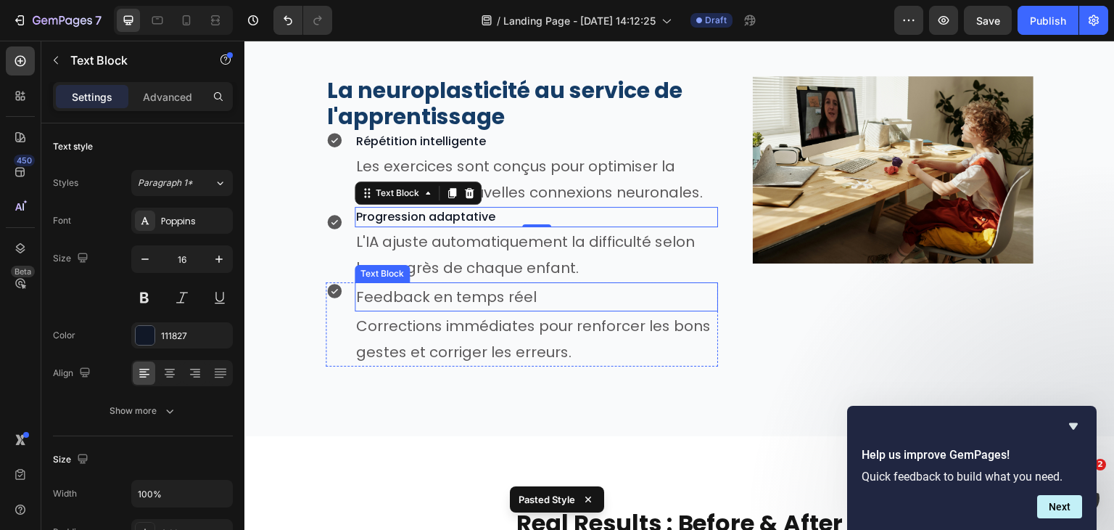
click at [485, 300] on p "Feedback en temps réel" at bounding box center [536, 297] width 361 height 26
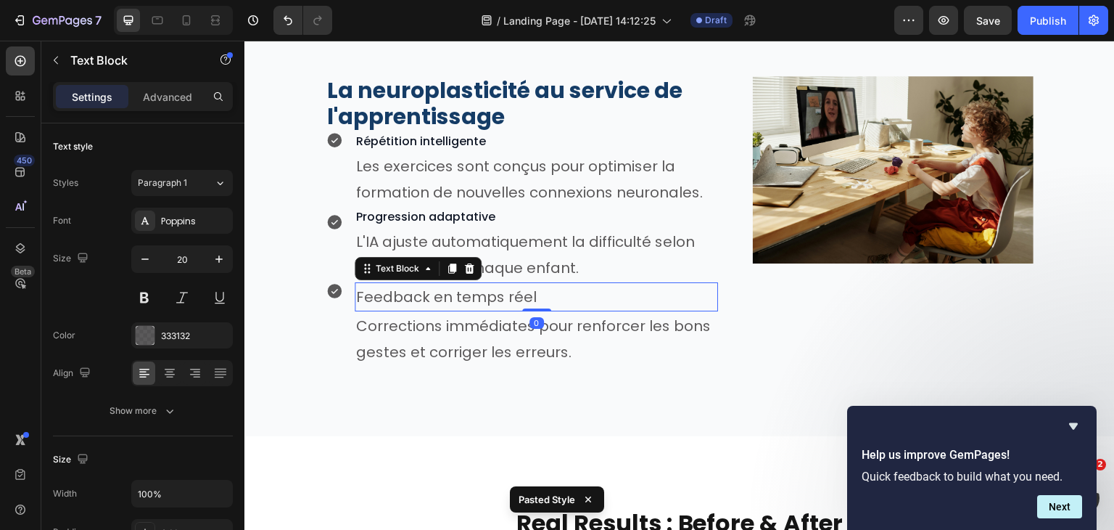
type input "16"
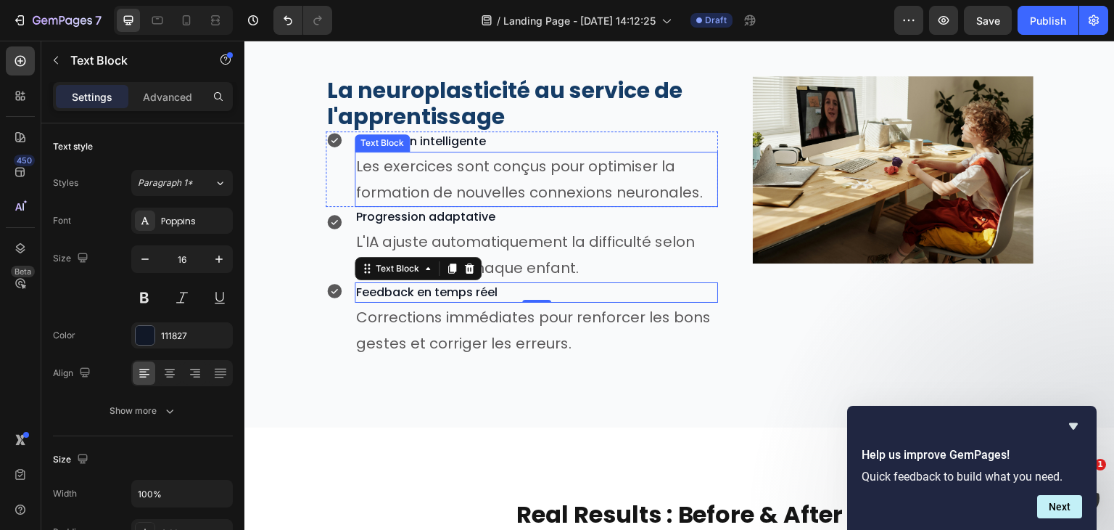
click at [467, 185] on p "Les exercices sont conçus pour optimiser la formation de nouvelles connexions n…" at bounding box center [536, 179] width 361 height 52
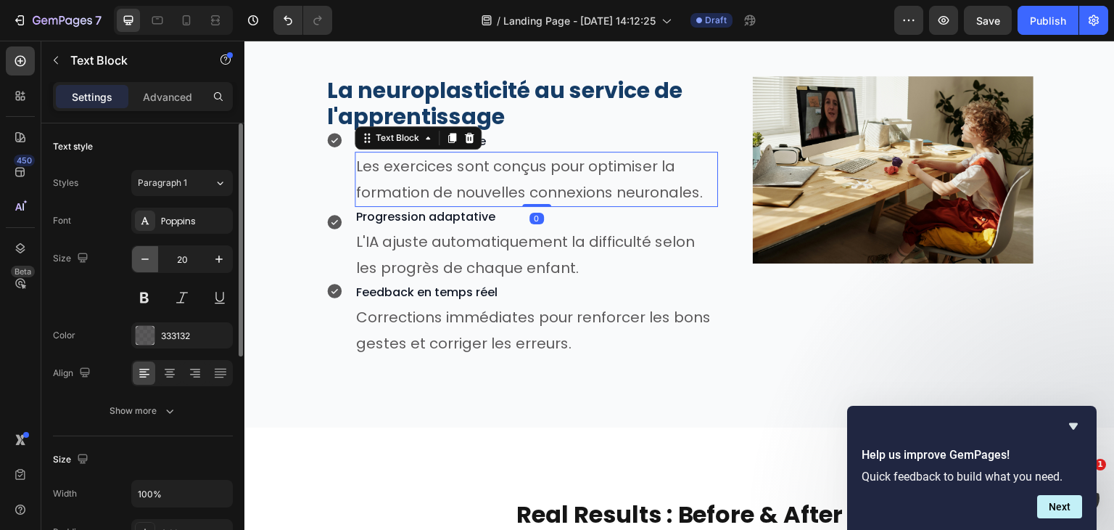
click at [146, 258] on icon "button" at bounding box center [144, 258] width 7 height 1
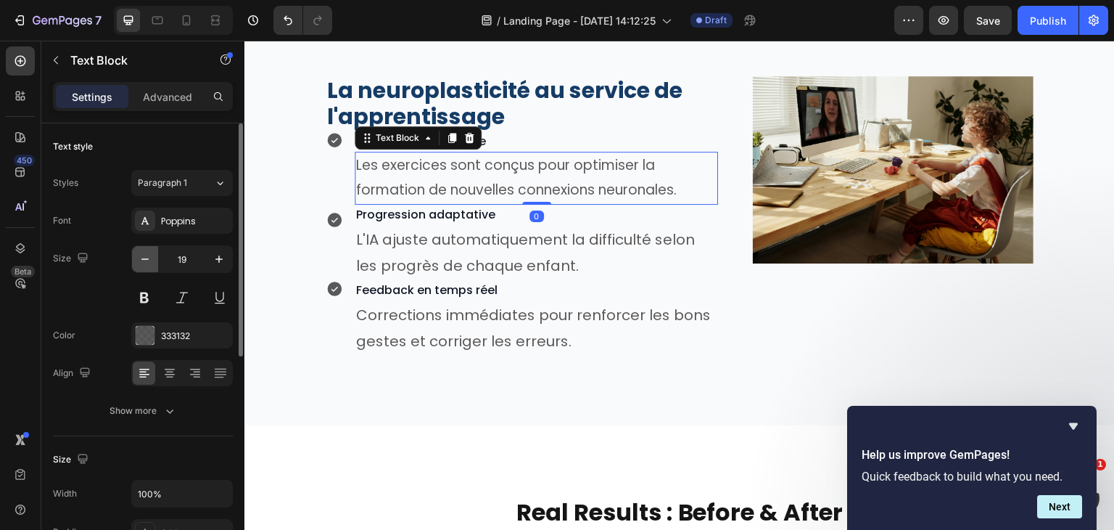
click at [146, 258] on icon "button" at bounding box center [144, 258] width 7 height 1
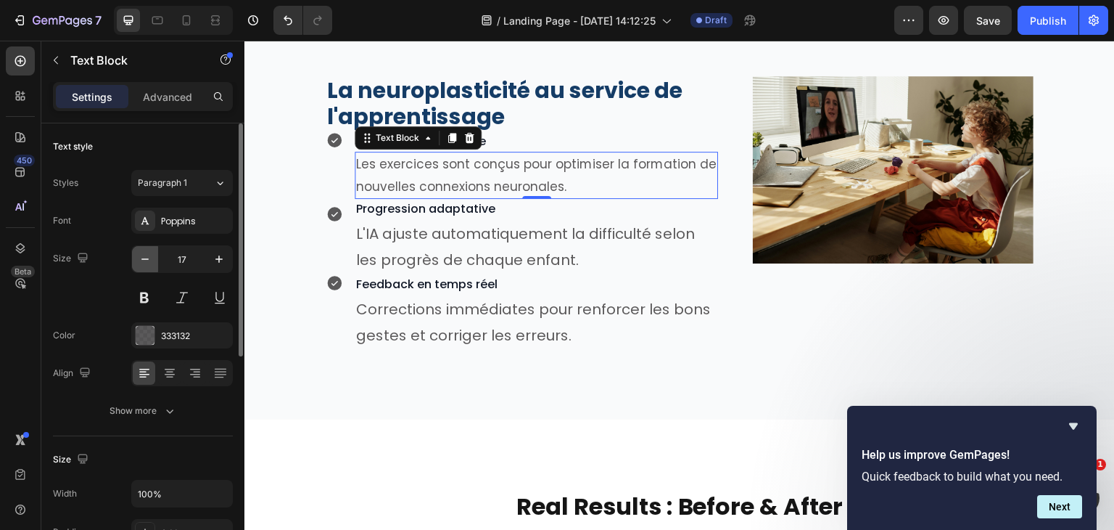
click at [146, 258] on icon "button" at bounding box center [144, 258] width 7 height 1
type input "16"
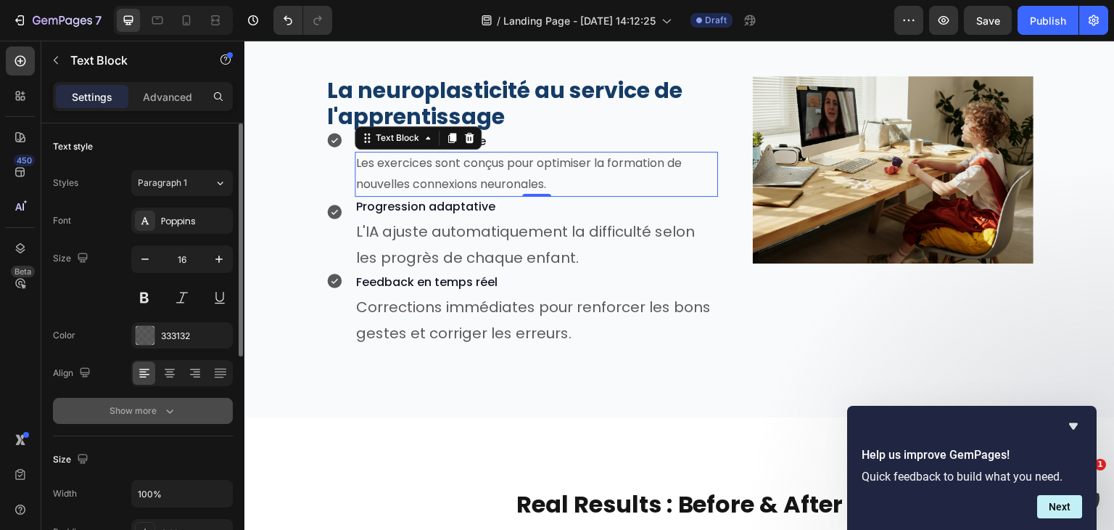
click at [162, 419] on button "Show more" at bounding box center [143, 410] width 180 height 26
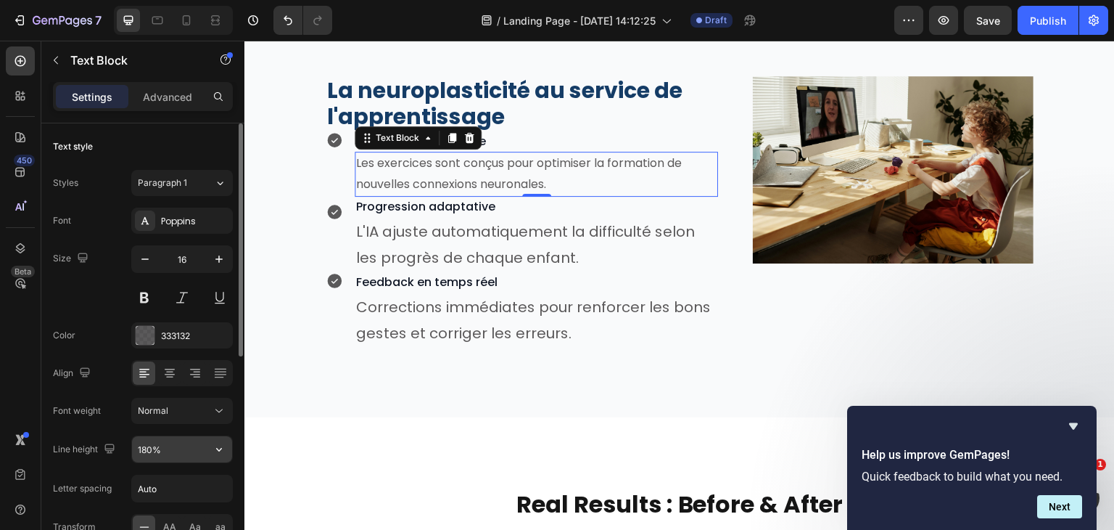
click at [159, 437] on input "180%" at bounding box center [182, 449] width 100 height 26
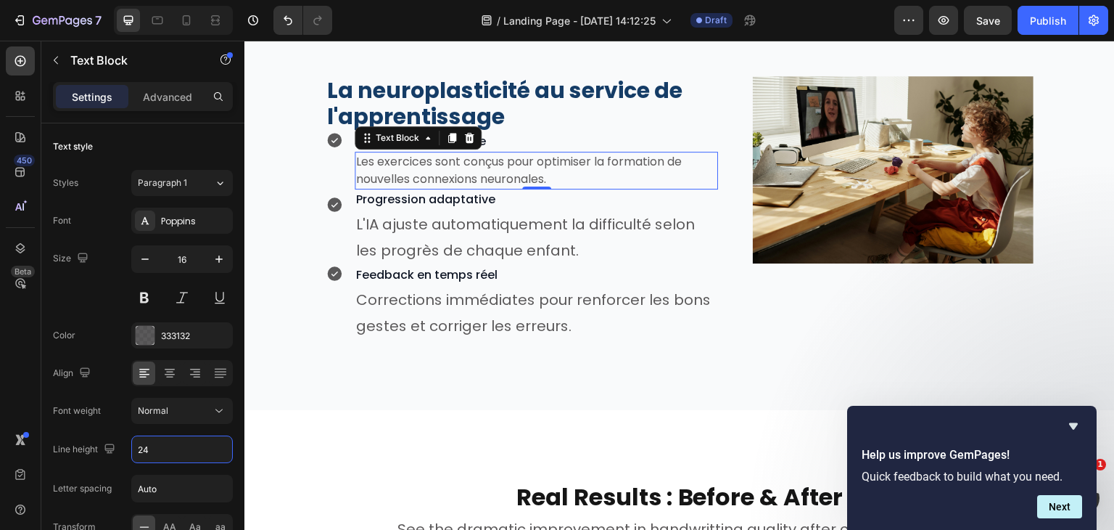
type input "24"
click at [165, 343] on div "333132" at bounding box center [182, 335] width 102 height 26
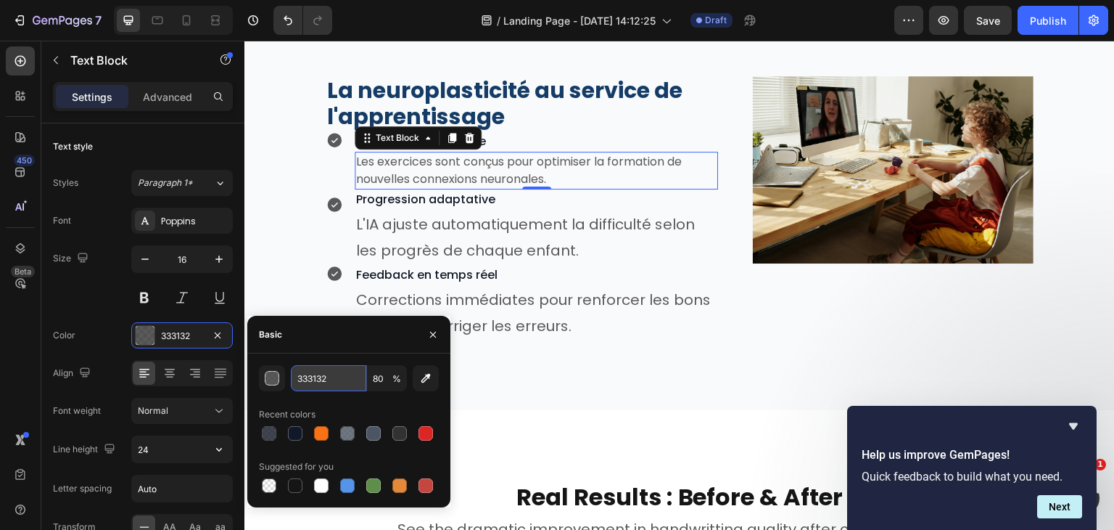
click at [315, 384] on input "333132" at bounding box center [328, 378] width 75 height 26
paste input "4B5563"
type input "4B5563"
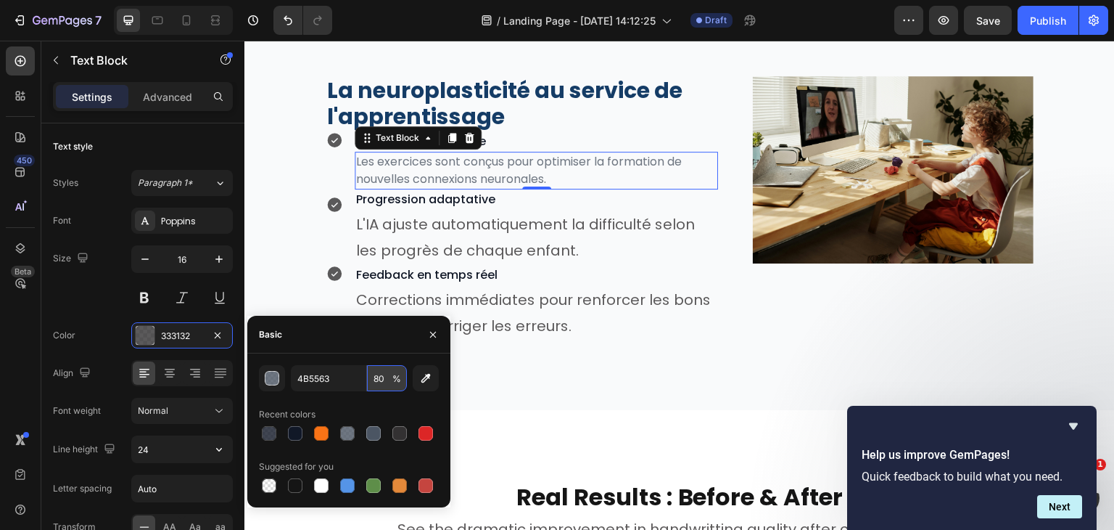
click at [386, 375] on input "80" at bounding box center [387, 378] width 40 height 26
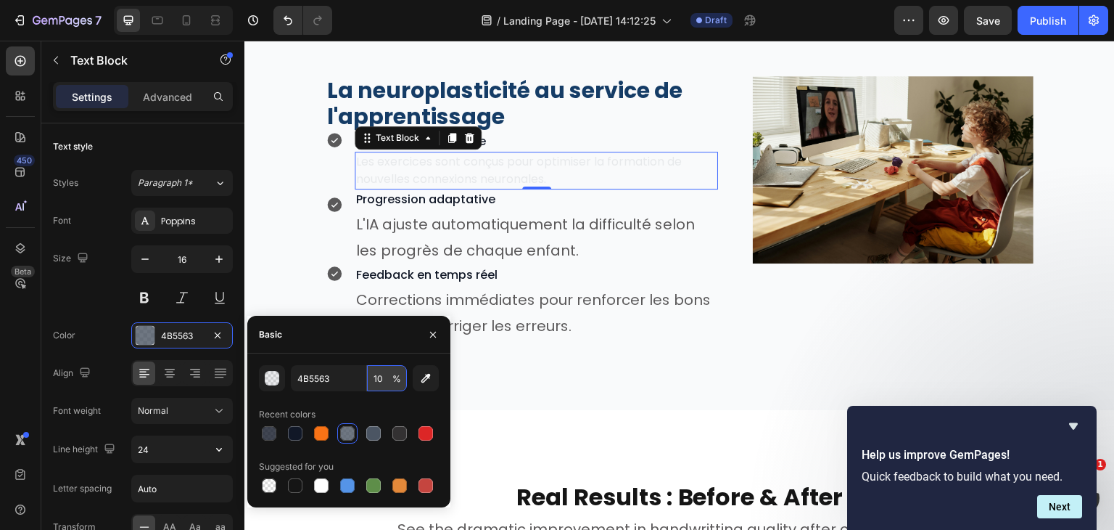
type input "100"
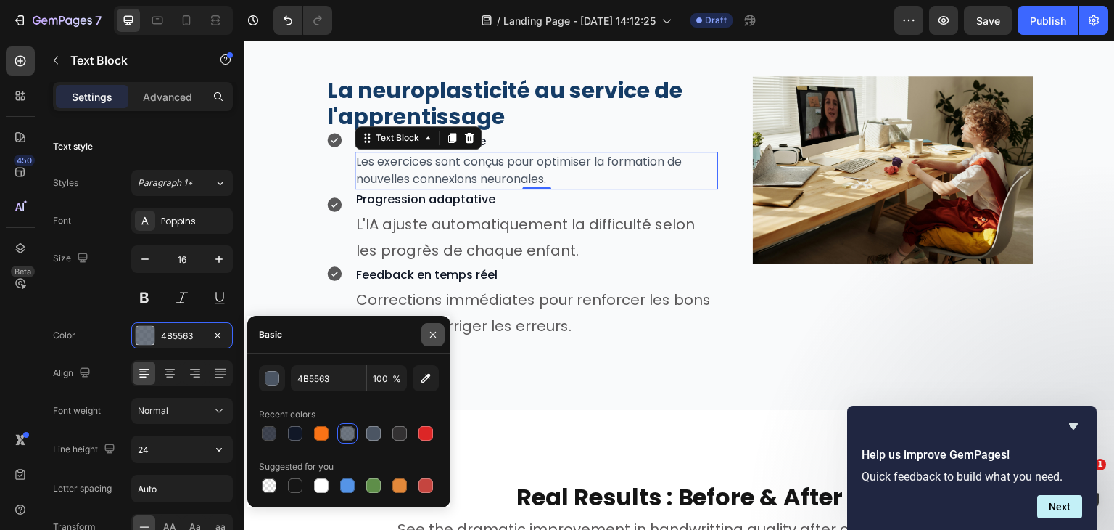
click at [438, 330] on icon "button" at bounding box center [433, 335] width 12 height 12
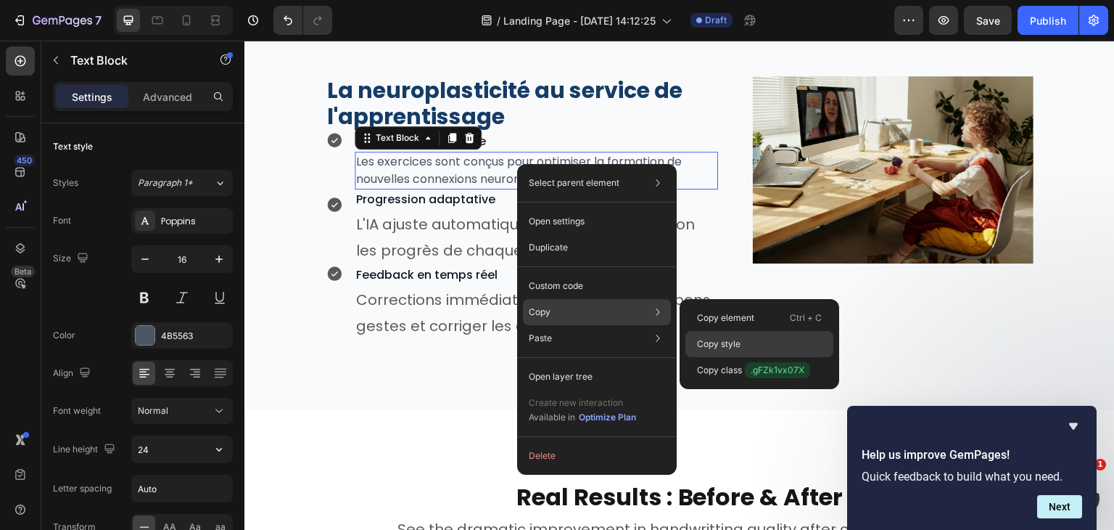
click at [717, 342] on p "Copy style" at bounding box center [719, 343] width 44 height 13
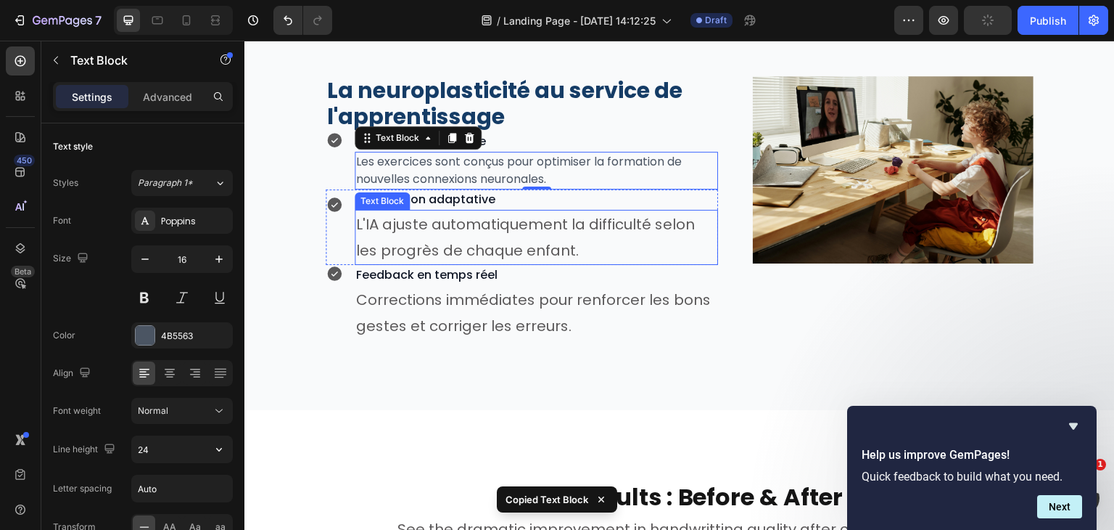
click at [578, 233] on p "L'IA ajuste automatiquement la difficulté selon les progrès de chaque enfant." at bounding box center [536, 237] width 361 height 52
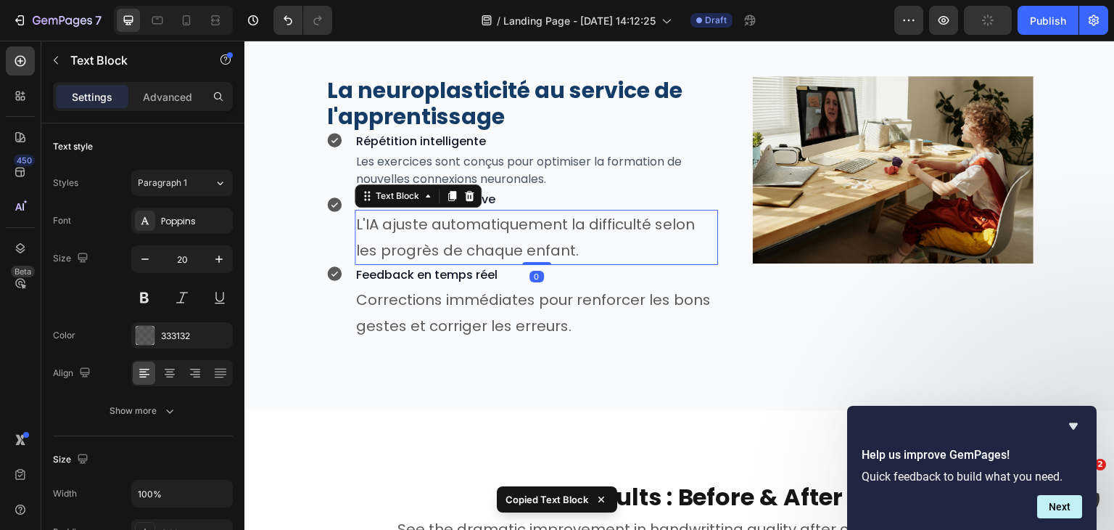
type input "16"
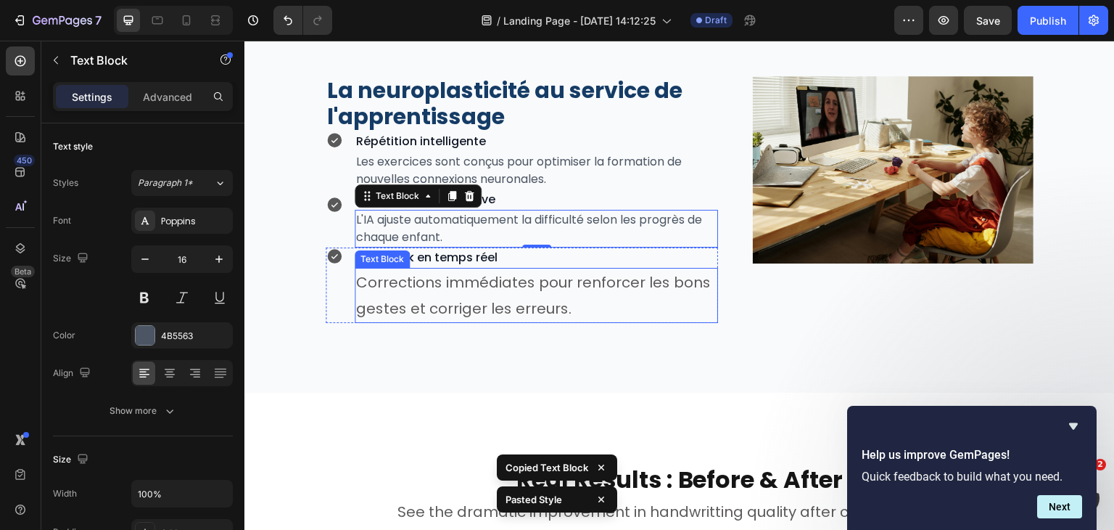
click at [585, 309] on p "Corrections immédiates pour renforcer les bons gestes et corriger les erreurs." at bounding box center [536, 295] width 361 height 52
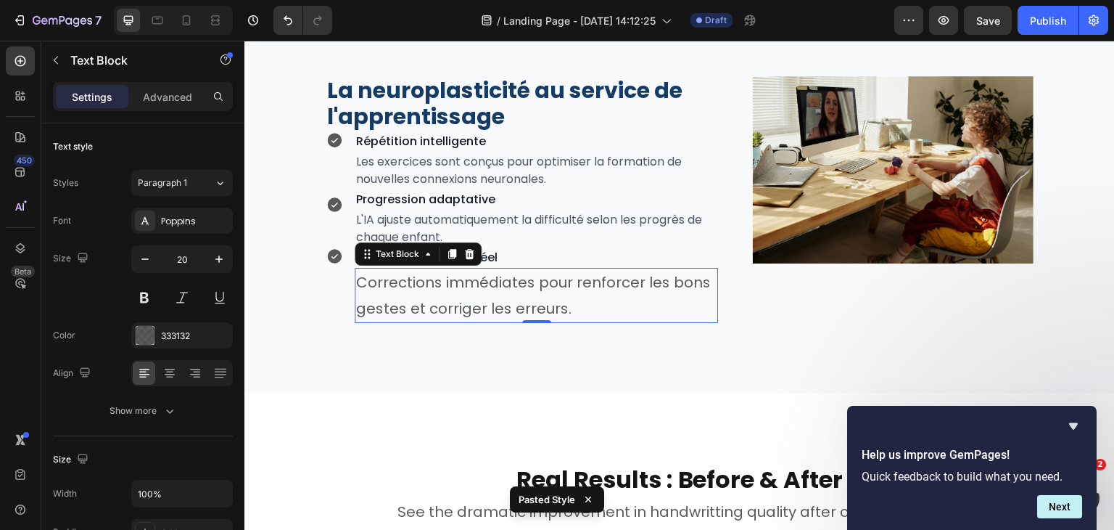
type input "16"
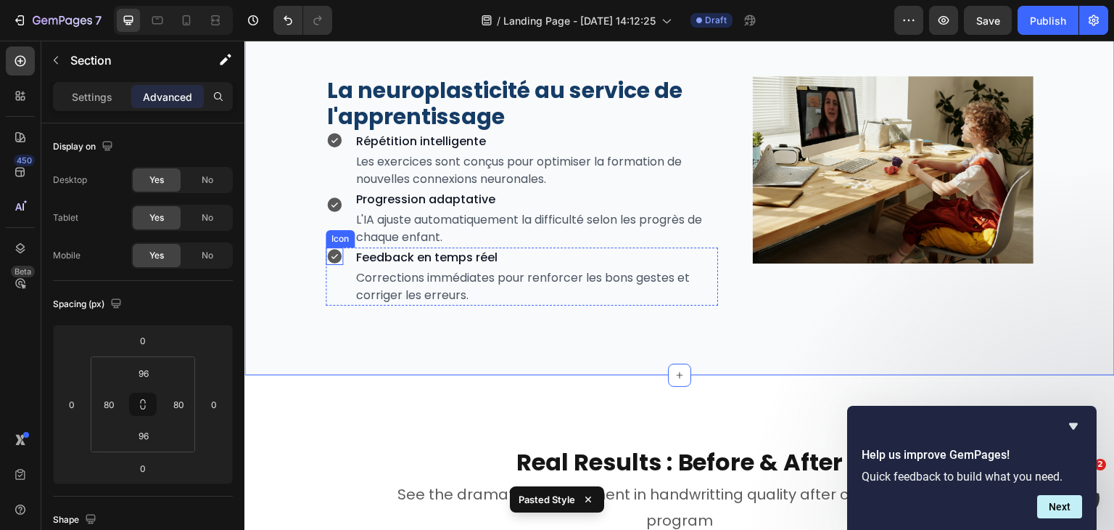
click at [339, 258] on icon at bounding box center [334, 256] width 15 height 15
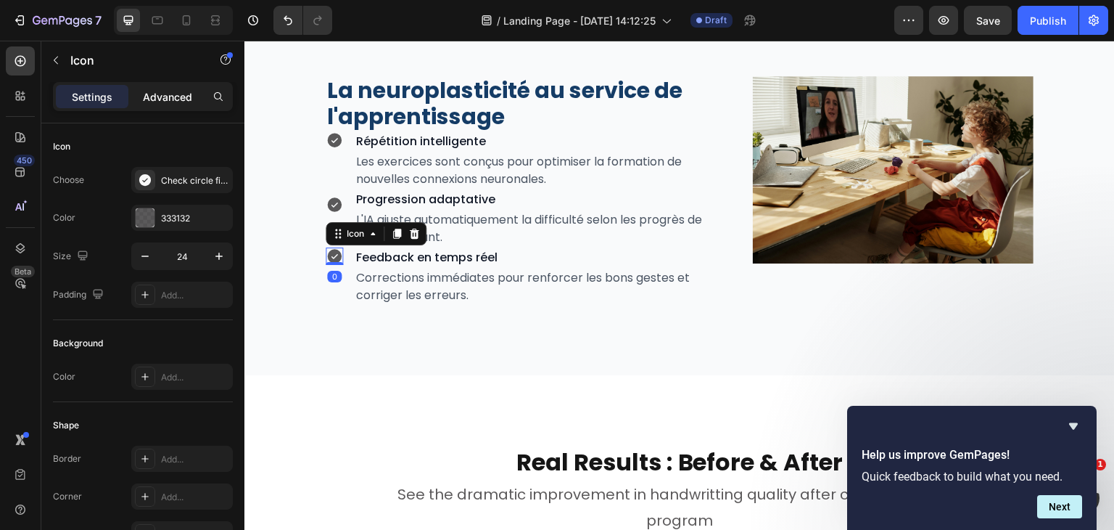
click at [174, 94] on p "Advanced" at bounding box center [167, 96] width 49 height 15
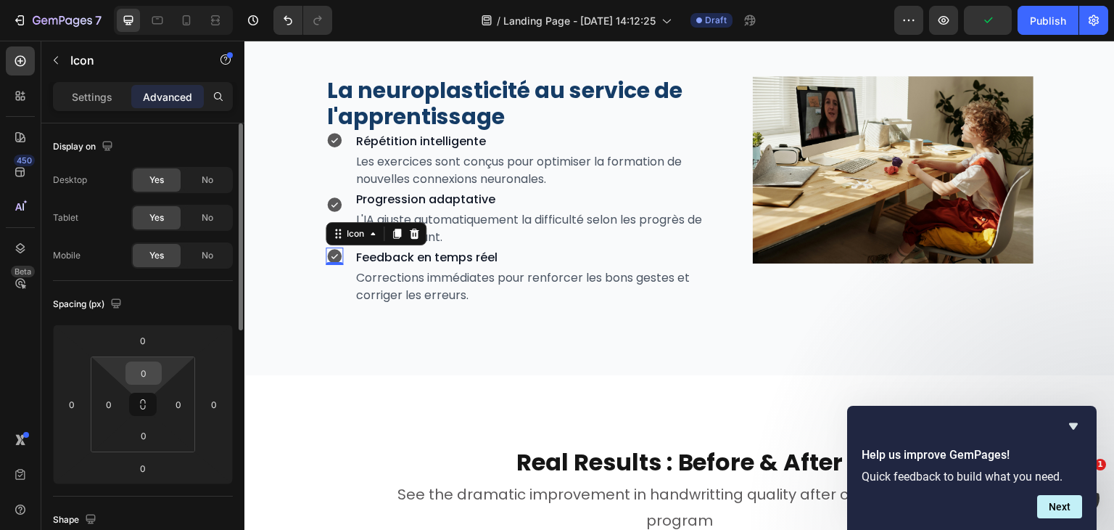
click at [143, 364] on input "0" at bounding box center [143, 373] width 29 height 22
type input "2"
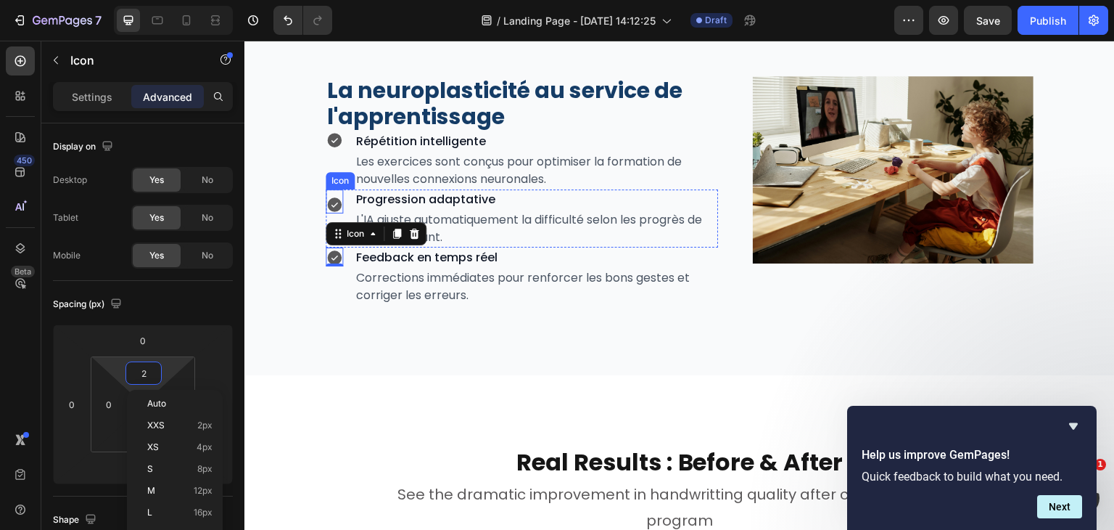
click at [339, 207] on icon at bounding box center [334, 204] width 15 height 15
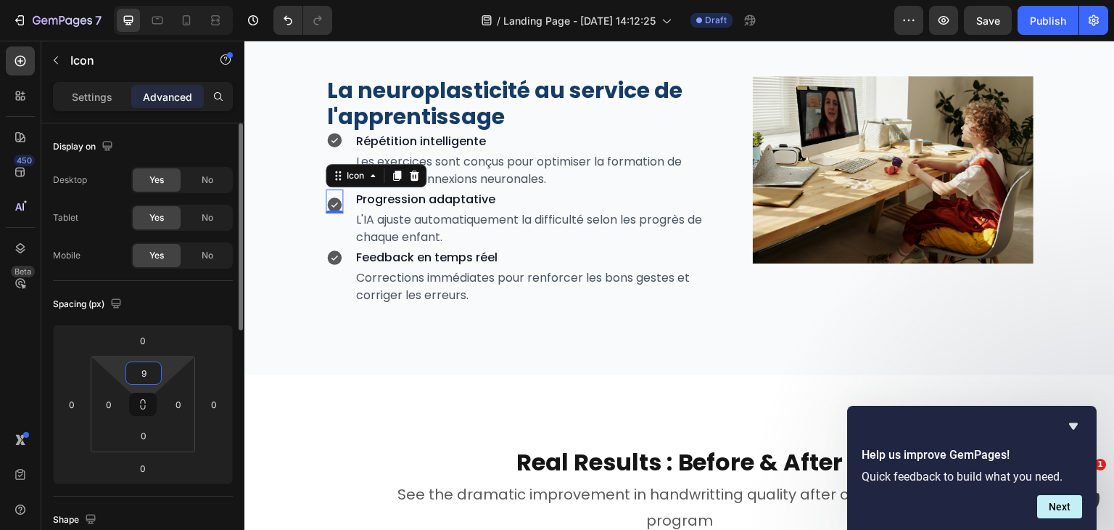
click at [148, 368] on input "9" at bounding box center [143, 373] width 29 height 22
type input "3"
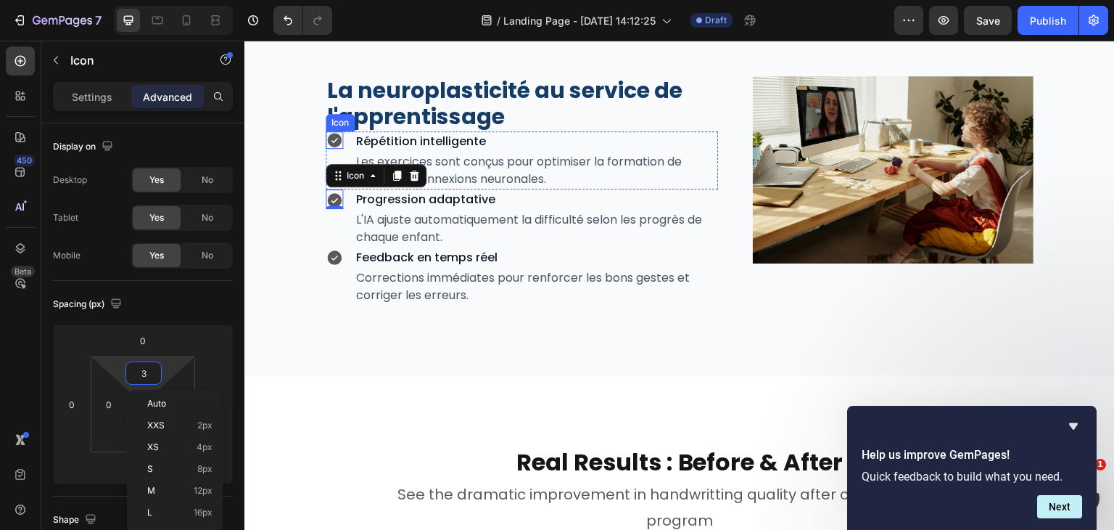
click at [339, 136] on icon at bounding box center [334, 140] width 15 height 15
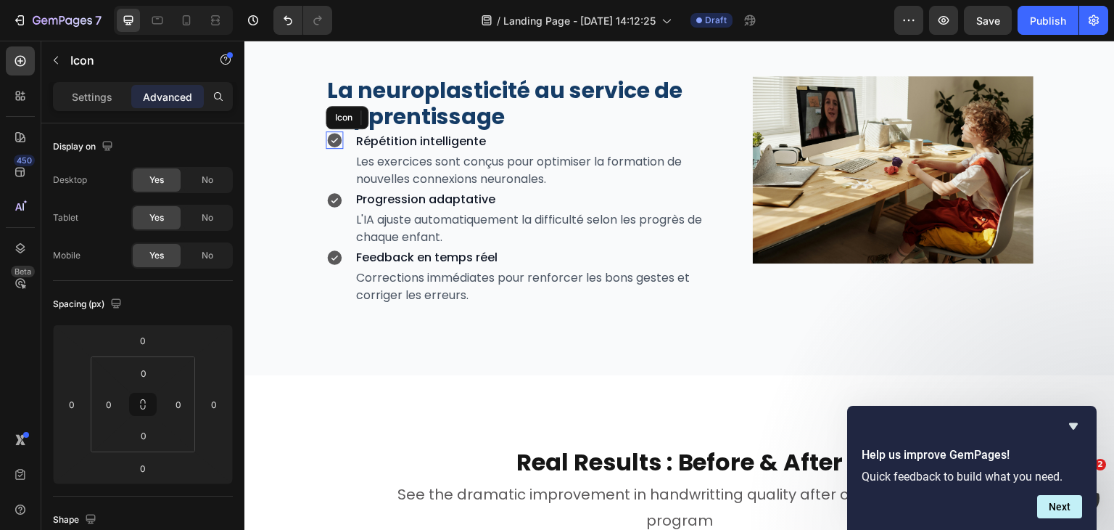
click at [339, 136] on icon at bounding box center [334, 140] width 15 height 15
click at [139, 373] on input "0" at bounding box center [143, 373] width 29 height 22
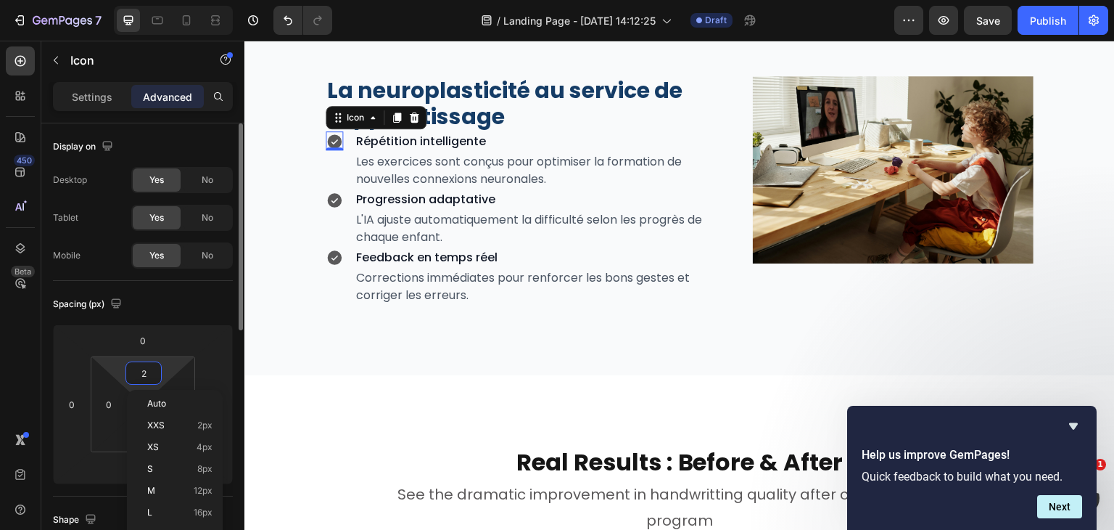
type input "3"
click at [218, 20] on icon at bounding box center [217, 20] width 4 height 4
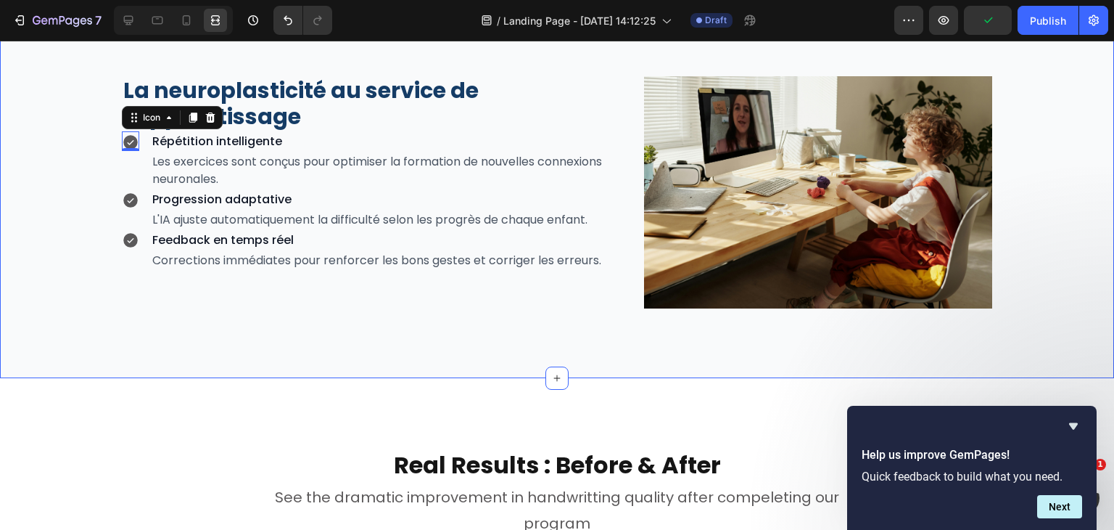
click at [313, 315] on div "Validé par la Science Heading Notre méthode s’appuie sur des décennies de reche…" at bounding box center [557, 67] width 1114 height 621
click at [118, 22] on div at bounding box center [128, 20] width 23 height 23
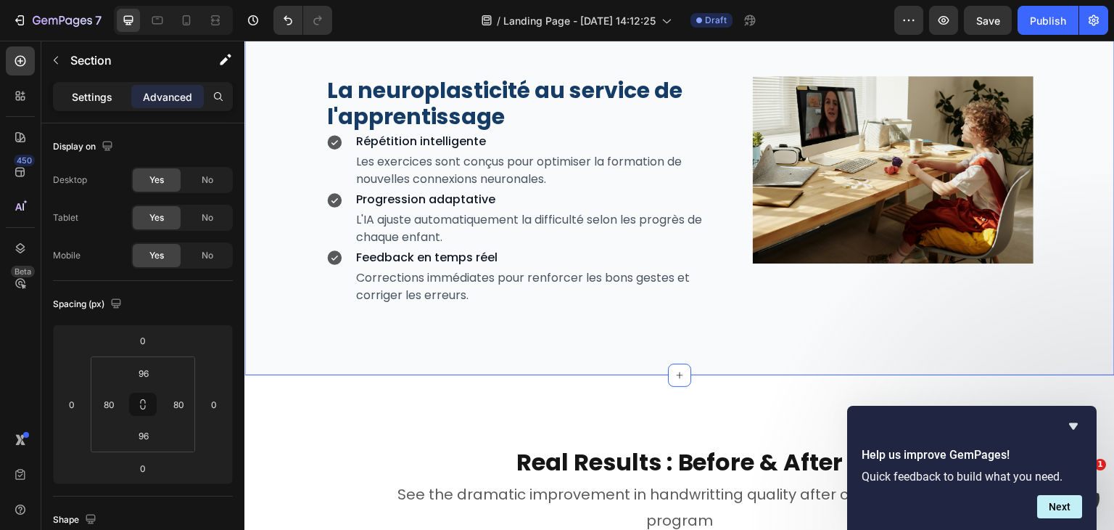
click at [101, 94] on p "Settings" at bounding box center [92, 96] width 41 height 15
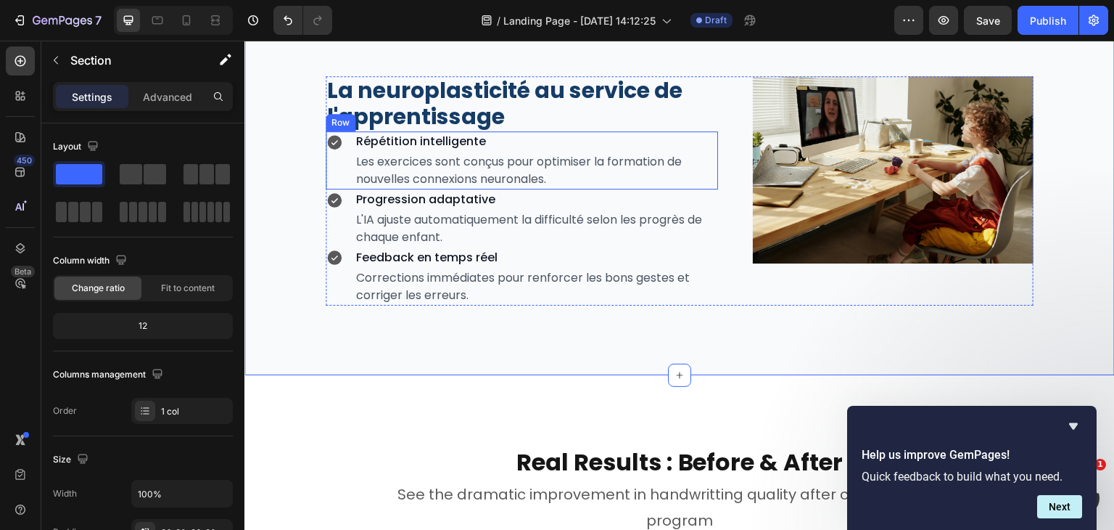
click at [349, 144] on div "Icon Répétition intelligente Text Block Les exercices sont conçus pour optimise…" at bounding box center [522, 160] width 392 height 58
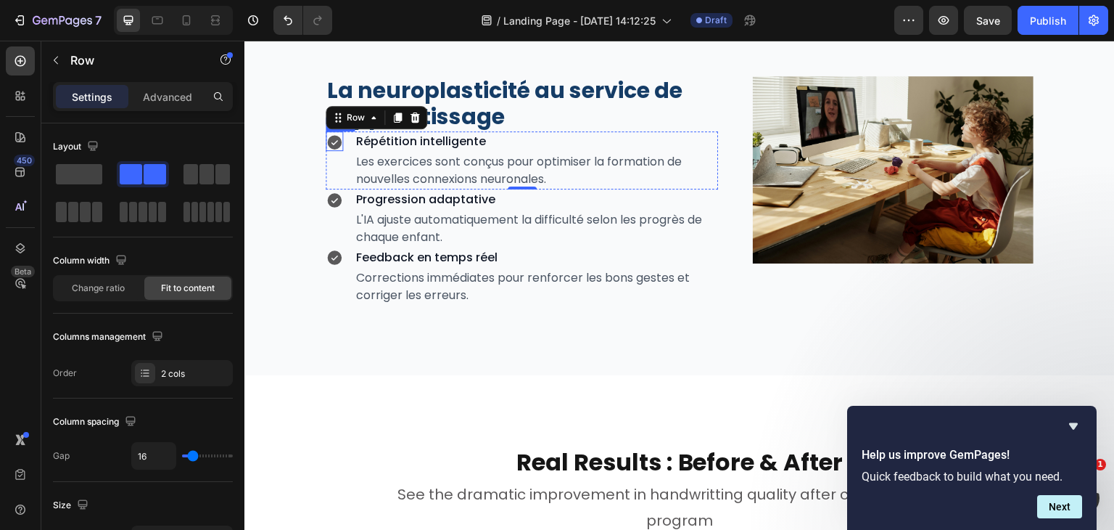
click at [339, 146] on icon at bounding box center [334, 142] width 15 height 15
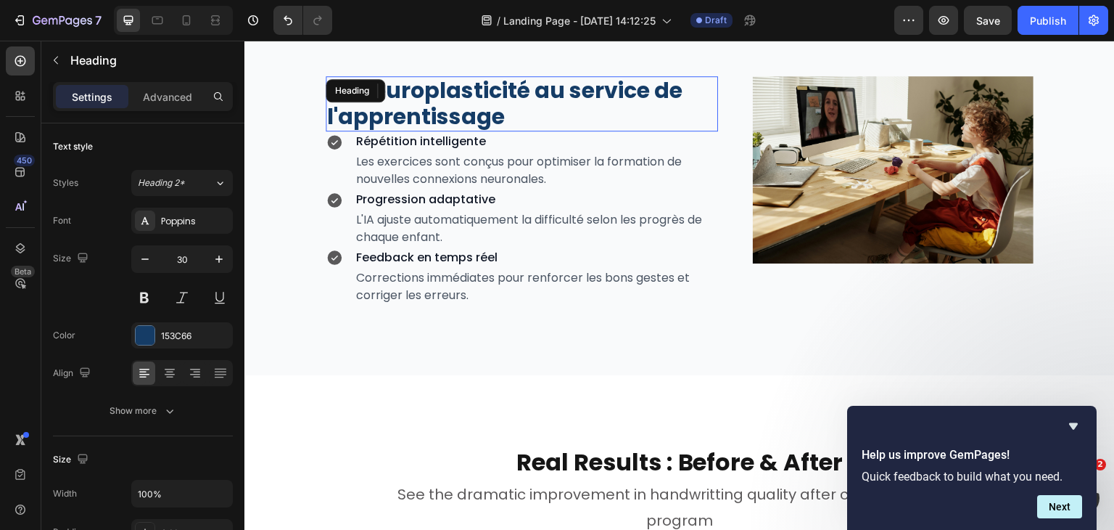
drag, startPoint x: 519, startPoint y: 120, endPoint x: 456, endPoint y: 194, distance: 97.8
click at [519, 120] on h2 "La neuroplasticité au service de l'apprentissage" at bounding box center [522, 103] width 392 height 55
click at [173, 104] on div "Advanced" at bounding box center [167, 96] width 73 height 23
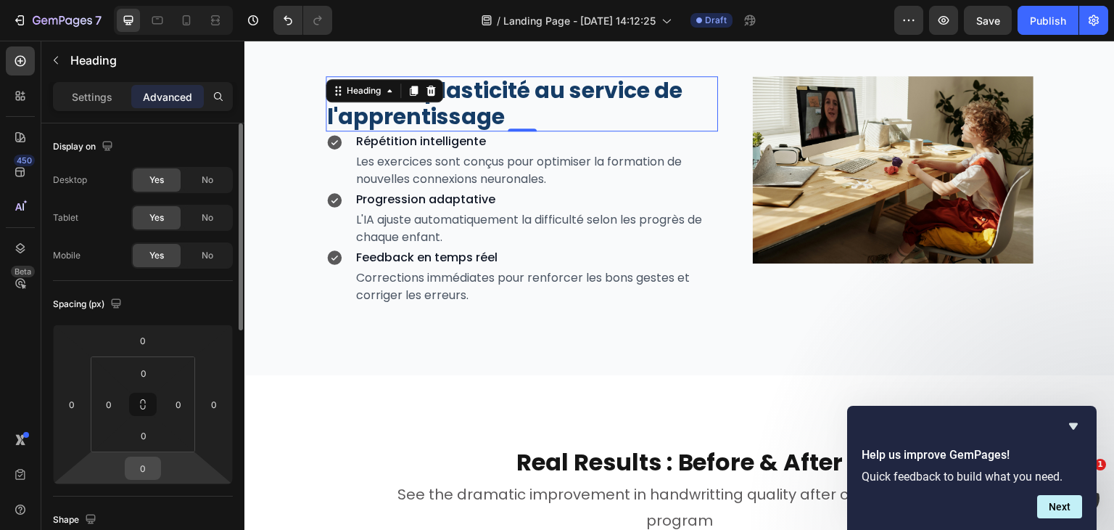
click at [146, 463] on input "0" at bounding box center [142, 468] width 29 height 22
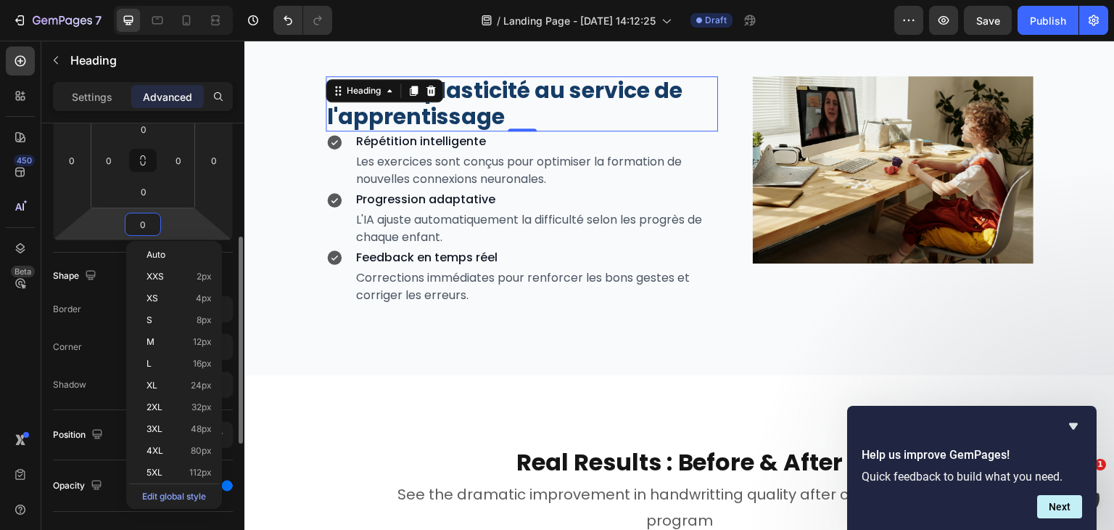
scroll to position [244, 0]
click at [183, 381] on p "XL 24px" at bounding box center [179, 384] width 65 height 10
type input "24"
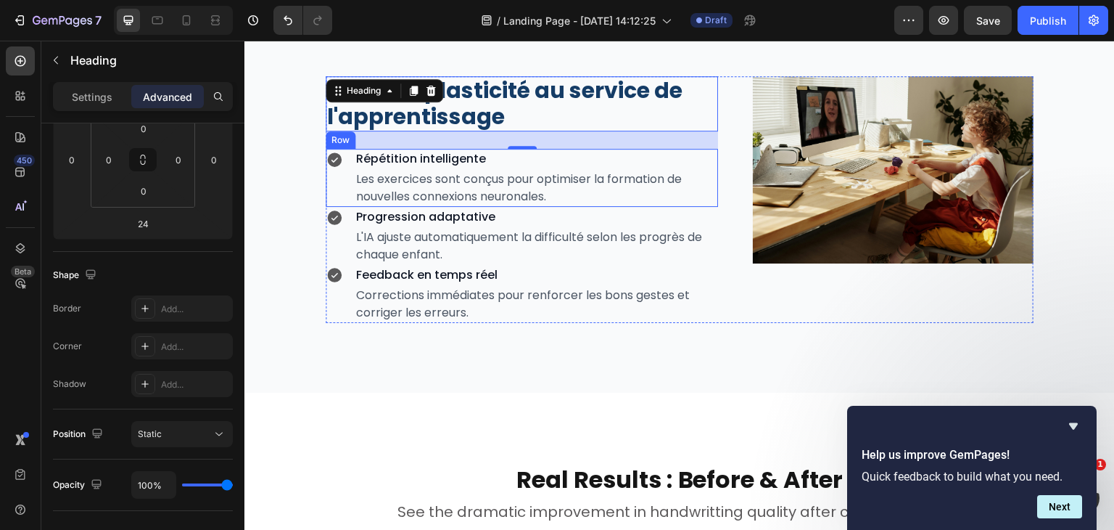
click at [348, 189] on div "Icon Répétition intelligente Text Block Les exercices sont conçus pour optimise…" at bounding box center [522, 178] width 392 height 58
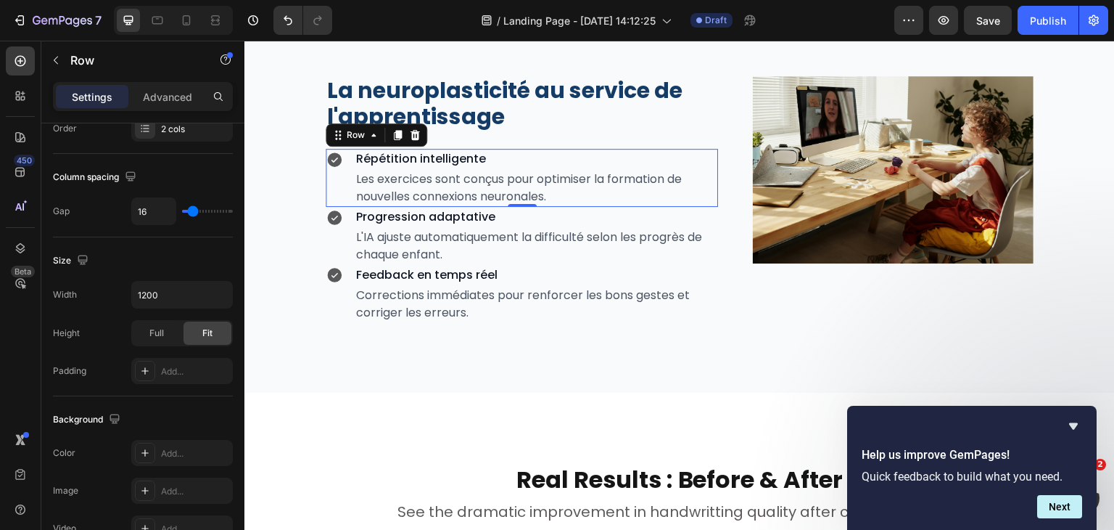
scroll to position [0, 0]
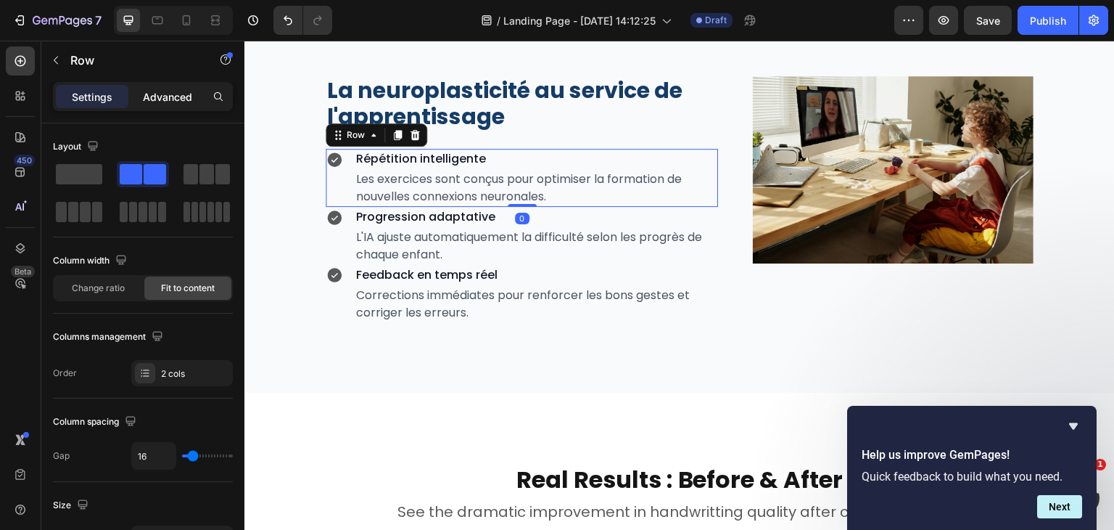
click at [154, 94] on p "Advanced" at bounding box center [167, 96] width 49 height 15
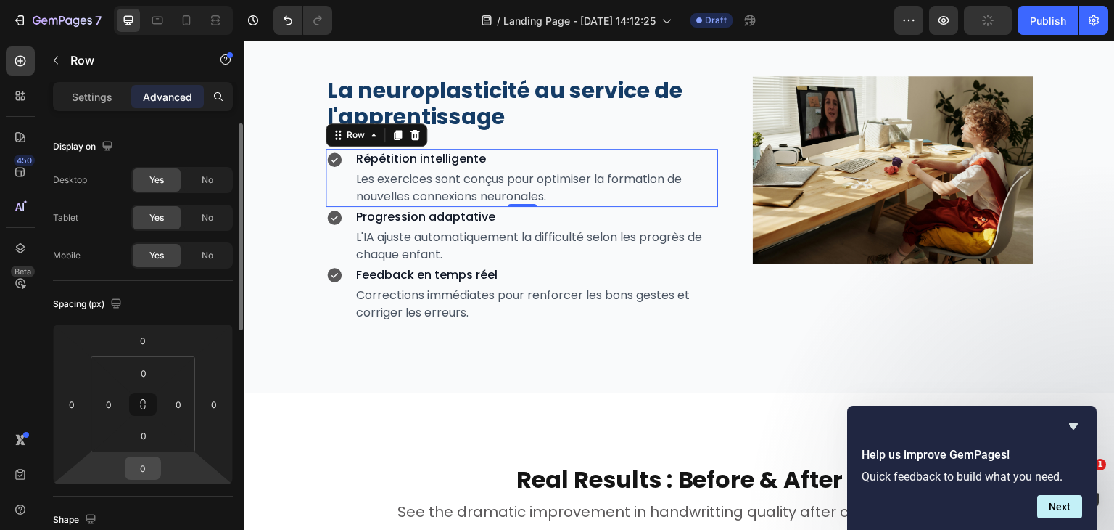
click at [140, 467] on input "0" at bounding box center [142, 468] width 29 height 22
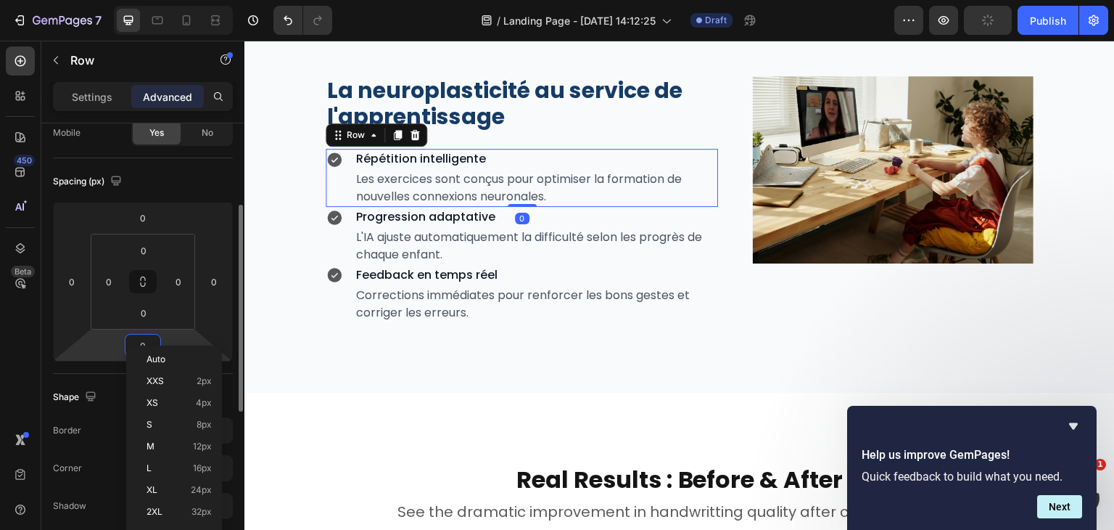
scroll to position [139, 0]
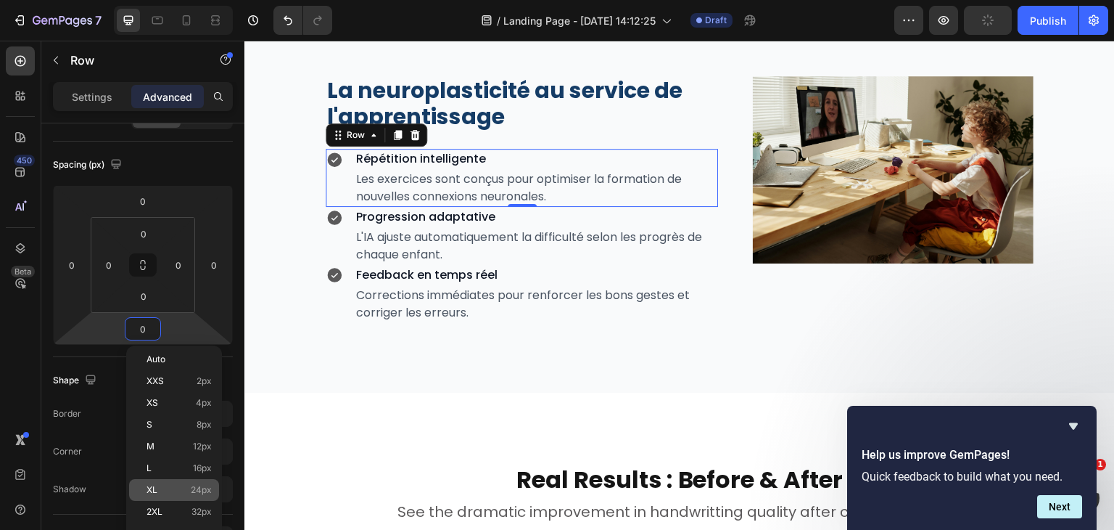
click at [195, 493] on span "24px" at bounding box center [201, 490] width 21 height 10
type input "24"
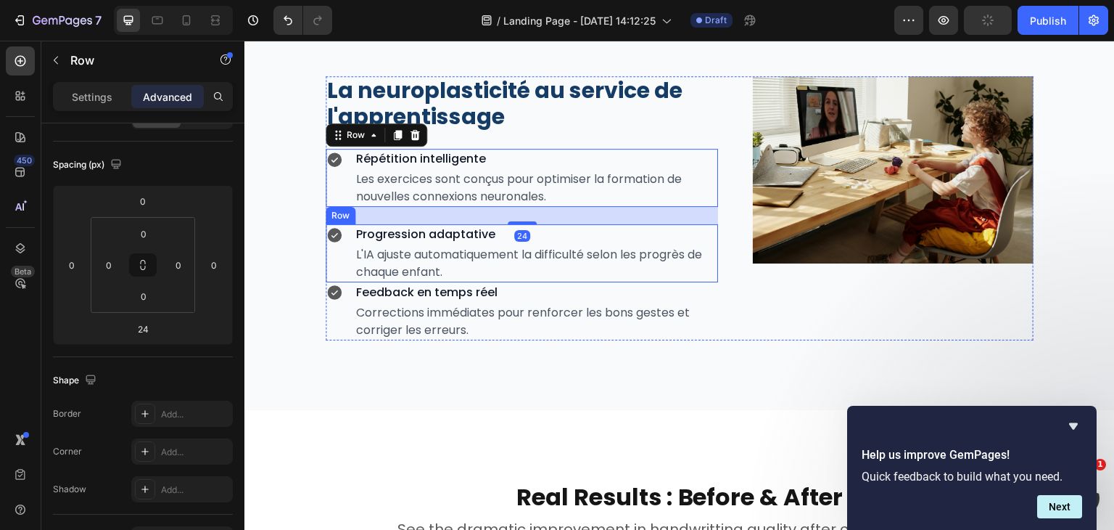
click at [349, 271] on div "Icon Progression adaptative Text Block L'IA ajuste automatiquement la difficult…" at bounding box center [522, 253] width 392 height 58
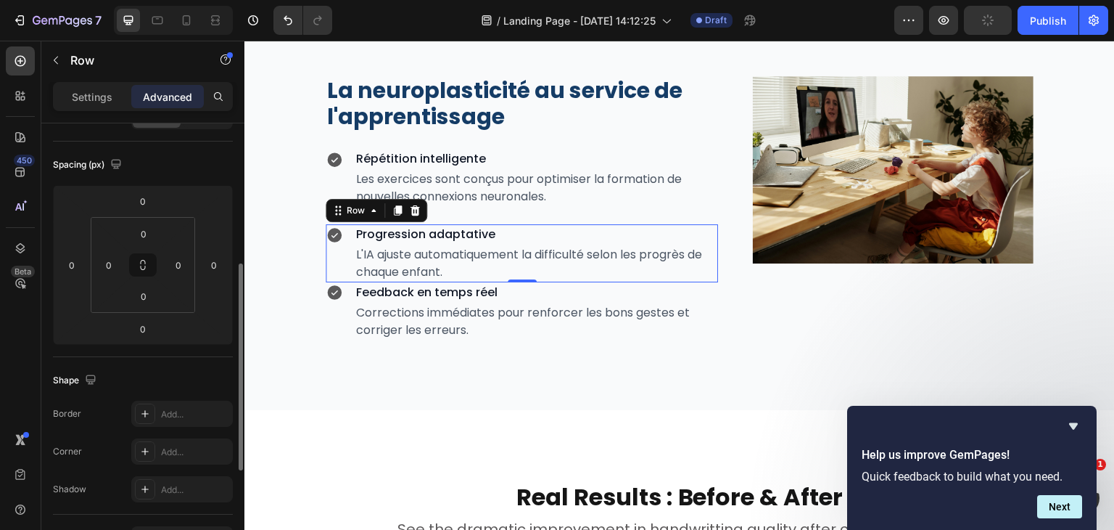
scroll to position [194, 0]
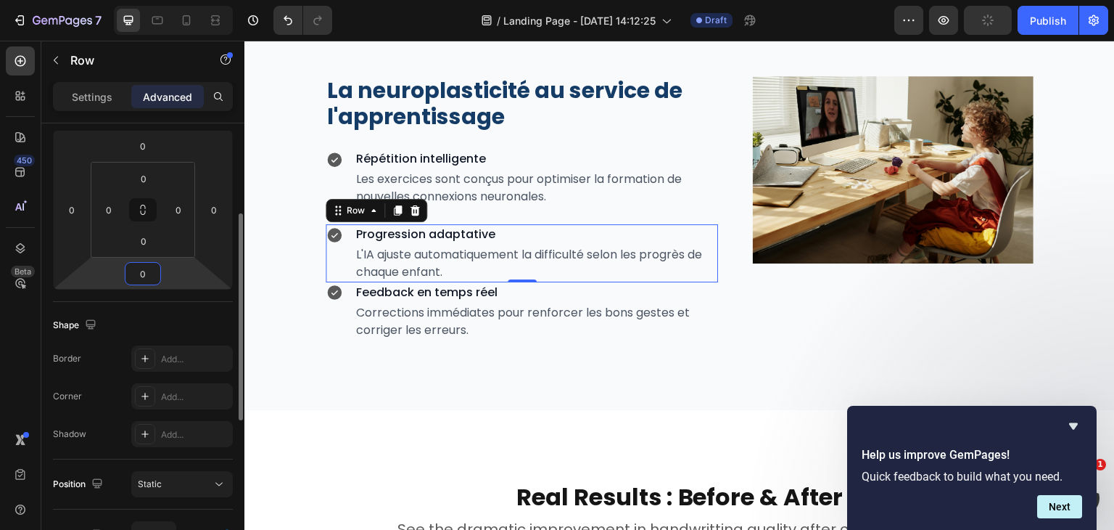
click at [136, 268] on input "0" at bounding box center [142, 274] width 29 height 22
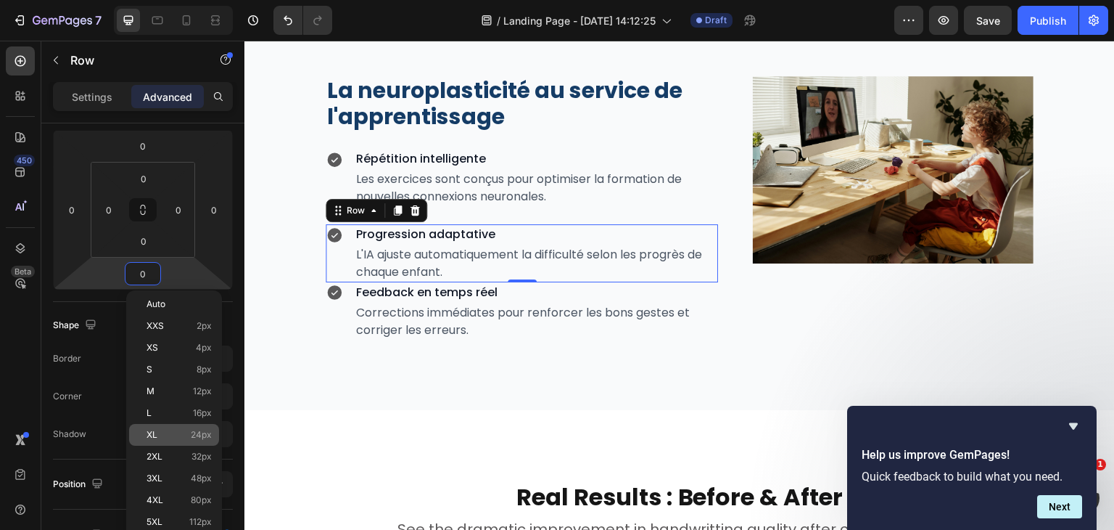
click at [191, 431] on span "24px" at bounding box center [201, 434] width 21 height 10
type input "24"
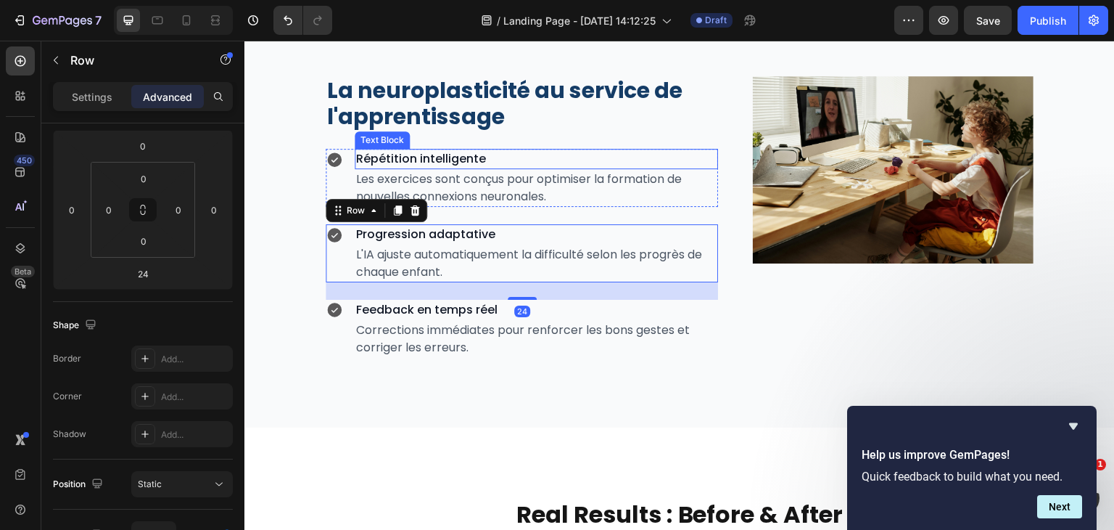
click at [467, 157] on p "Répétition intelligente" at bounding box center [536, 158] width 361 height 17
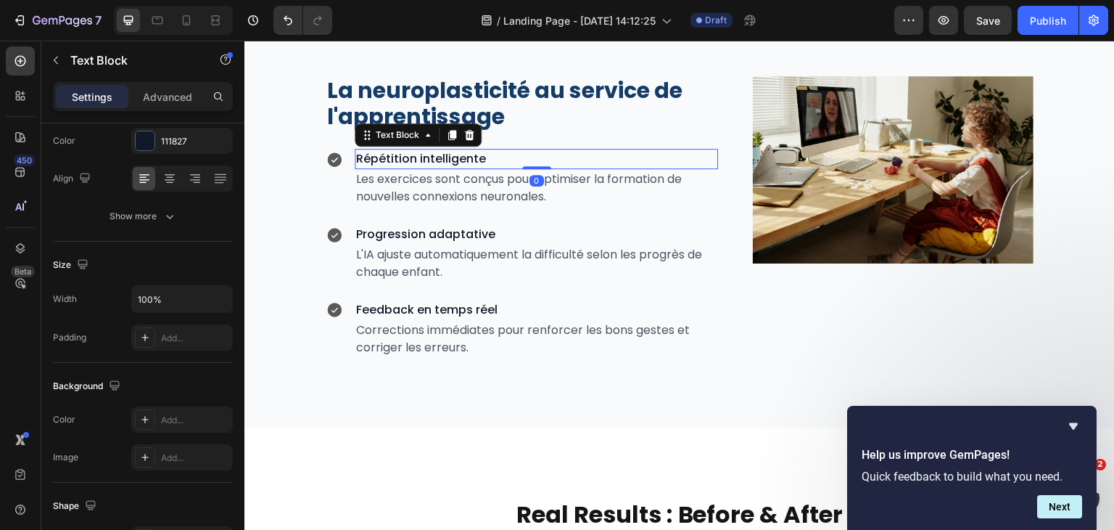
scroll to position [0, 0]
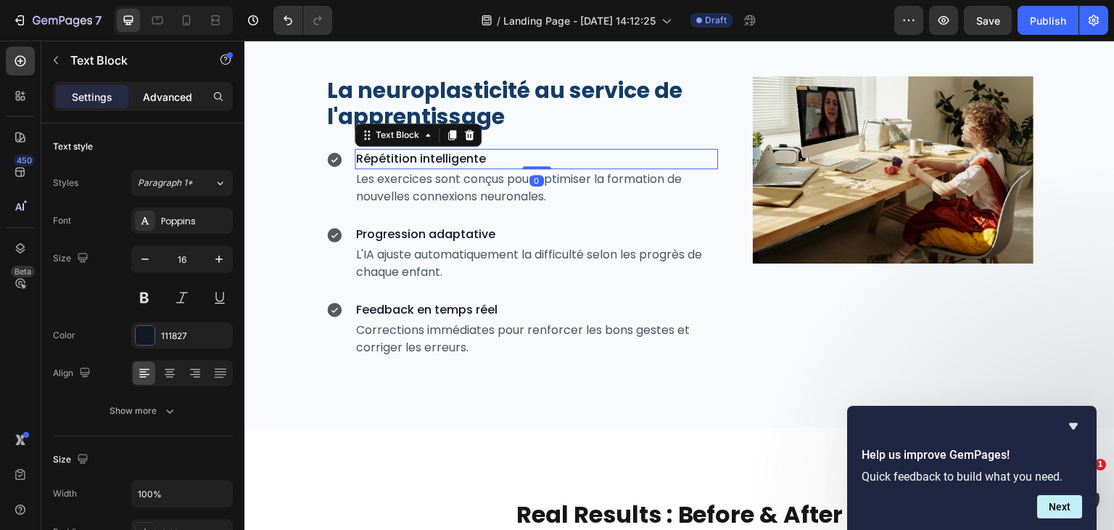
click at [154, 91] on p "Advanced" at bounding box center [167, 96] width 49 height 15
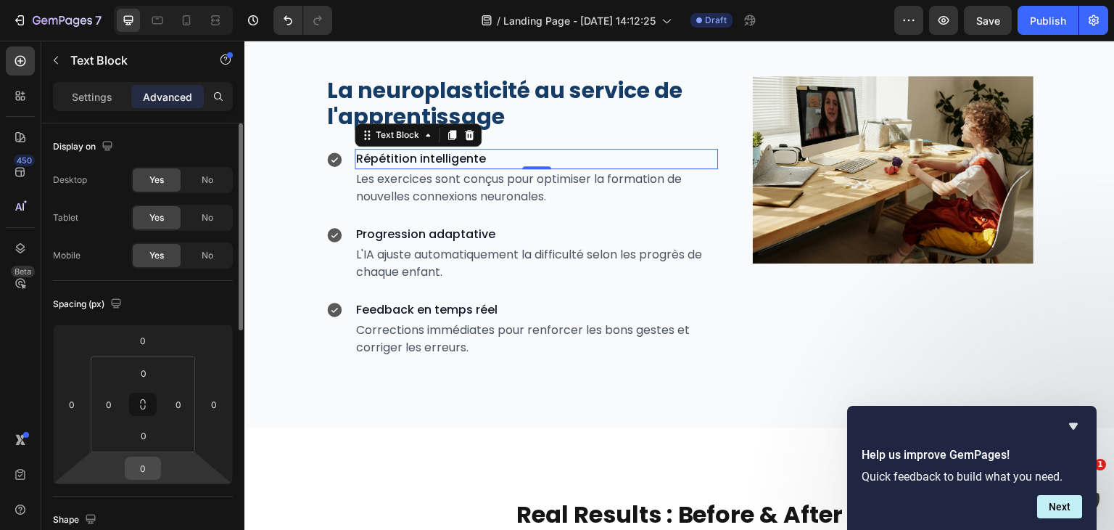
click at [158, 459] on div "0" at bounding box center [143, 467] width 36 height 23
click at [144, 459] on input "0" at bounding box center [142, 468] width 29 height 22
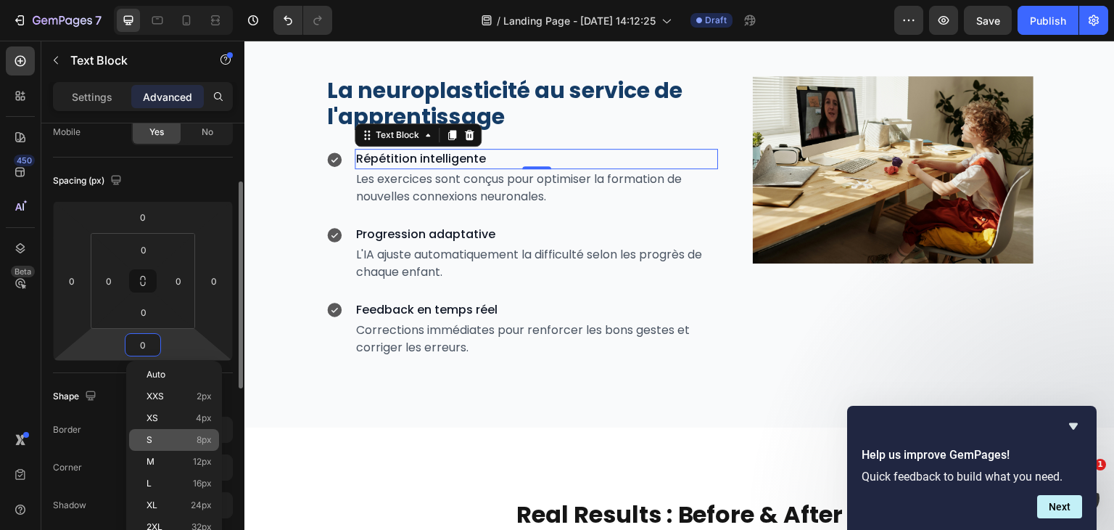
scroll to position [124, 0]
click at [191, 430] on div "S 8px" at bounding box center [174, 440] width 90 height 22
type input "8"
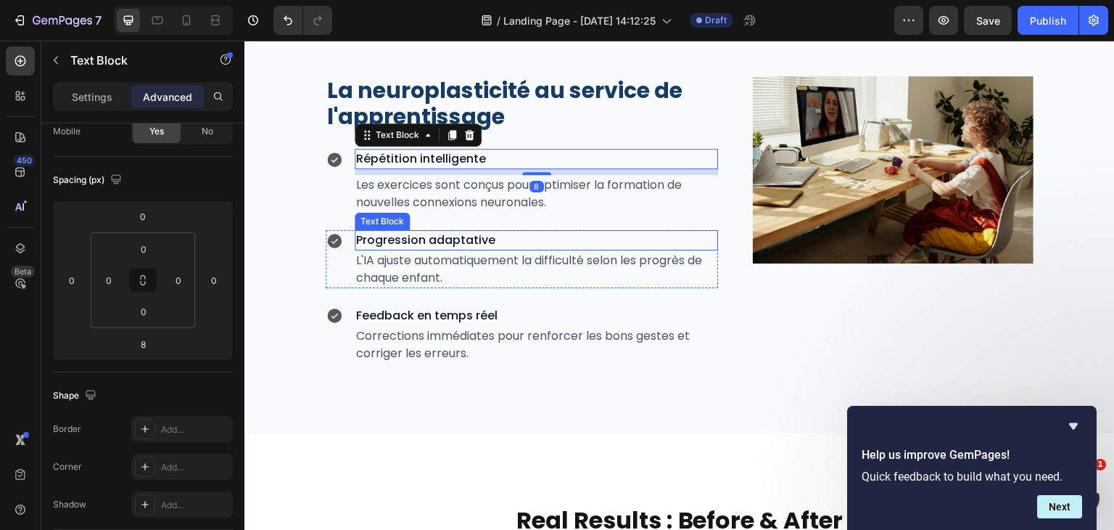
click at [462, 239] on p "Progression adaptative" at bounding box center [536, 239] width 361 height 17
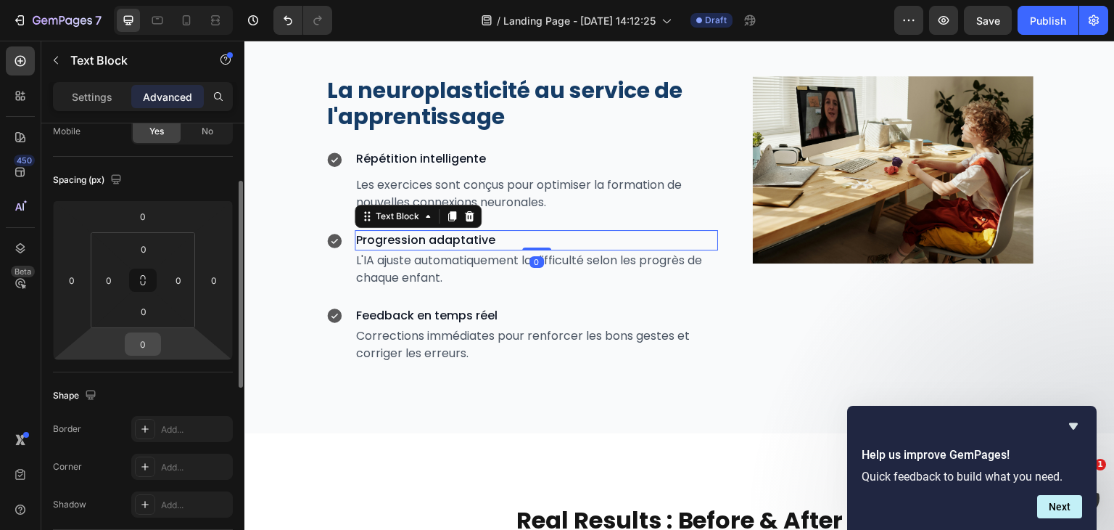
click at [157, 346] on div "0" at bounding box center [143, 343] width 36 height 23
click at [147, 343] on input "0" at bounding box center [142, 344] width 29 height 22
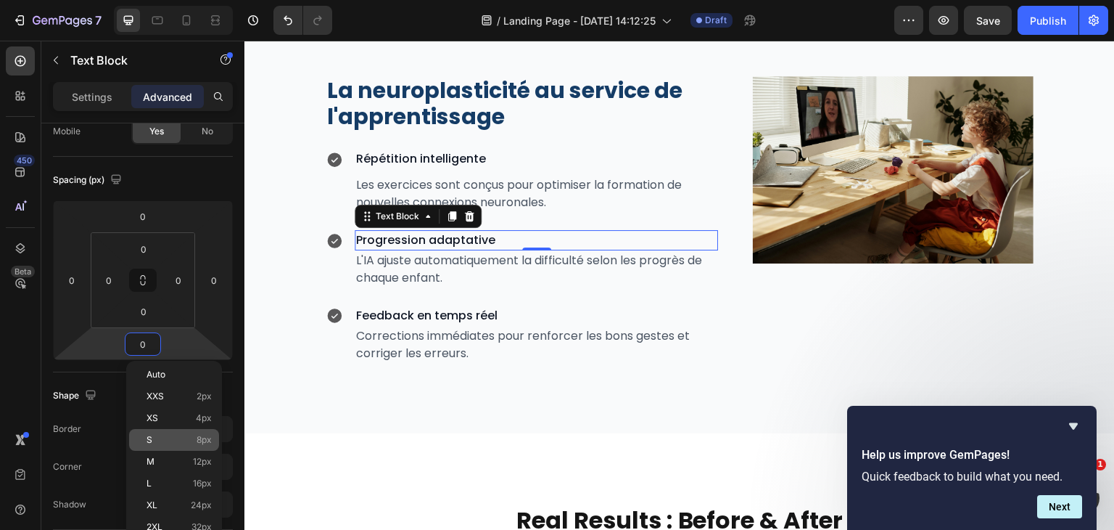
click at [186, 436] on p "S 8px" at bounding box center [179, 439] width 65 height 10
type input "8"
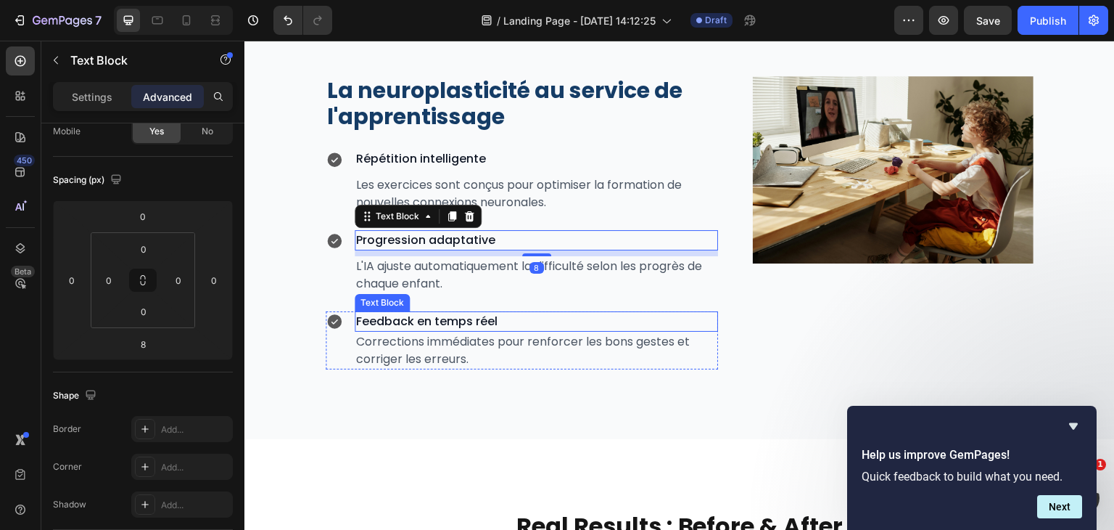
click at [374, 316] on p "Feedback en temps réel" at bounding box center [536, 321] width 361 height 17
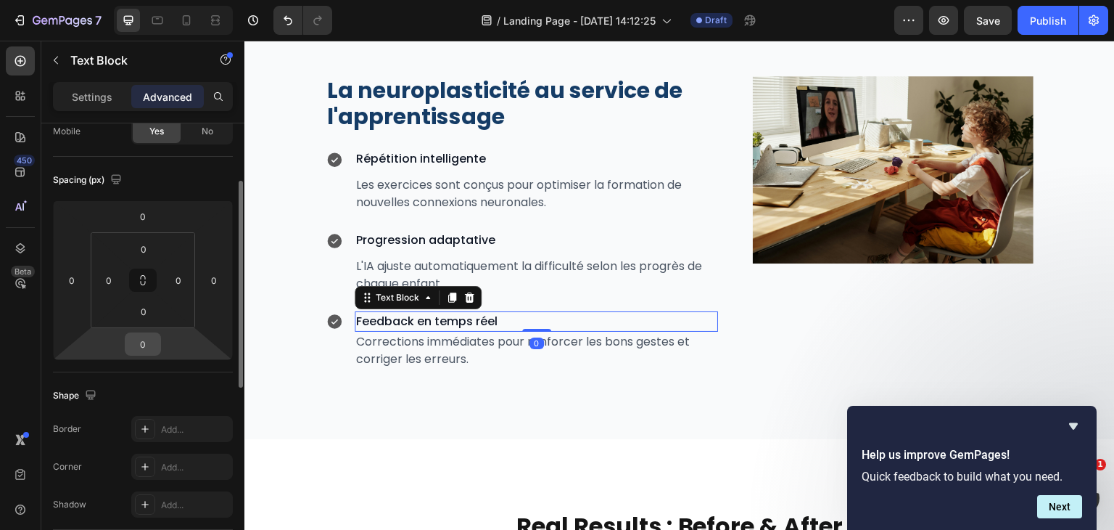
click at [140, 339] on input "0" at bounding box center [142, 344] width 29 height 22
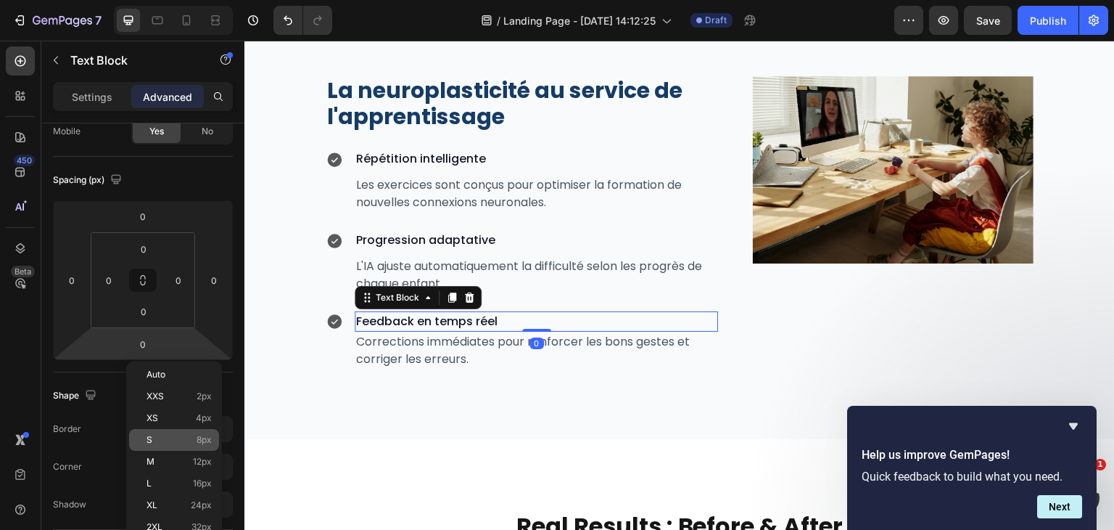
click at [181, 439] on p "S 8px" at bounding box center [179, 439] width 65 height 10
type input "8"
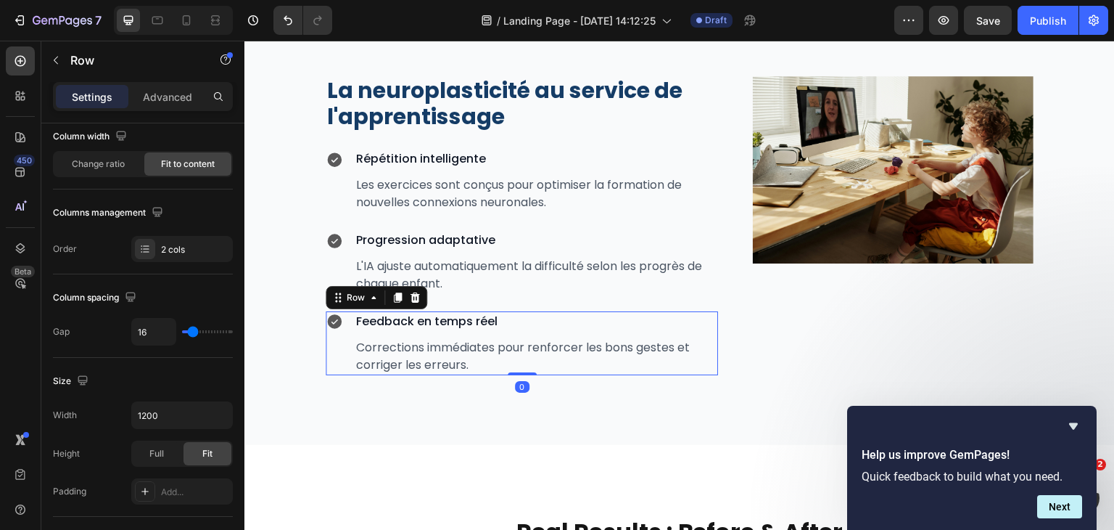
click at [353, 355] on div "Icon Feedback en temps réel Text Block Corrections immédiates pour renforcer le…" at bounding box center [522, 343] width 392 height 64
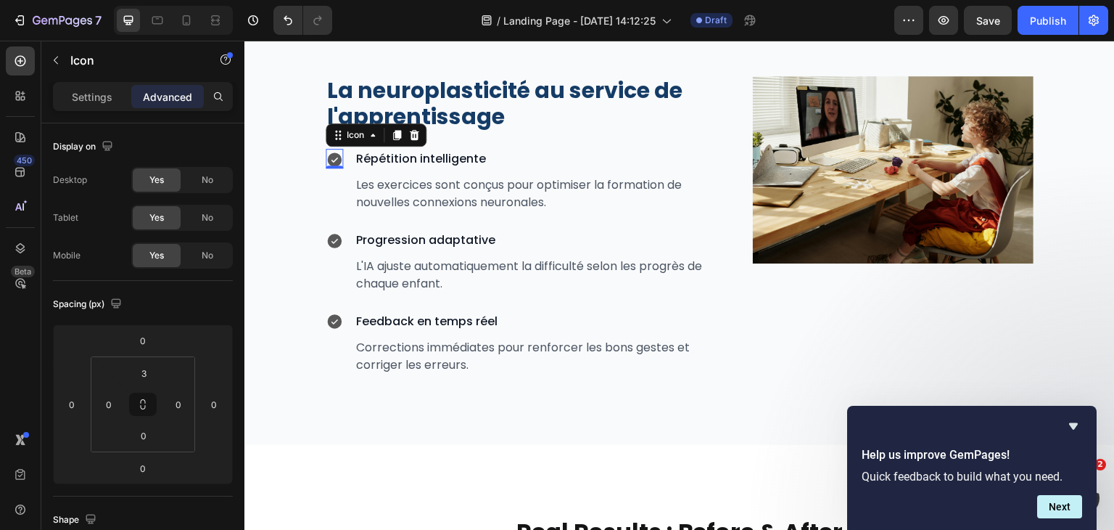
click at [337, 157] on icon at bounding box center [334, 159] width 15 height 15
click at [102, 97] on p "Settings" at bounding box center [92, 96] width 41 height 15
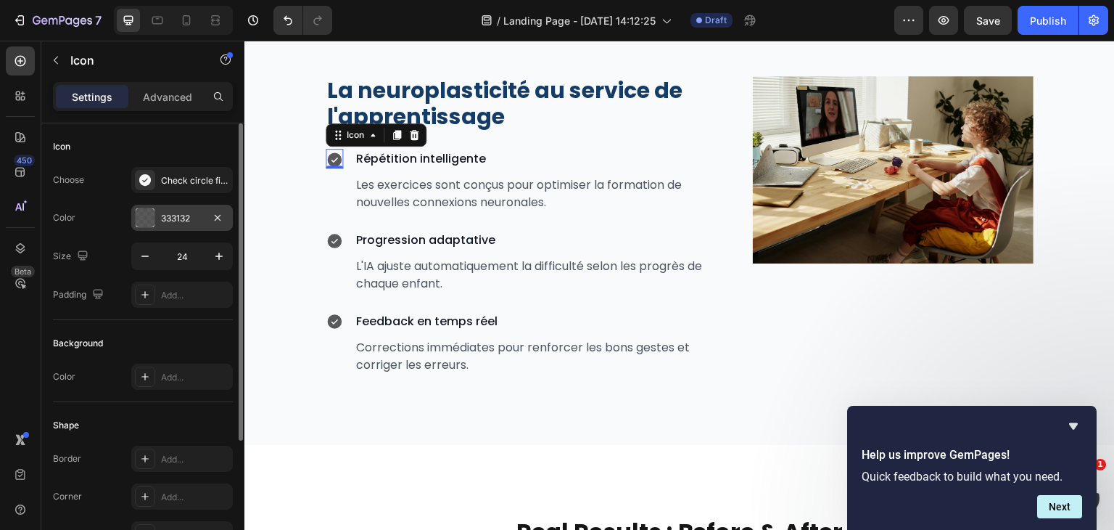
click at [162, 221] on div "333132" at bounding box center [182, 218] width 42 height 13
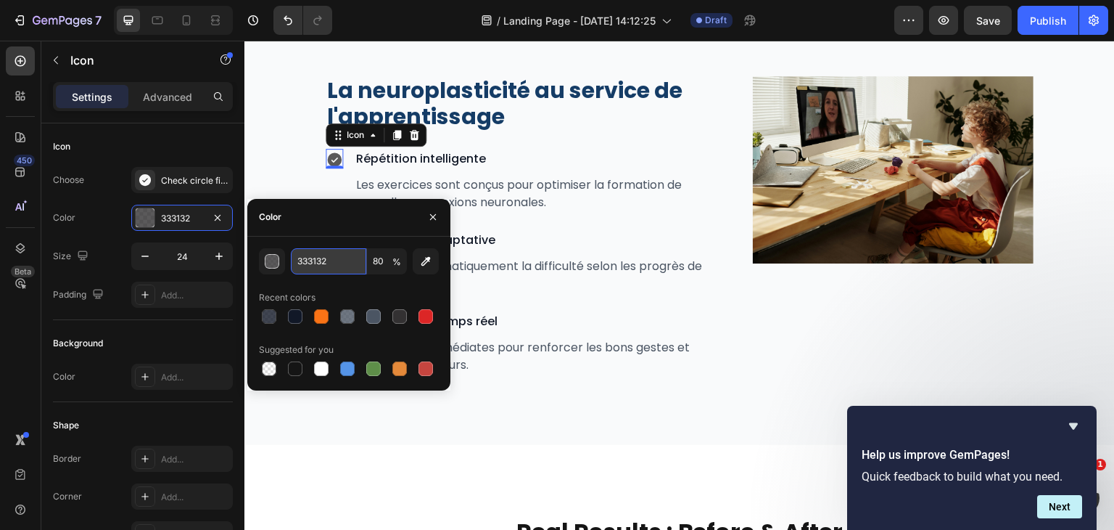
click at [328, 251] on input "333132" at bounding box center [328, 261] width 75 height 26
paste input "153C66"
type input "153C66"
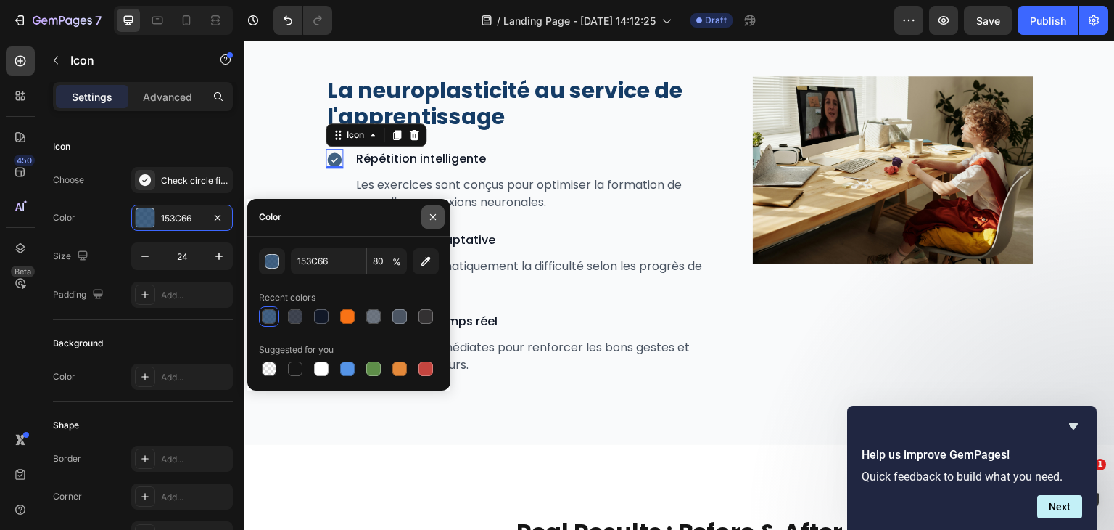
click at [422, 215] on button "button" at bounding box center [432, 216] width 23 height 23
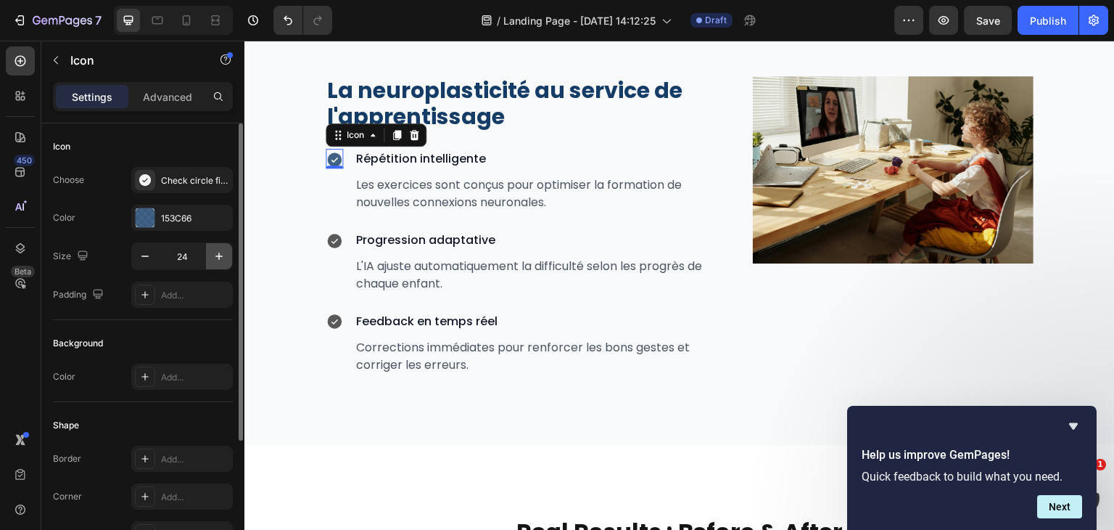
click at [215, 265] on button "button" at bounding box center [219, 256] width 26 height 26
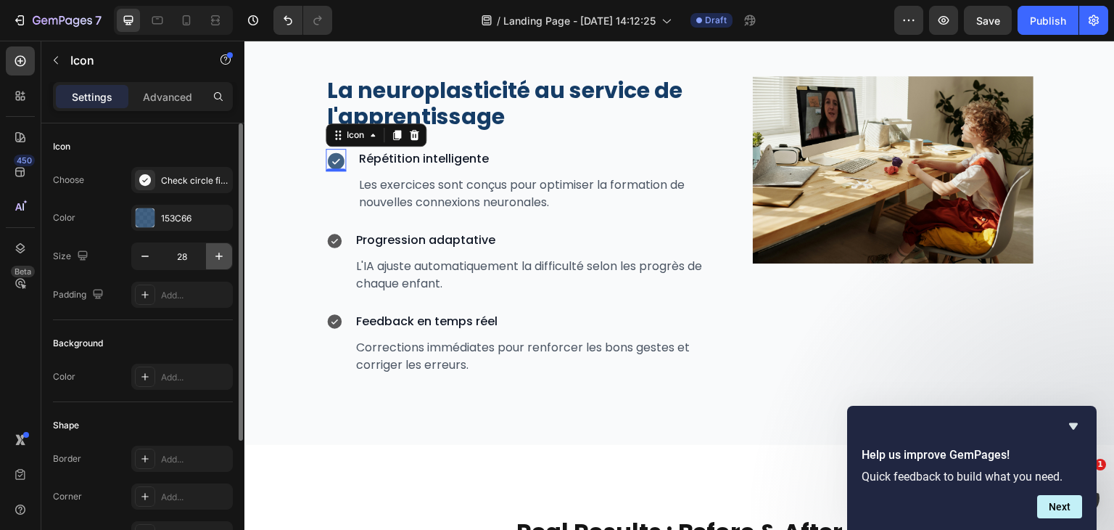
click at [215, 265] on button "button" at bounding box center [219, 256] width 26 height 26
type input "30"
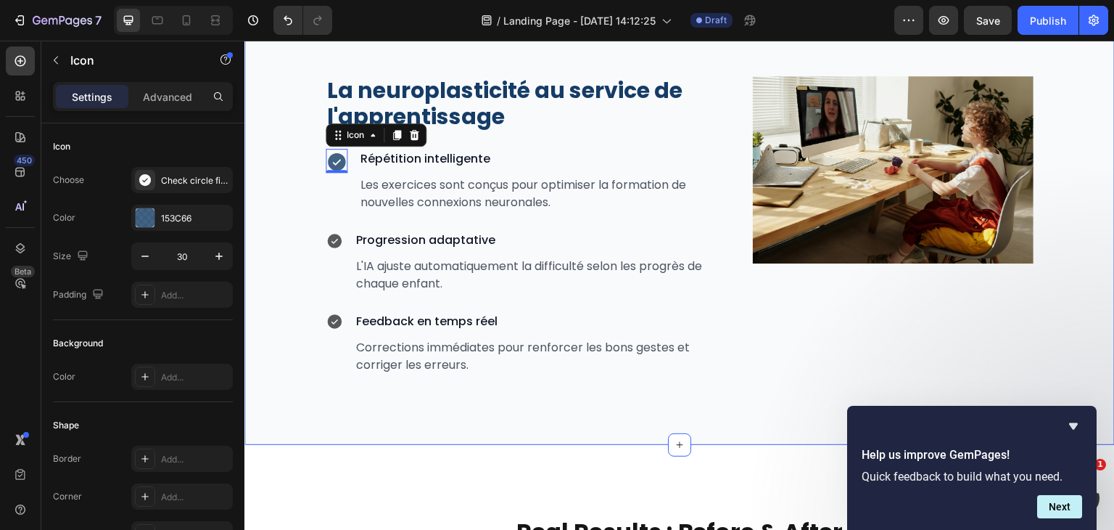
click at [415, 382] on div "Validé par la Science Heading Notre méthode s’appuie sur des décennies de reche…" at bounding box center [679, 101] width 870 height 688
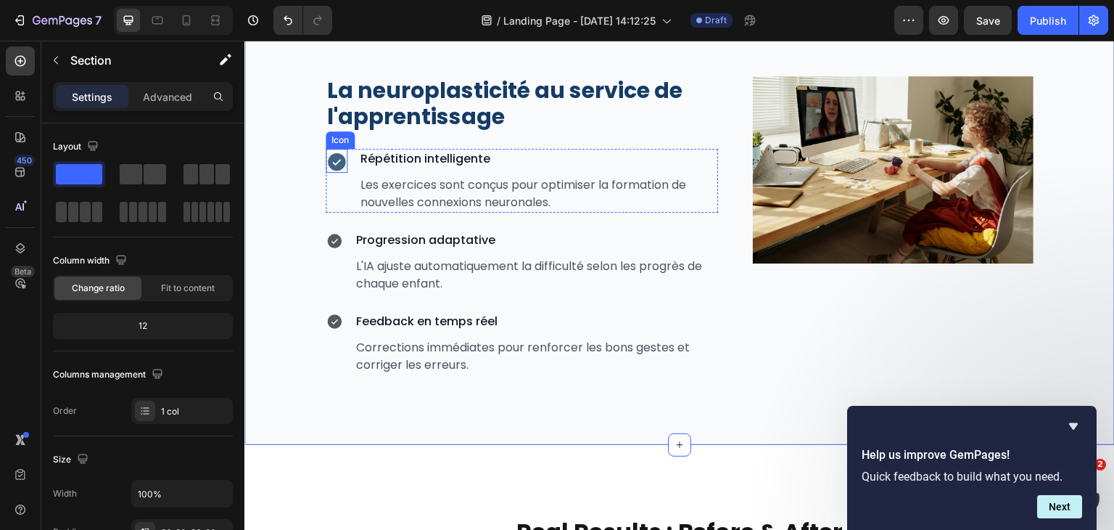
click at [337, 168] on icon at bounding box center [336, 161] width 17 height 17
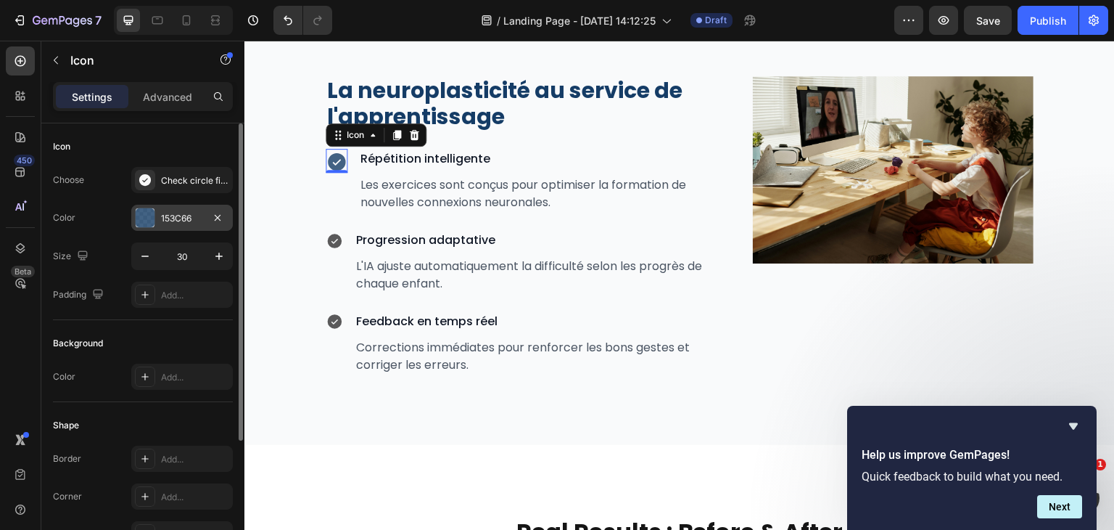
click at [170, 214] on div "153C66" at bounding box center [182, 218] width 42 height 13
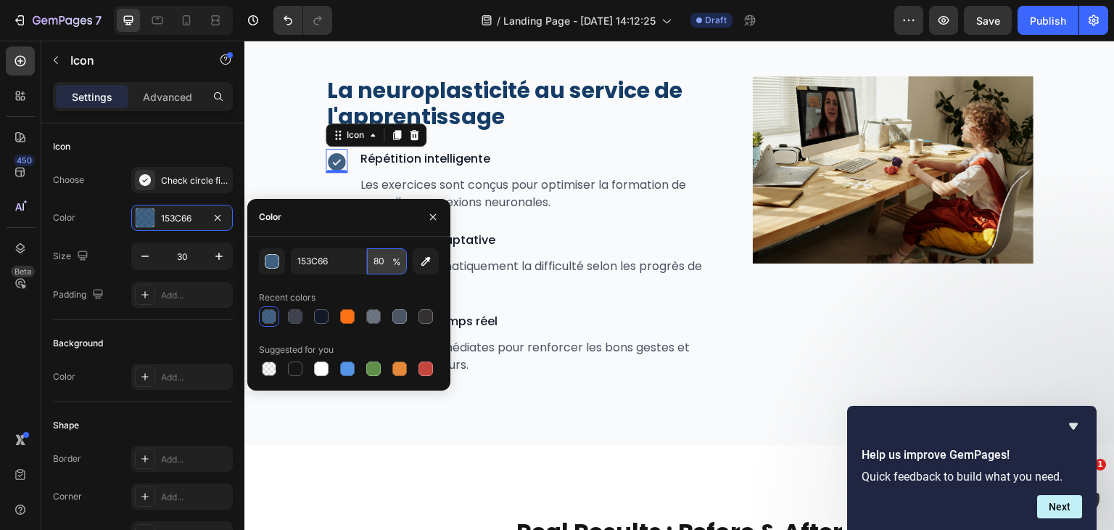
click at [382, 270] on input "80" at bounding box center [387, 261] width 40 height 26
type input "100"
click at [429, 218] on icon "button" at bounding box center [433, 217] width 12 height 12
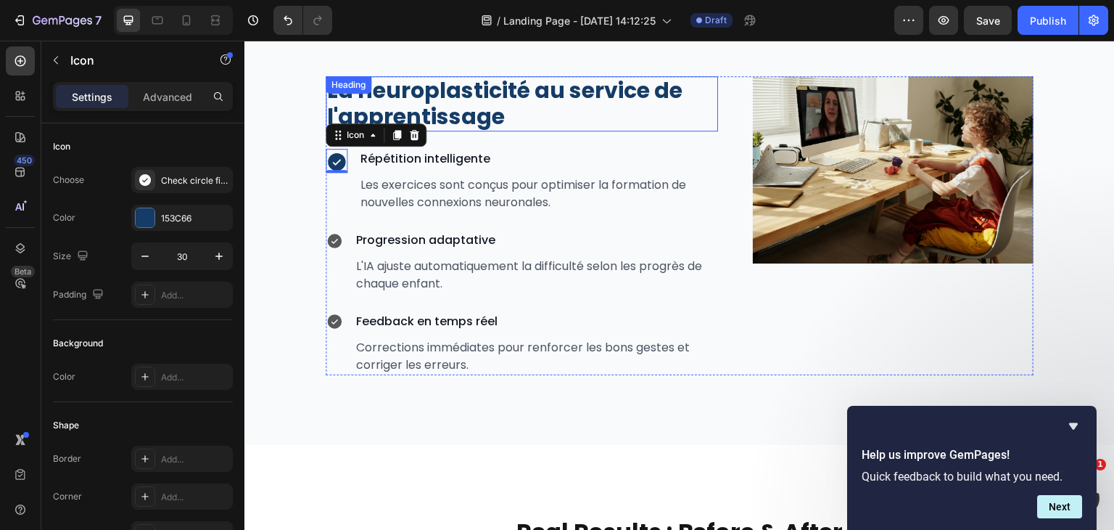
click at [443, 117] on h2 "La neuroplasticité au service de l'apprentissage" at bounding box center [522, 103] width 392 height 55
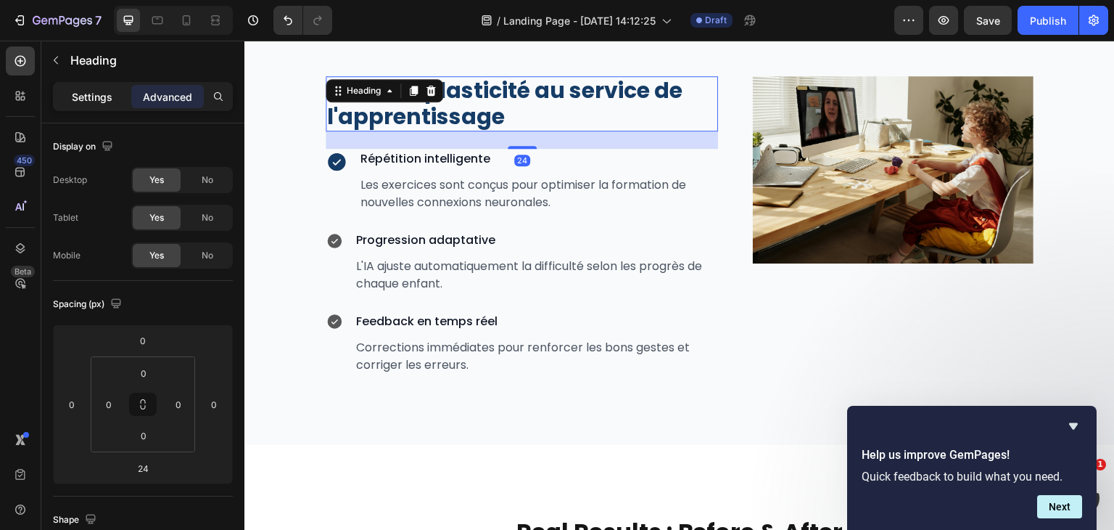
click at [94, 102] on p "Settings" at bounding box center [92, 96] width 41 height 15
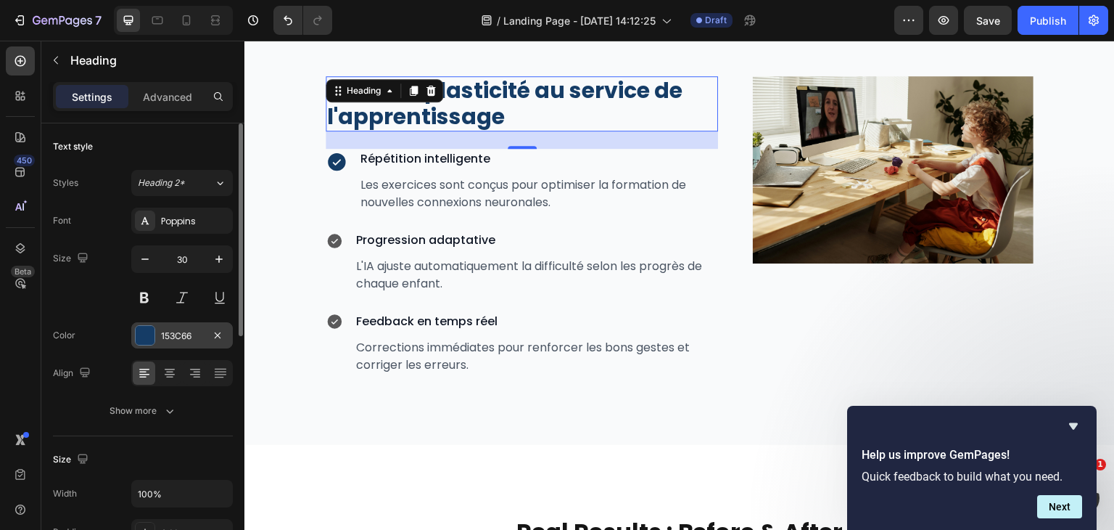
click at [153, 329] on div at bounding box center [145, 335] width 19 height 19
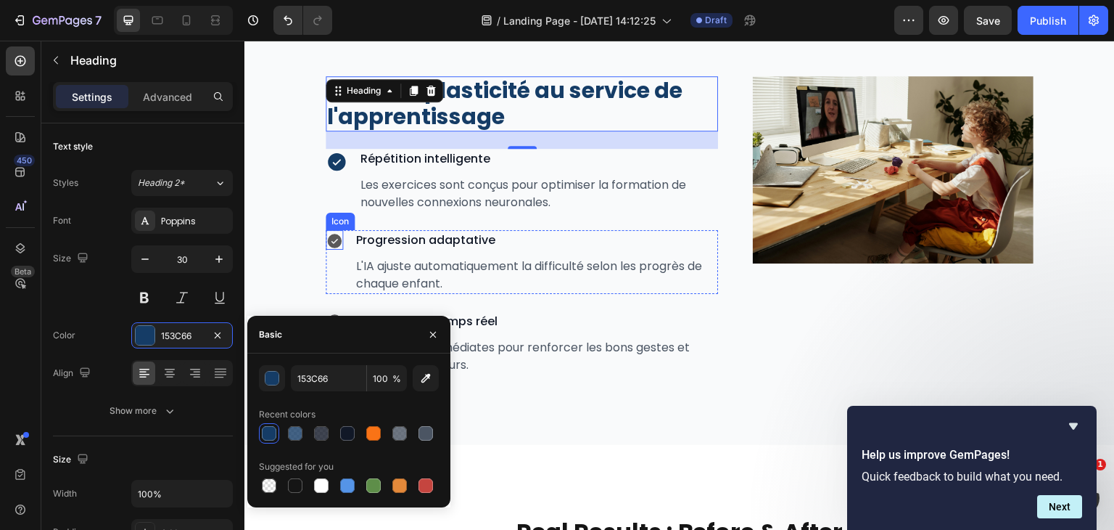
click at [334, 236] on icon at bounding box center [334, 241] width 15 height 15
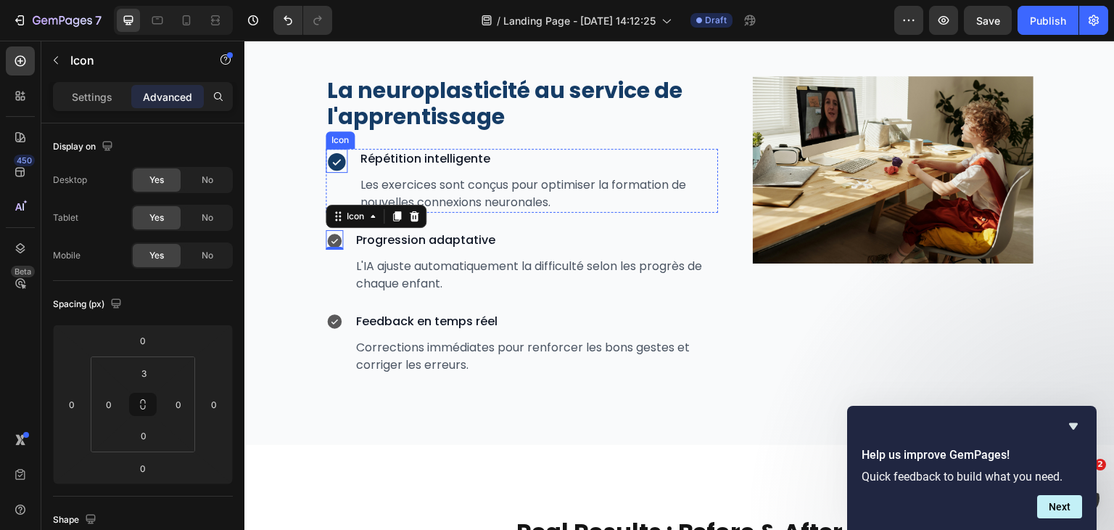
click at [337, 163] on icon at bounding box center [337, 162] width 22 height 22
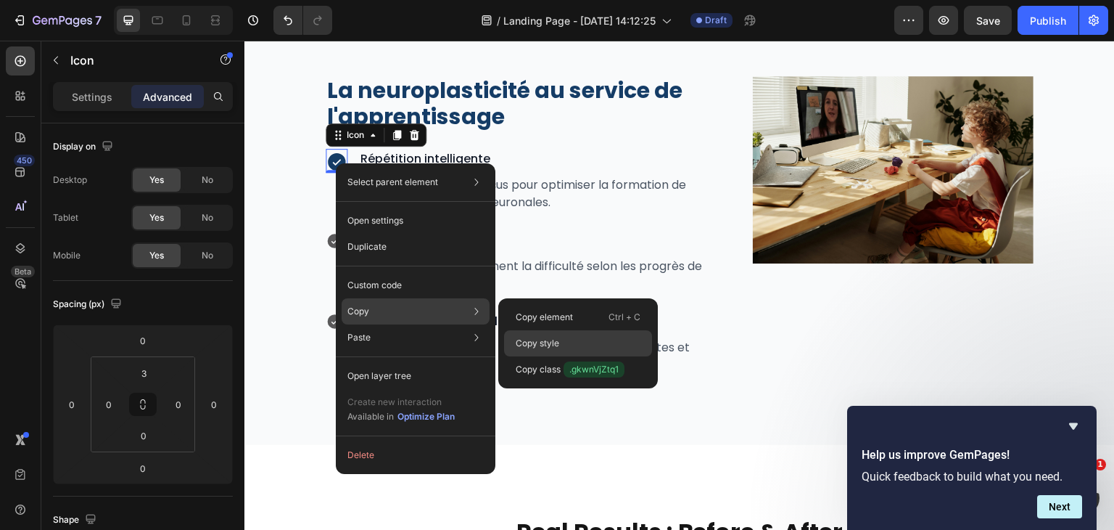
click at [540, 335] on div "Copy style" at bounding box center [578, 343] width 148 height 26
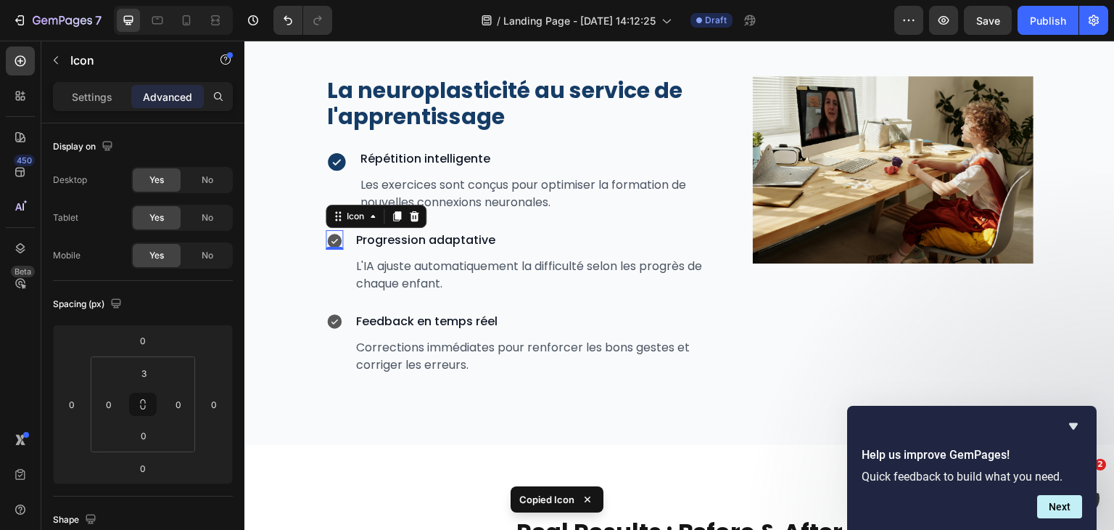
click at [336, 245] on div "Icon 0" at bounding box center [334, 240] width 17 height 20
click at [337, 326] on icon at bounding box center [334, 321] width 15 height 15
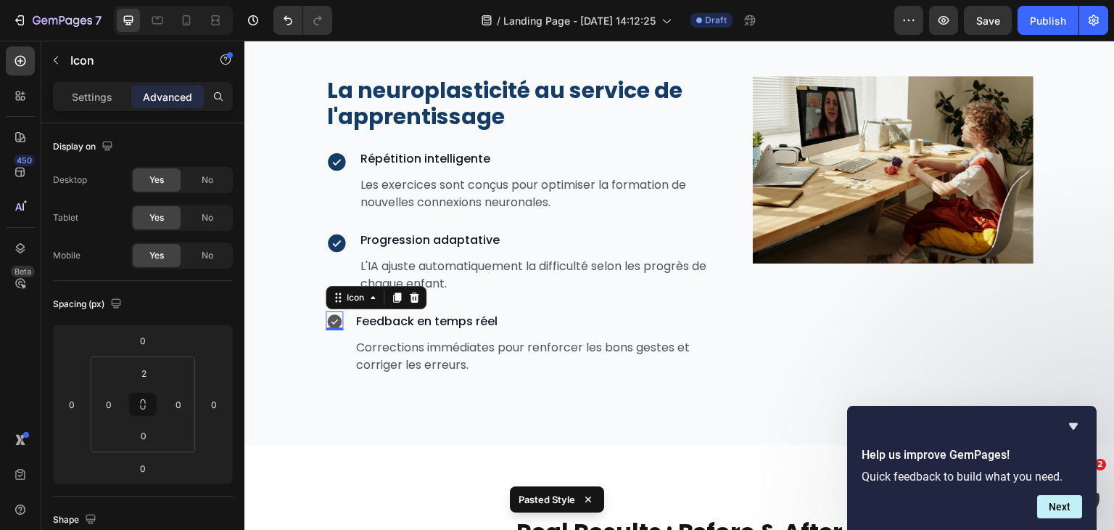
type input "3"
click at [357, 390] on div "Validé par la Science Heading Notre méthode s’appuie sur des décennies de reche…" at bounding box center [679, 101] width 870 height 688
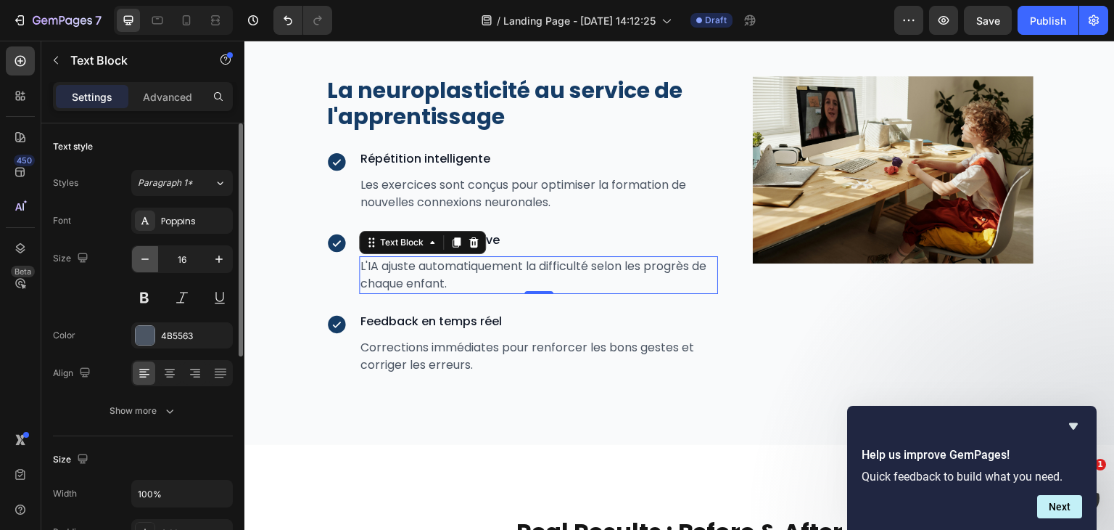
click at [143, 256] on icon "button" at bounding box center [145, 259] width 15 height 15
click at [192, 254] on input "14" at bounding box center [182, 259] width 48 height 26
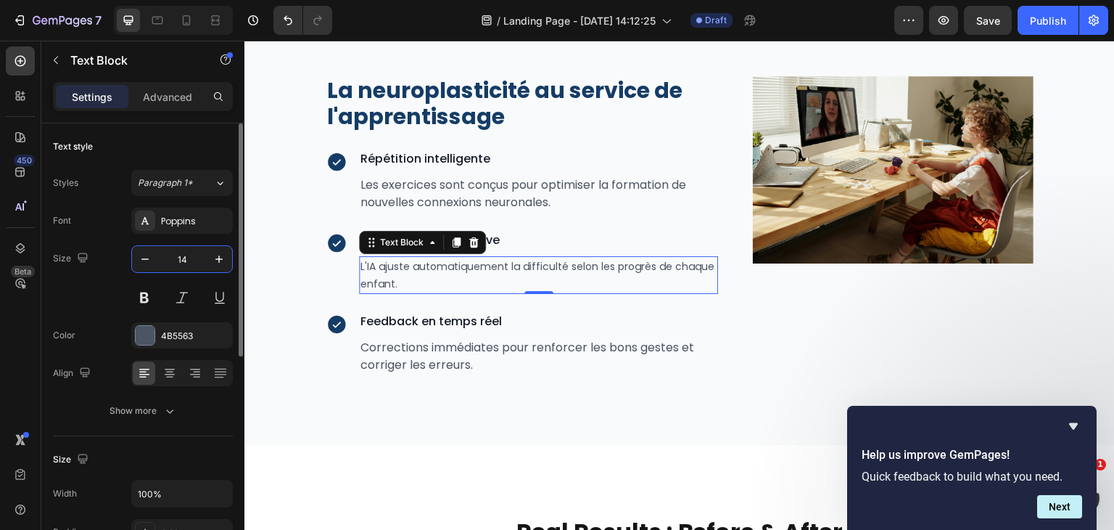
click at [192, 254] on input "14" at bounding box center [182, 259] width 48 height 26
click at [191, 23] on icon at bounding box center [186, 20] width 15 height 15
type input "14"
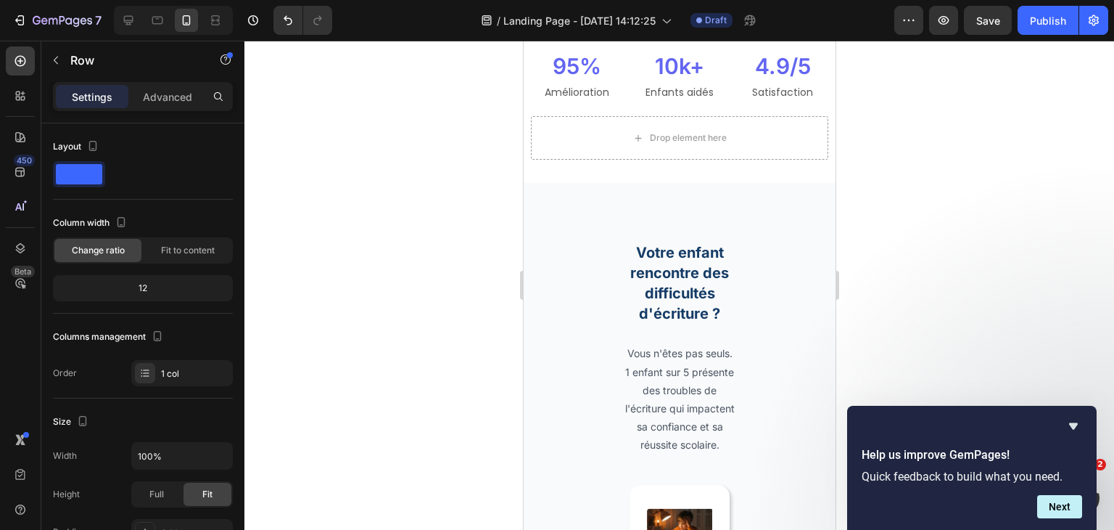
scroll to position [602, 0]
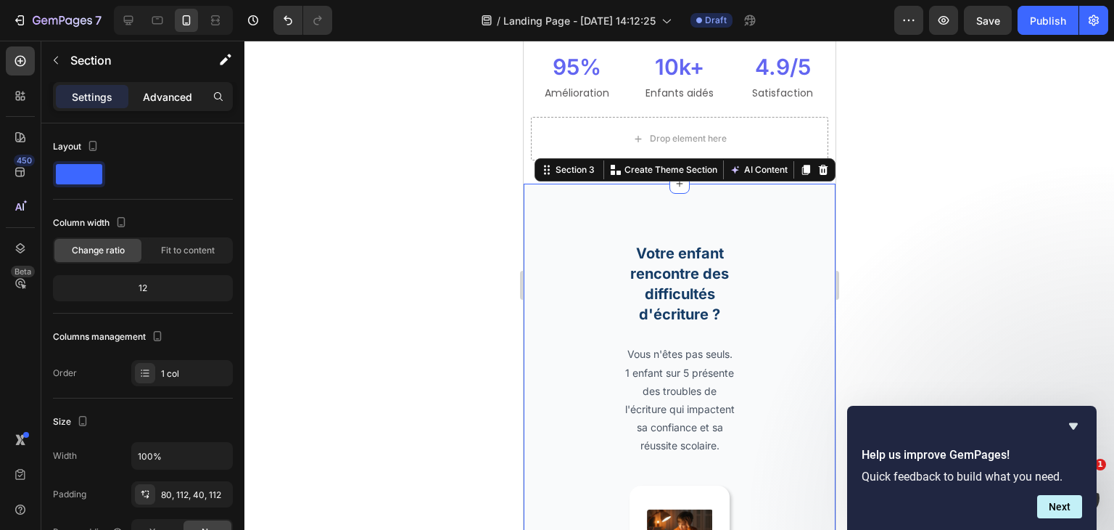
click at [177, 102] on p "Advanced" at bounding box center [167, 96] width 49 height 15
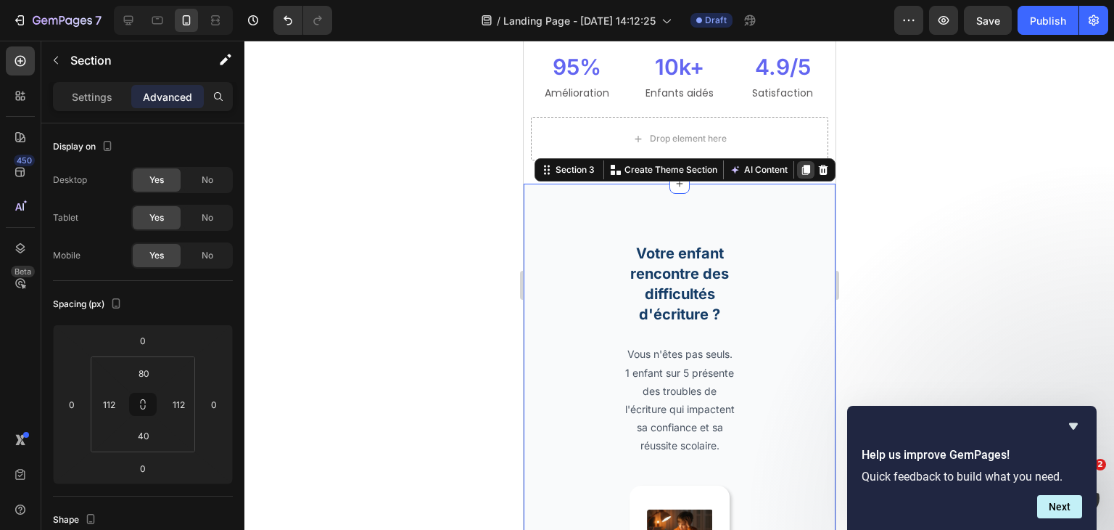
click at [799, 164] on icon at bounding box center [805, 170] width 12 height 12
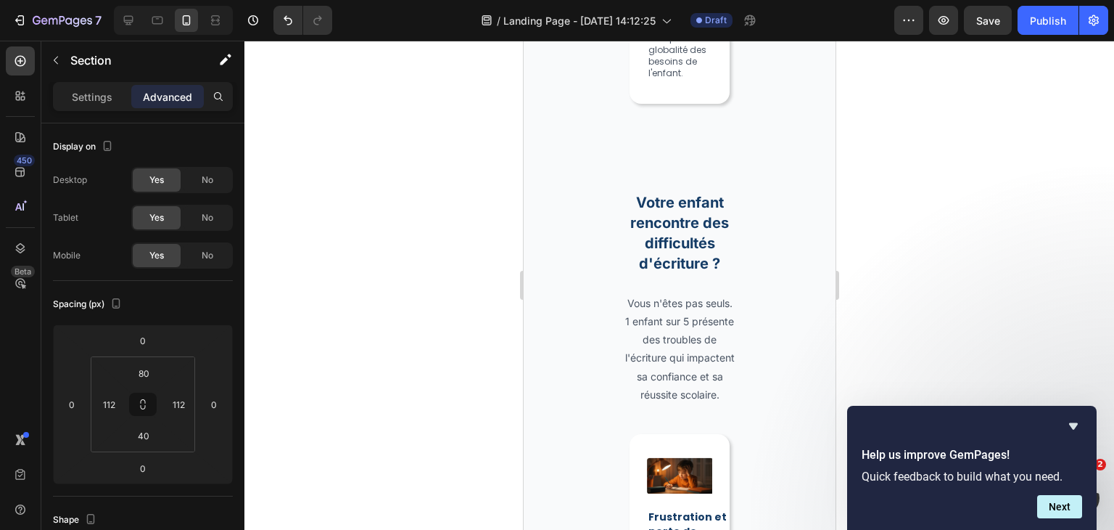
scroll to position [1741, 0]
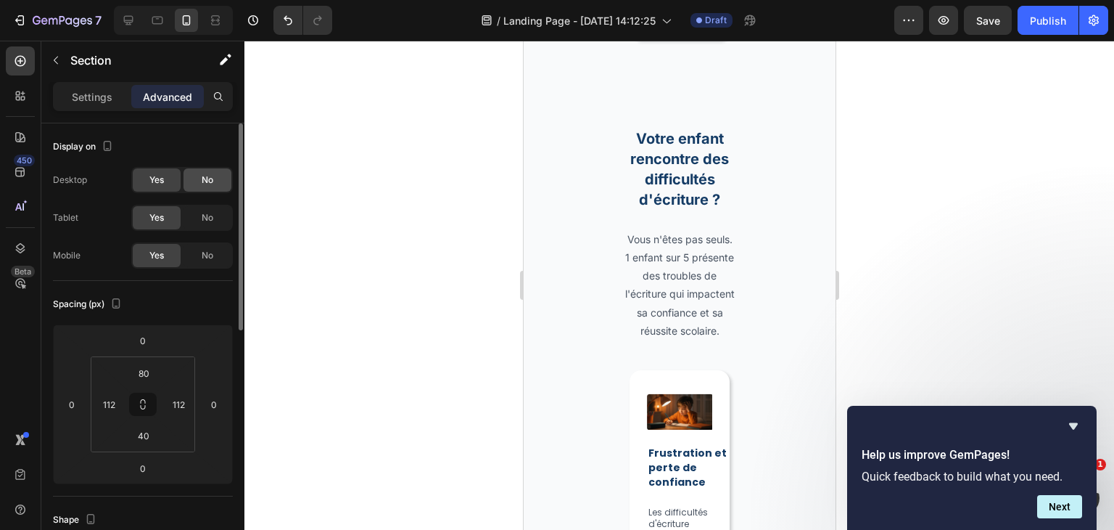
click at [191, 175] on div "No" at bounding box center [208, 179] width 48 height 23
click at [200, 221] on div "No" at bounding box center [208, 217] width 48 height 23
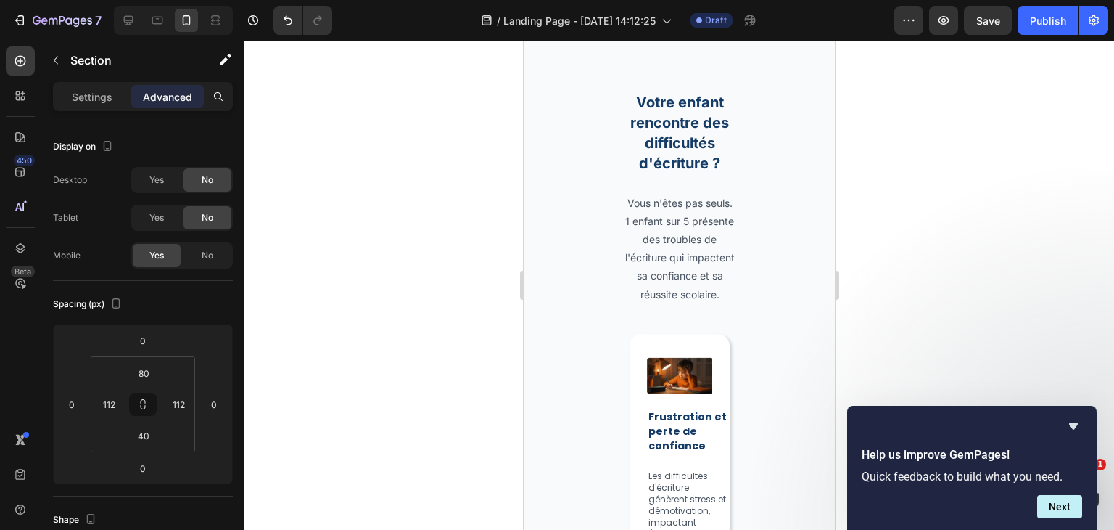
scroll to position [600, 0]
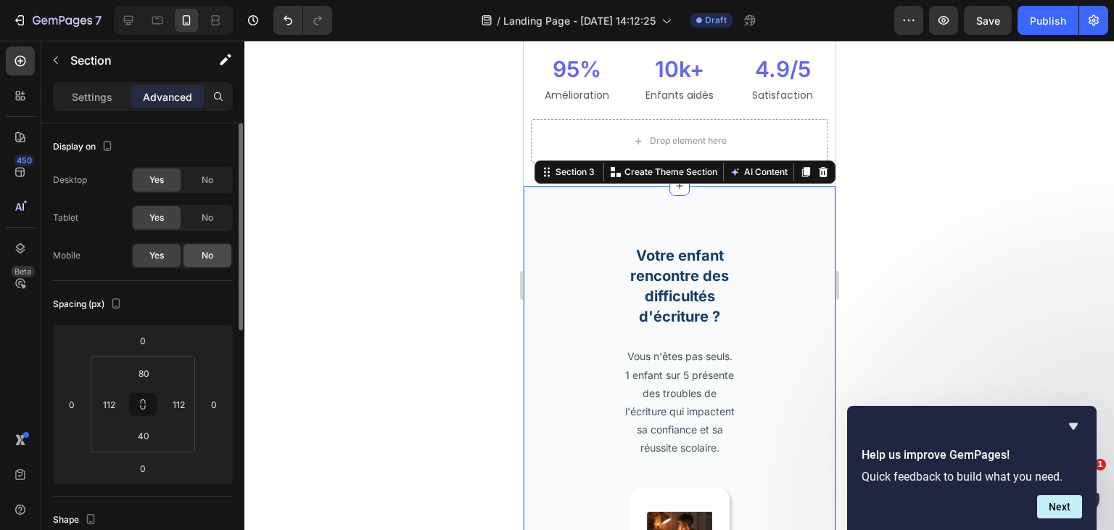
click at [194, 255] on div "No" at bounding box center [208, 255] width 48 height 23
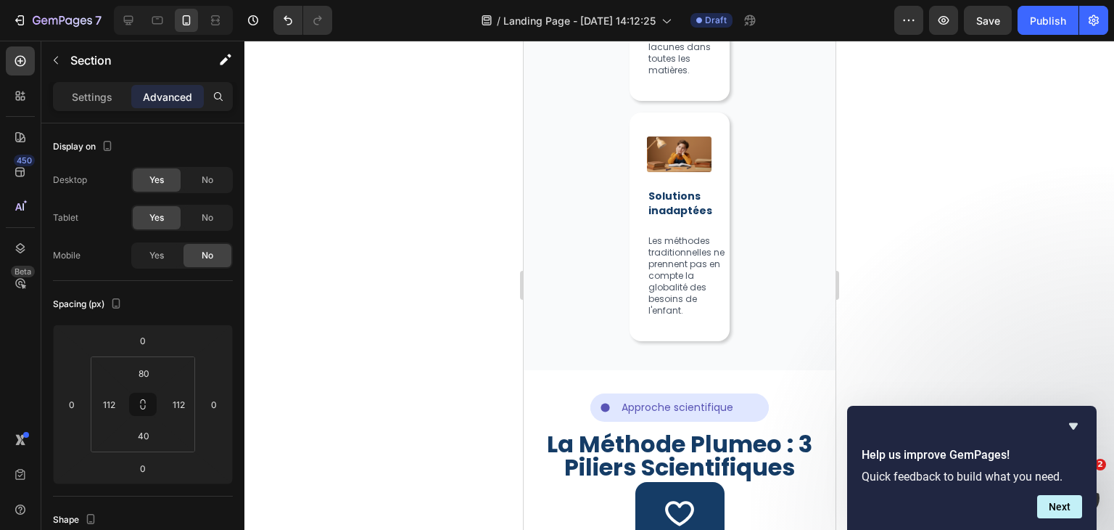
scroll to position [1575, 0]
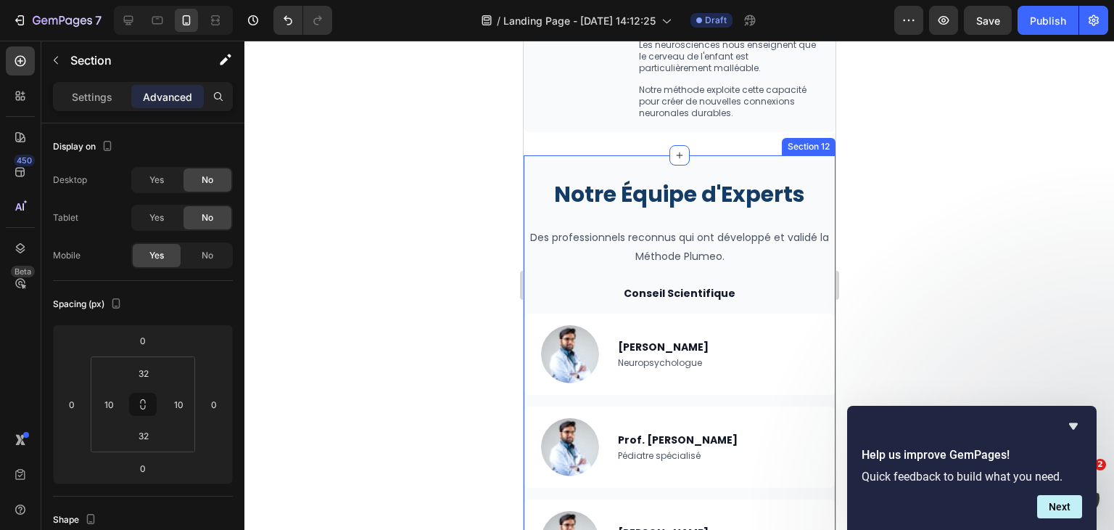
scroll to position [3040, 0]
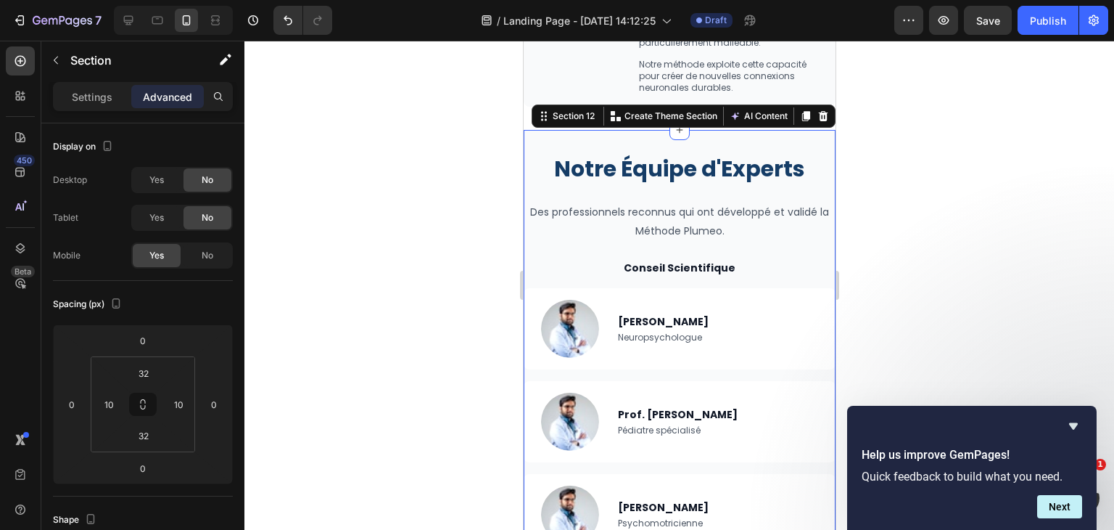
click at [687, 151] on div "Notre Équipe d'Experts Heading Des professionnels reconnus qui ont développé et…" at bounding box center [679, 491] width 312 height 723
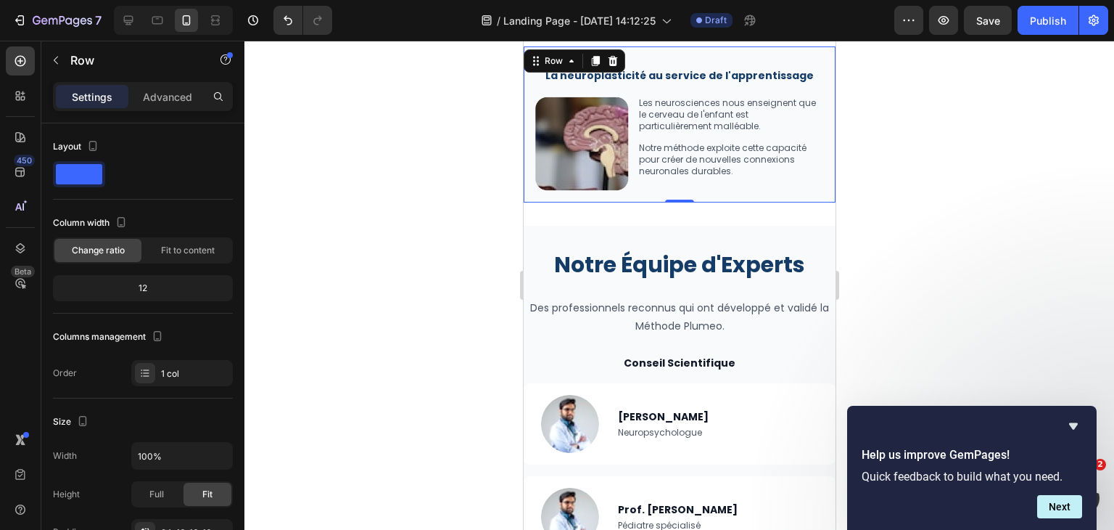
click at [813, 176] on div "La neuroplasticité au service de l'apprentissage Heading Image Les neuroscience…" at bounding box center [679, 123] width 312 height 155
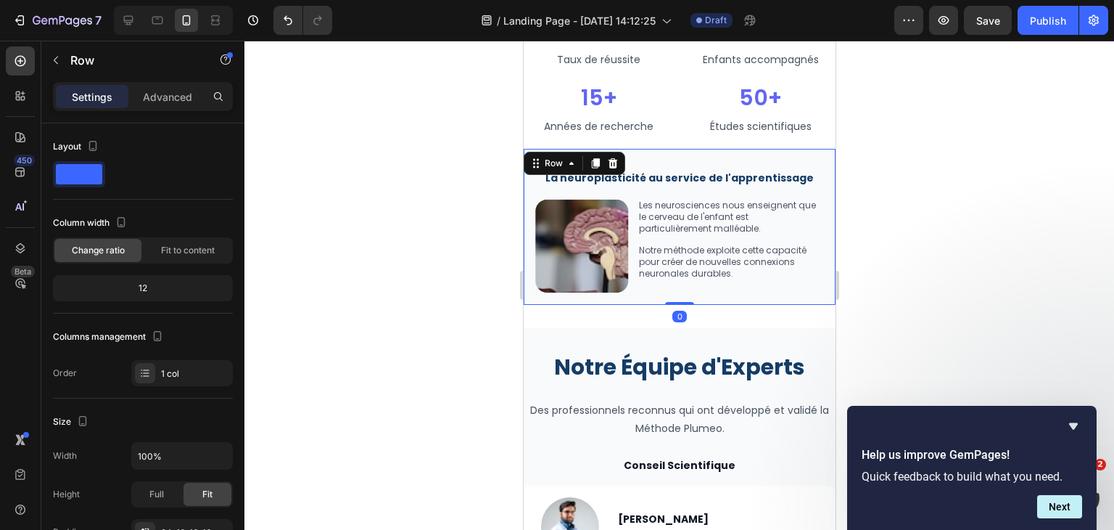
scroll to position [2852, 0]
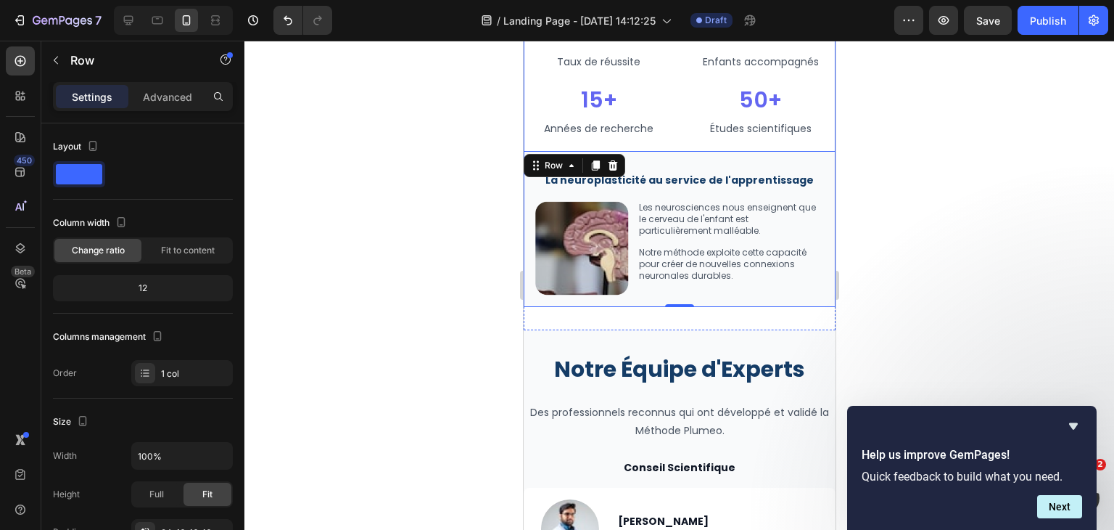
click at [790, 140] on div "Validé par la Science Heading Notre méthode s’appuie sur des décennies de reche…" at bounding box center [679, 113] width 312 height 387
click at [171, 97] on p "Advanced" at bounding box center [167, 96] width 49 height 15
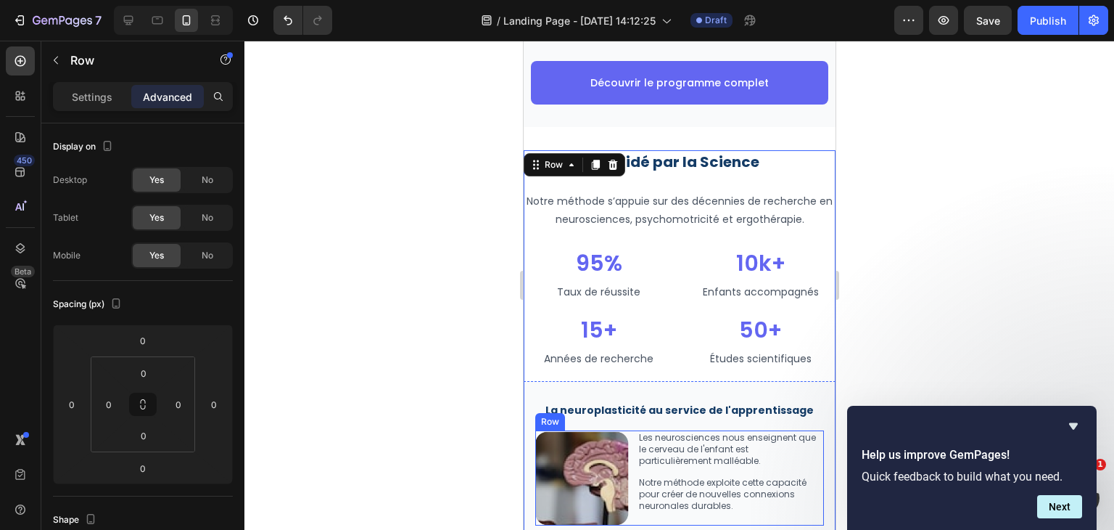
scroll to position [2617, 0]
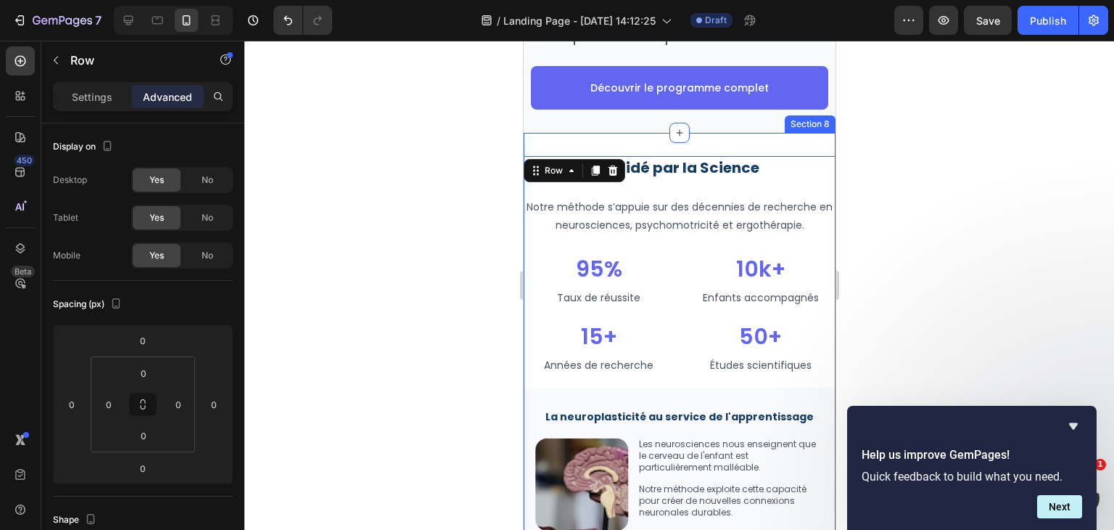
click at [697, 143] on div "Validé par la Science Heading Notre méthode s’appuie sur des décennies de reche…" at bounding box center [679, 349] width 312 height 433
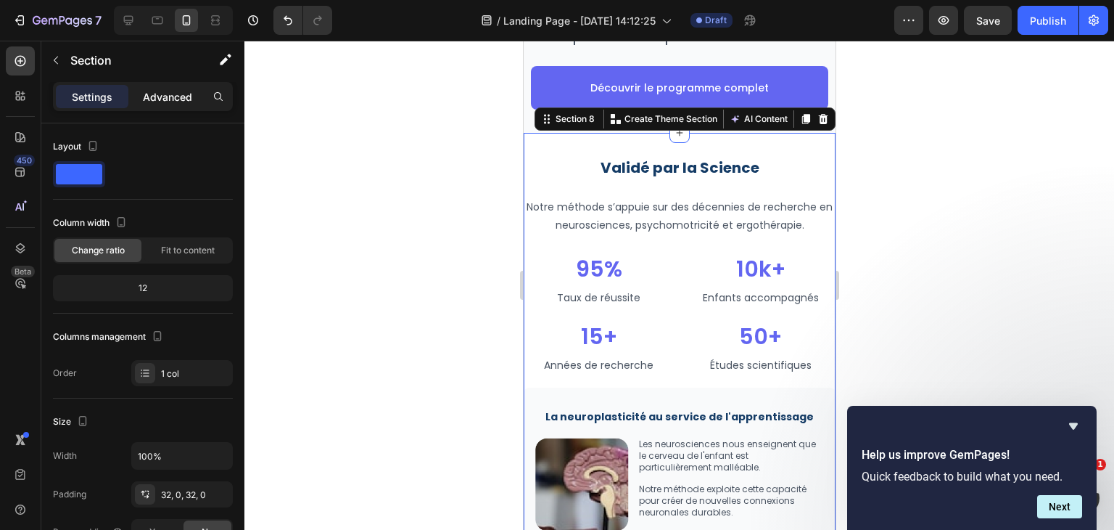
click at [173, 99] on p "Advanced" at bounding box center [167, 96] width 49 height 15
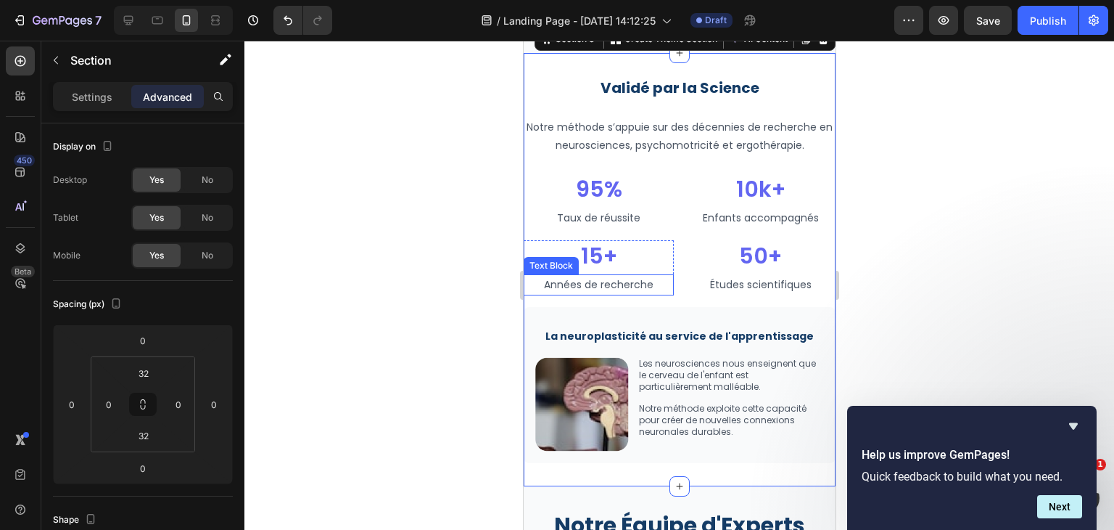
scroll to position [2693, 0]
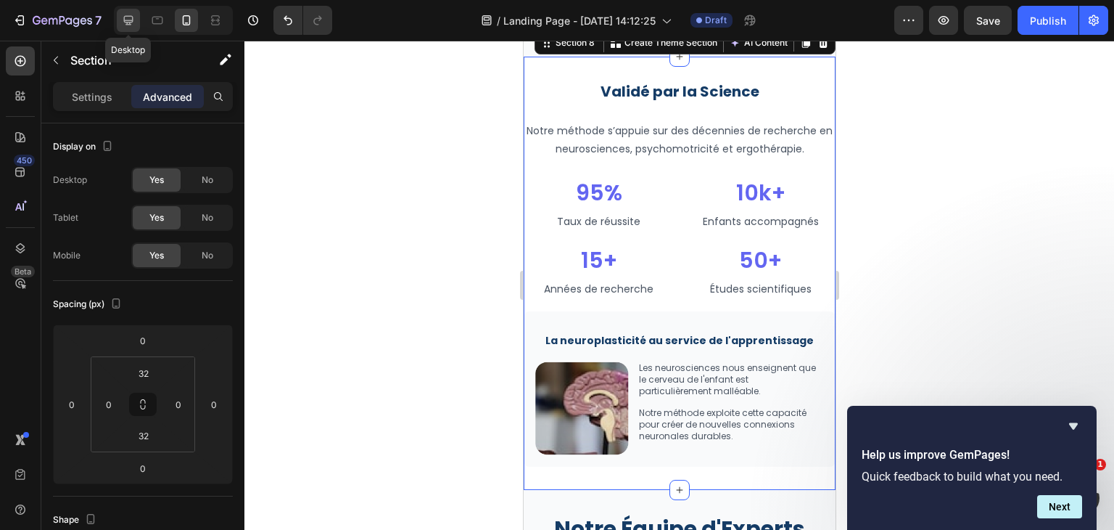
click at [125, 25] on icon at bounding box center [128, 20] width 15 height 15
type input "96"
type input "80"
type input "96"
type input "80"
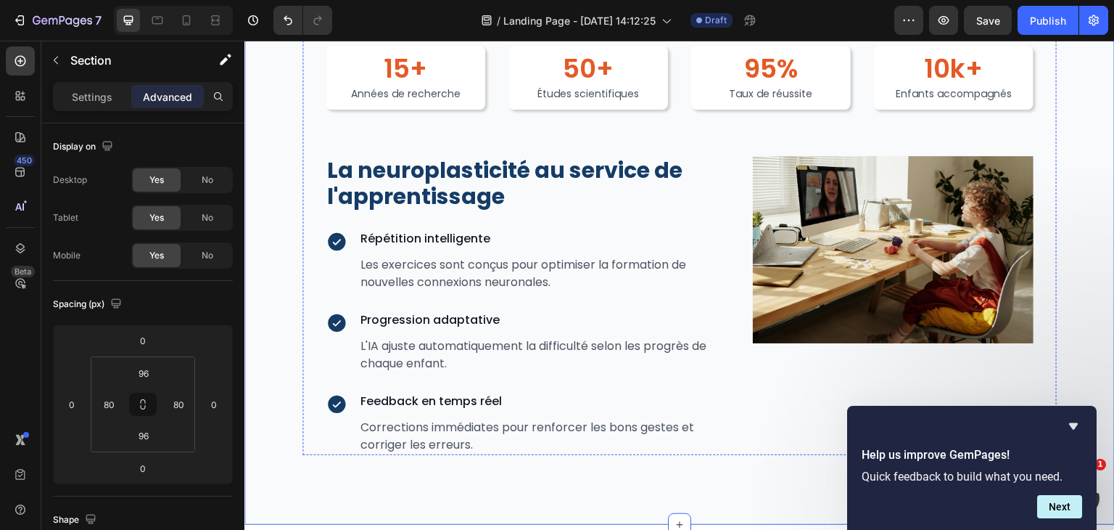
scroll to position [2452, 0]
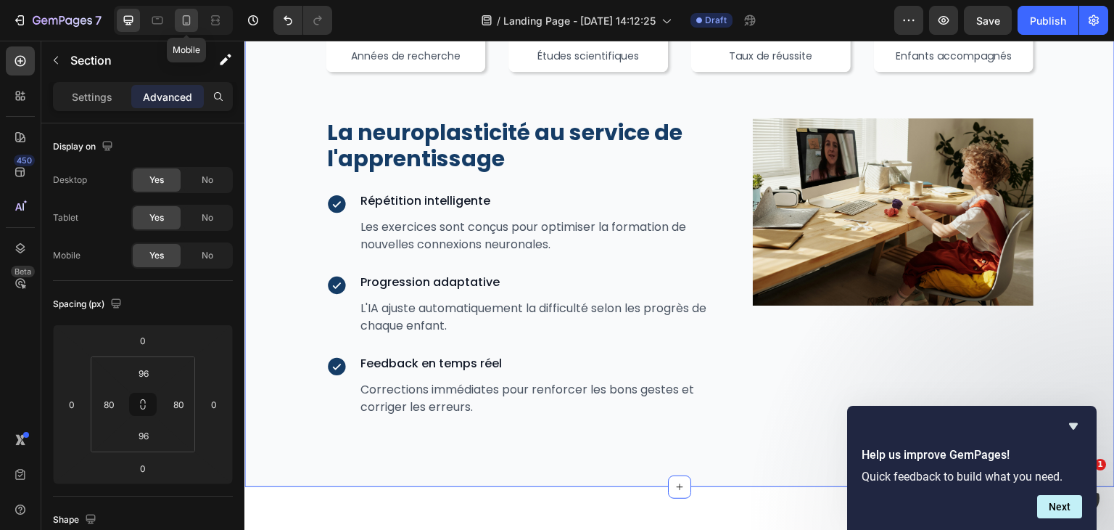
click at [181, 21] on icon at bounding box center [186, 20] width 15 height 15
type input "32"
type input "0"
type input "32"
type input "0"
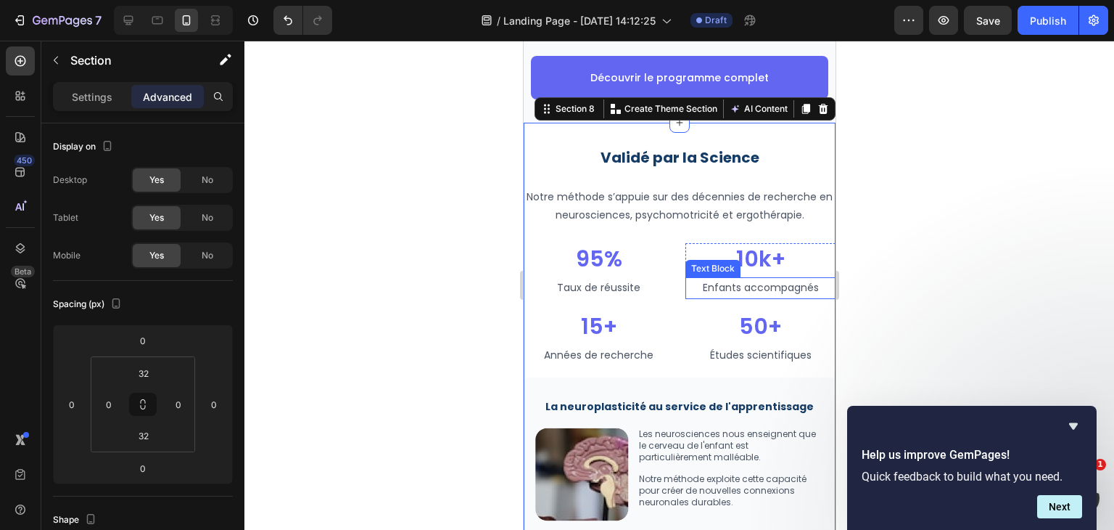
scroll to position [2628, 0]
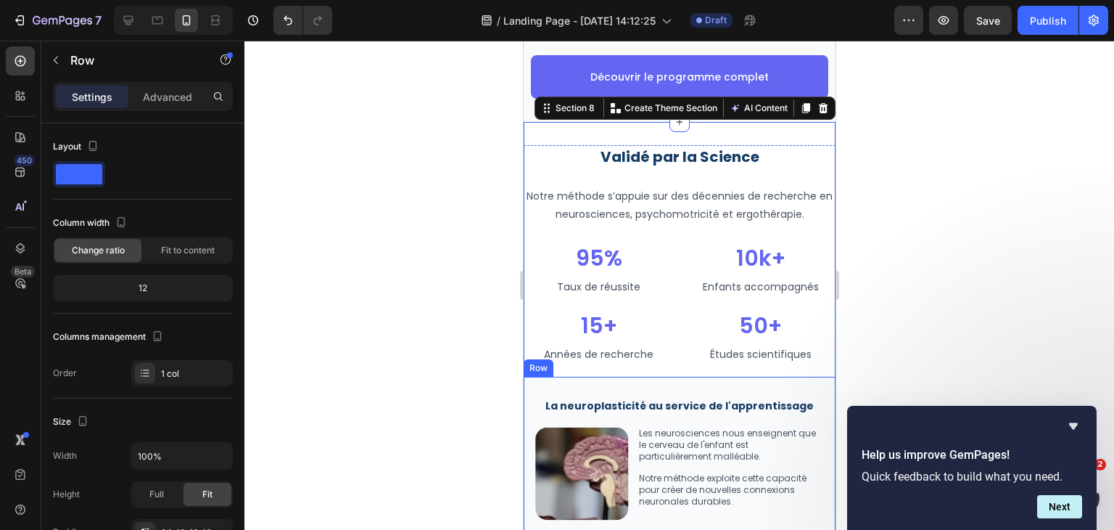
click at [662, 384] on div "La neuroplasticité au service de l'apprentissage Heading Image Les neuroscience…" at bounding box center [679, 453] width 312 height 155
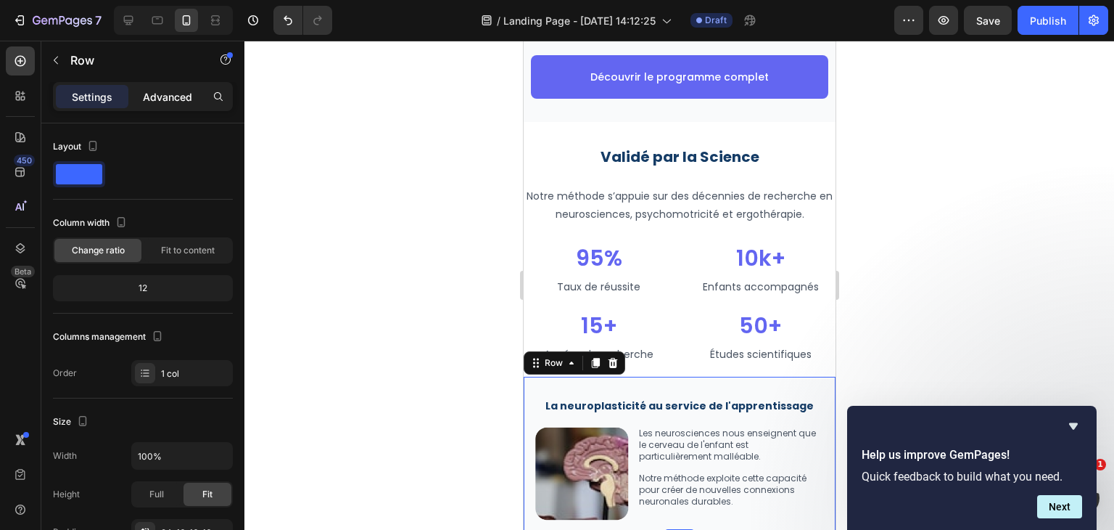
click at [167, 103] on p "Advanced" at bounding box center [167, 96] width 49 height 15
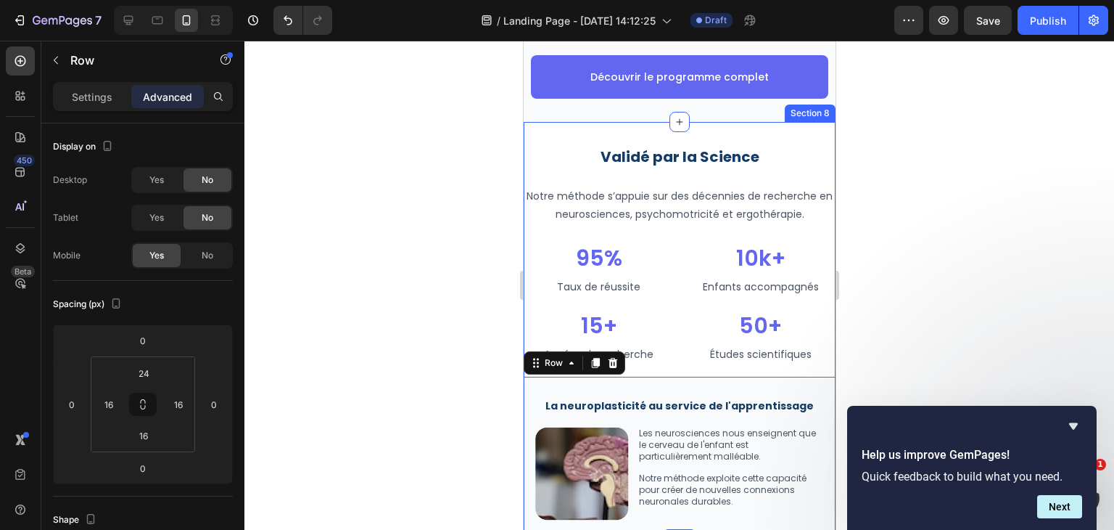
click at [644, 128] on div "Validé par la Science Heading Notre méthode s’appuie sur des décennies de reche…" at bounding box center [679, 338] width 312 height 433
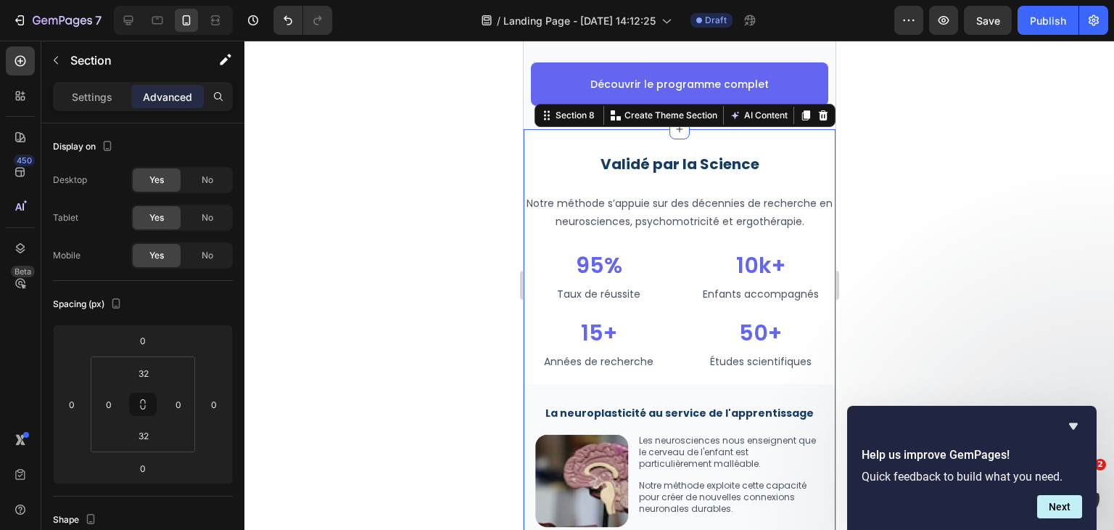
scroll to position [2619, 0]
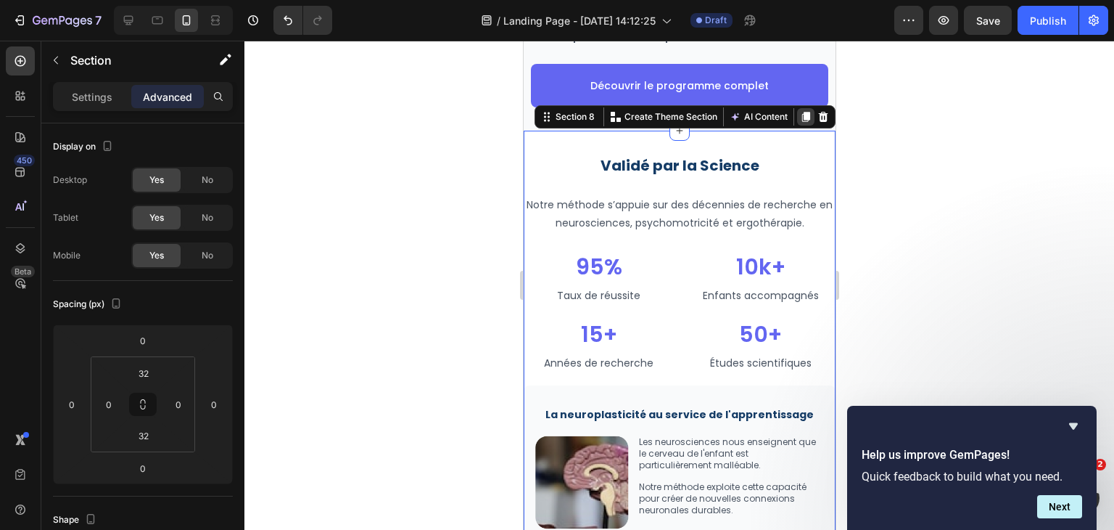
click at [799, 114] on icon at bounding box center [805, 117] width 12 height 12
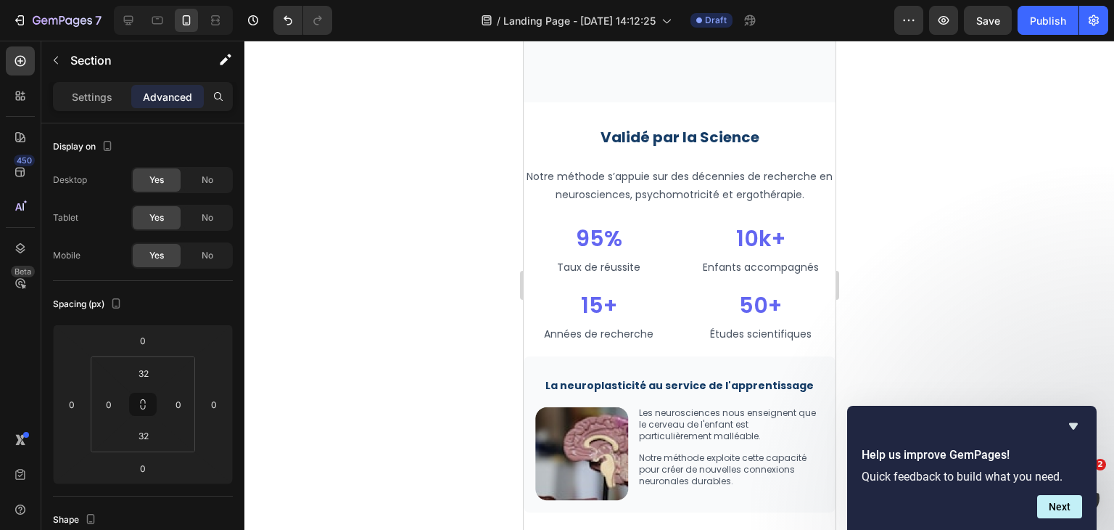
scroll to position [3086, 0]
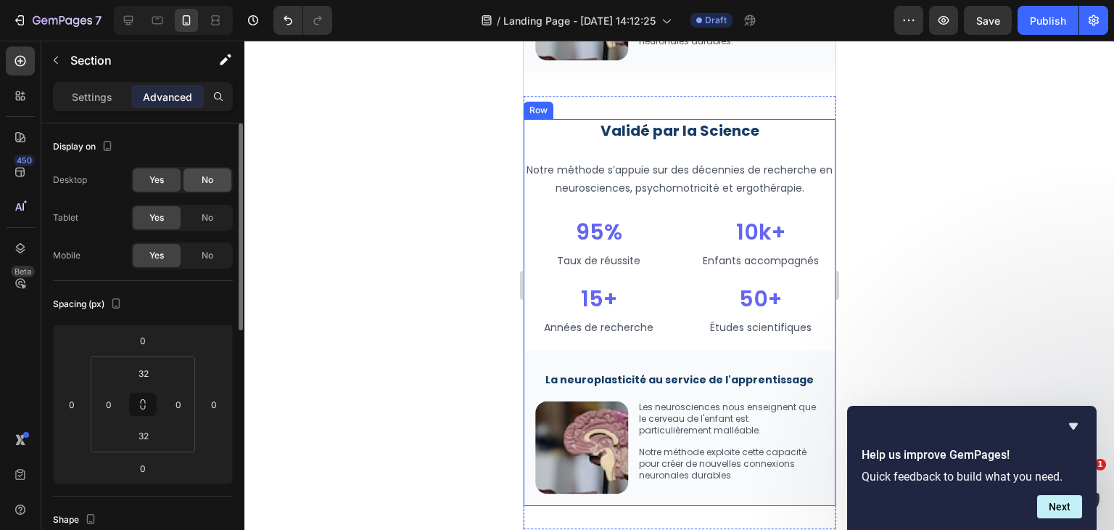
click at [197, 184] on div "No" at bounding box center [208, 179] width 48 height 23
click at [205, 225] on div "No" at bounding box center [208, 217] width 48 height 23
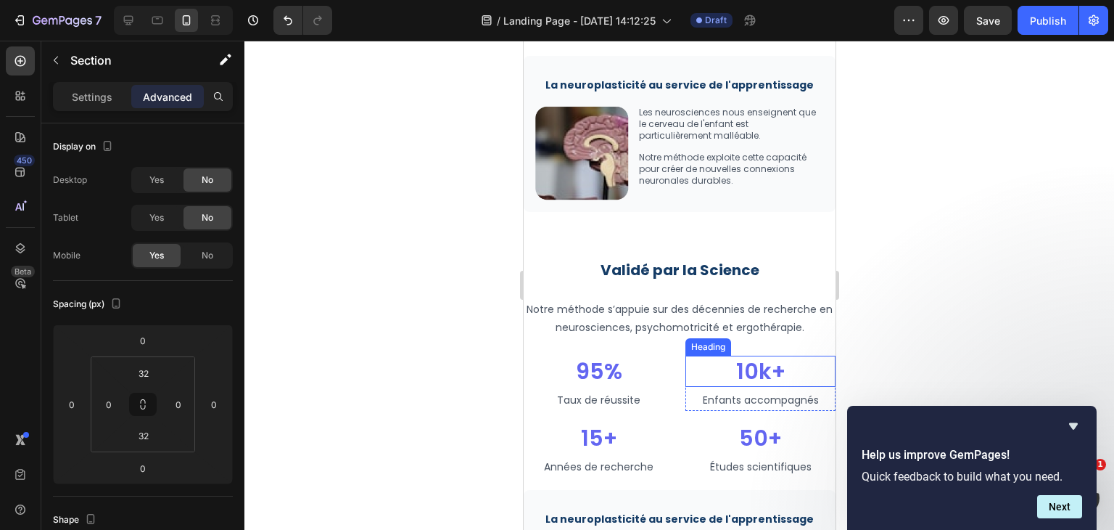
scroll to position [2927, 0]
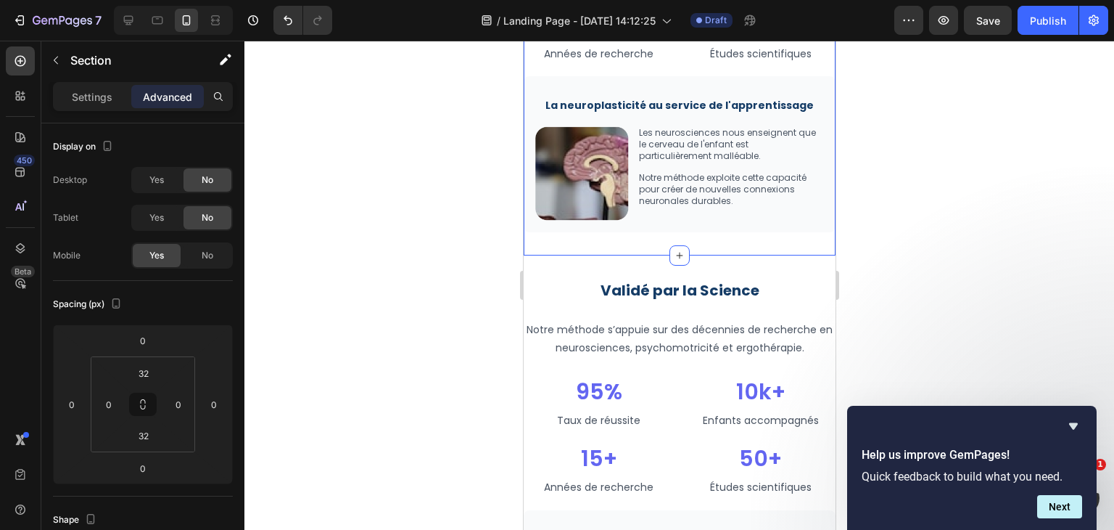
click at [689, 237] on div "Validé par la Science Heading Notre méthode s’appuie sur des décennies de reche…" at bounding box center [679, 38] width 312 height 433
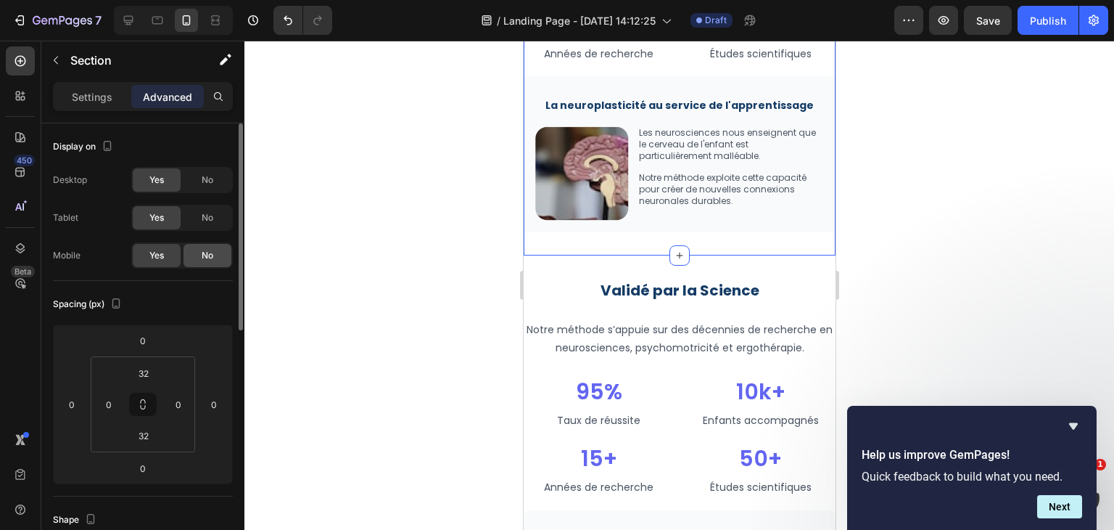
click at [194, 248] on div "No" at bounding box center [208, 255] width 48 height 23
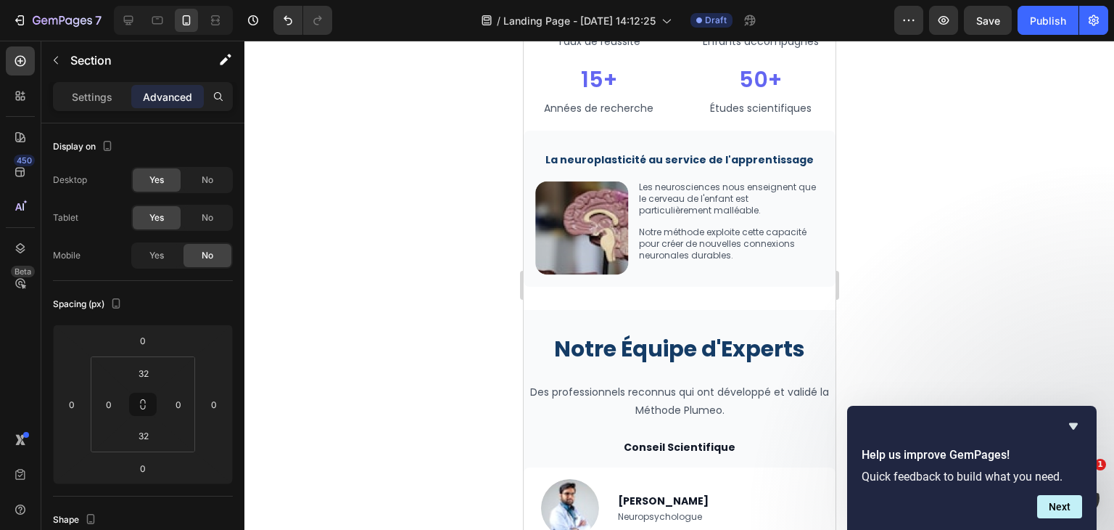
scroll to position [2791, 0]
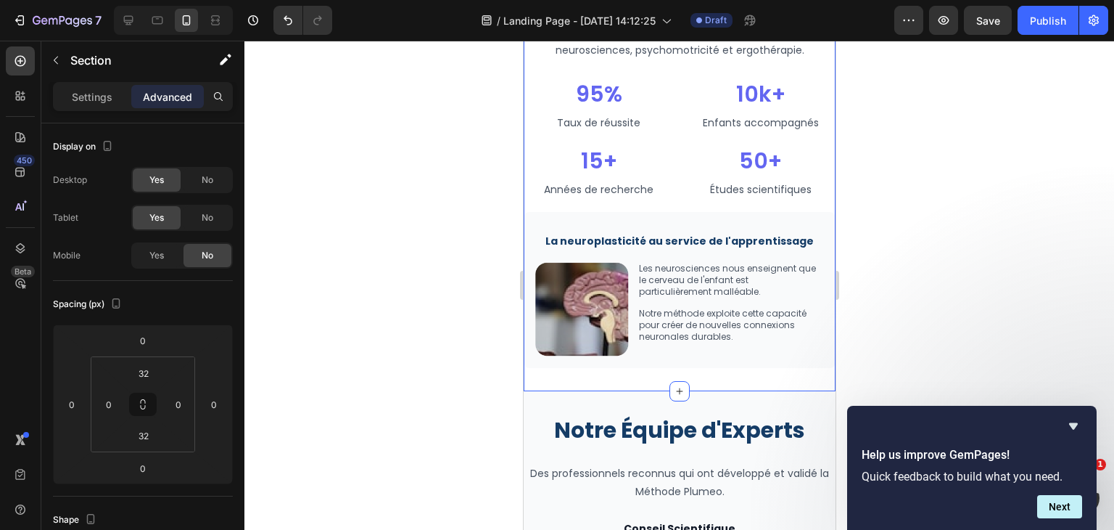
click at [693, 370] on div "Validé par la Science Heading Notre méthode s’appuie sur des décennies de reche…" at bounding box center [679, 174] width 312 height 433
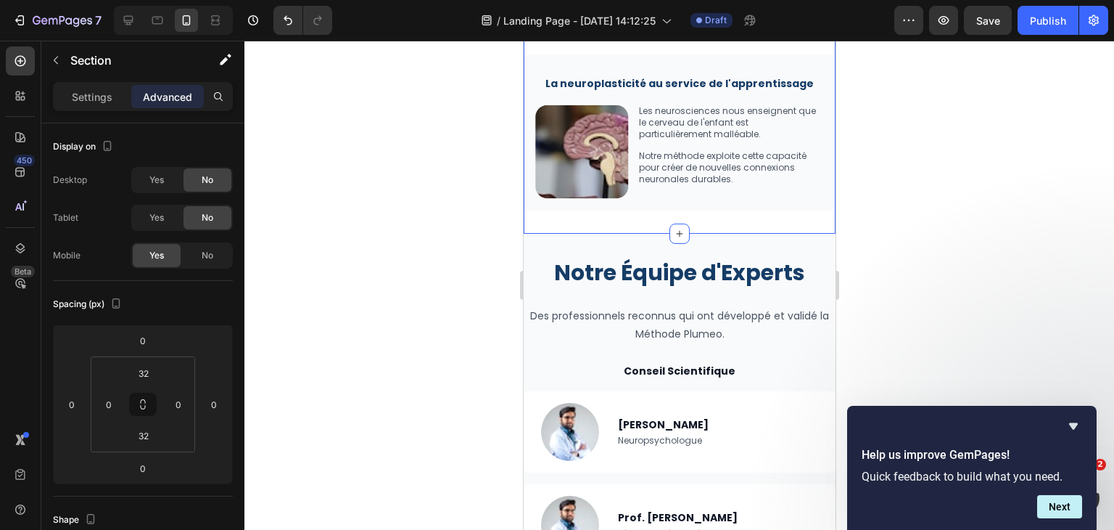
scroll to position [2952, 0]
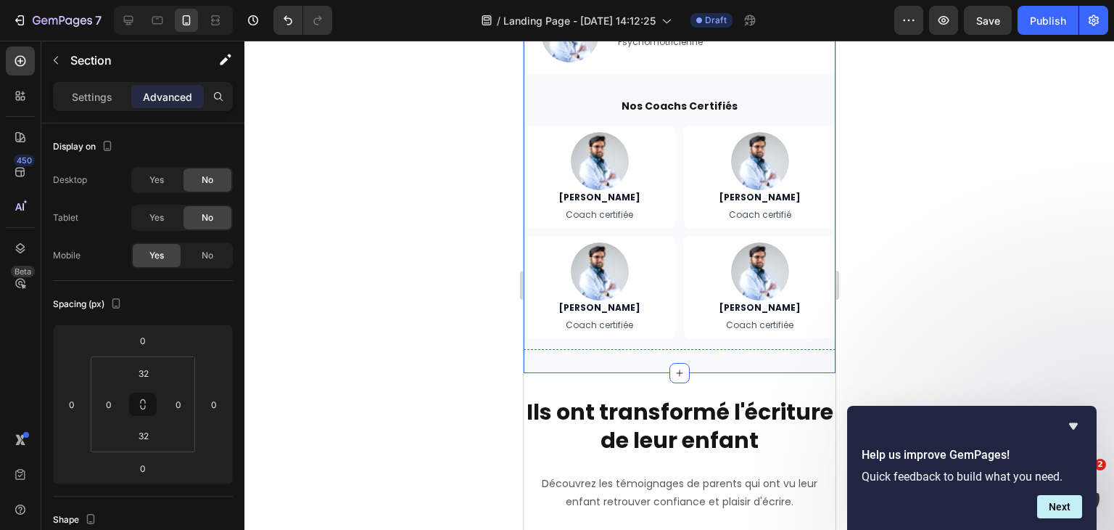
scroll to position [3615, 0]
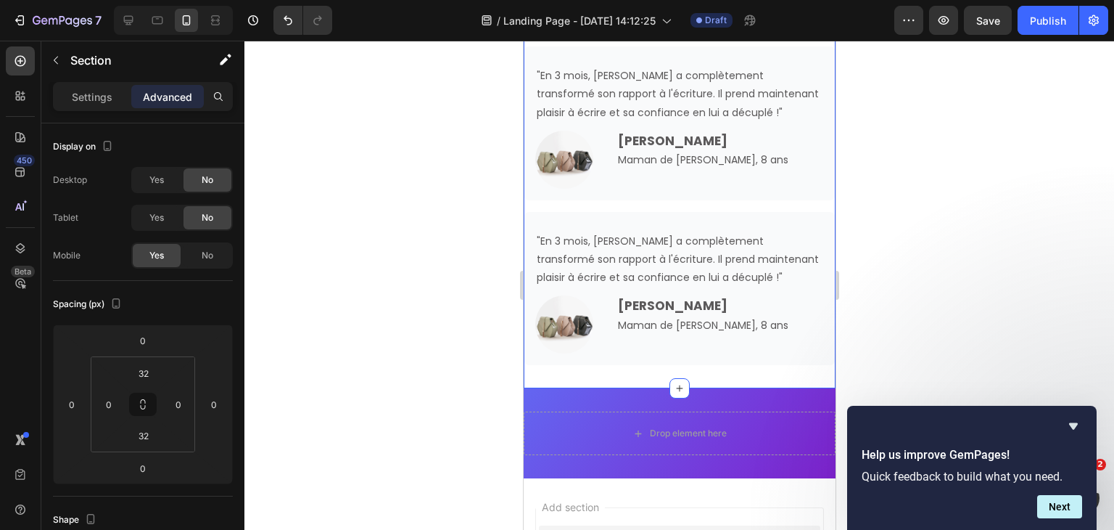
scroll to position [4206, 0]
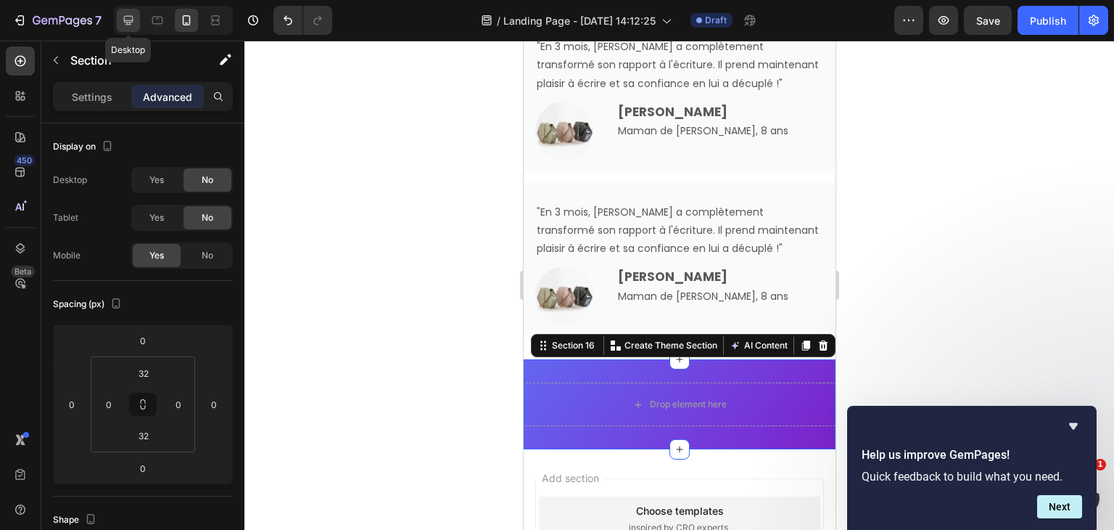
click at [129, 16] on icon at bounding box center [128, 20] width 9 height 9
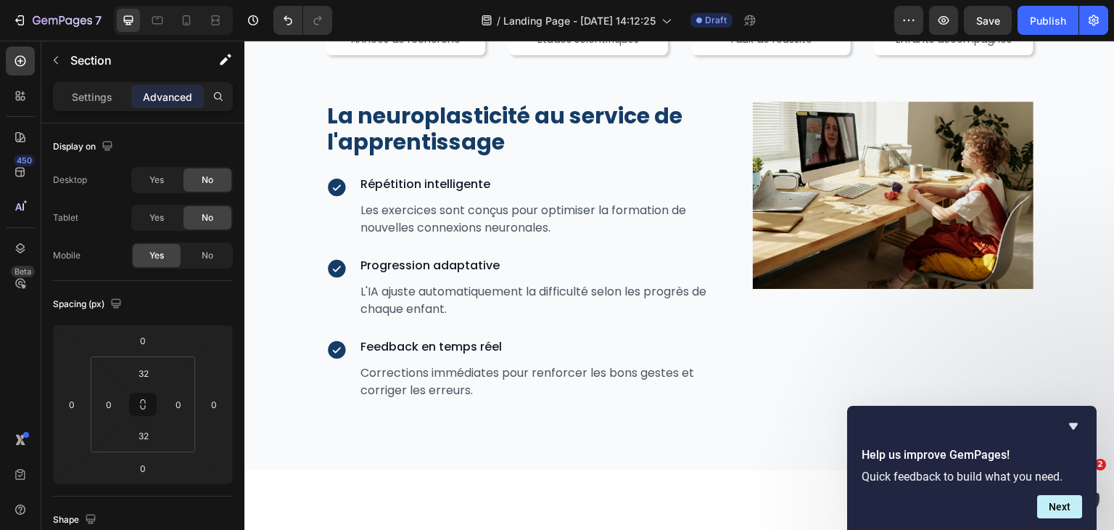
scroll to position [3531, 0]
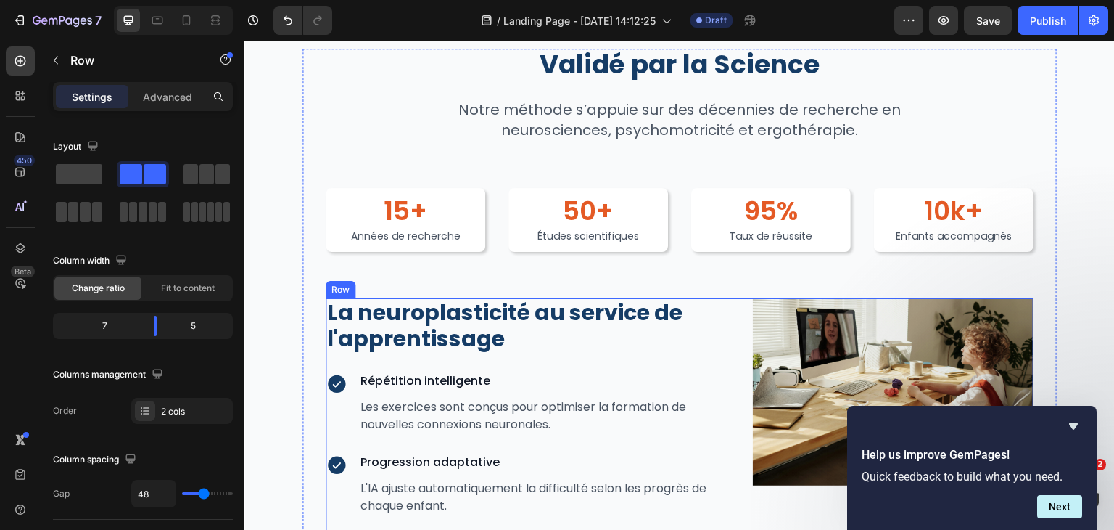
click at [725, 335] on div "La neuroplasticité au service de l'apprentissage Heading Icon Répétition intell…" at bounding box center [680, 447] width 708 height 299
click at [274, 221] on div "Validé par la Science Heading Notre méthode s’appuie sur des décennies de reche…" at bounding box center [679, 323] width 870 height 688
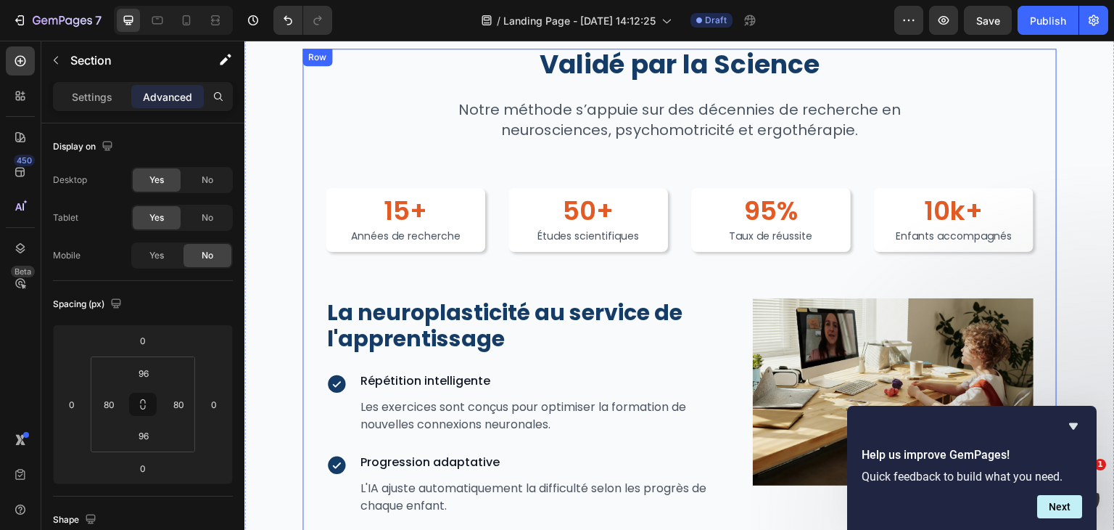
click at [456, 278] on div "Validé par la Science Heading Notre méthode s’appuie sur des décennies de reche…" at bounding box center [680, 323] width 708 height 548
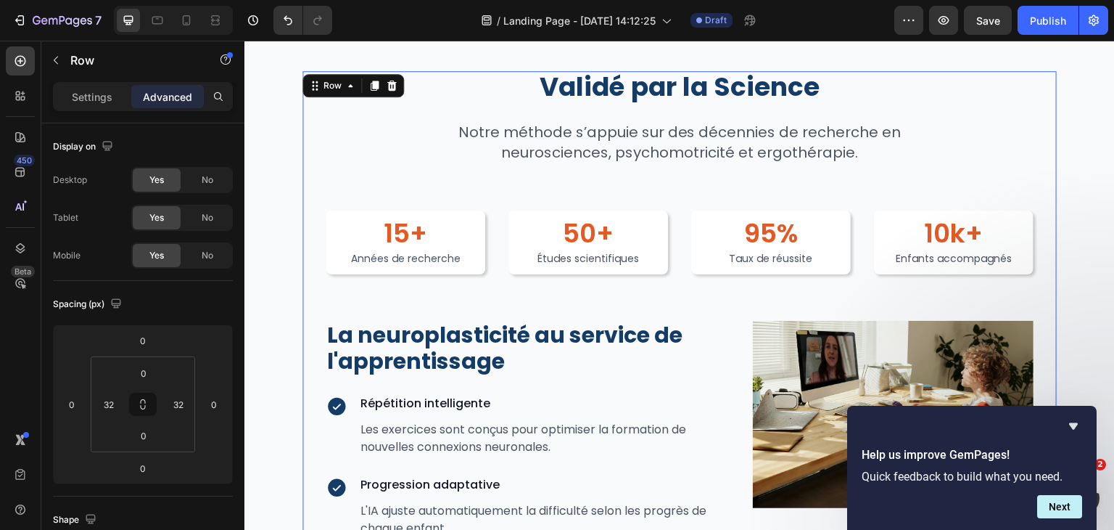
scroll to position [3508, 0]
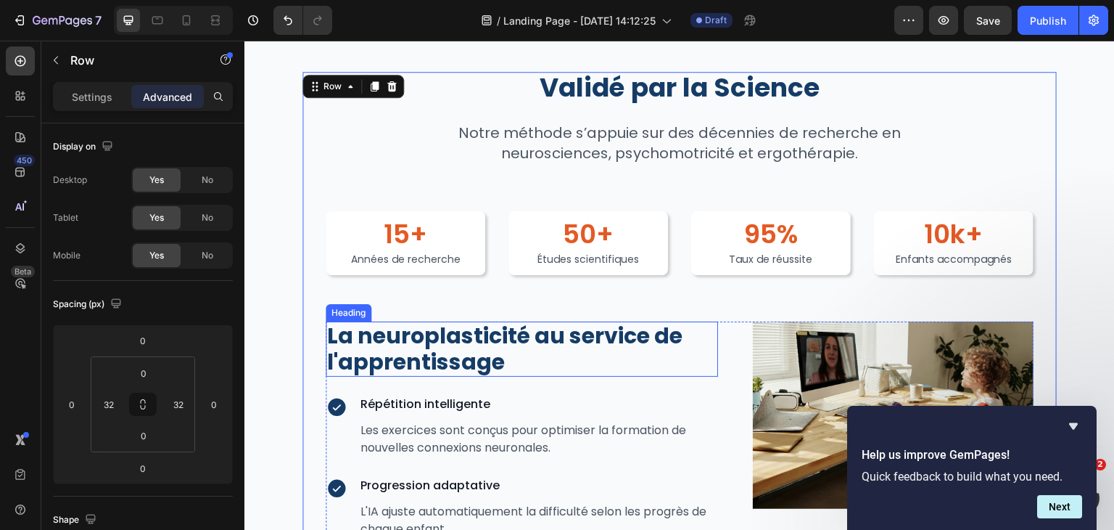
click at [444, 351] on h2 "La neuroplasticité au service de l'apprentissage" at bounding box center [522, 348] width 392 height 55
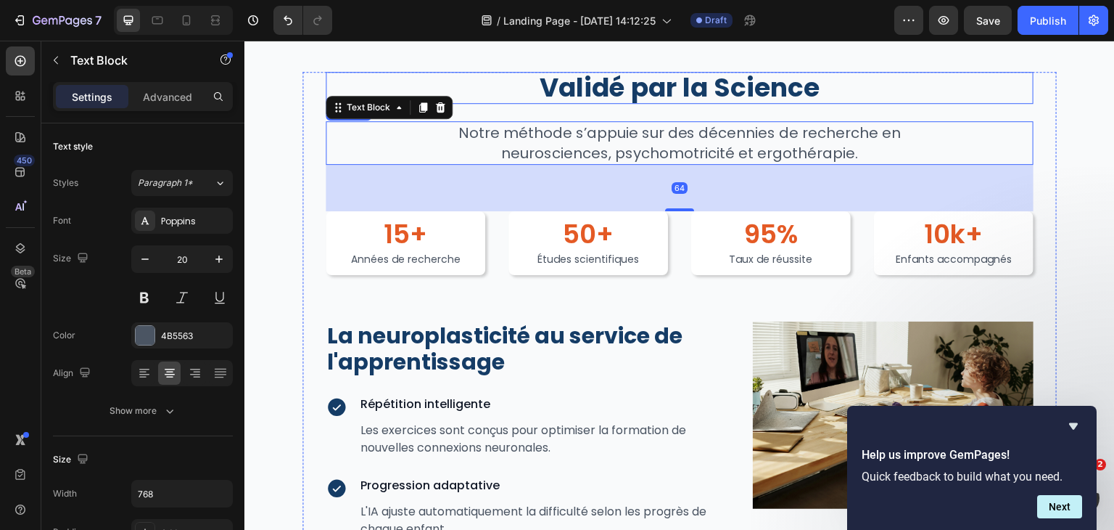
click at [700, 74] on h2 "Validé par la Science" at bounding box center [680, 88] width 708 height 32
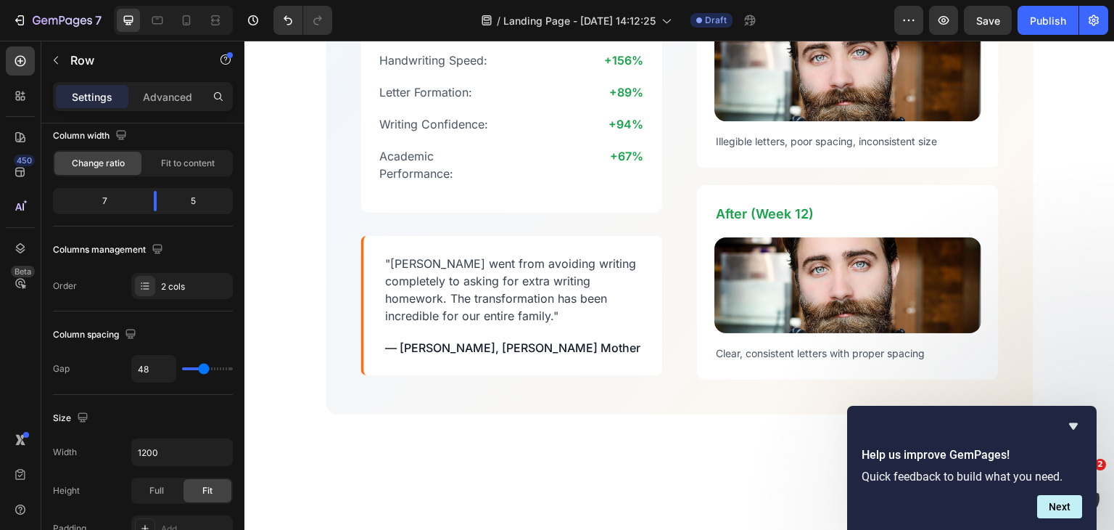
scroll to position [4505, 0]
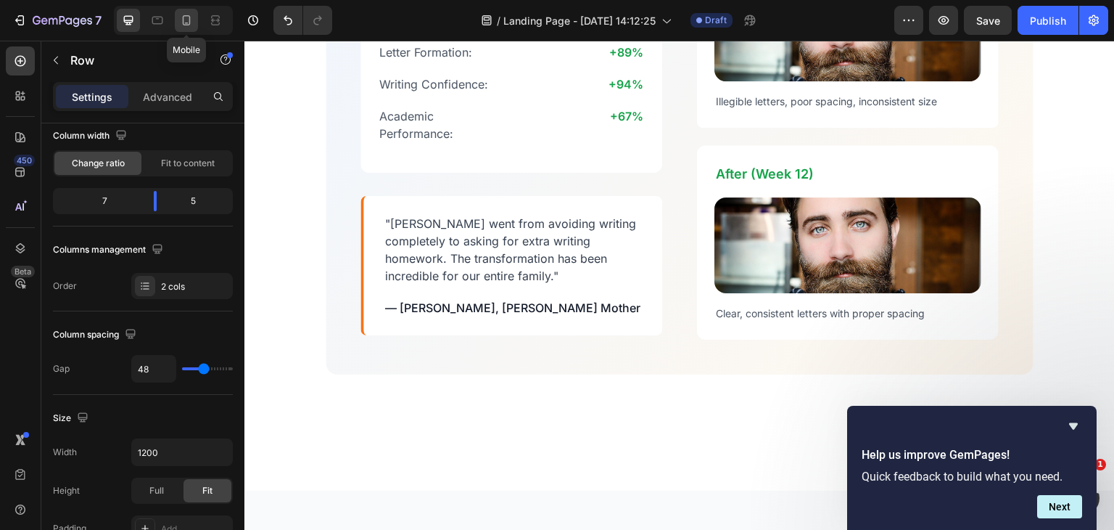
drag, startPoint x: 178, startPoint y: 20, endPoint x: 64, endPoint y: 191, distance: 206.6
click at [179, 20] on icon at bounding box center [186, 20] width 15 height 15
type input "16"
type input "100%"
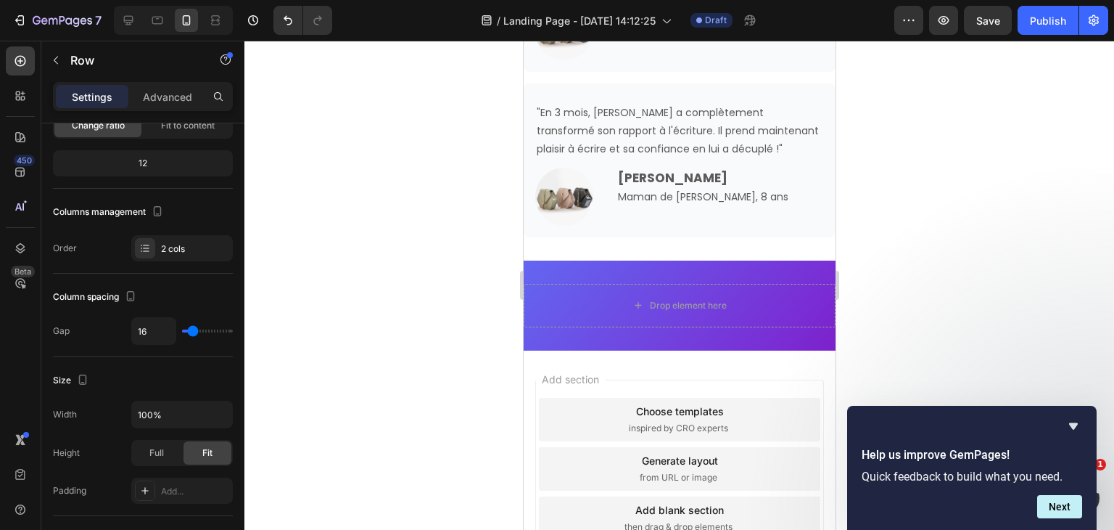
scroll to position [4509, 0]
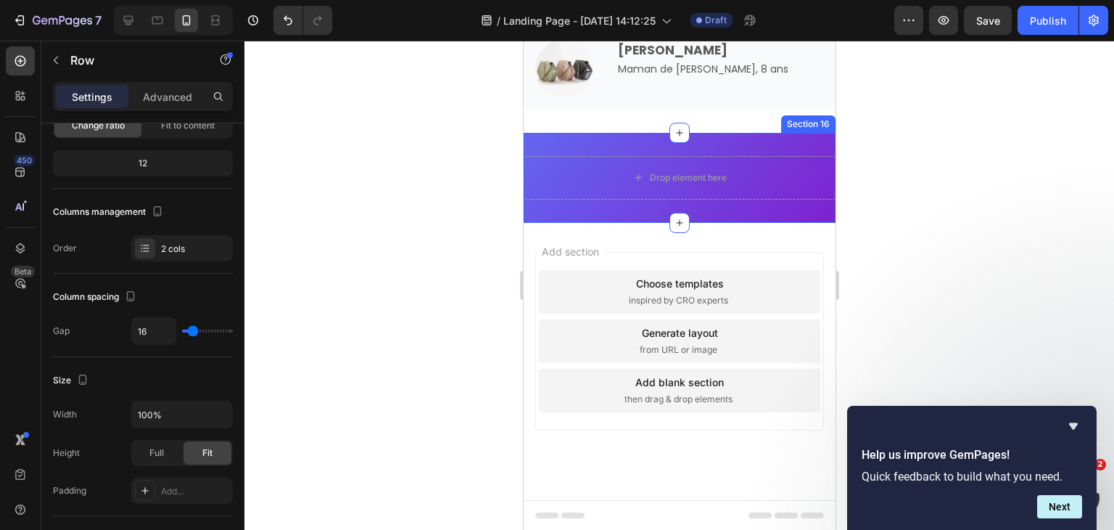
click at [724, 199] on div "Drop element here Section 16" at bounding box center [679, 178] width 312 height 90
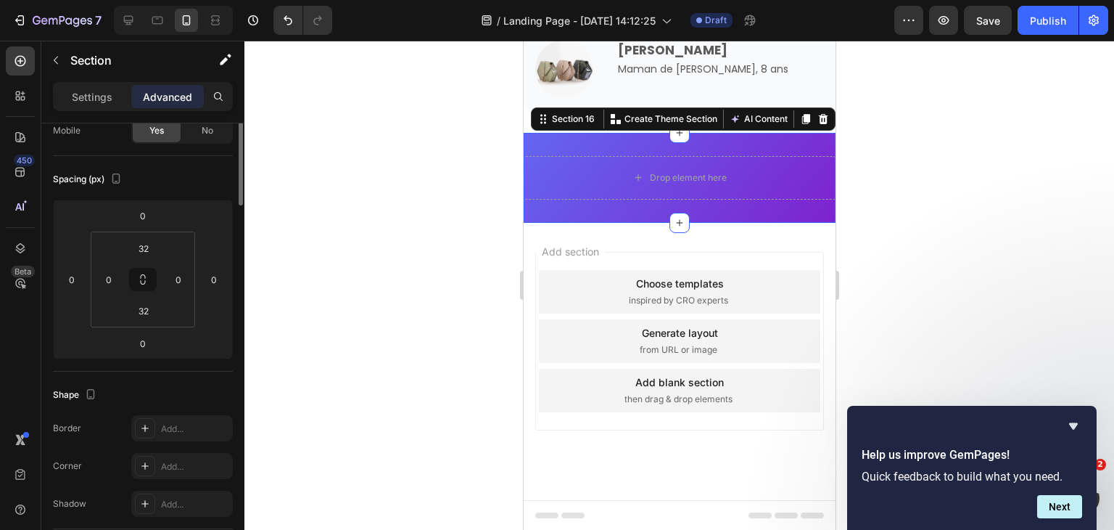
scroll to position [0, 0]
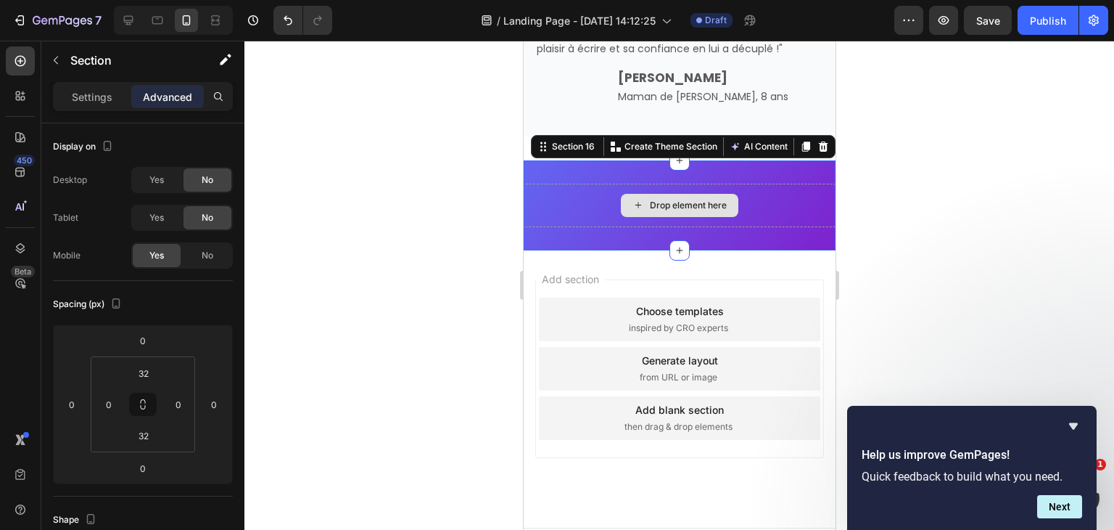
scroll to position [4480, 0]
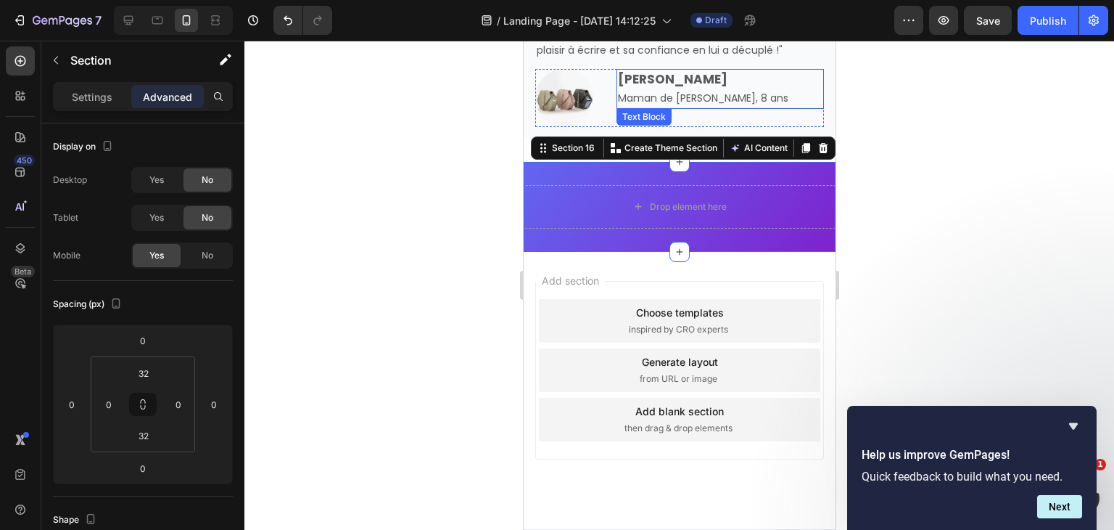
click at [659, 75] on strong "[PERSON_NAME]" at bounding box center [672, 78] width 110 height 17
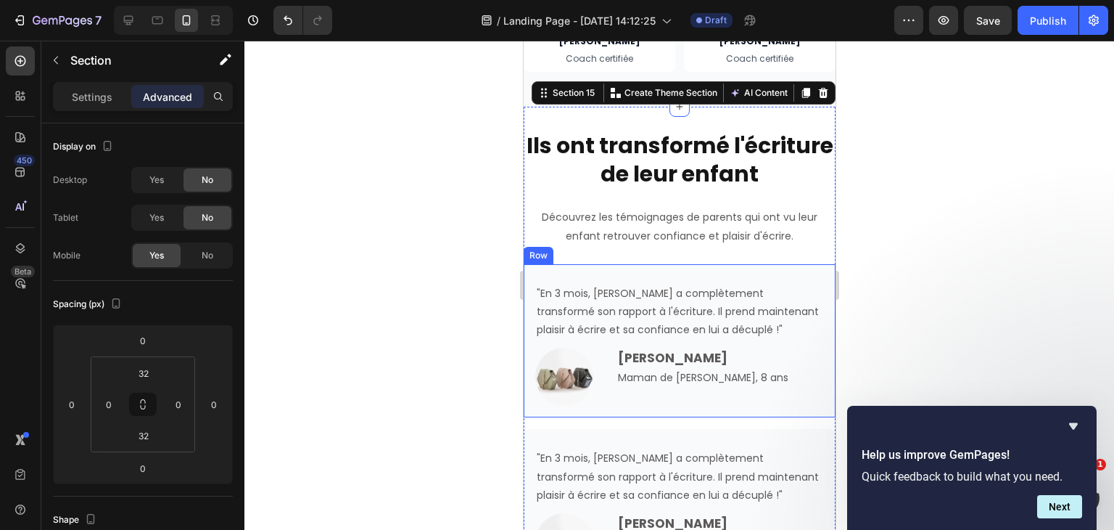
scroll to position [3865, 0]
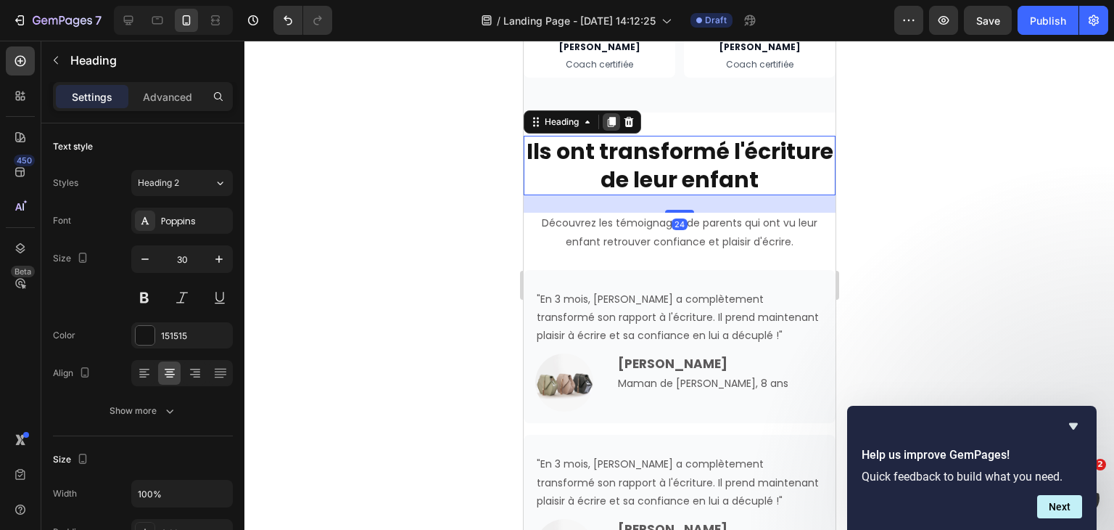
click at [613, 128] on div at bounding box center [610, 121] width 17 height 17
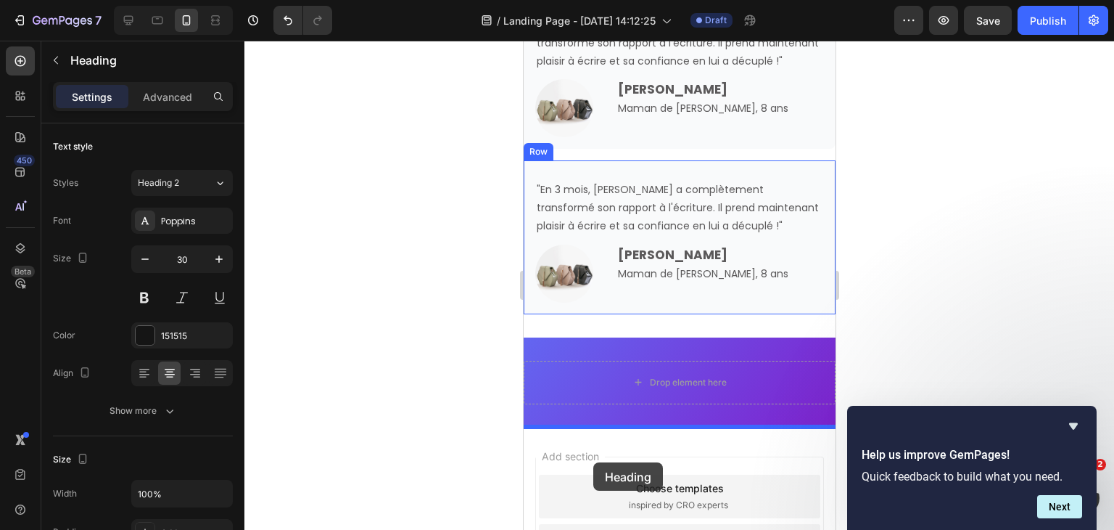
scroll to position [4393, 0]
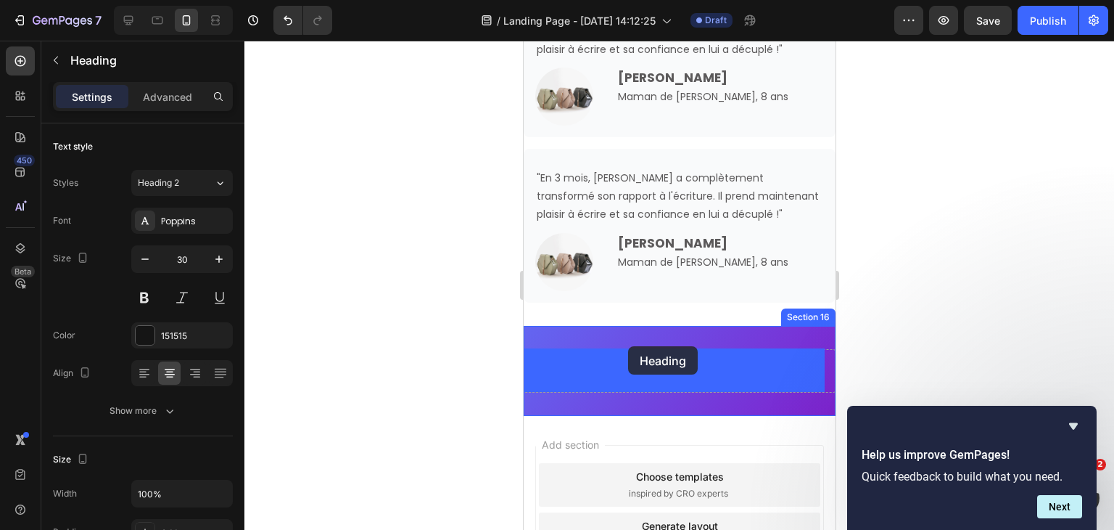
drag, startPoint x: 564, startPoint y: 204, endPoint x: 627, endPoint y: 346, distance: 155.8
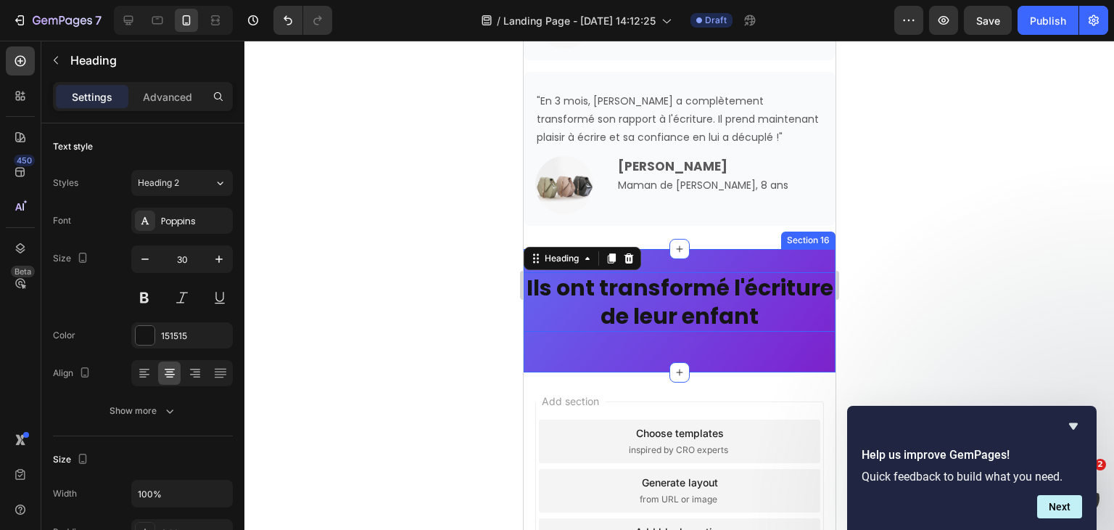
scroll to position [4316, 0]
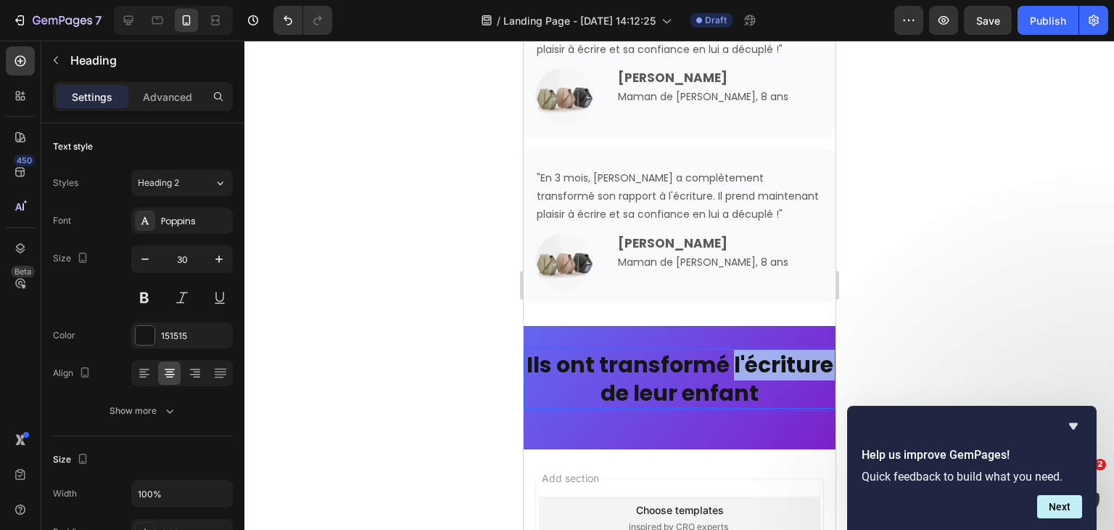
click at [635, 387] on strong "Ils ont transformé l'écriture de leur enfant" at bounding box center [679, 378] width 307 height 59
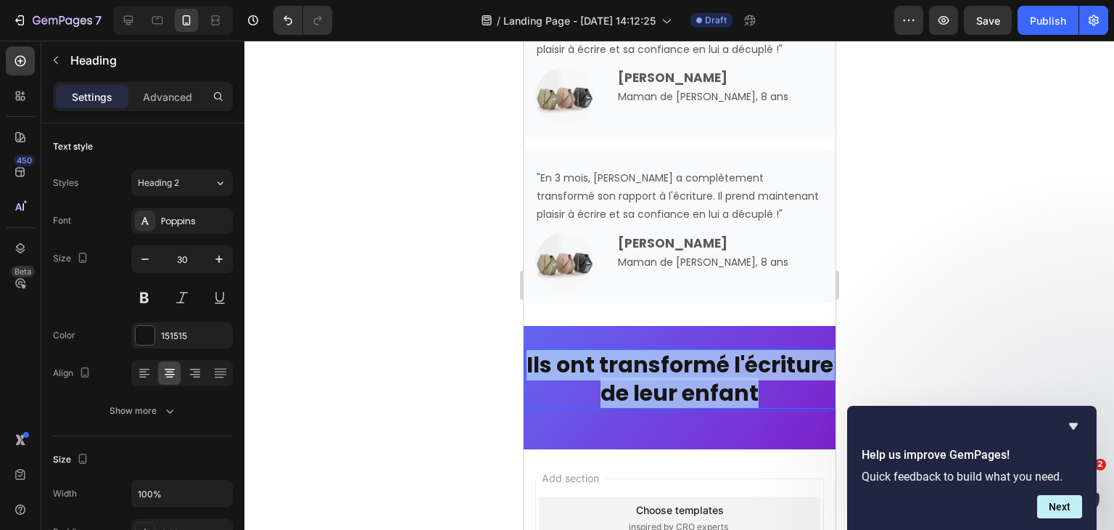
click at [635, 387] on strong "Ils ont transformé l'écriture de leur enfant" at bounding box center [679, 378] width 307 height 59
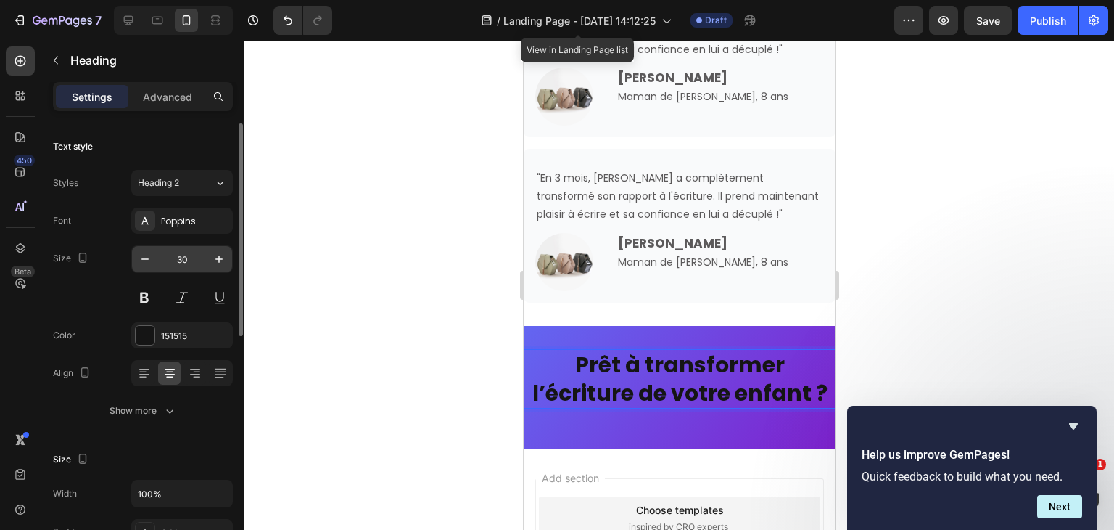
click at [185, 256] on input "30" at bounding box center [182, 259] width 48 height 26
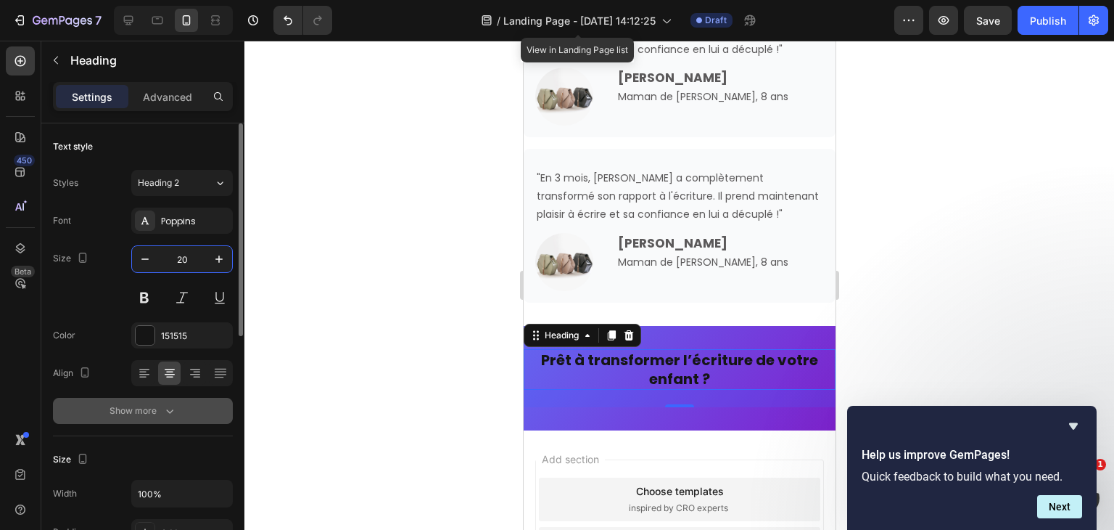
type input "20"
click at [91, 409] on button "Show more" at bounding box center [143, 410] width 180 height 26
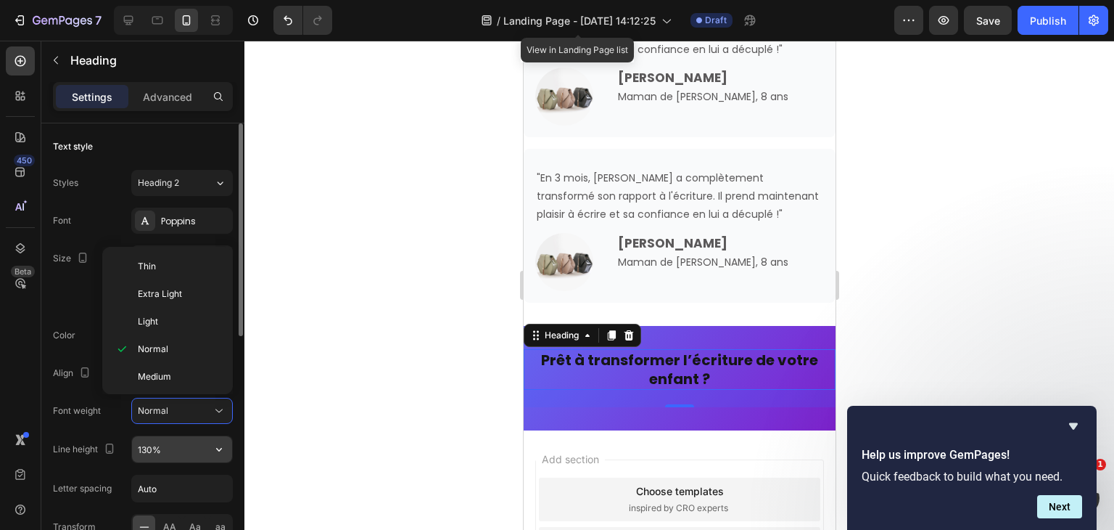
click at [144, 442] on input "130%" at bounding box center [182, 449] width 100 height 26
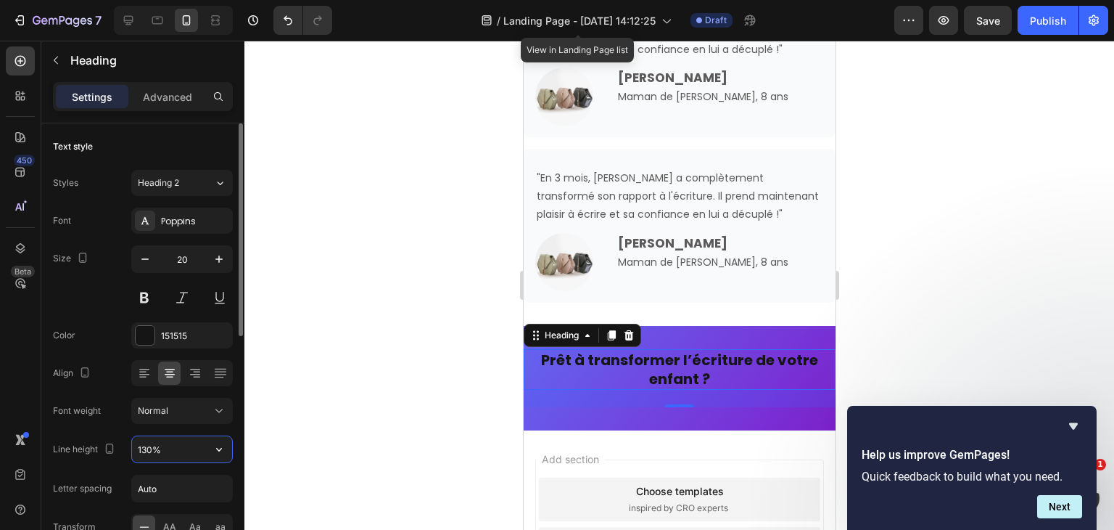
click at [144, 442] on input "130%" at bounding box center [182, 449] width 100 height 26
type input "28"
click at [107, 386] on div "Font Poppins Size 20 Color 151515 Align Font weight Normal Line height 28 Lette…" at bounding box center [143, 411] width 180 height 408
